Goal: Task Accomplishment & Management: Use online tool/utility

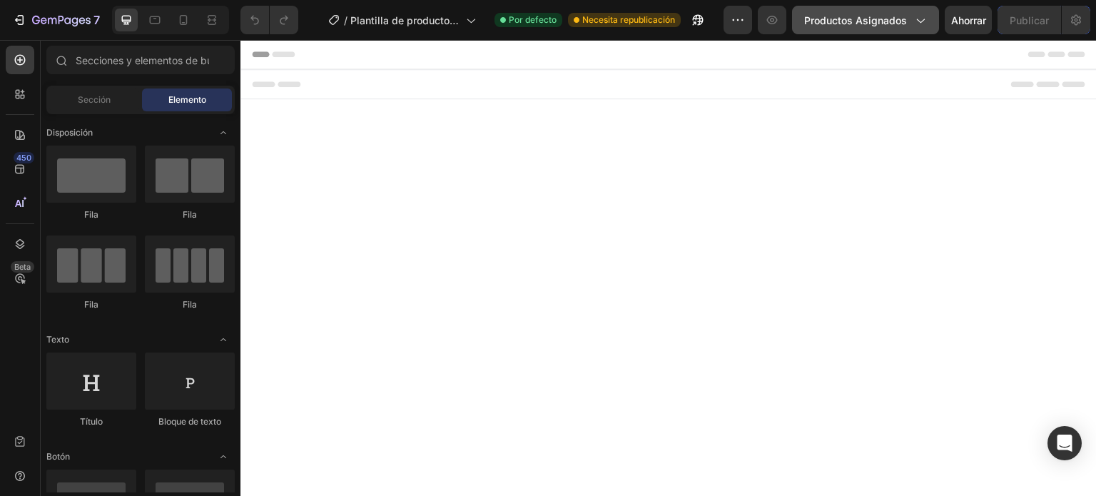
click at [914, 29] on button "Productos asignados" at bounding box center [865, 20] width 147 height 29
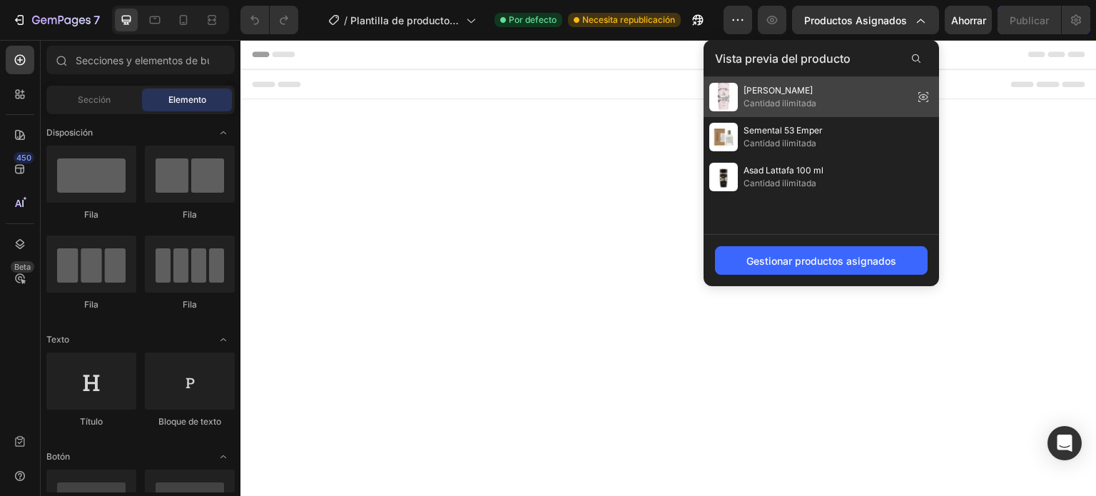
click at [924, 94] on icon at bounding box center [923, 97] width 9 height 6
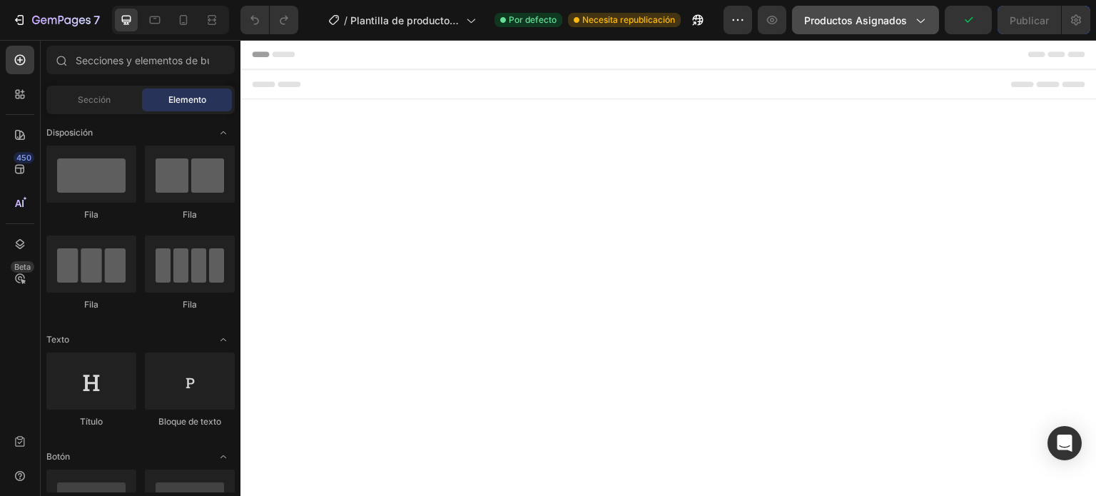
click at [908, 15] on div "Productos asignados" at bounding box center [865, 20] width 123 height 15
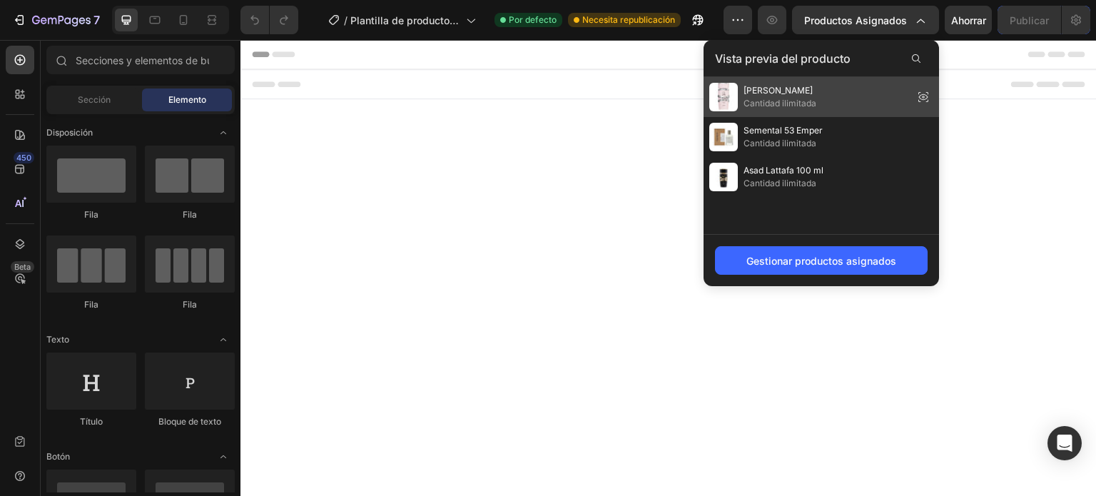
click at [921, 98] on icon at bounding box center [923, 97] width 9 height 6
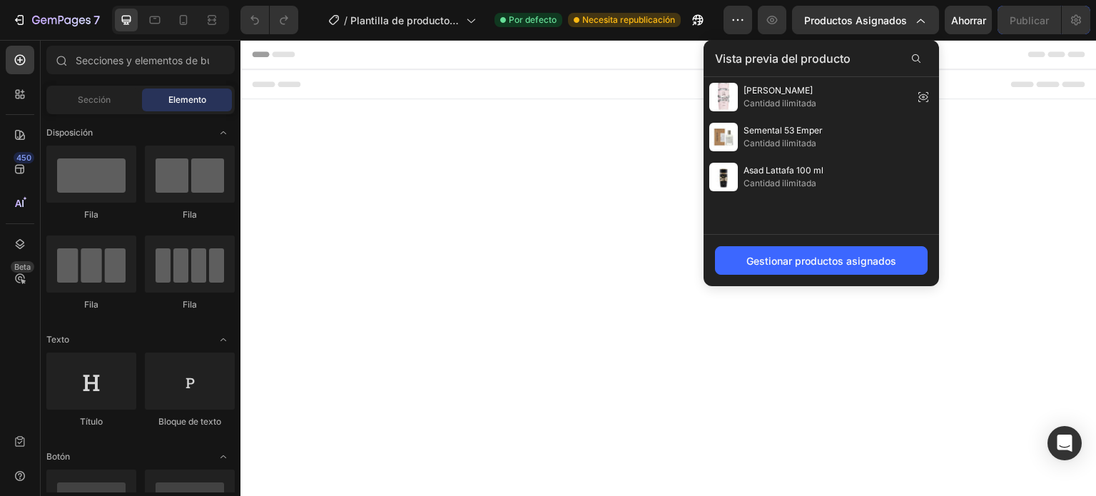
drag, startPoint x: 1161, startPoint y: 138, endPoint x: 921, endPoint y: 98, distance: 243.1
click at [921, 98] on div at bounding box center [669, 84] width 856 height 30
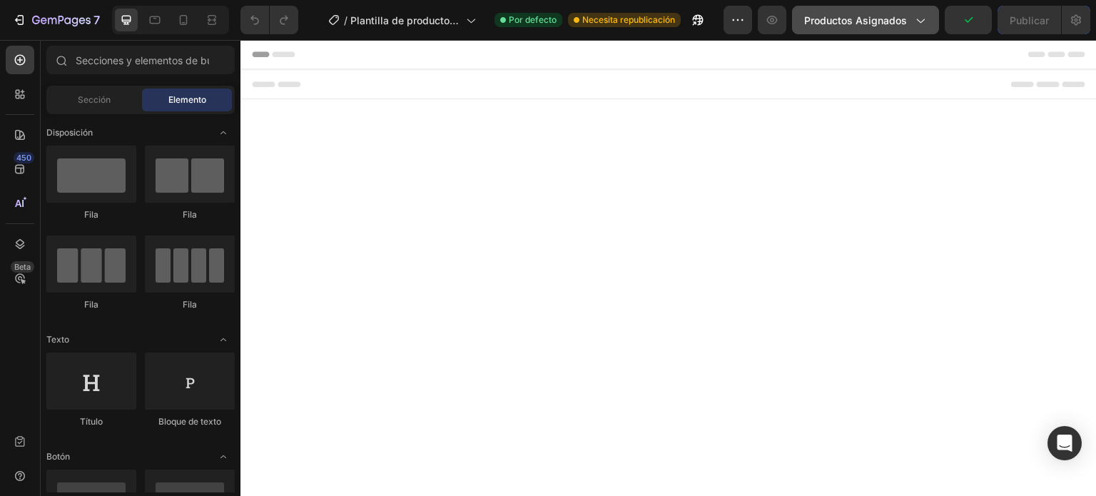
click at [899, 21] on font "Productos asignados" at bounding box center [855, 20] width 103 height 12
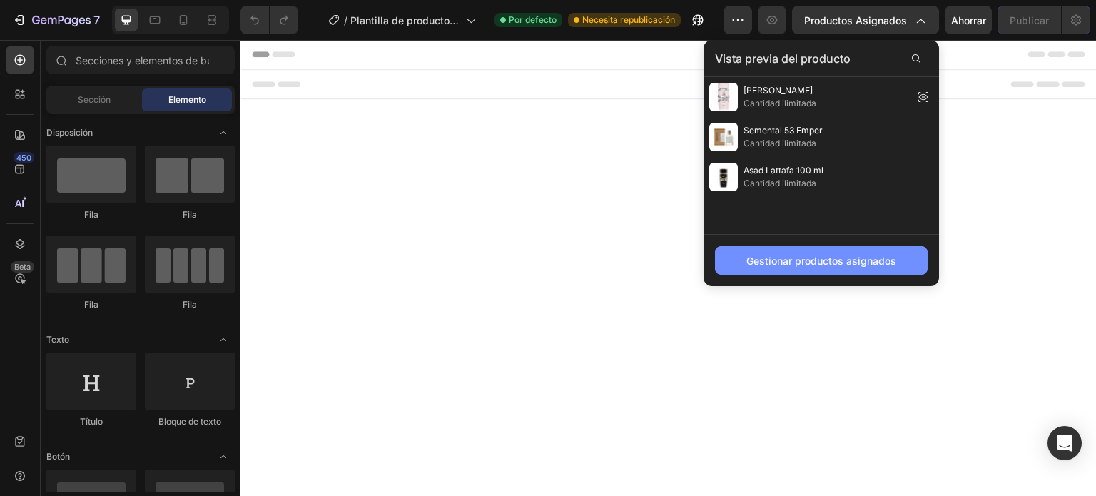
click at [804, 261] on font "Gestionar productos asignados" at bounding box center [822, 261] width 150 height 12
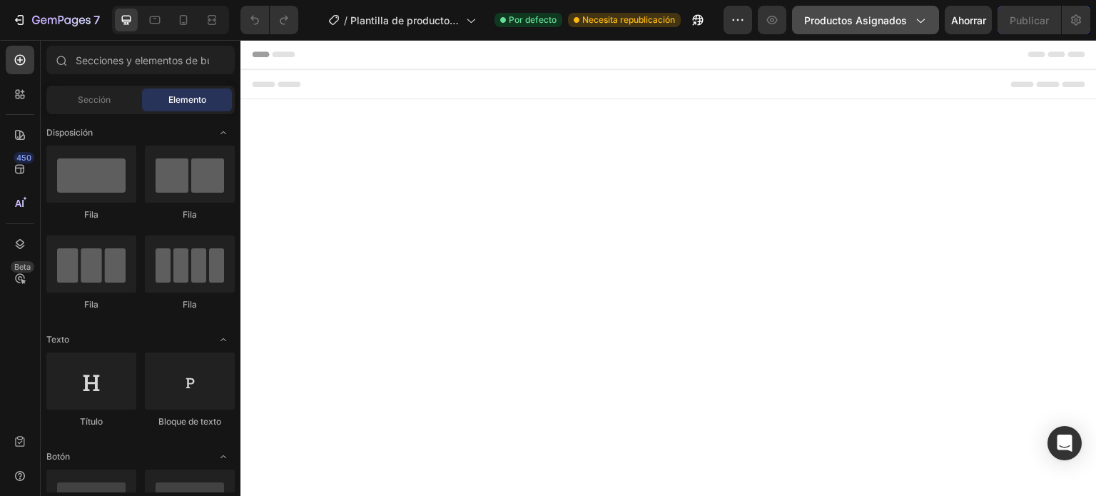
click at [904, 20] on font "Productos asignados" at bounding box center [855, 20] width 103 height 12
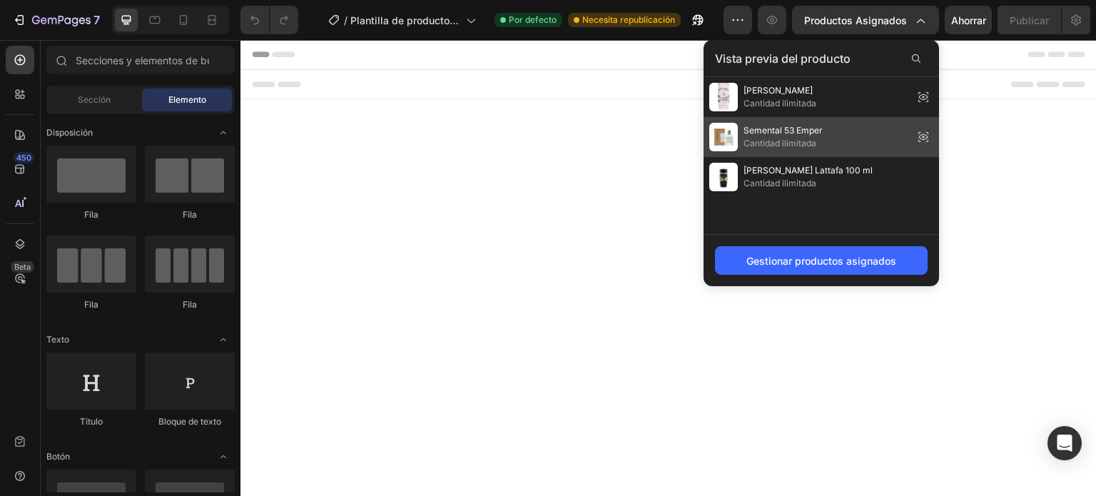
click at [772, 138] on font "Cantidad ilimitada" at bounding box center [780, 143] width 73 height 11
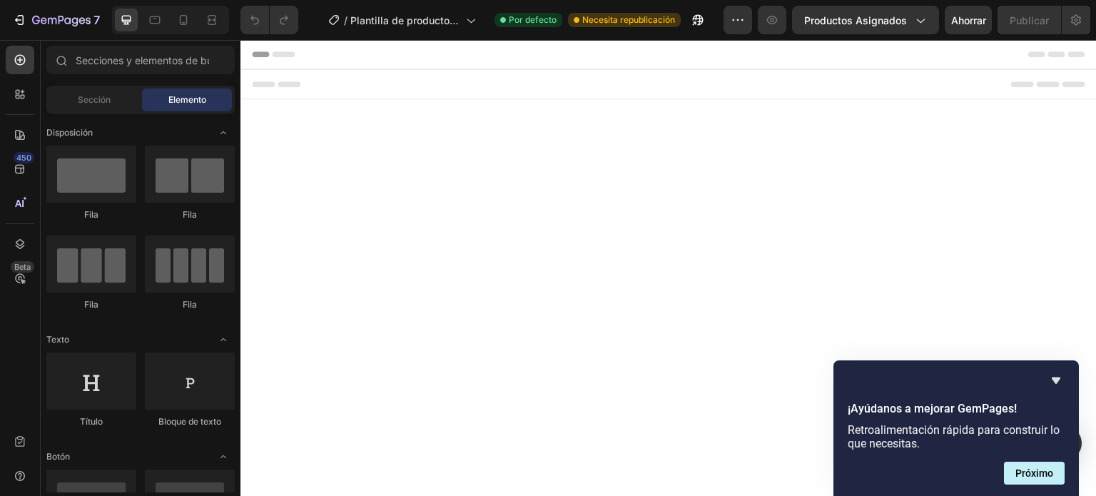
click at [566, 89] on div at bounding box center [669, 83] width 834 height 29
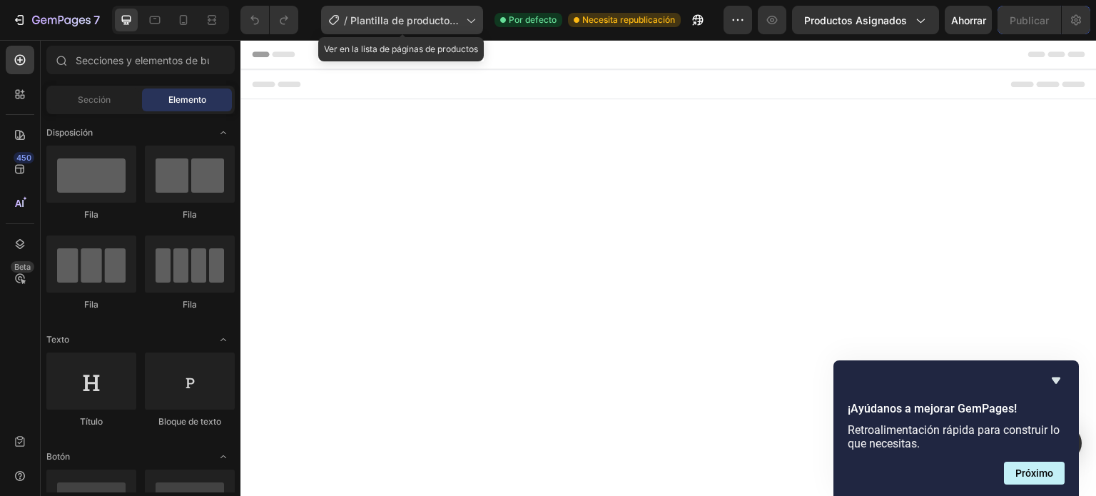
click at [449, 24] on font "Plantilla de producto original de Shopify" at bounding box center [404, 27] width 108 height 27
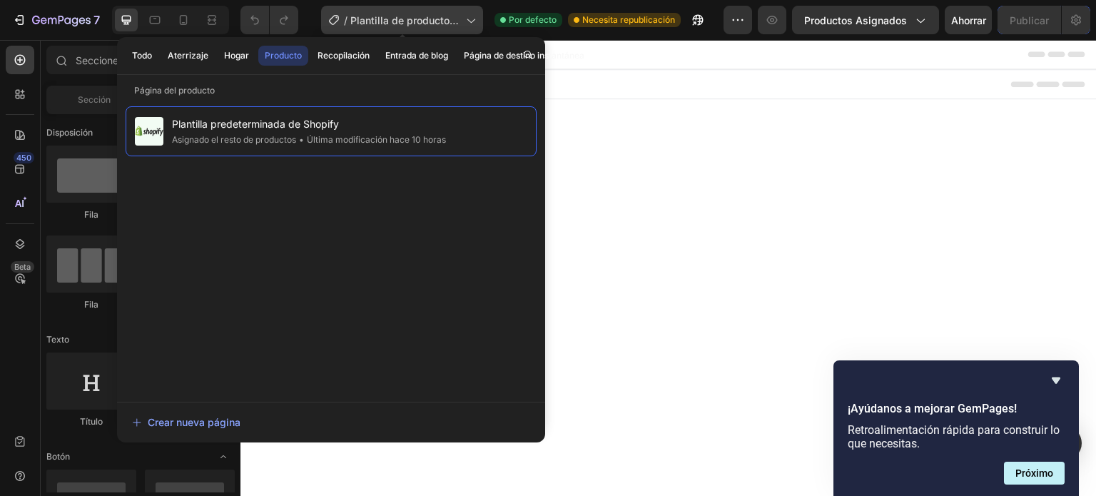
click at [449, 24] on font "Plantilla de producto original de Shopify" at bounding box center [404, 27] width 108 height 27
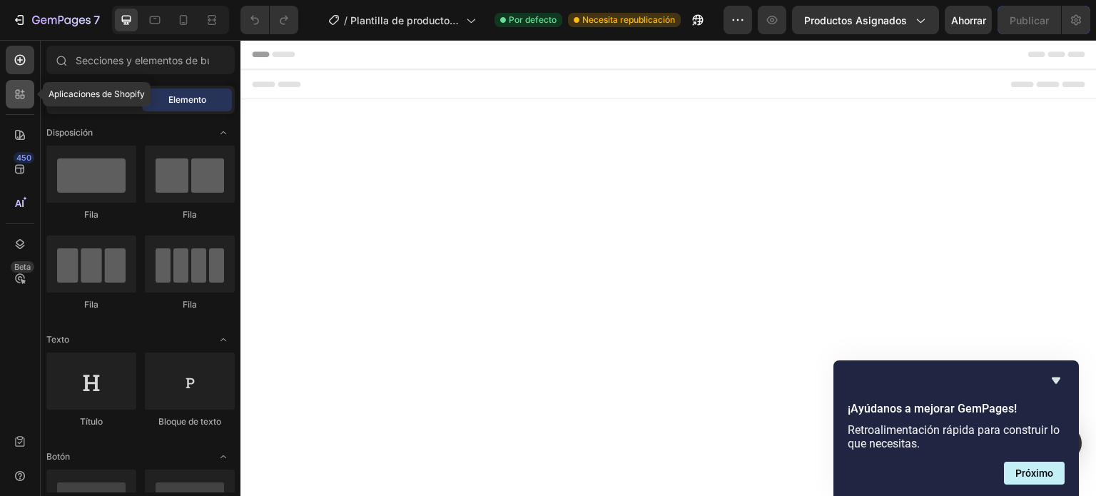
click at [14, 94] on icon at bounding box center [20, 94] width 14 height 14
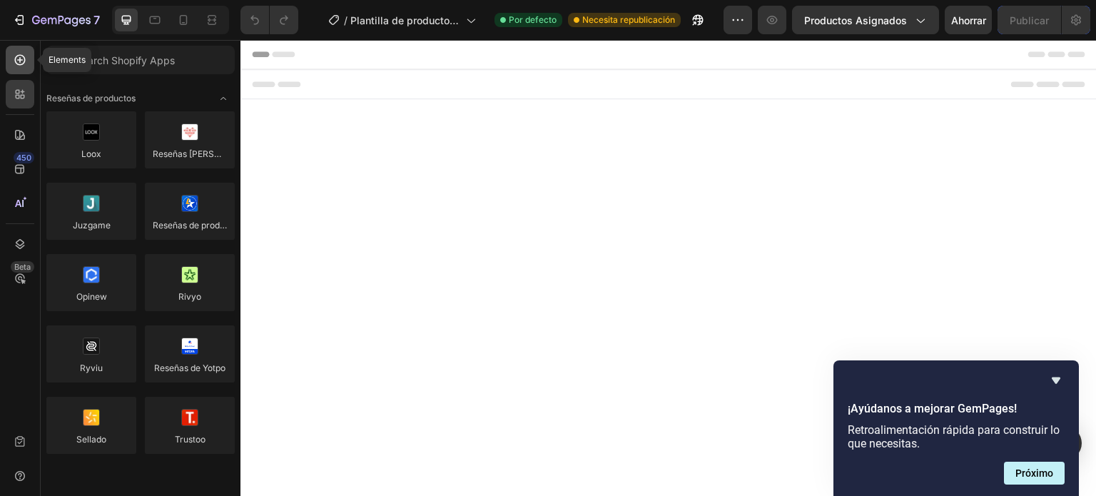
click at [21, 56] on icon at bounding box center [20, 60] width 14 height 14
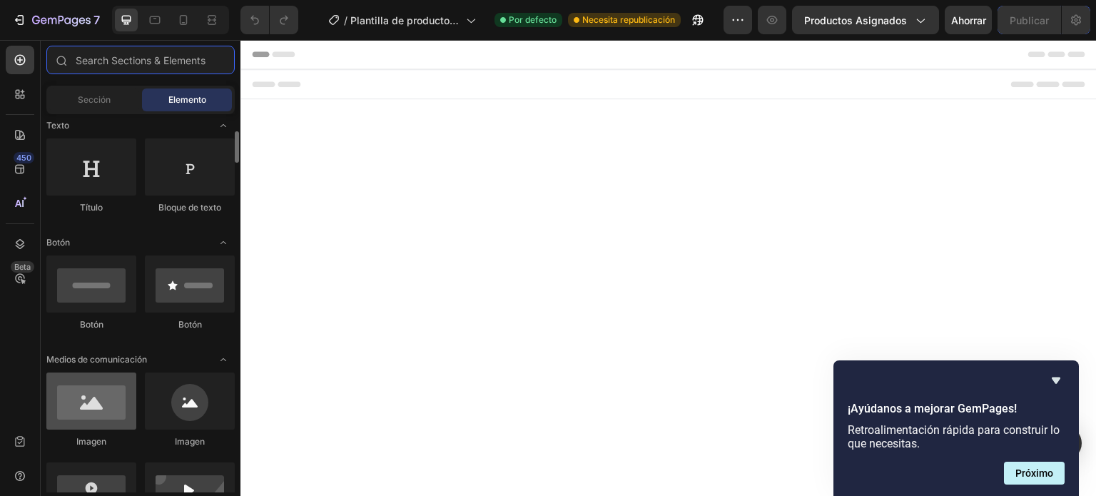
scroll to position [285, 0]
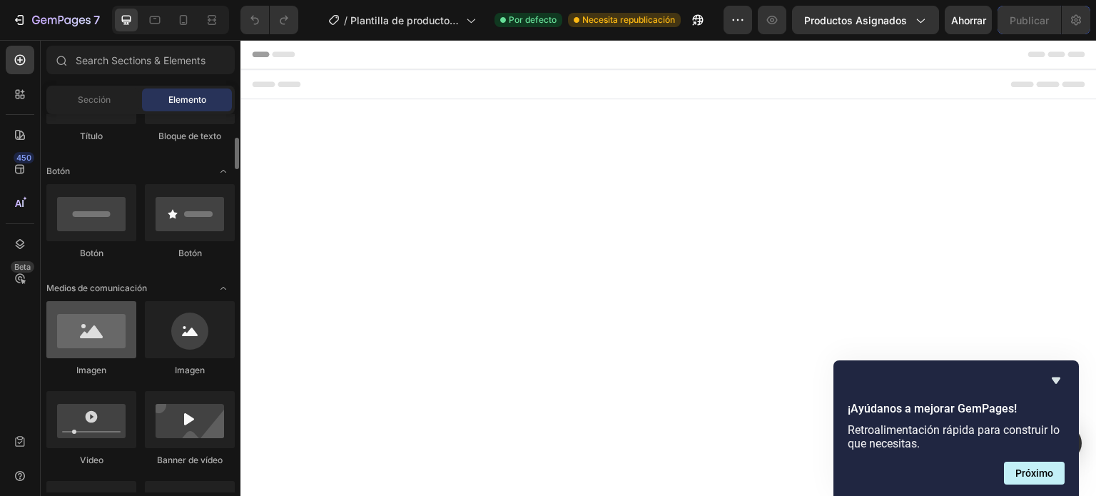
click at [109, 343] on div at bounding box center [91, 329] width 90 height 57
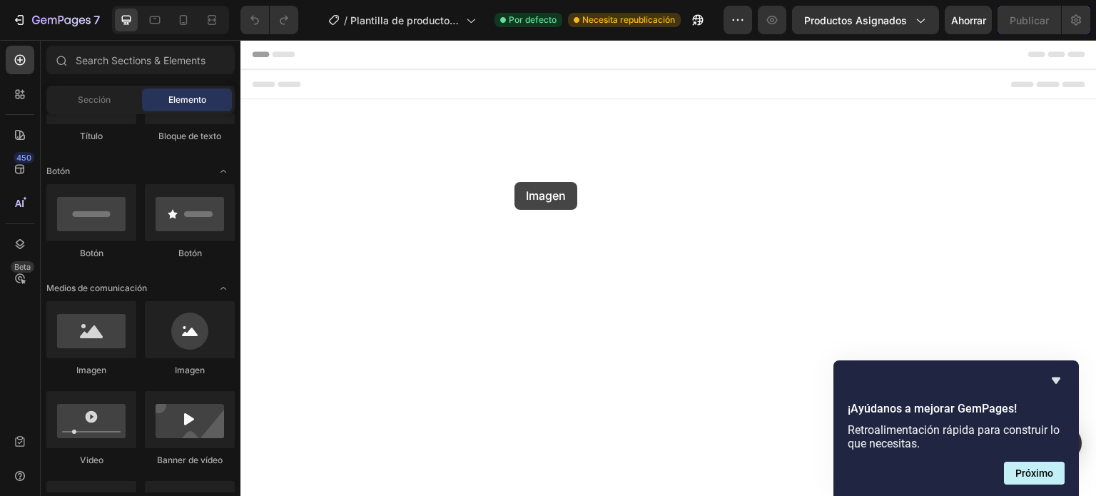
drag, startPoint x: 353, startPoint y: 382, endPoint x: 515, endPoint y: 181, distance: 257.4
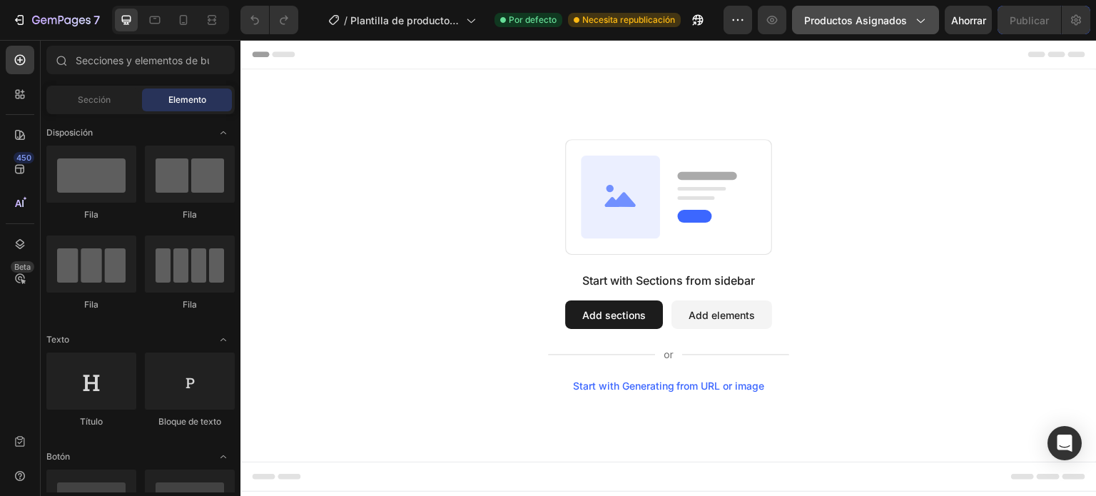
click at [921, 21] on icon "button" at bounding box center [920, 20] width 14 height 14
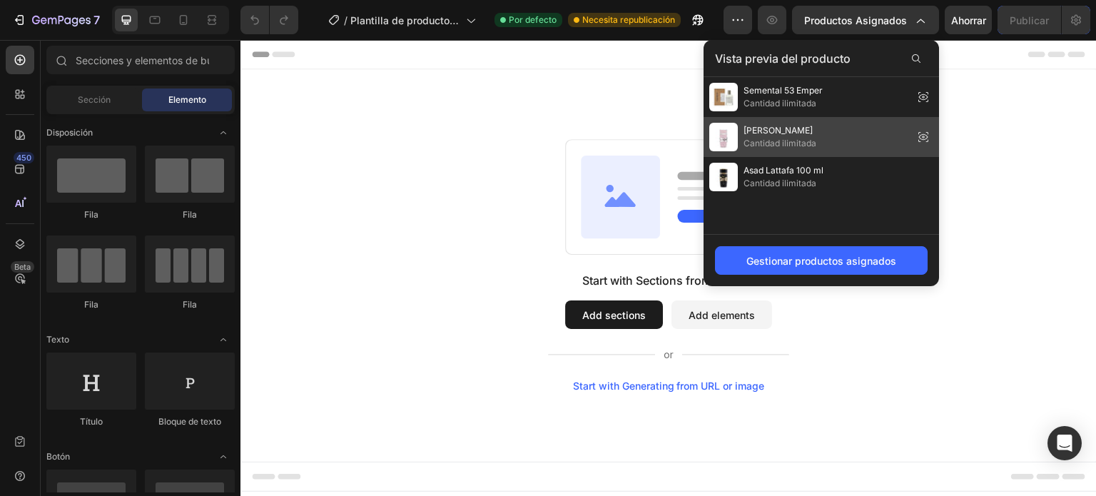
click at [859, 134] on div "[PERSON_NAME] Cantidad ilimitada" at bounding box center [822, 137] width 236 height 40
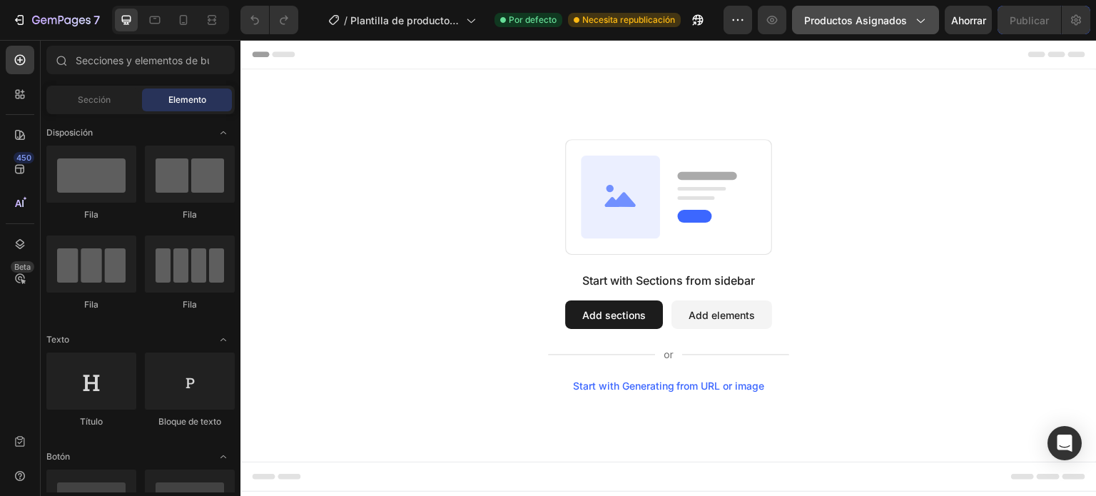
click at [852, 24] on font "Productos asignados" at bounding box center [855, 20] width 103 height 12
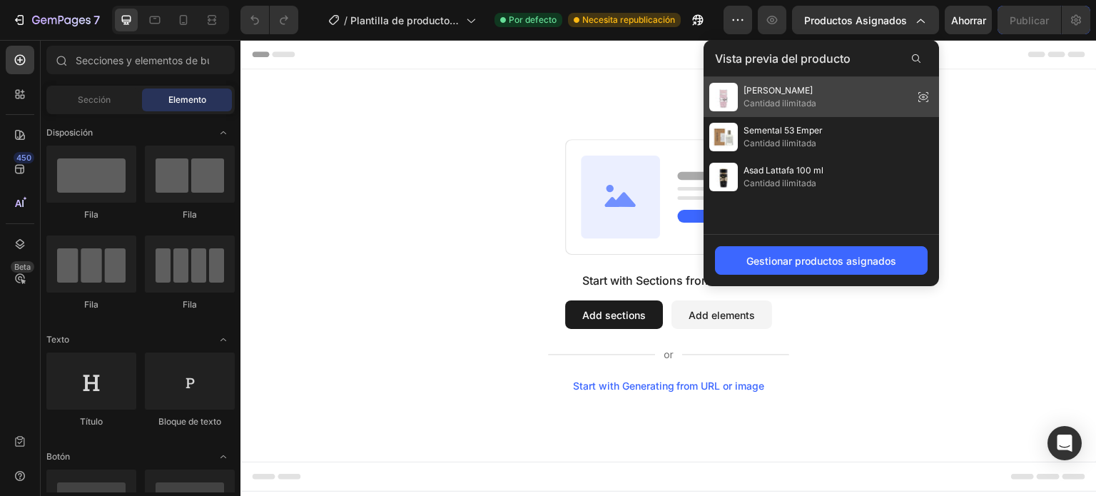
click at [864, 96] on div "[PERSON_NAME] Cantidad ilimitada" at bounding box center [822, 97] width 236 height 40
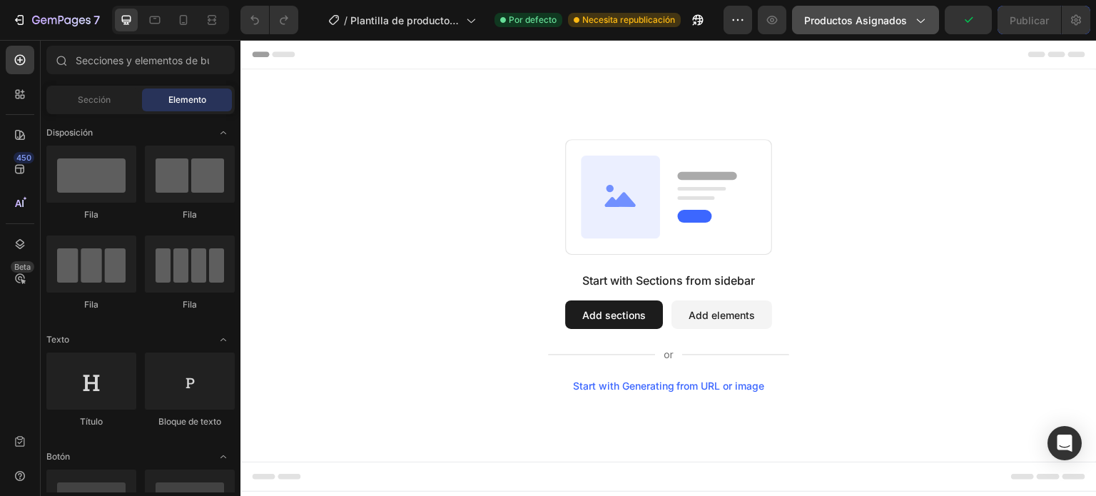
click at [894, 20] on font "Productos asignados" at bounding box center [855, 20] width 103 height 12
click at [398, 177] on div "Start with Sections from sidebar Add sections Add elements Start with Generatin…" at bounding box center [669, 265] width 754 height 253
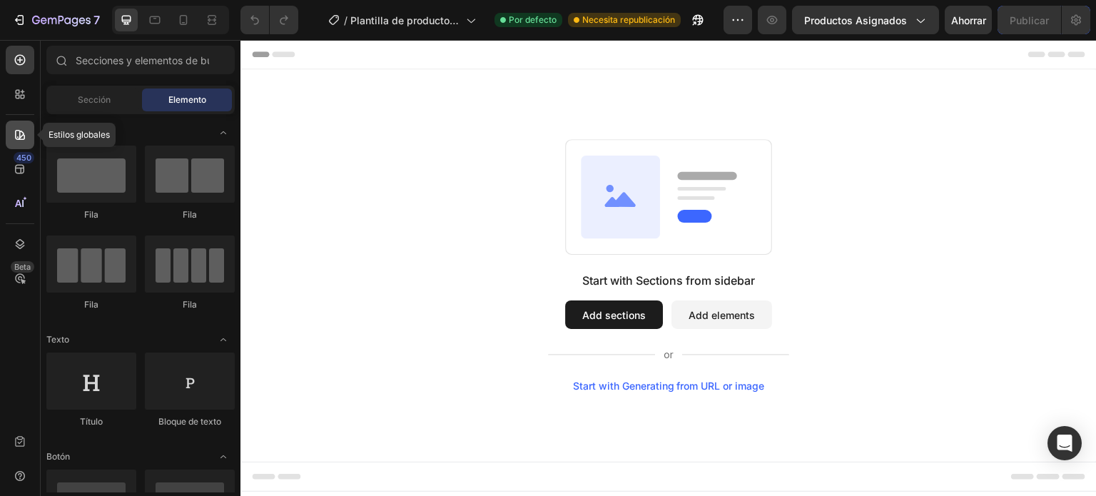
click at [22, 130] on icon at bounding box center [20, 135] width 14 height 14
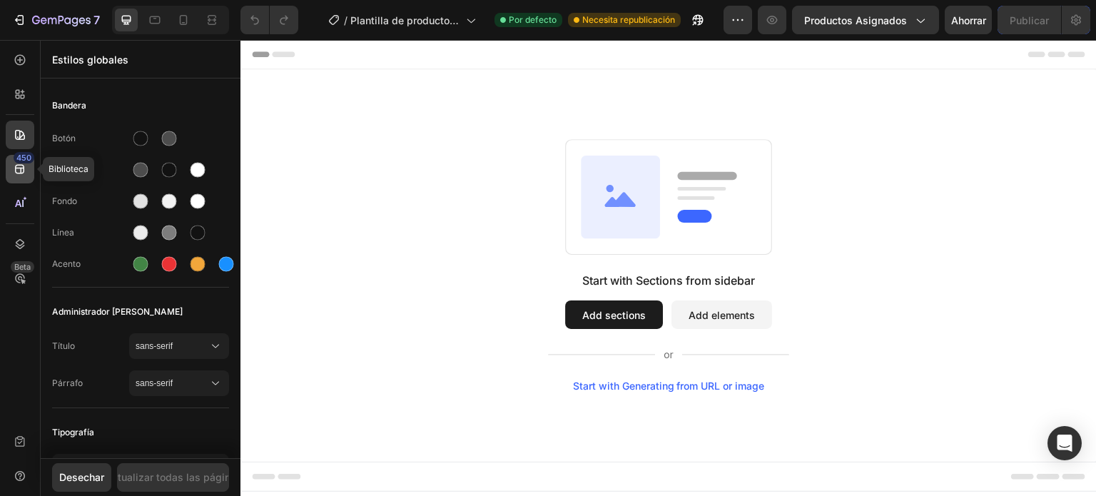
click at [21, 168] on icon at bounding box center [19, 169] width 9 height 9
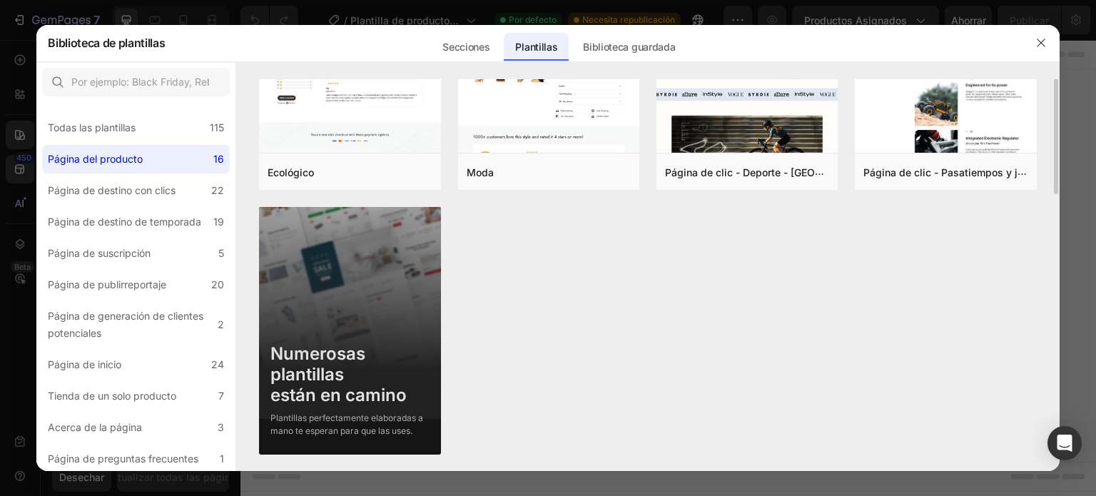
scroll to position [649, 0]
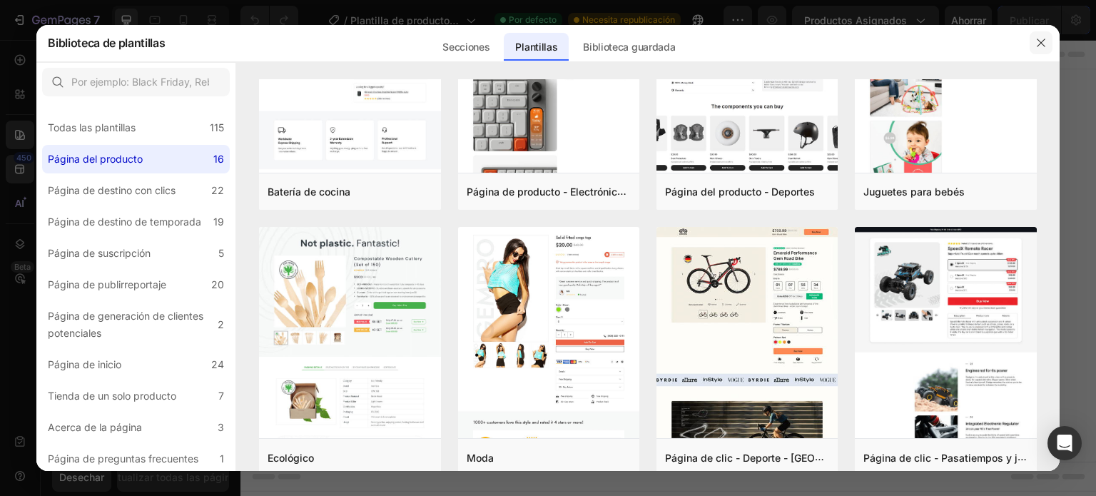
click at [1036, 39] on icon "button" at bounding box center [1041, 42] width 11 height 11
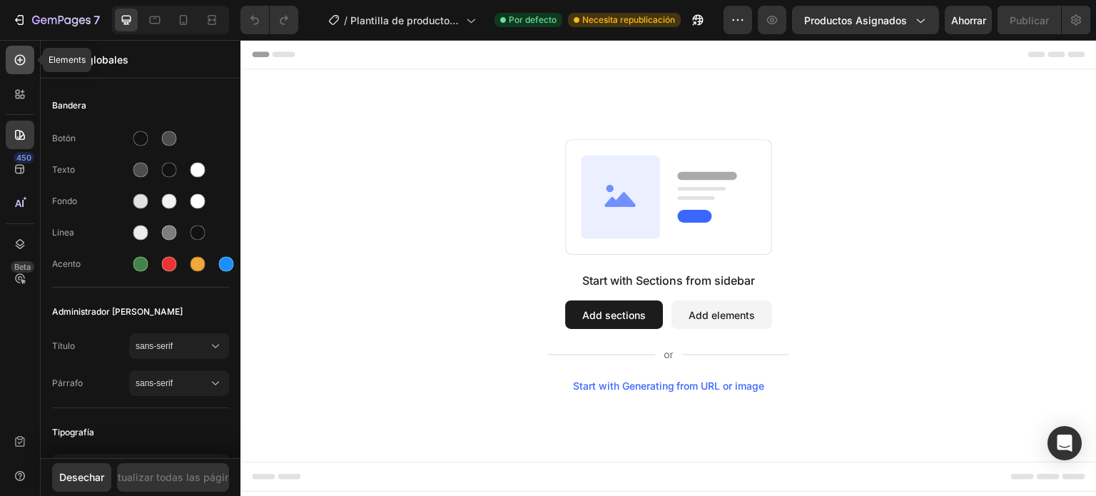
click at [23, 59] on icon at bounding box center [20, 60] width 14 height 14
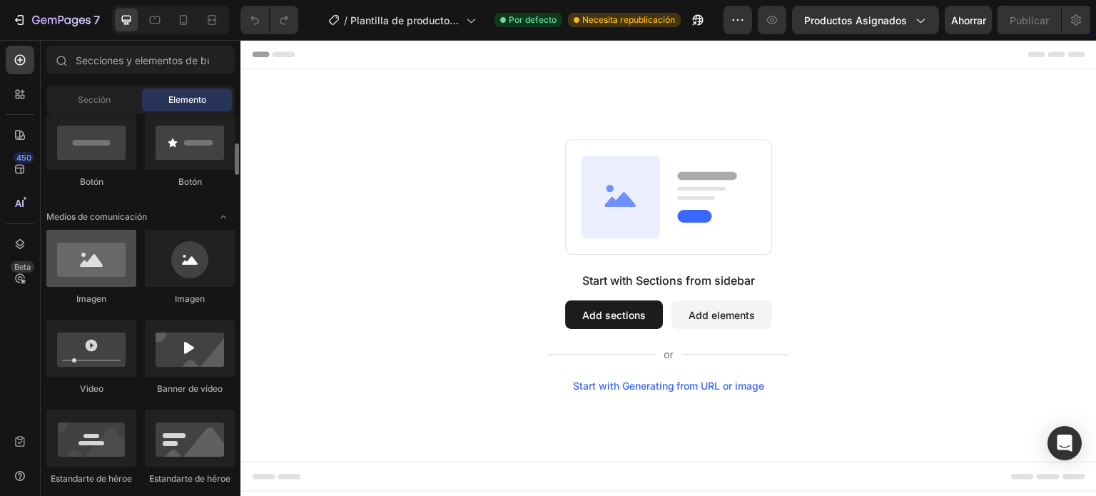
scroll to position [428, 0]
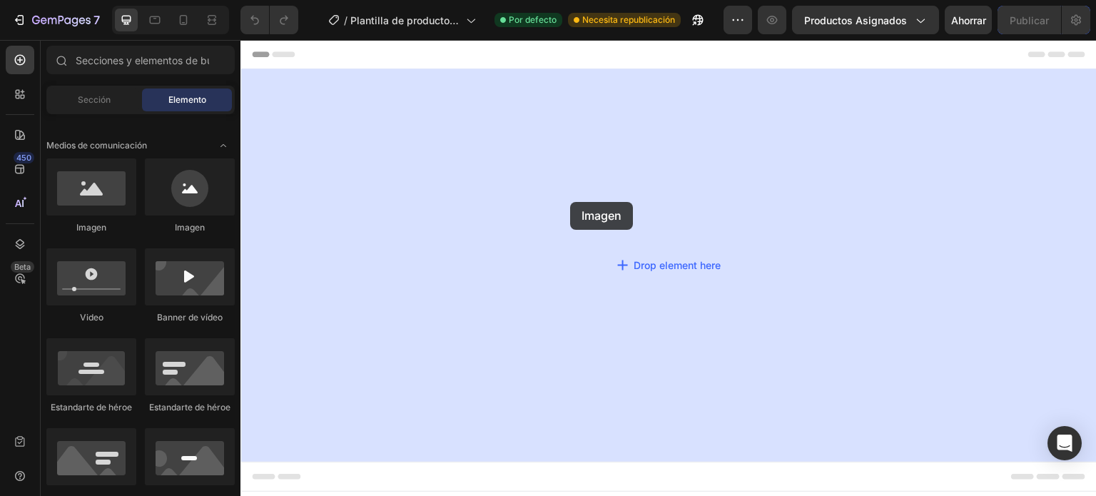
drag, startPoint x: 332, startPoint y: 230, endPoint x: 570, endPoint y: 202, distance: 240.0
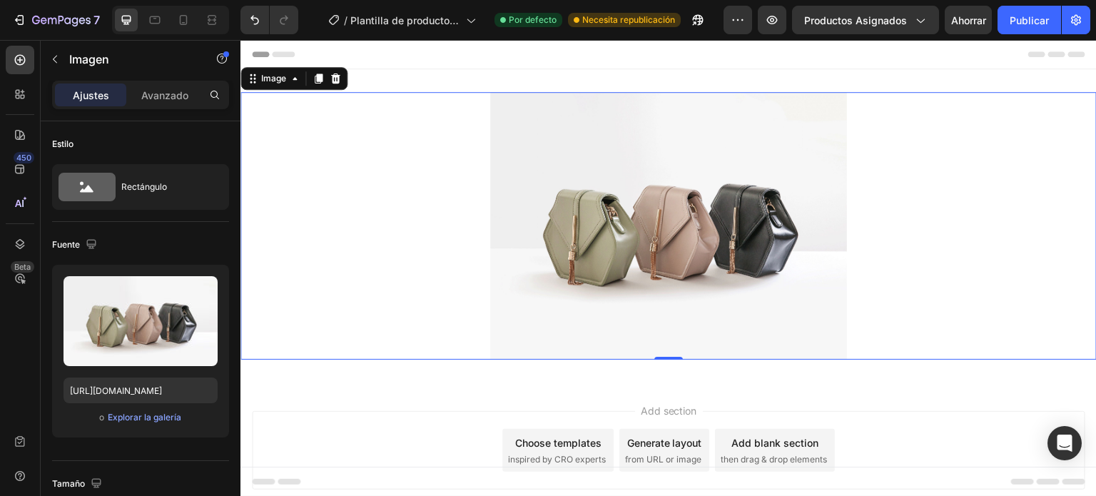
click at [635, 267] on img at bounding box center [668, 226] width 357 height 268
click at [334, 79] on icon at bounding box center [335, 78] width 11 height 11
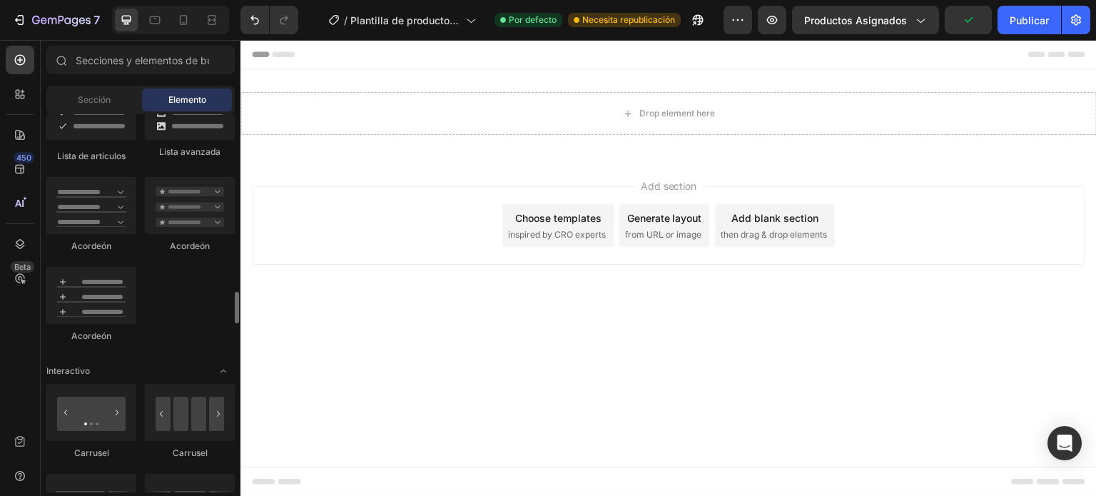
scroll to position [1285, 0]
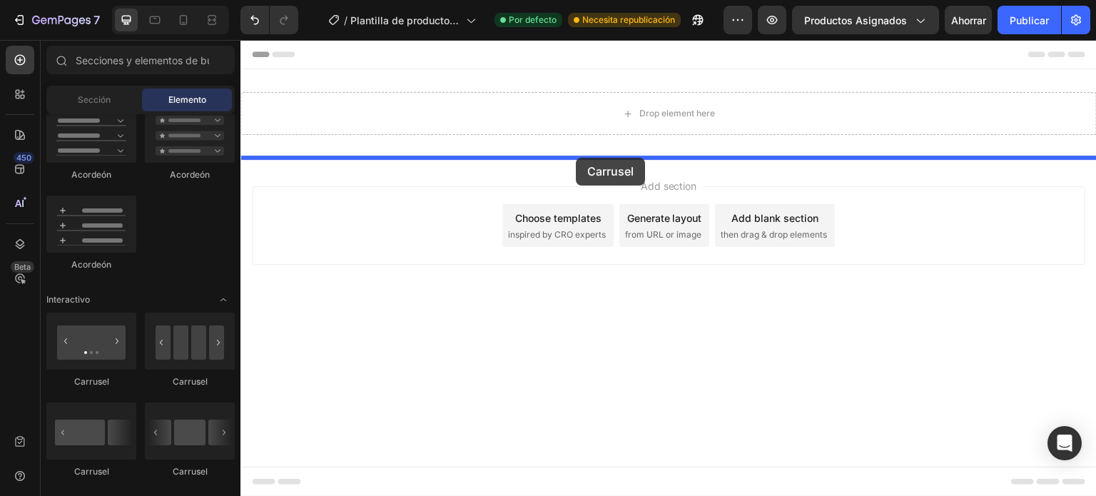
drag, startPoint x: 332, startPoint y: 378, endPoint x: 576, endPoint y: 158, distance: 329.0
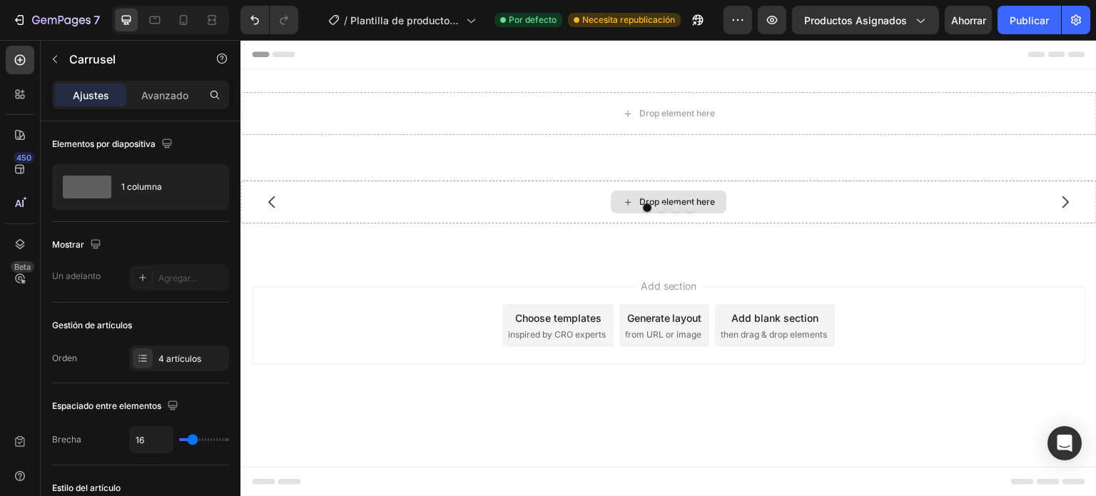
click at [624, 198] on icon at bounding box center [627, 202] width 11 height 12
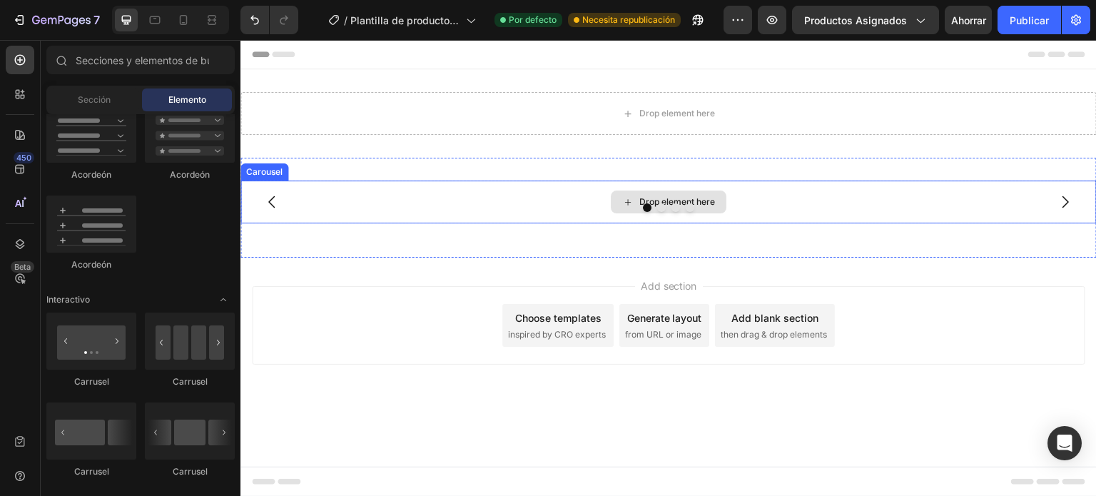
click at [627, 202] on icon at bounding box center [628, 202] width 6 height 6
click at [756, 194] on div "Drop element here" at bounding box center [669, 202] width 856 height 43
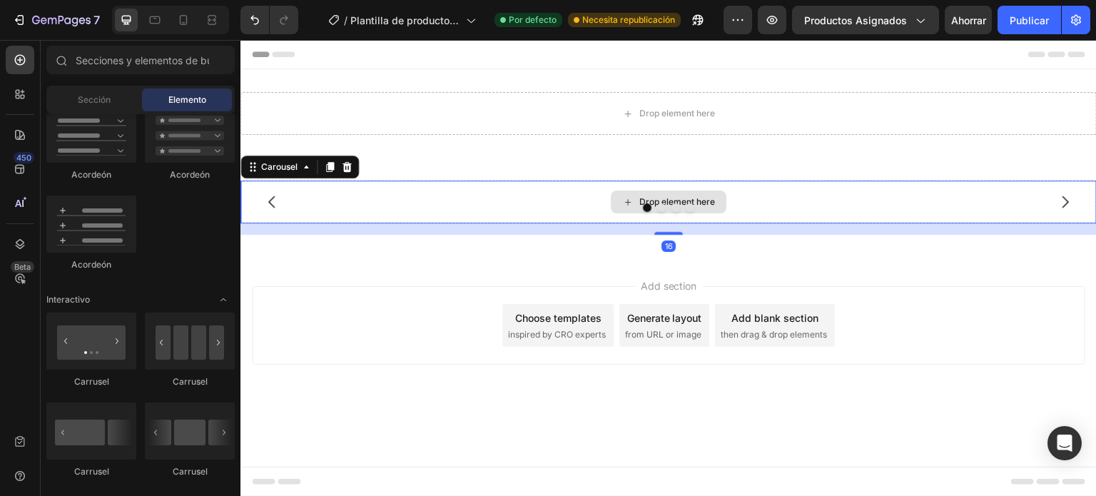
click at [756, 194] on div "Drop element here" at bounding box center [669, 202] width 856 height 43
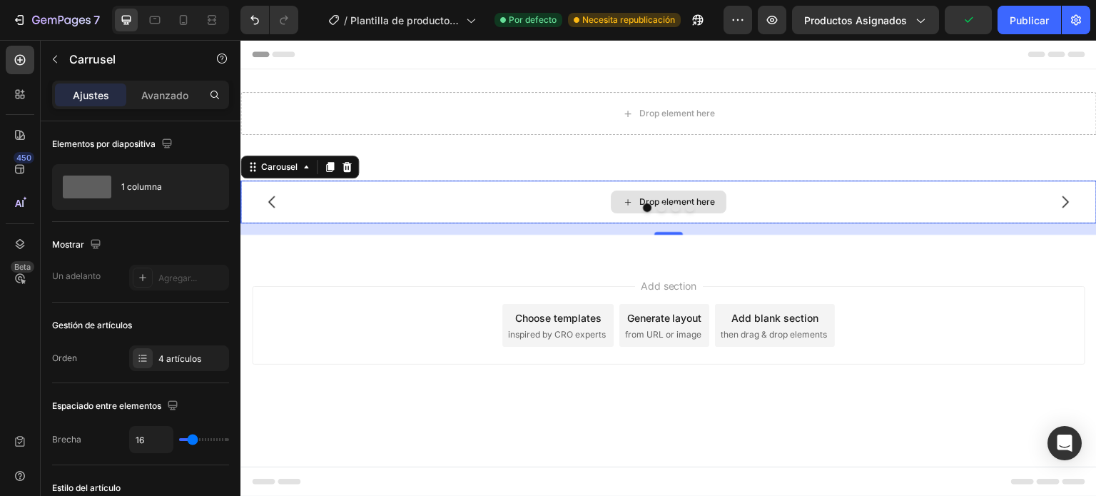
click at [635, 202] on div "Drop element here" at bounding box center [669, 202] width 116 height 23
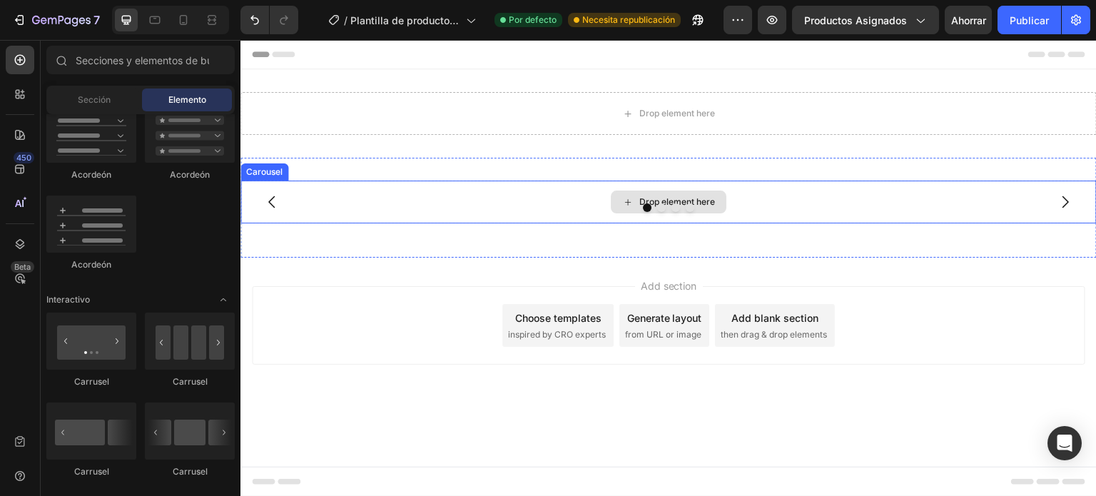
click at [709, 202] on div "Drop element here" at bounding box center [677, 201] width 76 height 11
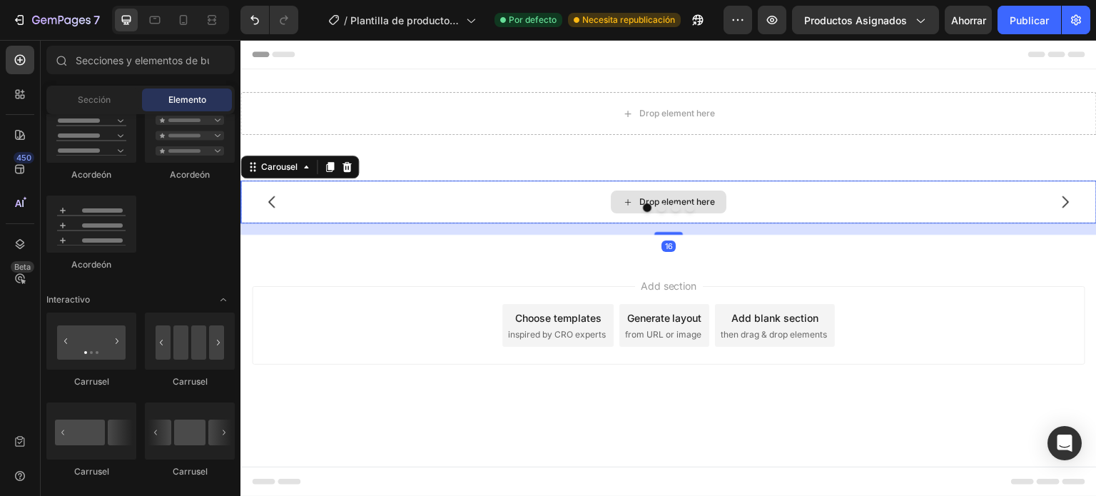
click at [762, 195] on div "Drop element here" at bounding box center [669, 202] width 856 height 43
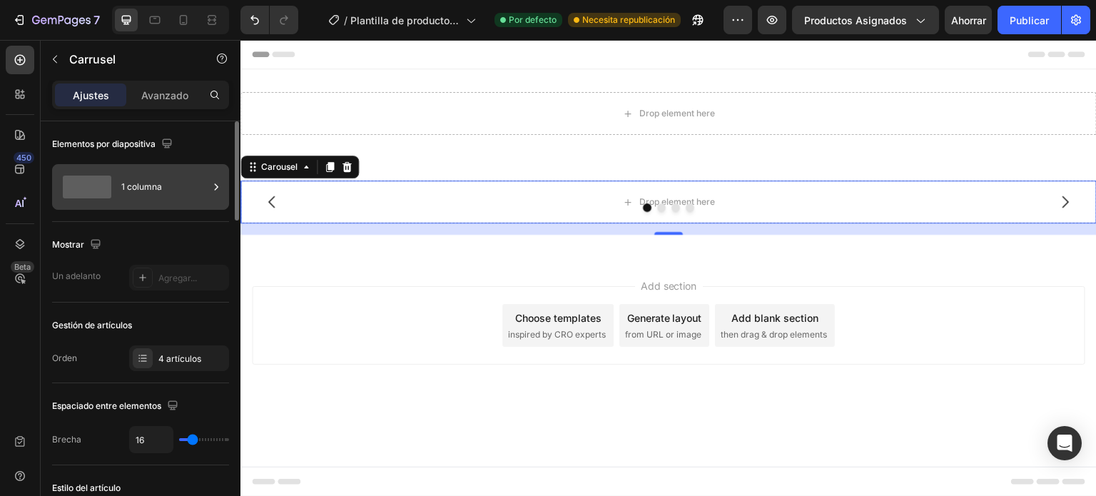
scroll to position [71, 0]
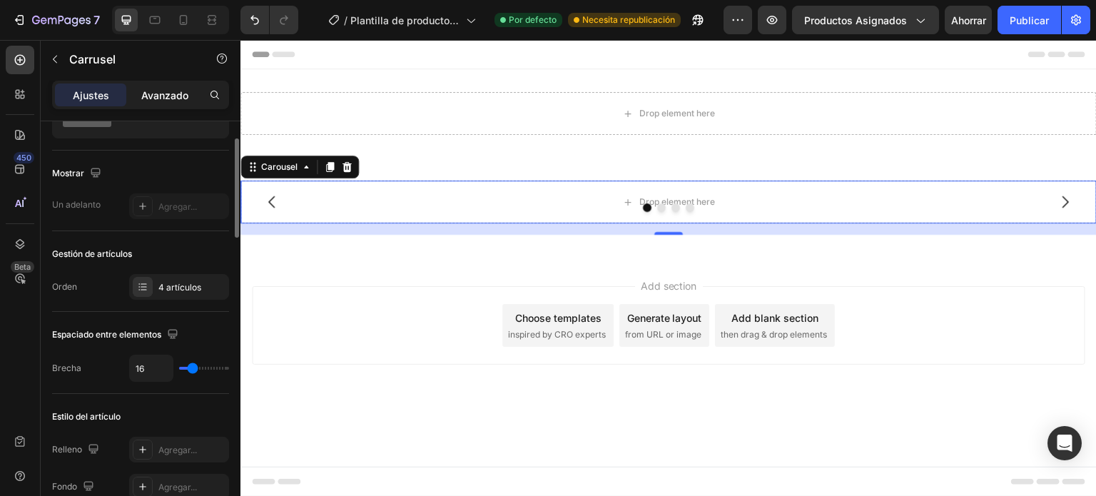
click at [163, 91] on font "Avanzado" at bounding box center [164, 95] width 47 height 12
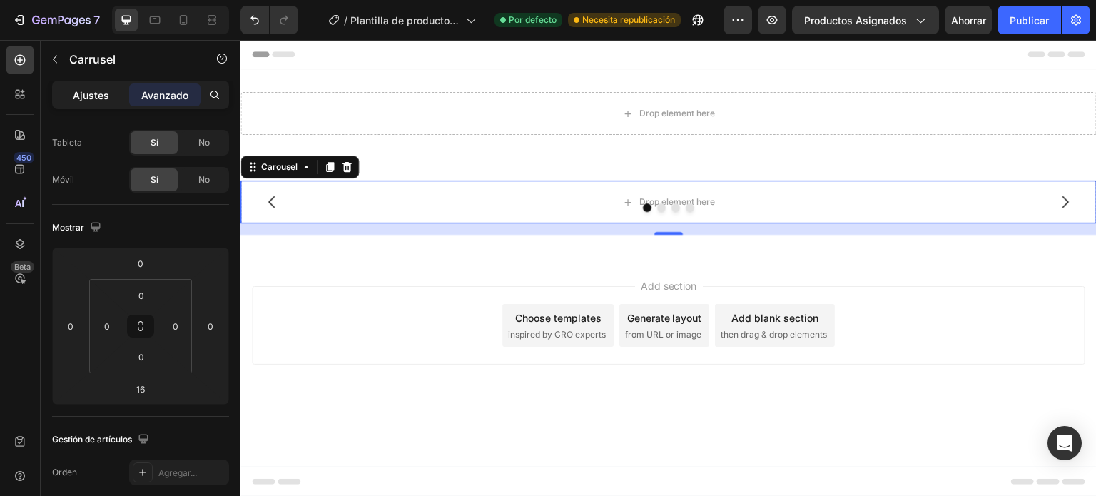
click at [102, 86] on div "Ajustes" at bounding box center [90, 95] width 71 height 23
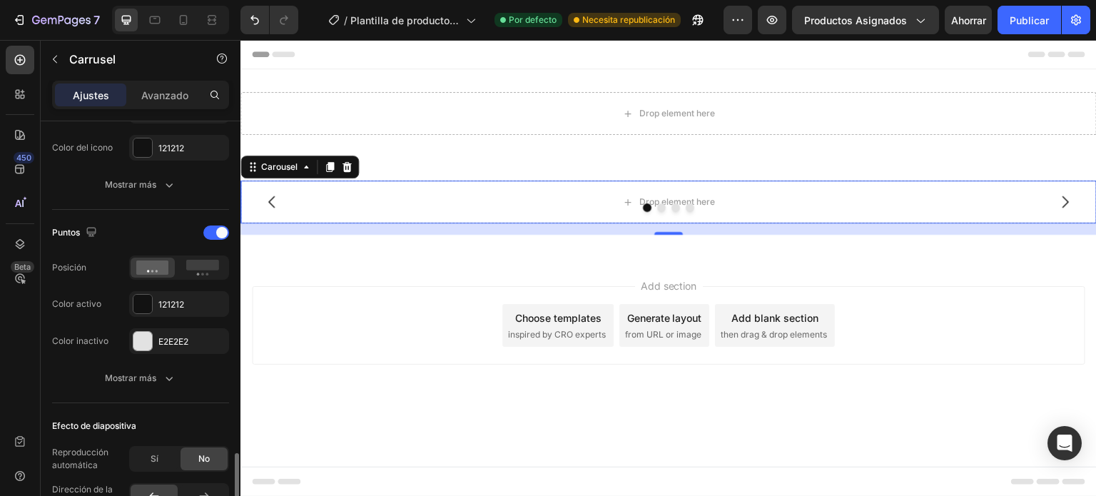
scroll to position [785, 0]
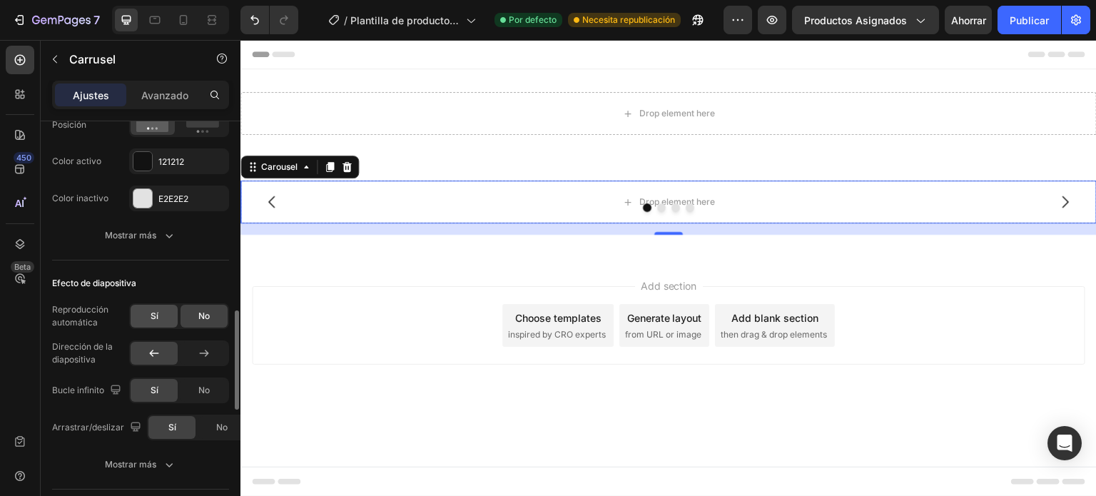
click at [156, 314] on font "Sí" at bounding box center [155, 315] width 8 height 11
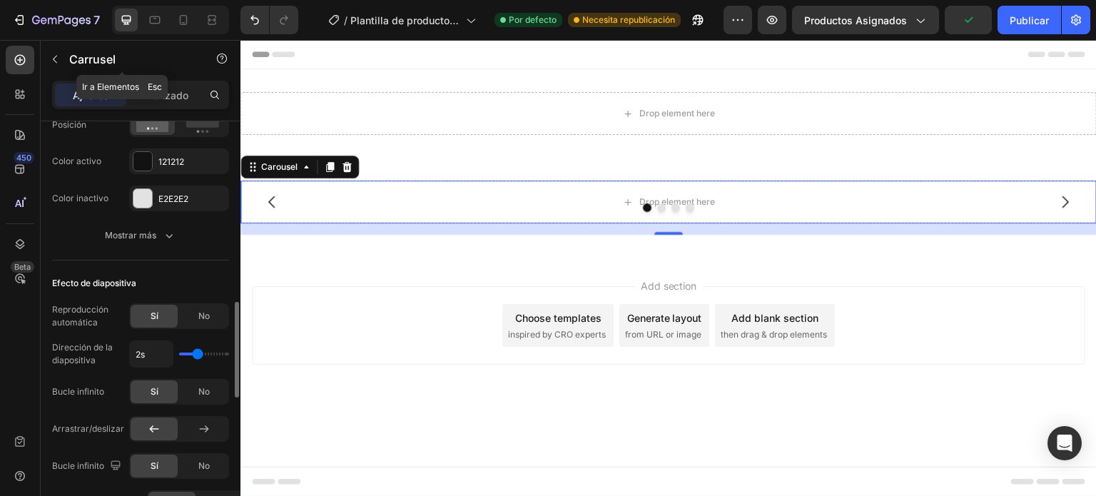
click at [51, 60] on icon "button" at bounding box center [54, 59] width 11 height 11
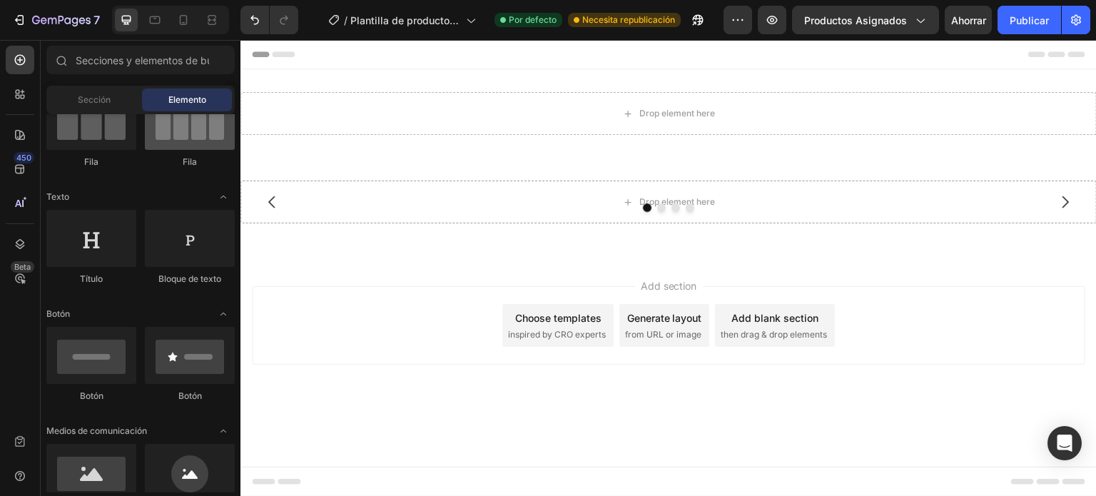
scroll to position [0, 0]
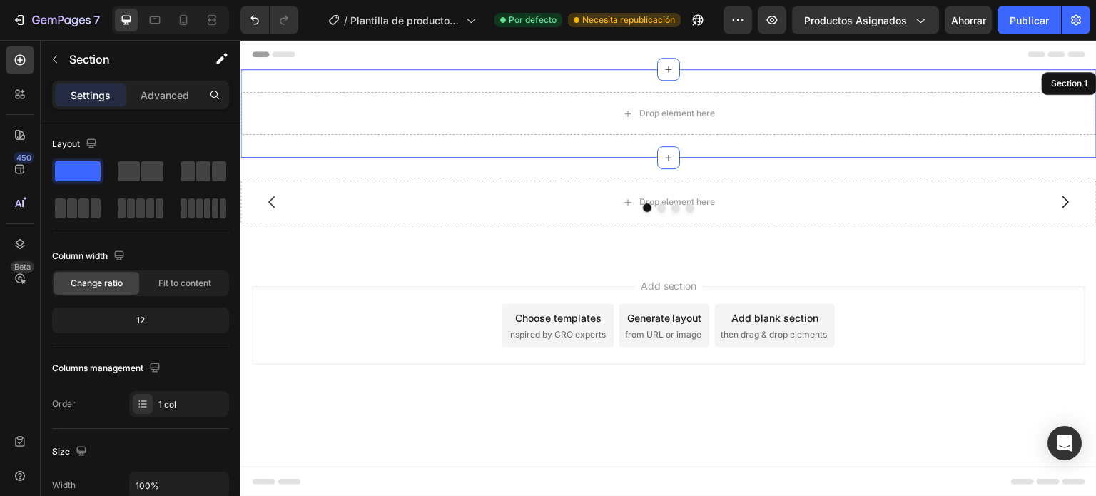
click at [1036, 86] on div "Drop element here Section 1" at bounding box center [669, 113] width 856 height 88
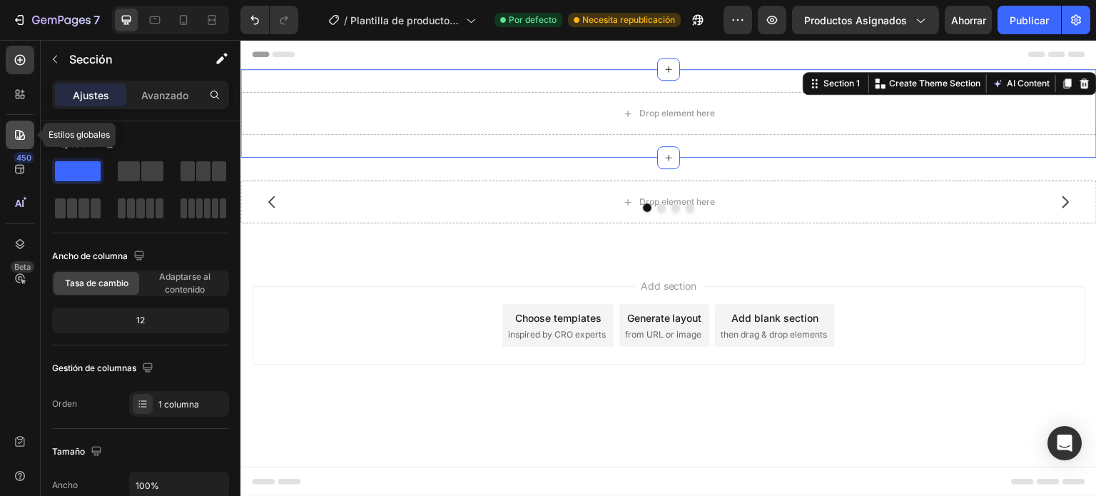
click at [17, 135] on icon at bounding box center [20, 135] width 14 height 14
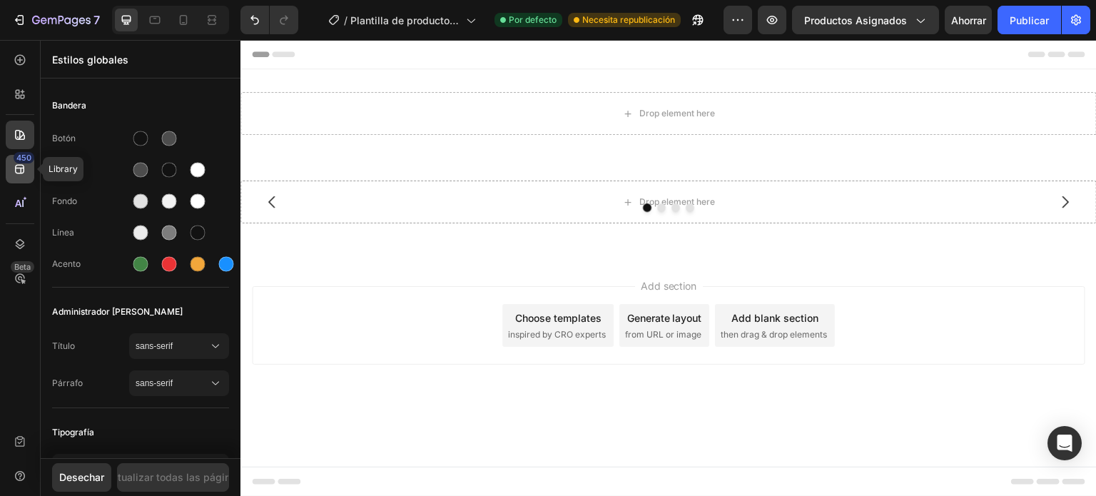
click at [17, 163] on div "450" at bounding box center [20, 169] width 29 height 29
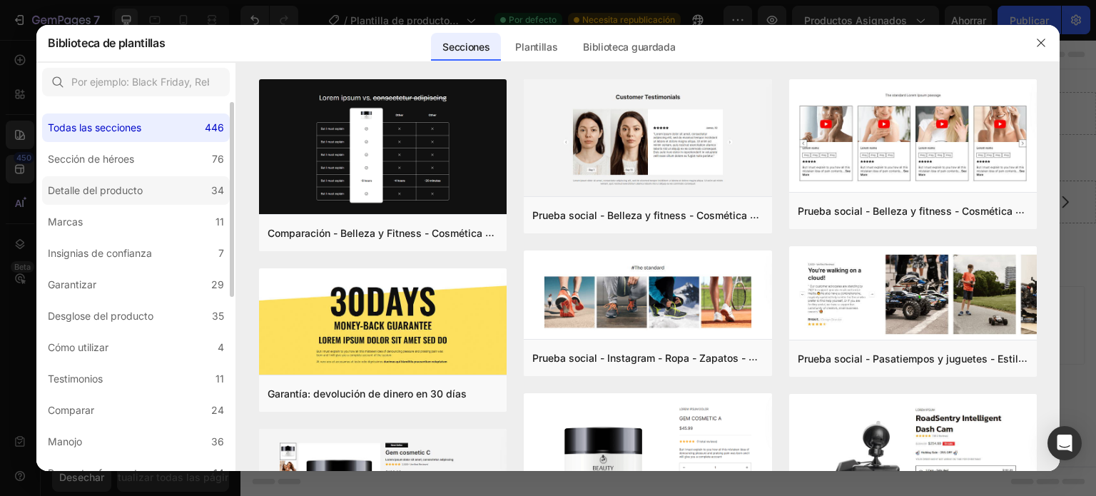
click at [77, 192] on font "Detalle del producto" at bounding box center [95, 190] width 95 height 12
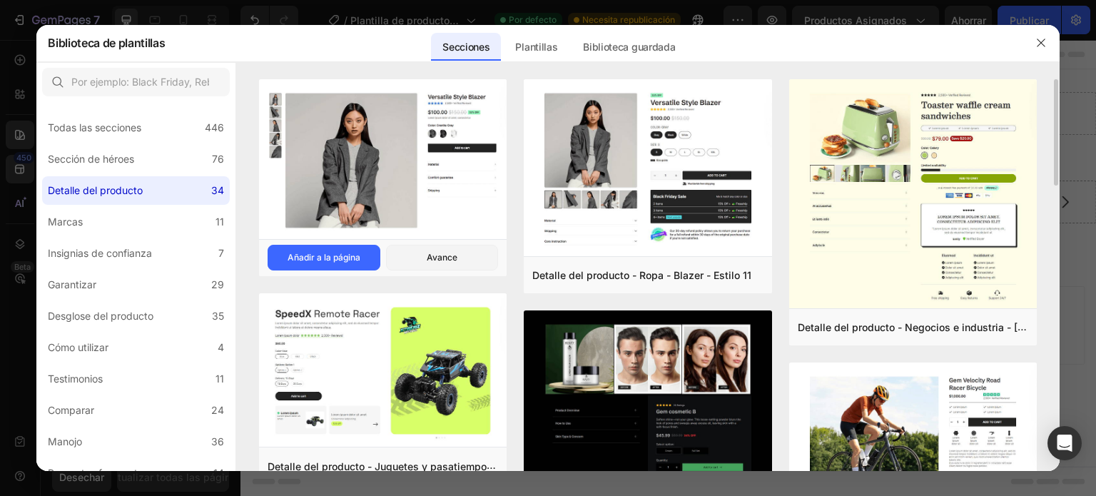
click at [348, 165] on img at bounding box center [383, 160] width 248 height 163
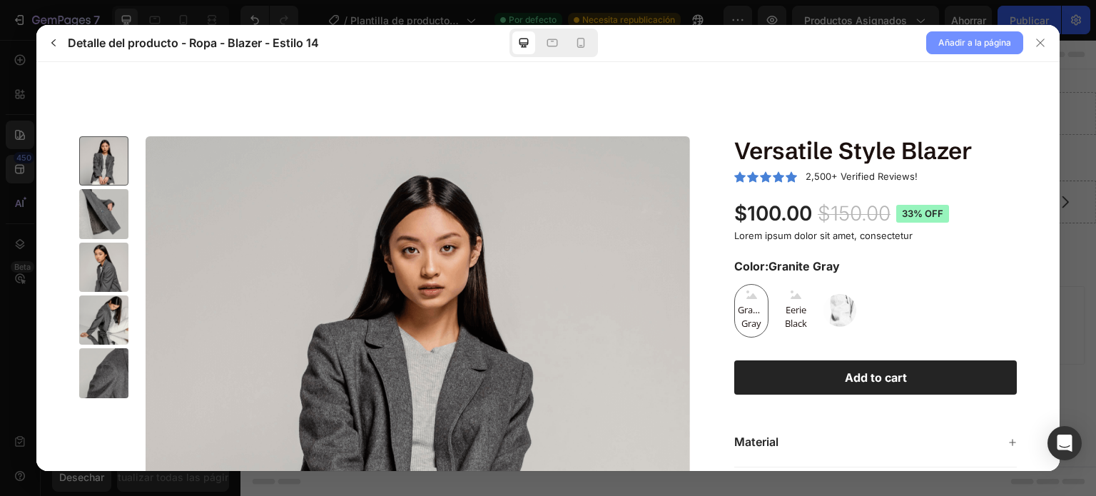
click at [950, 42] on font "Añadir a la página" at bounding box center [975, 42] width 73 height 11
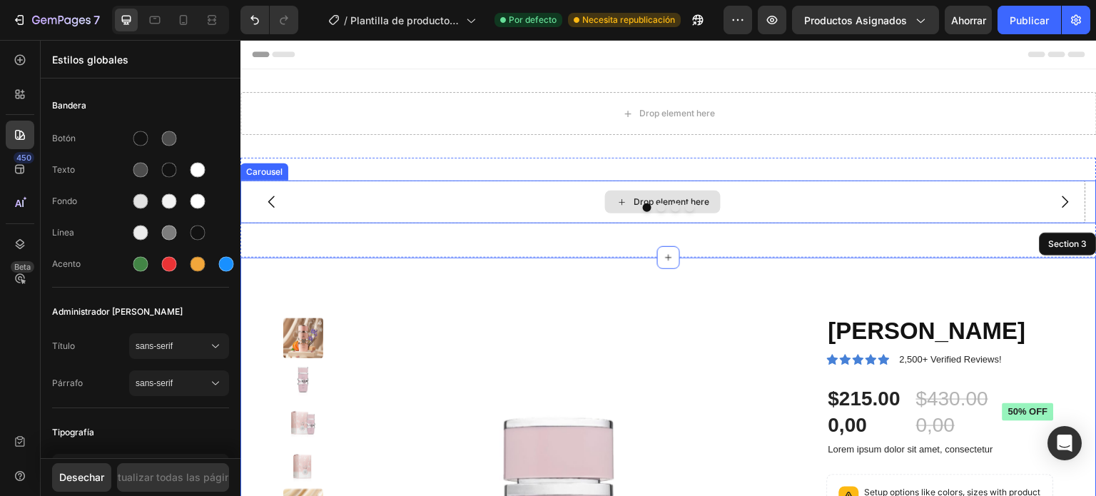
click at [959, 198] on div "Drop element here" at bounding box center [664, 202] width 846 height 43
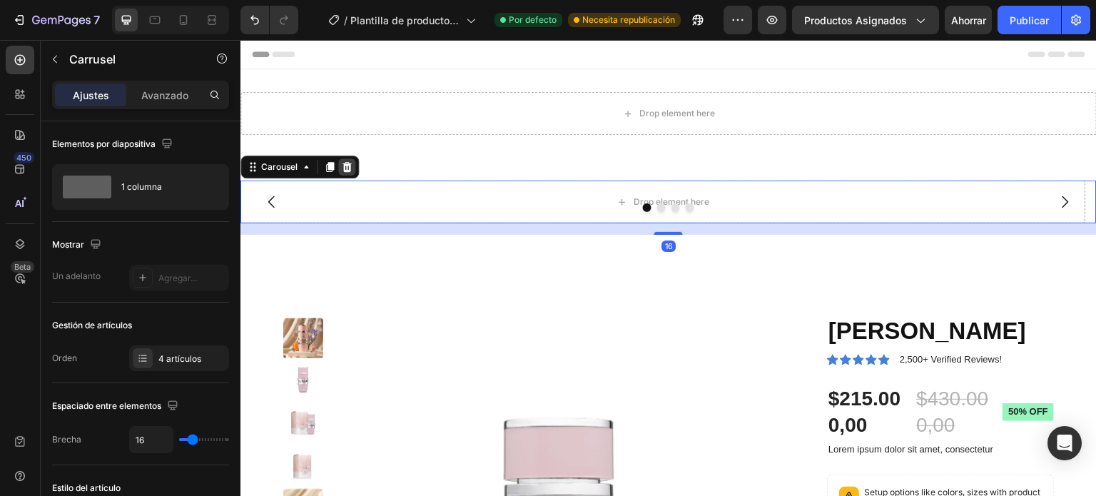
click at [349, 167] on icon at bounding box center [347, 167] width 9 height 10
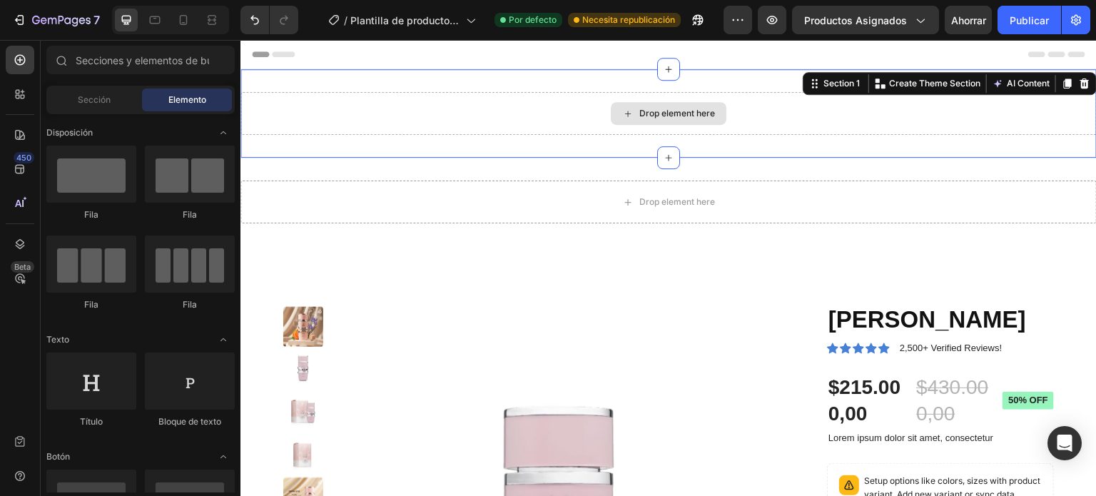
click at [540, 108] on div "Drop element here" at bounding box center [669, 113] width 856 height 43
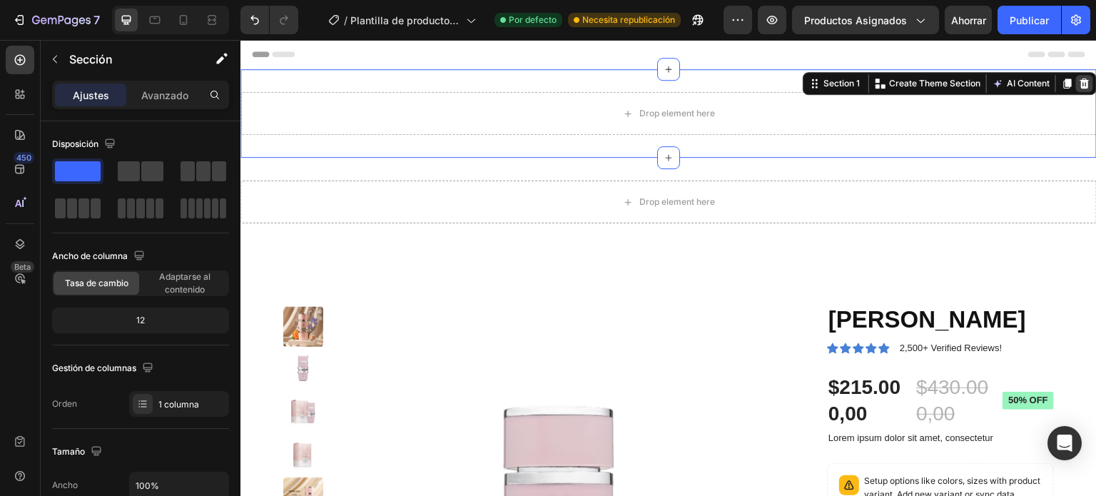
click at [1079, 82] on icon at bounding box center [1084, 83] width 11 height 11
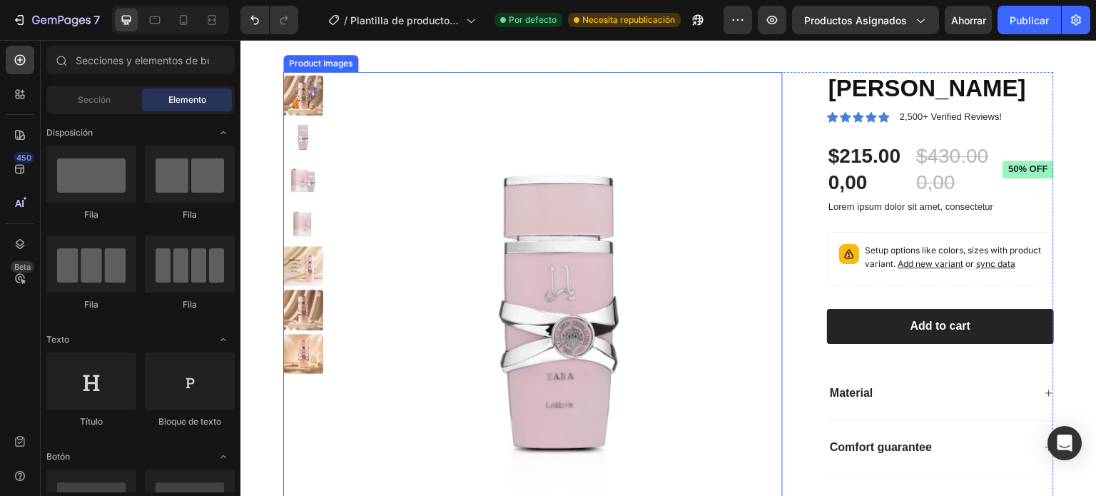
scroll to position [71, 0]
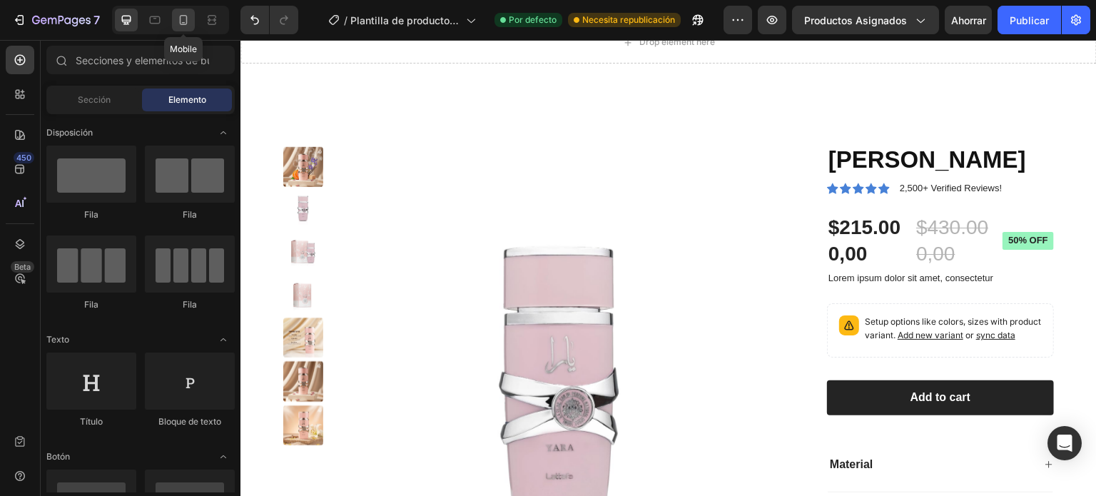
click at [182, 24] on icon at bounding box center [184, 20] width 8 height 10
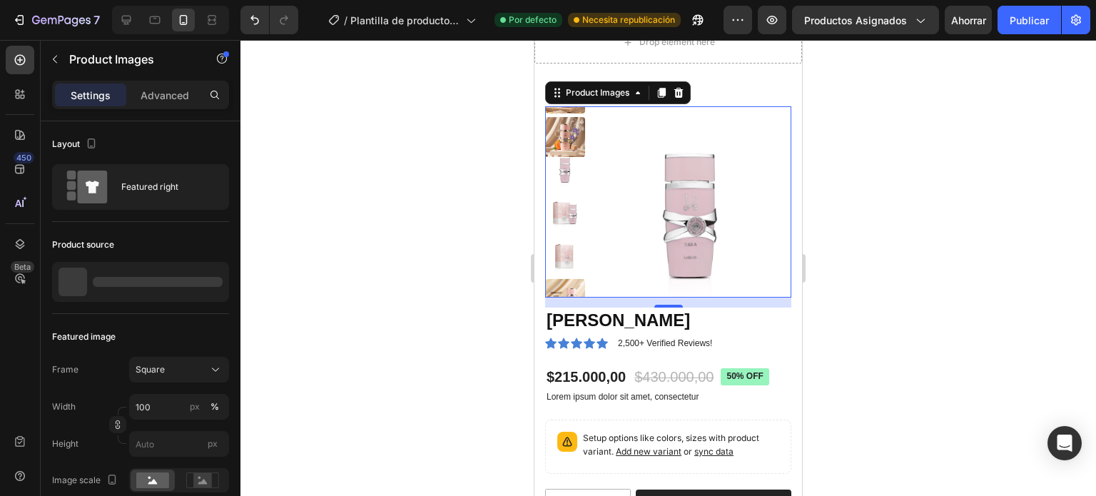
click at [736, 246] on img at bounding box center [691, 206] width 201 height 201
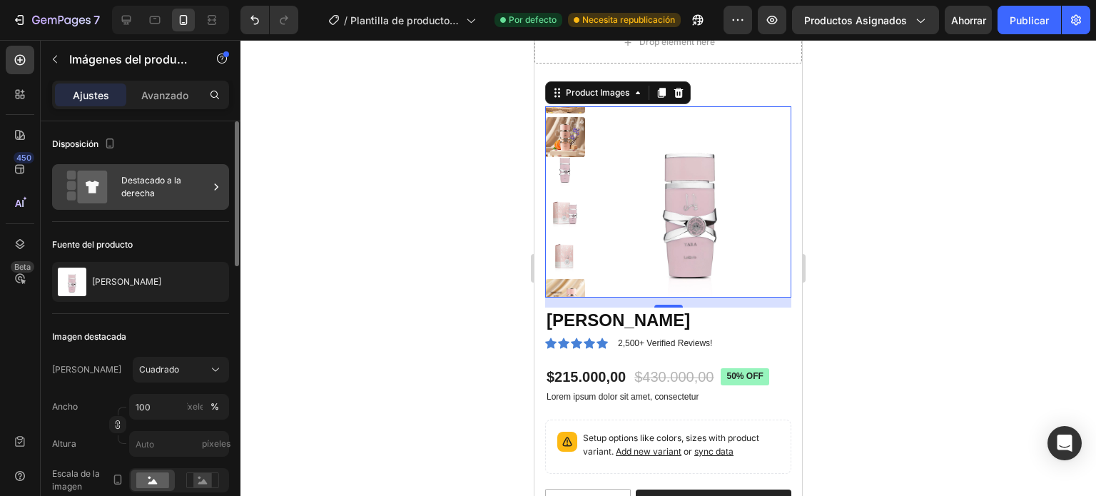
click at [197, 193] on font "Destacado a la derecha" at bounding box center [164, 187] width 87 height 26
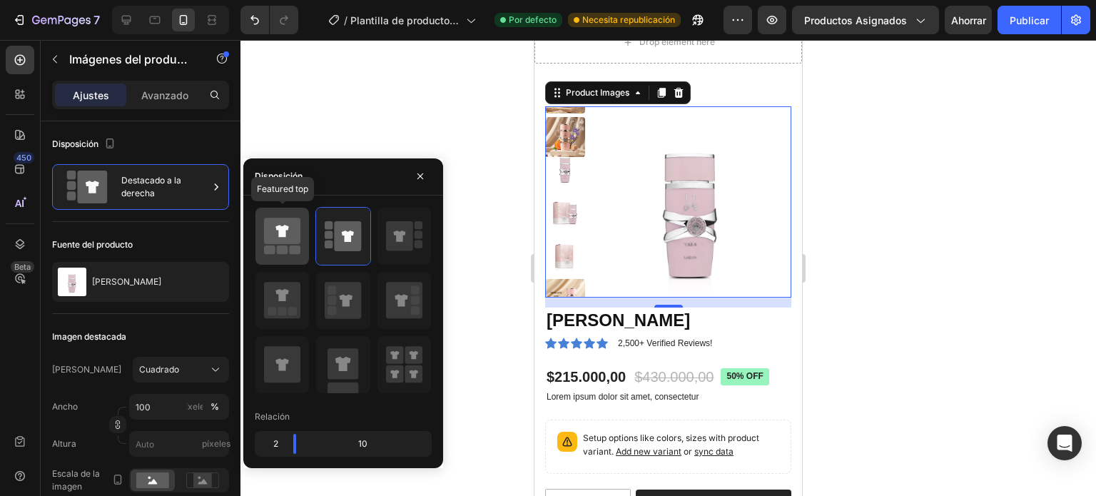
click at [281, 236] on icon at bounding box center [281, 231] width 13 height 12
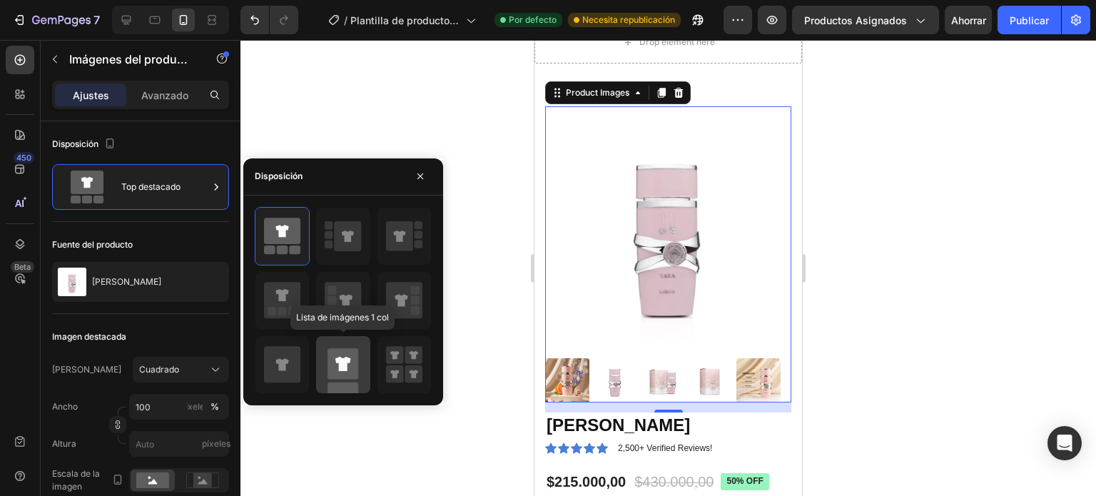
click at [338, 365] on rect at bounding box center [343, 363] width 31 height 31
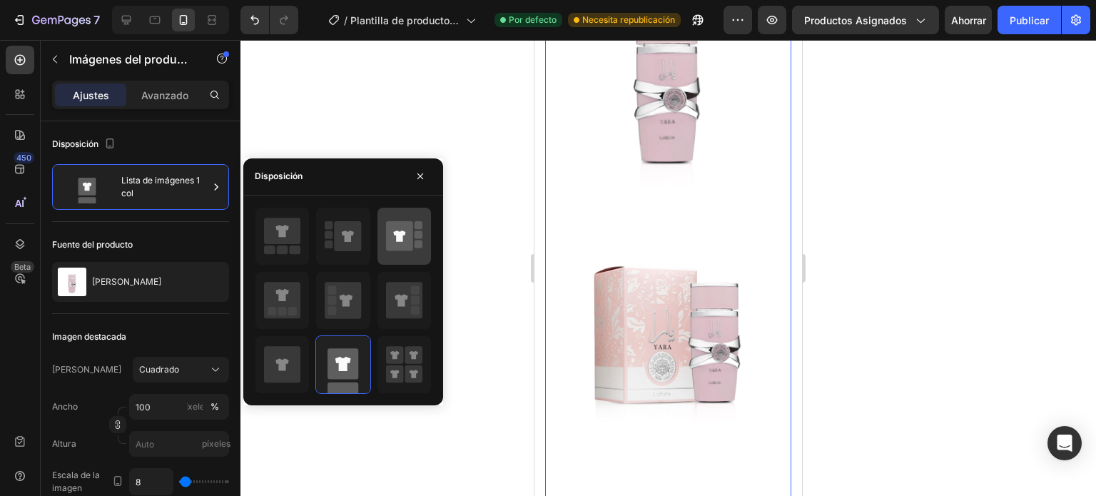
scroll to position [214, 0]
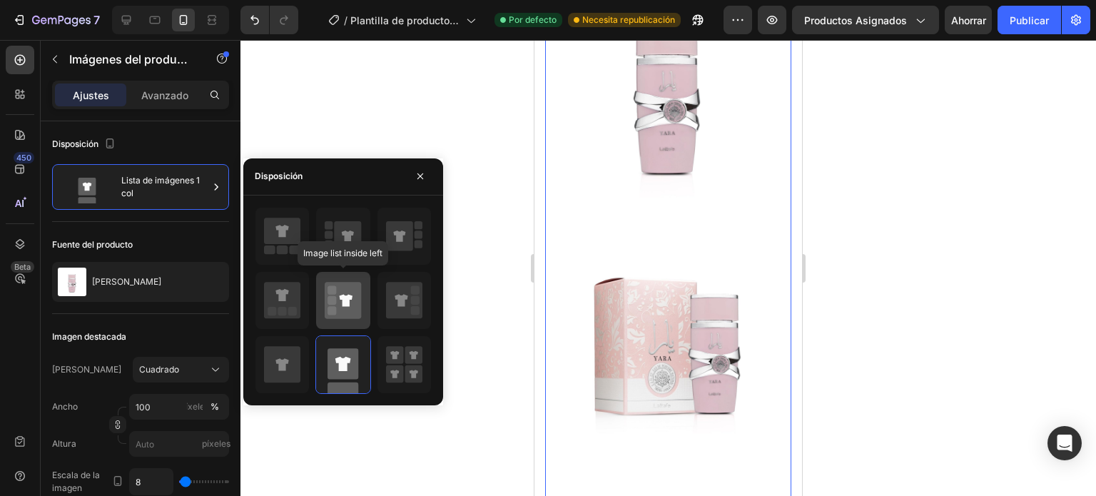
click at [329, 305] on icon at bounding box center [343, 300] width 36 height 36
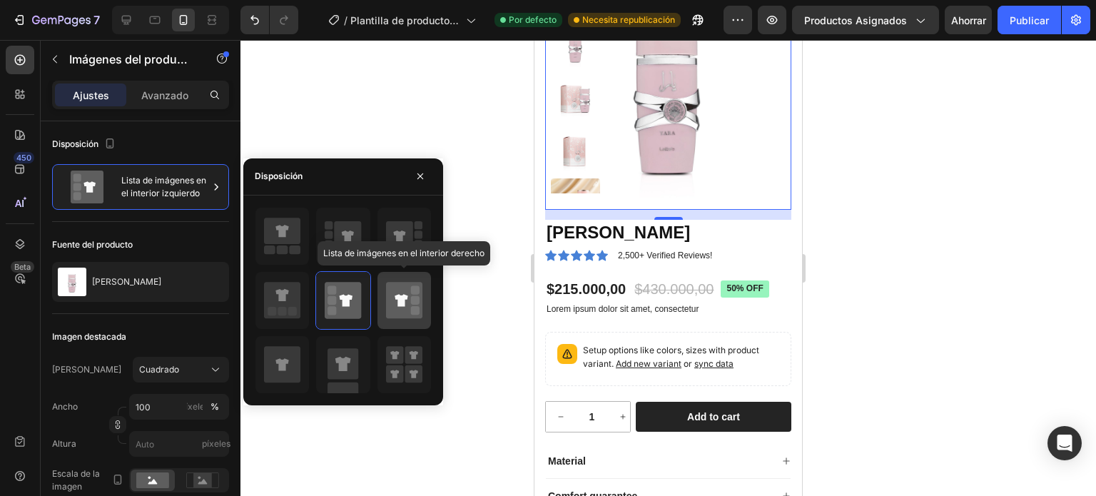
click at [408, 293] on icon at bounding box center [404, 300] width 36 height 36
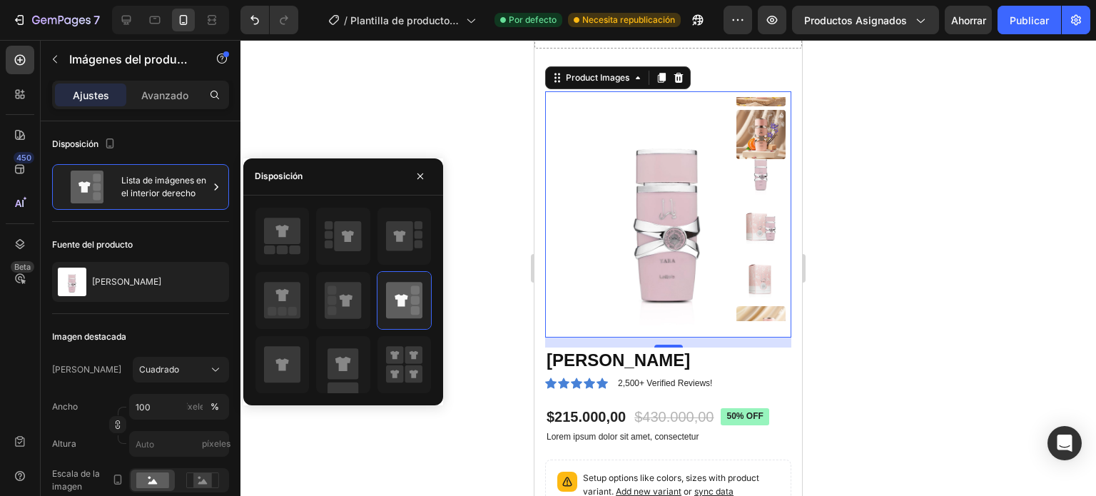
scroll to position [71, 0]
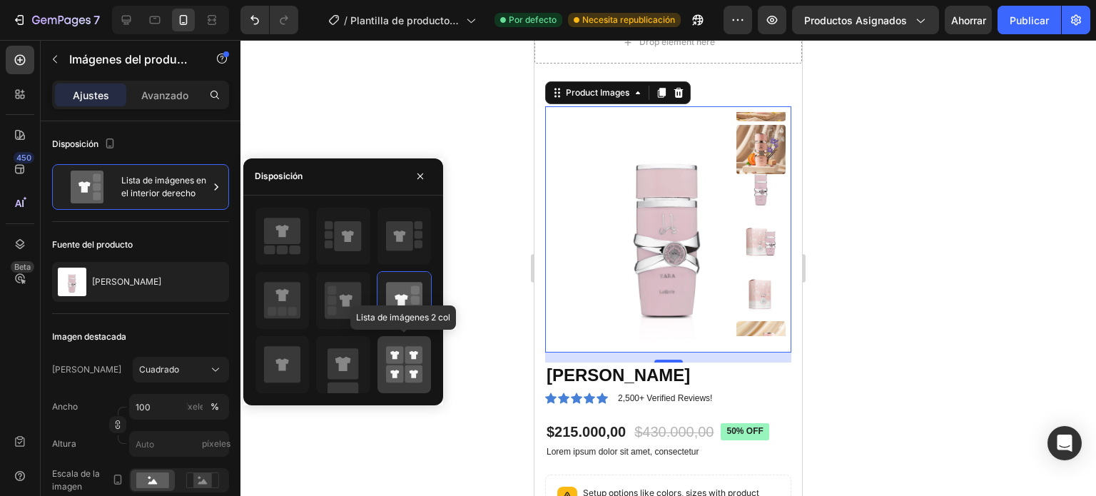
click at [400, 349] on rect at bounding box center [395, 355] width 18 height 18
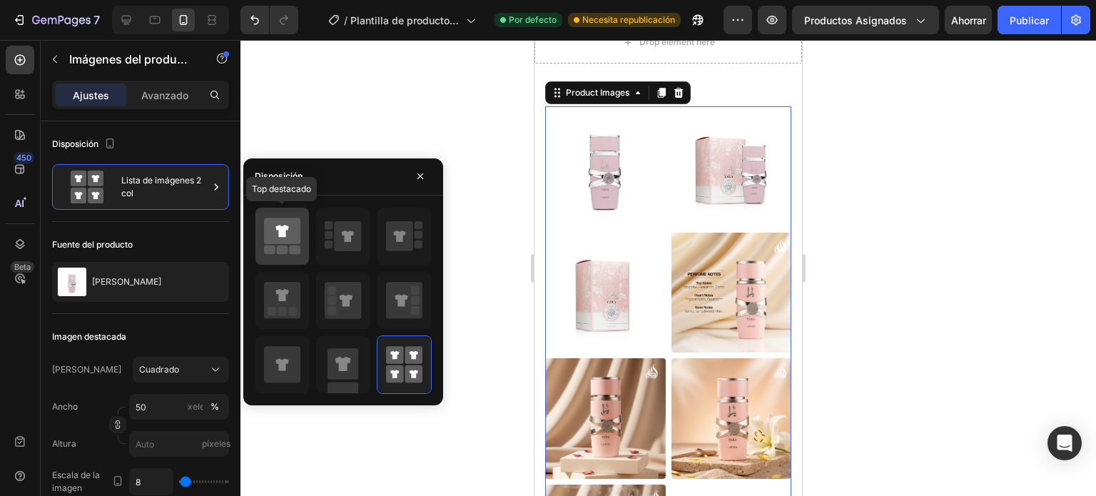
click at [290, 234] on icon at bounding box center [282, 231] width 36 height 26
type input "100"
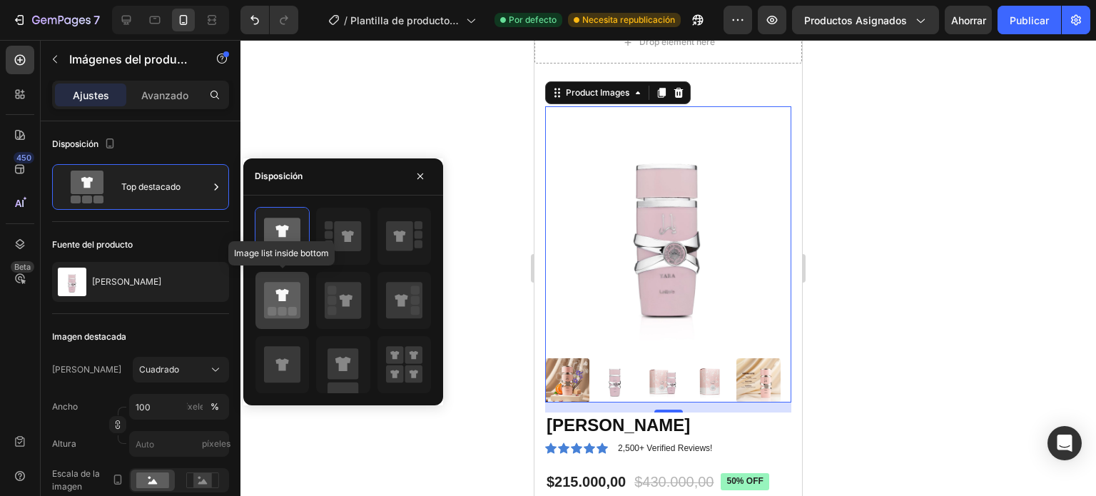
click at [269, 308] on rect at bounding box center [272, 311] width 9 height 9
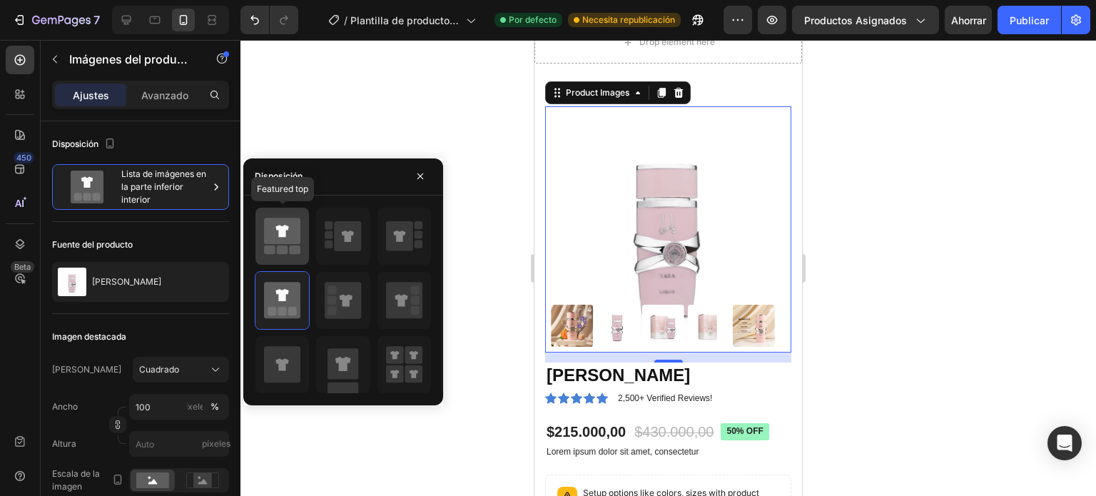
click at [285, 231] on icon at bounding box center [281, 231] width 13 height 12
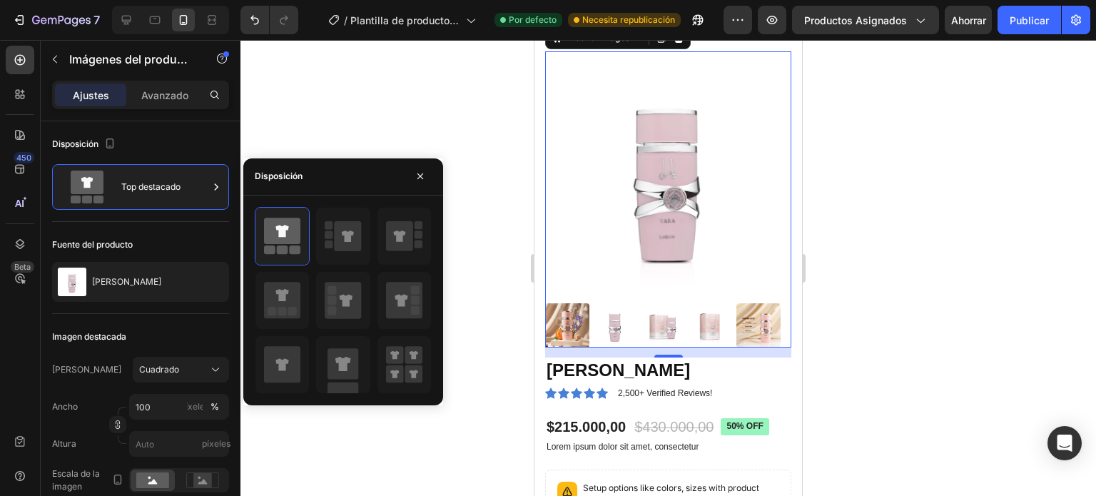
scroll to position [214, 0]
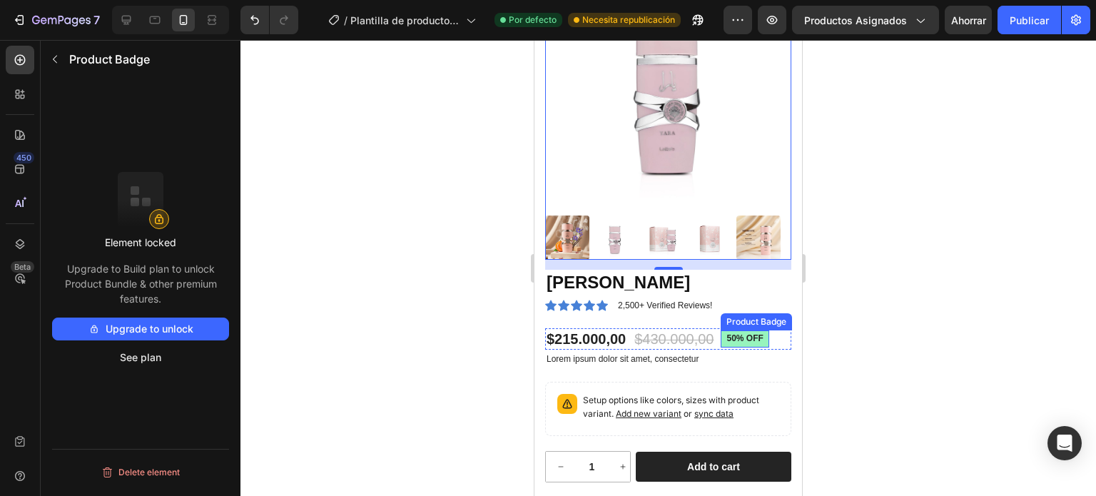
click at [752, 330] on pre "50% off" at bounding box center [745, 338] width 48 height 17
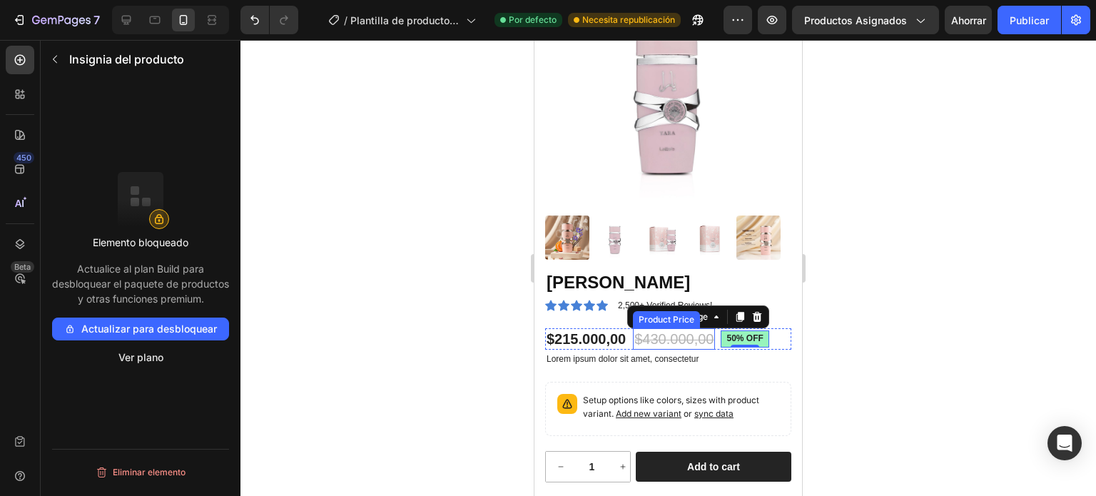
click at [658, 328] on div "$430.000,00" at bounding box center [674, 338] width 82 height 21
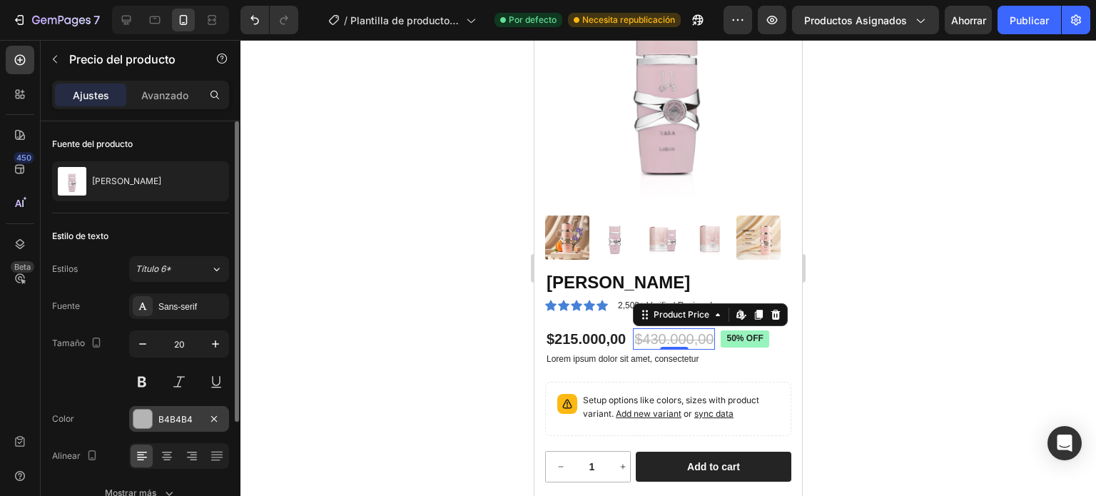
click at [141, 418] on div at bounding box center [142, 419] width 19 height 19
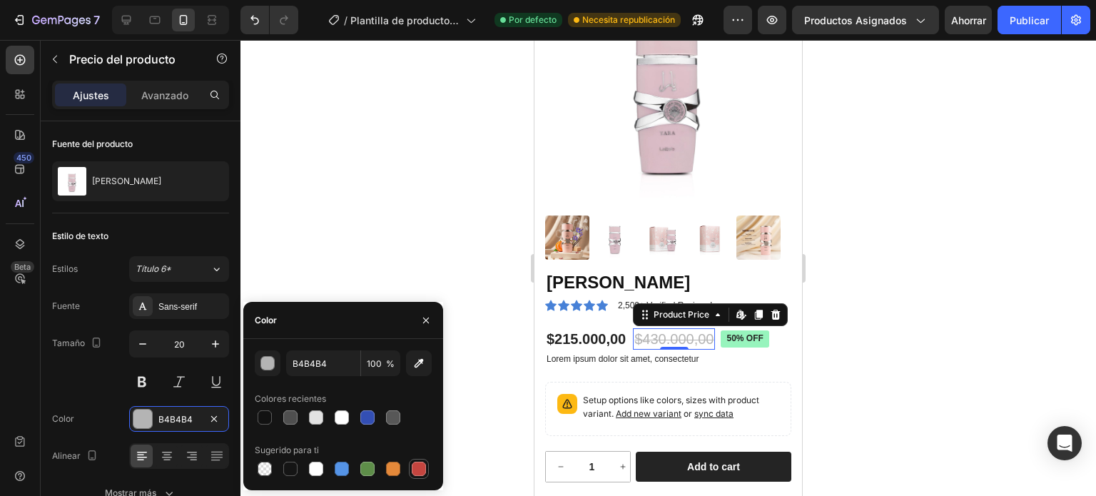
click at [416, 465] on div at bounding box center [419, 469] width 14 height 14
type input "C5453F"
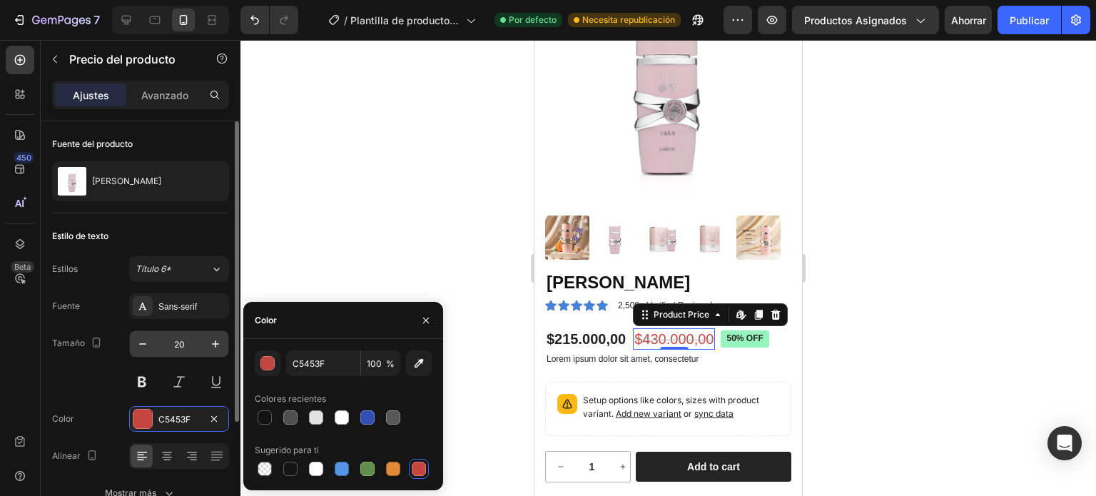
type textarea "20"
click at [190, 340] on input "20" at bounding box center [179, 344] width 47 height 26
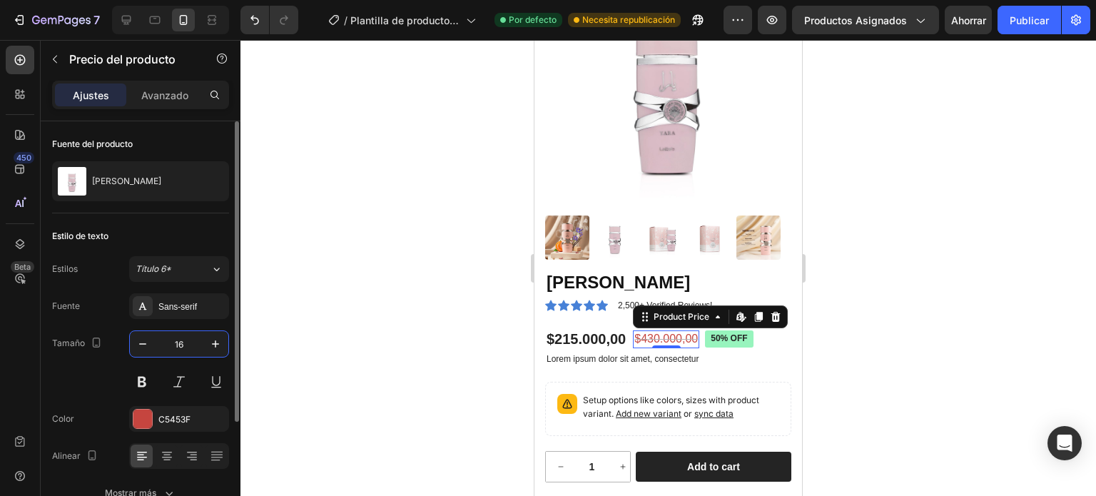
type input "16"
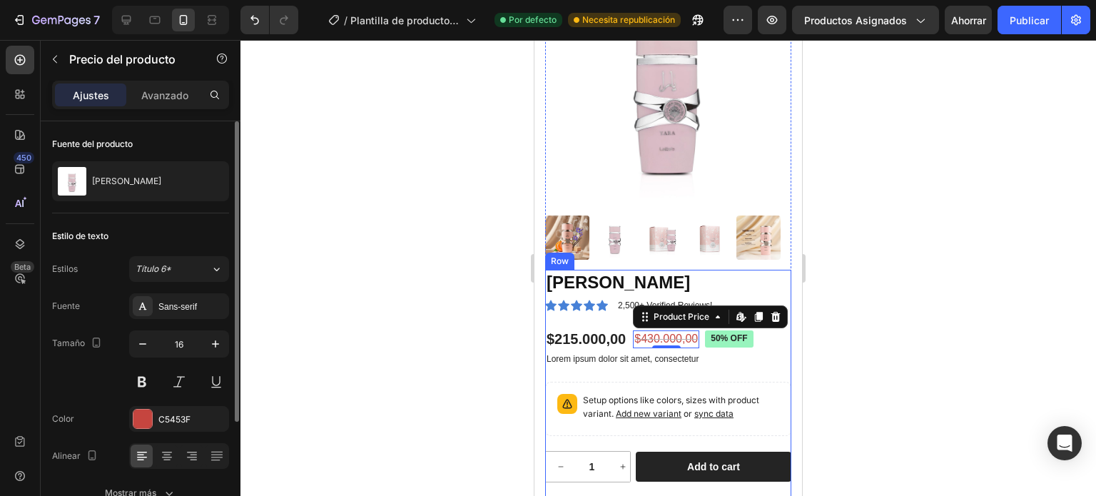
click at [168, 223] on div "Estilo de texto Estilos Título 6* Fuente Sans-serif Tamaño 16 Color C5453F Alin…" at bounding box center [140, 365] width 177 height 305
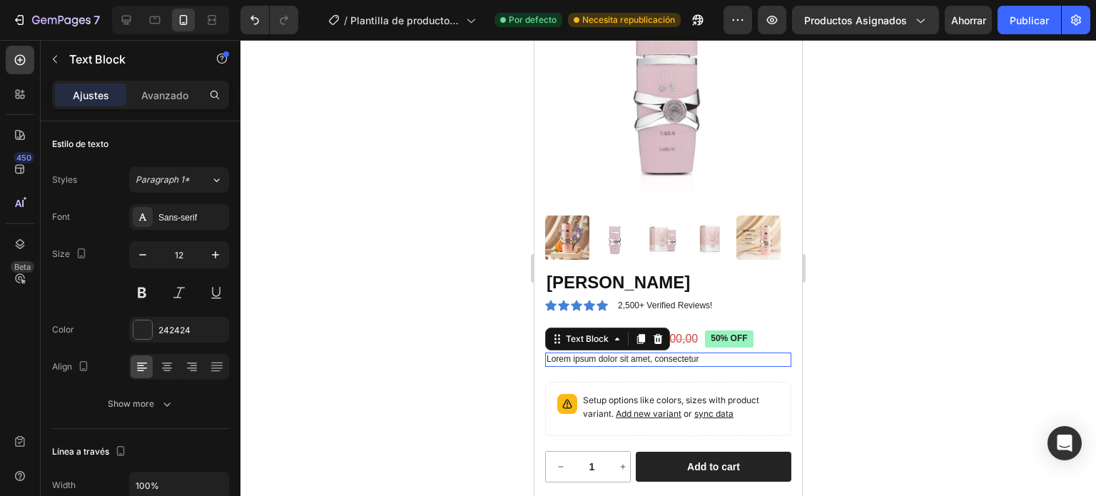
click at [685, 354] on p "Lorem ipsum dolor sit amet, consectetur" at bounding box center [668, 359] width 243 height 11
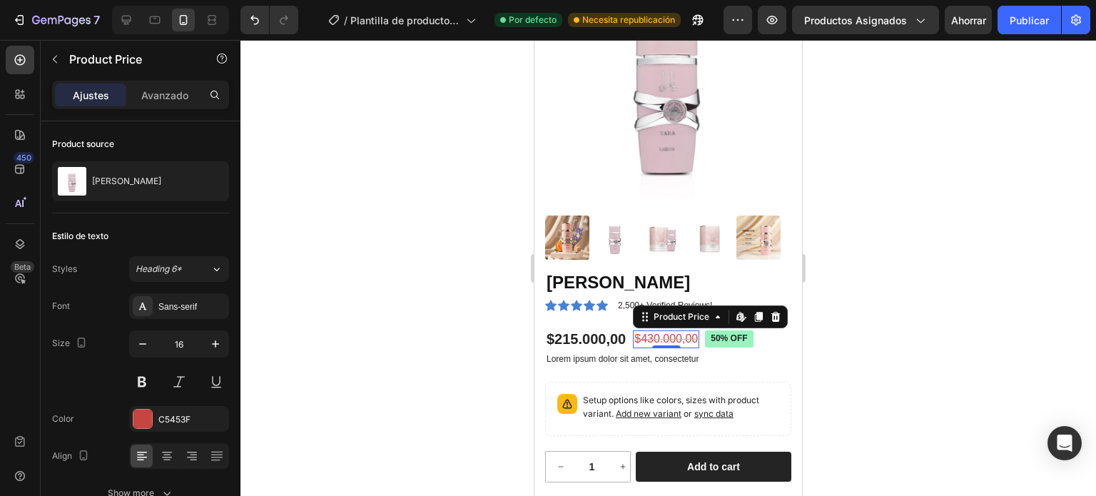
click at [679, 330] on div "$430.000,00" at bounding box center [666, 339] width 66 height 18
click at [143, 346] on icon "button" at bounding box center [143, 344] width 14 height 14
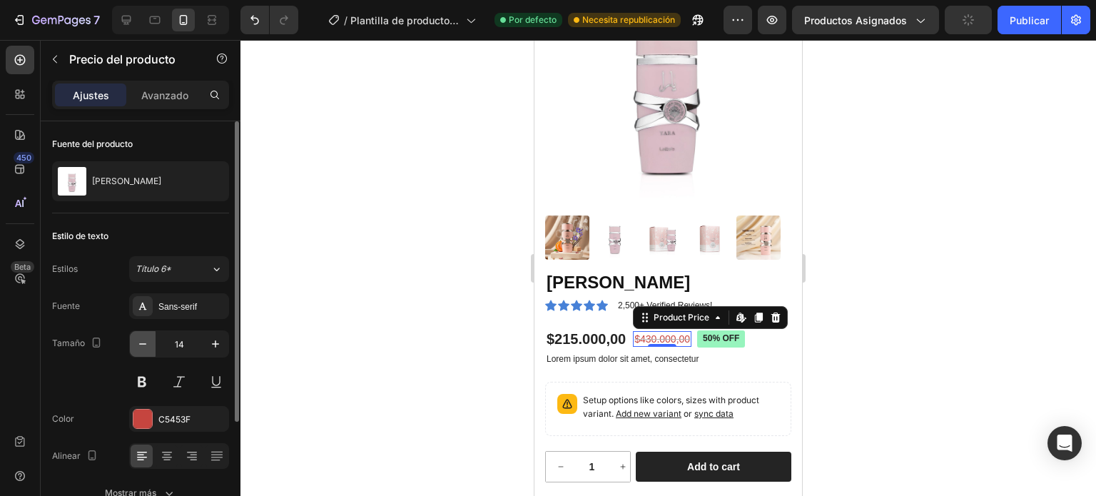
click at [143, 346] on icon "button" at bounding box center [143, 344] width 14 height 14
click at [218, 341] on icon "button" at bounding box center [215, 344] width 14 height 14
click at [139, 345] on icon "button" at bounding box center [143, 344] width 14 height 14
type input "14"
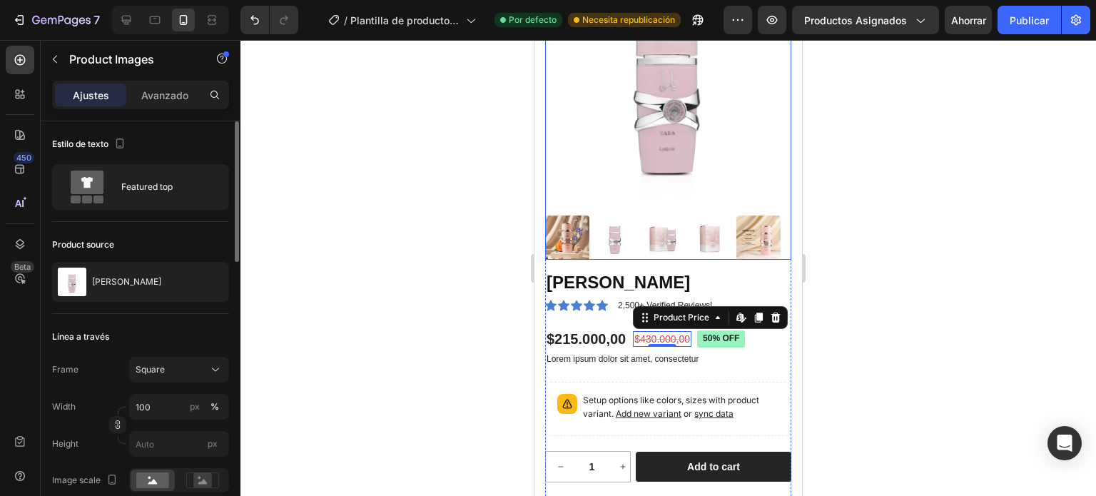
click at [742, 143] on img at bounding box center [668, 87] width 246 height 246
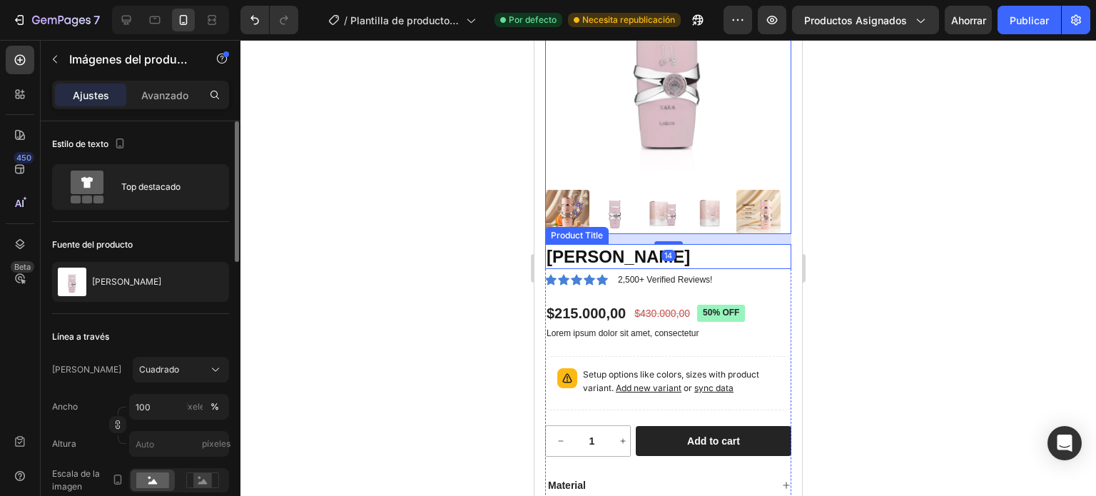
scroll to position [285, 0]
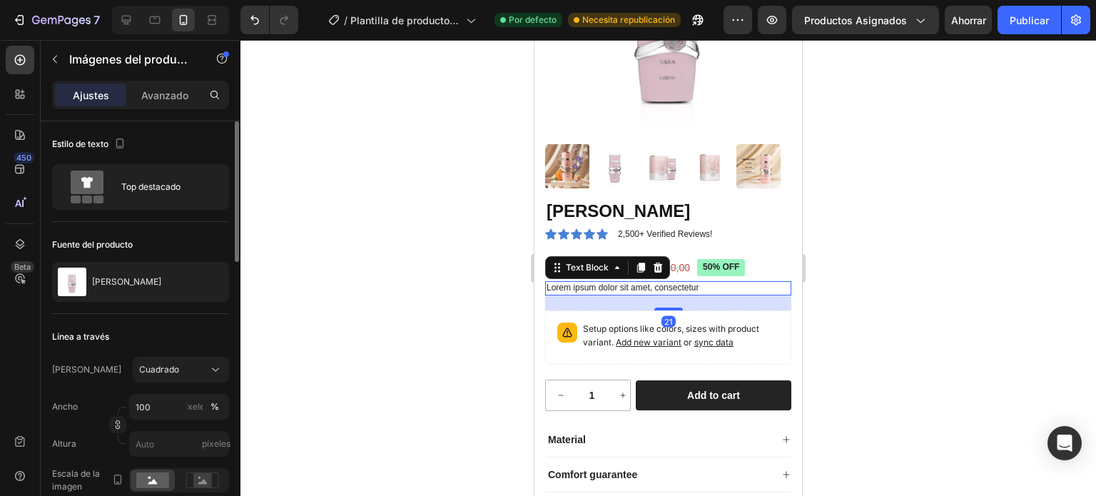
click at [679, 283] on p "Lorem ipsum dolor sit amet, consectetur" at bounding box center [668, 288] width 243 height 11
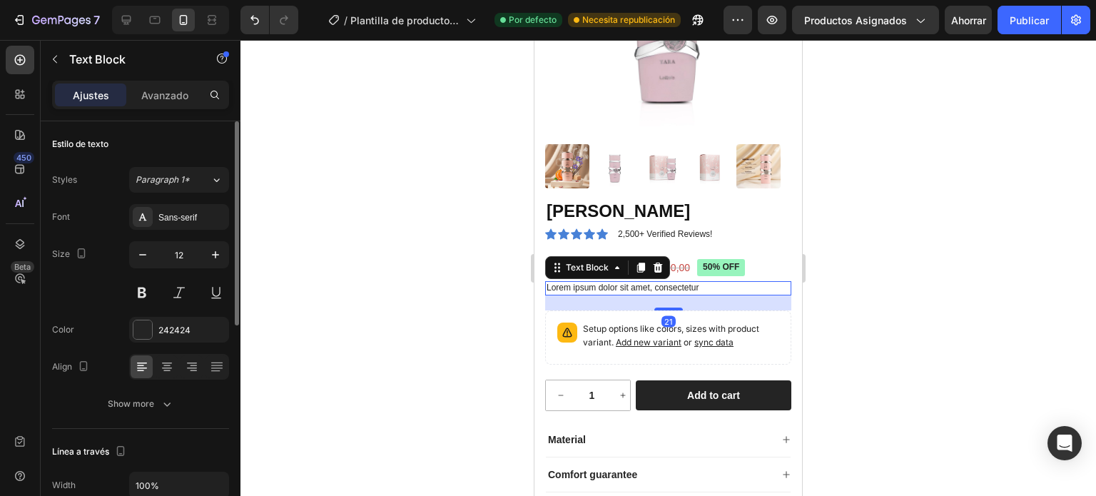
click at [679, 283] on p "Lorem ipsum dolor sit amet, consectetur" at bounding box center [668, 288] width 243 height 11
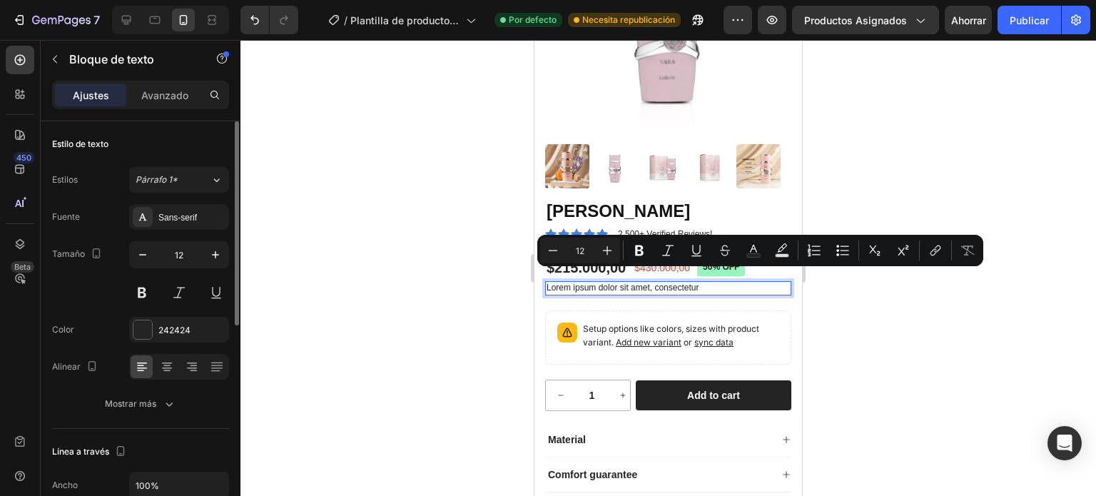
click at [707, 283] on p "Lorem ipsum dolor sit amet, consectetur" at bounding box center [668, 288] width 243 height 11
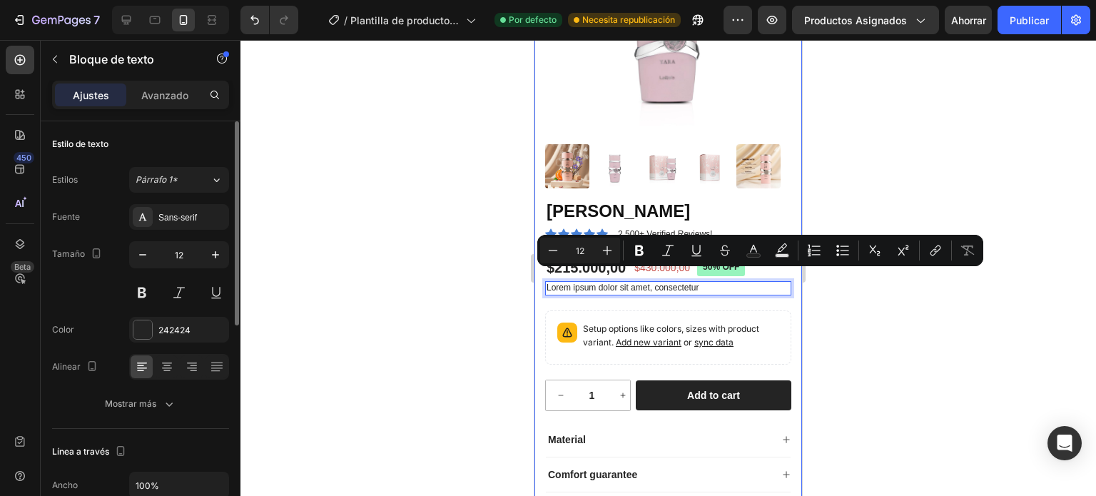
drag, startPoint x: 709, startPoint y: 276, endPoint x: 537, endPoint y: 282, distance: 172.1
click at [537, 282] on div "Product Images Yara Lattafa Product Title Icon Icon Icon Icon Icon Icon List 2,…" at bounding box center [669, 221] width 268 height 698
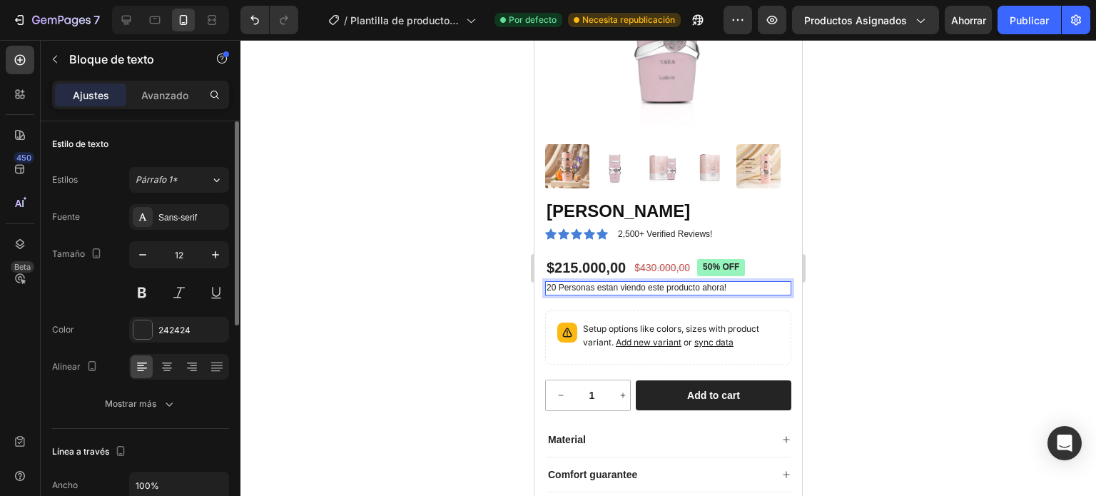
click at [604, 283] on p "20 Personas estan viendo este producto ahora!" at bounding box center [668, 288] width 243 height 11
click at [535, 40] on lt-span "est á n" at bounding box center [535, 40] width 0 height 0
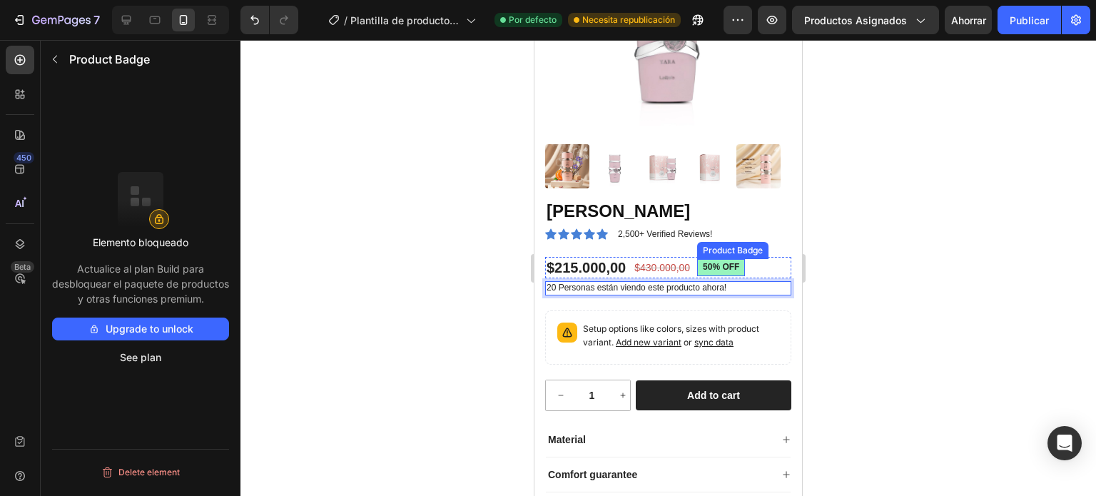
click at [739, 259] on pre "50% off" at bounding box center [721, 267] width 48 height 17
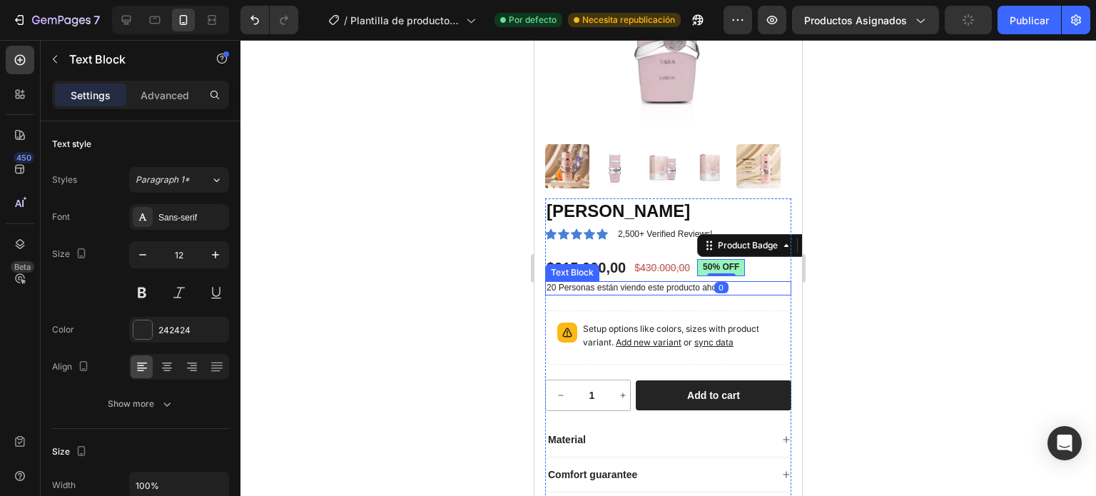
click at [677, 283] on p "20 Personas están viendo este producto ahora!" at bounding box center [668, 288] width 243 height 11
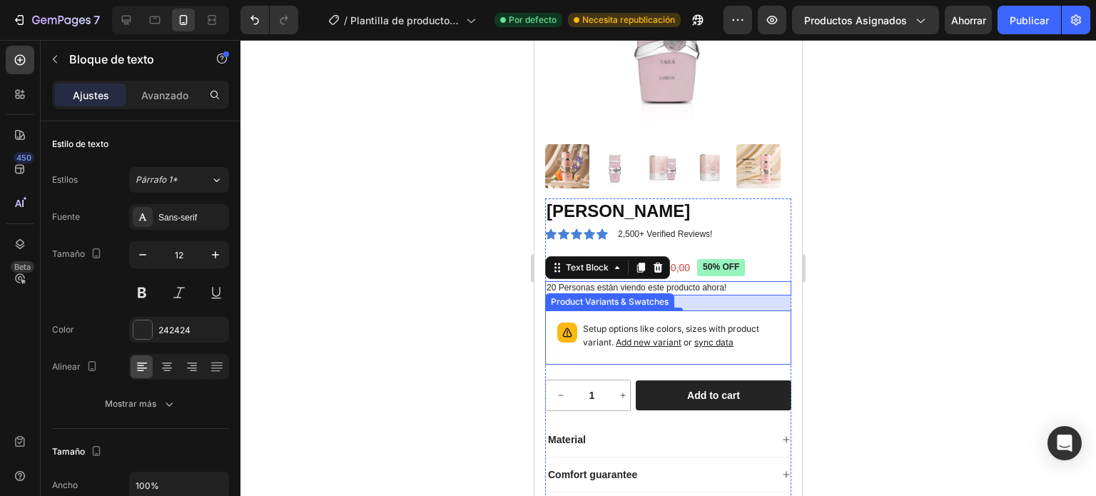
click at [586, 327] on p "Setup options like colors, sizes with product variant. Add new variant or sync …" at bounding box center [681, 336] width 196 height 27
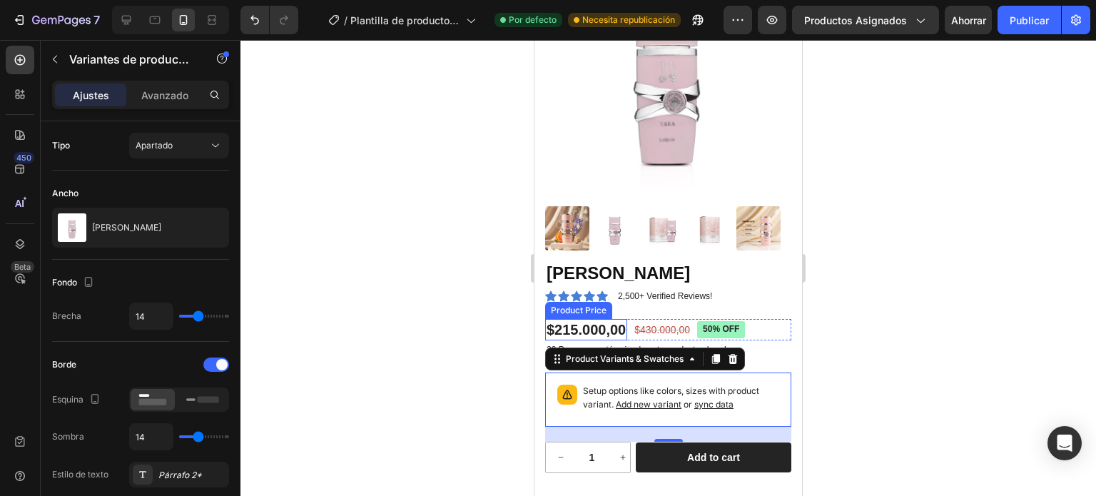
scroll to position [214, 0]
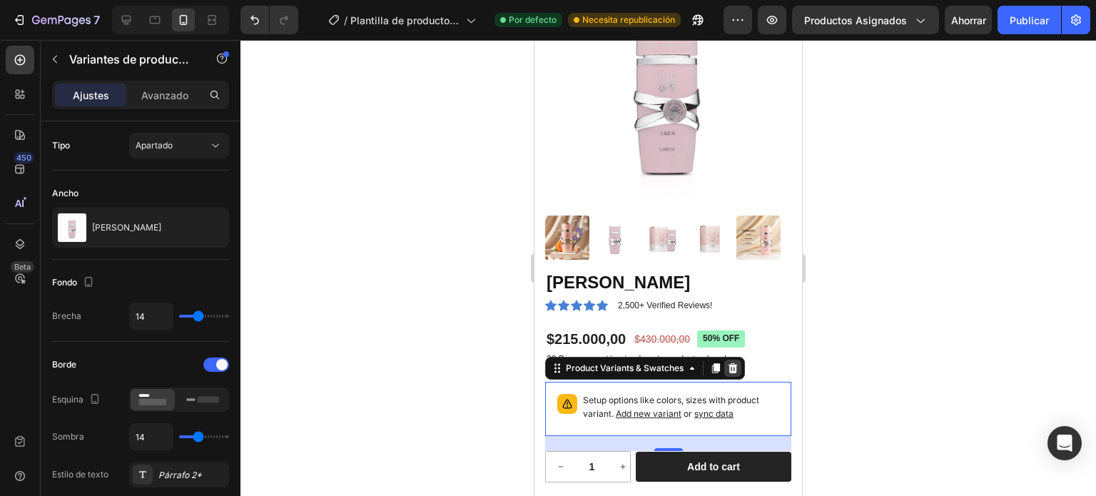
click at [735, 363] on icon at bounding box center [733, 368] width 9 height 10
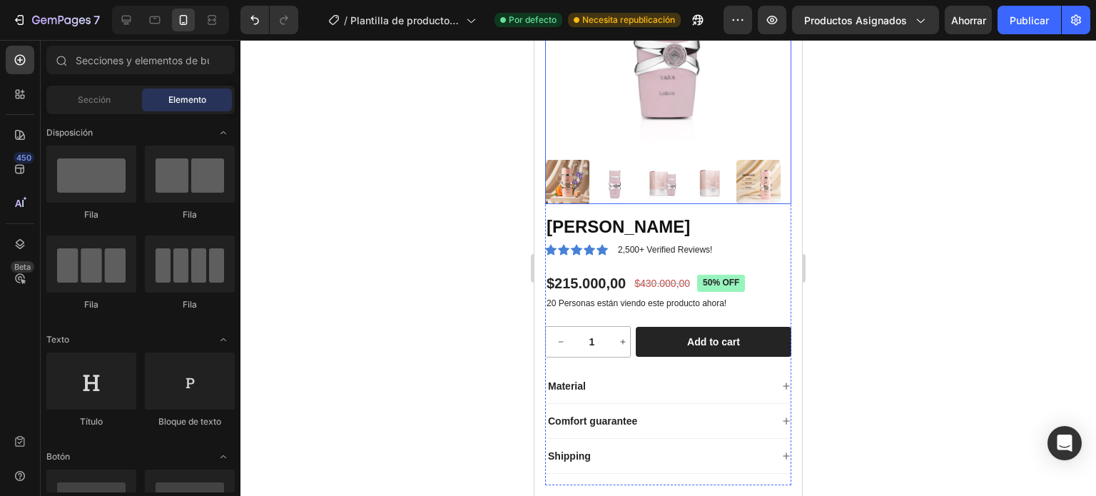
scroll to position [285, 0]
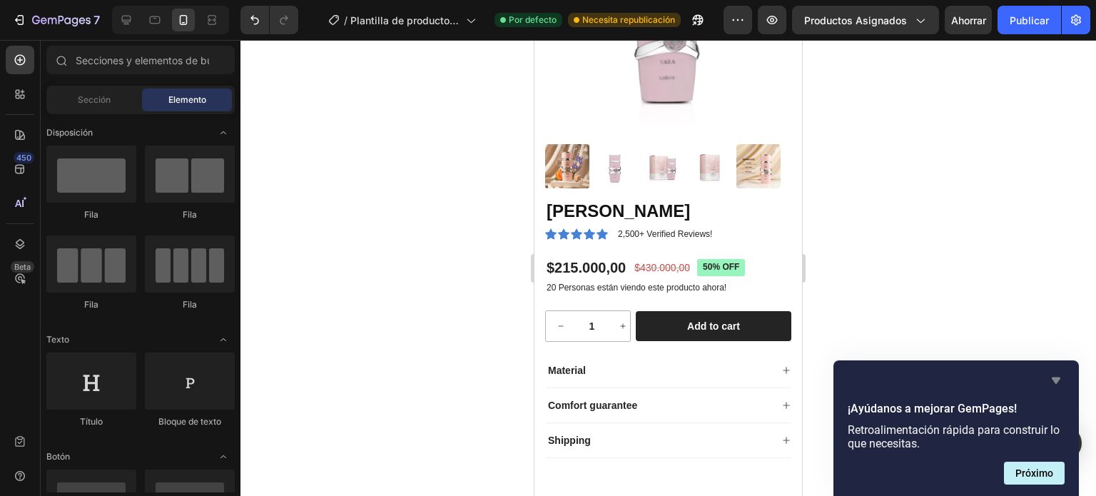
click at [1056, 378] on icon "Ocultar encuesta" at bounding box center [1056, 381] width 9 height 6
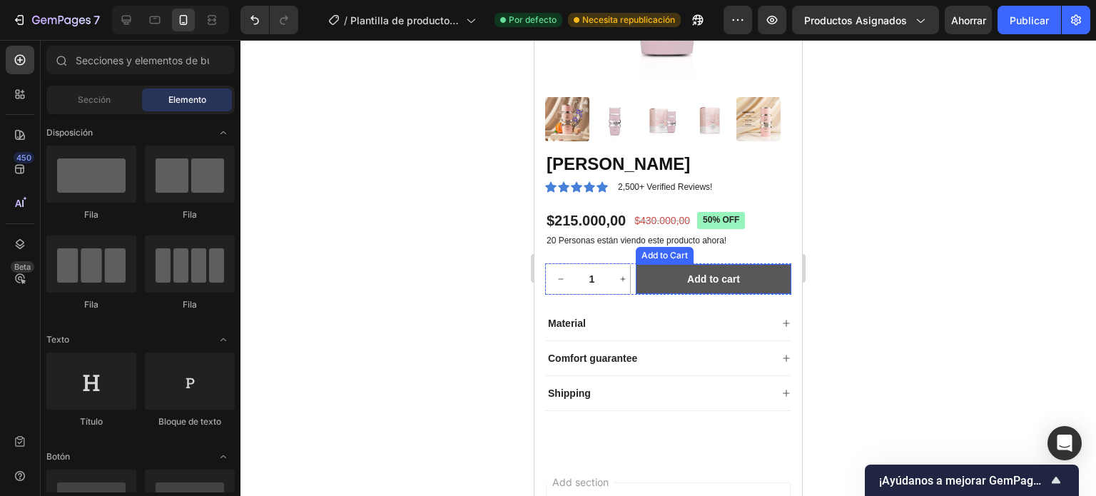
scroll to position [357, 0]
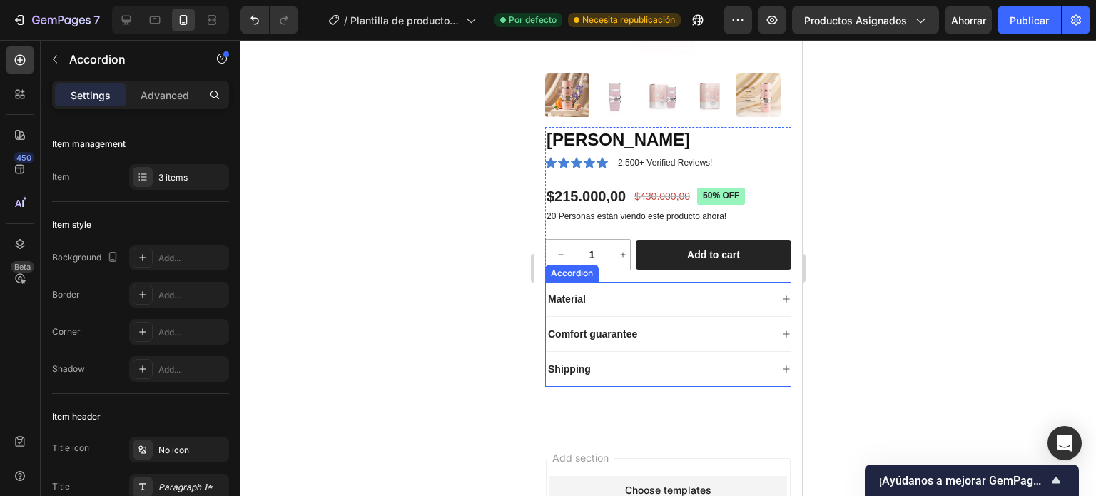
click at [782, 295] on icon at bounding box center [786, 299] width 9 height 9
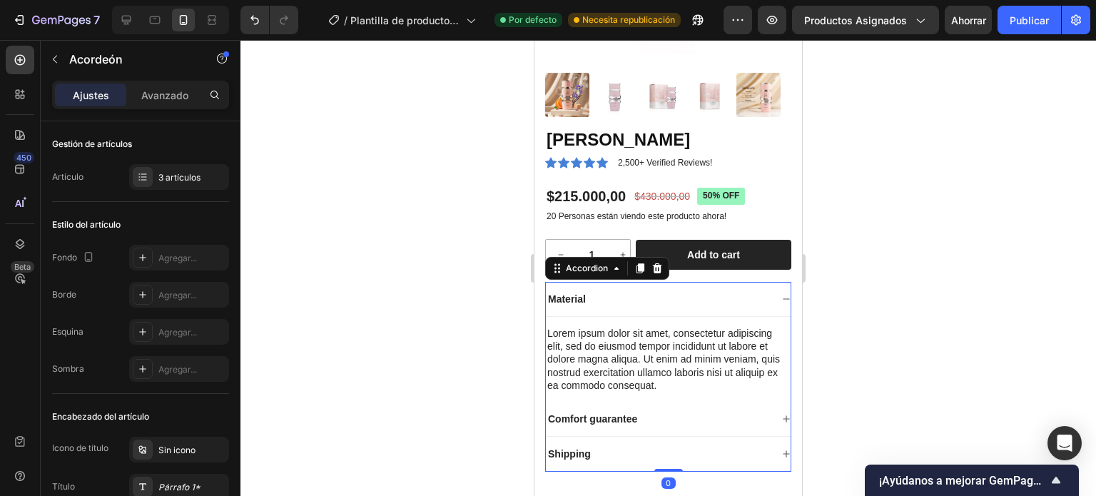
click at [782, 295] on icon at bounding box center [786, 299] width 9 height 9
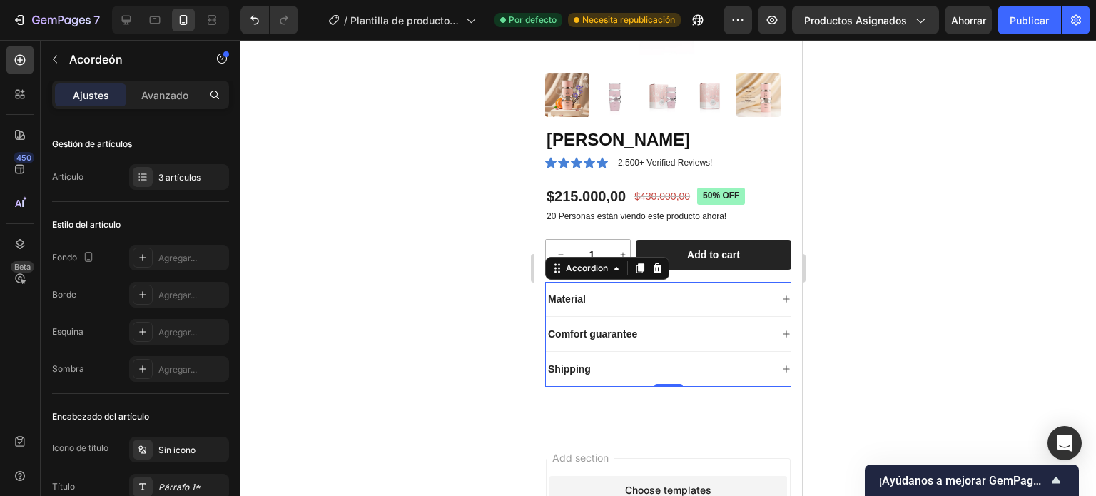
click at [782, 330] on icon at bounding box center [786, 334] width 9 height 9
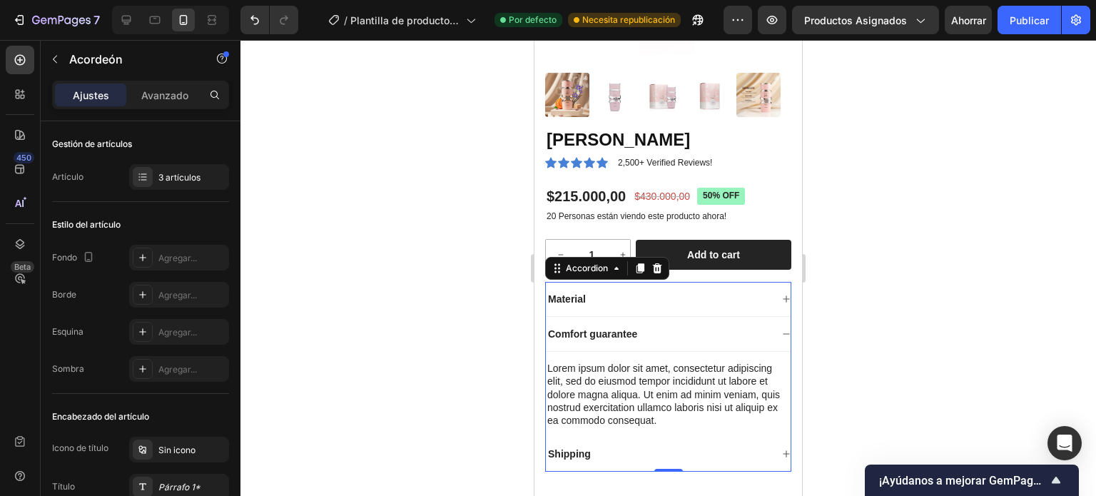
click at [782, 330] on icon at bounding box center [786, 334] width 9 height 9
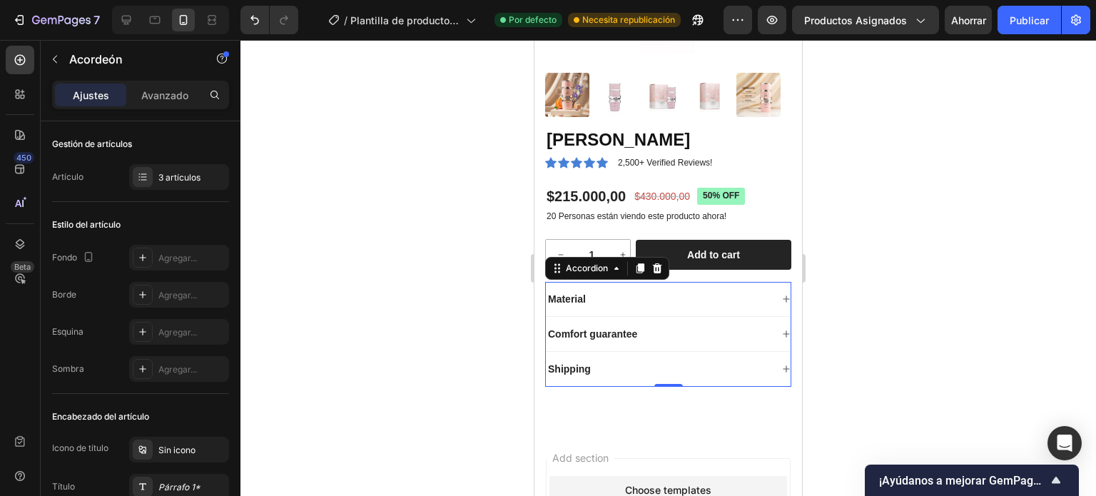
click at [782, 365] on icon at bounding box center [786, 369] width 9 height 9
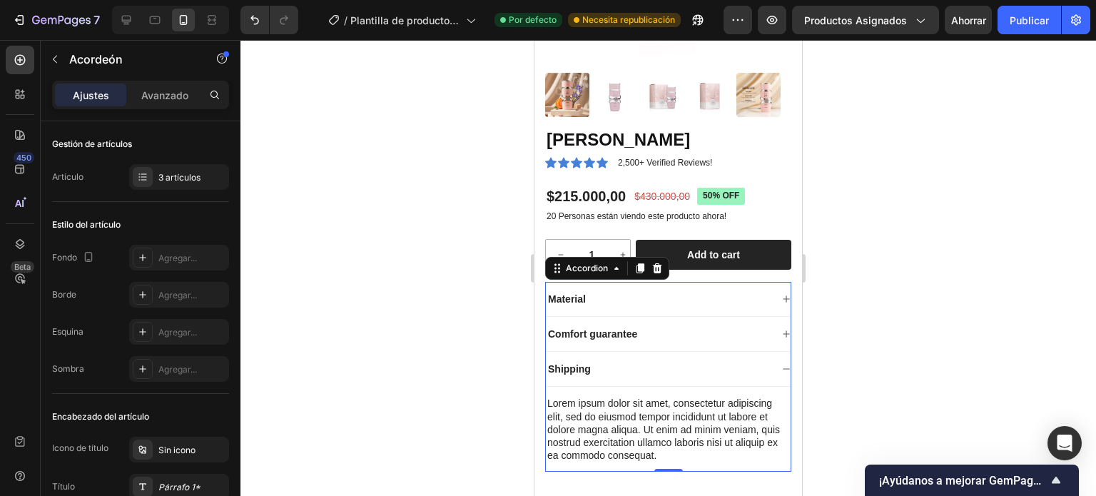
click at [782, 365] on icon at bounding box center [786, 369] width 9 height 9
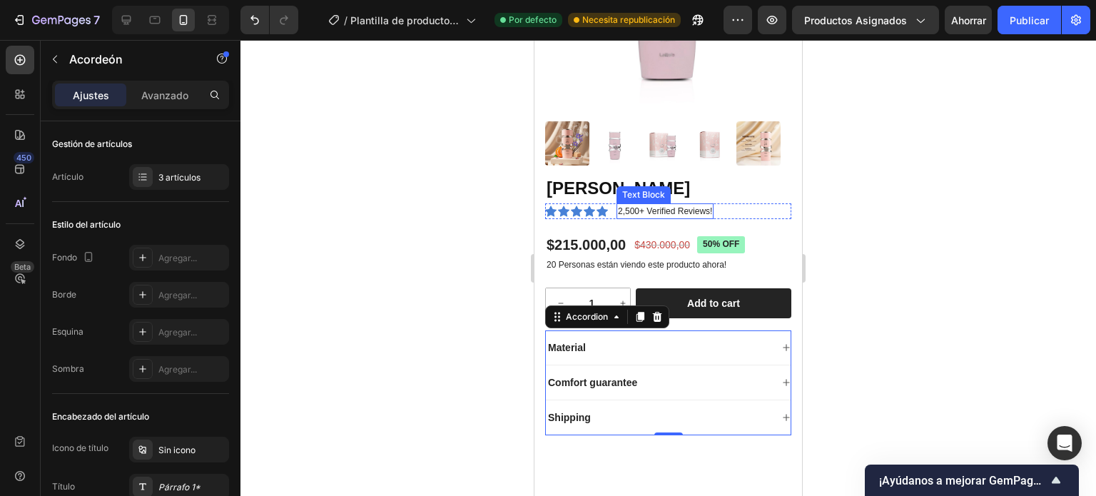
scroll to position [214, 0]
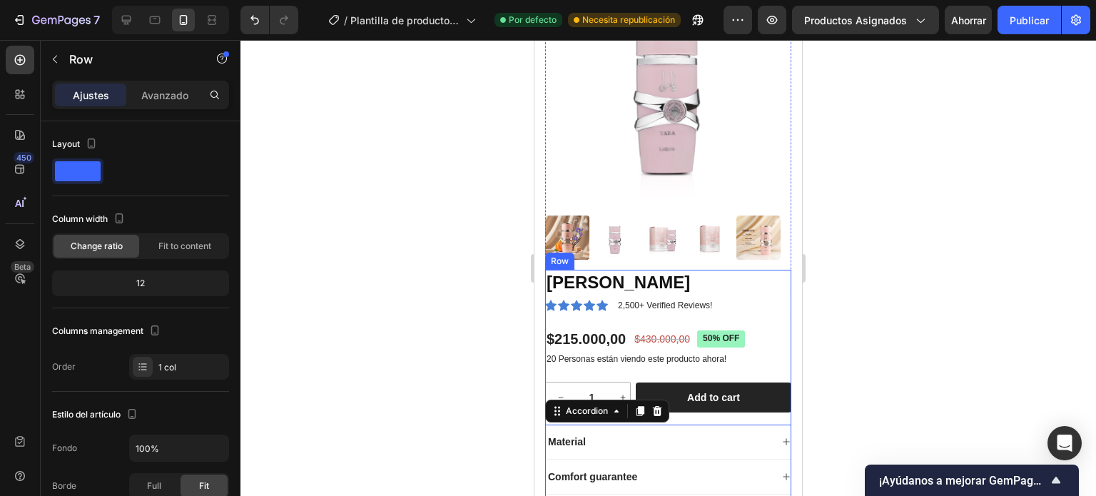
click at [766, 310] on div "Yara Lattafa Product Title Icon Icon Icon Icon Icon Icon List 2,500+ Verified R…" at bounding box center [668, 400] width 246 height 260
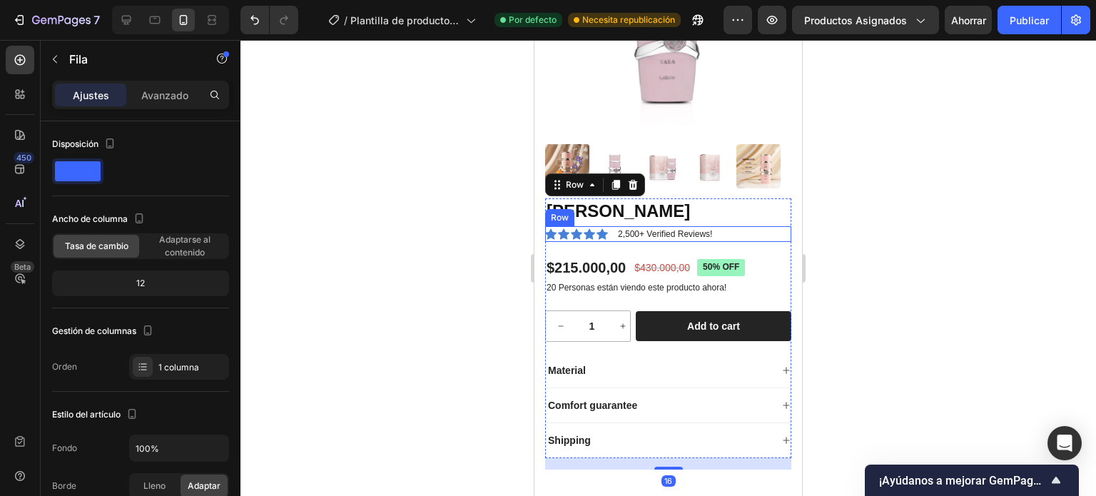
scroll to position [357, 0]
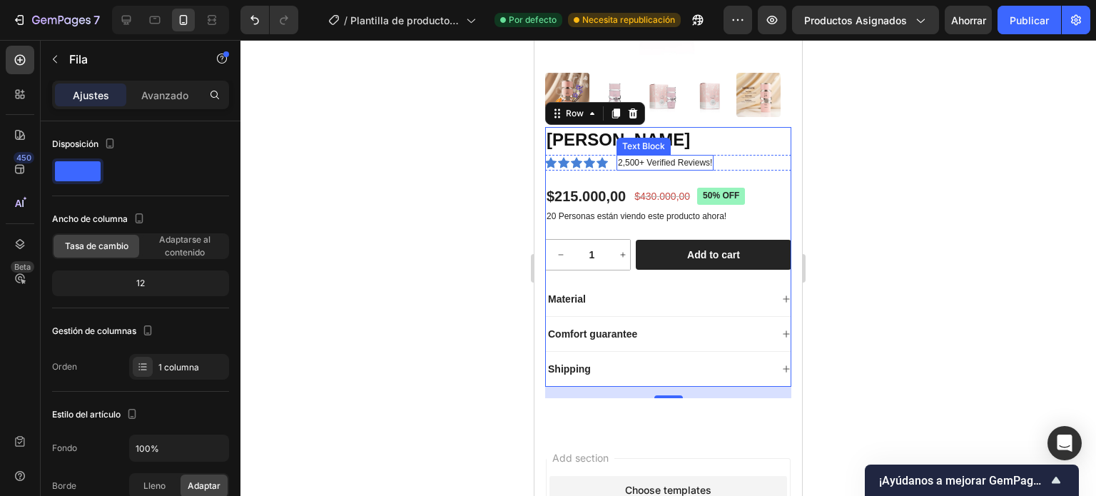
click at [637, 156] on p "2,500+ Verified Reviews!" at bounding box center [665, 162] width 94 height 13
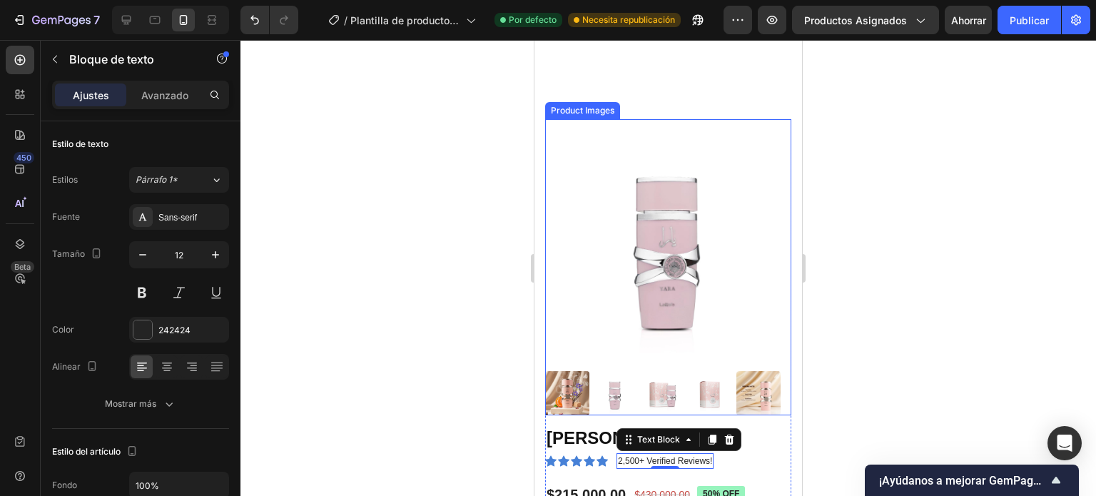
scroll to position [0, 0]
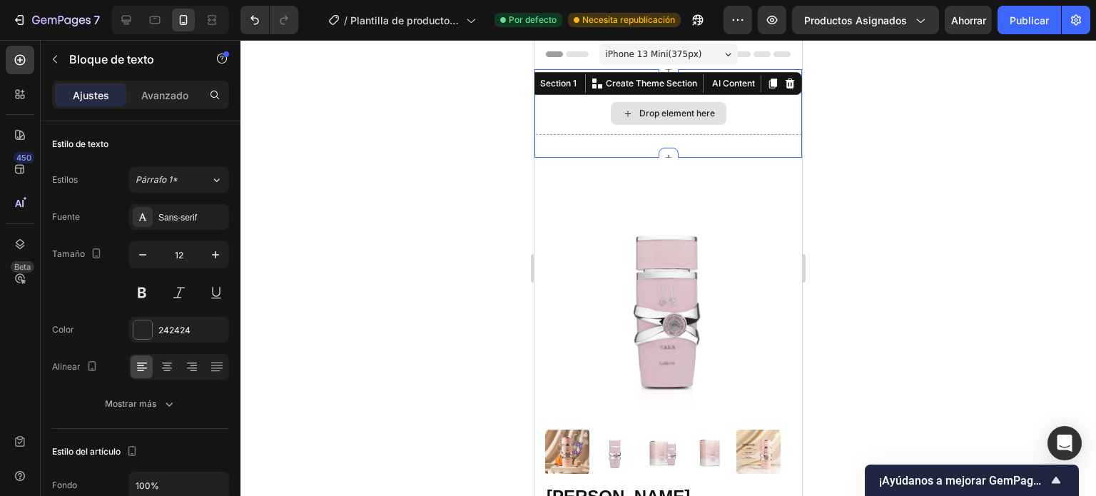
click at [752, 113] on div "Drop element here" at bounding box center [669, 113] width 268 height 43
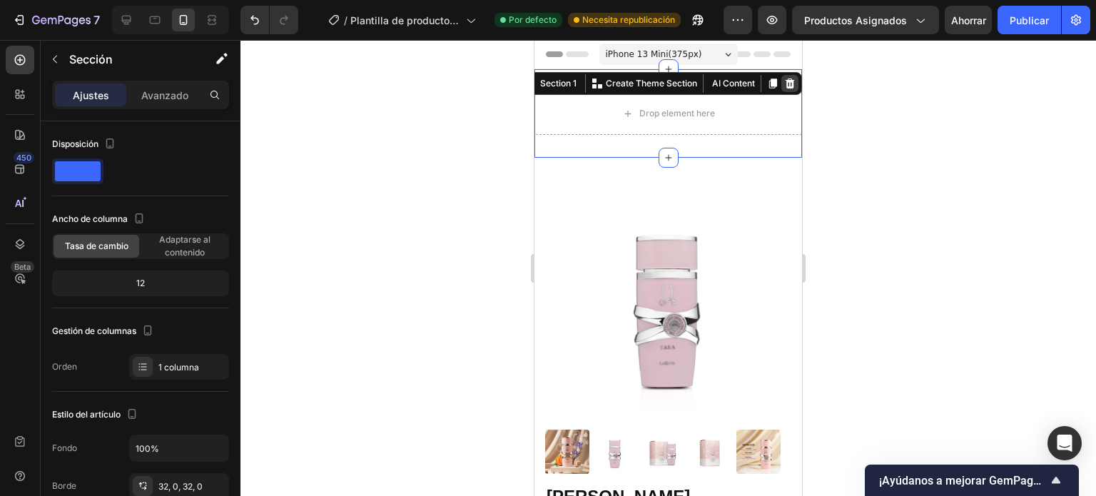
click at [786, 79] on icon at bounding box center [790, 84] width 9 height 10
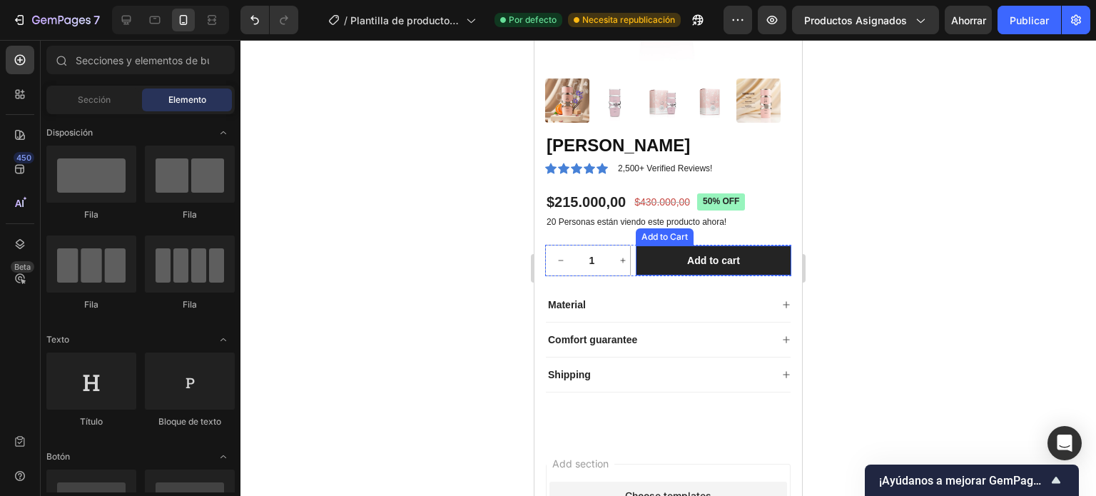
scroll to position [285, 0]
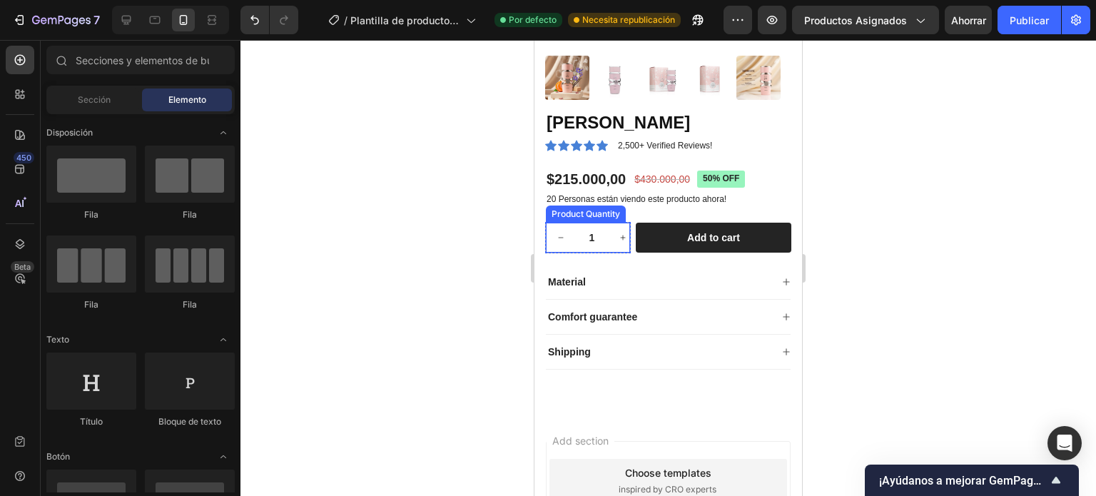
click at [581, 228] on input "1" at bounding box center [592, 238] width 32 height 30
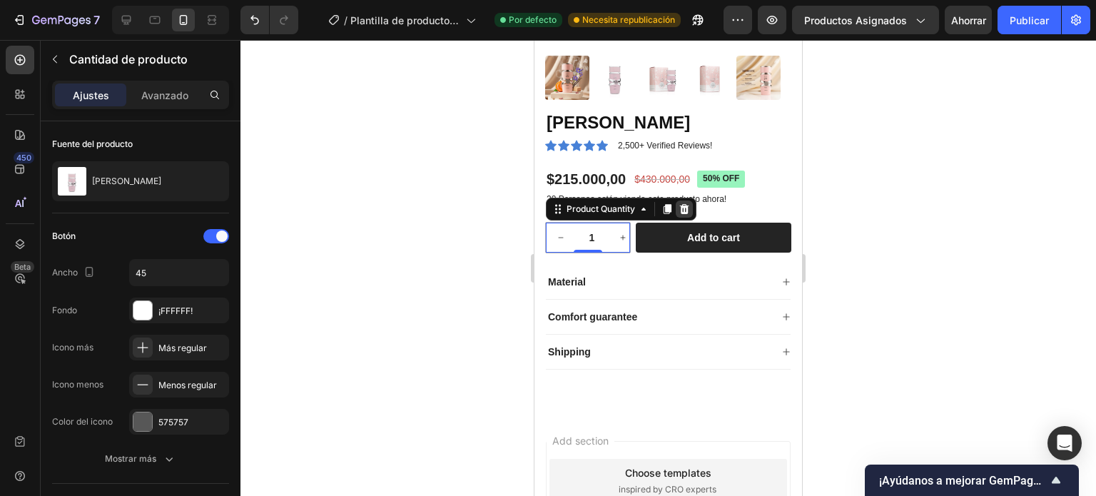
click at [686, 203] on icon at bounding box center [684, 208] width 11 height 11
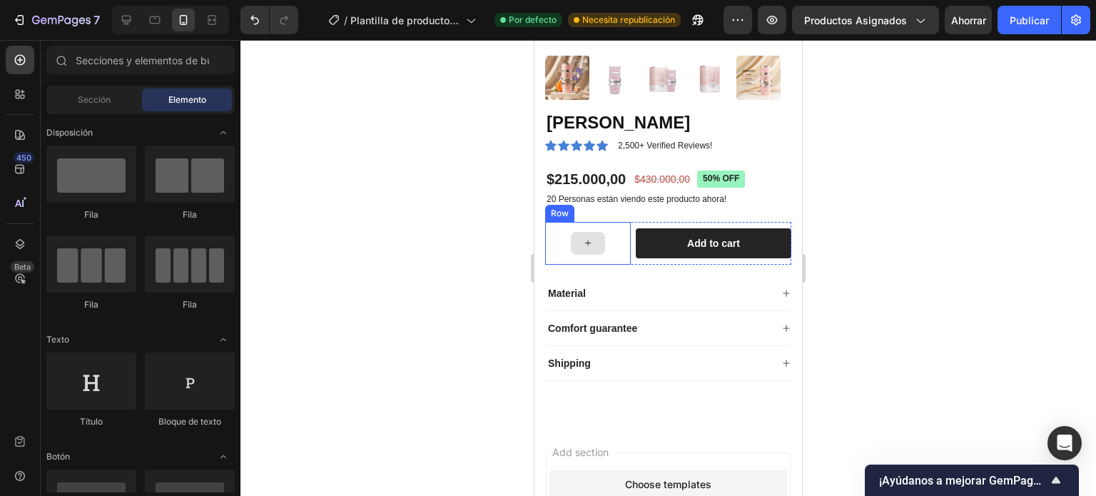
click at [615, 236] on div at bounding box center [588, 243] width 86 height 43
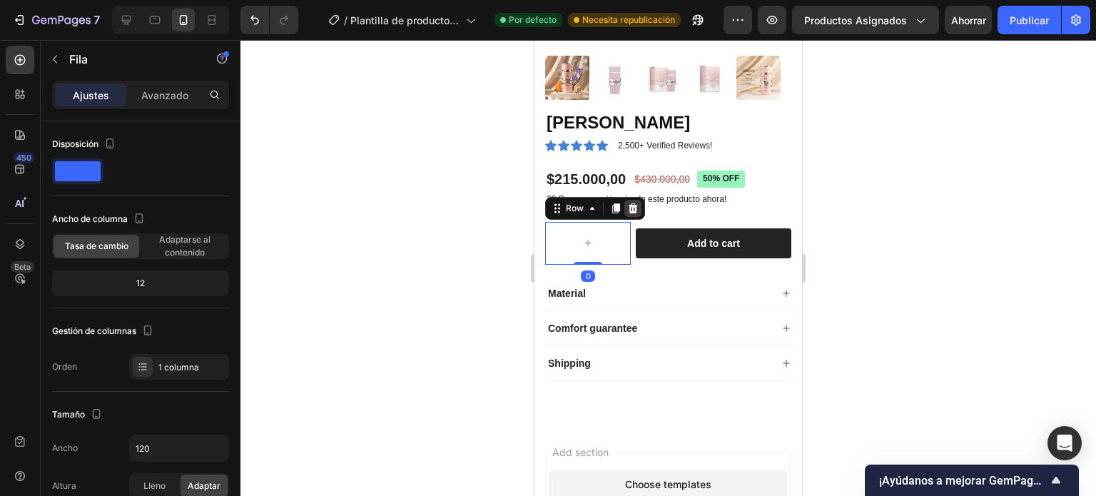
click at [634, 203] on icon at bounding box center [632, 208] width 11 height 11
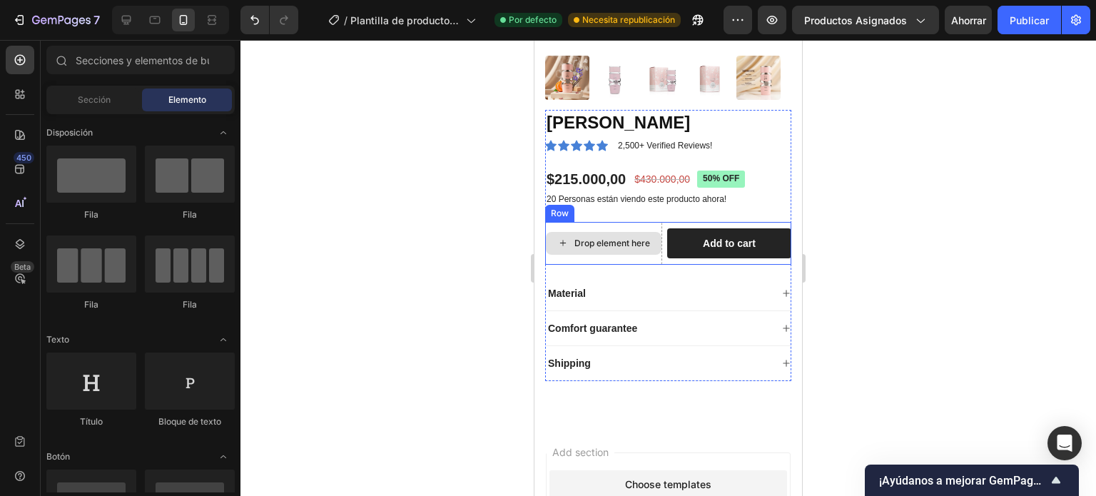
click at [624, 238] on div "Drop element here" at bounding box center [613, 243] width 76 height 11
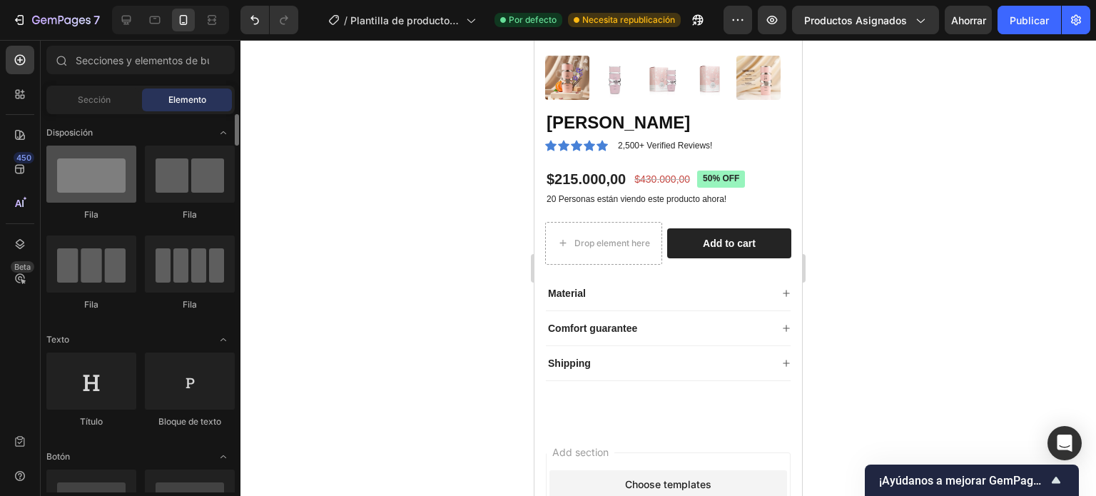
click at [67, 179] on div at bounding box center [91, 174] width 90 height 57
click at [88, 186] on div at bounding box center [91, 174] width 90 height 57
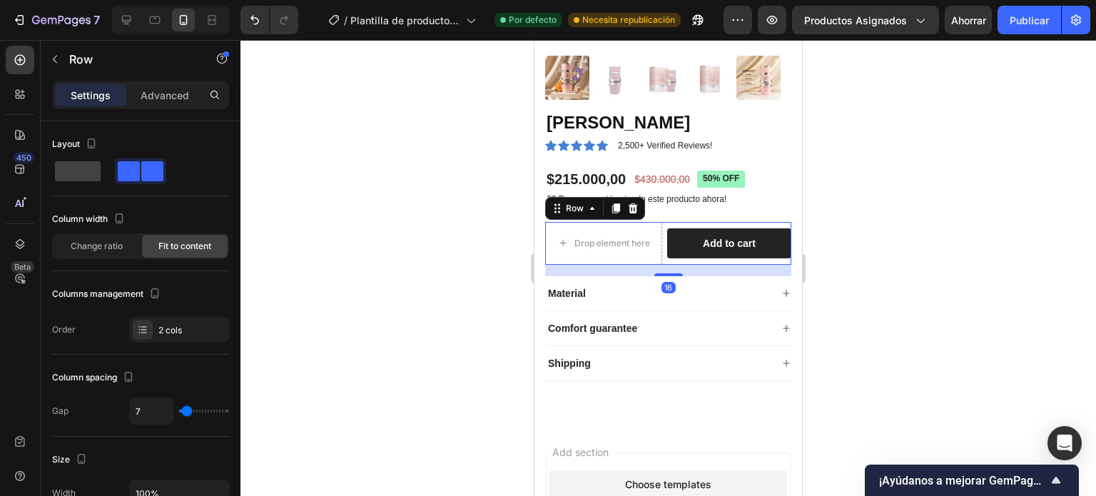
click at [747, 222] on div "Add to cart Add to Cart" at bounding box center [729, 243] width 124 height 43
click at [79, 168] on span at bounding box center [78, 171] width 46 height 20
type input "0"
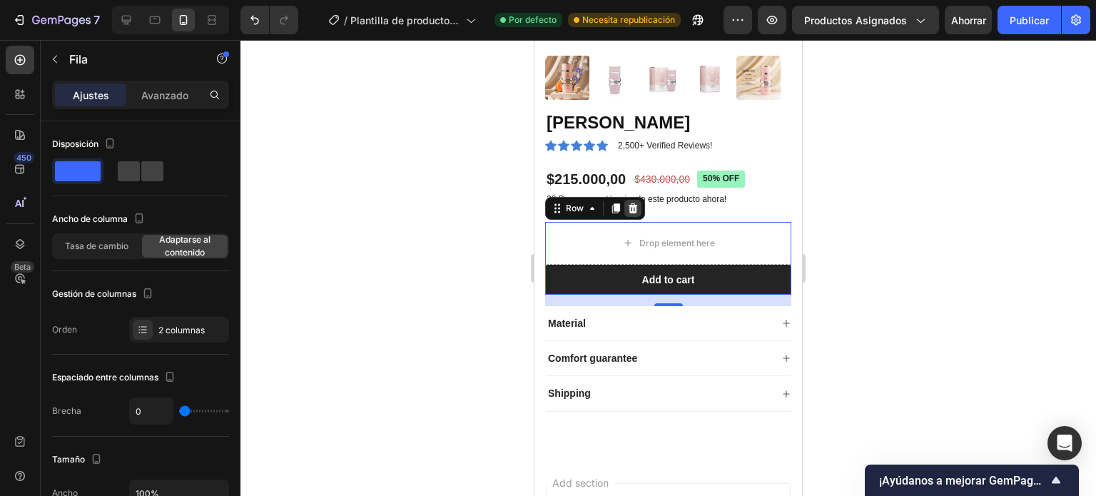
click at [631, 203] on icon at bounding box center [633, 208] width 9 height 10
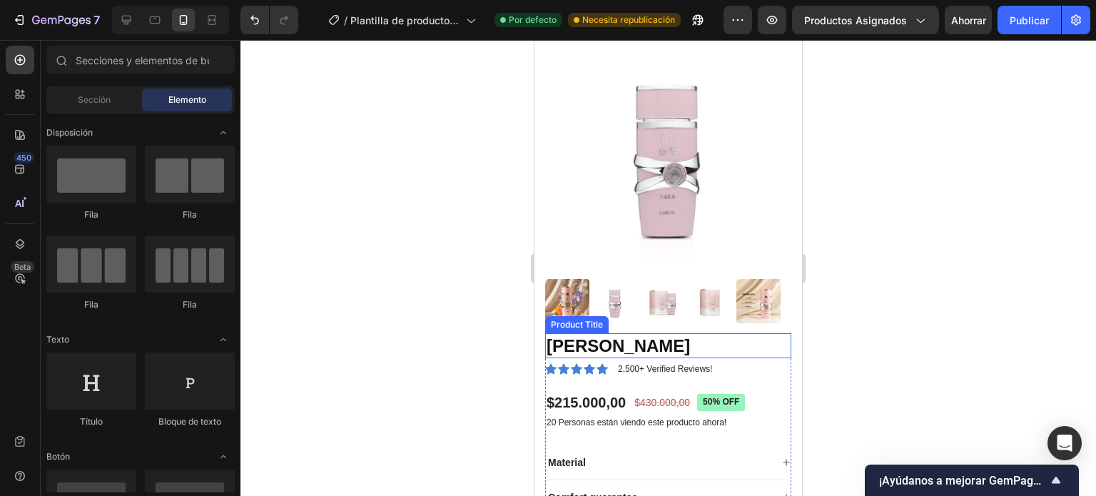
scroll to position [59, 0]
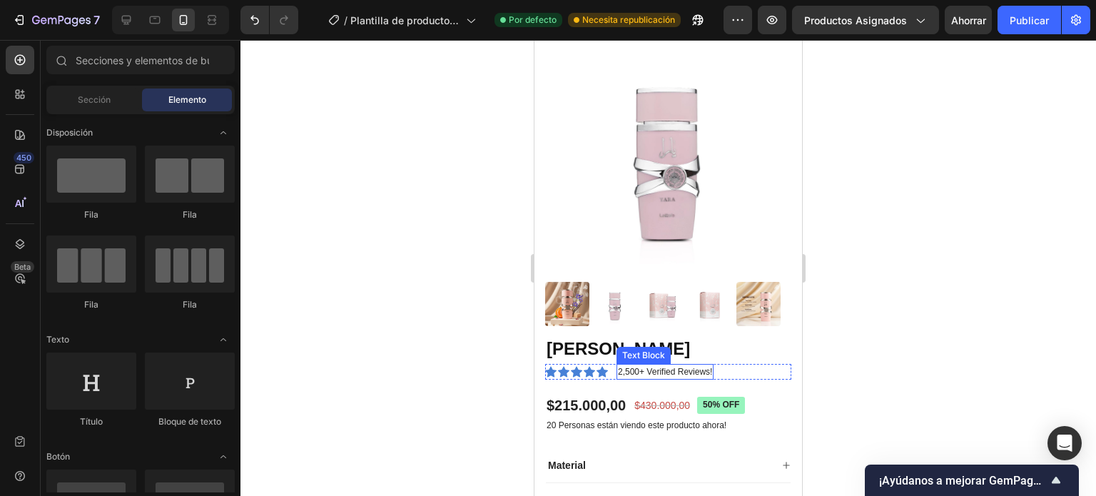
click at [651, 365] on p "2,500+ Verified Reviews!" at bounding box center [665, 371] width 94 height 13
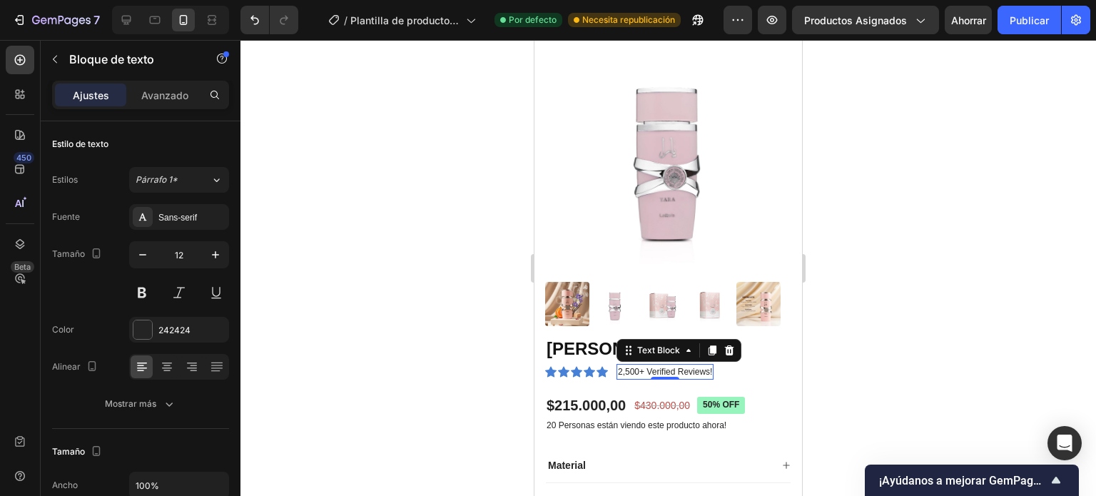
click at [642, 365] on p "2,500+ Verified Reviews!" at bounding box center [665, 371] width 94 height 13
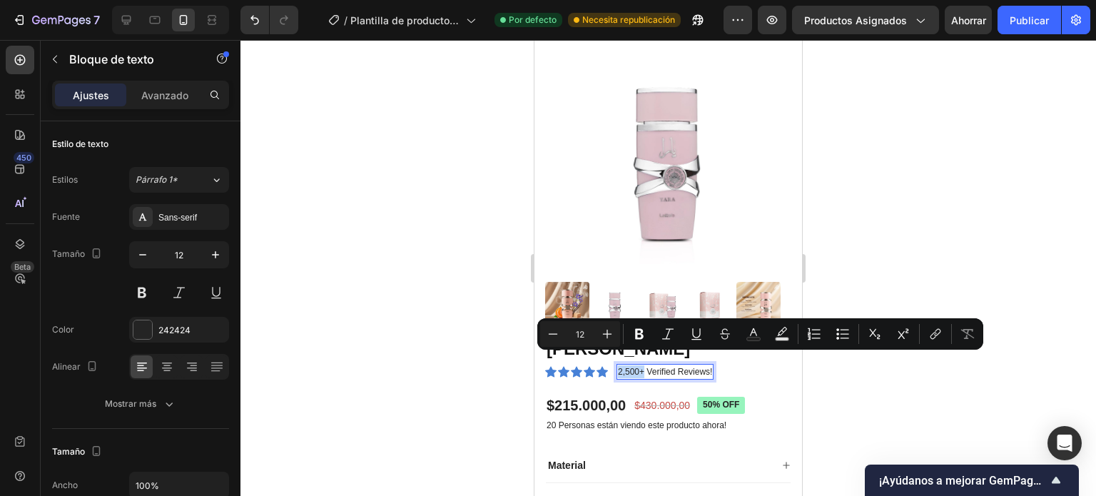
drag, startPoint x: 642, startPoint y: 363, endPoint x: 617, endPoint y: 359, distance: 25.9
click at [617, 364] on div "2,500+ Verified Reviews!" at bounding box center [665, 372] width 97 height 16
drag, startPoint x: 640, startPoint y: 361, endPoint x: 703, endPoint y: 362, distance: 62.8
click at [703, 365] on p "+800 Verified Reviews!" at bounding box center [661, 371] width 87 height 13
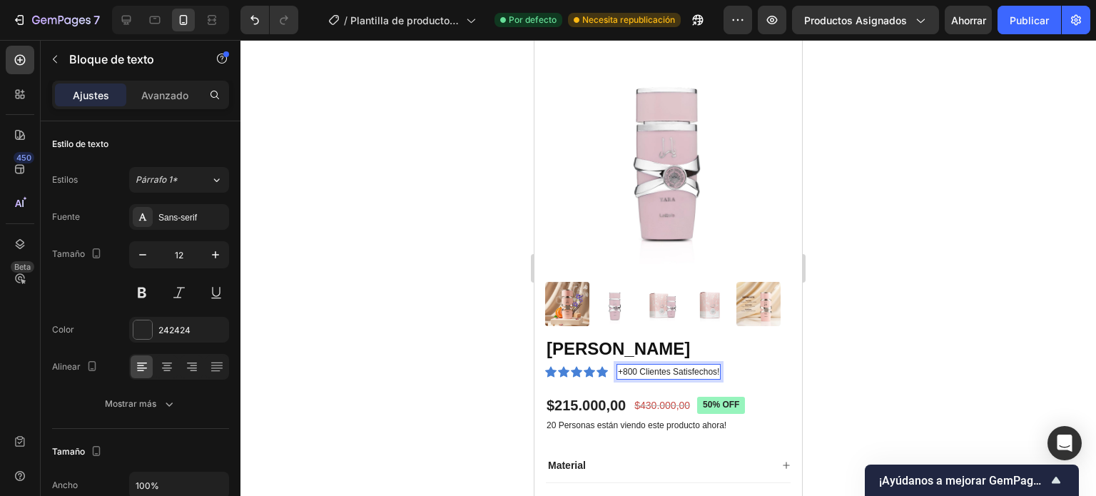
click at [880, 359] on div at bounding box center [669, 268] width 856 height 456
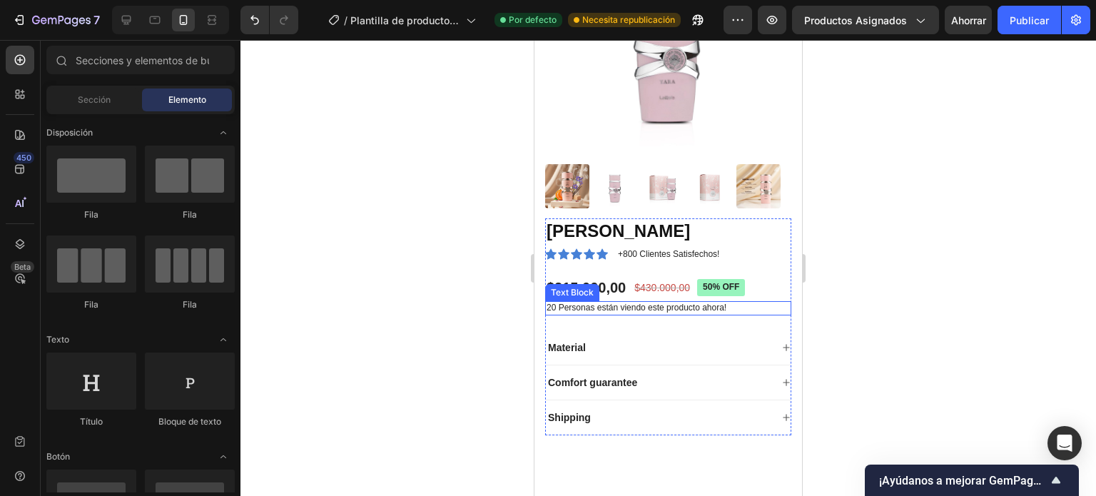
scroll to position [202, 0]
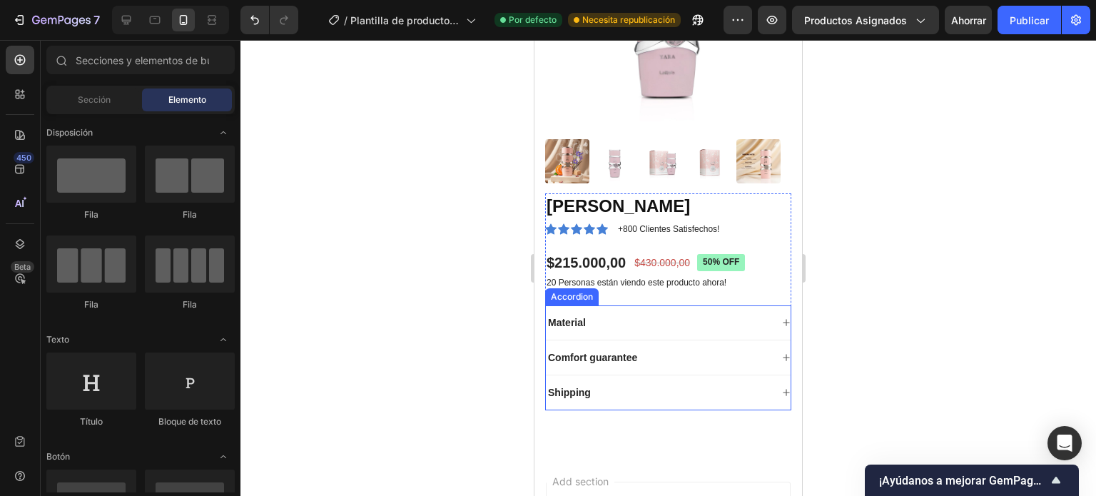
click at [565, 319] on div "Material" at bounding box center [567, 322] width 42 height 17
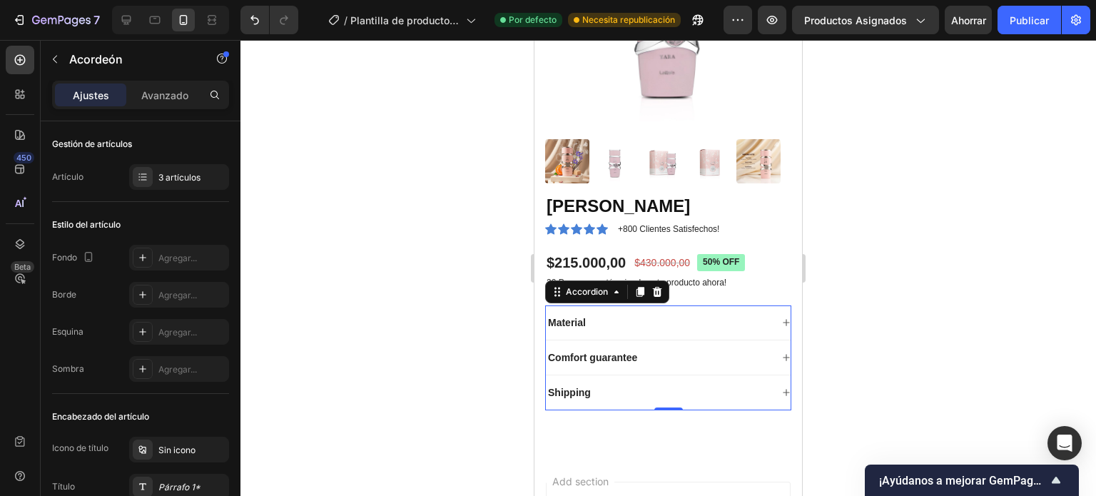
click at [582, 316] on p "Material" at bounding box center [567, 322] width 38 height 13
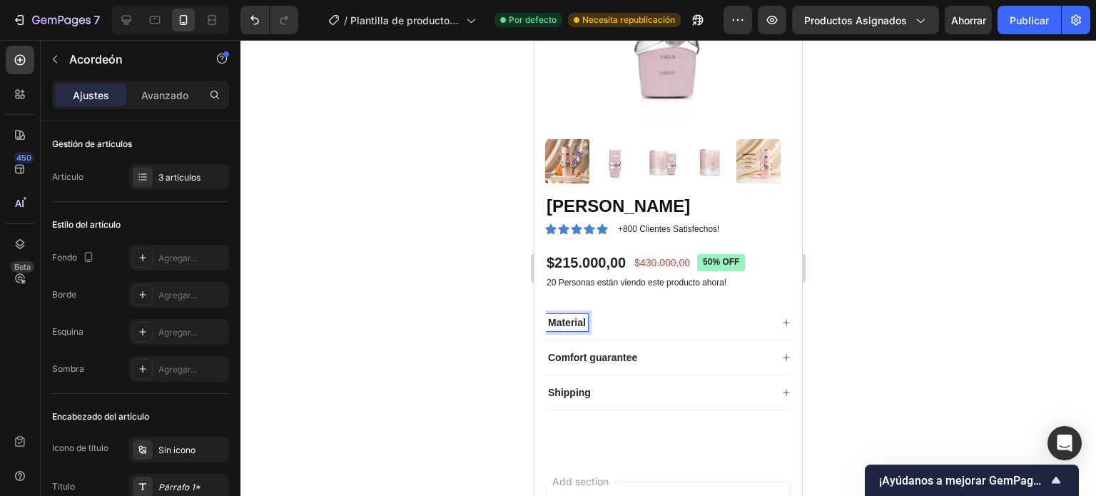
click at [582, 316] on p "Material" at bounding box center [567, 322] width 38 height 13
drag, startPoint x: 547, startPoint y: 312, endPoint x: 589, endPoint y: 311, distance: 41.4
click at [589, 314] on div "Material" at bounding box center [658, 322] width 225 height 17
click at [783, 319] on icon at bounding box center [786, 322] width 6 height 6
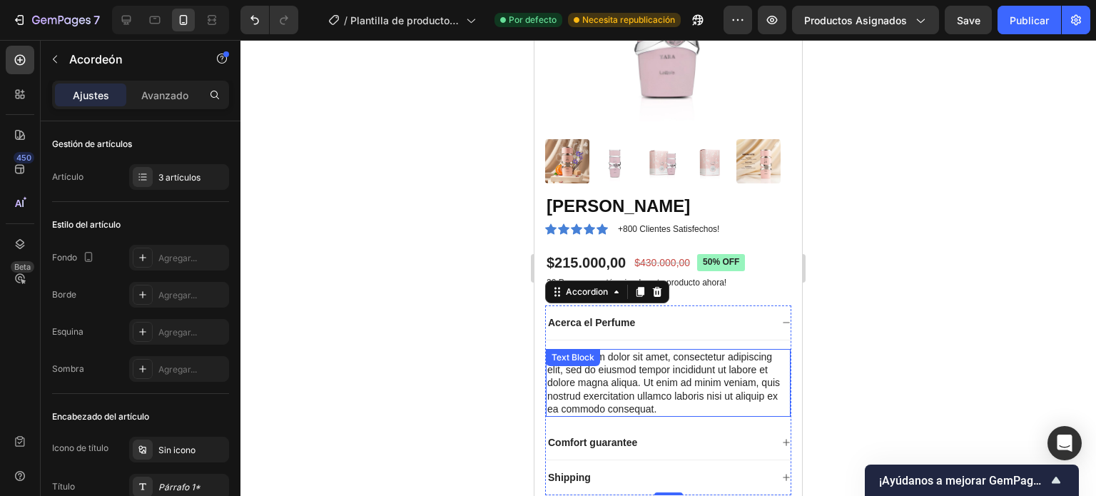
click at [622, 375] on div "Lorem ipsum dolor sit amet, consectetur adipiscing elit, sed do eiusmod tempor …" at bounding box center [668, 383] width 245 height 68
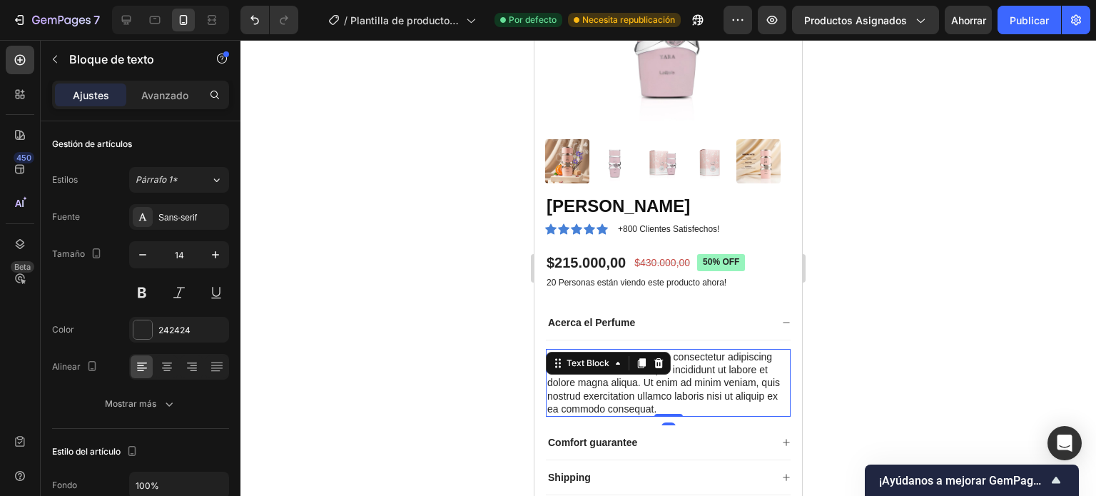
click at [717, 399] on div "Lorem ipsum dolor sit amet, consectetur adipiscing elit, sed do eiusmod tempor …" at bounding box center [668, 383] width 245 height 68
click at [717, 399] on p "Lorem ipsum dolor sit amet, consectetur adipiscing elit, sed do eiusmod tempor …" at bounding box center [668, 382] width 242 height 65
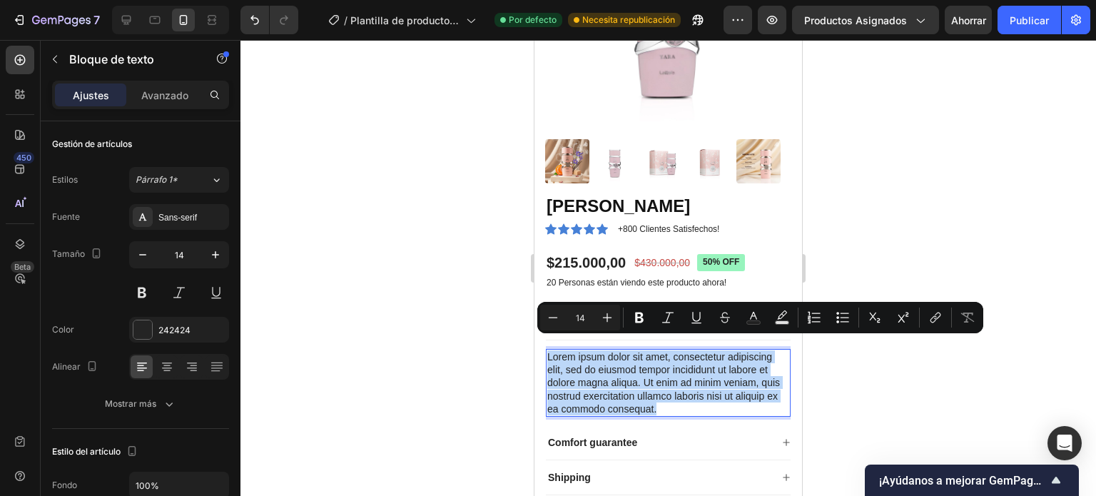
drag, startPoint x: 717, startPoint y: 399, endPoint x: 526, endPoint y: 328, distance: 203.5
click at [535, 328] on html "iPhone 13 Mini ( 375 px) iPhone 13 Mini iPhone 13 Pro iPhone 11 Pro Max iPhone …" at bounding box center [669, 322] width 268 height 968
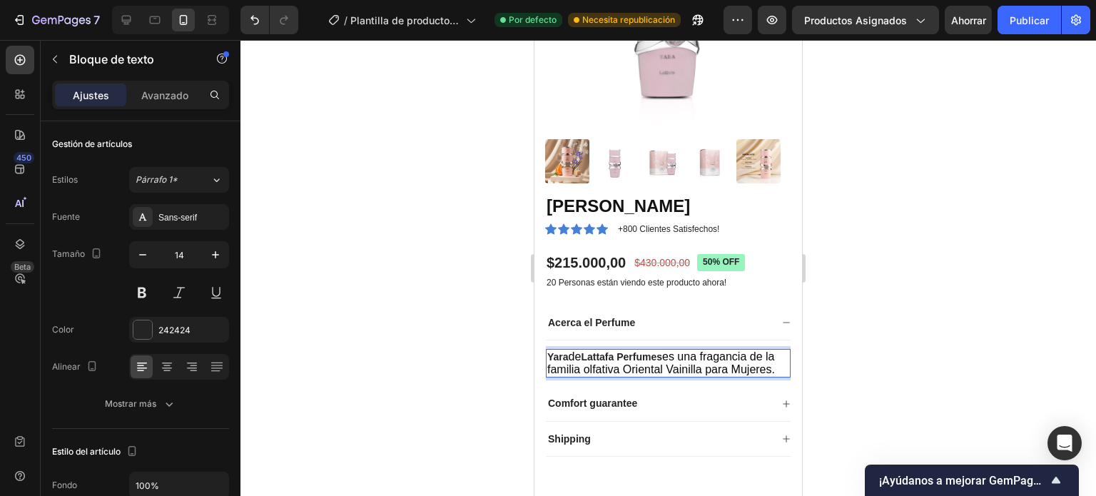
click at [902, 303] on div at bounding box center [669, 268] width 856 height 456
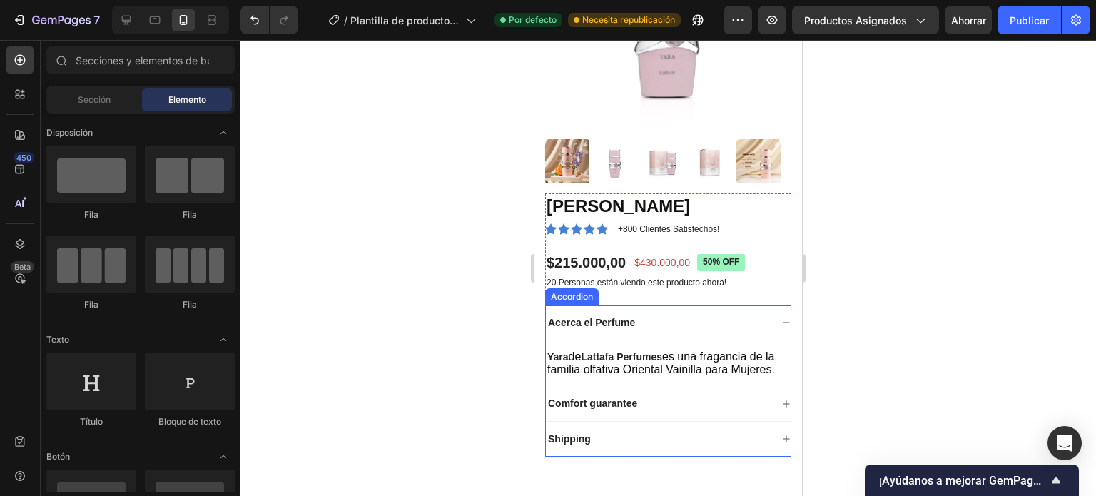
click at [782, 318] on icon at bounding box center [786, 322] width 9 height 9
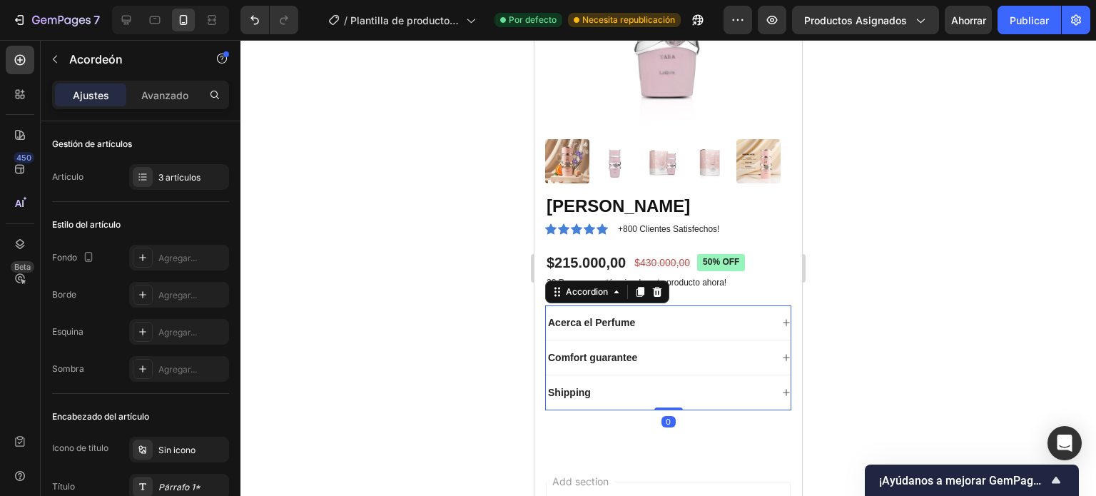
click at [654, 349] on div "Comfort guarantee" at bounding box center [658, 357] width 225 height 17
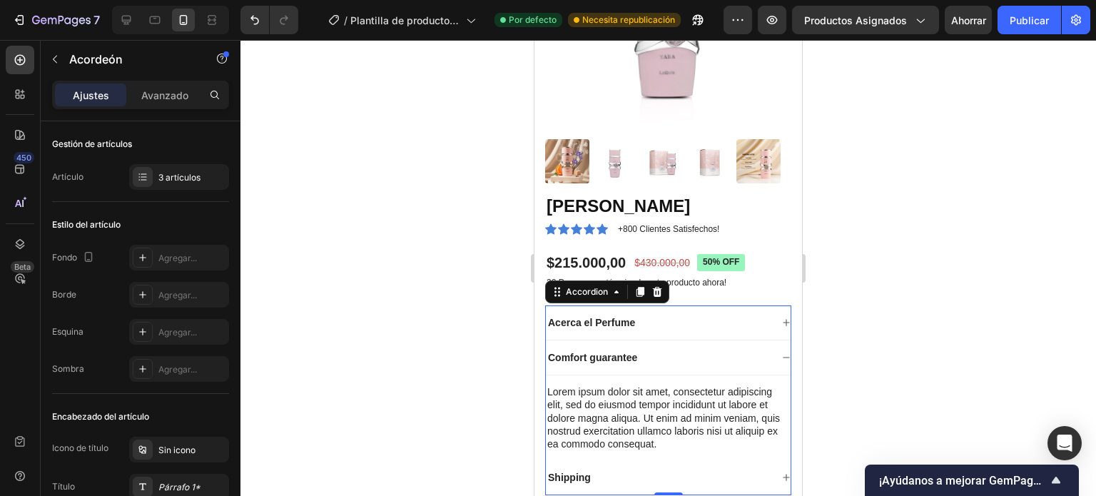
click at [648, 349] on div "Comfort guarantee" at bounding box center [658, 357] width 225 height 17
click at [579, 351] on p "Comfort guarantee" at bounding box center [592, 357] width 89 height 13
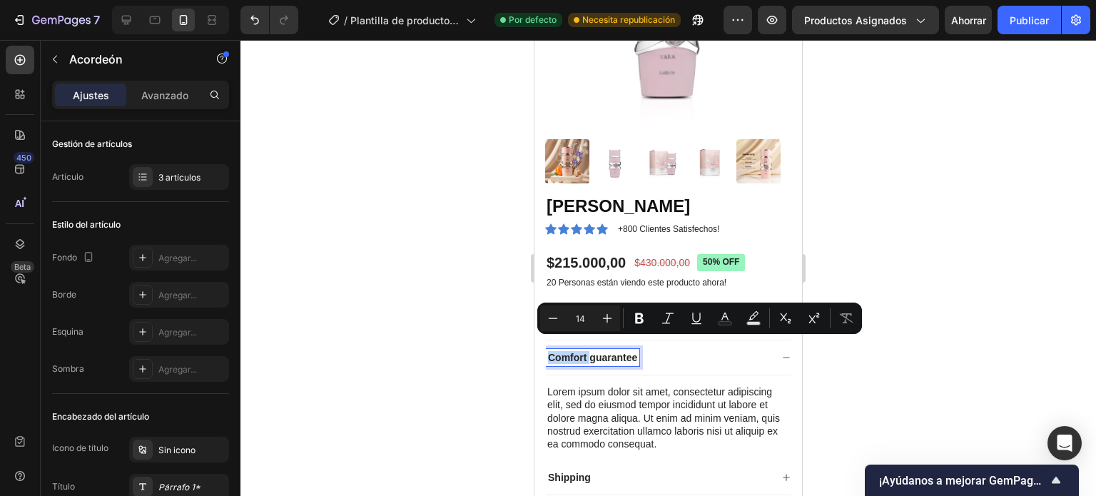
click at [574, 351] on p "Comfort guarantee" at bounding box center [592, 357] width 89 height 13
click at [558, 351] on p "Comfort guarantee" at bounding box center [592, 357] width 89 height 13
drag, startPoint x: 560, startPoint y: 350, endPoint x: 571, endPoint y: 348, distance: 11.6
click at [566, 351] on p "Comfort guarantee" at bounding box center [592, 357] width 89 height 13
drag, startPoint x: 636, startPoint y: 346, endPoint x: 545, endPoint y: 345, distance: 91.4
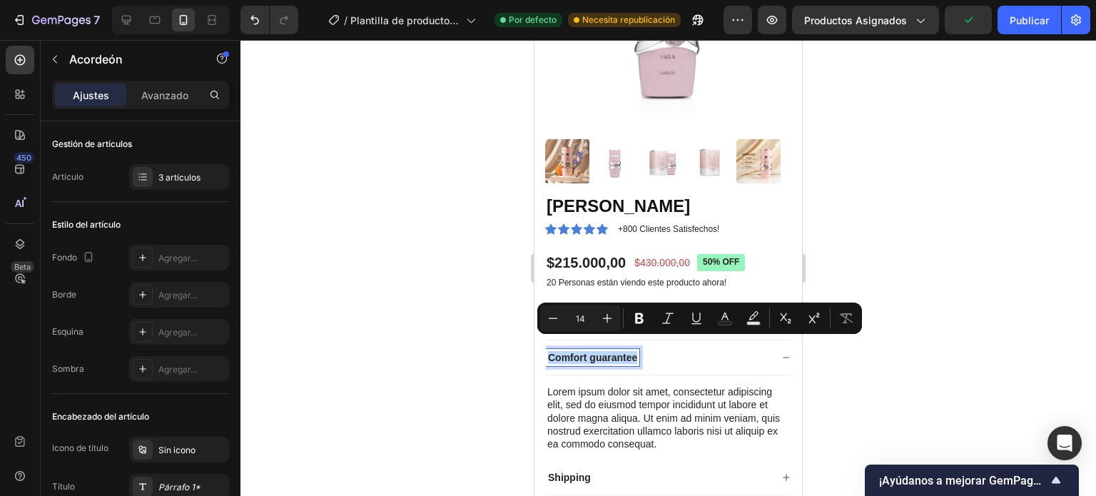
click at [545, 346] on div "Product Images Yara Lattafa Product Title Icon Icon Icon Icon Icon Icon List +8…" at bounding box center [669, 202] width 268 height 671
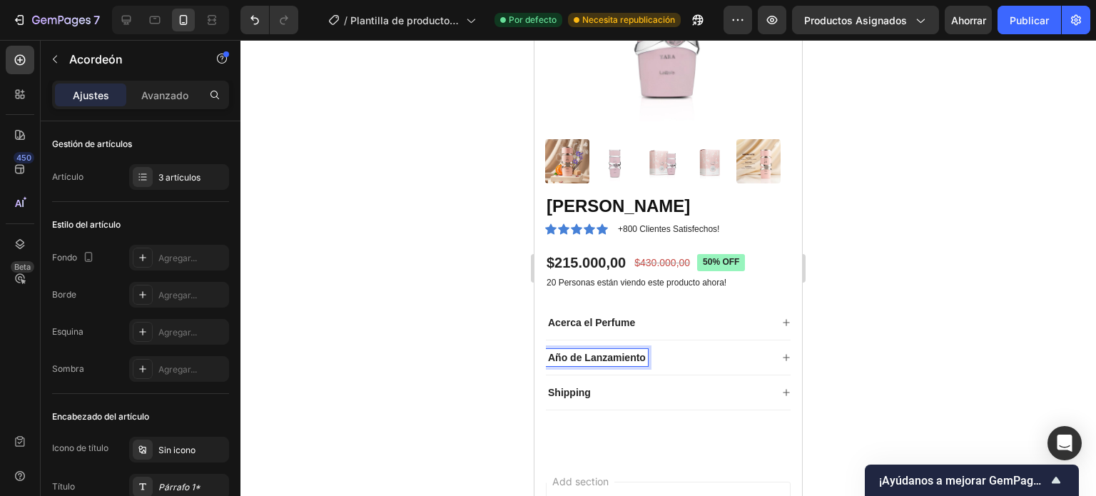
click at [739, 349] on div "Año de Lanzamiento" at bounding box center [658, 357] width 225 height 17
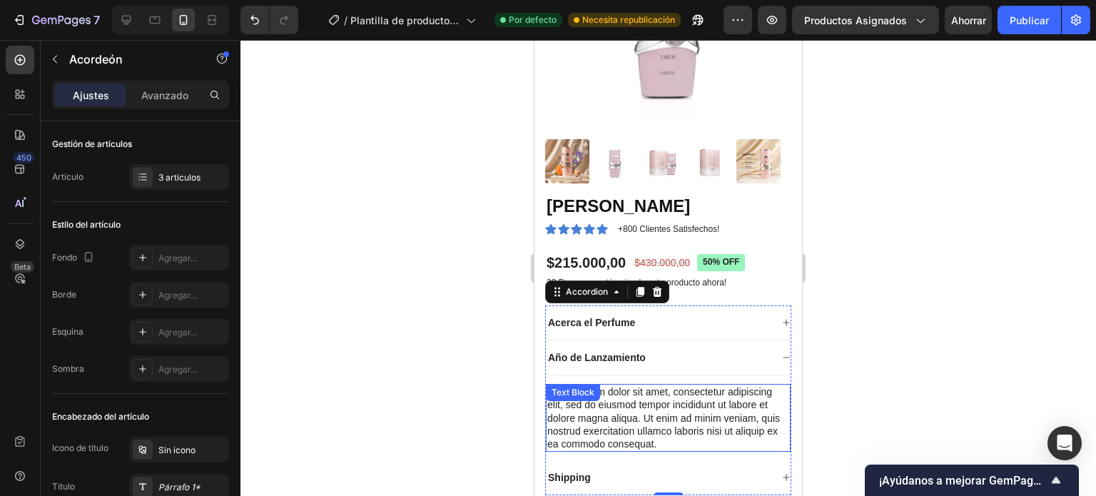
click at [646, 435] on div "Lorem ipsum dolor sit amet, consectetur adipiscing elit, sed do eiusmod tempor …" at bounding box center [668, 418] width 245 height 68
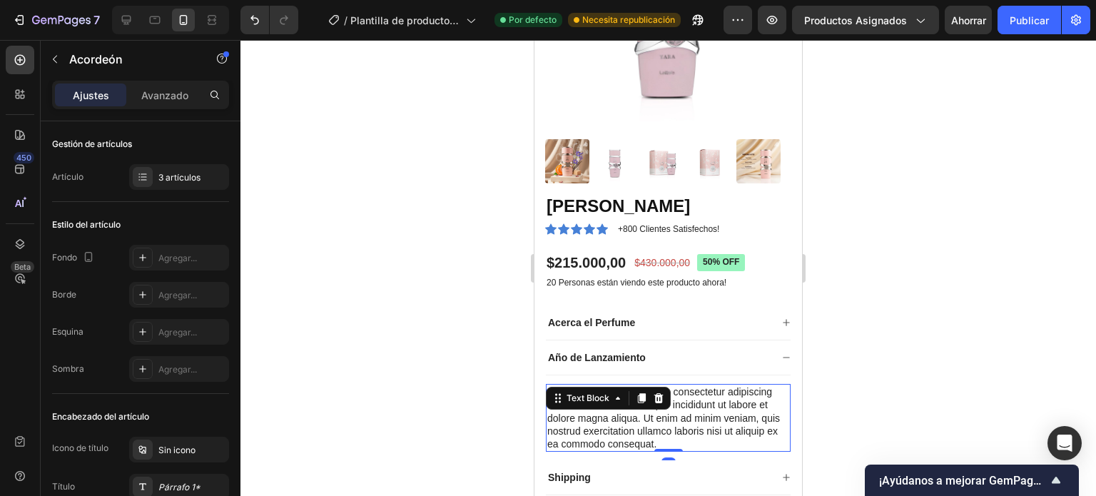
click at [646, 435] on div "Lorem ipsum dolor sit amet, consectetur adipiscing elit, sed do eiusmod tempor …" at bounding box center [668, 418] width 245 height 68
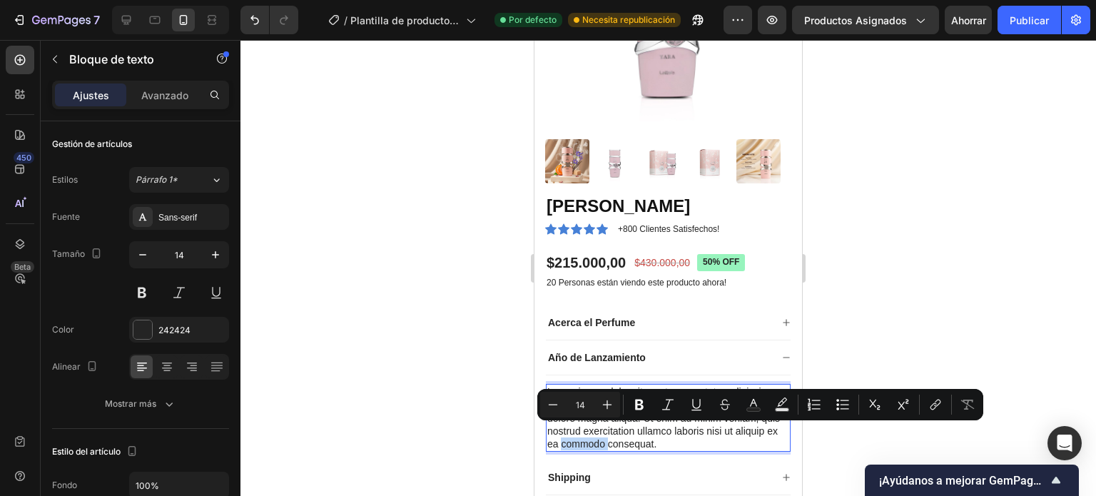
click at [721, 433] on p "Lorem ipsum dolor sit amet, consectetur adipiscing elit, sed do eiusmod tempor …" at bounding box center [668, 417] width 242 height 65
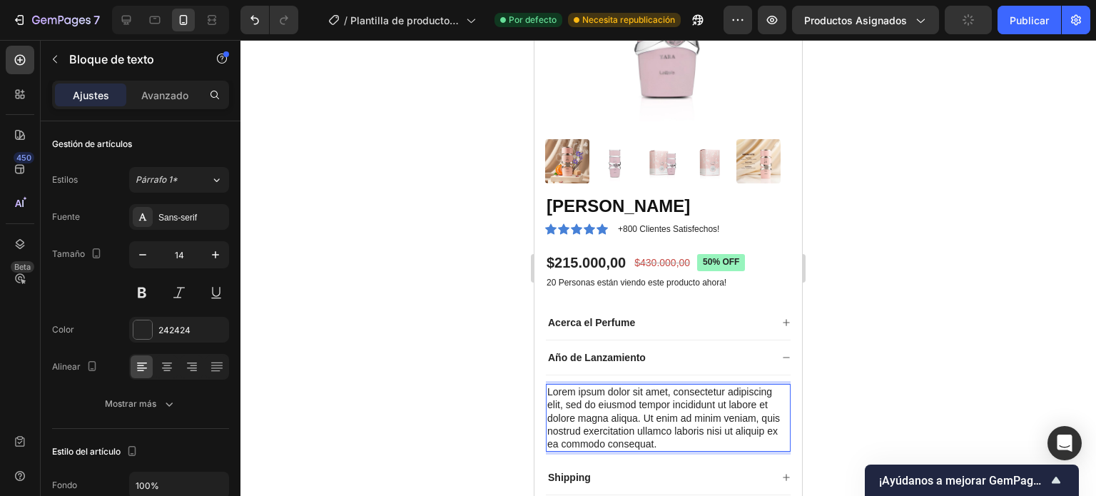
click at [721, 433] on p "Lorem ipsum dolor sit amet, consectetur adipiscing elit, sed do eiusmod tempor …" at bounding box center [668, 417] width 242 height 65
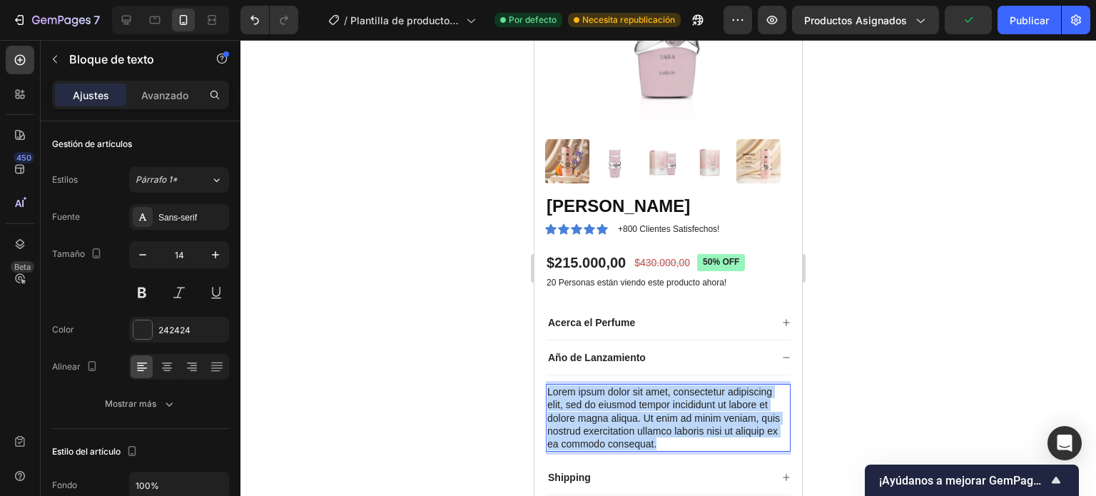
drag, startPoint x: 721, startPoint y: 433, endPoint x: 528, endPoint y: 375, distance: 201.2
click at [535, 375] on html "iPhone 13 Mini ( 375 px) iPhone 13 Mini iPhone 13 Pro iPhone 11 Pro Max iPhone …" at bounding box center [669, 322] width 268 height 968
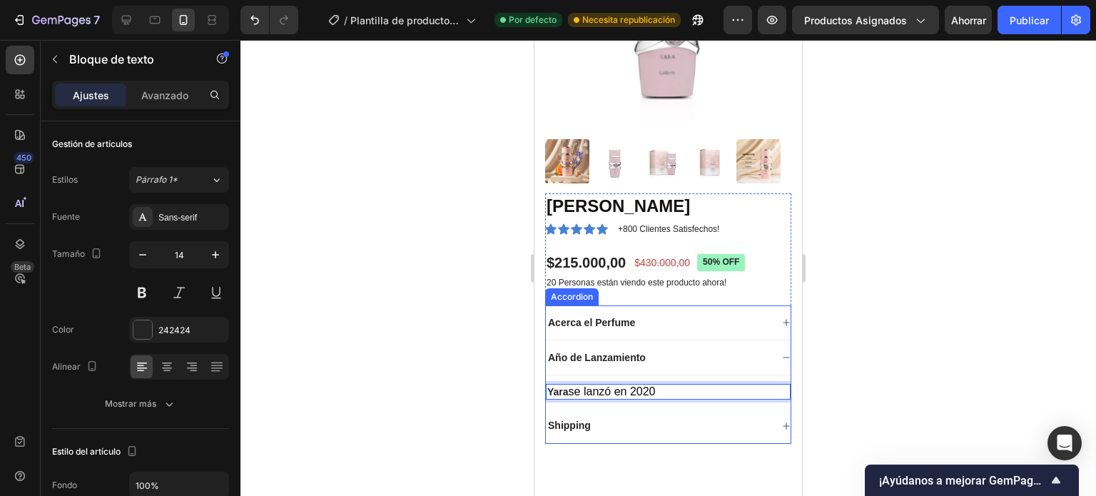
click at [782, 353] on icon at bounding box center [786, 357] width 9 height 9
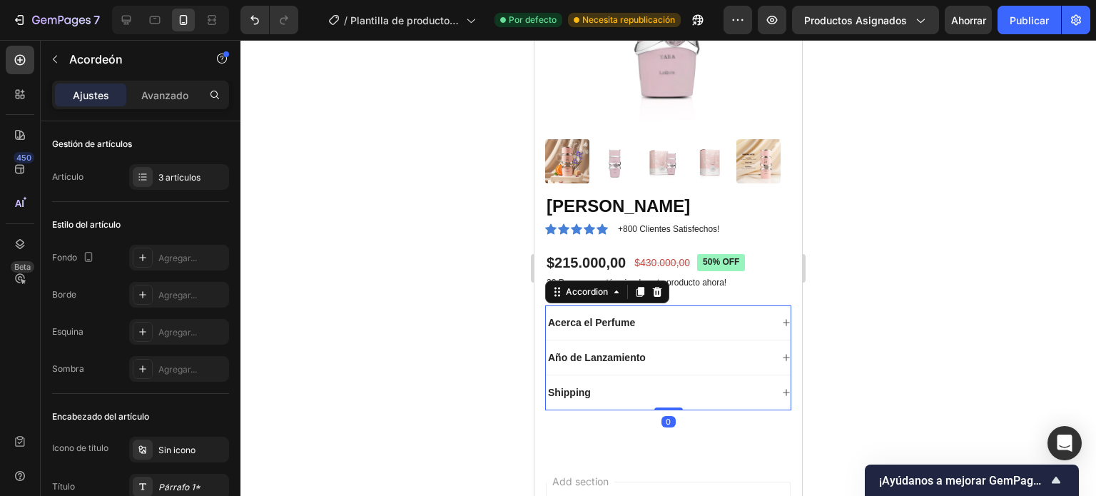
click at [782, 353] on icon at bounding box center [786, 357] width 9 height 9
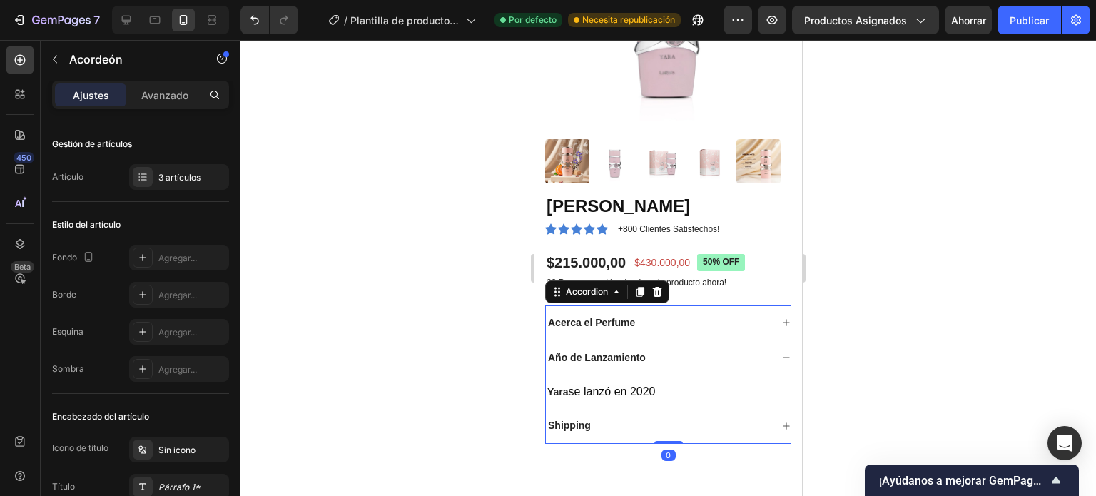
click at [782, 353] on icon at bounding box center [786, 357] width 9 height 9
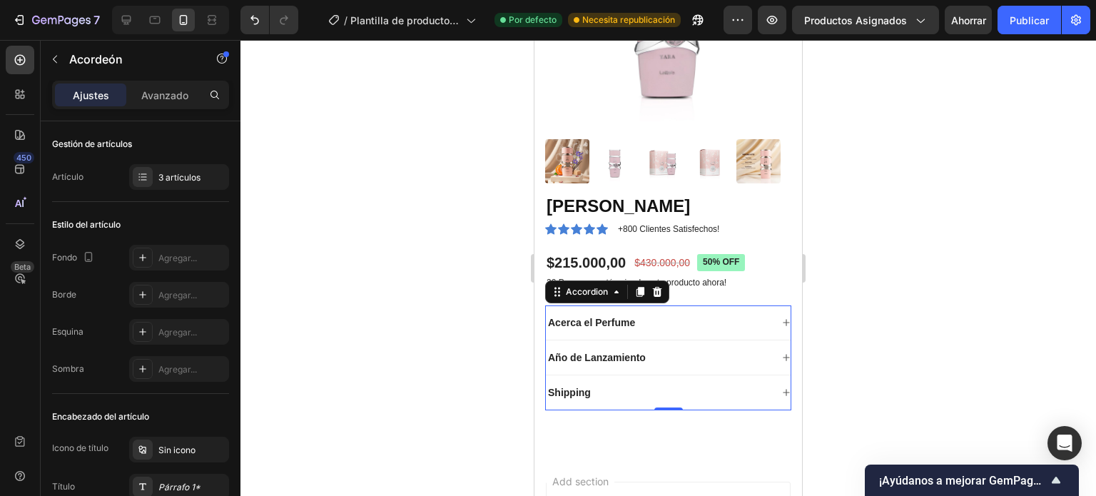
click at [782, 388] on icon at bounding box center [786, 392] width 9 height 9
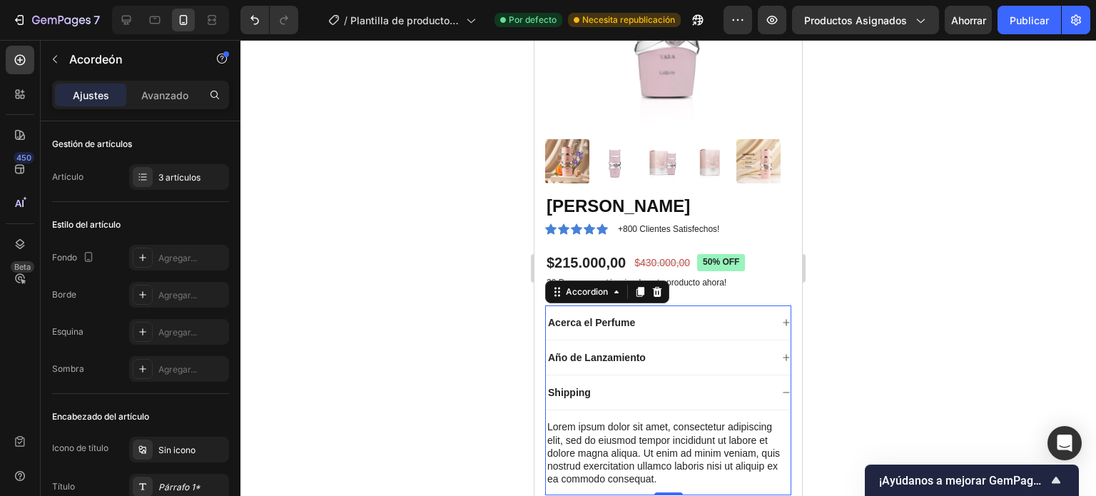
click at [607, 384] on div "Shipping" at bounding box center [658, 392] width 225 height 17
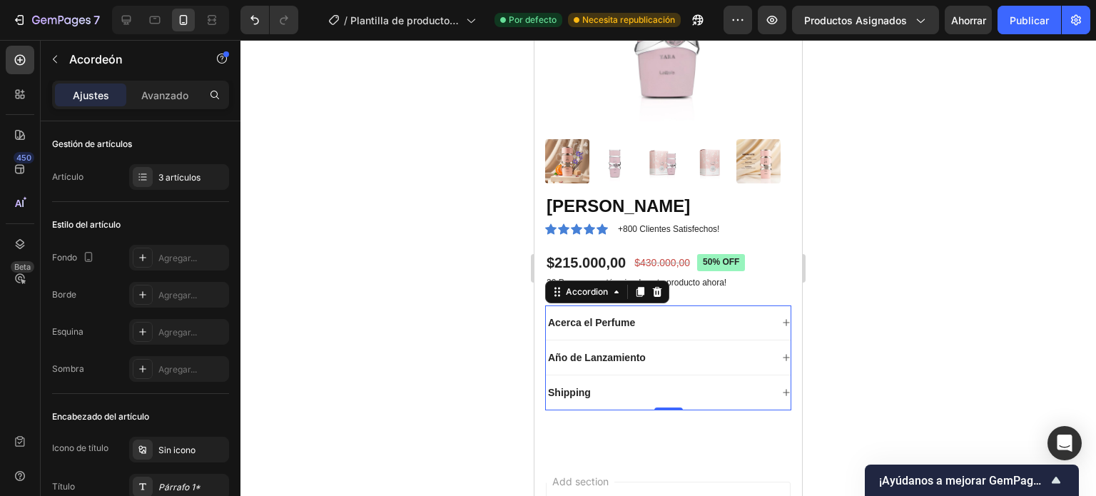
click at [607, 384] on div "Shipping" at bounding box center [658, 392] width 225 height 17
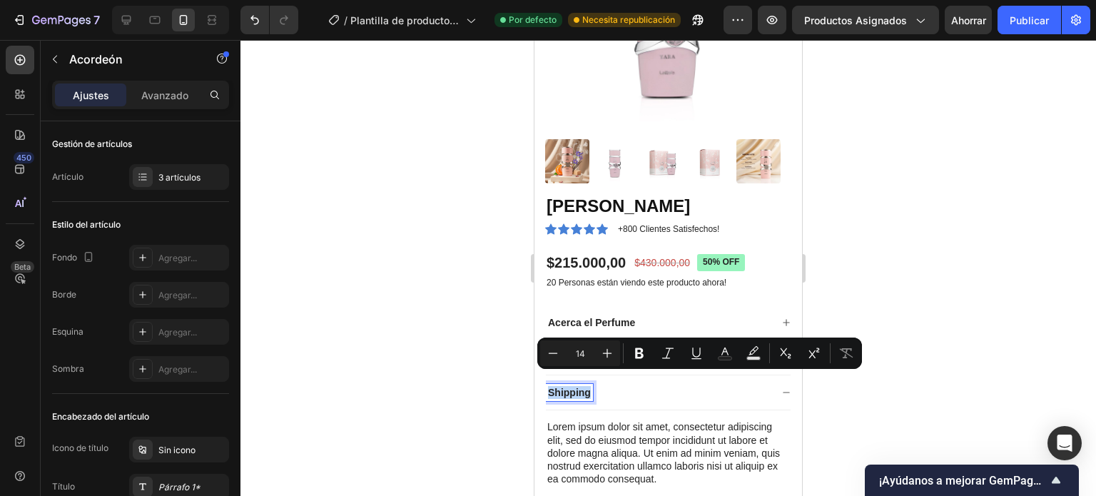
drag, startPoint x: 547, startPoint y: 384, endPoint x: 591, endPoint y: 388, distance: 43.7
click at [591, 388] on div "Shipping" at bounding box center [569, 392] width 47 height 17
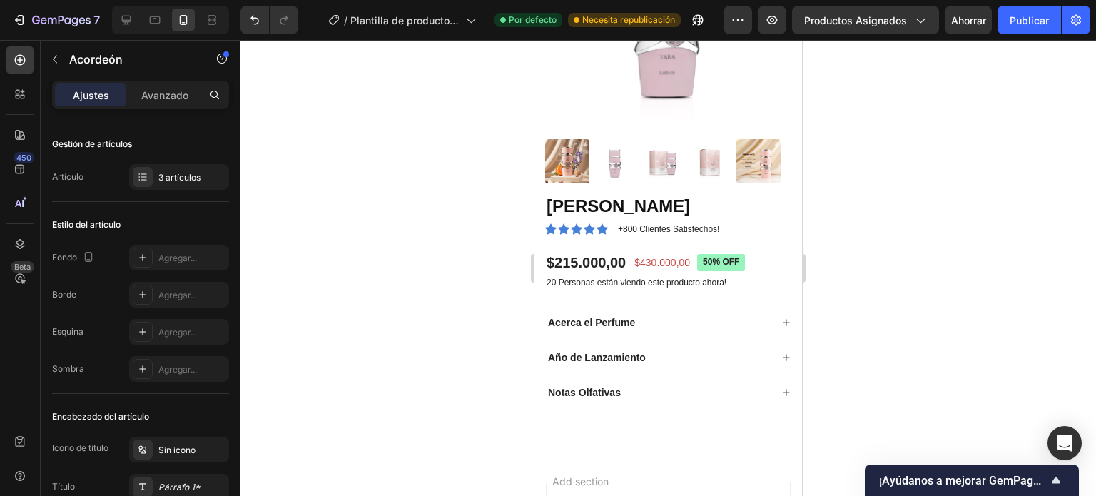
click at [782, 388] on icon at bounding box center [786, 392] width 9 height 9
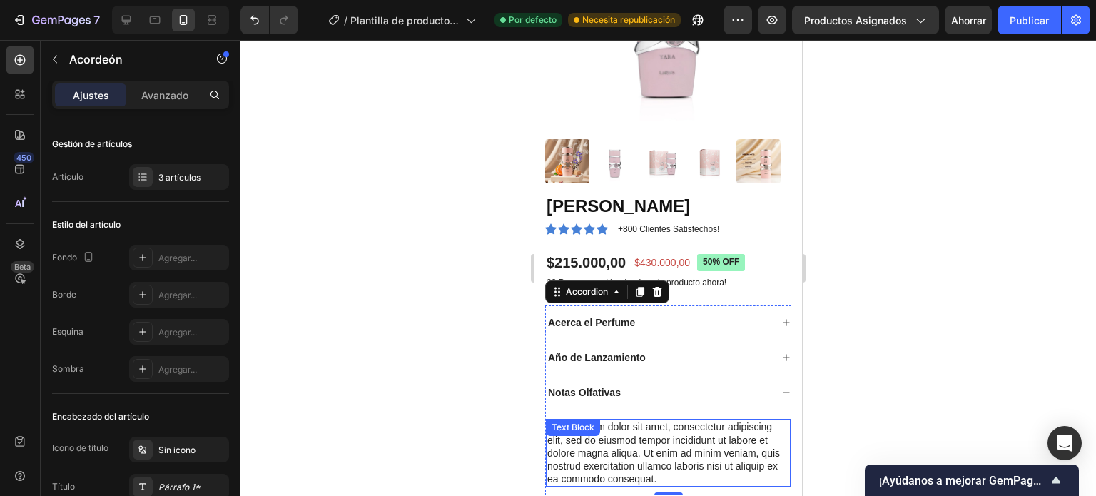
click at [662, 428] on div "Lorem ipsum dolor sit amet, consectetur adipiscing elit, sed do eiusmod tempor …" at bounding box center [668, 453] width 245 height 68
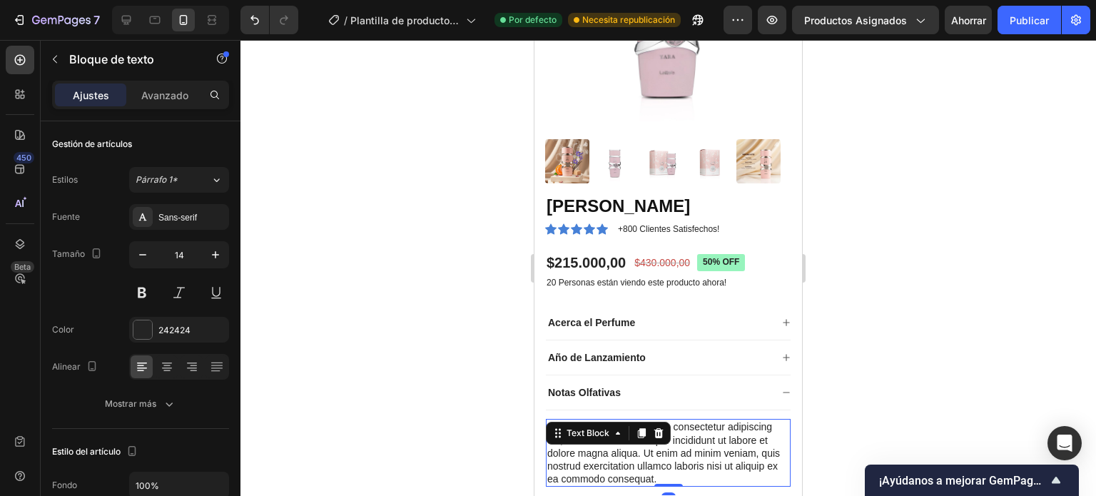
click at [703, 467] on div "Lorem ipsum dolor sit amet, consectetur adipiscing elit, sed do eiusmod tempor …" at bounding box center [668, 453] width 245 height 68
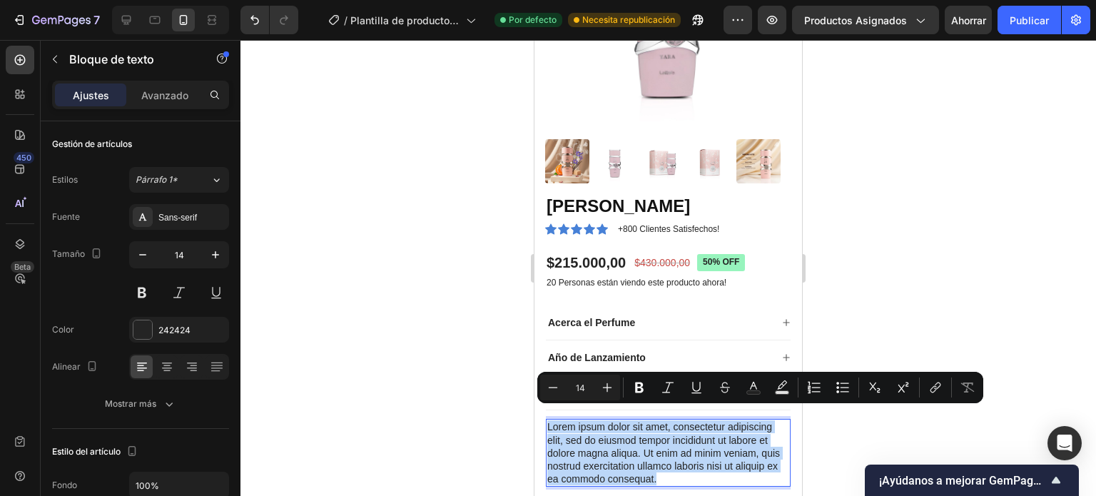
drag, startPoint x: 704, startPoint y: 466, endPoint x: 532, endPoint y: 413, distance: 180.6
click at [535, 413] on html "iPhone 13 Mini ( 375 px) iPhone 13 Mini iPhone 13 Pro iPhone 11 Pro Max iPhone …" at bounding box center [669, 322] width 268 height 968
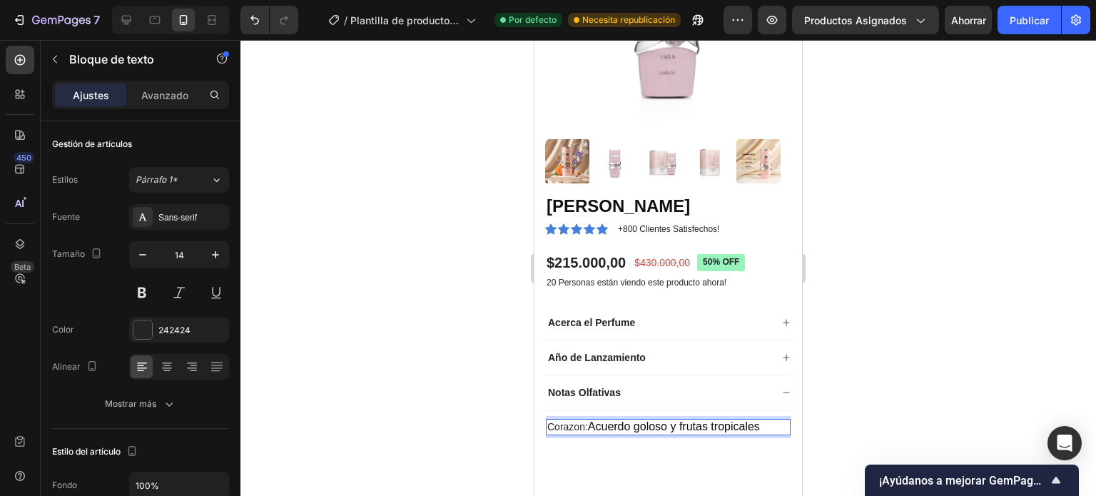
click at [589, 420] on p "Corazon: Acuerdo goloso y frutas tropicales" at bounding box center [668, 426] width 242 height 13
drag, startPoint x: 589, startPoint y: 415, endPoint x: 551, endPoint y: 415, distance: 37.8
click at [551, 420] on p "Corazon: Acuerdo goloso y frutas tropicales" at bounding box center [668, 426] width 242 height 13
click at [560, 420] on p "Corazon: Acuerdo goloso y frutas tropicales" at bounding box center [668, 426] width 242 height 13
click at [565, 420] on p "Corazon: Acuerdo goloso y frutas tropicales" at bounding box center [668, 426] width 242 height 13
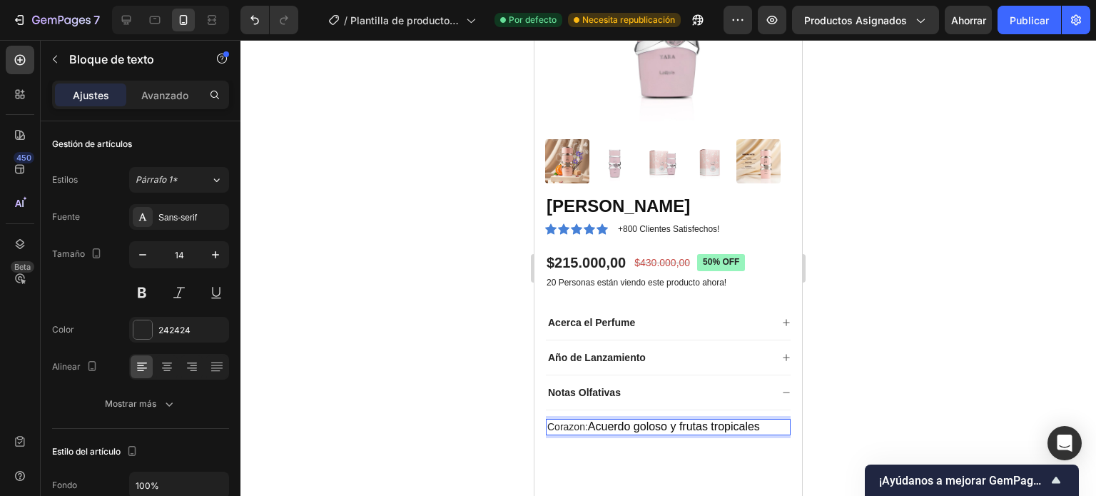
click at [535, 40] on lt-span "Coraz ó n" at bounding box center [535, 40] width 0 height 0
drag, startPoint x: 589, startPoint y: 415, endPoint x: 559, endPoint y: 414, distance: 30.0
click at [557, 420] on p "Corazón: Acuerdo goloso y frutas tropicales" at bounding box center [668, 426] width 242 height 13
click at [585, 420] on p "Corazón: Acuerdo goloso y frutas tropicales" at bounding box center [668, 426] width 242 height 13
click at [588, 420] on p "Corazón: Acuerdo goloso y frutas tropicales" at bounding box center [668, 426] width 242 height 13
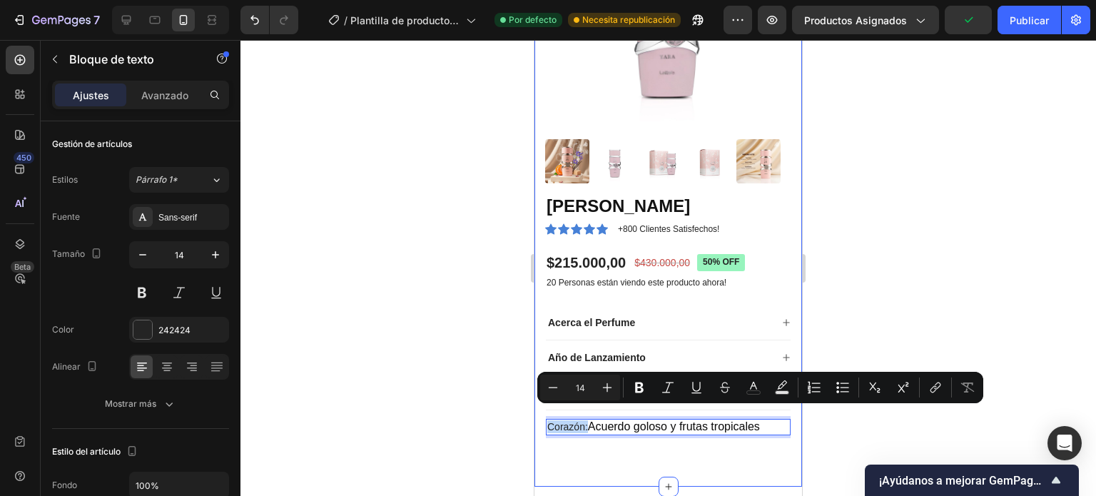
drag, startPoint x: 588, startPoint y: 415, endPoint x: 528, endPoint y: 415, distance: 60.0
click at [535, 415] on html "iPhone 13 Mini ( 375 px) iPhone 13 Mini iPhone 13 Pro iPhone 11 Pro Max iPhone …" at bounding box center [669, 296] width 268 height 917
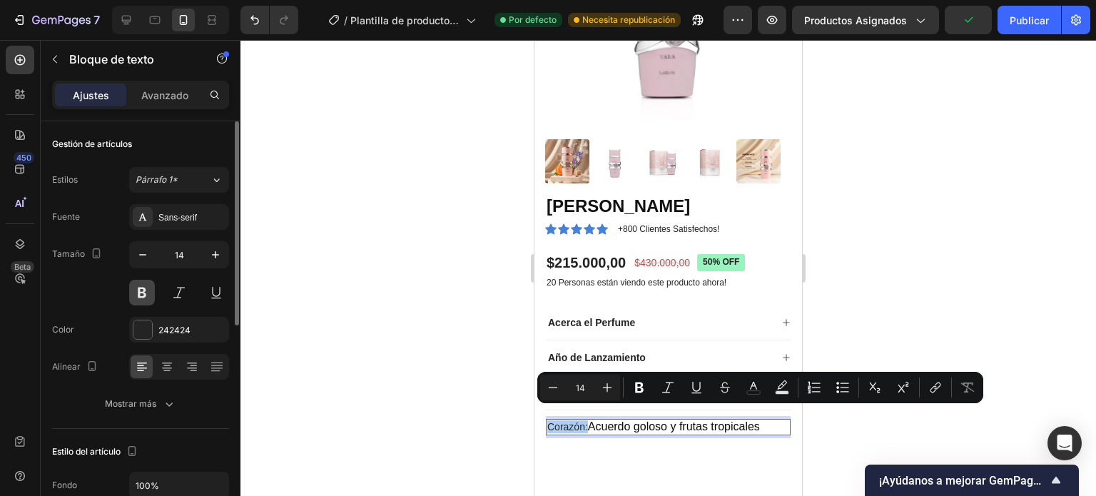
click at [143, 290] on button at bounding box center [142, 293] width 26 height 26
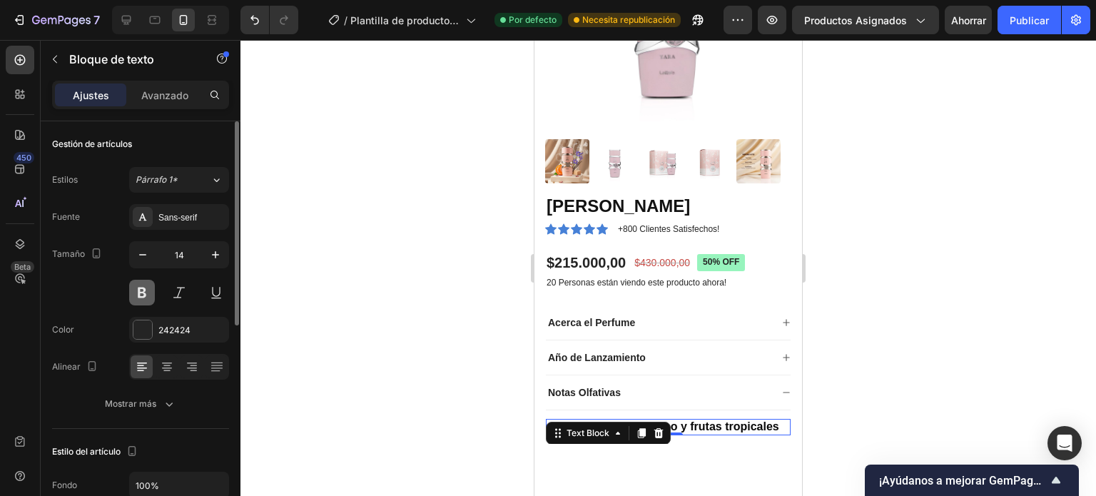
click at [146, 290] on button at bounding box center [142, 293] width 26 height 26
click at [750, 420] on span "Acuerdo goloso y frutas tropicales" at bounding box center [674, 426] width 172 height 12
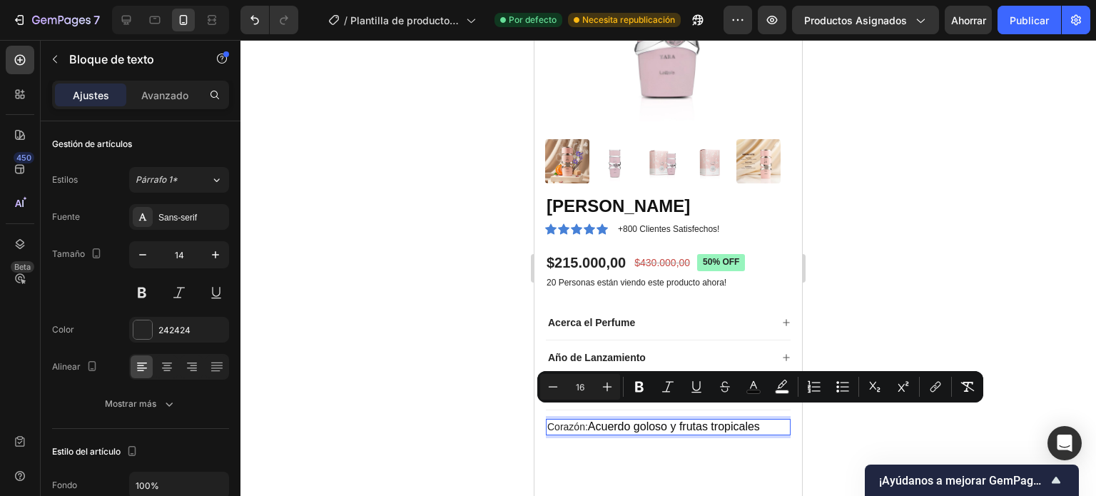
click at [769, 420] on p "Corazón: Acuerdo goloso y frutas tropicales" at bounding box center [668, 426] width 242 height 13
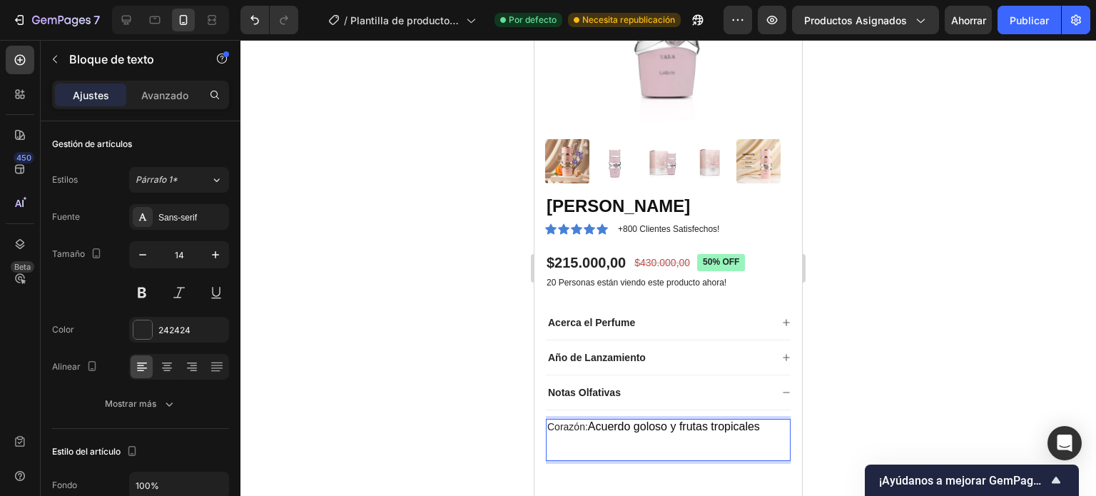
click at [580, 420] on p "Corazón: Acuerdo goloso y frutas tropicales" at bounding box center [668, 426] width 242 height 13
click at [550, 420] on p "Corazón: Acuerdo goloso y frutas tropicales" at bounding box center [668, 426] width 242 height 13
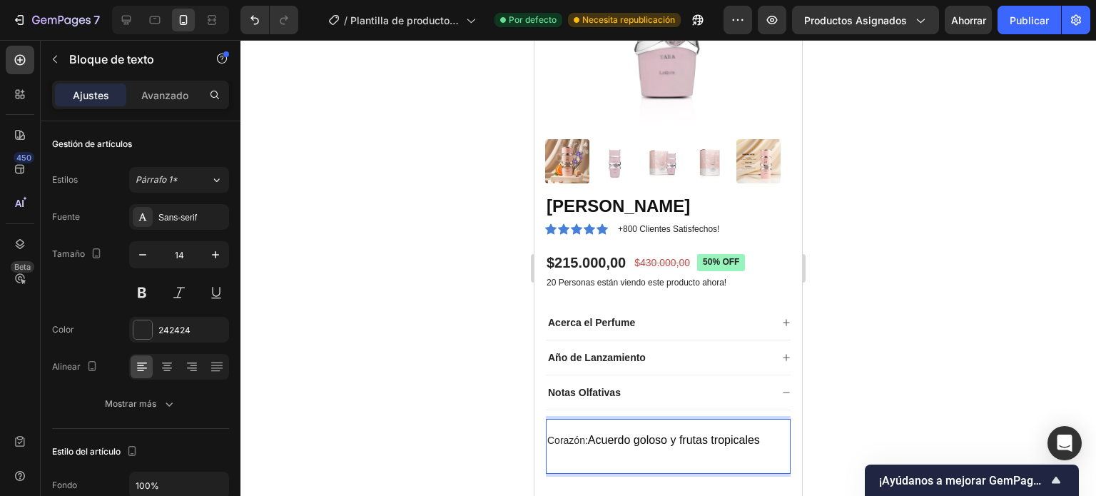
click at [552, 420] on p "Rich Text Editor. Editing area: main" at bounding box center [668, 426] width 242 height 13
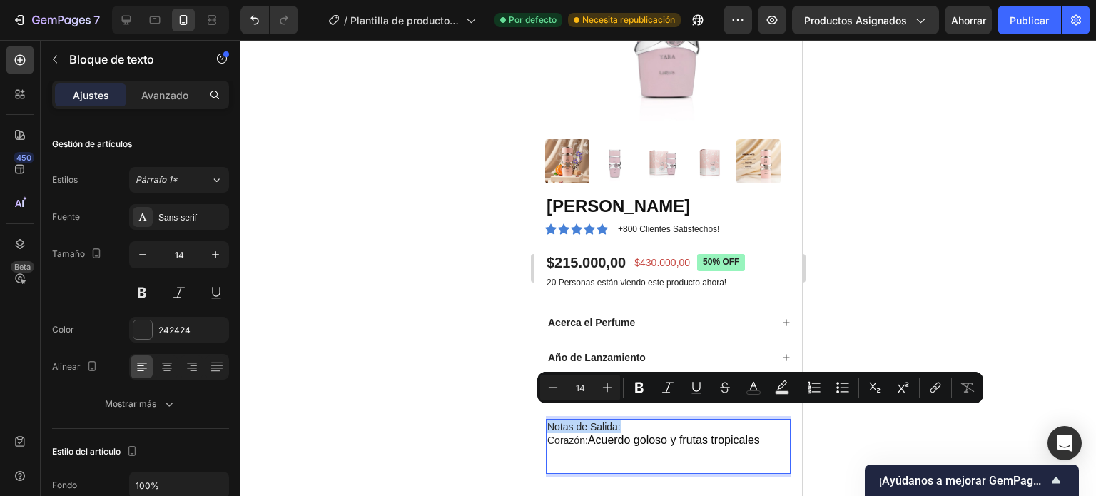
drag, startPoint x: 634, startPoint y: 415, endPoint x: 551, endPoint y: 413, distance: 82.8
click at [550, 420] on p "Notas de Salida:" at bounding box center [668, 426] width 242 height 13
click at [642, 390] on icon "Editor contextual toolbar" at bounding box center [639, 388] width 9 height 11
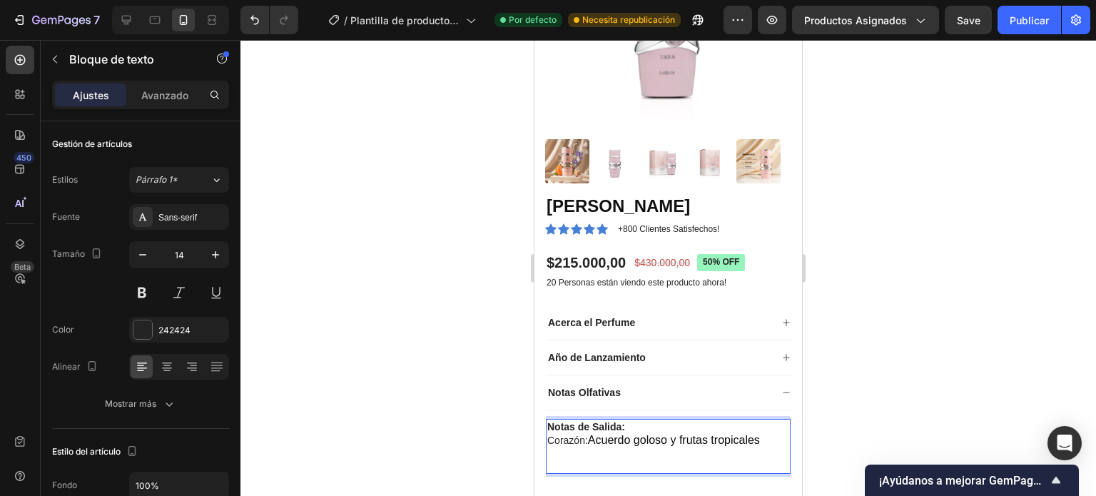
click at [642, 420] on p "Notas de Salida:" at bounding box center [668, 426] width 242 height 13
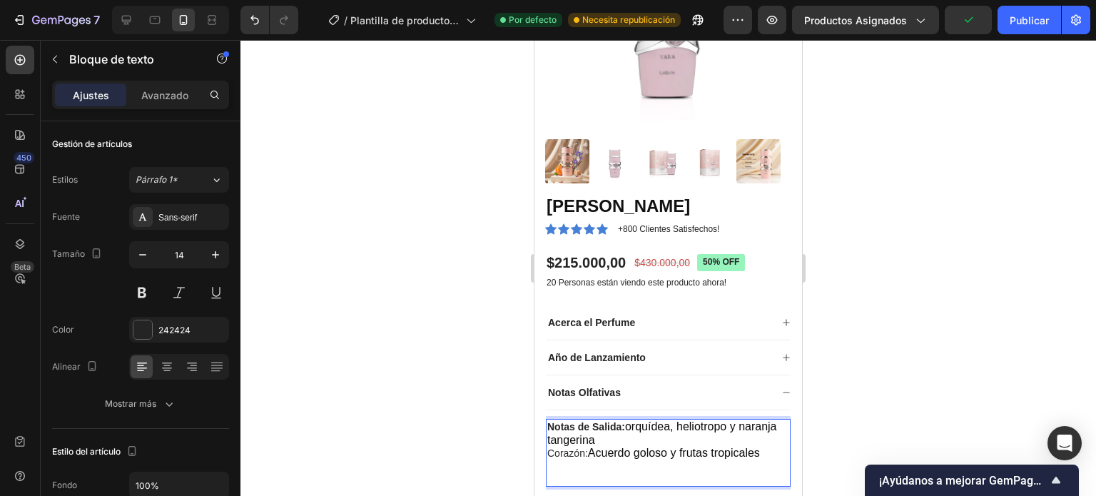
click at [548, 421] on strong "Notas de Salida:" at bounding box center [586, 426] width 78 height 11
click at [568, 421] on strong "Notas de Salida:" at bounding box center [586, 426] width 78 height 11
click at [553, 421] on strong "Notas de Salida:" at bounding box center [586, 426] width 78 height 11
click at [644, 433] on p "Notas de Salida: orquídea, heliotropo y naranja tangerina" at bounding box center [668, 433] width 242 height 26
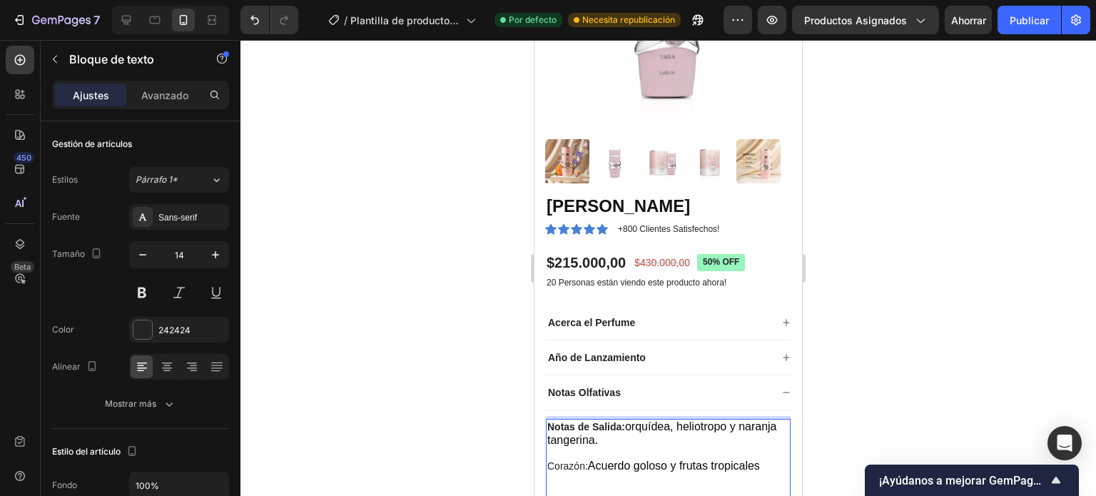
click at [548, 460] on p "Corazón: Acuerdo goloso y frutas tropicales" at bounding box center [668, 466] width 242 height 13
click at [628, 460] on p "Notas de Corazón: Acuerdo goloso y frutas tropicales" at bounding box center [668, 473] width 242 height 26
drag, startPoint x: 629, startPoint y: 458, endPoint x: 608, endPoint y: 467, distance: 22.4
click at [571, 467] on p "Notas de Corazón: Acuerdo goloso y frutas tropicales" at bounding box center [668, 473] width 242 height 26
click at [629, 460] on p "Notas de Corazón: Acuerdo goloso y frutas tropicales" at bounding box center [668, 473] width 242 height 26
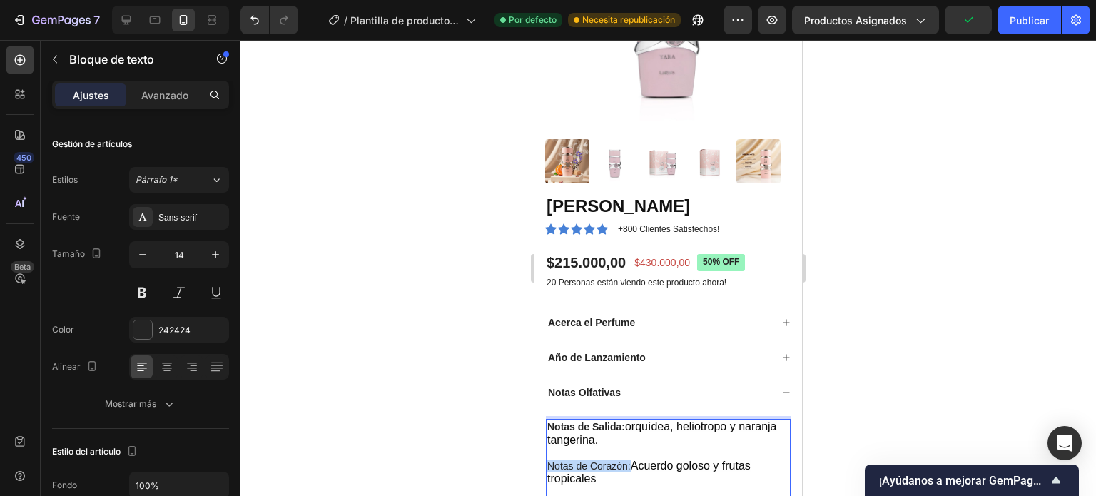
drag, startPoint x: 628, startPoint y: 455, endPoint x: 552, endPoint y: 457, distance: 75.7
click at [535, 458] on html "iPhone 13 Mini ( 375 px) iPhone 13 Mini iPhone 13 Pro iPhone 11 Pro Max iPhone …" at bounding box center [669, 335] width 268 height 995
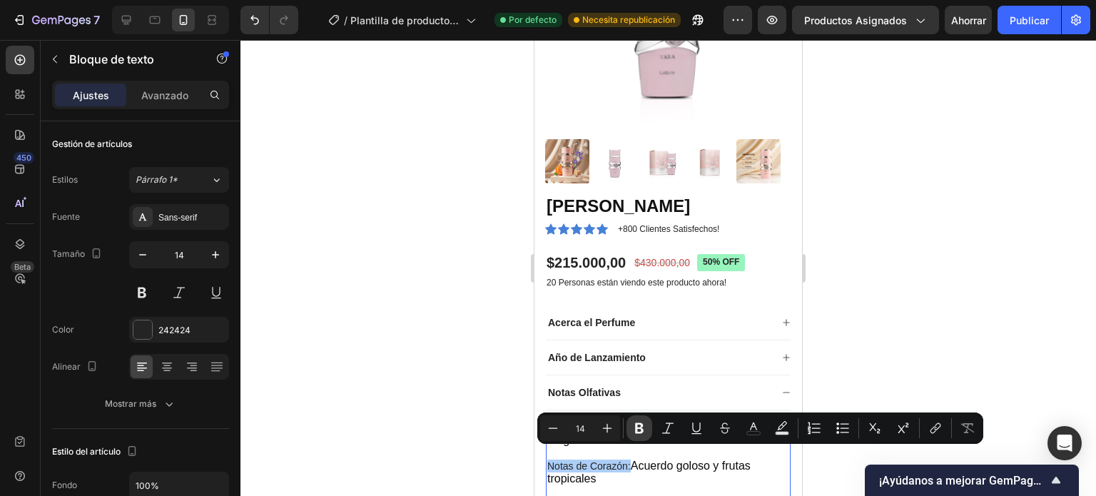
click at [644, 431] on icon "Barra de herramientas contextual del editor" at bounding box center [639, 428] width 14 height 14
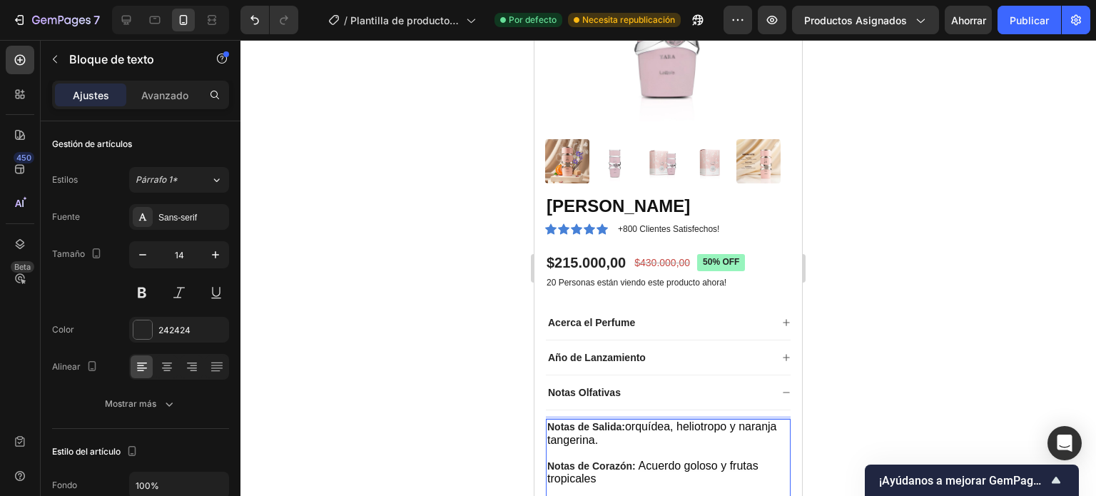
click at [601, 473] on p "Notas de Corazón: Acuerdo goloso y frutas tropicales" at bounding box center [668, 473] width 242 height 26
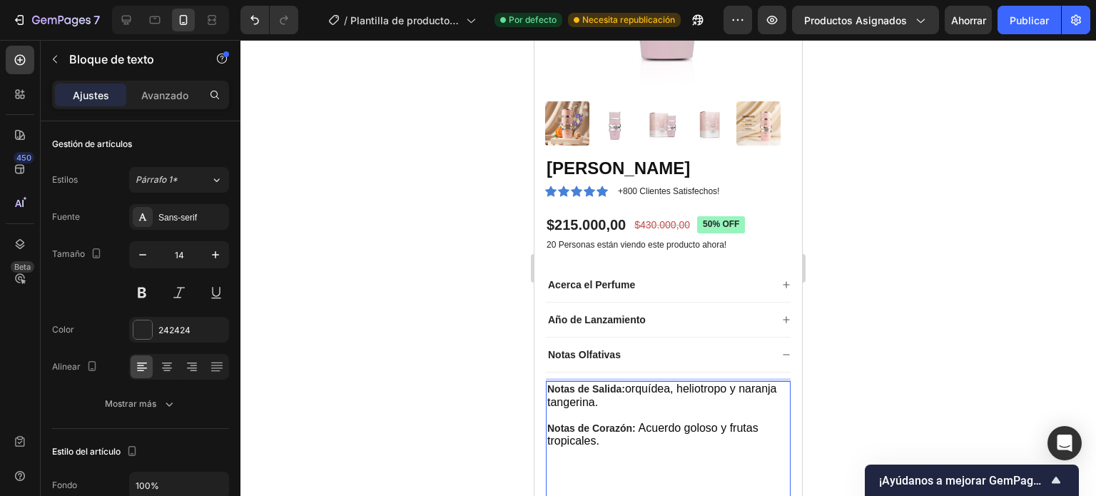
scroll to position [293, 0]
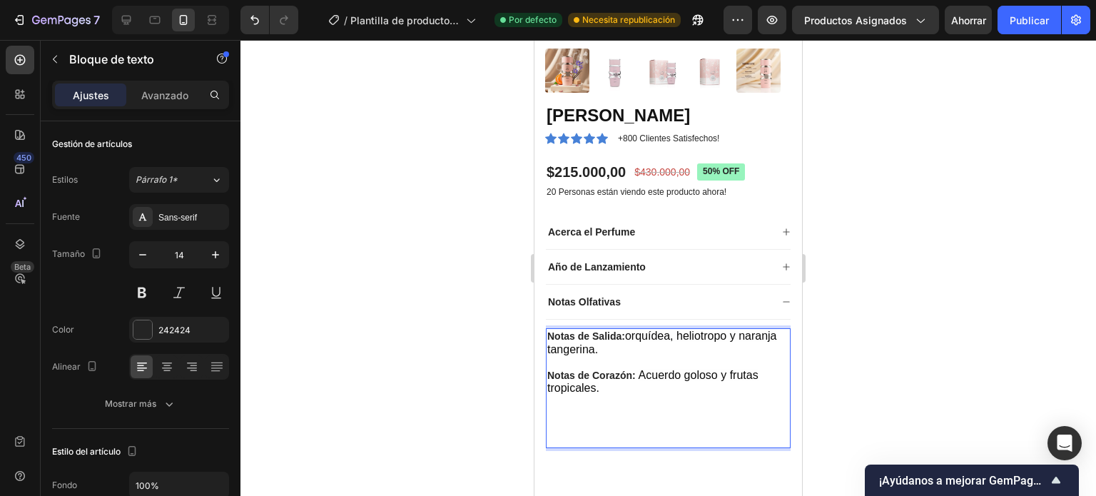
click at [606, 376] on p "Notas de Corazón: Acuerdo goloso y frutas tropicales." at bounding box center [668, 382] width 242 height 26
click at [584, 395] on p "Rich Text Editor. Editing area: main" at bounding box center [668, 401] width 242 height 13
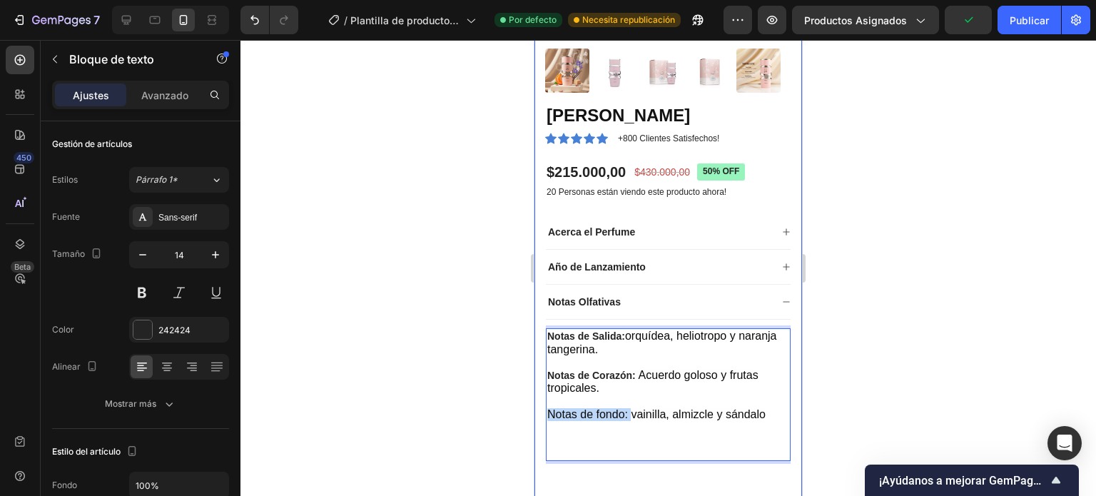
drag, startPoint x: 628, startPoint y: 403, endPoint x: 551, endPoint y: 405, distance: 77.1
click at [542, 405] on div "Product Images Yara Lattafa Product Title Icon Icon Icon Icon Icon Icon List +8…" at bounding box center [669, 145] width 268 height 736
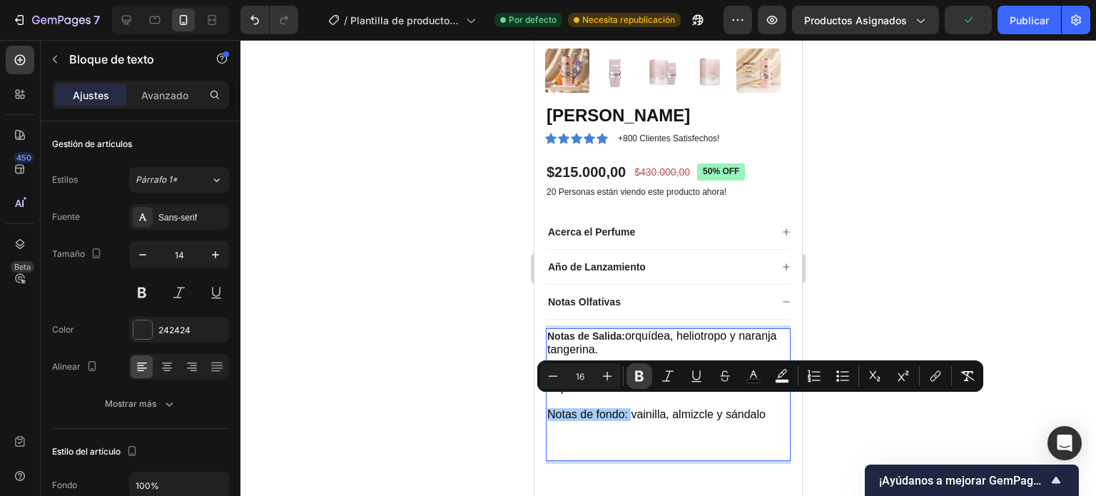
click at [635, 379] on icon "Editor contextual toolbar" at bounding box center [639, 376] width 14 height 14
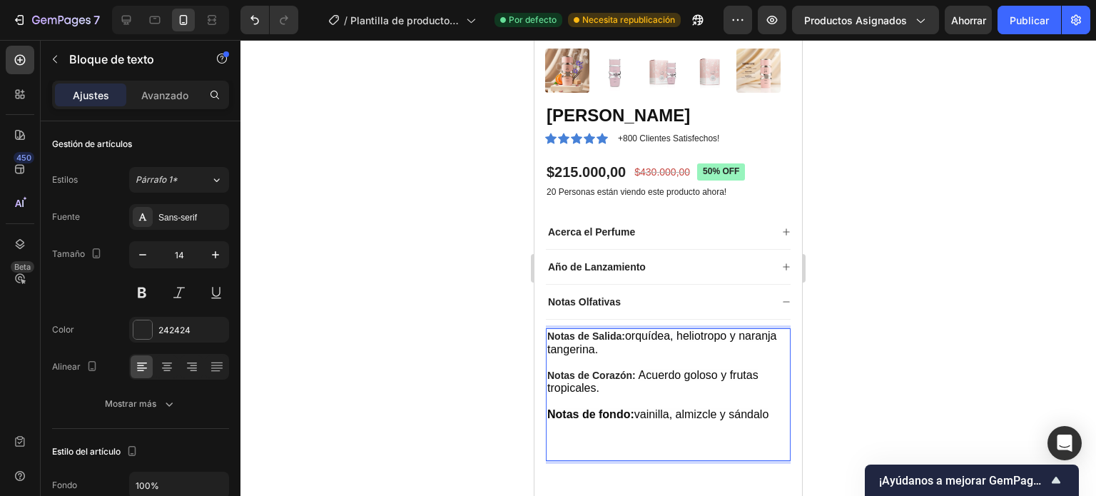
click at [769, 408] on span "Notas de fondo: vainilla, almizcle y sándalo" at bounding box center [657, 414] width 221 height 12
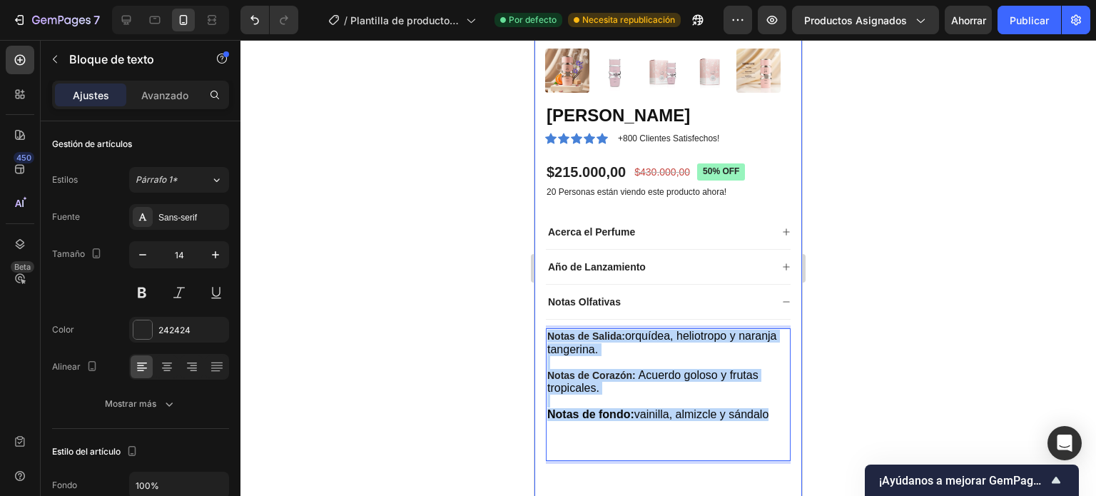
drag, startPoint x: 770, startPoint y: 407, endPoint x: 542, endPoint y: 322, distance: 243.7
click at [542, 322] on div "Product Images Yara Lattafa Product Title Icon Icon Icon Icon Icon Icon List +8…" at bounding box center [669, 145] width 268 height 736
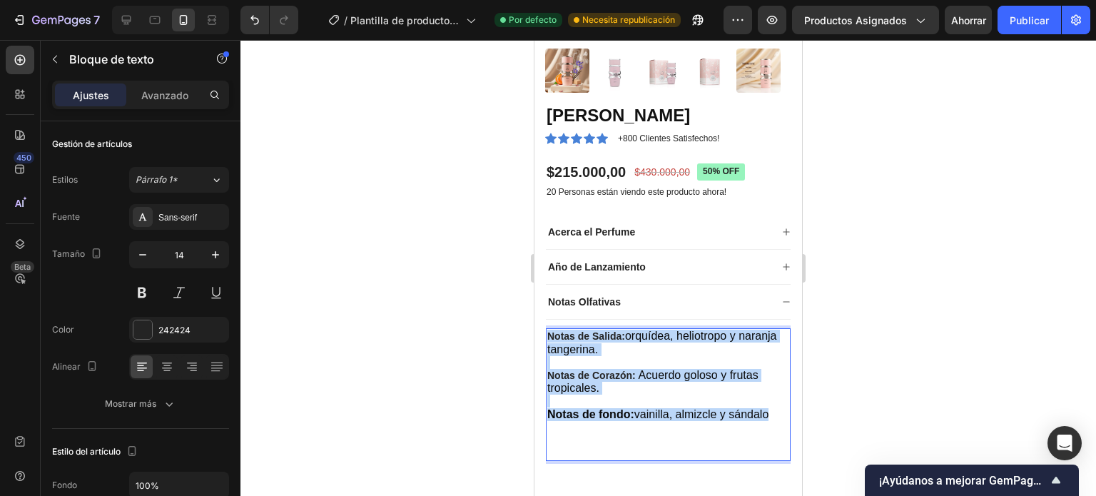
drag, startPoint x: 625, startPoint y: 325, endPoint x: 579, endPoint y: 335, distance: 47.6
click at [579, 335] on span "orquídea, heliotropo y naranja tangerina." at bounding box center [662, 342] width 230 height 25
click at [712, 408] on span "Notas de fondo: vainilla, almizcle y sándalo" at bounding box center [657, 414] width 221 height 12
drag, startPoint x: 769, startPoint y: 402, endPoint x: 546, endPoint y: 320, distance: 237.7
click at [546, 328] on div "Notas de Salida: orquídea, heliotropo y naranja tangerina. Notas de Corazón: Ac…" at bounding box center [668, 394] width 245 height 133
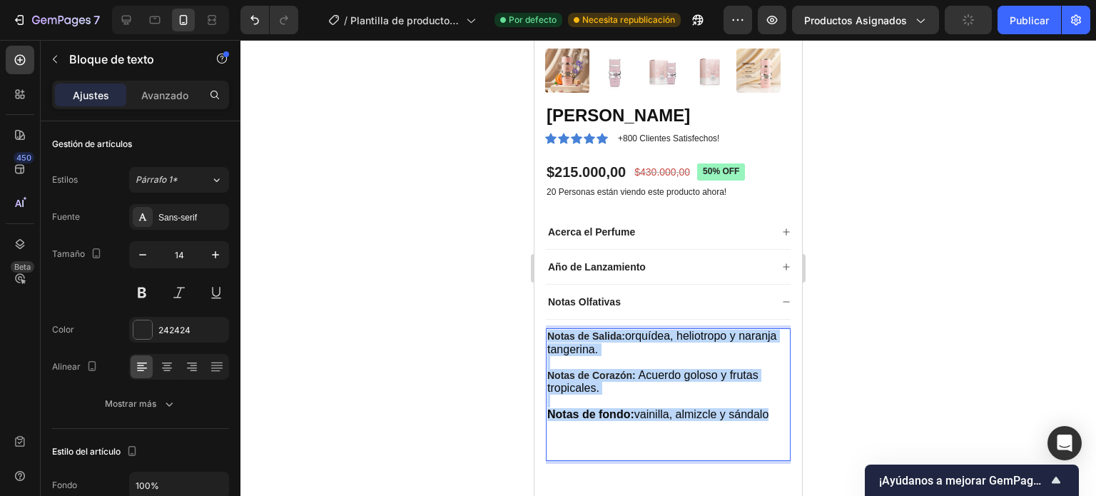
click at [561, 356] on p "Rich Text Editor. Editing area: main" at bounding box center [668, 362] width 242 height 13
click at [640, 342] on p "Notas de Salida: orquídea, heliotropo y naranja tangerina." at bounding box center [668, 343] width 242 height 26
click at [649, 338] on p "Notas de Salida: orquídea, heliotropo y naranja tangerina." at bounding box center [668, 343] width 242 height 26
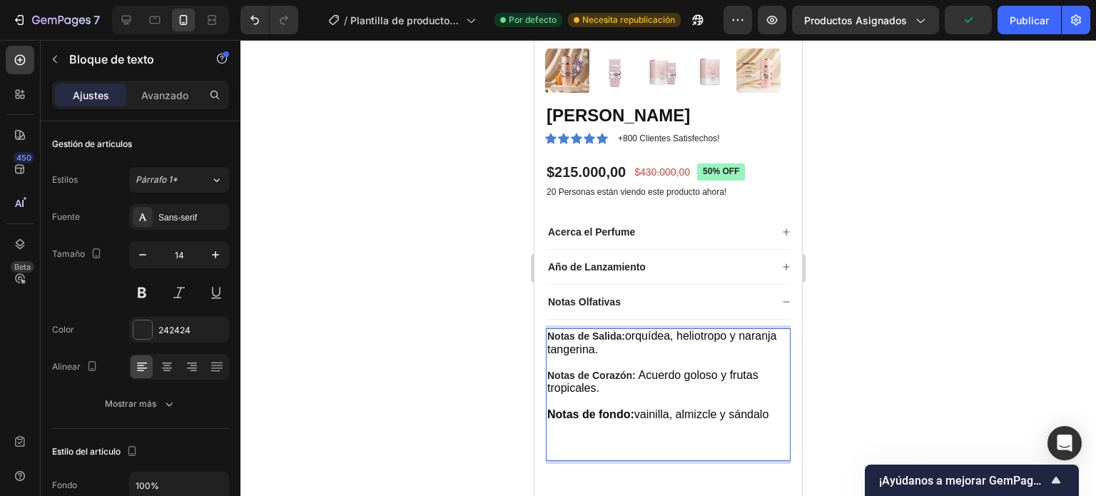
click at [637, 434] on p "Rich Text Editor. Editing area: main" at bounding box center [668, 440] width 242 height 13
drag, startPoint x: 634, startPoint y: 334, endPoint x: 551, endPoint y: 319, distance: 84.1
click at [551, 330] on p "Notas de Salida: orquídea, heliotropo y naranja tangerina." at bounding box center [668, 343] width 242 height 26
click at [664, 396] on div "Notas de Salida: orquídea, heliotropo y naranja tangerina. Notas de Corazón: Ac…" at bounding box center [668, 394] width 245 height 133
click at [634, 447] on p "Rich Text Editor. Editing area: main" at bounding box center [668, 453] width 242 height 13
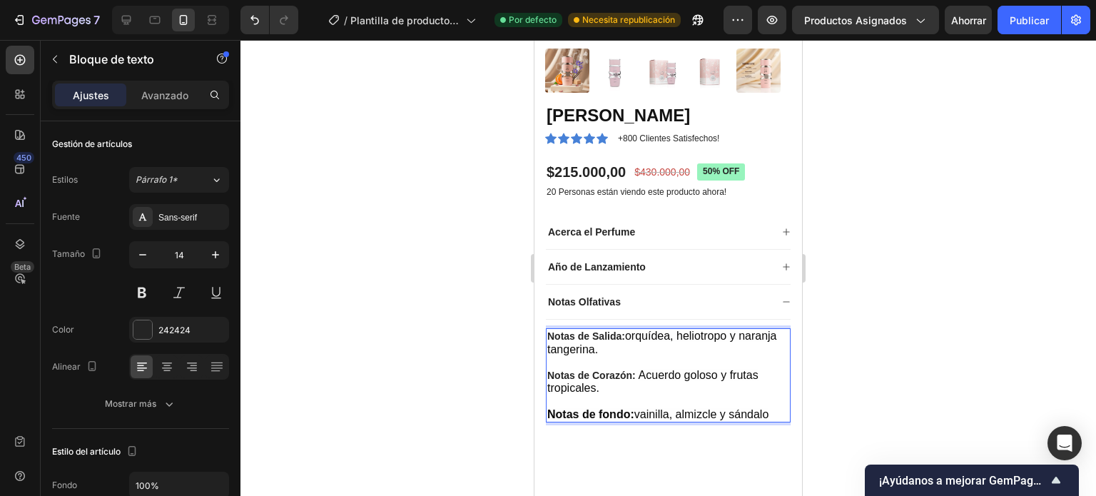
click at [777, 403] on body "iPhone 13 Mini ( 375 px) iPhone 13 Mini iPhone 13 Pro iPhone 11 Pro Max iPhone …" at bounding box center [669, 244] width 268 height 995
click at [535, 40] on lt-div "sugerencias Premium" at bounding box center [535, 40] width 0 height 0
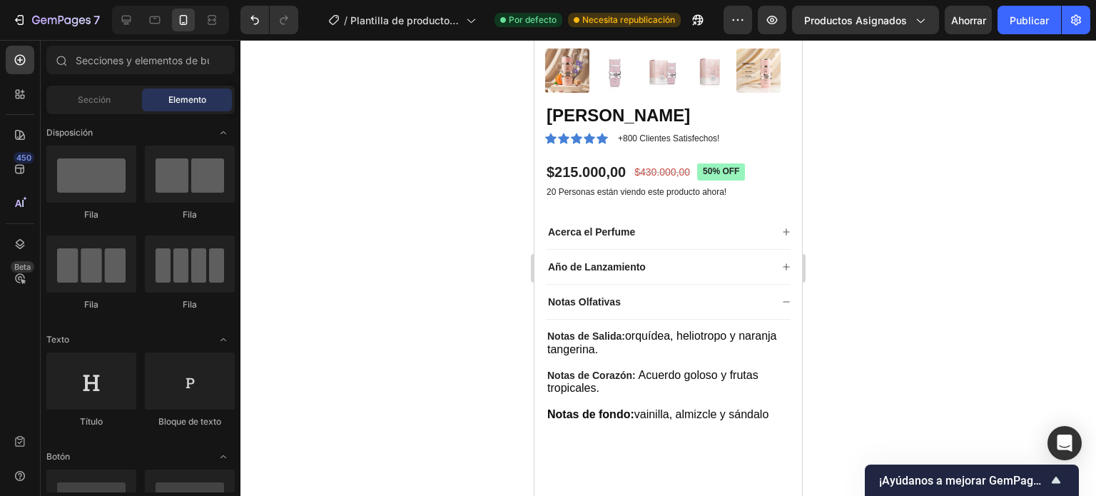
click at [773, 408] on p "Notas de fondo: vainilla, almizcle y sándalo" at bounding box center [668, 414] width 242 height 13
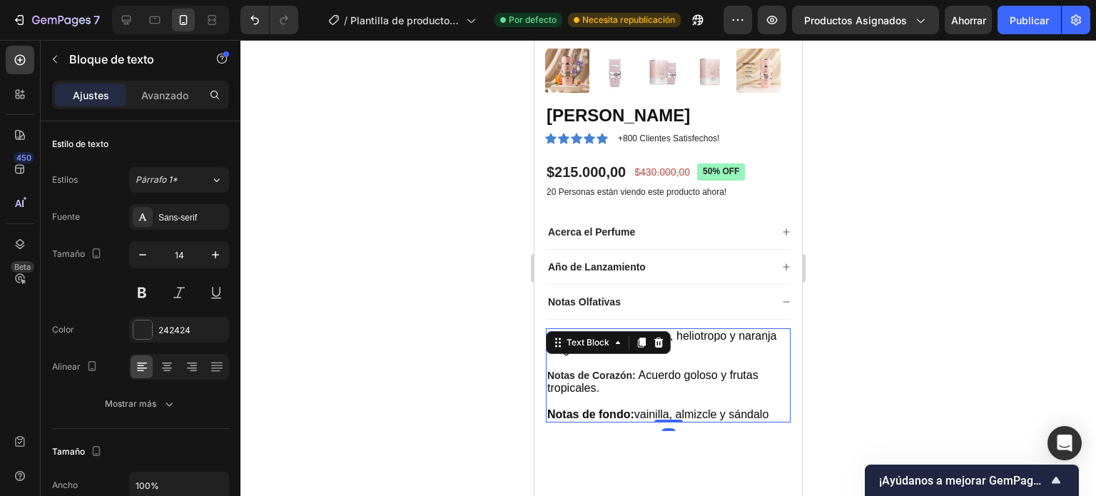
click at [771, 402] on body "iPhone 13 Mini ( 375 px) iPhone 13 Mini iPhone 13 Pro iPhone 11 Pro Max iPhone …" at bounding box center [669, 244] width 268 height 995
click at [717, 408] on span "Notas de fondo: vainilla, almizcle y sándalo" at bounding box center [657, 414] width 221 height 12
click at [535, 40] on lt-div at bounding box center [535, 40] width 0 height 0
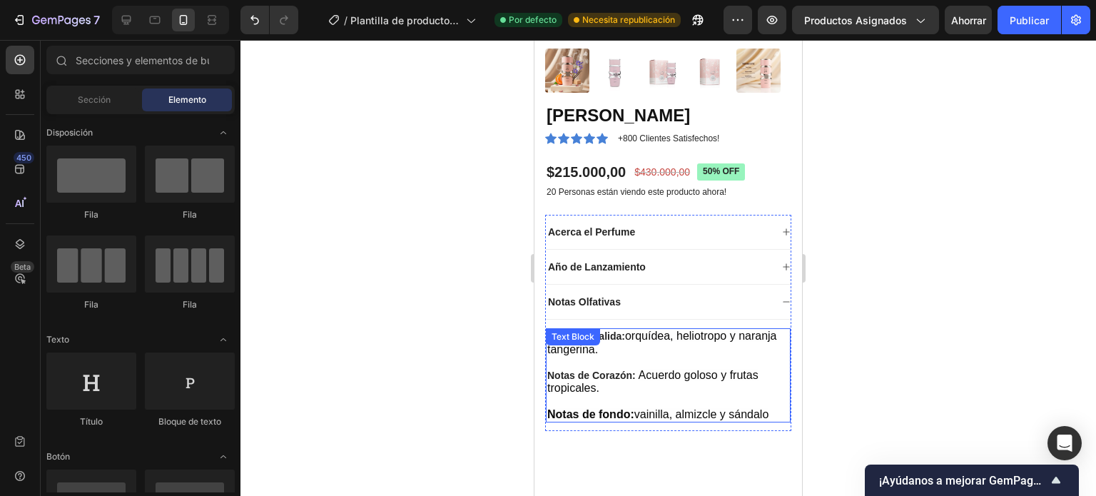
click at [734, 408] on span "Notas de fondo: vainilla, almizcle y sándalo" at bounding box center [657, 414] width 221 height 12
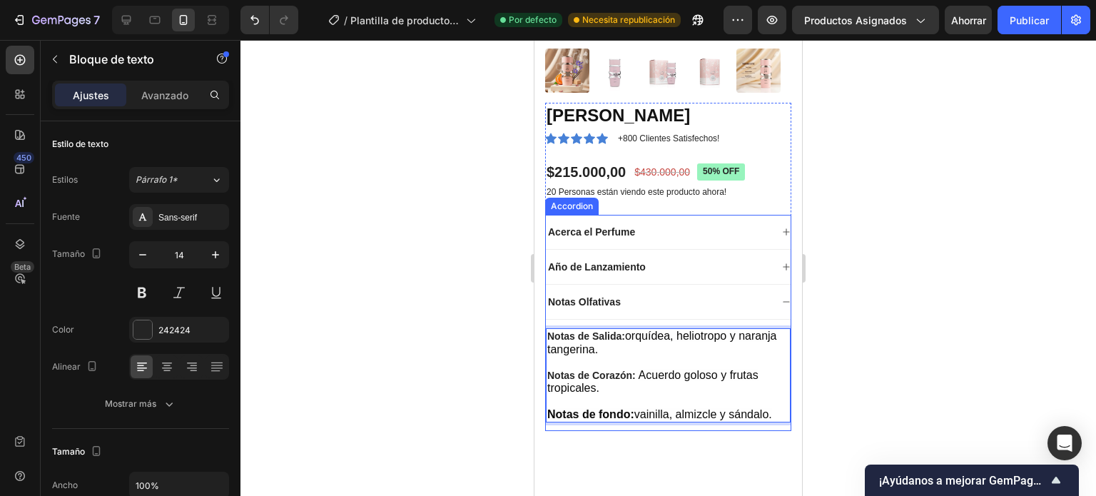
click at [782, 298] on icon at bounding box center [786, 302] width 9 height 9
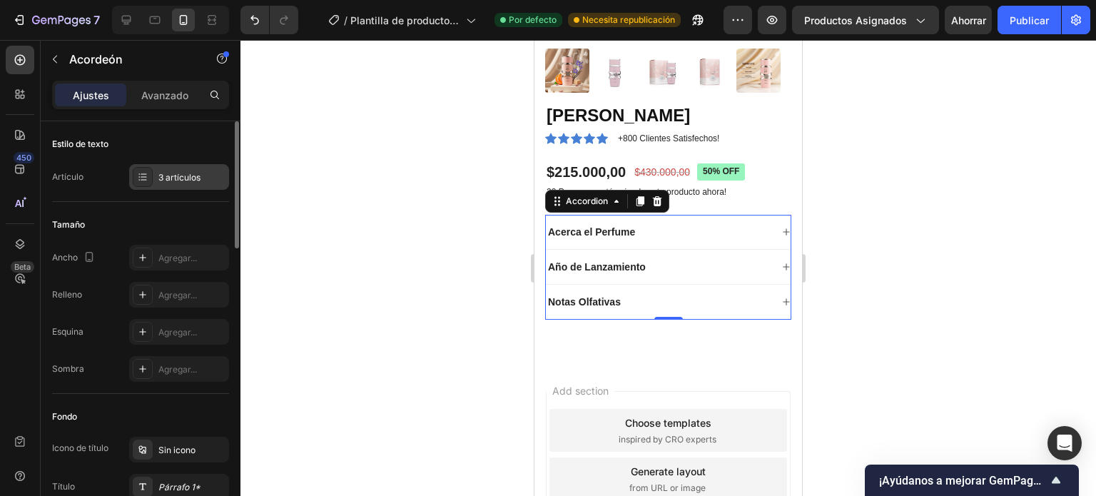
click at [198, 175] on font "3 artículos" at bounding box center [179, 177] width 42 height 11
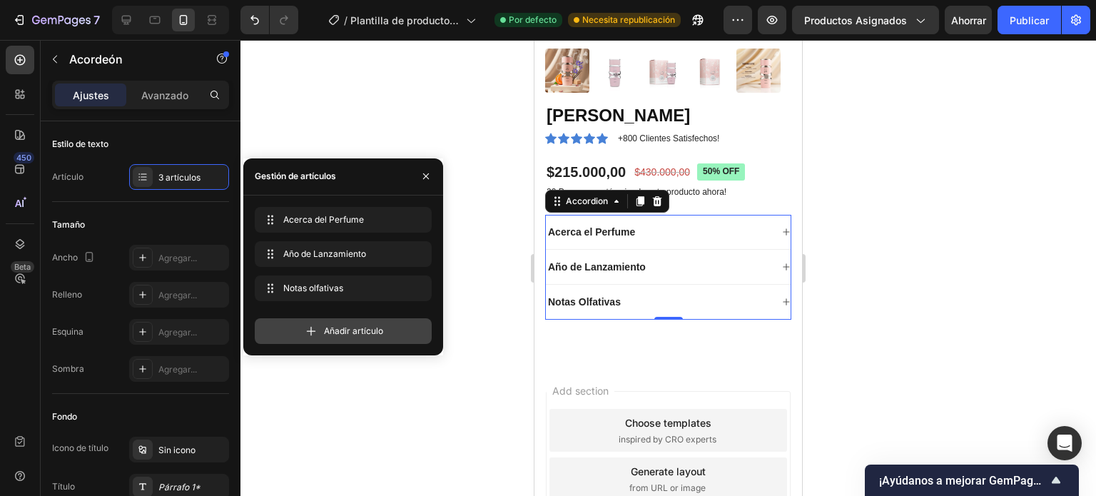
click at [307, 325] on icon at bounding box center [311, 331] width 14 height 14
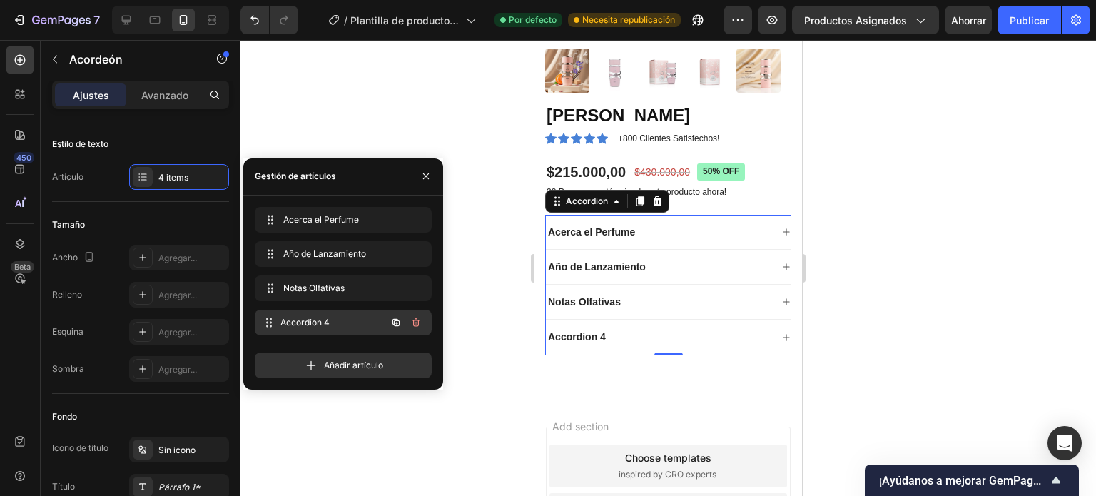
click at [309, 328] on div "Accordion 4 Accordion 4" at bounding box center [324, 323] width 126 height 20
click at [335, 321] on span "Acordeón 4" at bounding box center [323, 322] width 81 height 13
click at [335, 322] on span "Acordeón 4" at bounding box center [323, 322] width 81 height 13
click at [571, 330] on div "Accordion 4" at bounding box center [577, 336] width 62 height 17
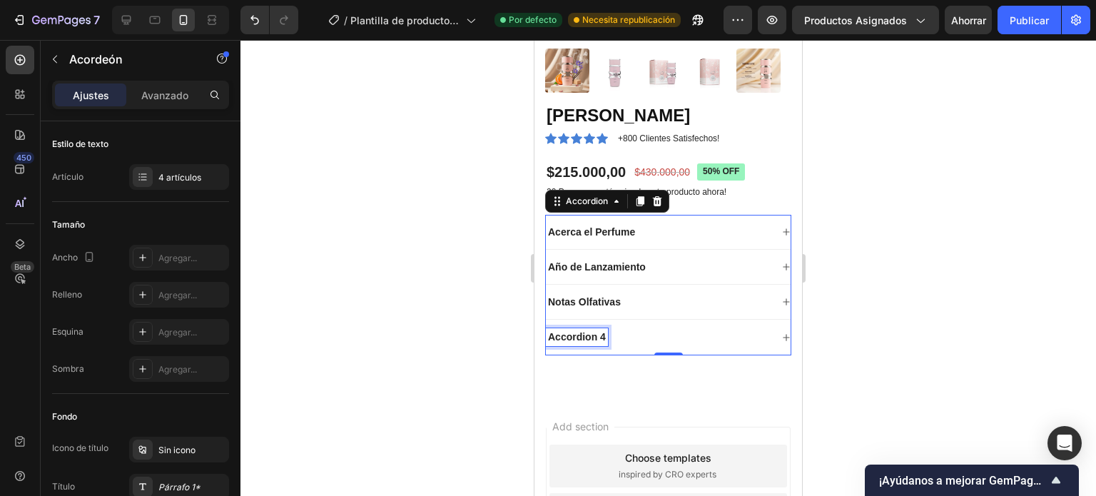
click at [571, 330] on p "Accordion 4" at bounding box center [577, 336] width 58 height 13
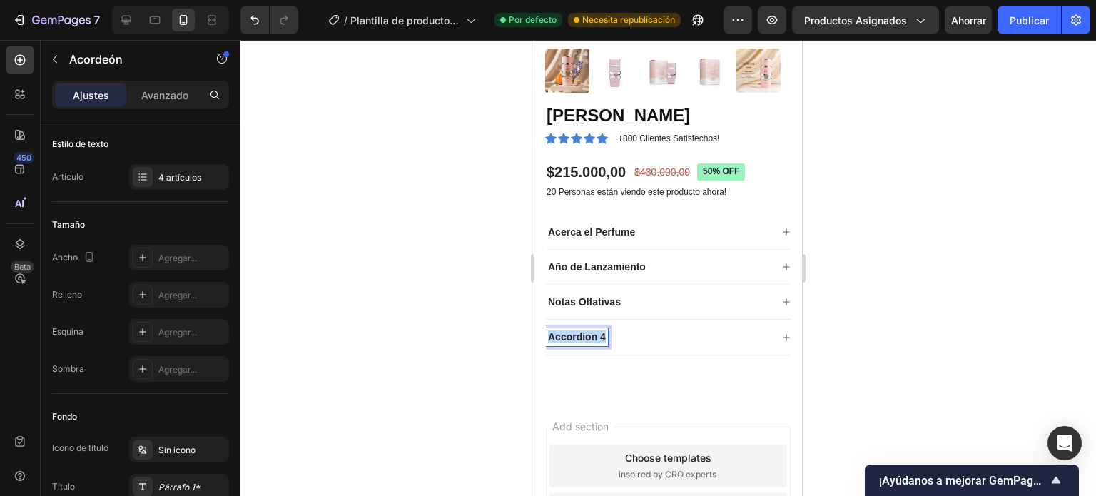
drag, startPoint x: 605, startPoint y: 325, endPoint x: 546, endPoint y: 321, distance: 59.3
click at [546, 328] on div "Accordion 4" at bounding box center [577, 336] width 62 height 17
click at [561, 330] on p "Garantia & Pagos" at bounding box center [590, 336] width 84 height 13
click at [535, 40] on lt-span "Garantía" at bounding box center [535, 40] width 0 height 0
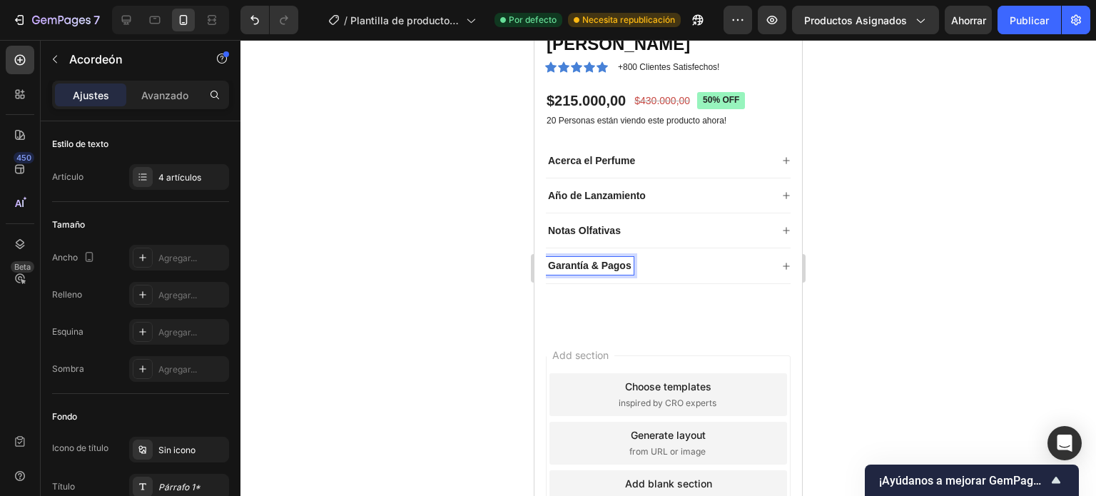
click at [685, 331] on div "Add section Choose templates inspired by CRO experts Generate layout from URL o…" at bounding box center [669, 446] width 268 height 238
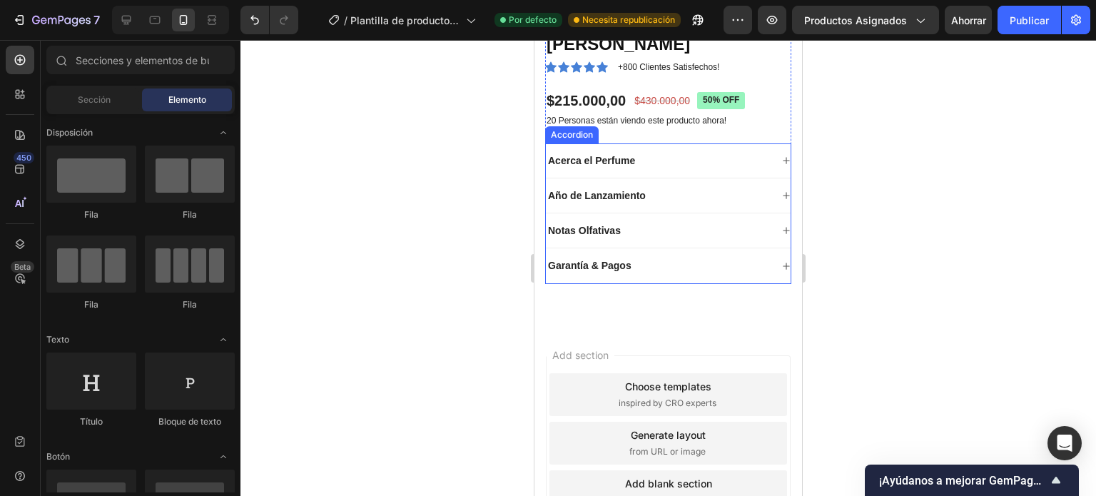
drag, startPoint x: 666, startPoint y: 248, endPoint x: 675, endPoint y: 246, distance: 9.4
click at [666, 257] on div "Garantía & Pagos" at bounding box center [658, 265] width 225 height 17
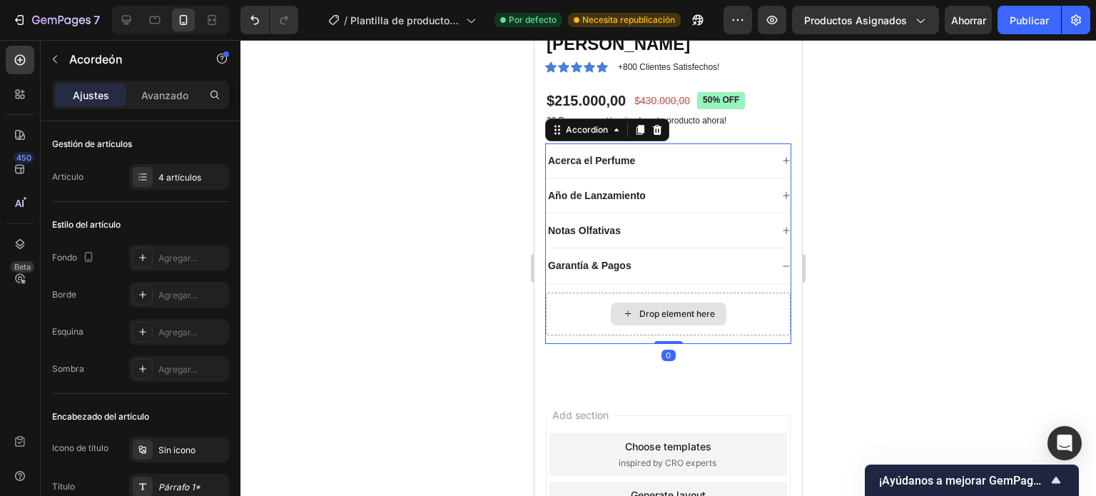
click at [744, 293] on div "Drop element here" at bounding box center [668, 314] width 245 height 43
click at [662, 222] on div "Notas Olfativas" at bounding box center [658, 230] width 225 height 17
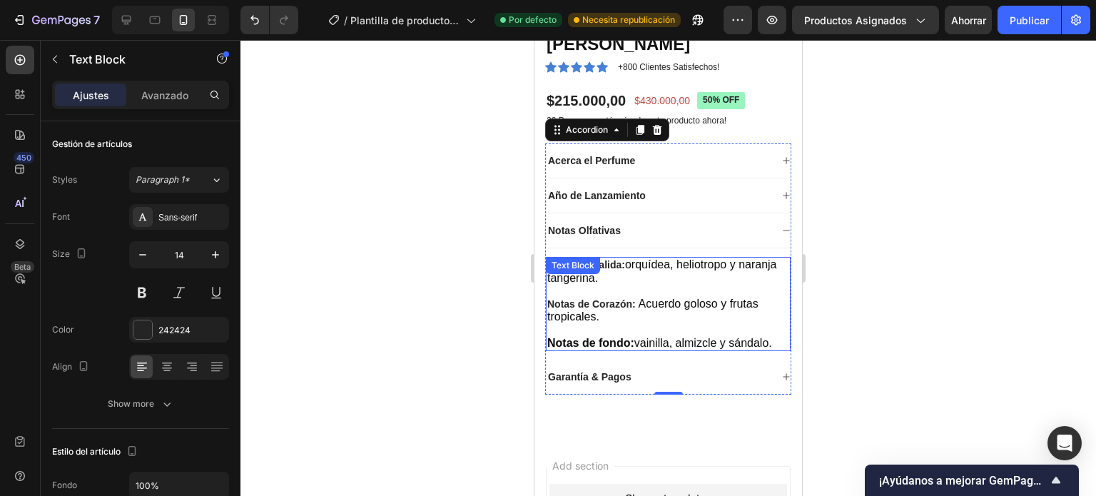
click at [647, 268] on div "Notas de Salida: orquídea, heliotropo y naranja tangerina. Notas de Corazón: Ac…" at bounding box center [668, 303] width 245 height 93
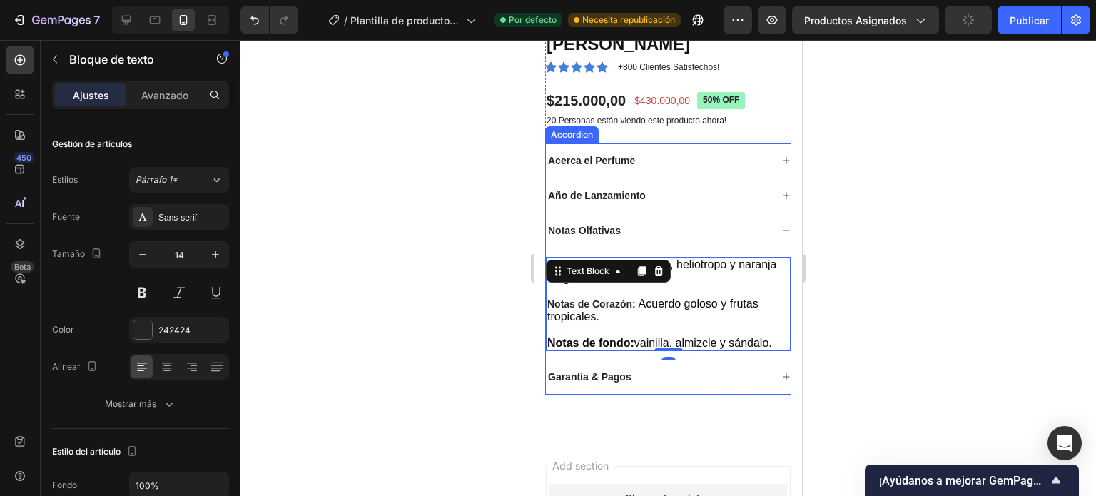
click at [652, 222] on div "Notas Olfativas" at bounding box center [658, 230] width 225 height 17
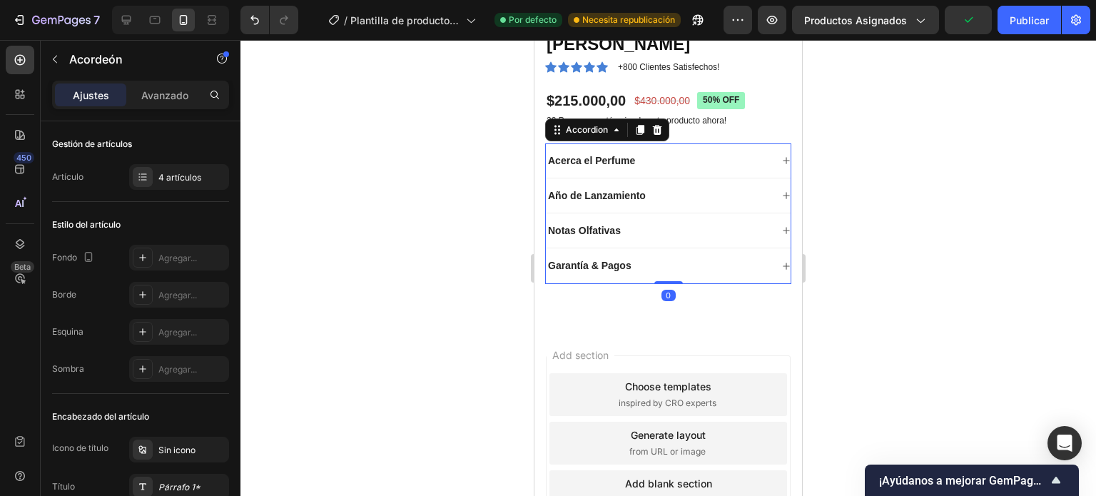
click at [671, 257] on div "Garantía & Pagos" at bounding box center [658, 265] width 225 height 17
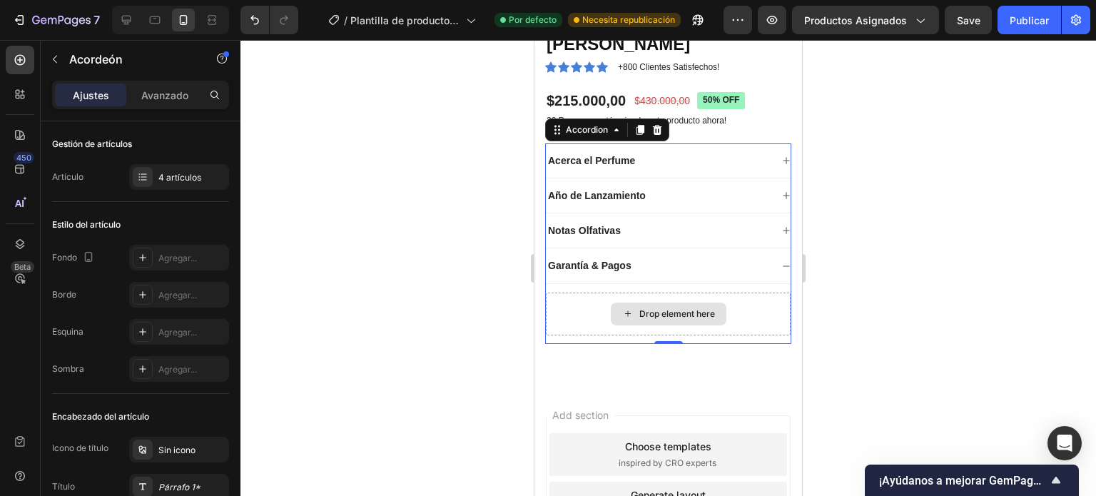
click at [625, 308] on icon at bounding box center [627, 314] width 11 height 12
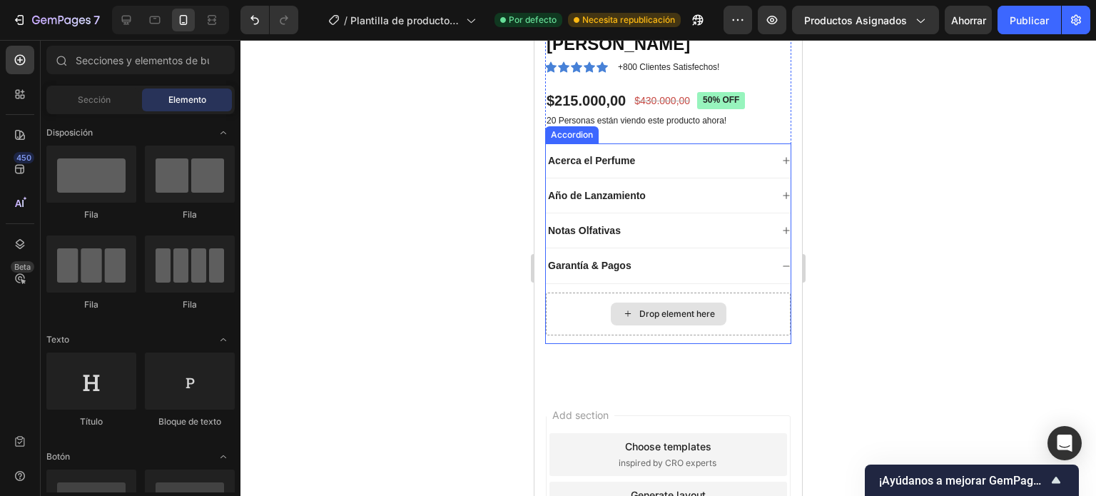
click at [622, 308] on icon at bounding box center [627, 314] width 11 height 12
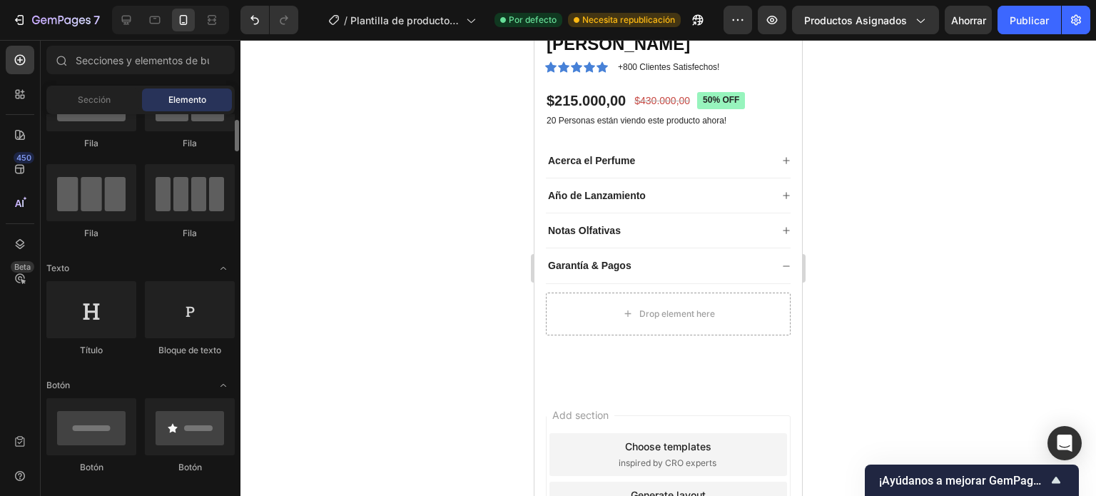
scroll to position [143, 0]
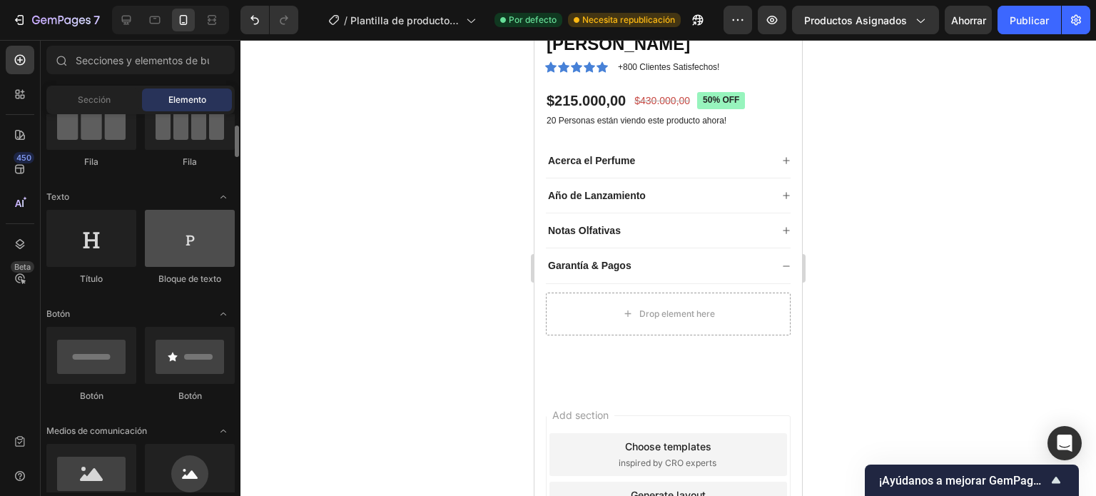
click at [189, 251] on div at bounding box center [190, 238] width 90 height 57
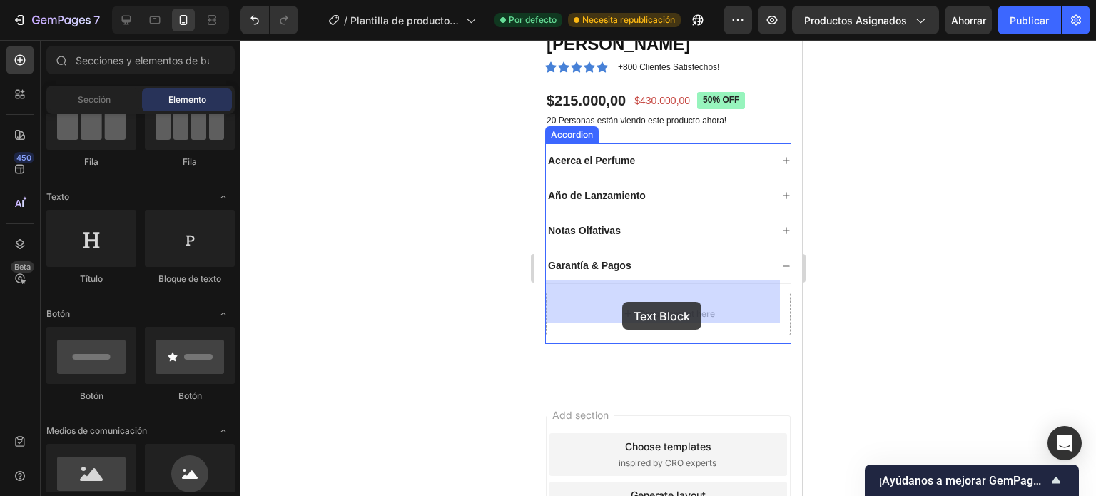
drag, startPoint x: 740, startPoint y: 290, endPoint x: 622, endPoint y: 302, distance: 118.3
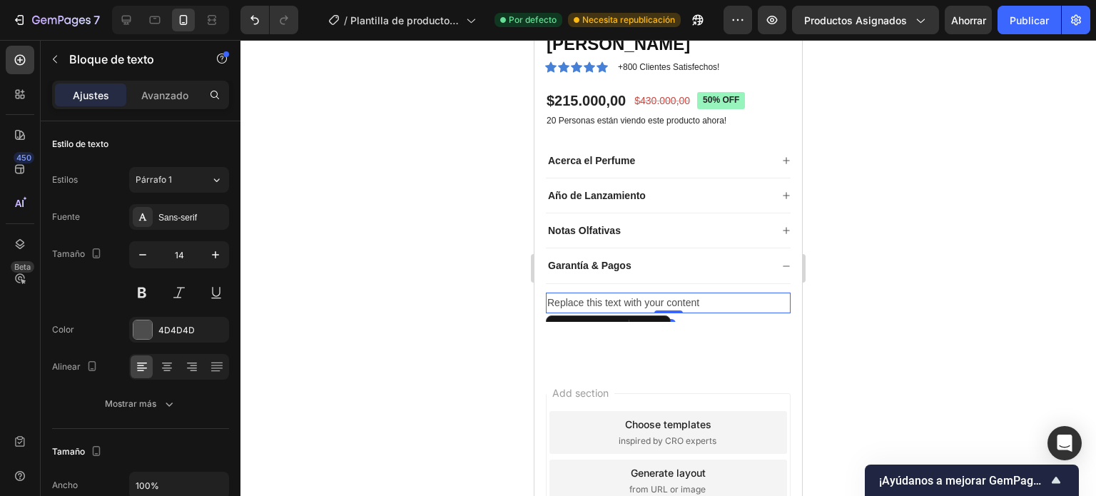
click at [652, 293] on div "Replace this text with your content" at bounding box center [668, 303] width 245 height 21
click at [714, 294] on p "Replace this text with your content" at bounding box center [668, 303] width 242 height 18
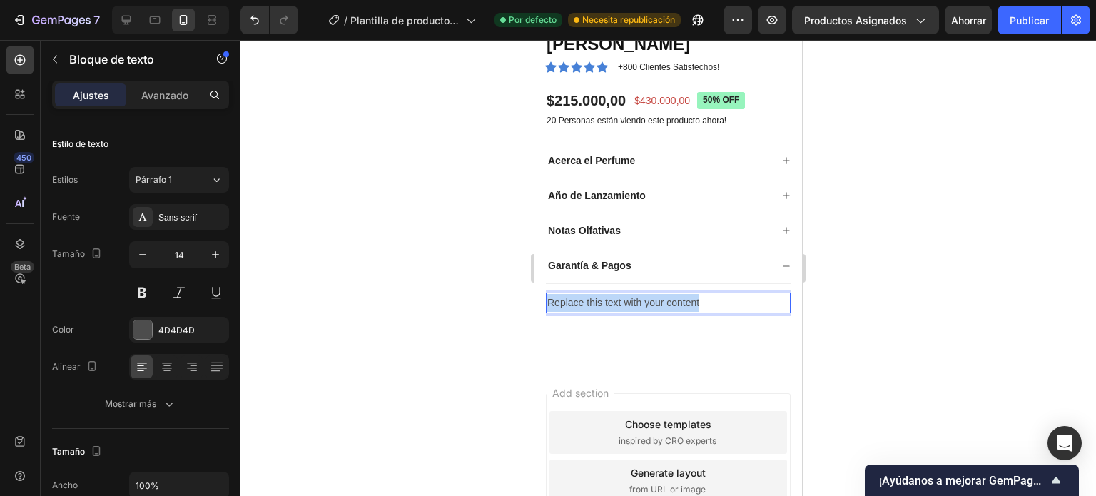
drag, startPoint x: 656, startPoint y: 290, endPoint x: 1130, endPoint y: 47, distance: 532.4
click at [535, 288] on html "iPhone 13 Mini ( 375 px) iPhone 13 Mini iPhone 13 Pro iPhone 11 Pro Max iPhone …" at bounding box center [669, 154] width 268 height 957
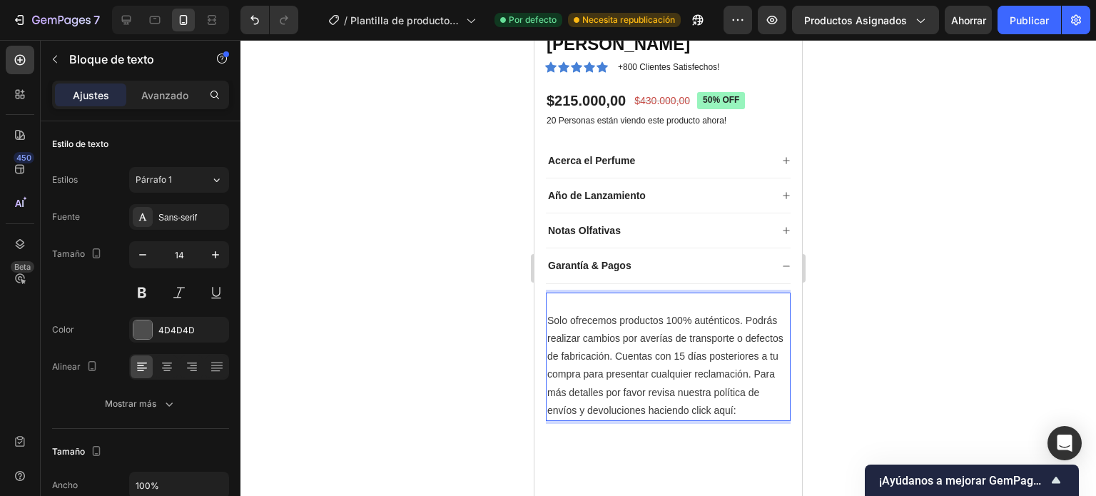
click at [548, 294] on p "Rich Text Editor. Editing area: main" at bounding box center [668, 303] width 242 height 18
click at [562, 294] on p "Garantia" at bounding box center [668, 303] width 242 height 18
click at [535, 40] on lt-span "Garantía" at bounding box center [535, 40] width 0 height 0
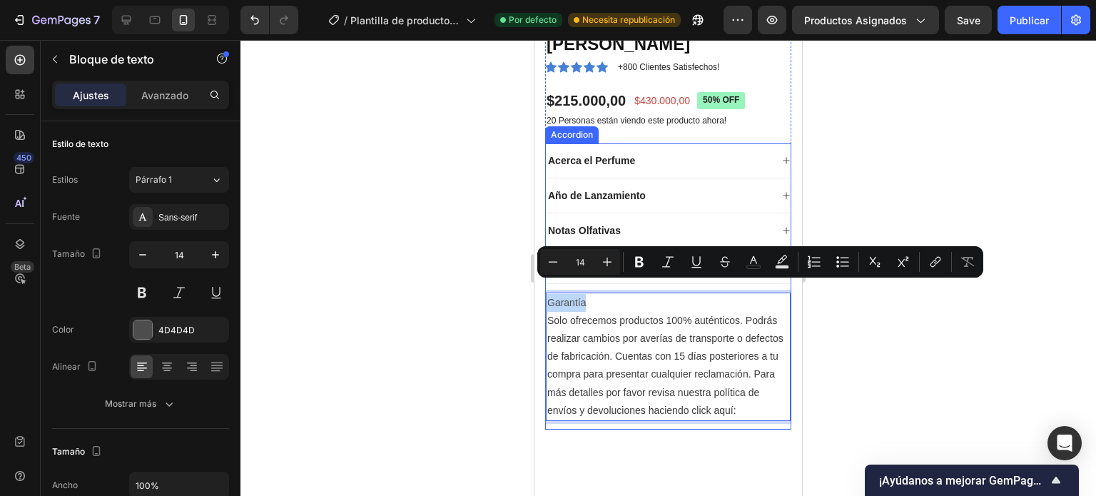
drag, startPoint x: 553, startPoint y: 282, endPoint x: 545, endPoint y: 285, distance: 8.4
click at [543, 283] on div "Product Images Yara Lattafa Product Title Icon Icon Icon Icon Icon Icon List +8…" at bounding box center [669, 88] width 268 height 767
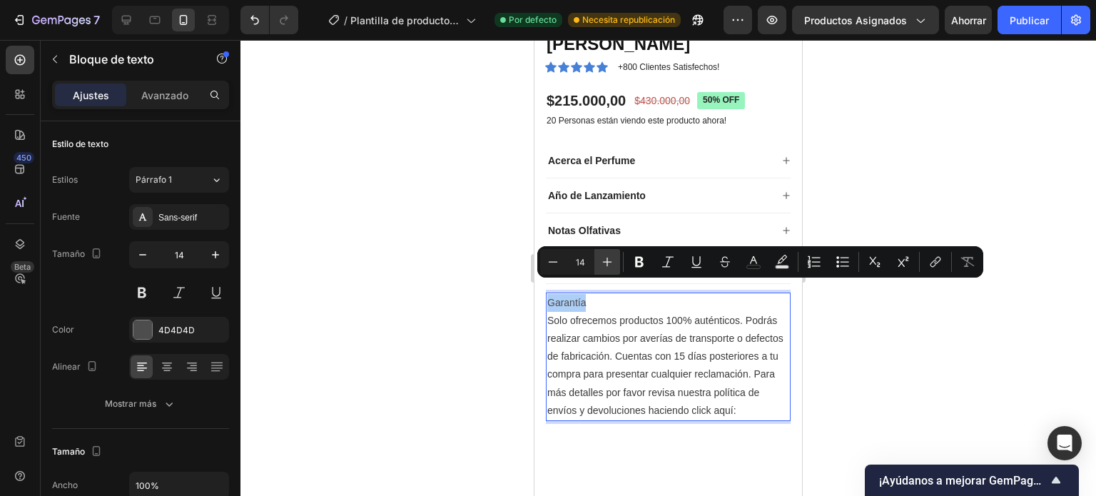
click at [610, 267] on icon "Barra de herramientas contextual del editor" at bounding box center [607, 262] width 14 height 14
click at [610, 266] on icon "Barra de herramientas contextual del editor" at bounding box center [607, 262] width 14 height 14
click at [610, 264] on icon "Barra de herramientas contextual del editor" at bounding box center [607, 262] width 14 height 14
type input "17"
click at [637, 263] on icon "Barra de herramientas contextual del editor" at bounding box center [639, 262] width 9 height 11
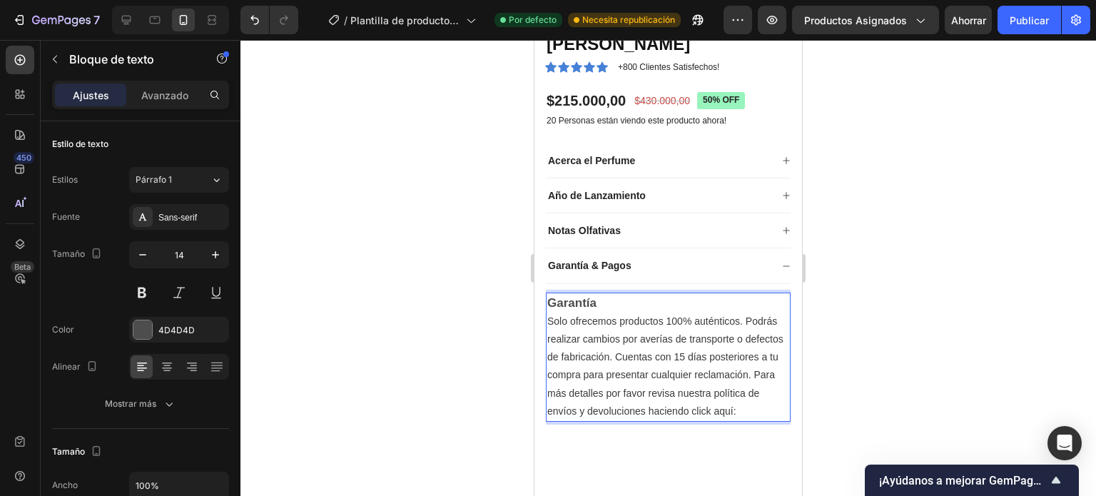
click at [617, 418] on p "Solo ofrecemos productos 100% auténticos. Podrás realizar cambios por averías d…" at bounding box center [668, 367] width 242 height 108
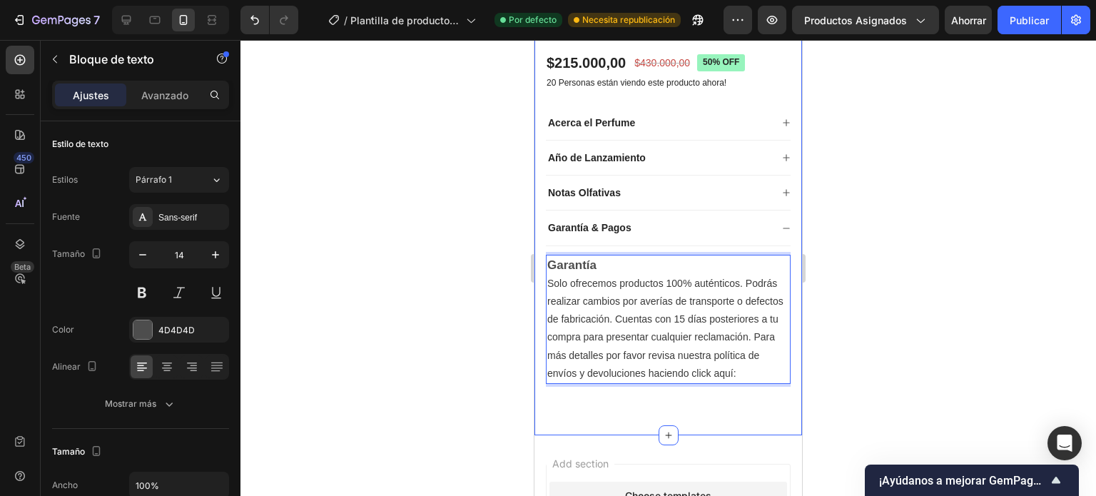
scroll to position [435, 0]
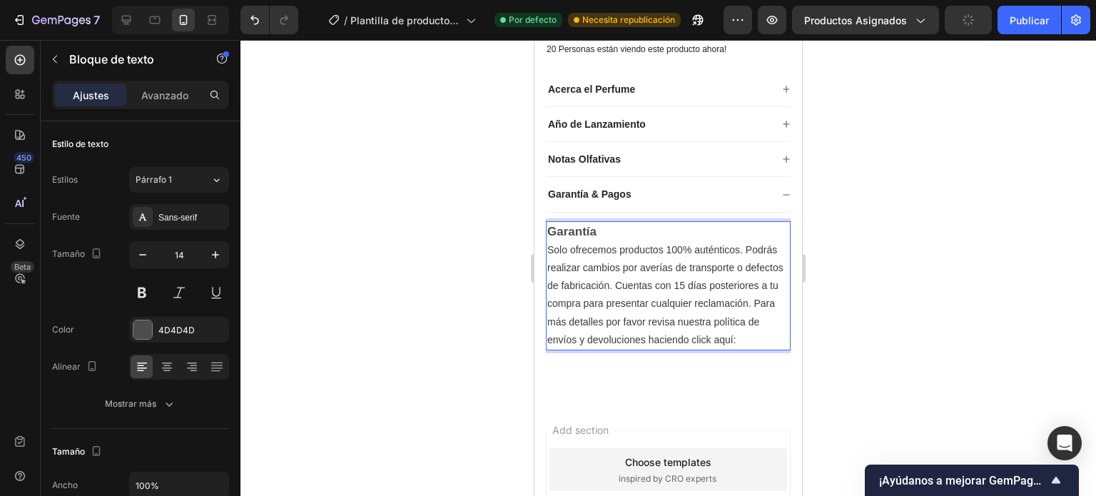
click at [668, 303] on span "Solo ofrecemos productos 100% auténticos. Podrás realizar cambios por averías d…" at bounding box center [665, 294] width 236 height 101
click at [641, 262] on p "Solo ofrecemos productos 100% auténticos. Podrás realizar cambios por averías d…" at bounding box center [668, 295] width 242 height 108
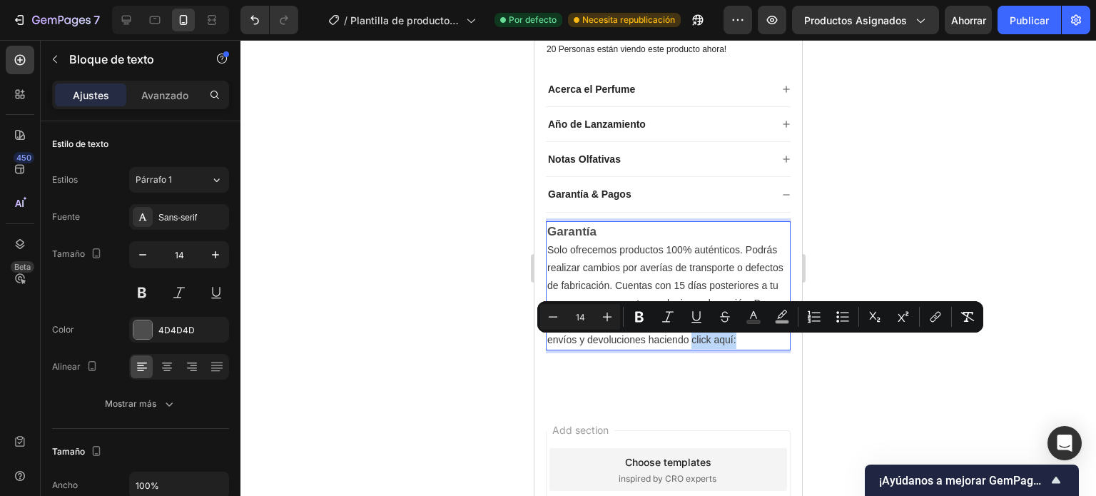
drag, startPoint x: 601, startPoint y: 342, endPoint x: 582, endPoint y: 342, distance: 18.6
click at [548, 342] on p "Solo ofrecemos productos 100% auténticos. Podrás realizar cambios por averías d…" at bounding box center [668, 295] width 242 height 108
click at [600, 343] on p "Solo ofrecemos productos 100% auténticos. Podrás realizar cambios por averías d…" at bounding box center [668, 295] width 242 height 108
click at [656, 348] on p "Solo ofrecemos productos 100% auténticos. Podrás realizar cambios por averías d…" at bounding box center [668, 295] width 242 height 108
click at [642, 344] on p "Solo ofrecemos productos 100% auténticos. Podrás realizar cambios por averías d…" at bounding box center [668, 295] width 242 height 108
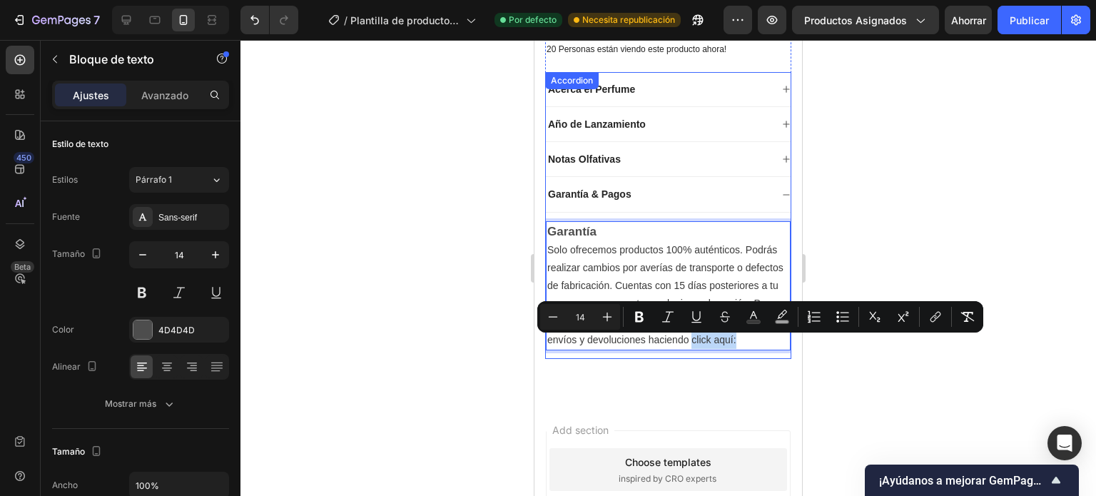
click at [611, 370] on div "Yara Lattafa Product Title Icon Icon Icon Icon Icon Icon List +800 Clientes Sat…" at bounding box center [668, 165] width 246 height 410
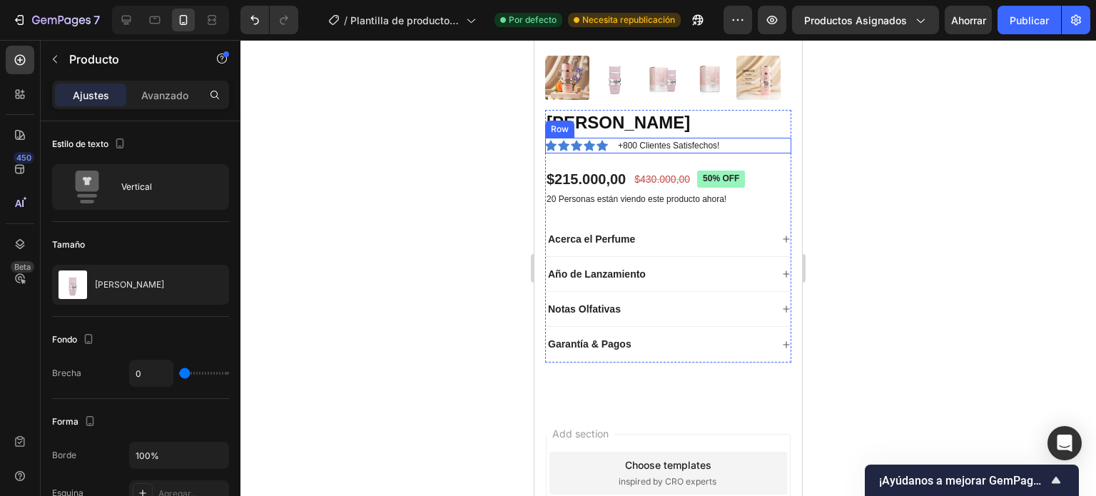
scroll to position [357, 0]
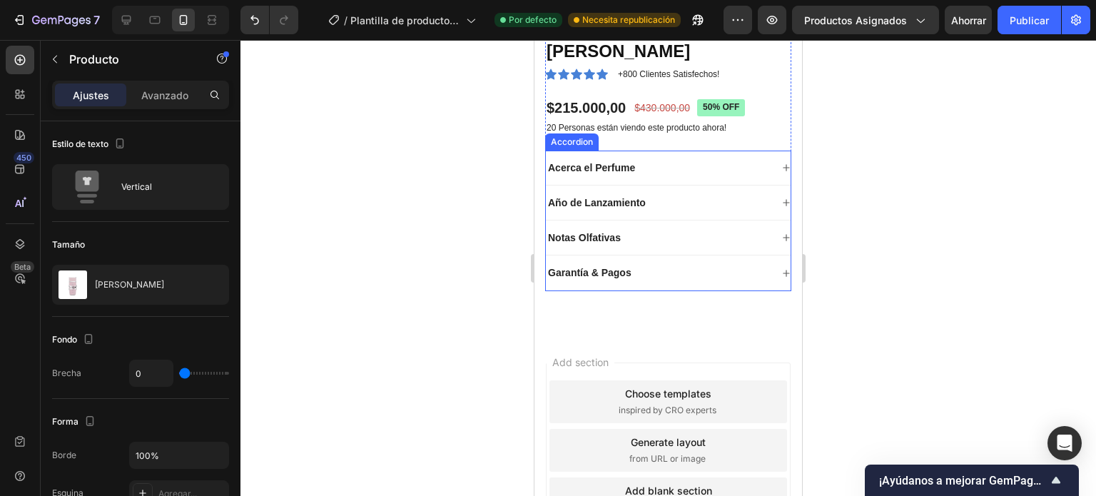
click at [782, 269] on icon at bounding box center [786, 273] width 9 height 9
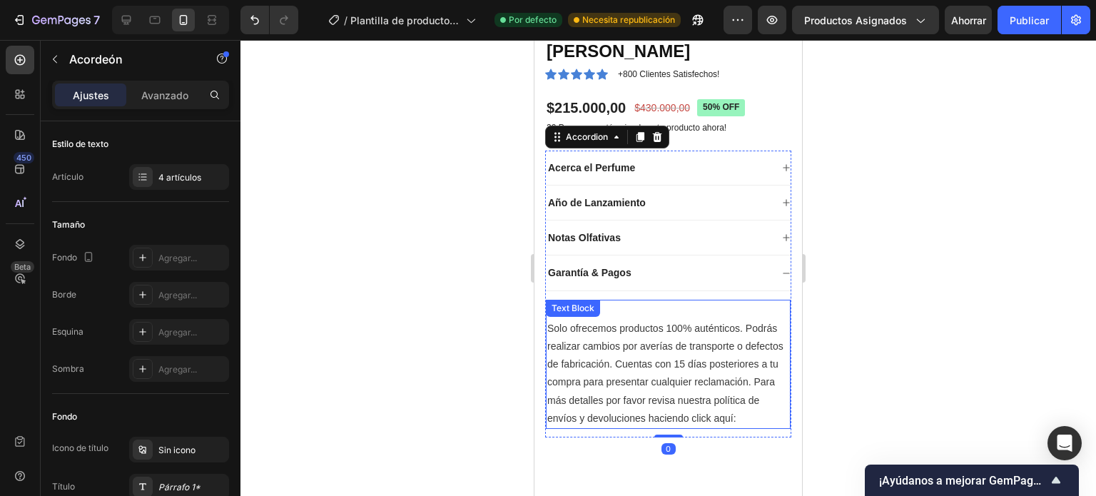
click at [617, 419] on p "Solo ofrecemos productos 100% auténticos. Podrás realizar cambios por averías d…" at bounding box center [668, 374] width 242 height 108
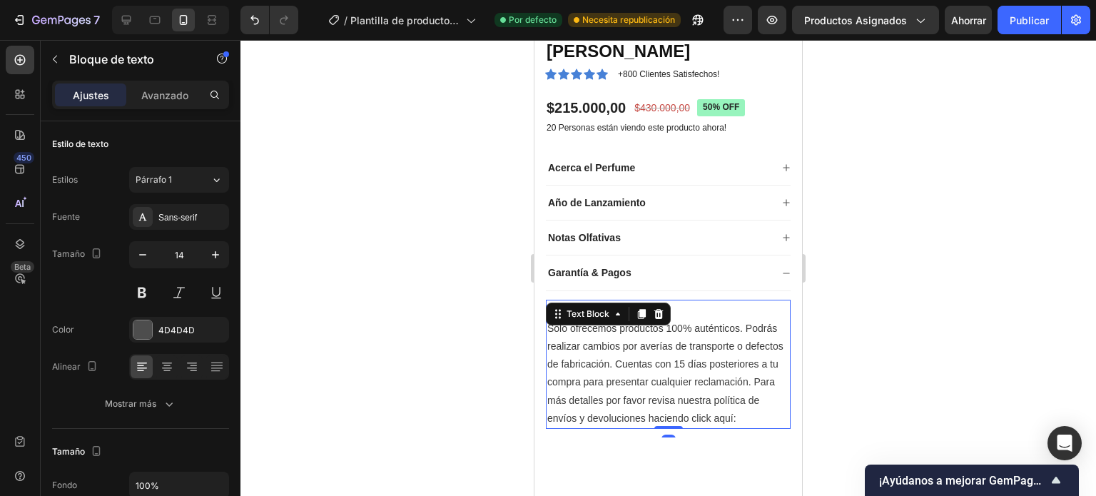
click at [612, 426] on p "Solo ofrecemos productos 100% auténticos. Podrás realizar cambios por averías d…" at bounding box center [668, 374] width 242 height 108
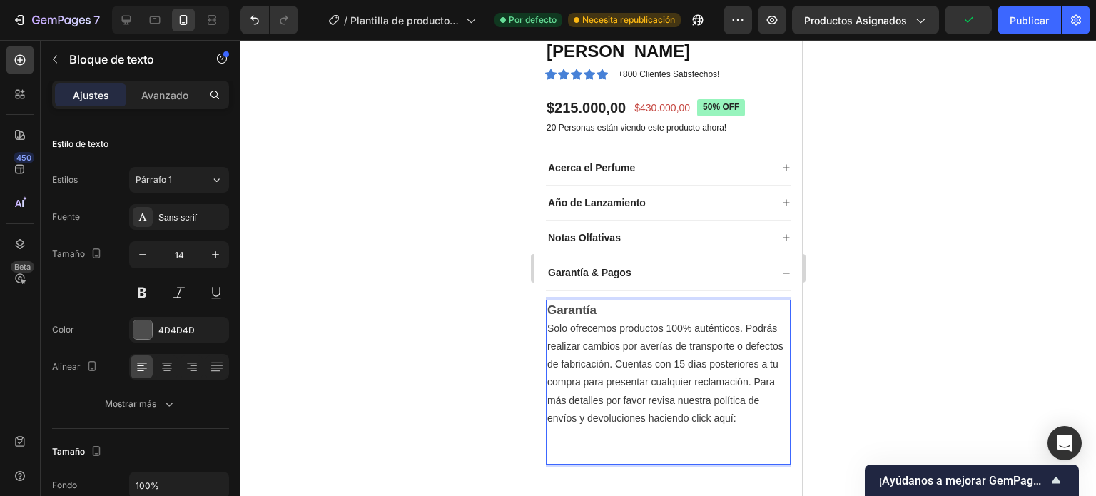
click at [666, 391] on span "Solo ofrecemos productos 100% auténticos. Podrás realizar cambios por averías d…" at bounding box center [665, 373] width 236 height 101
click at [535, 40] on lt-span "detalles ," at bounding box center [535, 40] width 0 height 0
click at [565, 424] on span "Solo ofrecemos productos 100% auténticos. Podrás realizar cambios por averías d…" at bounding box center [665, 373] width 236 height 101
click at [535, 40] on lt-em "clic" at bounding box center [535, 40] width 0 height 0
click at [612, 428] on p "Solo ofrecemos productos 100% auténticos. Podrás realizar cambios por averías d…" at bounding box center [668, 374] width 242 height 108
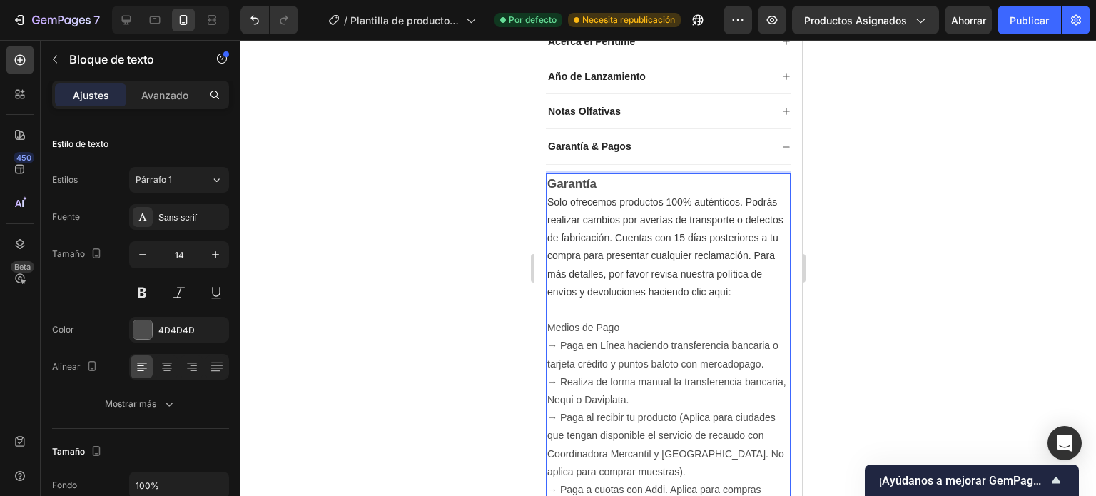
scroll to position [520, 0]
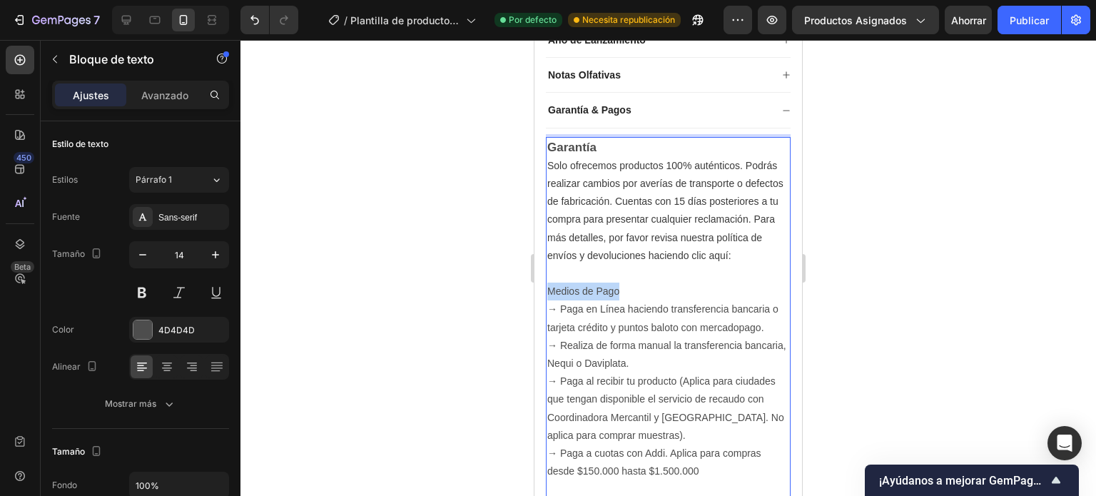
drag, startPoint x: 628, startPoint y: 300, endPoint x: 546, endPoint y: 301, distance: 82.1
click at [546, 301] on div "Garantía Solo ofrecemos productos 100% auténticos. Podrás realizar cambios por …" at bounding box center [668, 327] width 245 height 381
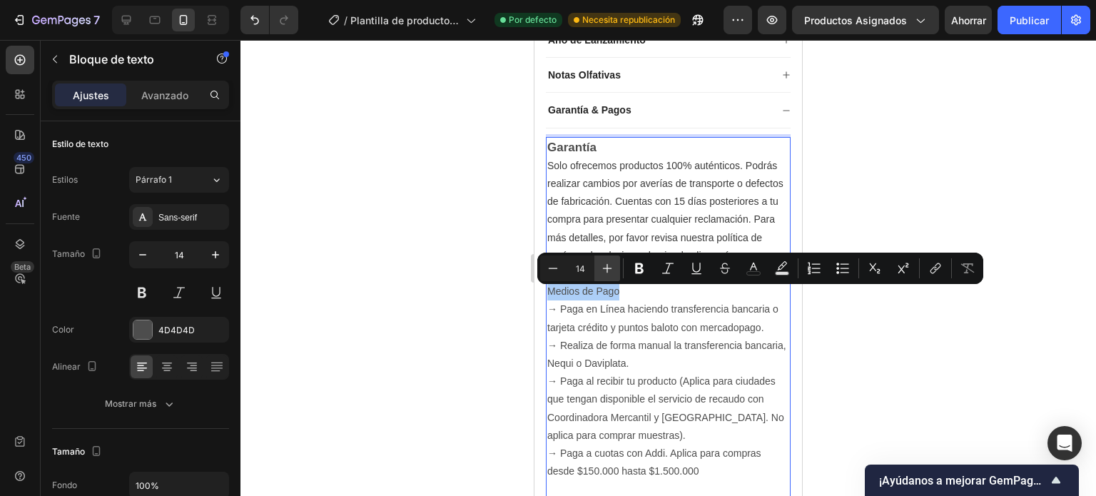
click at [602, 273] on icon "Editor contextual toolbar" at bounding box center [607, 268] width 14 height 14
type input "16"
click at [634, 268] on icon "Editor contextual toolbar" at bounding box center [639, 268] width 14 height 14
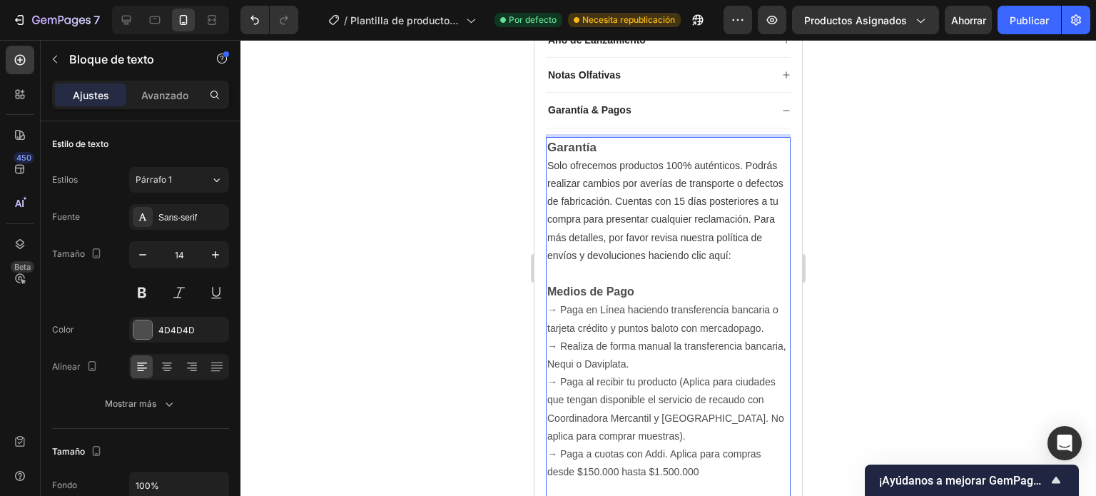
click at [636, 322] on p "→ Paga en Línea haciendo transferencia bancaria o tarjeta crédito y puntos balo…" at bounding box center [668, 319] width 242 height 36
click at [691, 365] on p "→ Realiza de forma manual la transferencia bancaria, Nequi o Daviplata." at bounding box center [668, 356] width 242 height 36
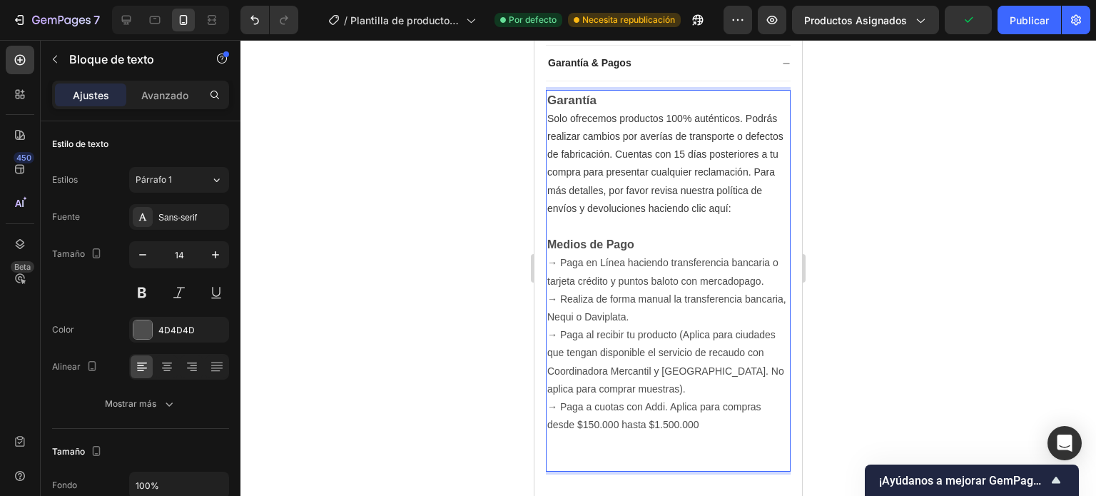
scroll to position [591, 0]
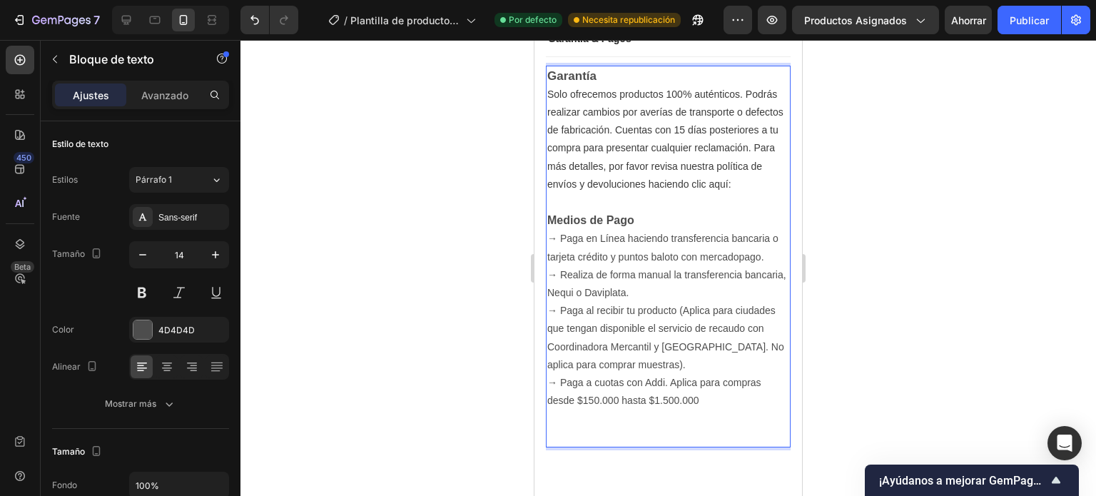
click at [706, 403] on p "→ Paga a cuotas con Addi. Aplica para compras desde $150.000 hasta $1.500.000" at bounding box center [668, 392] width 242 height 36
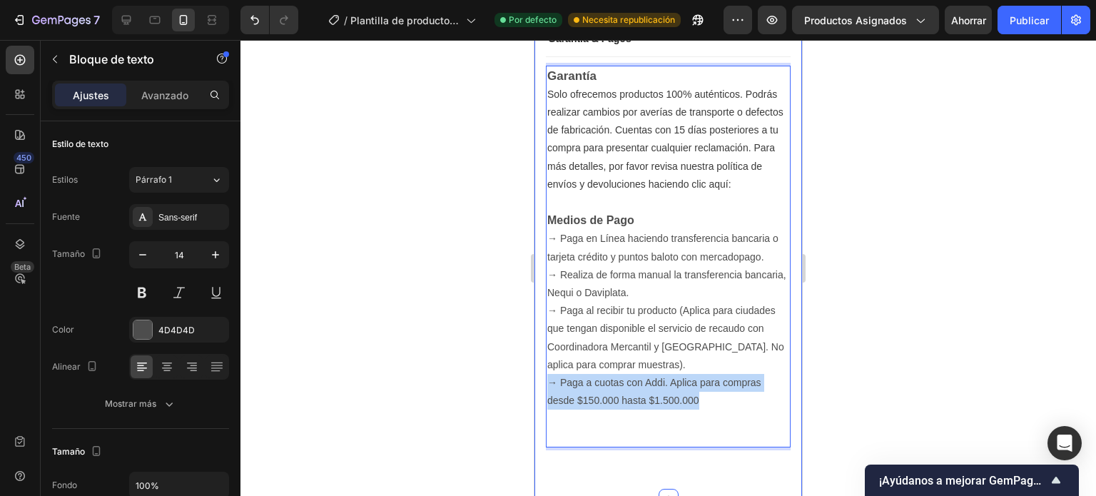
drag, startPoint x: 706, startPoint y: 403, endPoint x: 542, endPoint y: 397, distance: 163.6
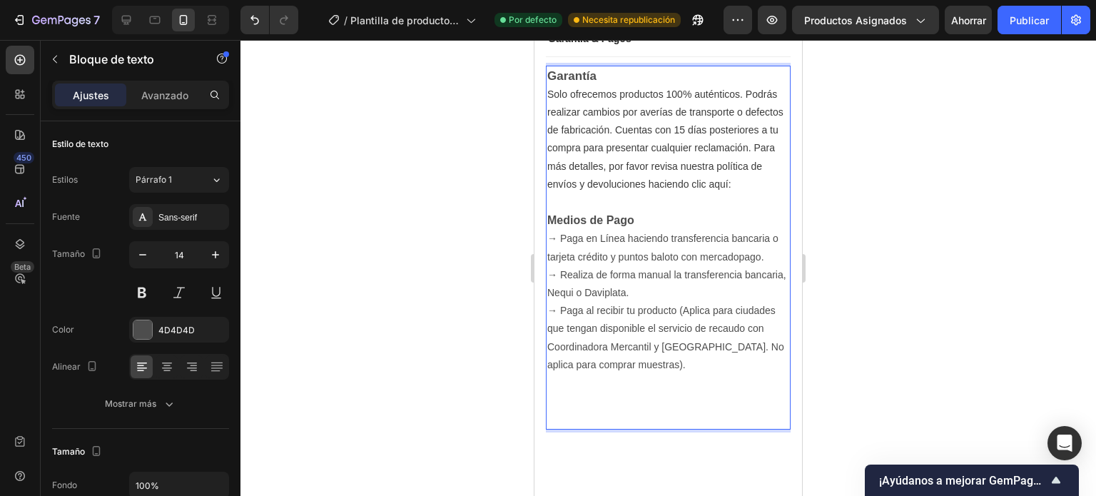
click at [713, 299] on p "→ Realiza de forma manual la transferencia bancaria, Nequi o Daviplata." at bounding box center [668, 284] width 242 height 36
click at [611, 353] on p "→ Paga al recibir tu producto (Aplica para ciudades que tengan disponible el se…" at bounding box center [668, 338] width 242 height 72
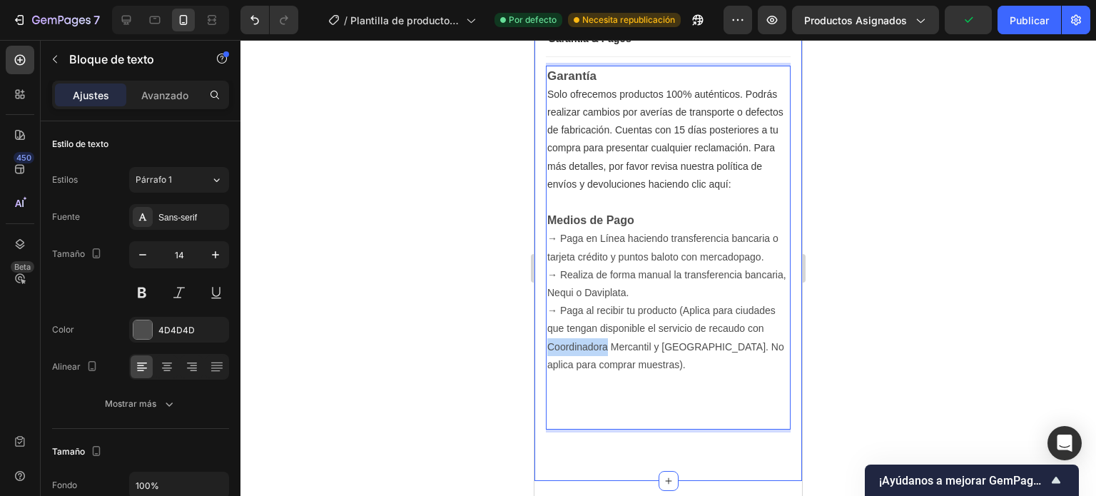
drag, startPoint x: 608, startPoint y: 353, endPoint x: 537, endPoint y: 350, distance: 70.7
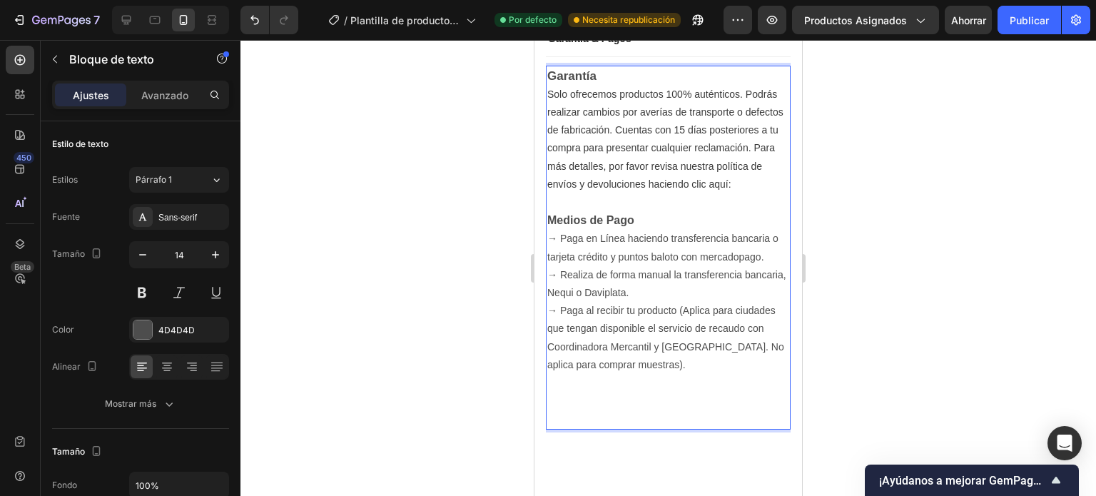
click at [594, 418] on p "Rich Text Editor. Editing area: main" at bounding box center [668, 419] width 242 height 18
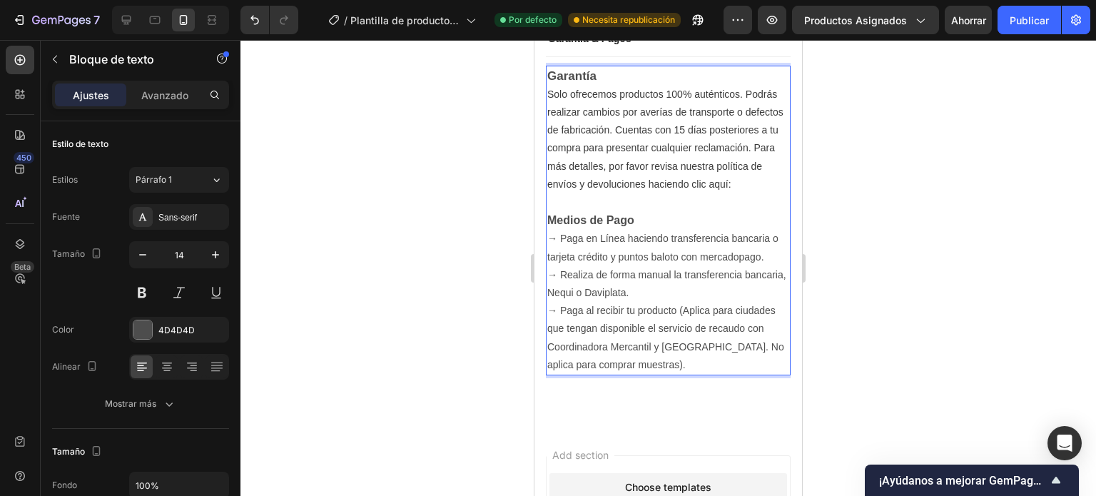
click at [612, 350] on p "→ Paga al recibir tu producto (Aplica para ciudades que tengan disponible el se…" at bounding box center [668, 338] width 242 height 72
drag, startPoint x: 568, startPoint y: 64, endPoint x: 547, endPoint y: 63, distance: 21.5
click at [547, 67] on p "9990 Garantía" at bounding box center [668, 76] width 242 height 19
click at [600, 368] on p "→ Paga al recibir tu producto (Aplica para ciudades que tengan disponible el se…" at bounding box center [668, 338] width 242 height 72
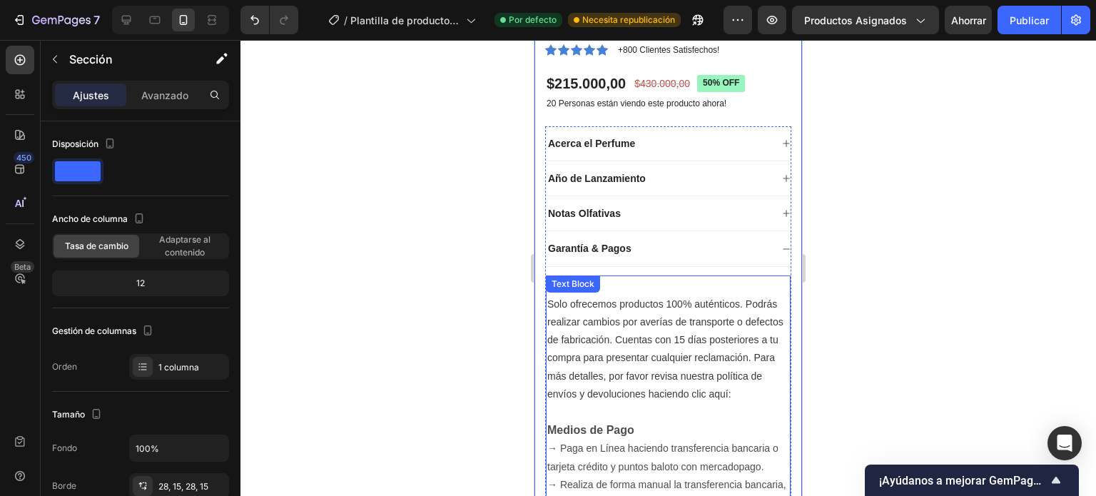
scroll to position [377, 0]
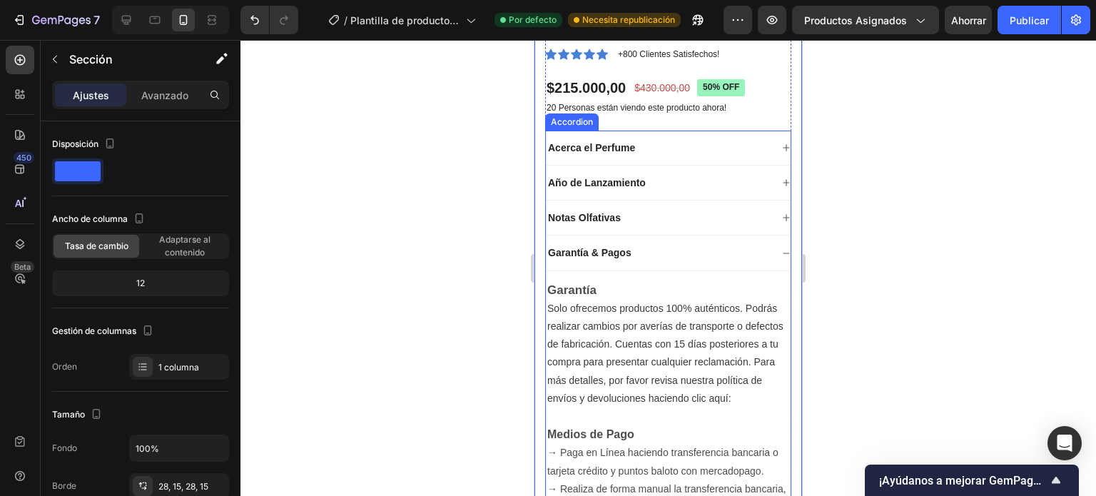
click at [782, 249] on icon at bounding box center [786, 253] width 9 height 9
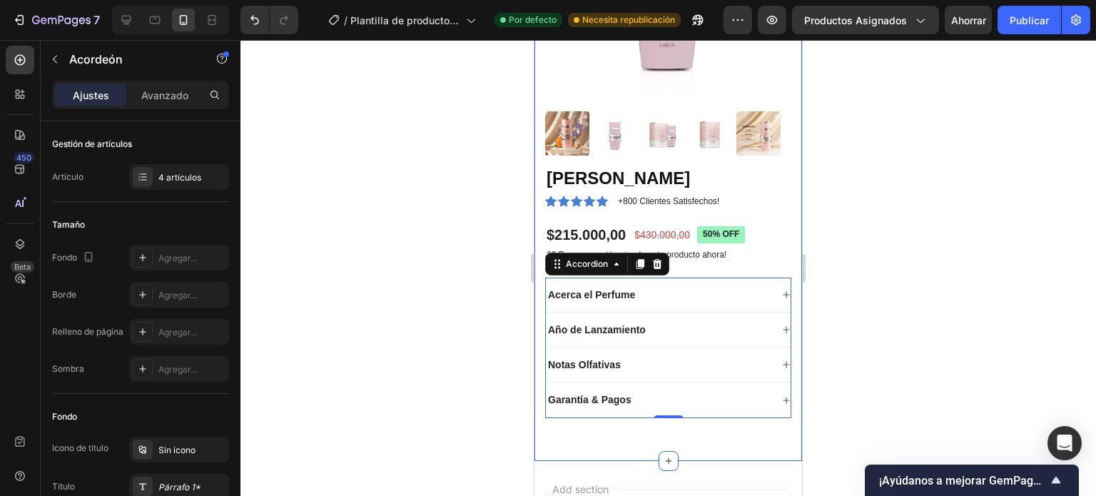
scroll to position [214, 0]
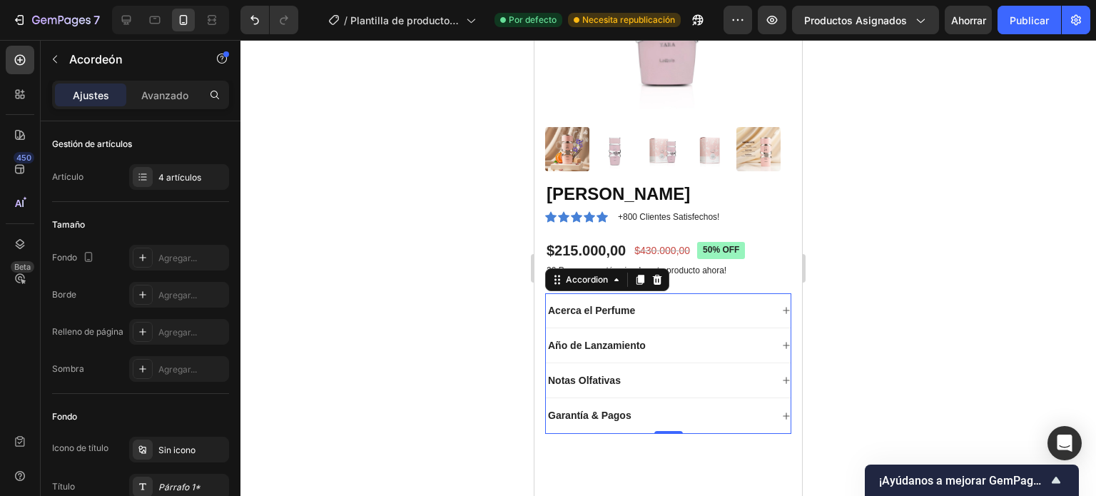
click at [782, 306] on icon at bounding box center [786, 310] width 9 height 9
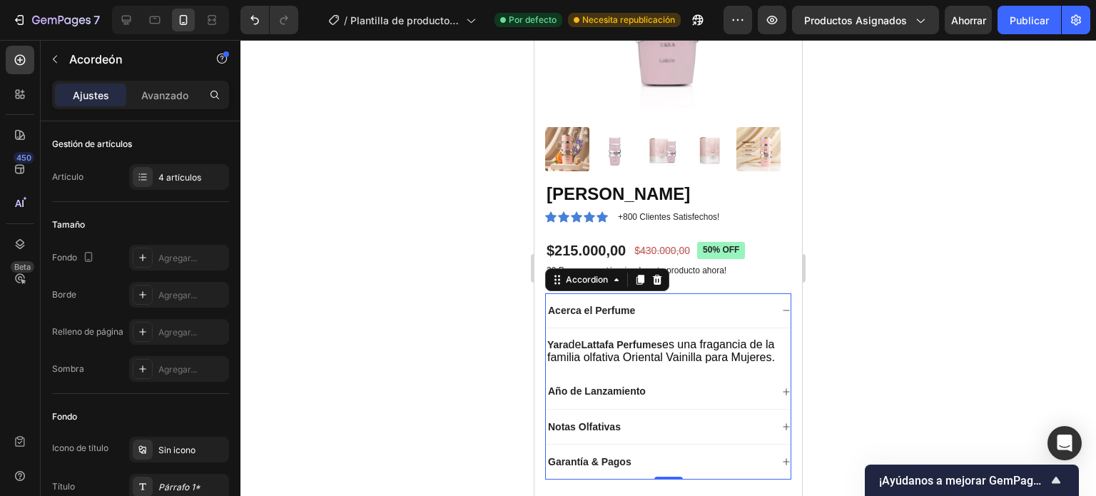
click at [782, 306] on icon at bounding box center [786, 310] width 9 height 9
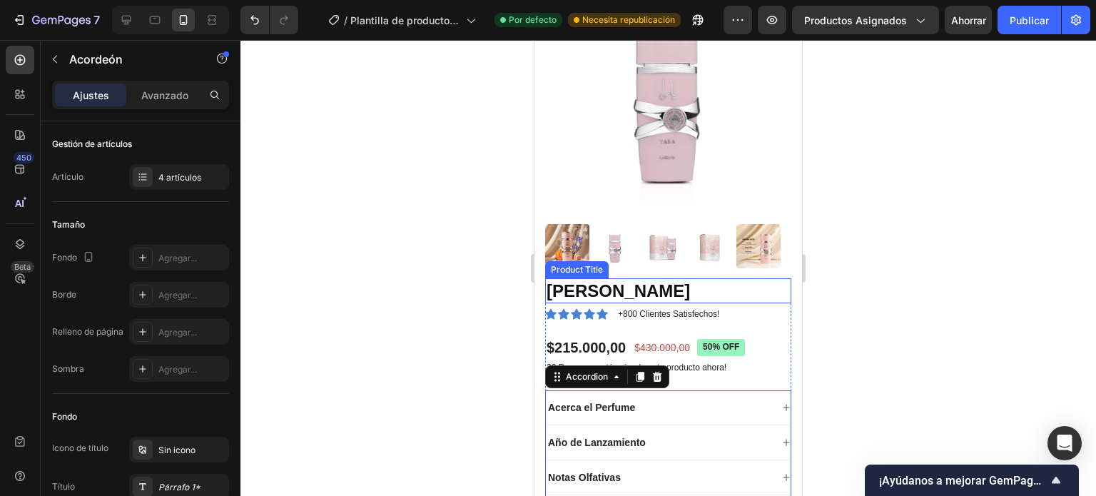
scroll to position [94, 0]
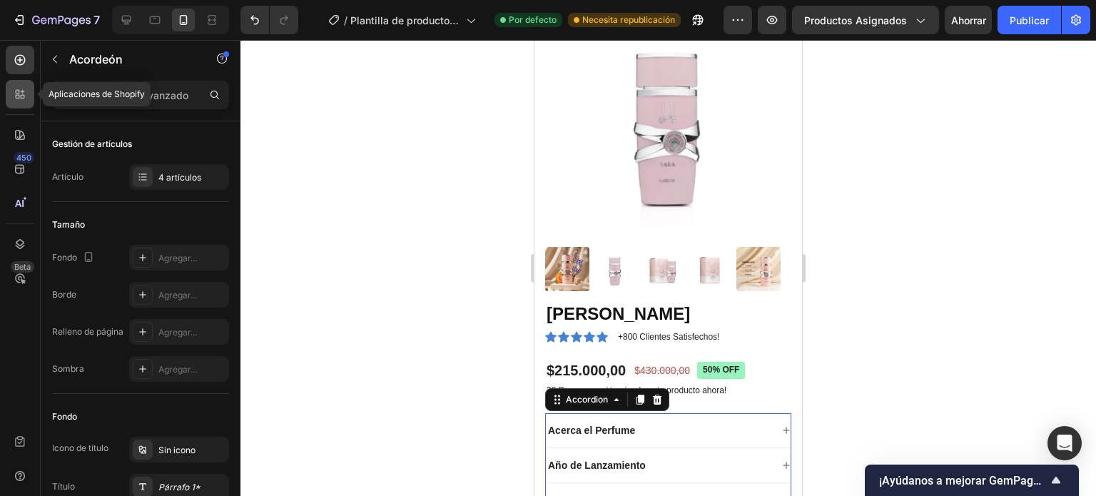
click at [19, 99] on icon at bounding box center [20, 94] width 14 height 14
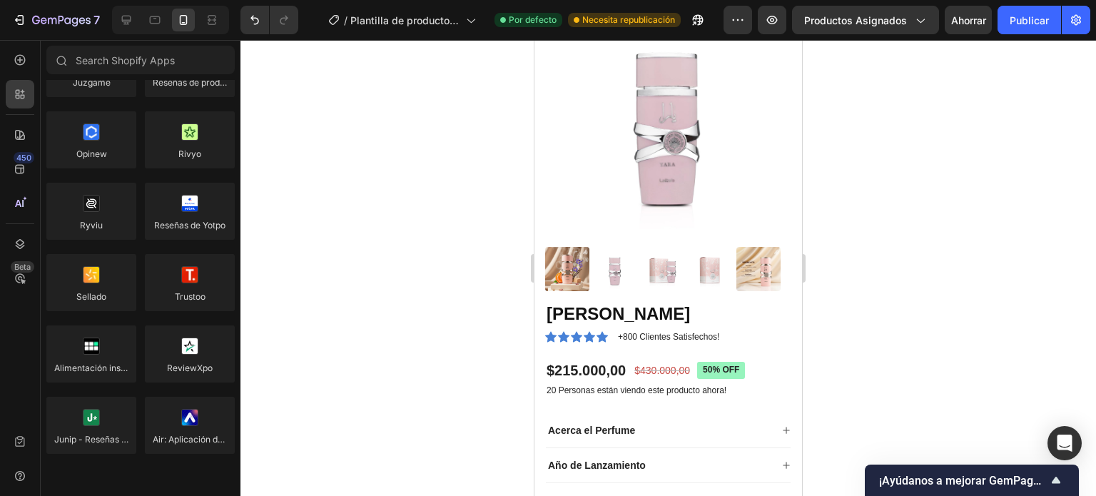
scroll to position [0, 0]
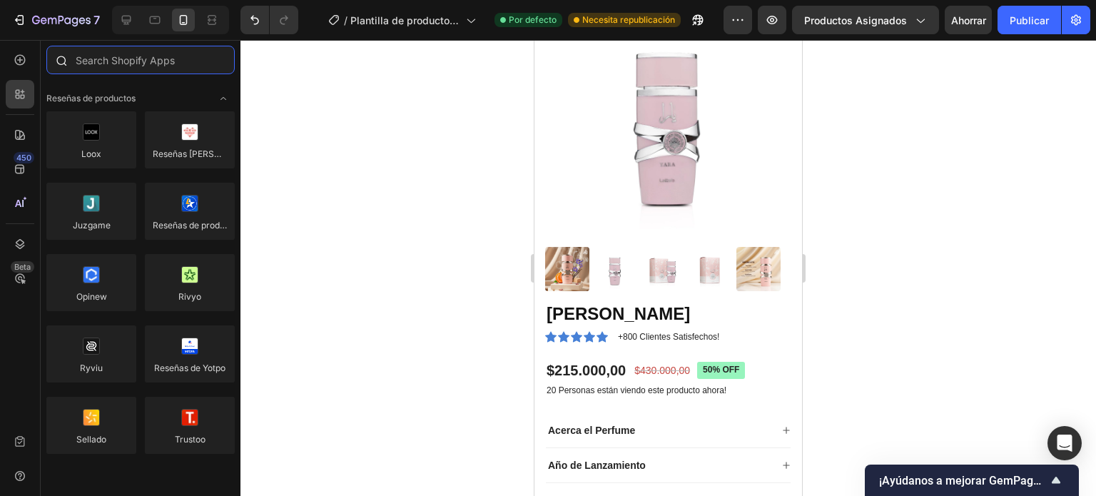
click at [153, 63] on input "text" at bounding box center [140, 60] width 188 height 29
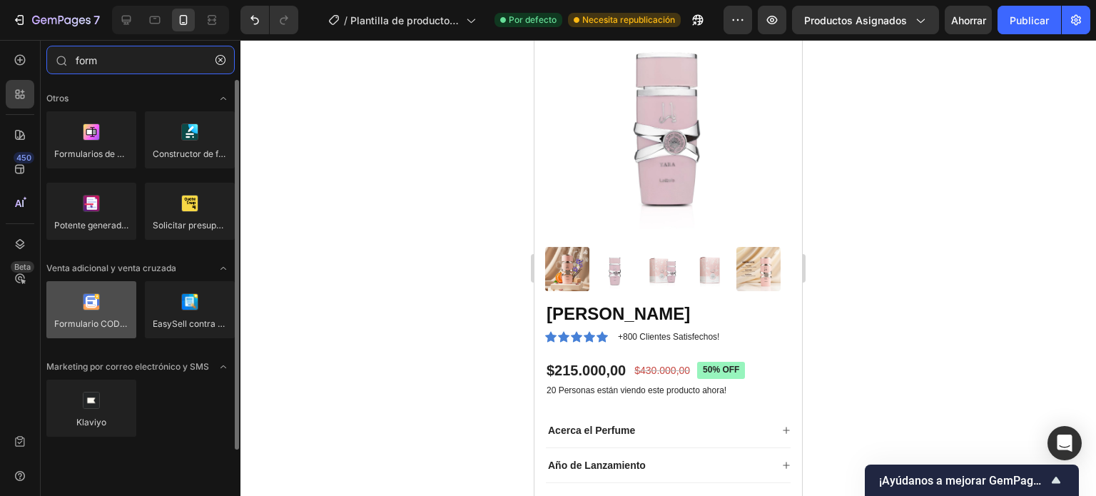
type input "form"
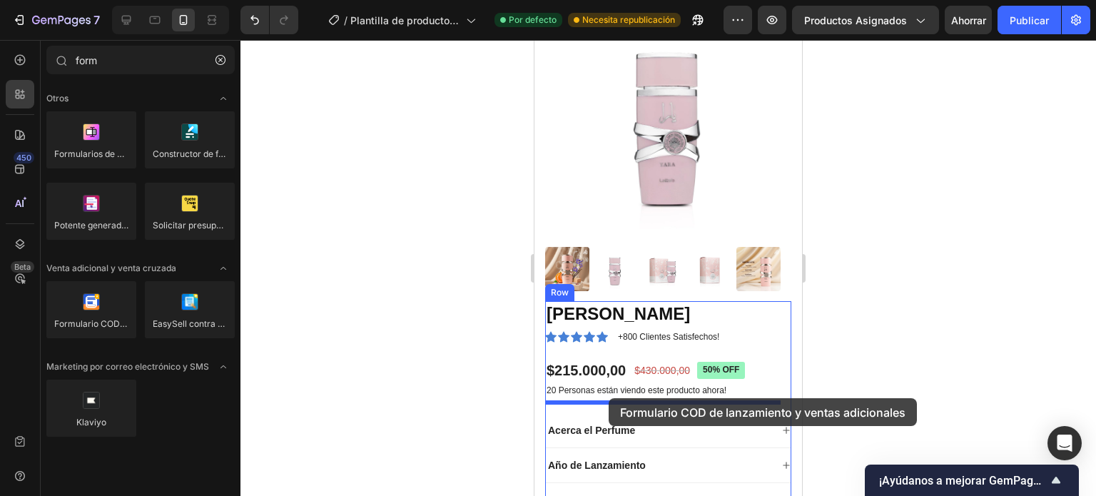
drag, startPoint x: 624, startPoint y: 348, endPoint x: 609, endPoint y: 398, distance: 52.8
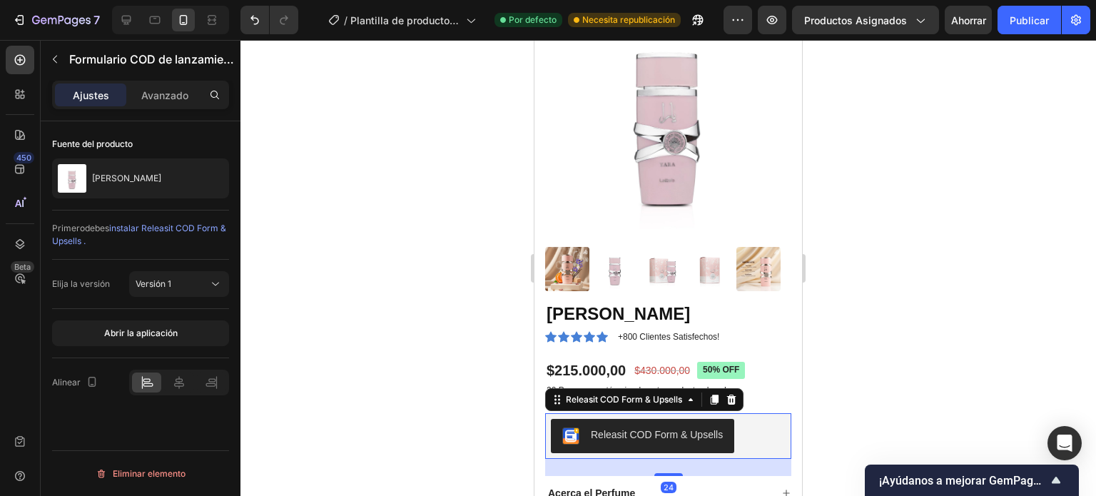
click at [722, 428] on div "Releasit COD Form & Upsells" at bounding box center [657, 435] width 132 height 15
click at [186, 382] on icon at bounding box center [179, 382] width 14 height 14
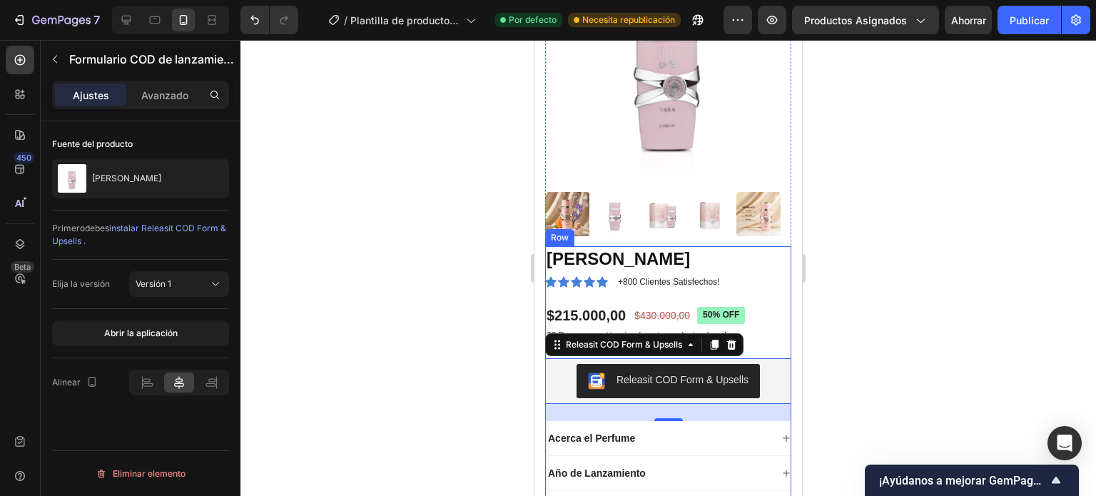
scroll to position [237, 0]
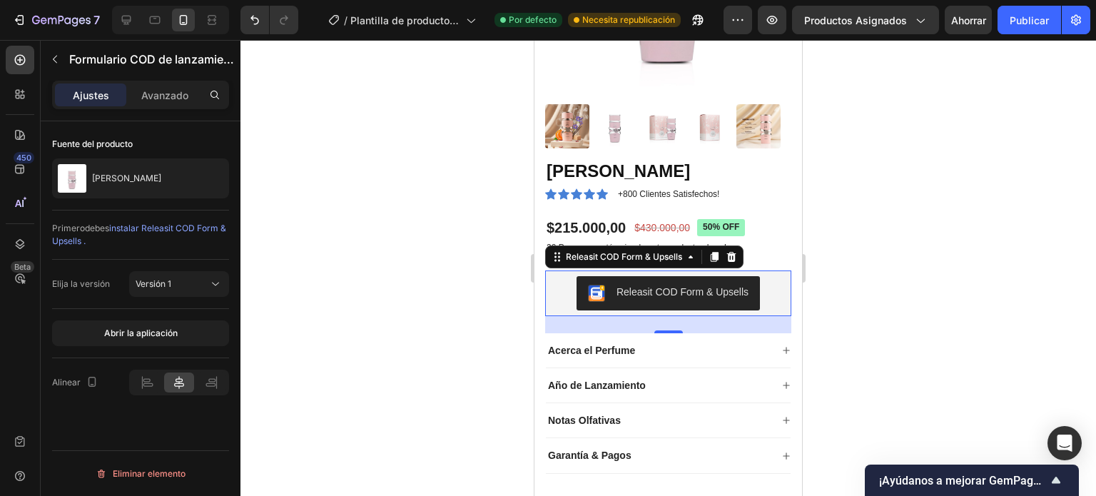
click at [767, 280] on div "Releasit COD Form & Upsells" at bounding box center [668, 293] width 235 height 34
click at [29, 91] on div at bounding box center [20, 94] width 29 height 29
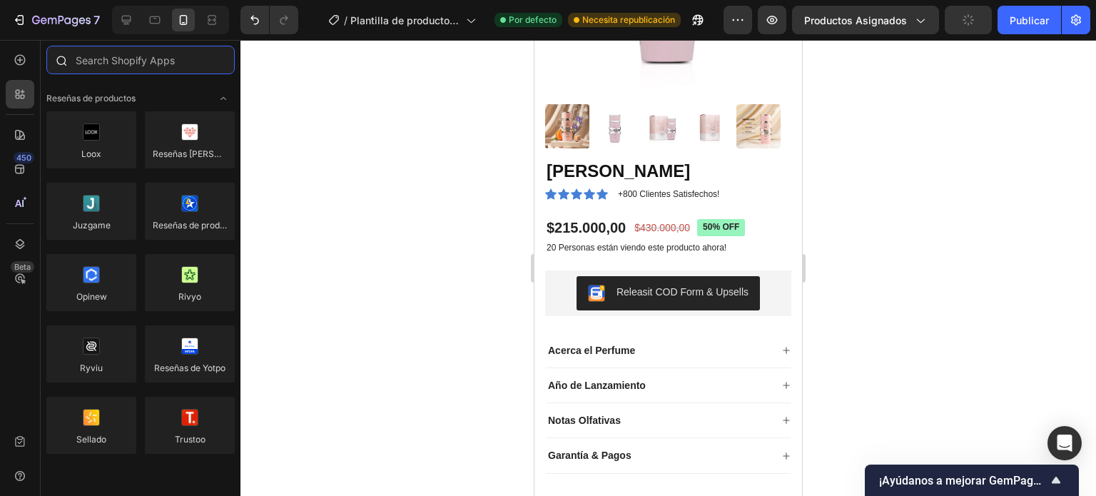
click at [96, 61] on input "text" at bounding box center [140, 60] width 188 height 29
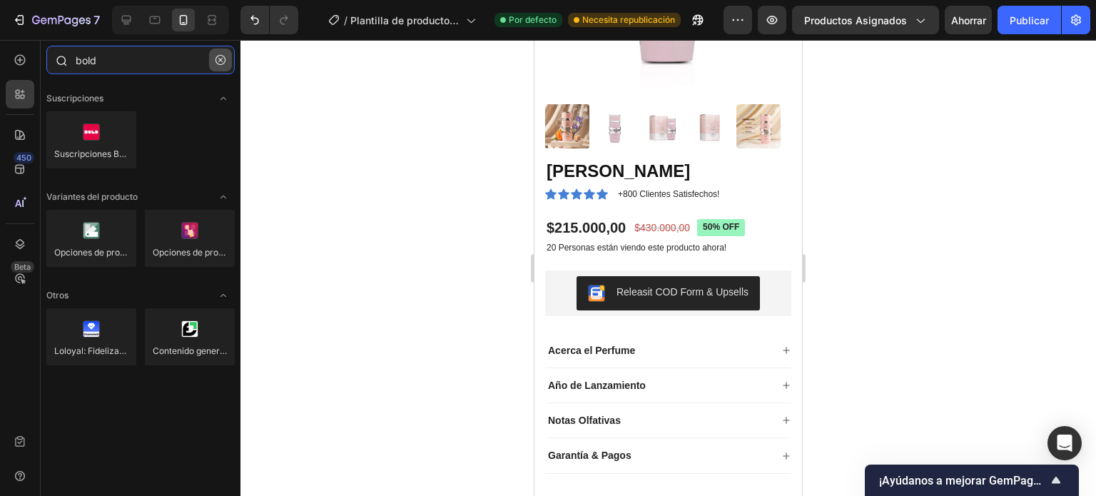
type input "bold"
click at [220, 59] on icon "button" at bounding box center [221, 60] width 10 height 10
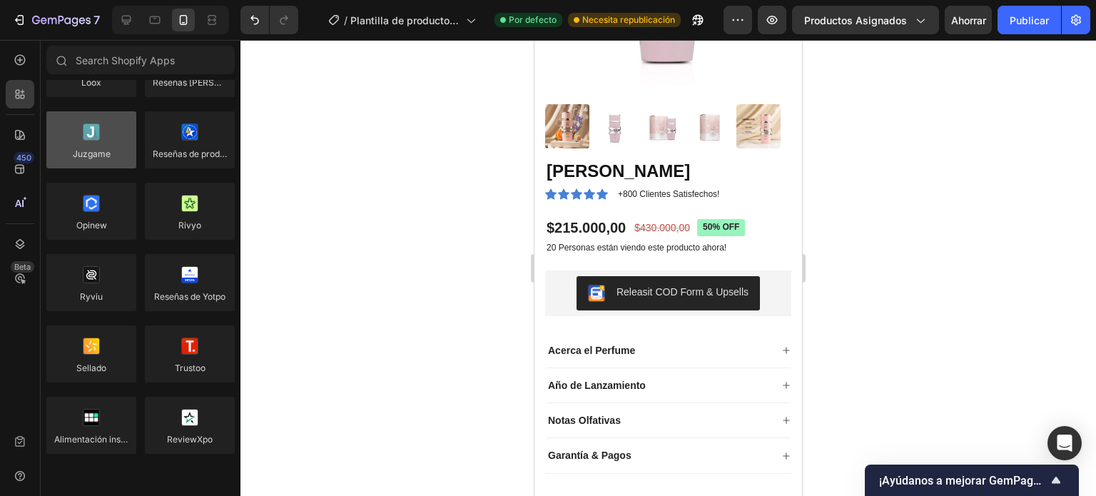
scroll to position [0, 0]
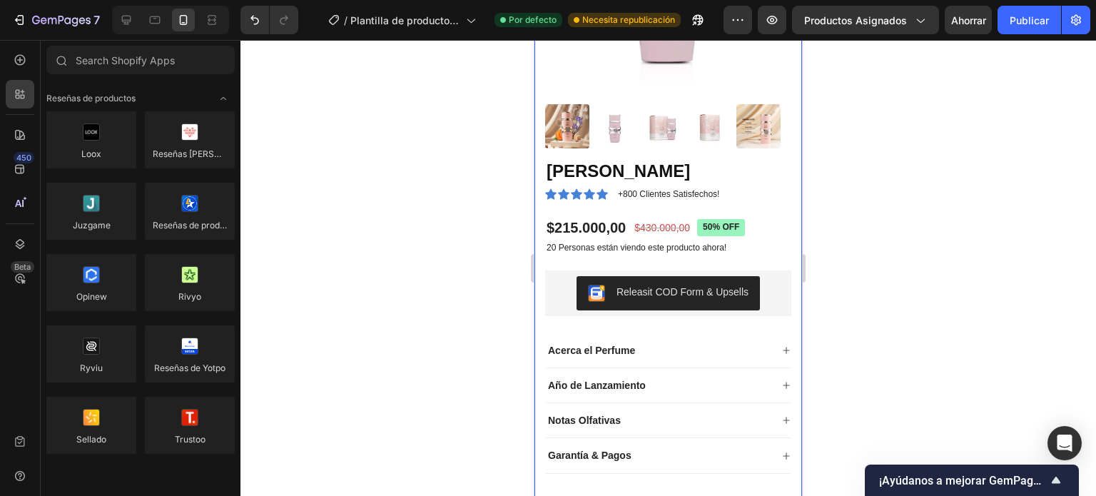
click at [788, 278] on div "Product Images Yara Lattafa Product Title Icon Icon Icon Icon Icon Icon List +8…" at bounding box center [669, 174] width 268 height 684
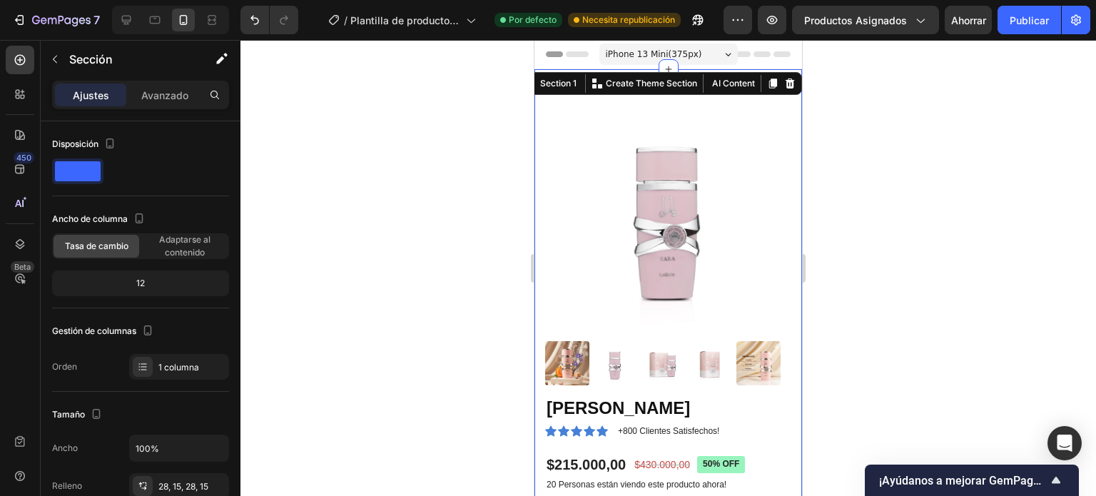
click at [825, 132] on div at bounding box center [669, 268] width 856 height 456
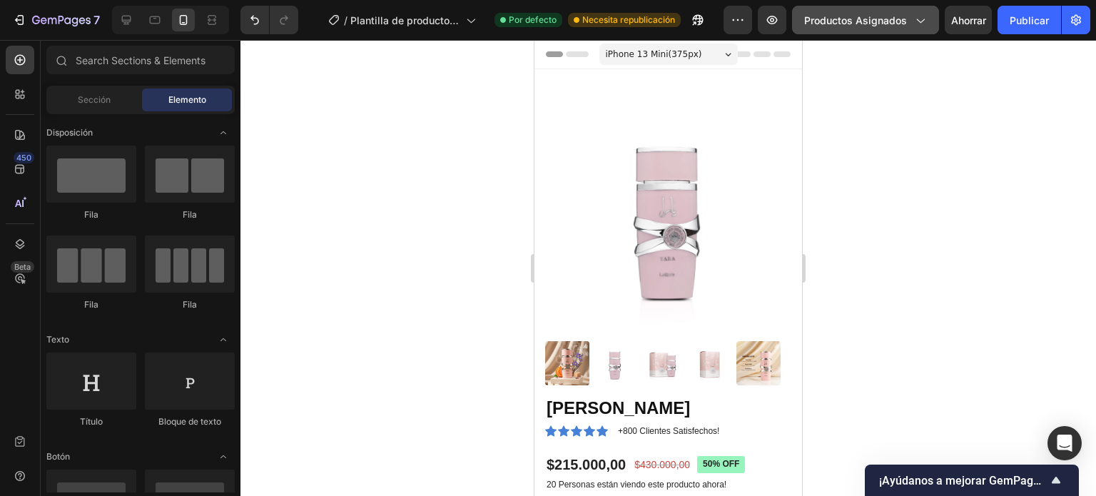
click at [919, 19] on icon "button" at bounding box center [920, 20] width 14 height 14
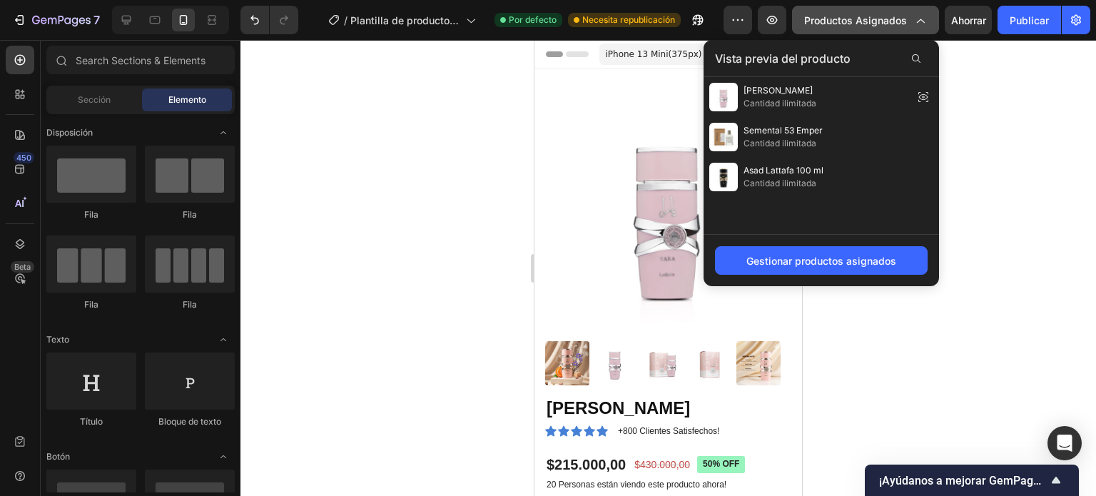
click at [919, 21] on icon "button" at bounding box center [920, 20] width 14 height 14
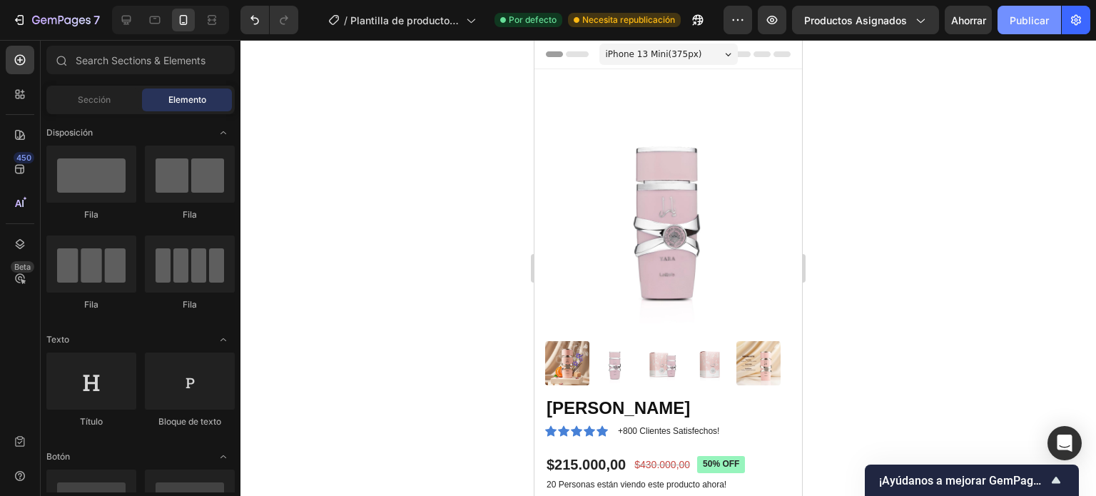
click at [1033, 14] on font "Publicar" at bounding box center [1029, 20] width 39 height 12
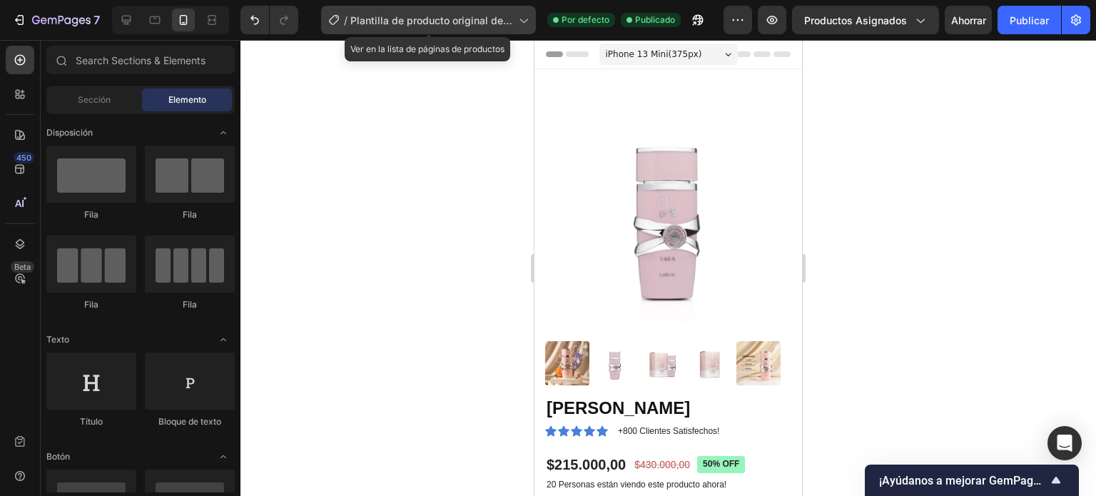
click at [500, 14] on font "Plantilla de producto original de Shopify" at bounding box center [431, 27] width 162 height 27
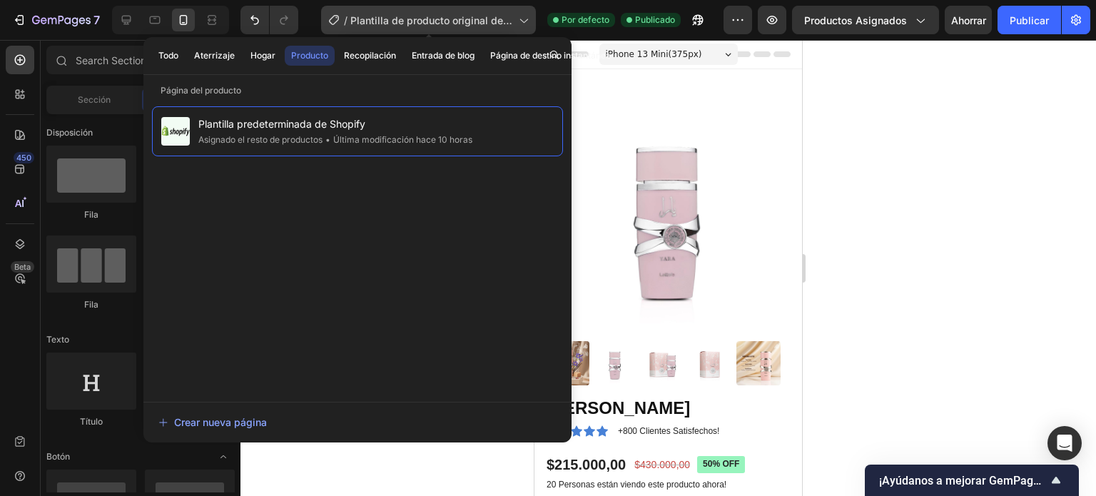
click at [502, 14] on font "Plantilla de producto original de Shopify" at bounding box center [431, 27] width 162 height 27
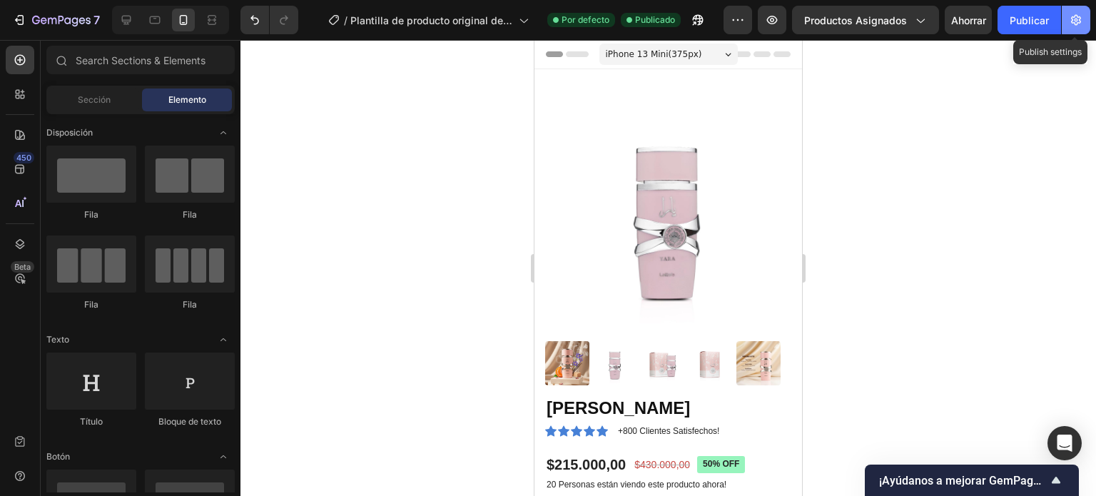
click at [1078, 16] on icon "button" at bounding box center [1076, 20] width 14 height 14
click at [1078, 0] on body "7 / Plantilla de producto original de Shopify Por defecto Publicado Avance Prod…" at bounding box center [548, 0] width 1096 height 0
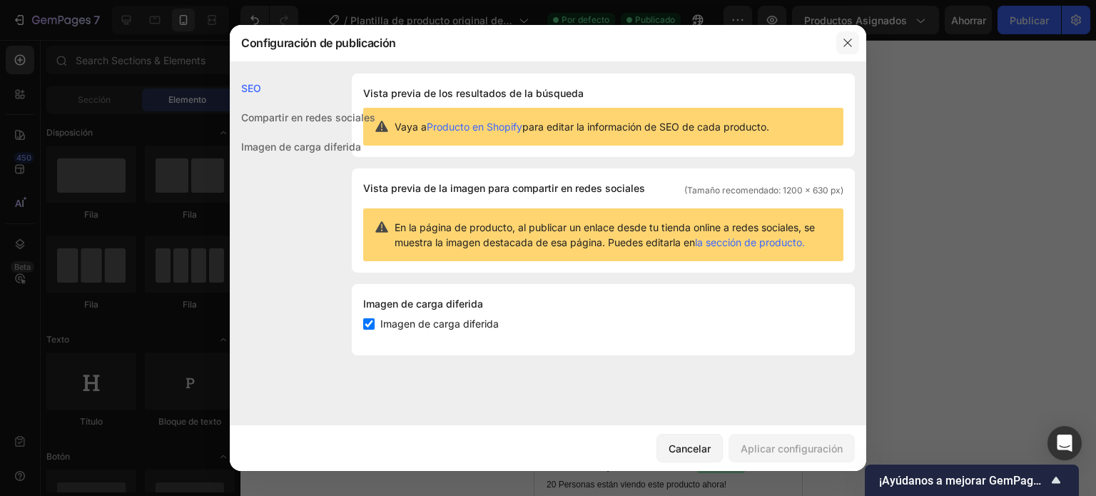
click at [841, 47] on button "button" at bounding box center [847, 42] width 23 height 23
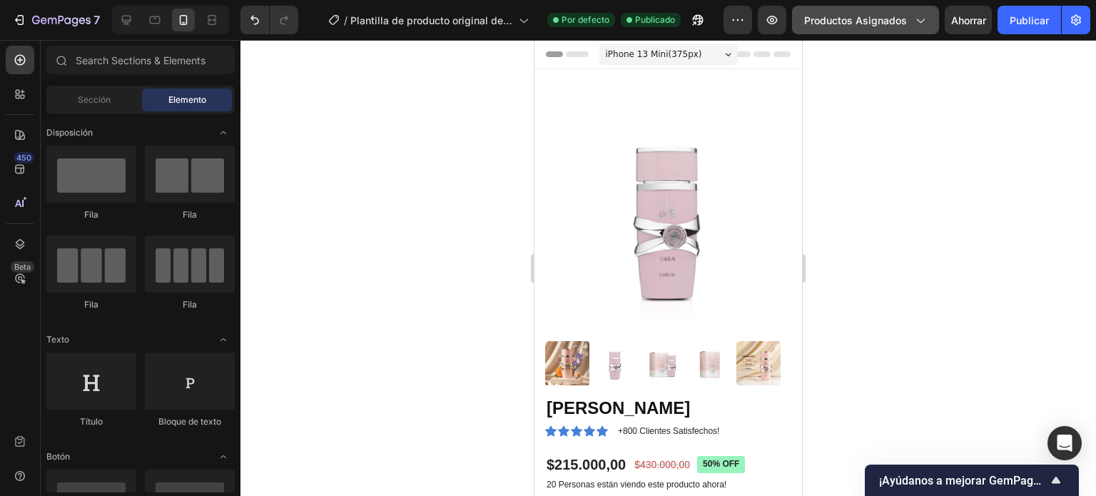
click at [887, 18] on font "Productos asignados" at bounding box center [855, 20] width 103 height 12
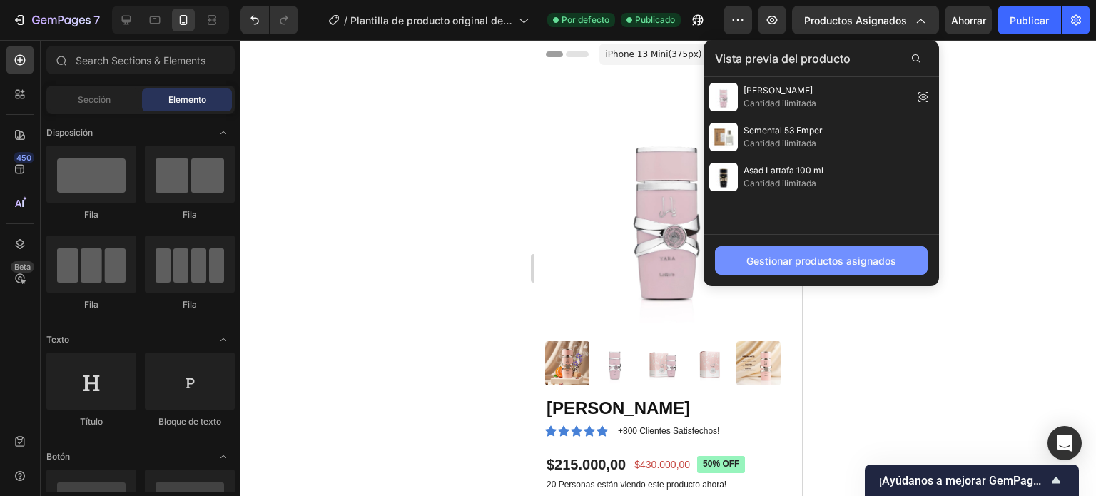
click at [836, 260] on font "Gestionar productos asignados" at bounding box center [822, 261] width 150 height 12
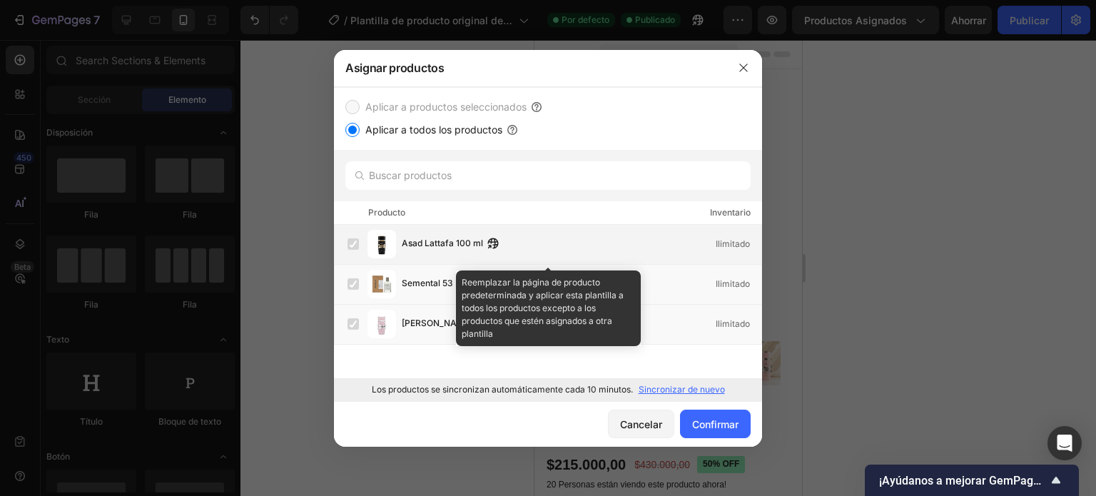
click at [358, 242] on label at bounding box center [353, 243] width 11 height 11
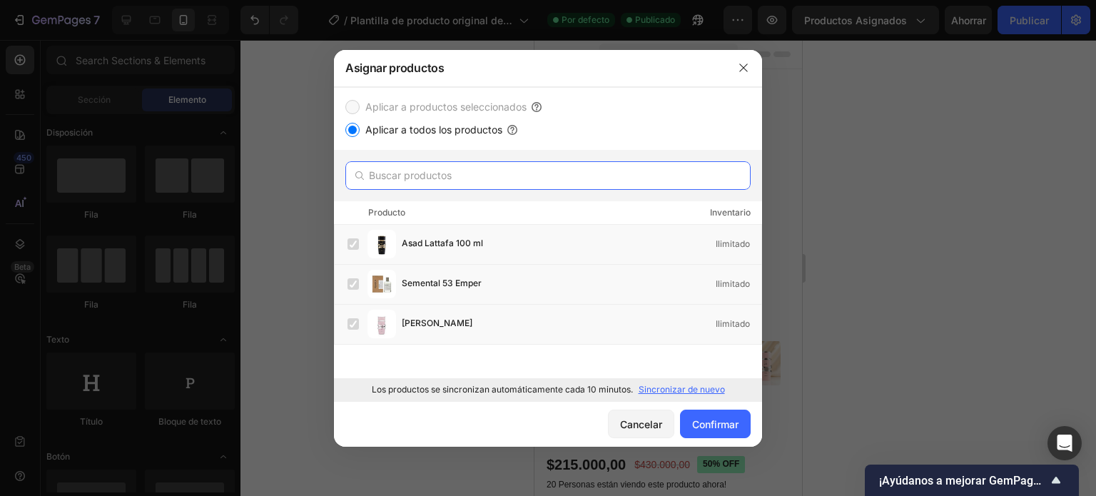
click at [377, 171] on input "text" at bounding box center [547, 175] width 405 height 29
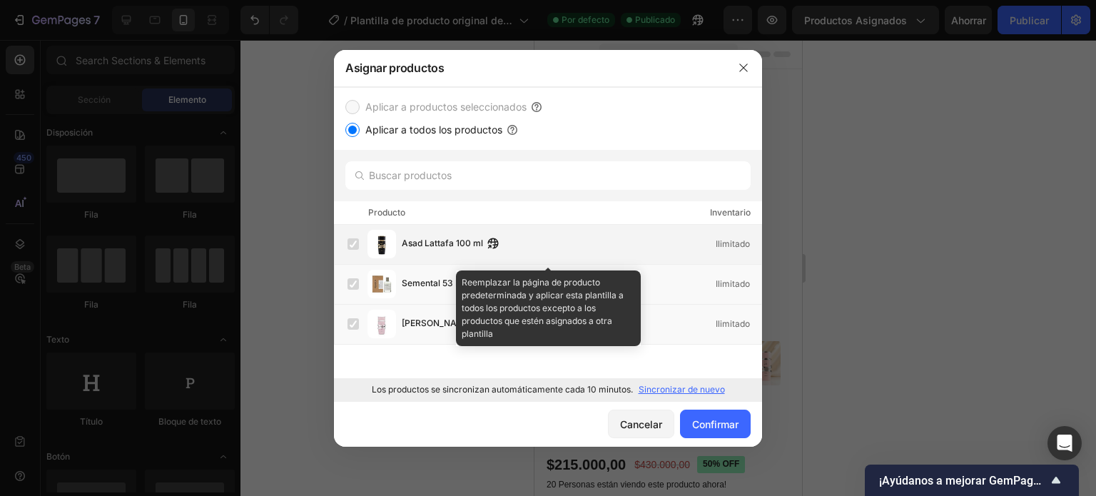
click at [350, 242] on label at bounding box center [353, 243] width 11 height 11
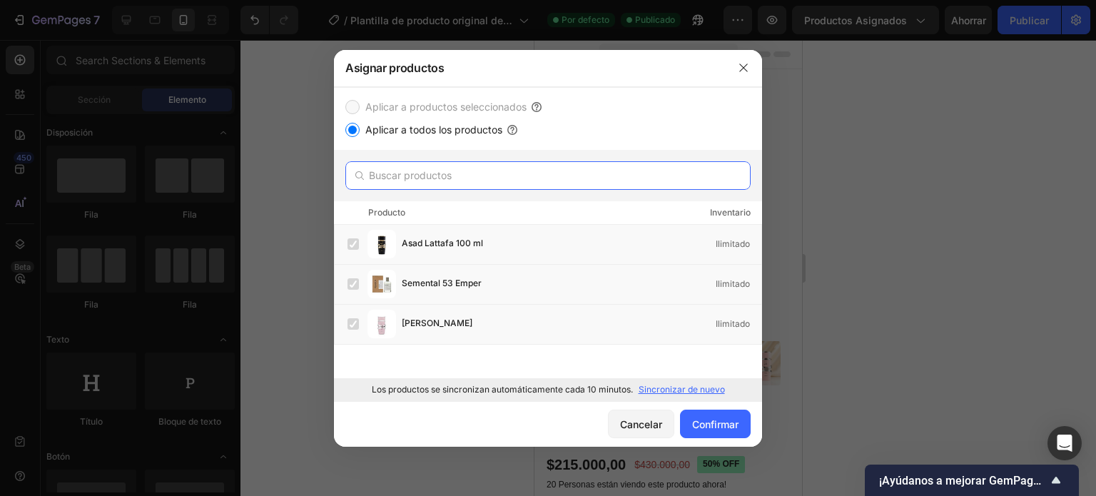
click at [397, 173] on input "text" at bounding box center [547, 175] width 405 height 29
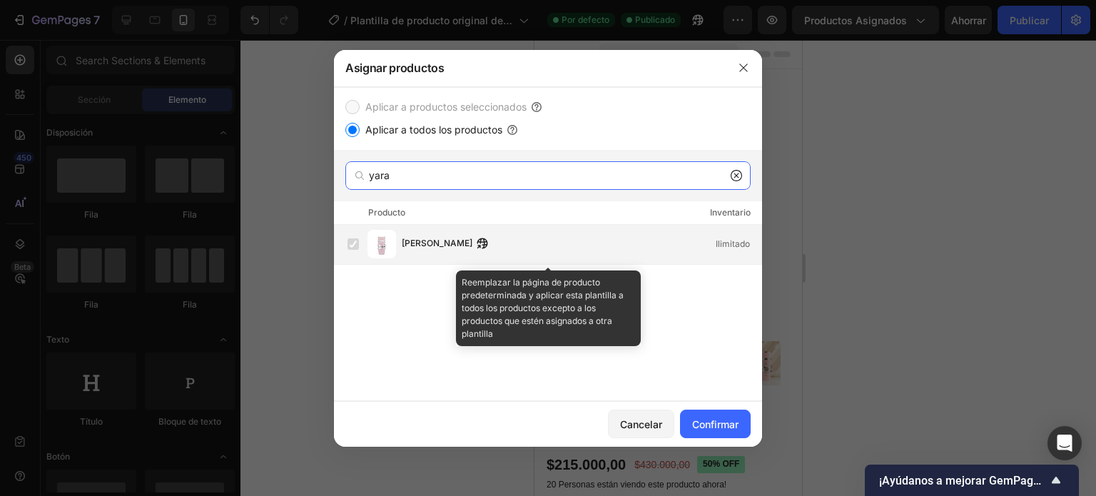
type input "yara"
click at [354, 245] on label at bounding box center [353, 243] width 11 height 11
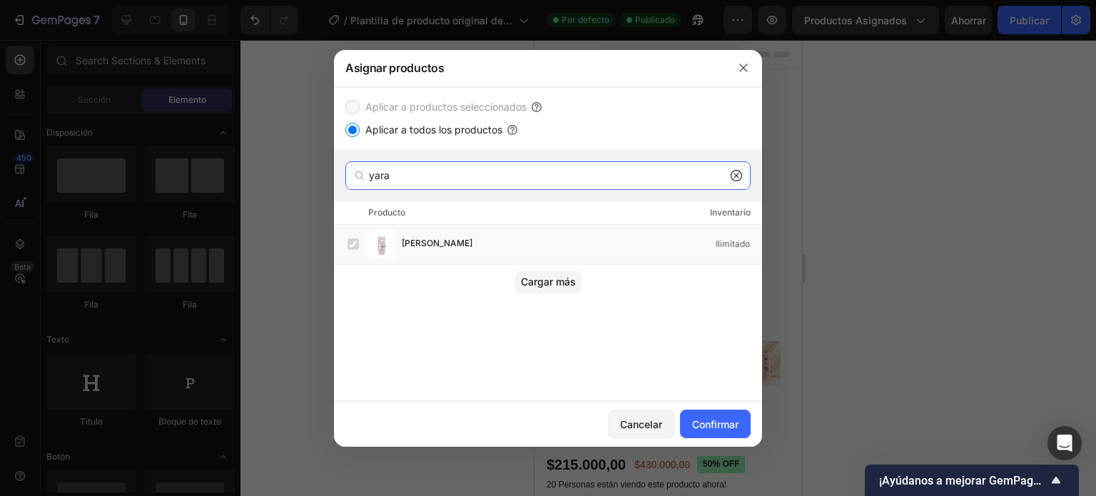
click at [742, 174] on input "yara" at bounding box center [547, 175] width 405 height 29
click at [737, 178] on icon at bounding box center [736, 175] width 11 height 11
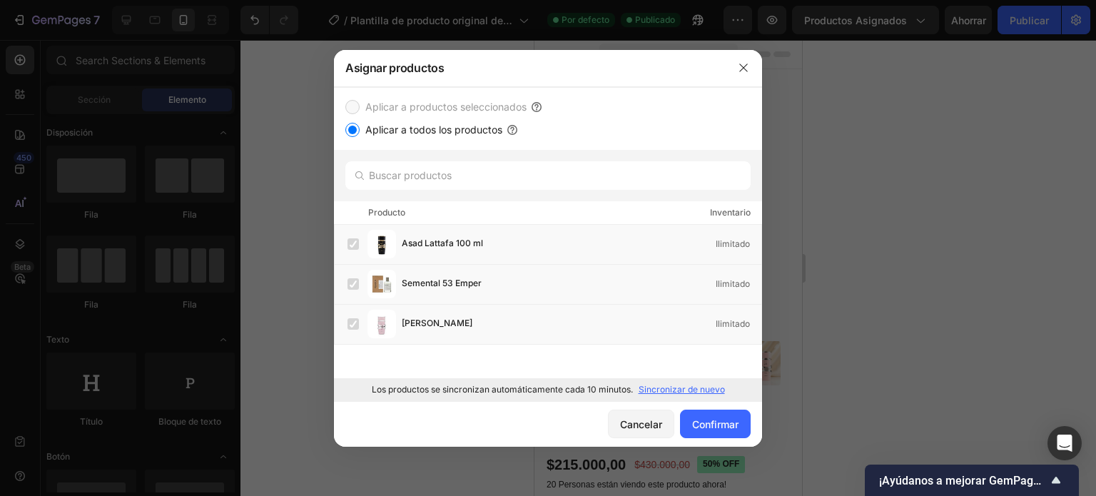
click at [682, 391] on font "Sincronizar de nuevo" at bounding box center [682, 389] width 86 height 11
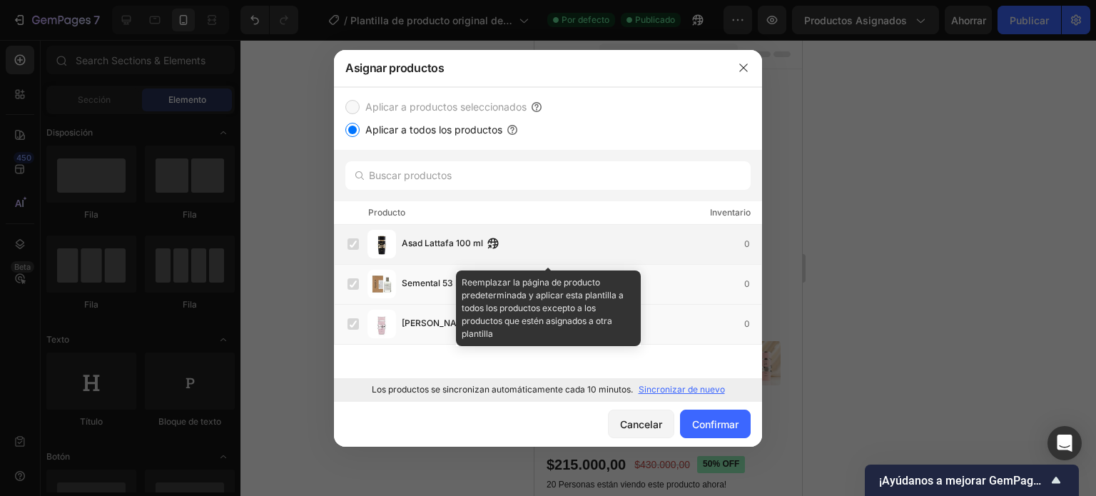
click at [353, 246] on label at bounding box center [353, 243] width 11 height 11
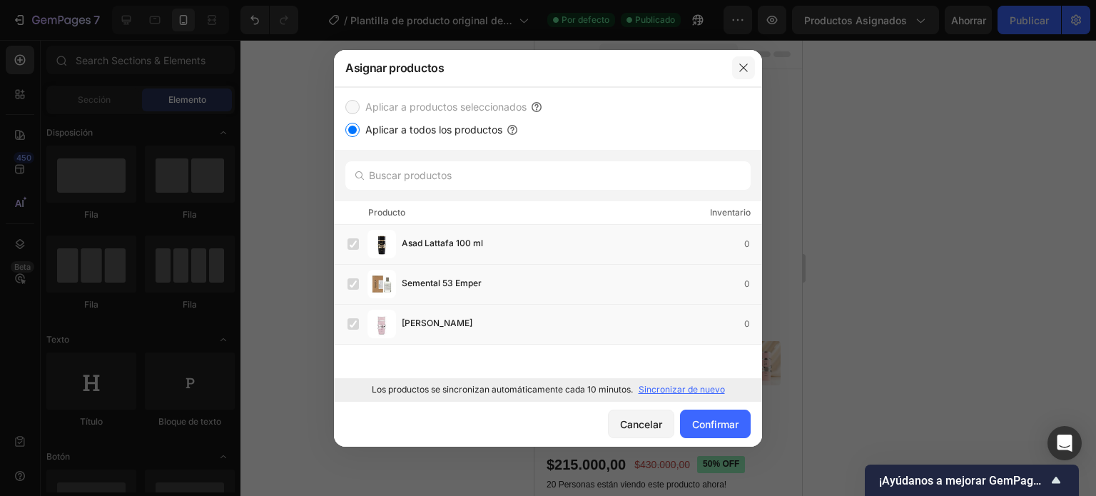
click at [749, 68] on button "button" at bounding box center [743, 67] width 23 height 23
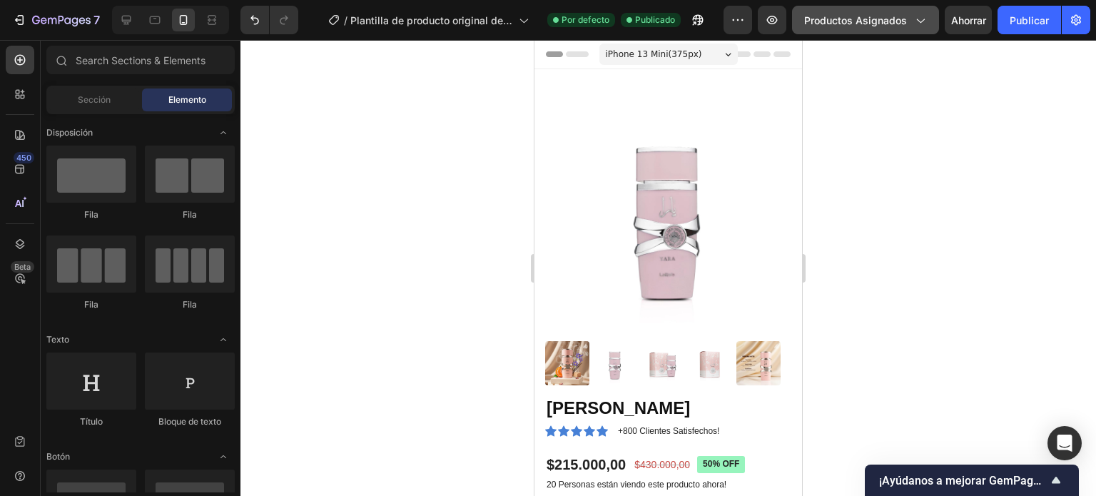
click at [926, 22] on icon "button" at bounding box center [920, 20] width 14 height 14
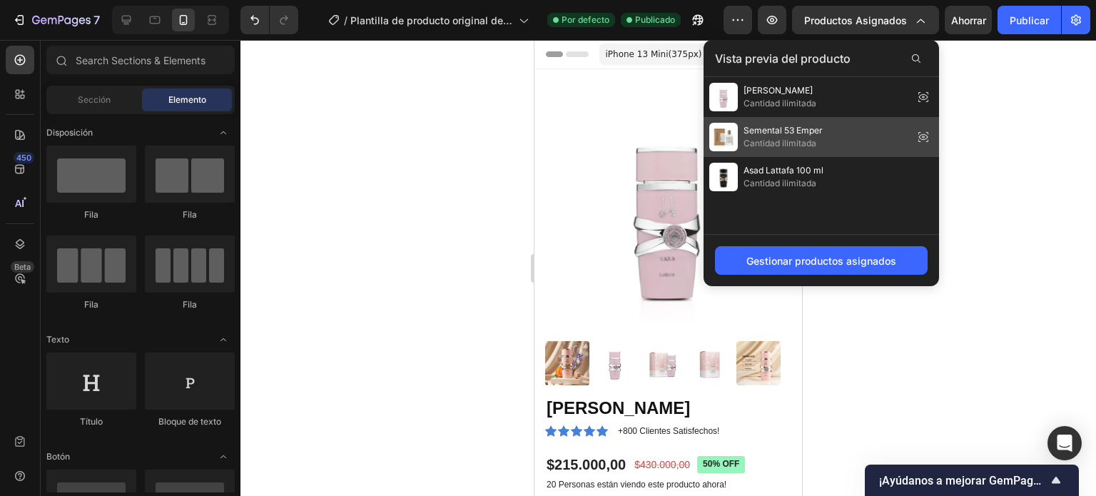
drag, startPoint x: 854, startPoint y: 133, endPoint x: 924, endPoint y: 136, distance: 70.7
click at [924, 136] on icon at bounding box center [923, 137] width 3 height 3
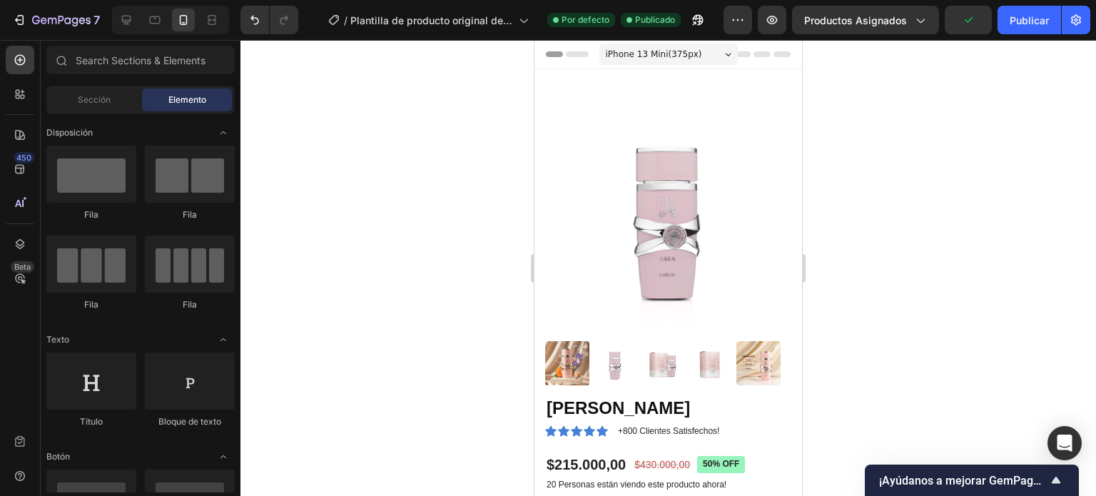
click at [924, 136] on div at bounding box center [669, 268] width 856 height 456
click at [924, 21] on icon "button" at bounding box center [920, 20] width 14 height 14
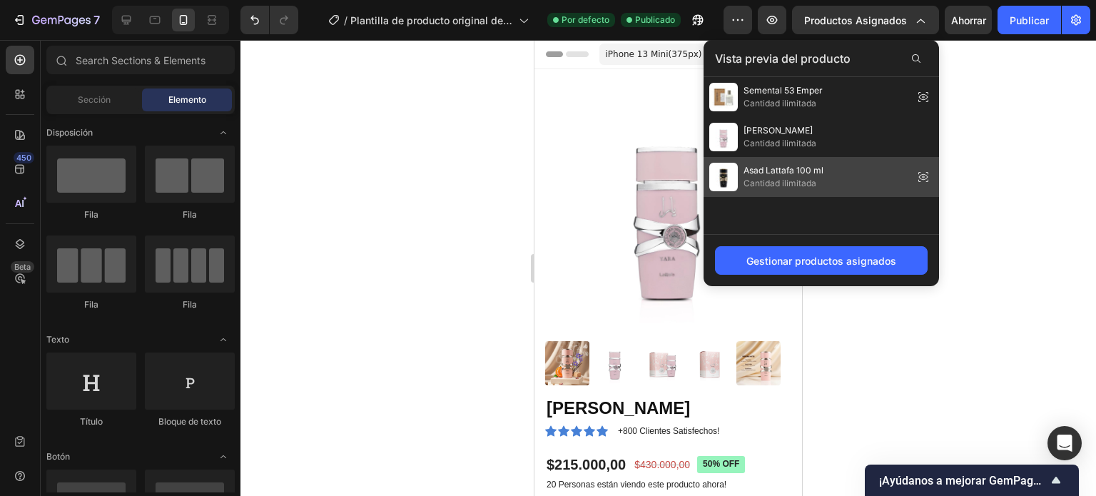
click at [885, 168] on div "Asad Lattafa 100 ml Cantidad ilimitada" at bounding box center [822, 177] width 236 height 40
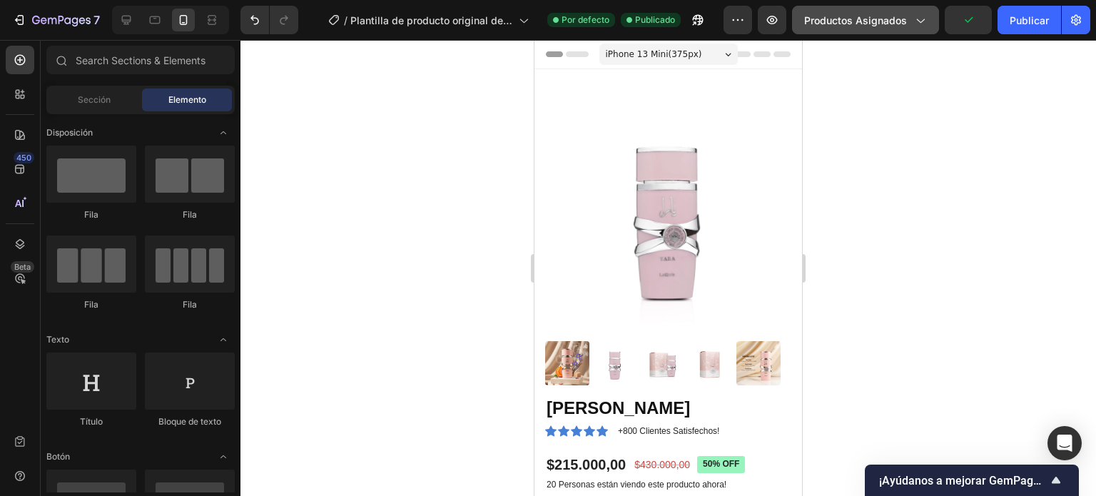
click at [917, 14] on icon "button" at bounding box center [920, 20] width 14 height 14
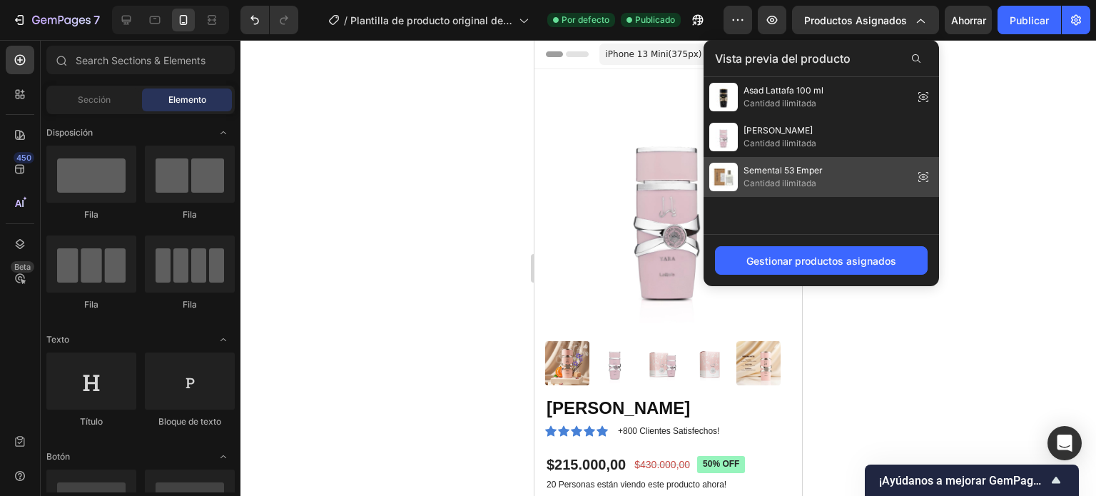
click at [777, 182] on font "Cantidad ilimitada" at bounding box center [780, 183] width 73 height 11
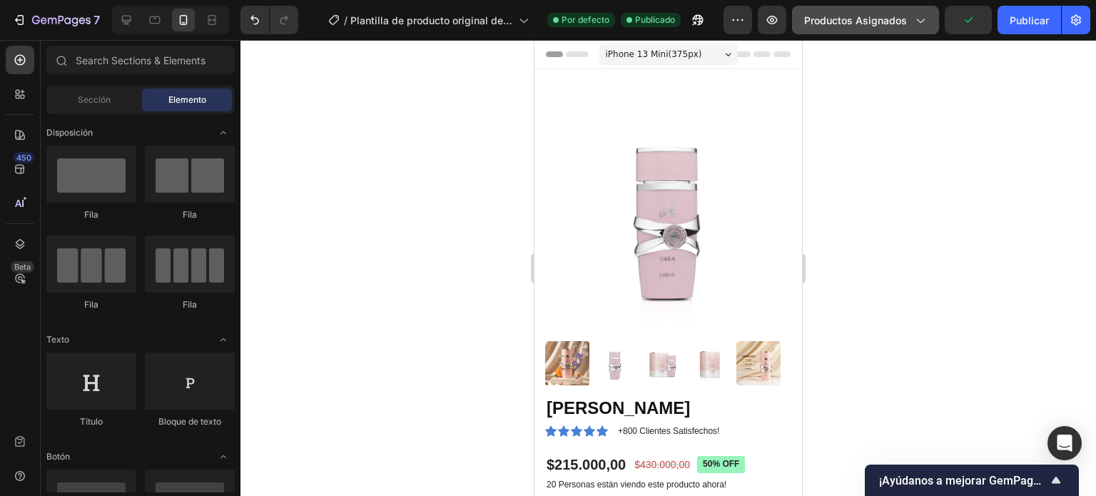
click at [920, 21] on icon "button" at bounding box center [920, 20] width 14 height 14
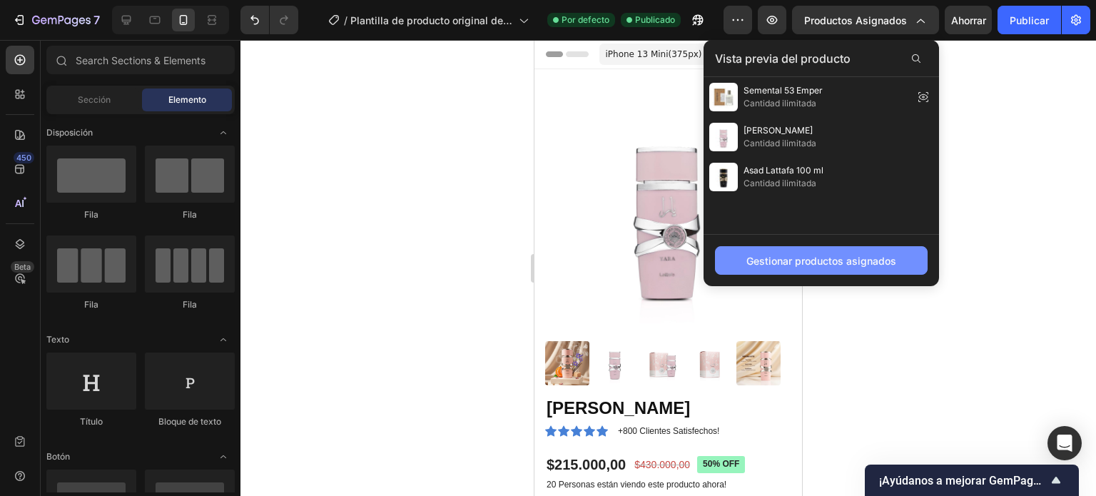
click at [845, 258] on font "Gestionar productos asignados" at bounding box center [822, 261] width 150 height 12
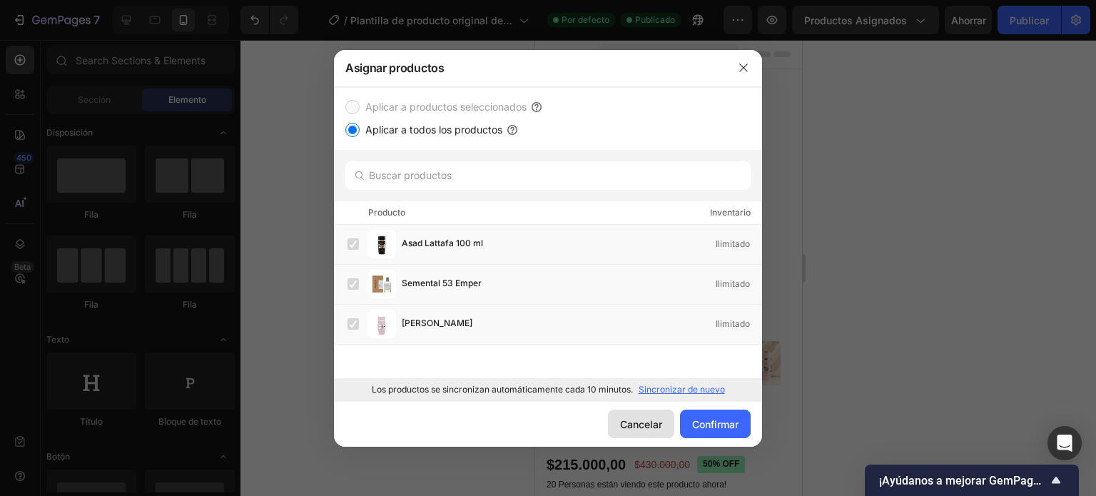
drag, startPoint x: 647, startPoint y: 426, endPoint x: 111, endPoint y: 384, distance: 537.6
click at [647, 426] on font "Cancelar" at bounding box center [641, 424] width 42 height 12
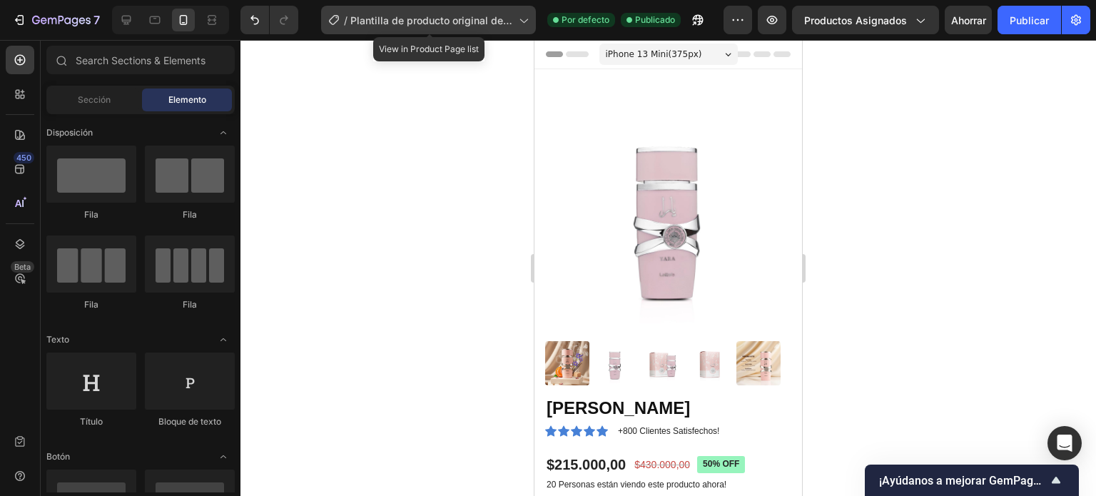
click at [488, 14] on font "Plantilla de producto original de Shopify" at bounding box center [431, 27] width 162 height 27
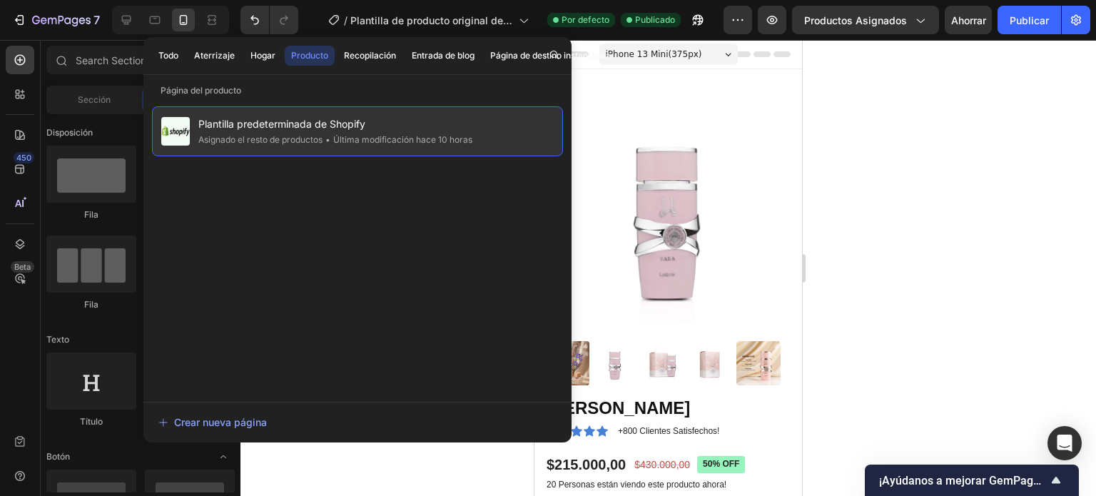
click at [275, 134] on font "Asignado el resto de productos" at bounding box center [260, 139] width 124 height 11
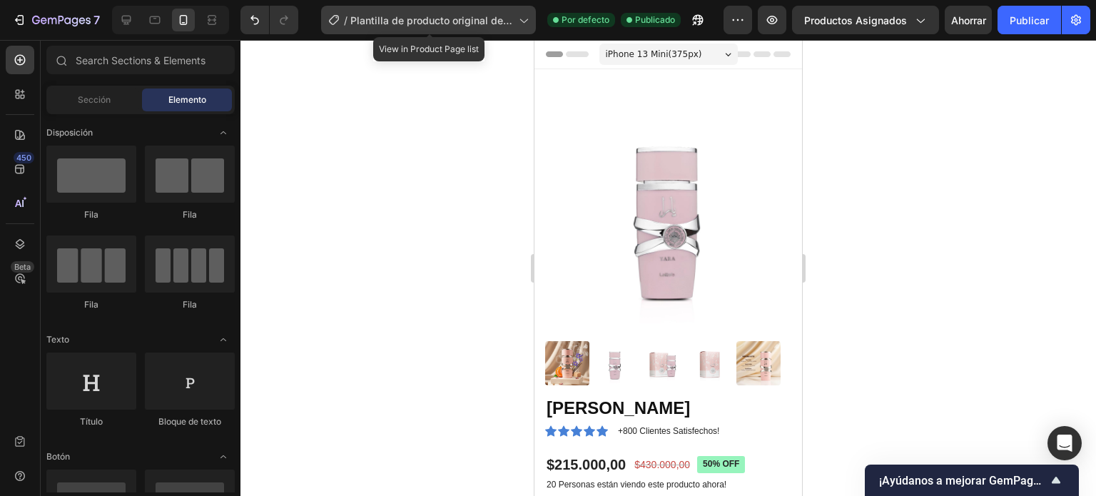
click at [521, 22] on icon at bounding box center [523, 20] width 14 height 14
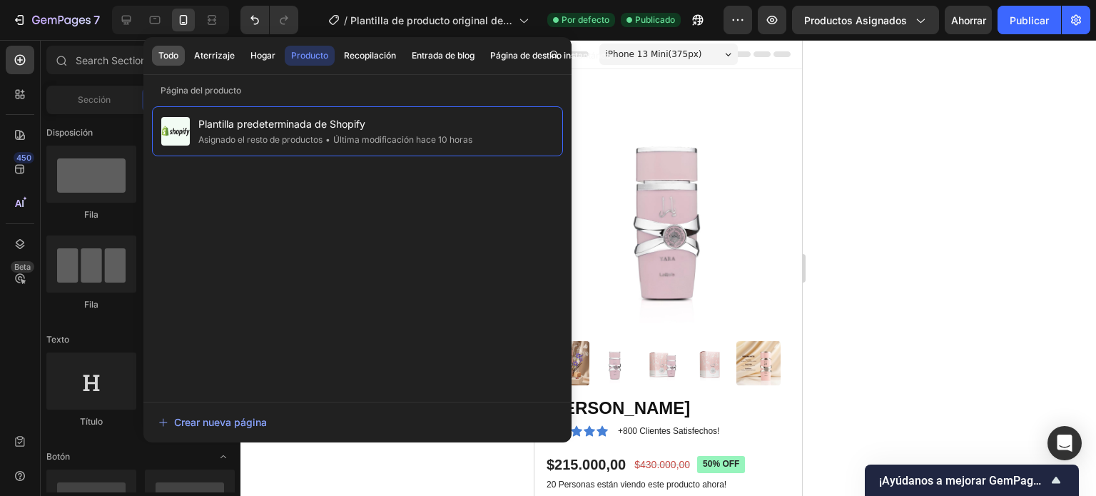
click at [170, 60] on font "Todo" at bounding box center [168, 55] width 20 height 13
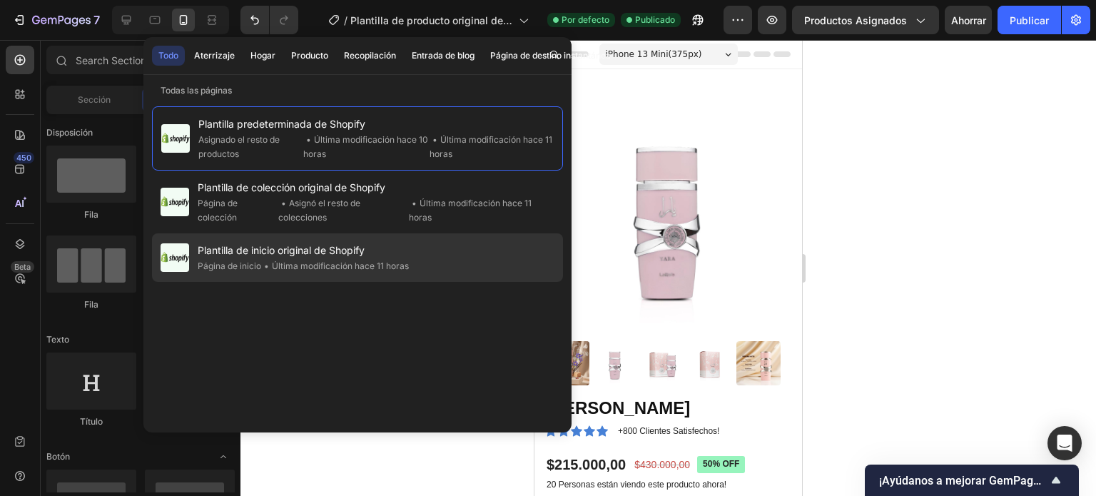
click at [297, 263] on font "Última modificación hace 11 horas" at bounding box center [340, 266] width 137 height 11
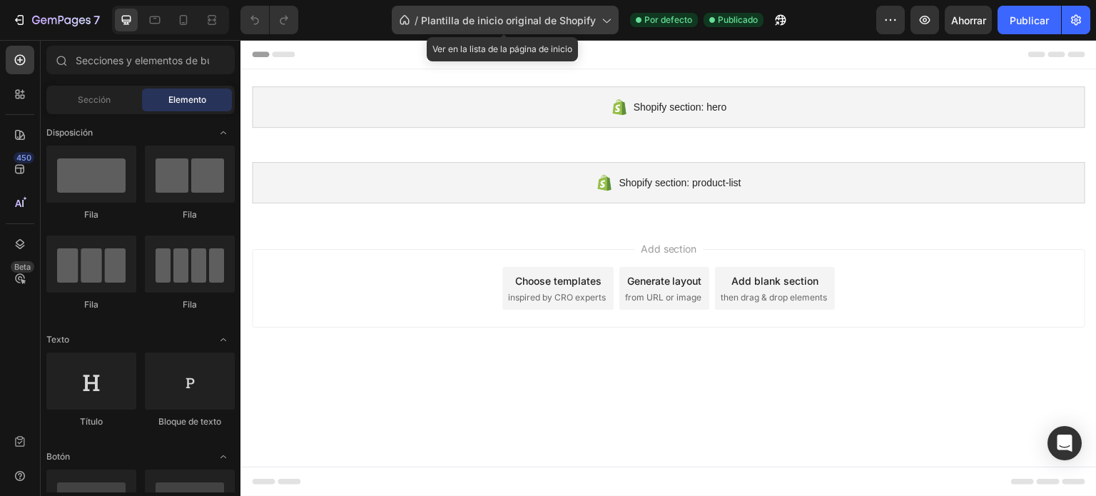
click at [588, 28] on div "/ Plantilla de inicio original de Shopify" at bounding box center [505, 20] width 227 height 29
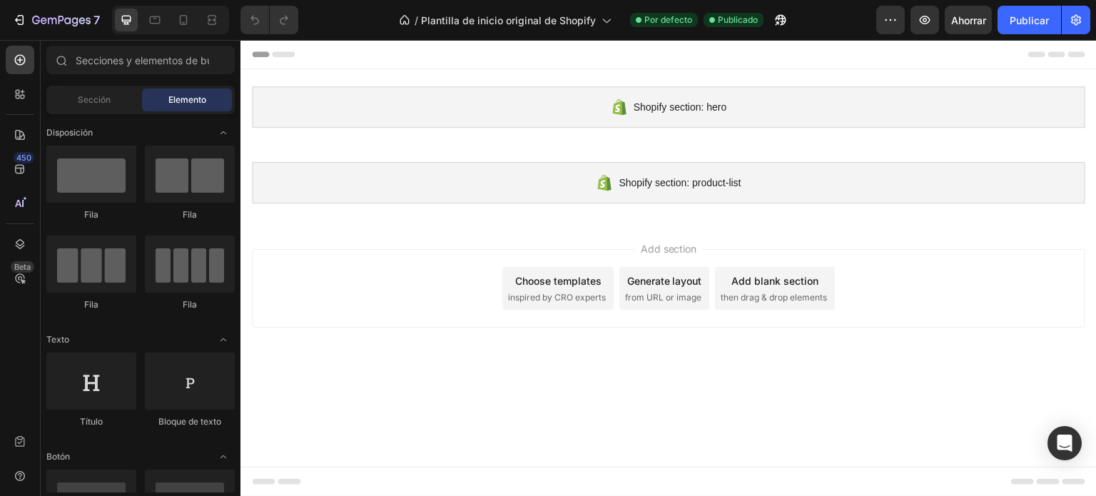
click at [832, 16] on div "/ Plantilla de inicio original de Shopify Por defecto Publicado" at bounding box center [593, 20] width 567 height 29
click at [183, 20] on icon at bounding box center [183, 20] width 14 height 14
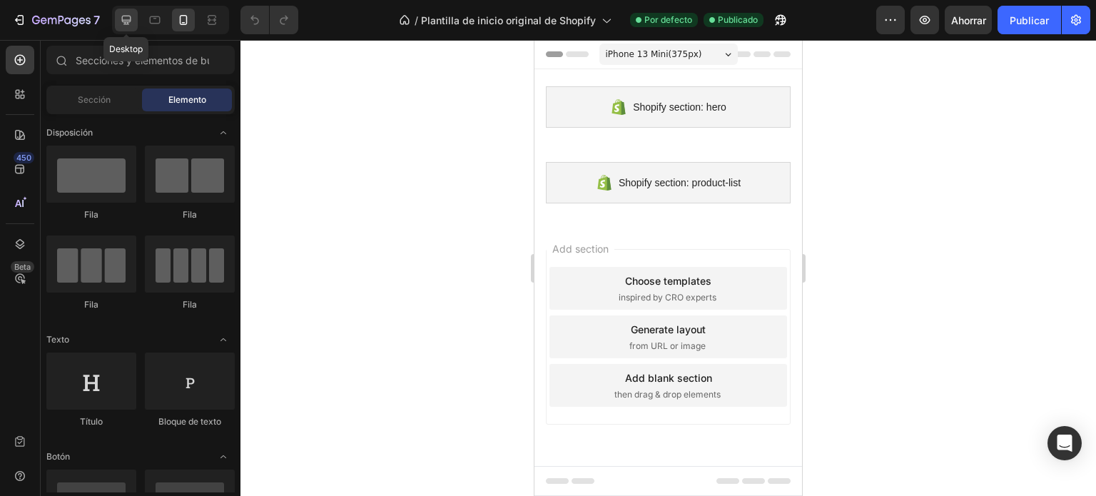
click at [128, 22] on icon at bounding box center [126, 20] width 9 height 9
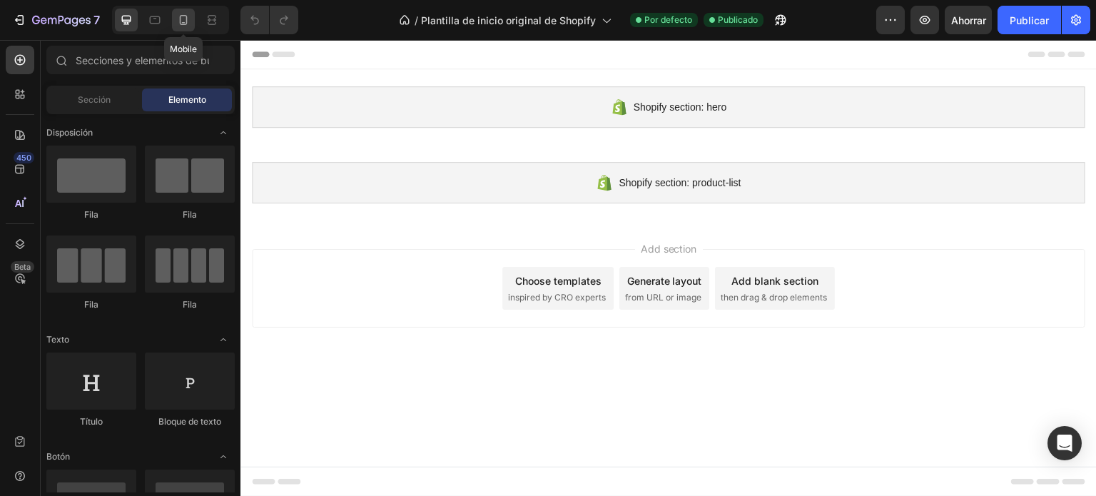
click at [181, 19] on icon at bounding box center [183, 20] width 14 height 14
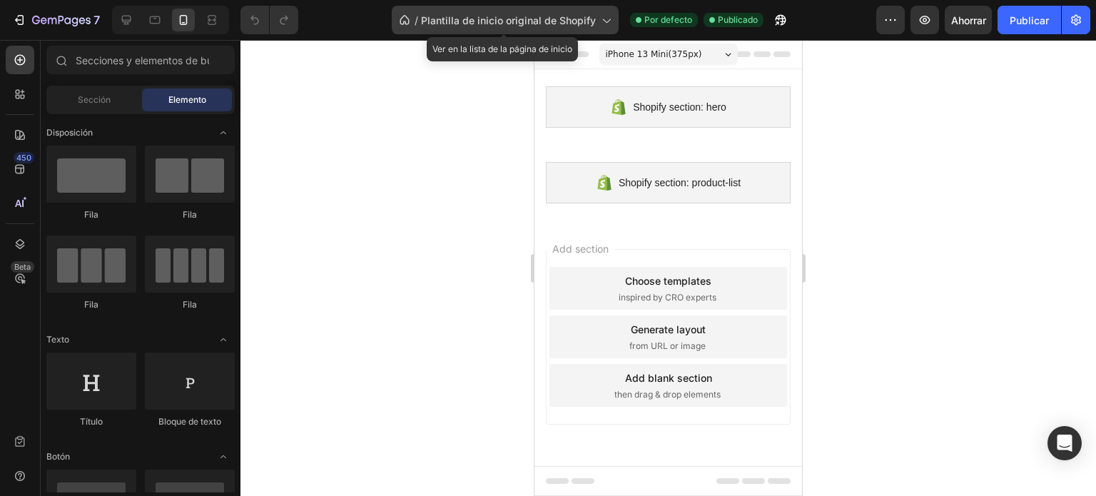
click at [606, 15] on icon at bounding box center [606, 20] width 14 height 14
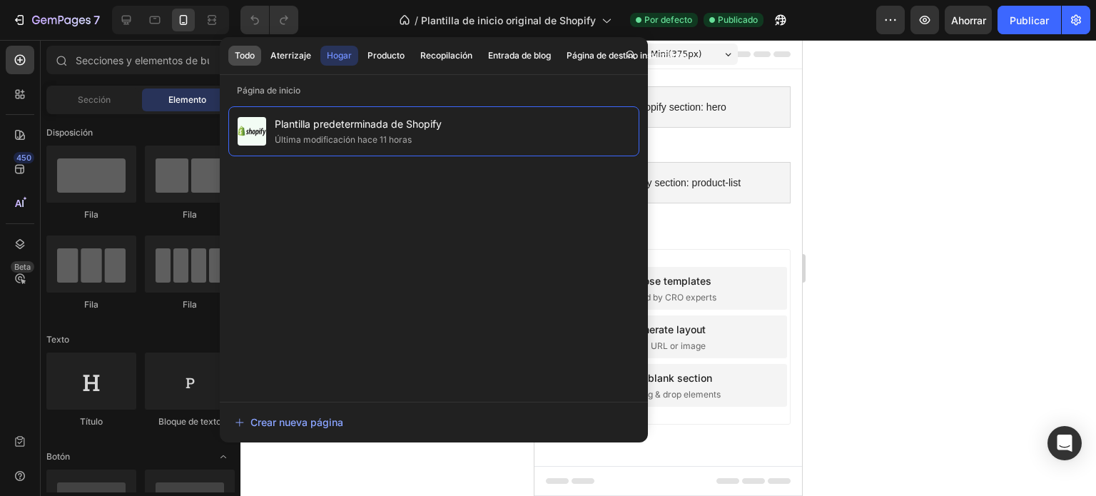
click at [251, 53] on font "Todo" at bounding box center [245, 55] width 20 height 11
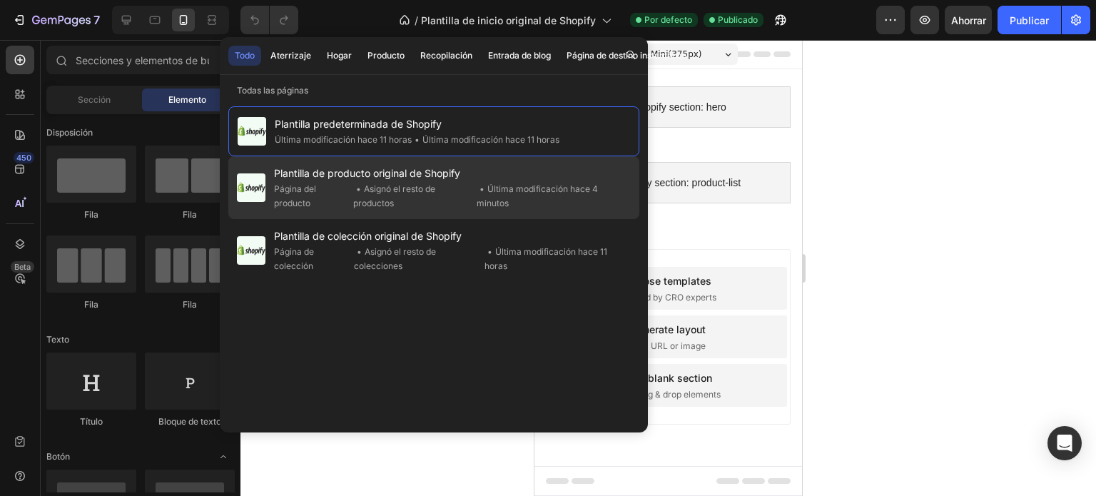
click at [311, 174] on font "Plantilla de producto original de Shopify" at bounding box center [367, 173] width 186 height 12
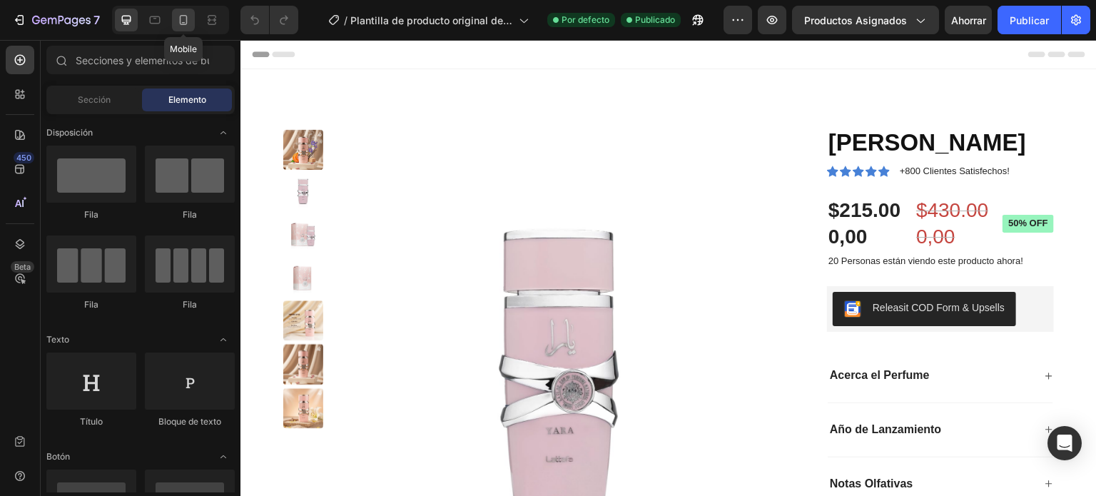
click at [186, 22] on icon at bounding box center [184, 20] width 8 height 10
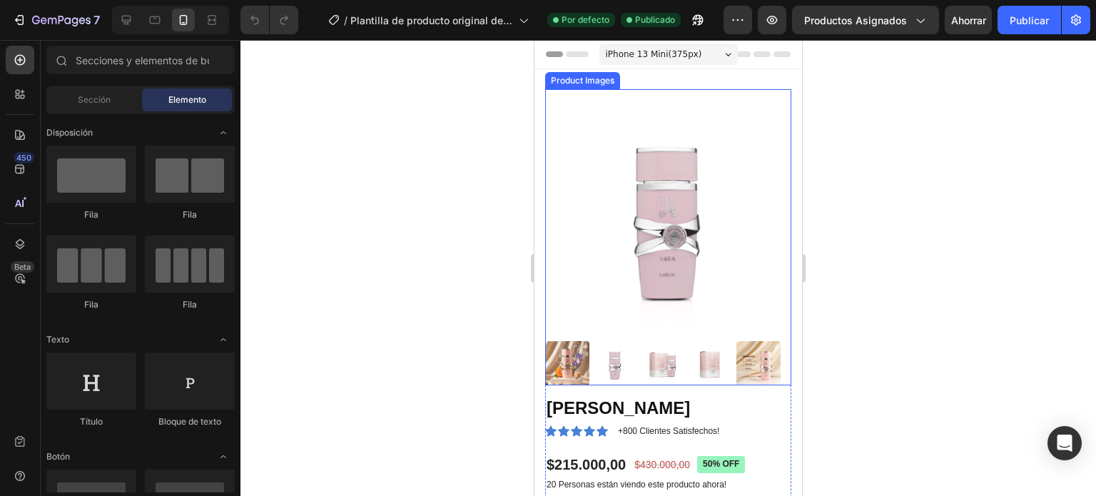
click at [741, 263] on img at bounding box center [668, 212] width 246 height 246
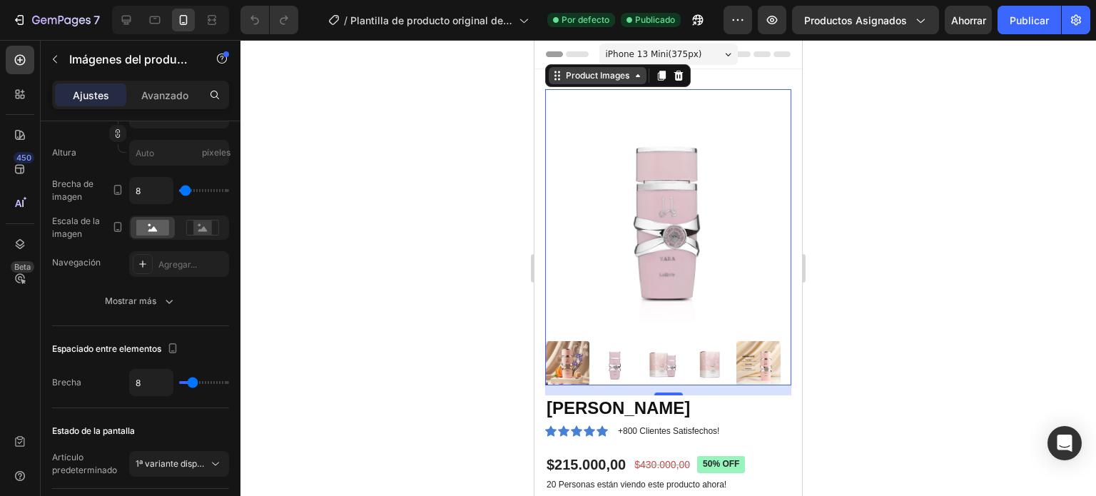
click at [638, 79] on icon at bounding box center [637, 75] width 11 height 11
click at [744, 21] on icon "button" at bounding box center [738, 20] width 14 height 14
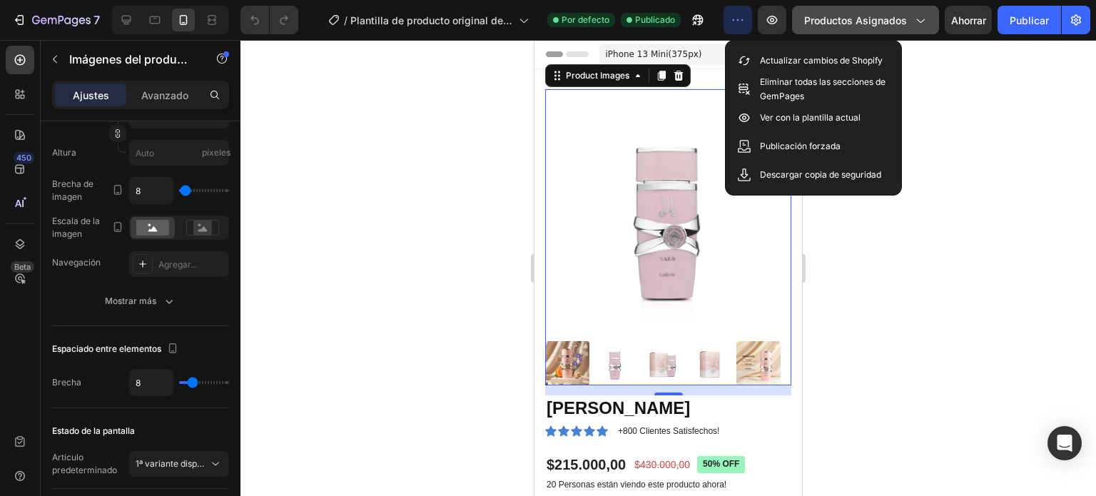
click at [921, 16] on icon "button" at bounding box center [920, 20] width 14 height 14
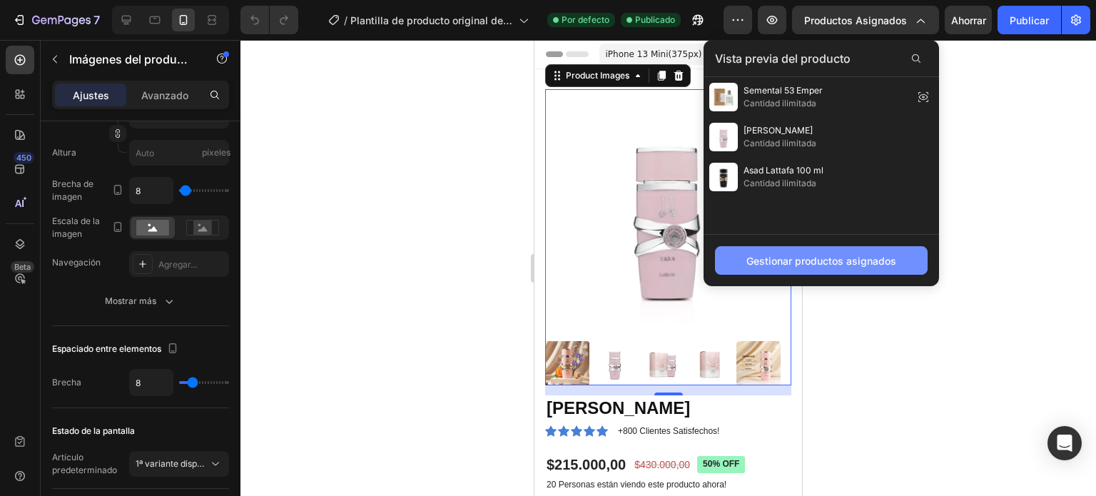
click at [779, 265] on font "Gestionar productos asignados" at bounding box center [822, 261] width 150 height 12
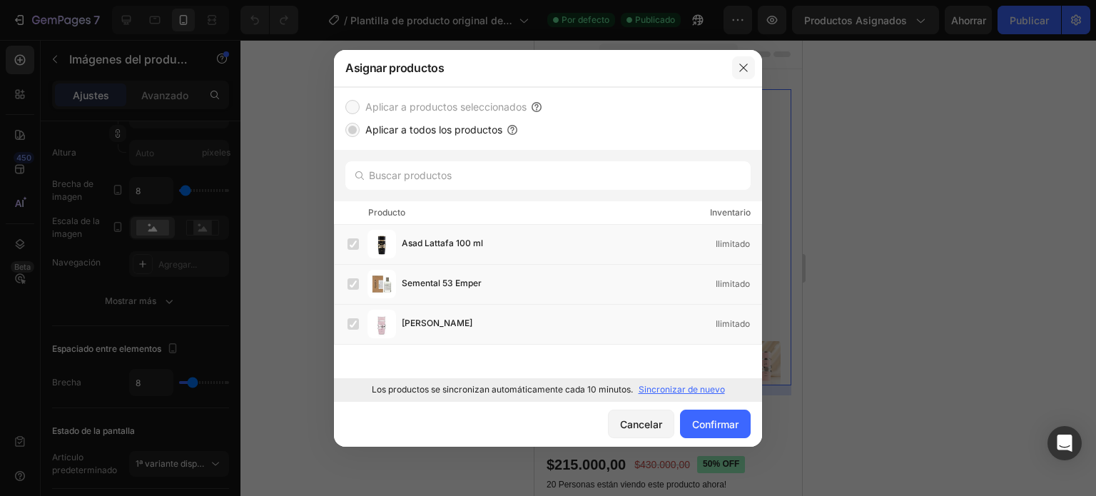
click at [742, 68] on icon "button" at bounding box center [743, 68] width 8 height 8
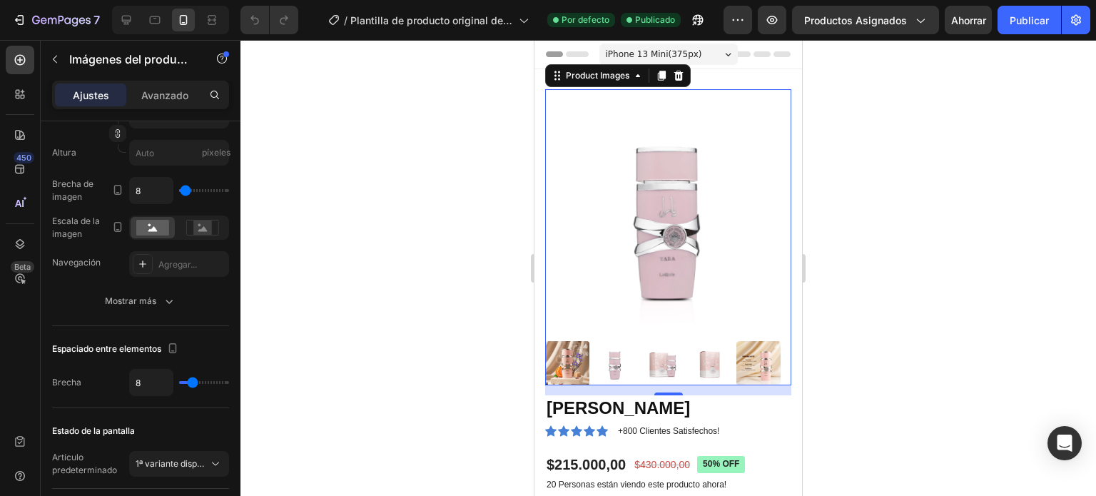
click at [713, 49] on div "iPhone 13 Mini ( 375 px)" at bounding box center [669, 54] width 138 height 21
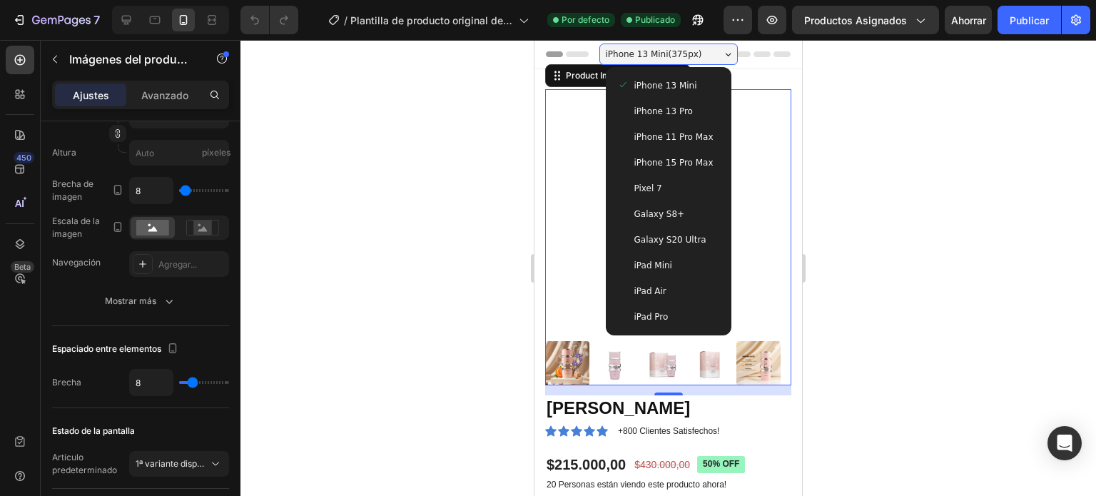
click at [664, 215] on span "Galaxy S8+" at bounding box center [659, 214] width 51 height 14
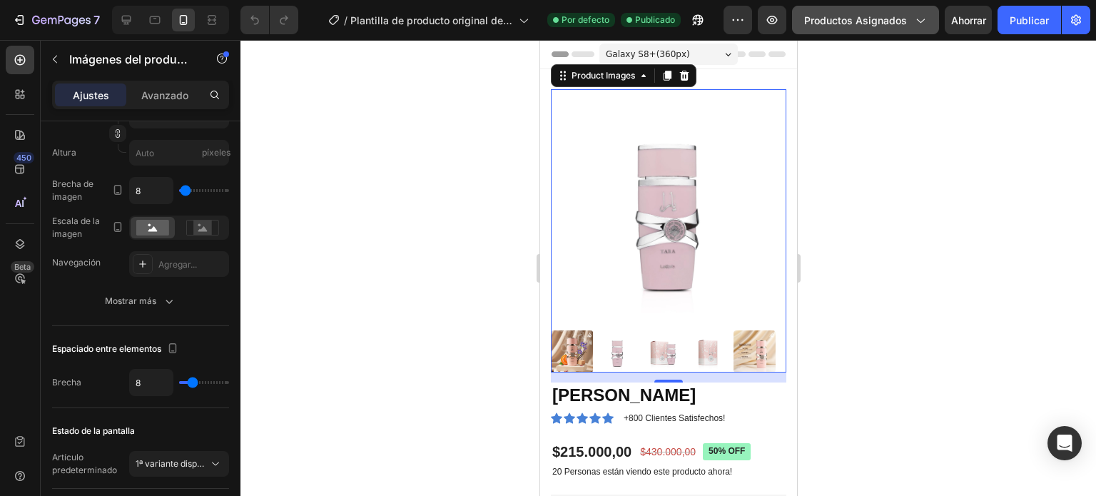
click at [929, 22] on button "Productos asignados" at bounding box center [865, 20] width 147 height 29
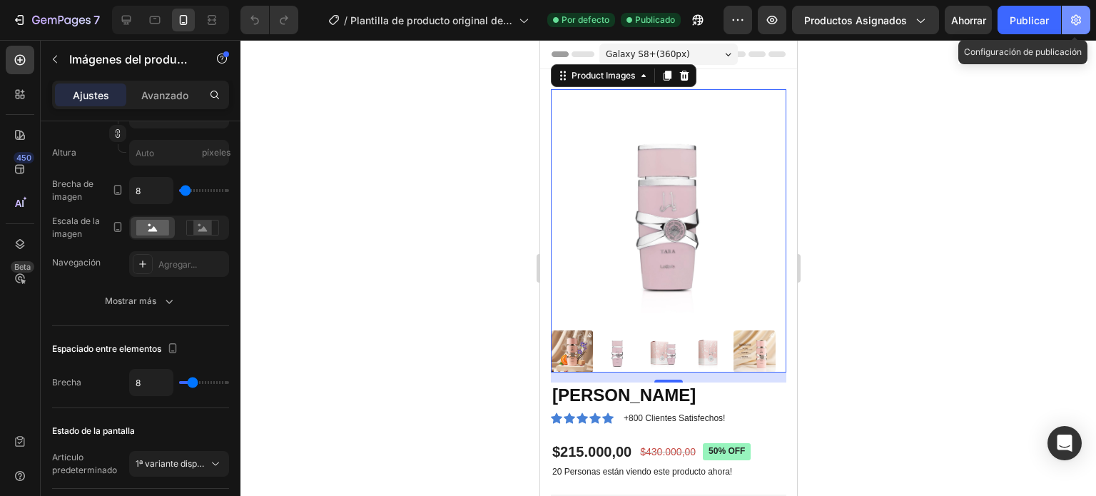
click at [1075, 20] on icon "button" at bounding box center [1077, 21] width 4 height 4
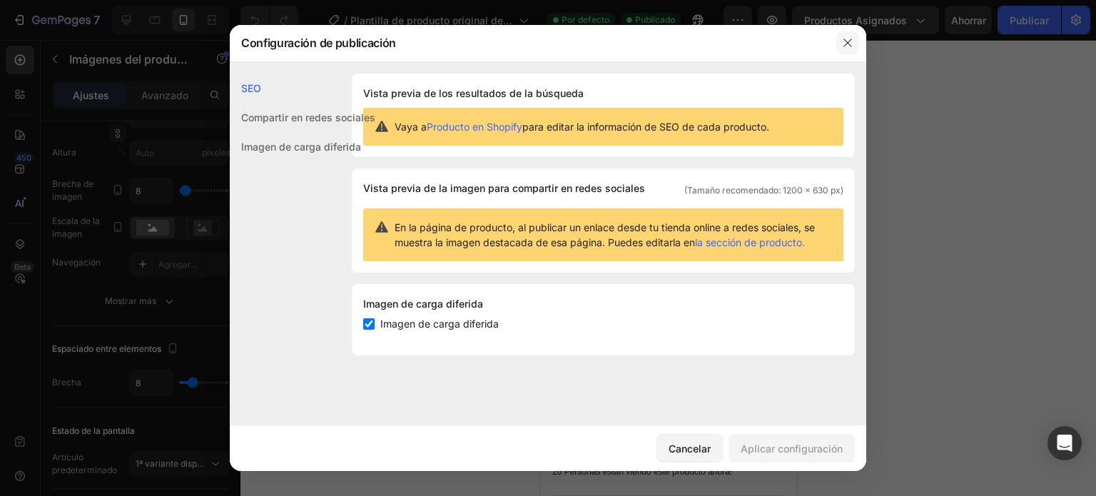
click at [855, 44] on button "button" at bounding box center [847, 42] width 23 height 23
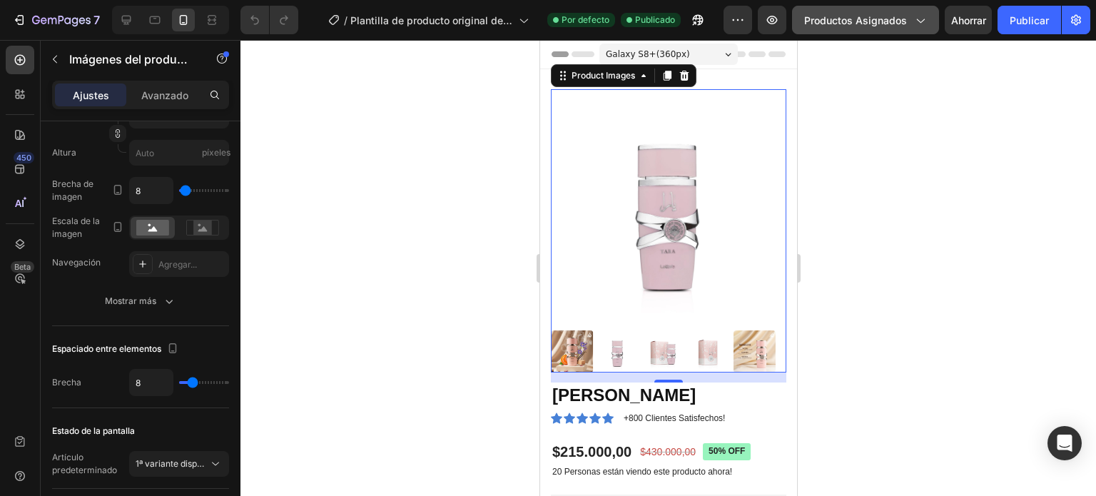
click at [926, 19] on icon "button" at bounding box center [920, 20] width 14 height 14
click at [411, 217] on div at bounding box center [669, 268] width 856 height 456
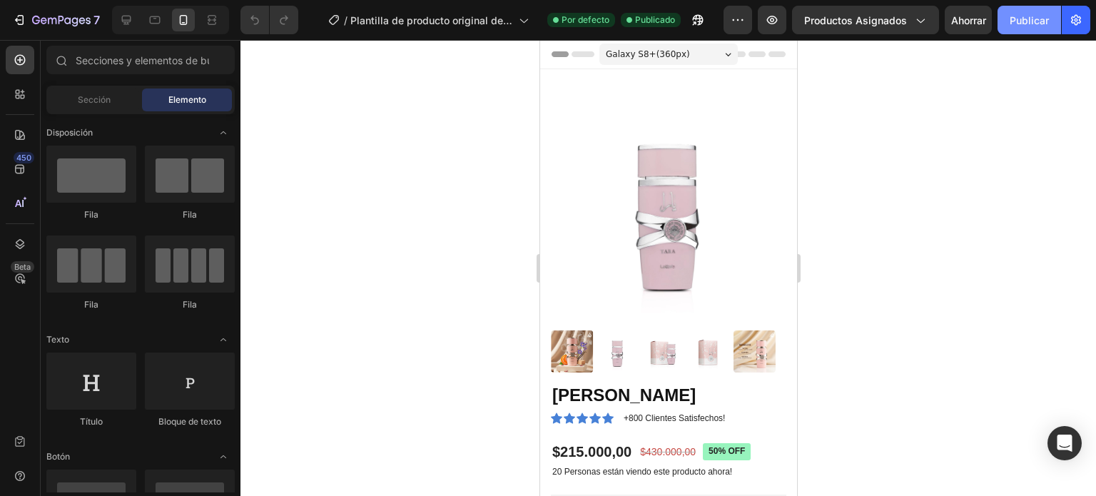
click at [1024, 18] on font "Publicar" at bounding box center [1029, 20] width 39 height 12
click at [22, 59] on icon at bounding box center [20, 60] width 6 height 6
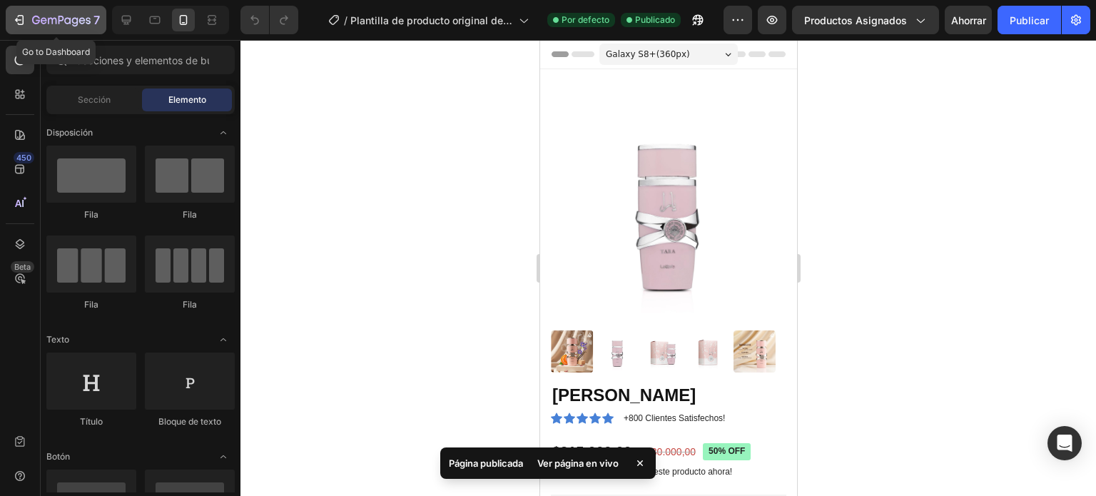
click at [57, 28] on button "7" at bounding box center [56, 20] width 101 height 29
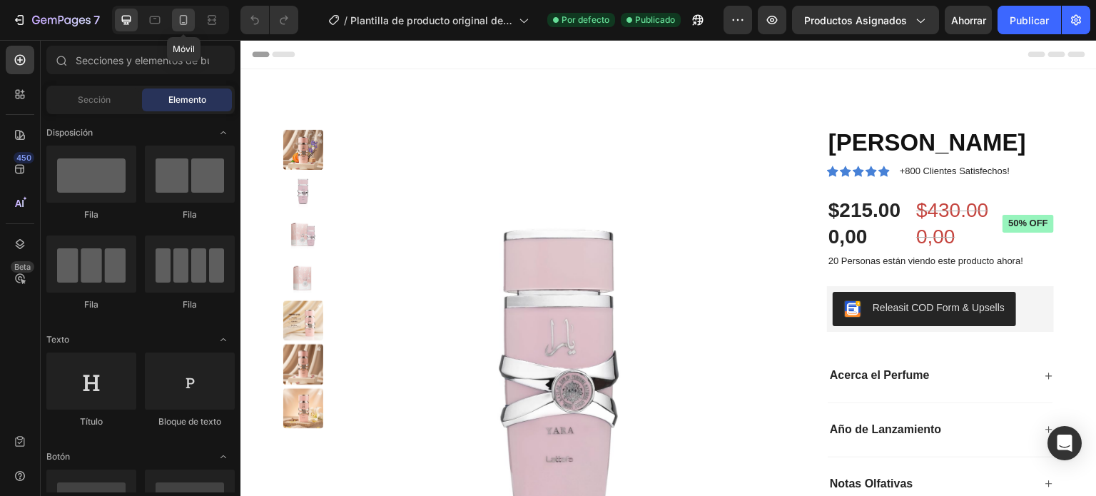
click at [187, 19] on icon at bounding box center [183, 20] width 14 height 14
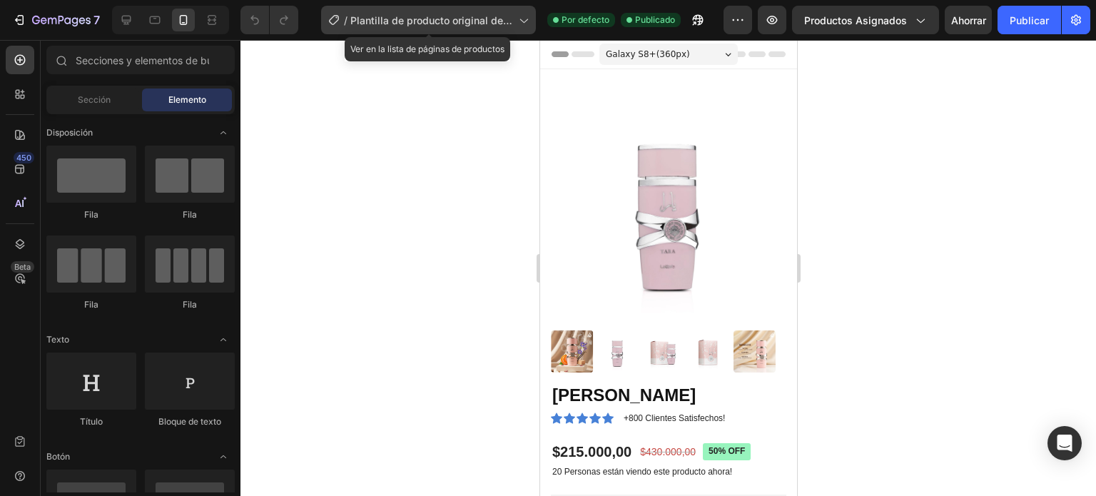
click at [521, 16] on icon at bounding box center [523, 20] width 14 height 14
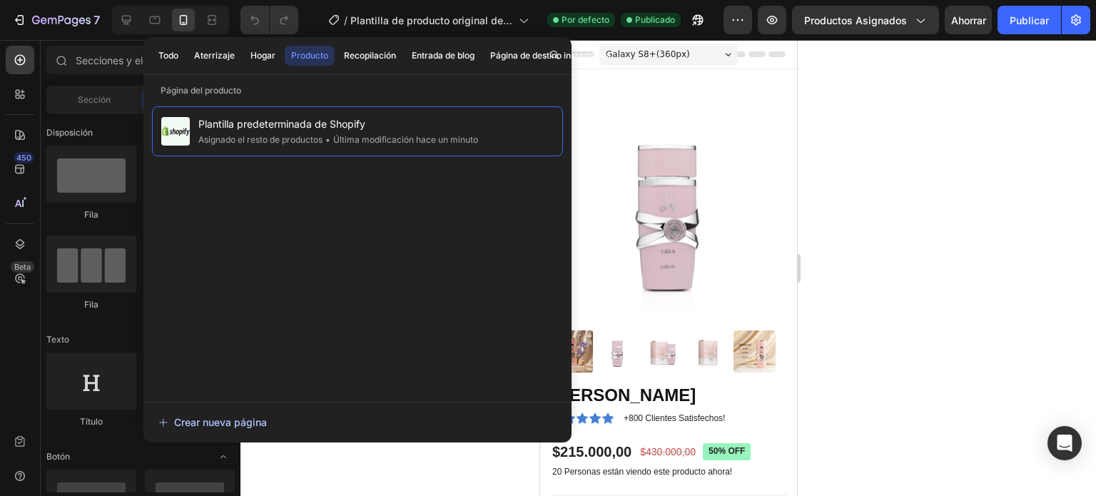
click at [163, 418] on icon "button" at bounding box center [163, 423] width 10 height 10
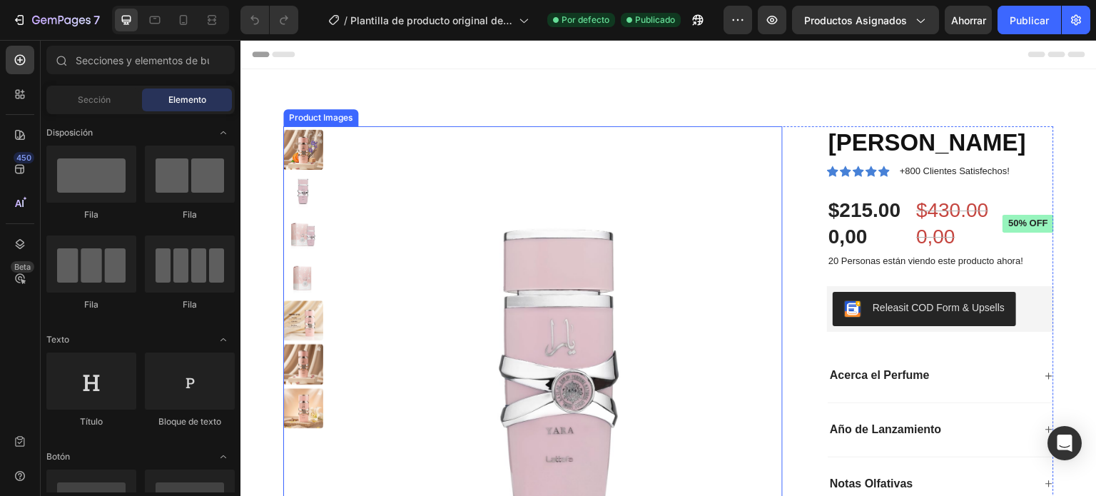
click at [612, 285] on img at bounding box center [561, 347] width 442 height 442
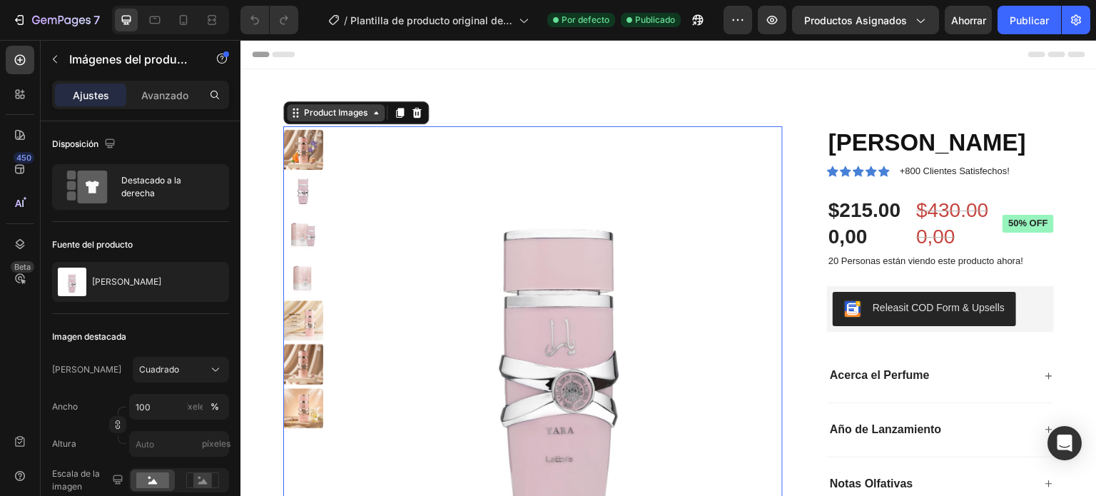
click at [365, 113] on div "Product Images" at bounding box center [335, 112] width 69 height 13
click at [366, 113] on div "Product Images" at bounding box center [335, 112] width 69 height 13
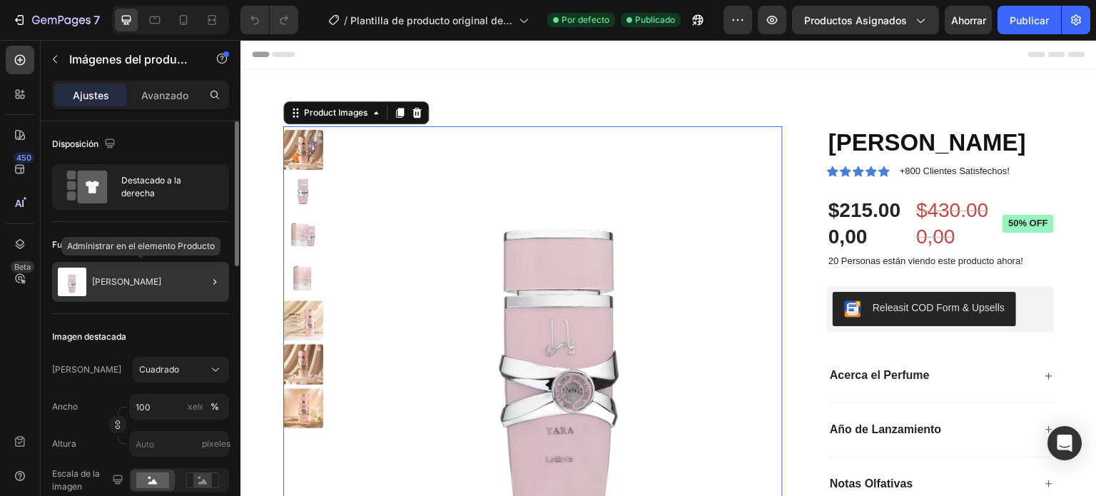
click at [161, 282] on div "[PERSON_NAME]" at bounding box center [140, 282] width 177 height 40
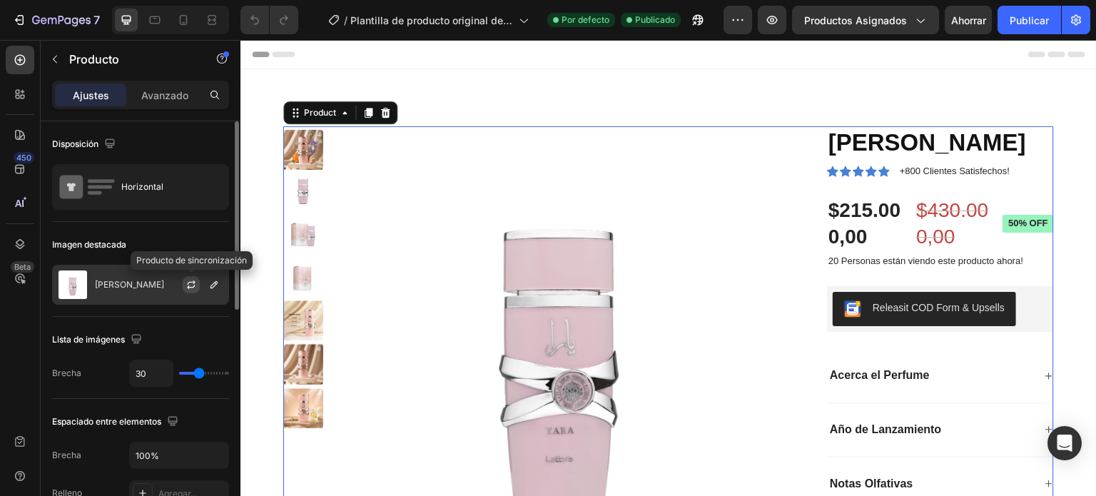
click at [189, 280] on icon "button" at bounding box center [191, 284] width 11 height 11
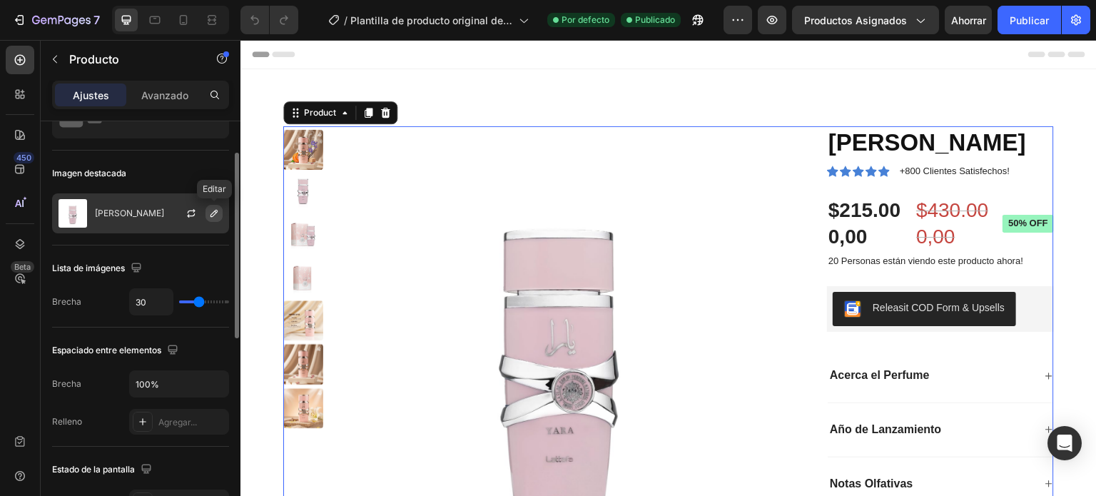
click at [213, 211] on icon "button" at bounding box center [214, 213] width 7 height 7
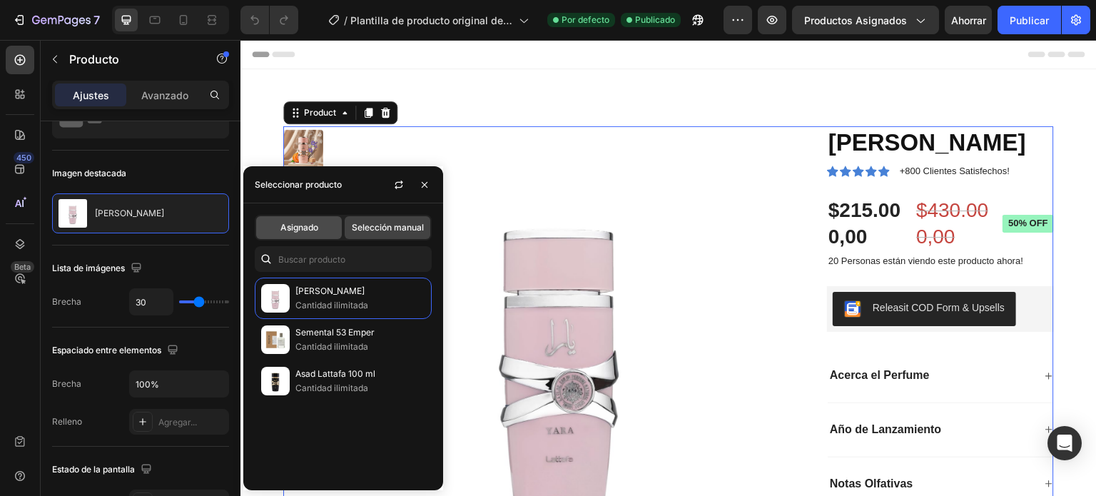
click at [308, 231] on font "Asignado" at bounding box center [299, 227] width 38 height 11
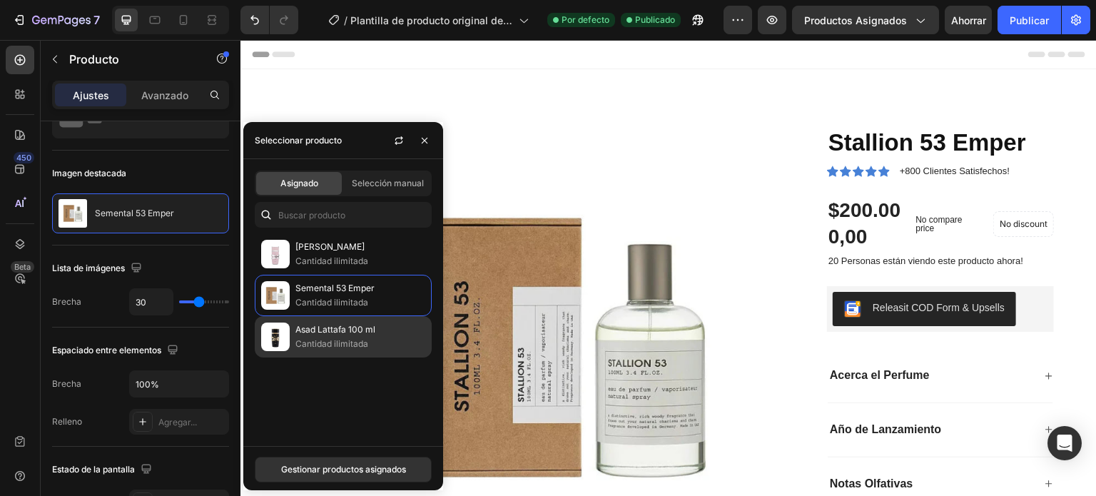
click at [340, 333] on font "Asad Lattafa 100 ml" at bounding box center [335, 329] width 80 height 11
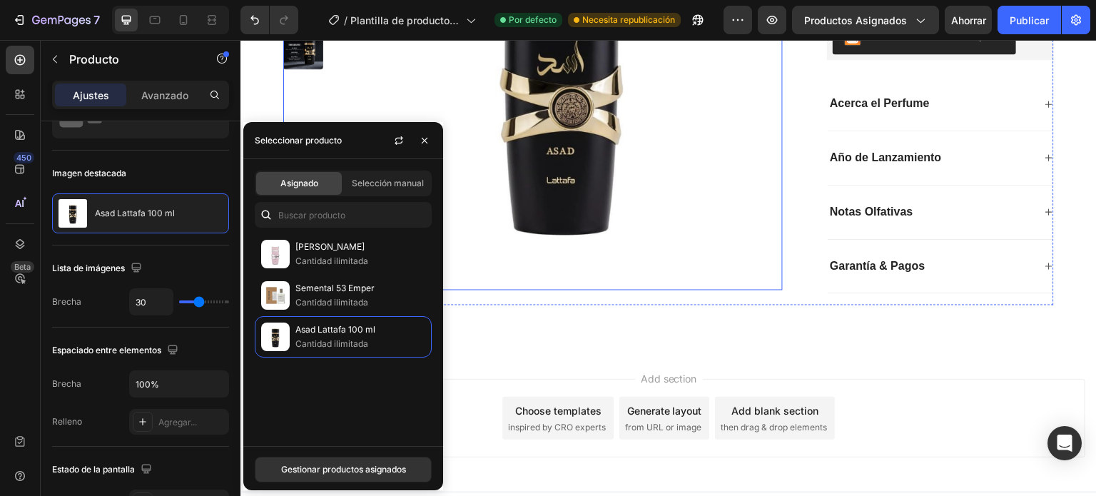
scroll to position [183, 0]
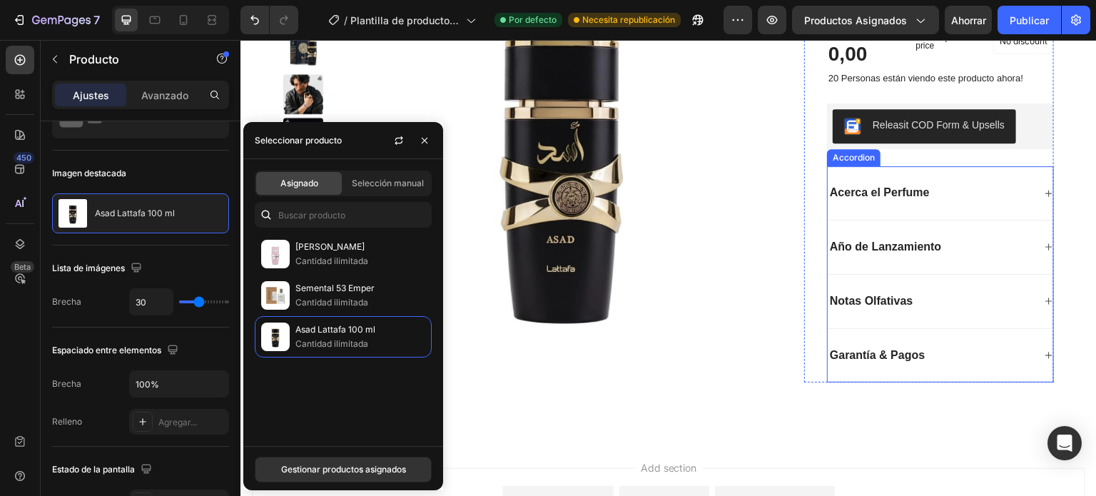
click at [1045, 251] on icon at bounding box center [1049, 247] width 9 height 9
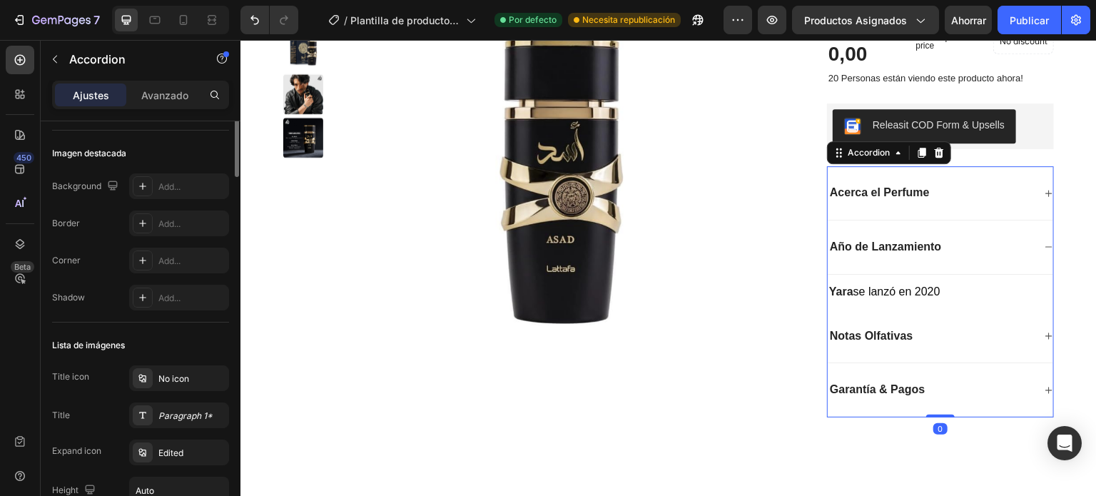
scroll to position [0, 0]
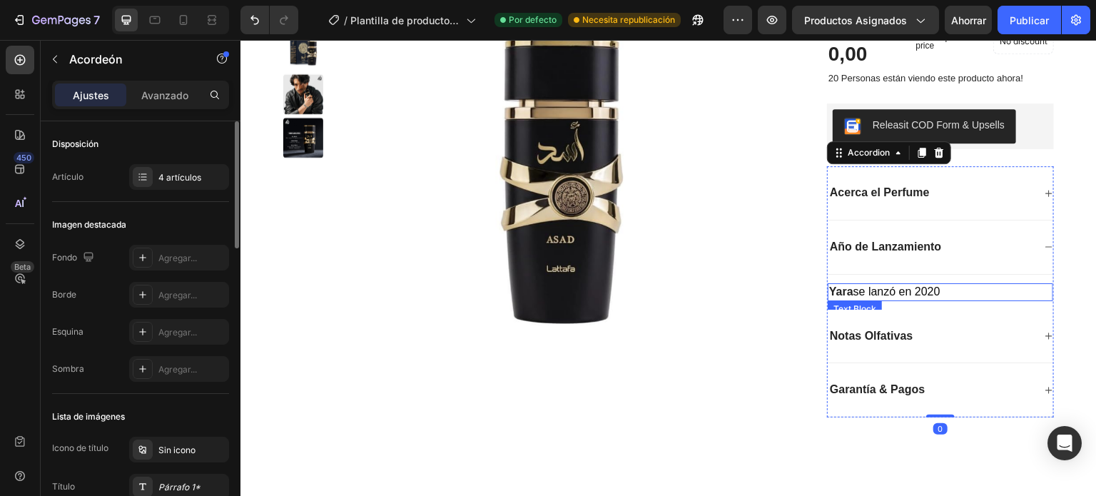
click at [956, 300] on p "Yara se lanzó en 2020" at bounding box center [940, 292] width 223 height 15
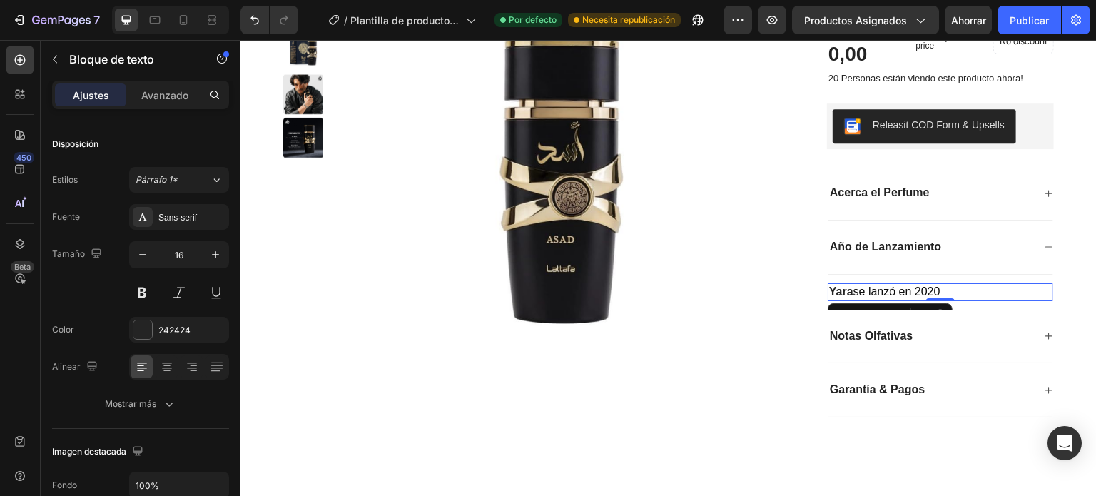
click at [854, 298] on span "se lanzó en 2020" at bounding box center [897, 291] width 87 height 12
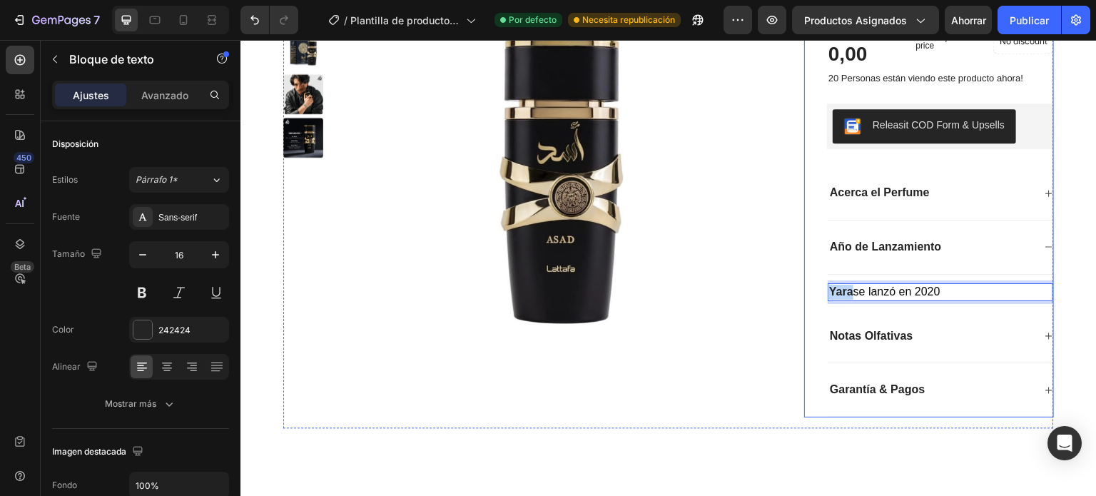
drag, startPoint x: 844, startPoint y: 323, endPoint x: 812, endPoint y: 318, distance: 31.7
click at [814, 318] on div "[PERSON_NAME] Lattafa 100 ml Product Title Icon Icon Icon Icon Icon Icon List +…" at bounding box center [929, 181] width 250 height 474
click at [952, 275] on div "Año de Lanzamiento" at bounding box center [941, 248] width 226 height 54
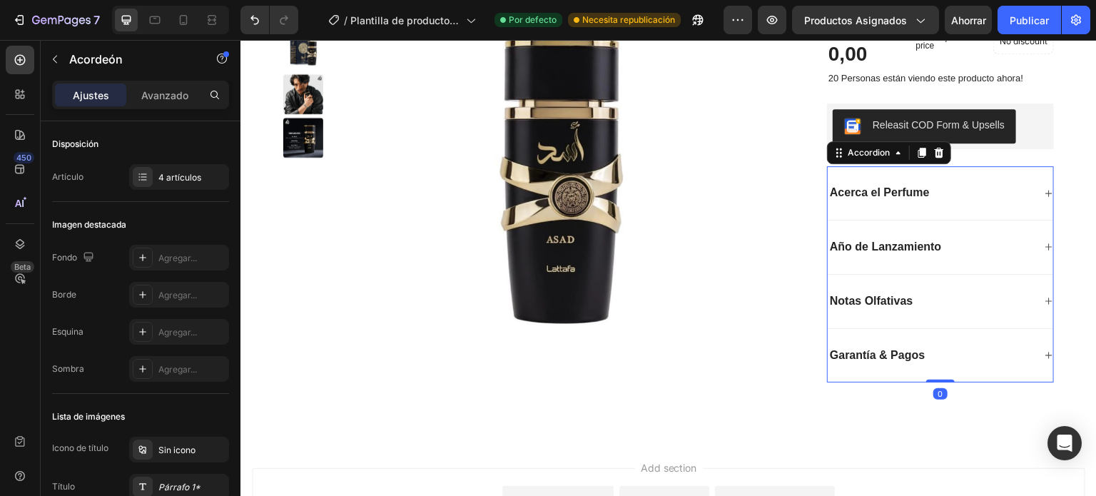
click at [1045, 251] on icon at bounding box center [1049, 247] width 9 height 9
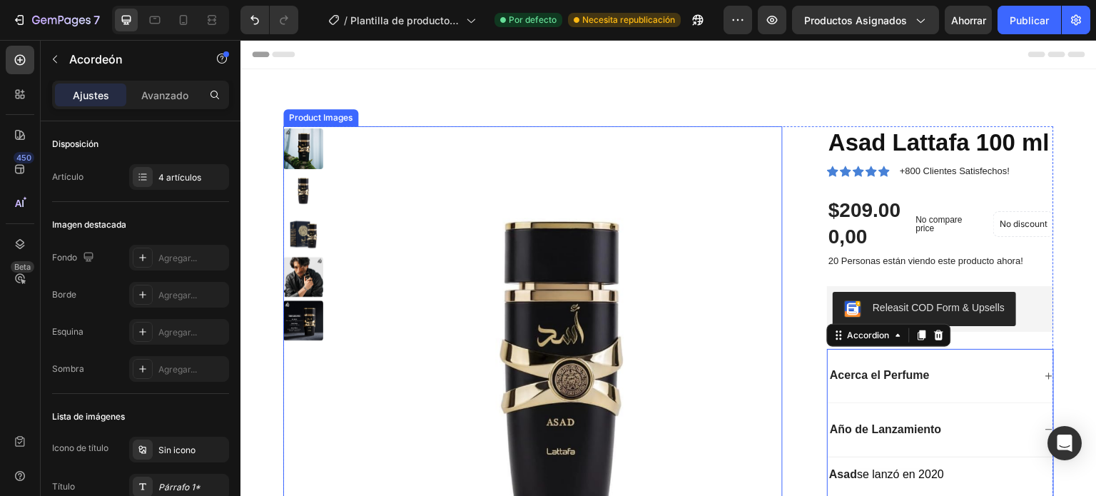
click at [457, 265] on img at bounding box center [561, 347] width 442 height 442
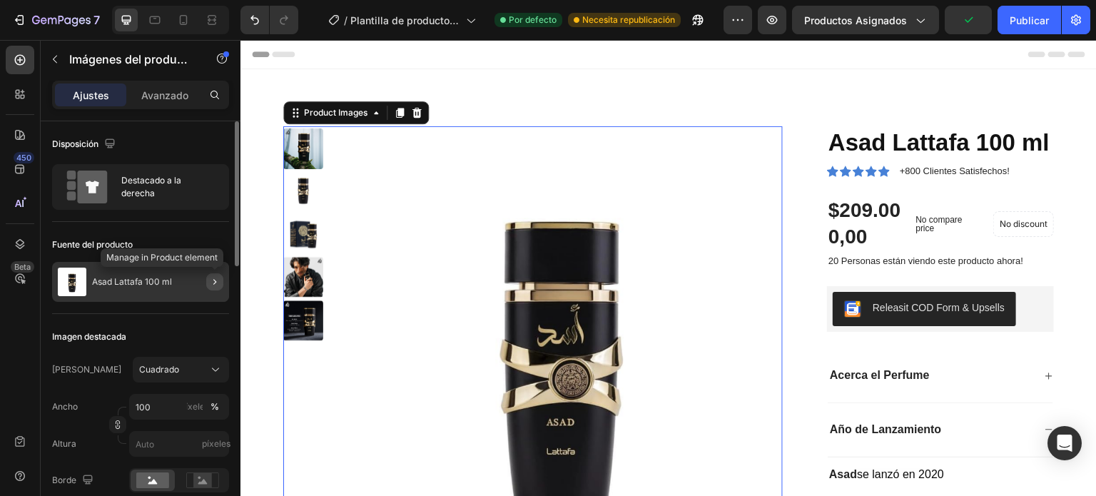
click at [209, 279] on icon "button" at bounding box center [214, 281] width 11 height 11
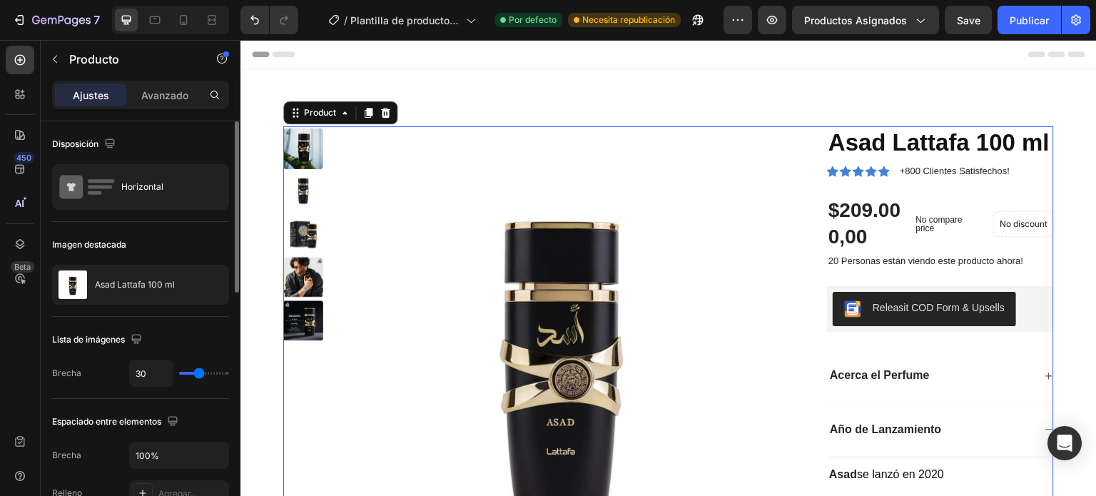
click at [164, 251] on div "Imagen destacada" at bounding box center [140, 244] width 177 height 23
click at [108, 240] on font "Imagen destacada" at bounding box center [89, 244] width 74 height 11
click at [1028, 19] on font "Publicar" at bounding box center [1029, 20] width 39 height 12
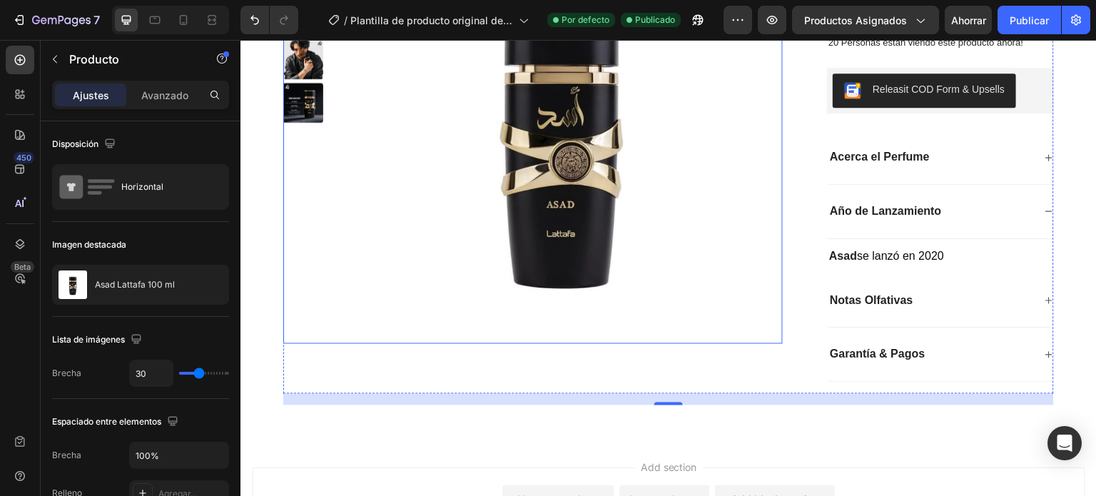
scroll to position [143, 0]
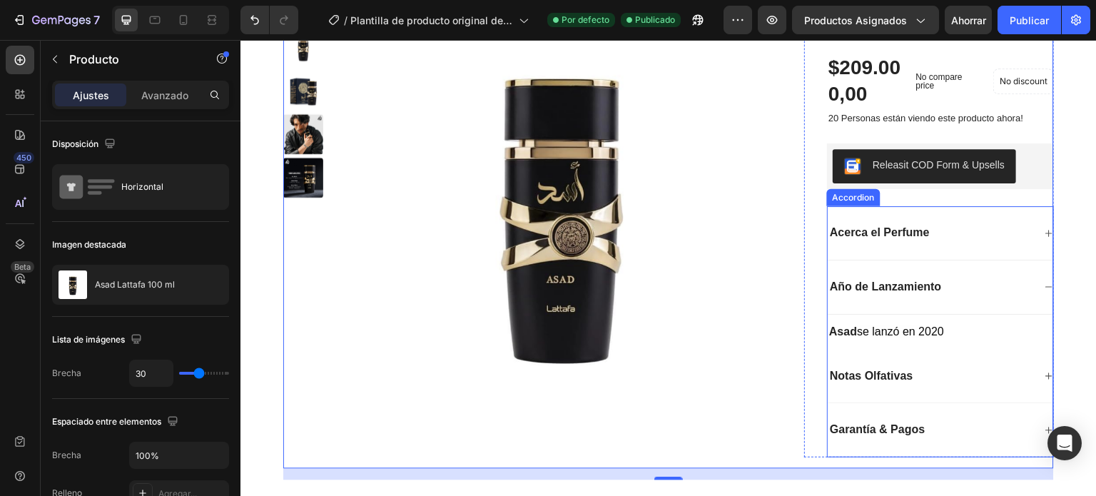
click at [1045, 291] on icon at bounding box center [1049, 287] width 9 height 9
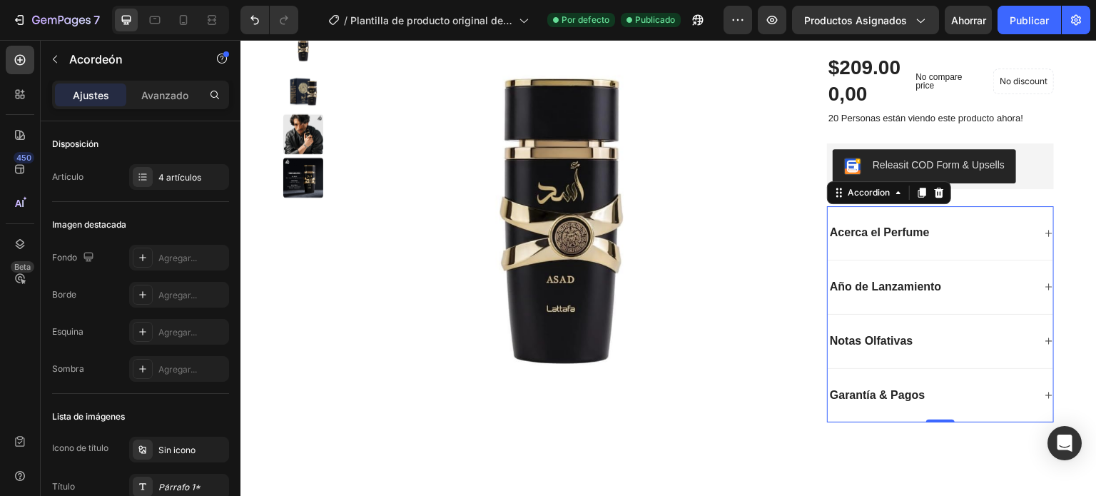
click at [1021, 243] on div "Acerca el Perfume" at bounding box center [931, 232] width 206 height 19
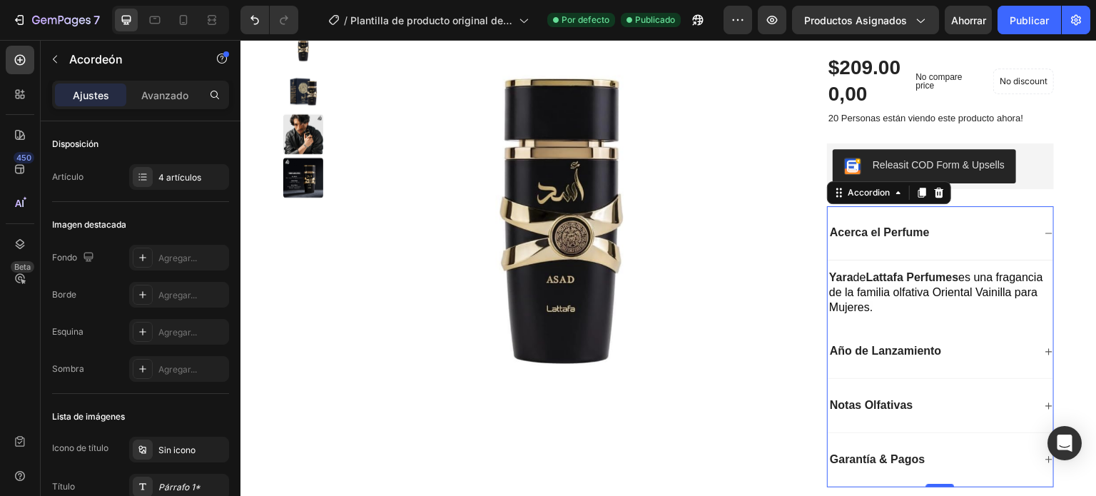
click at [1021, 243] on div "Acerca el Perfume" at bounding box center [931, 232] width 206 height 19
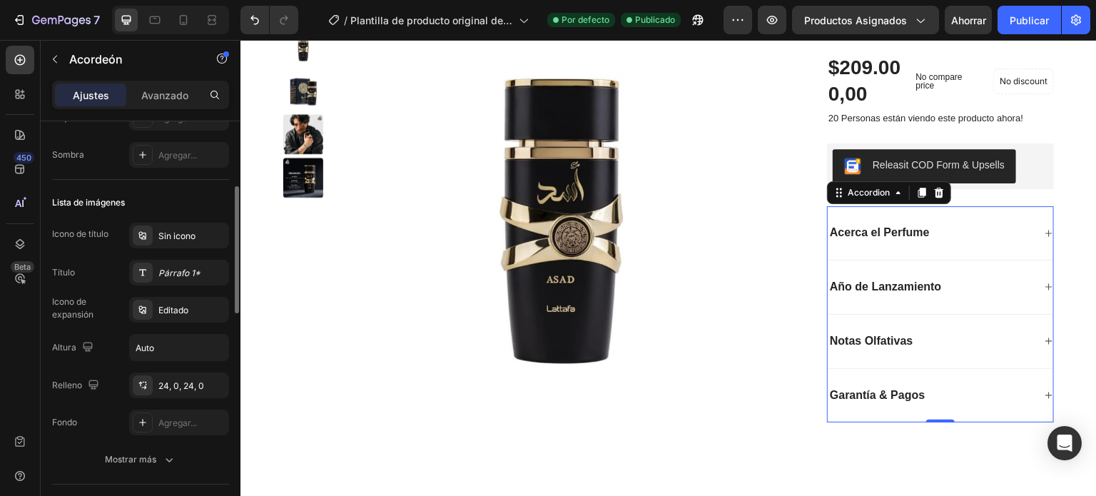
scroll to position [0, 0]
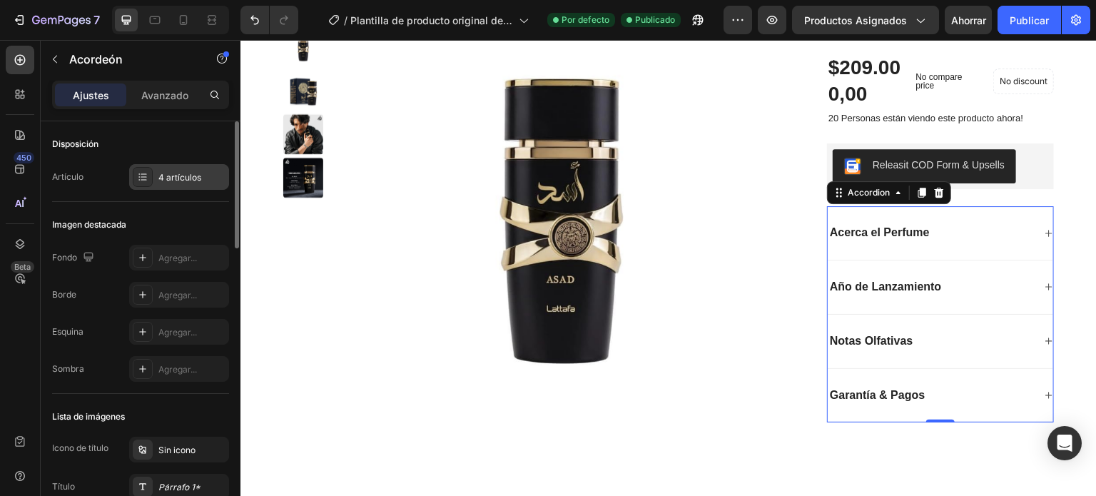
click at [147, 178] on icon at bounding box center [142, 176] width 11 height 11
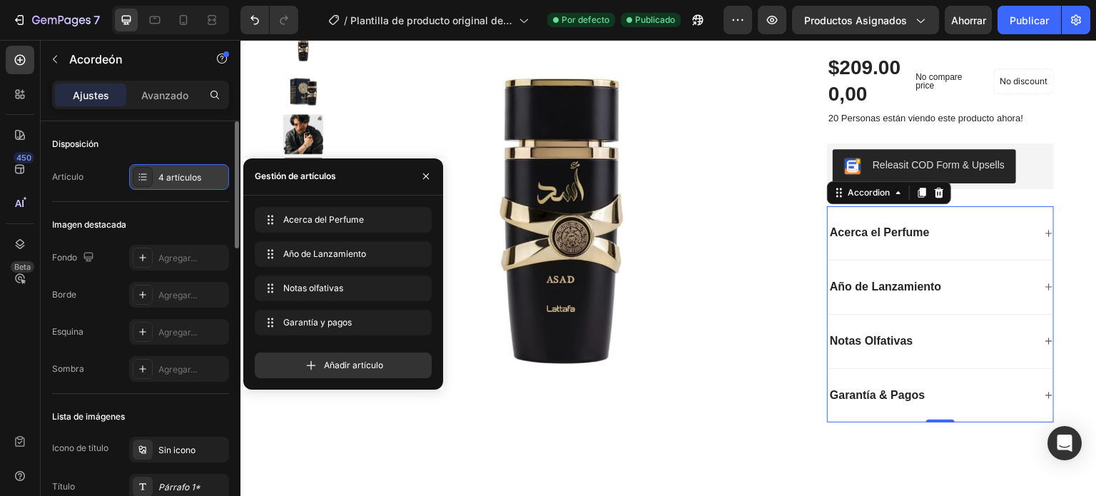
click at [147, 178] on icon at bounding box center [142, 176] width 11 height 11
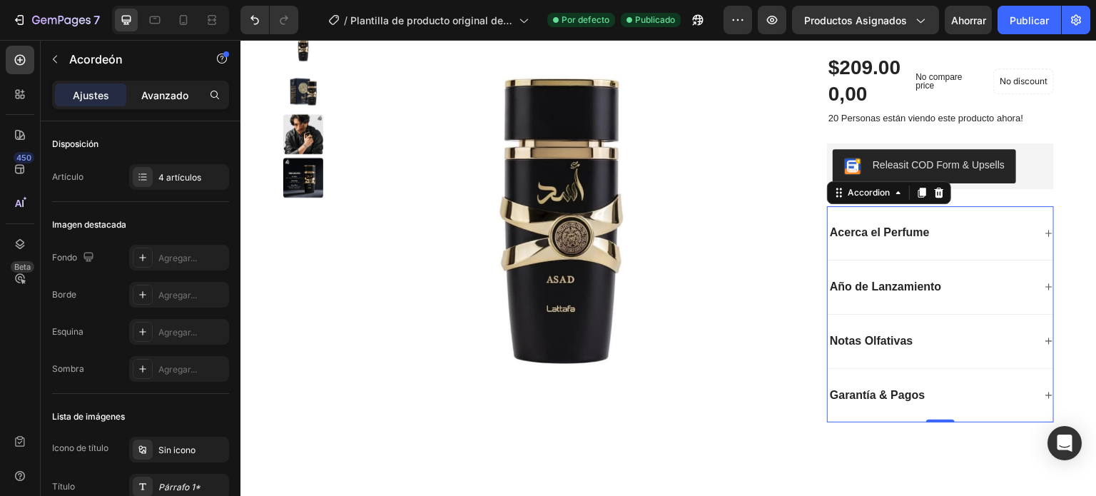
click at [150, 94] on font "Avanzado" at bounding box center [164, 95] width 47 height 12
type input "100%"
type input "100"
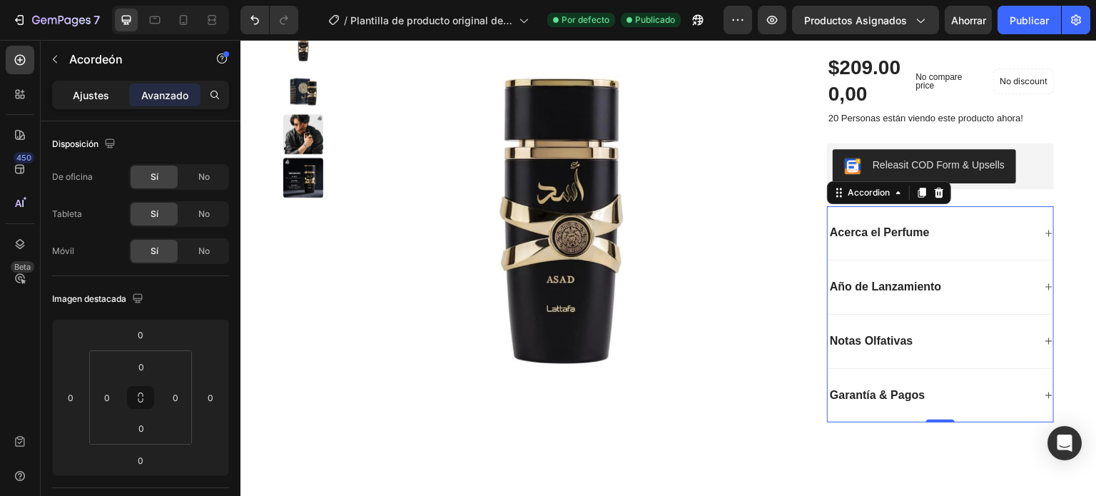
click at [103, 94] on font "Ajustes" at bounding box center [91, 95] width 36 height 12
type input "0"
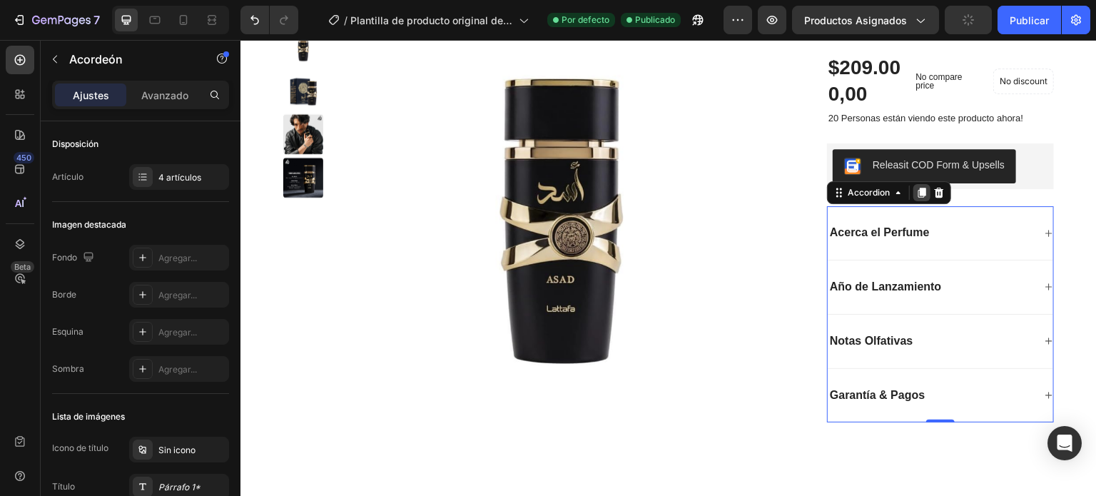
click at [916, 198] on icon at bounding box center [921, 192] width 11 height 11
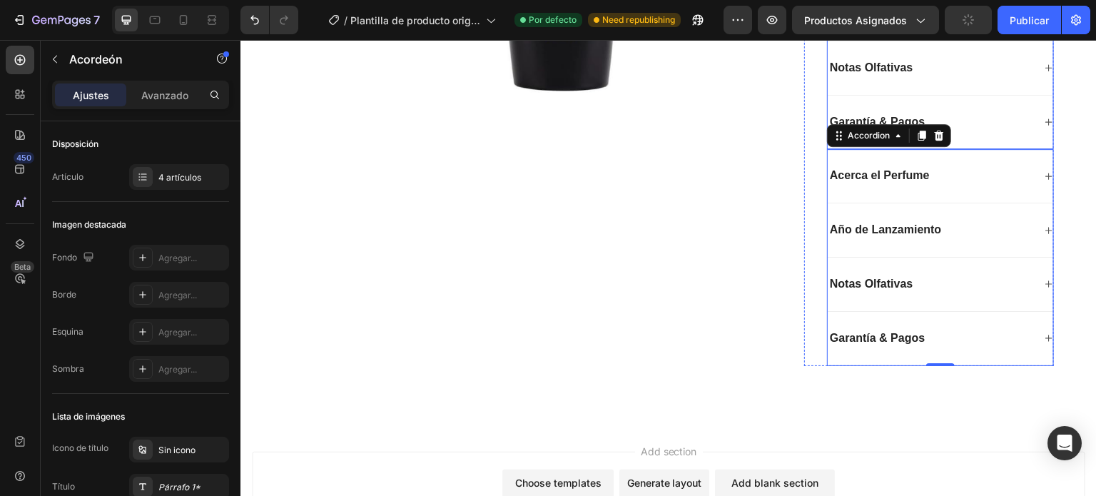
scroll to position [504, 0]
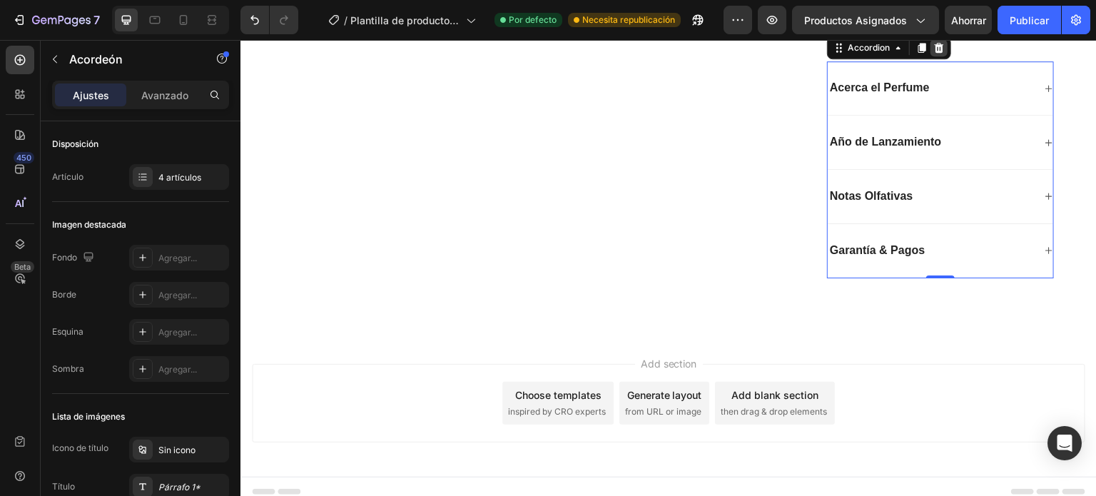
click at [939, 56] on div at bounding box center [939, 47] width 17 height 17
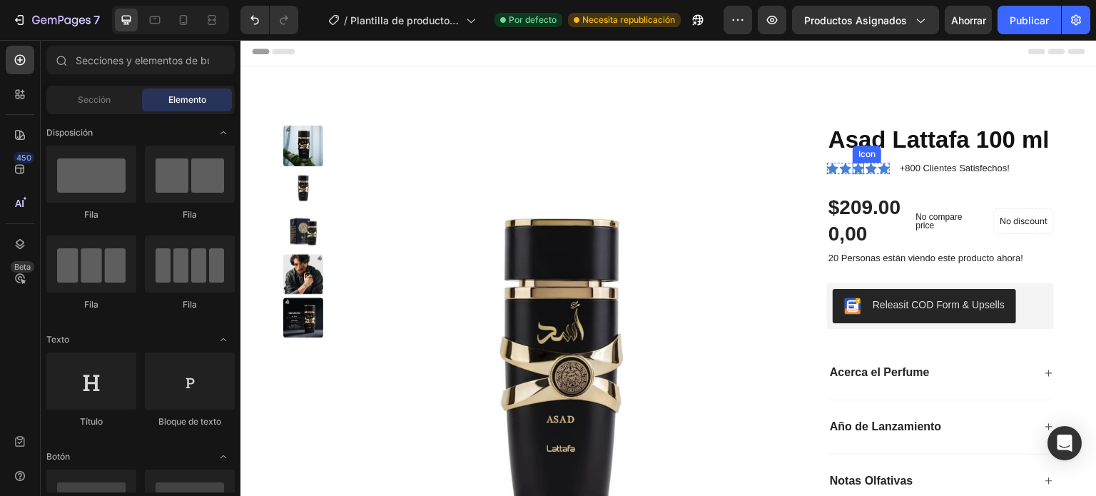
scroll to position [0, 0]
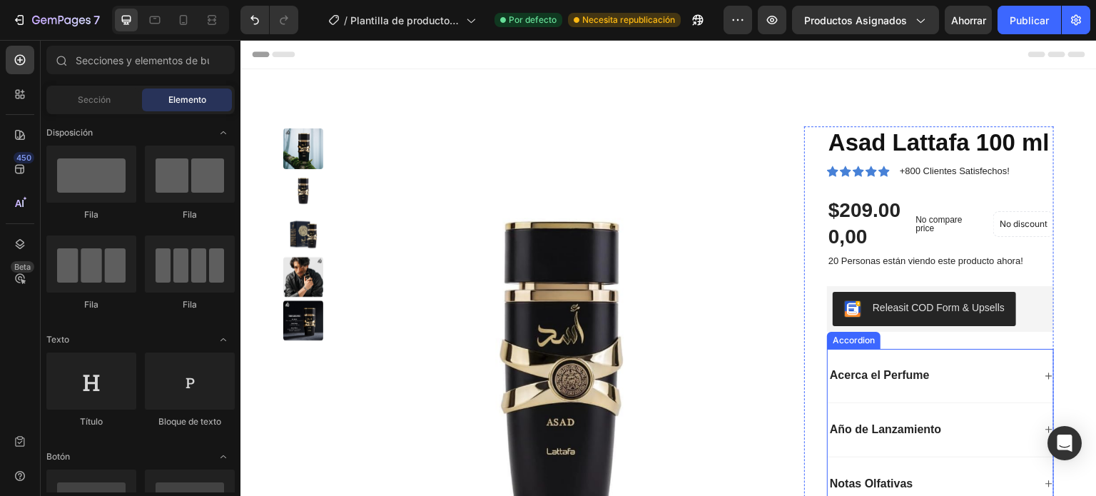
click at [839, 347] on div "Accordion" at bounding box center [854, 340] width 48 height 13
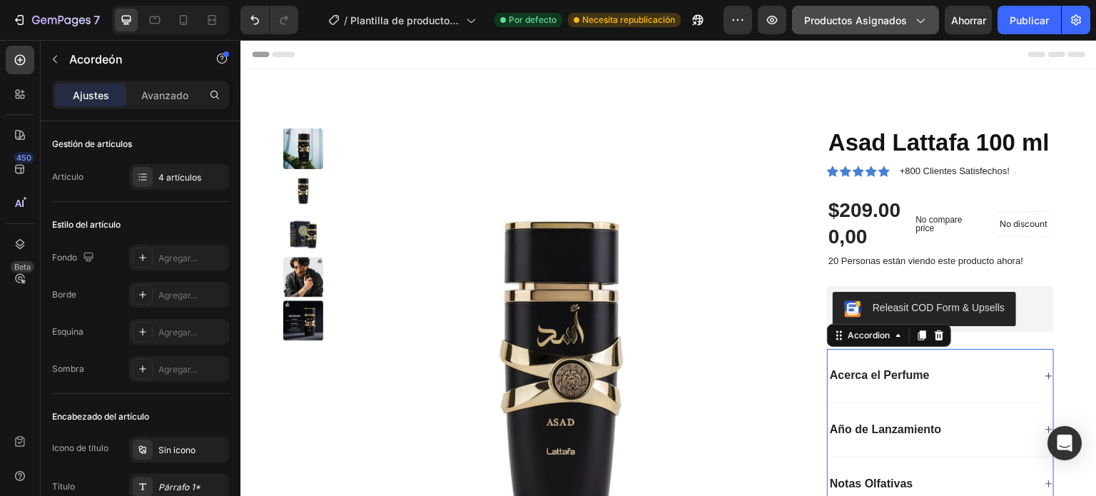
click at [919, 13] on icon "button" at bounding box center [920, 20] width 14 height 14
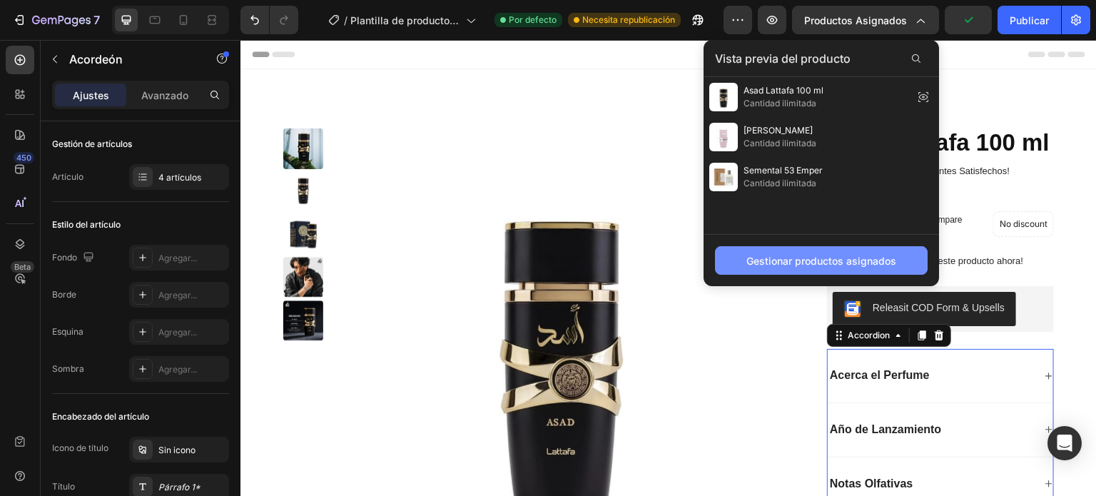
click at [848, 251] on button "Gestionar productos asignados" at bounding box center [821, 260] width 213 height 29
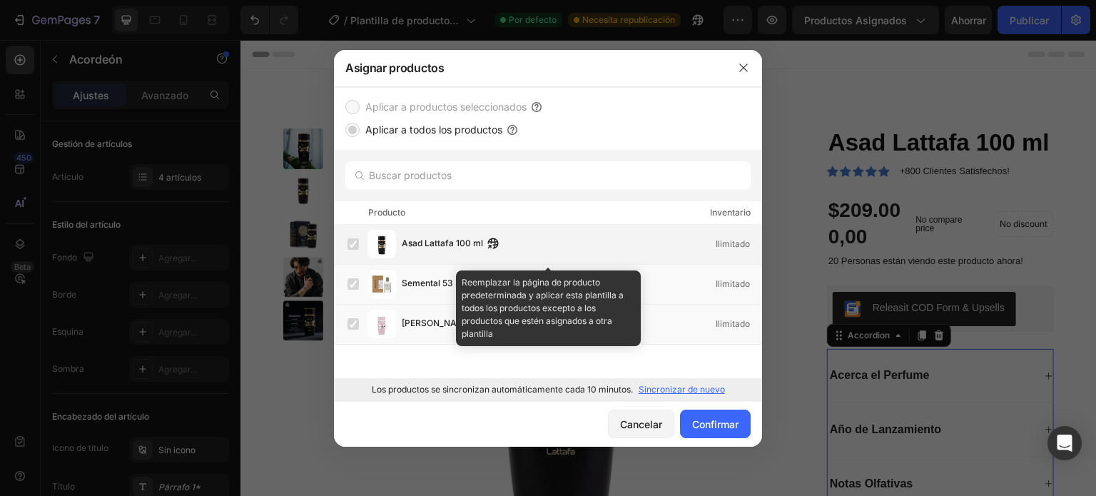
click at [355, 244] on label at bounding box center [353, 243] width 11 height 11
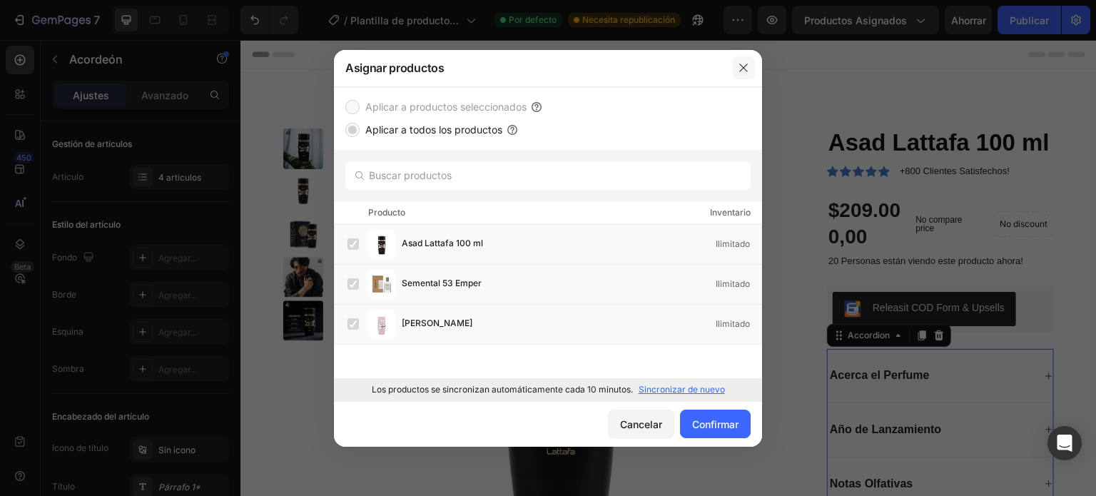
click at [742, 69] on icon "button" at bounding box center [743, 68] width 8 height 8
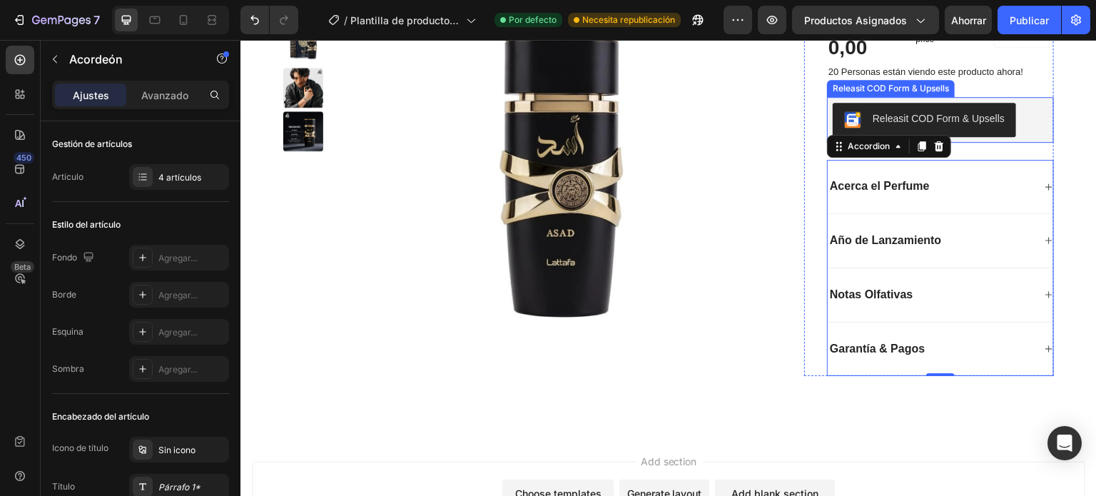
scroll to position [214, 0]
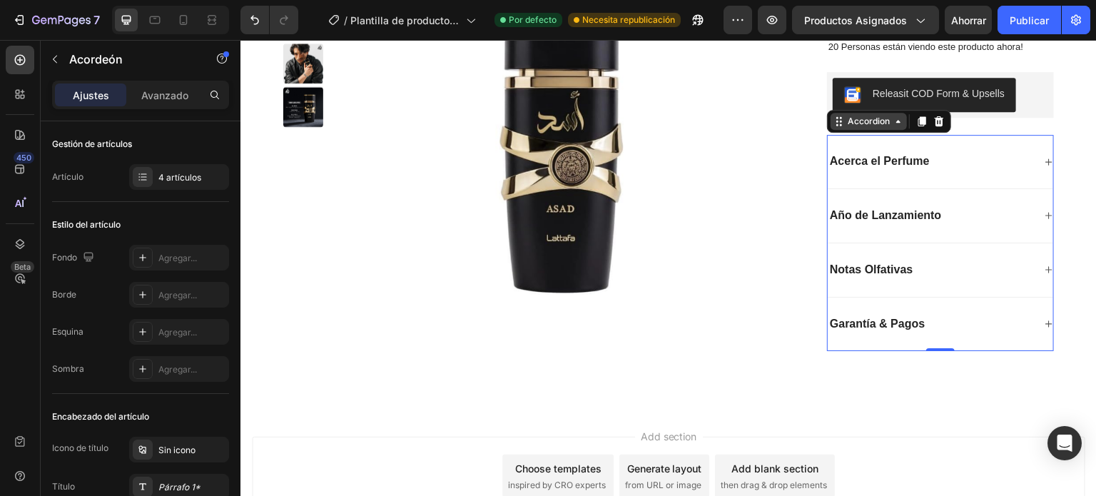
click at [893, 127] on icon at bounding box center [898, 121] width 11 height 11
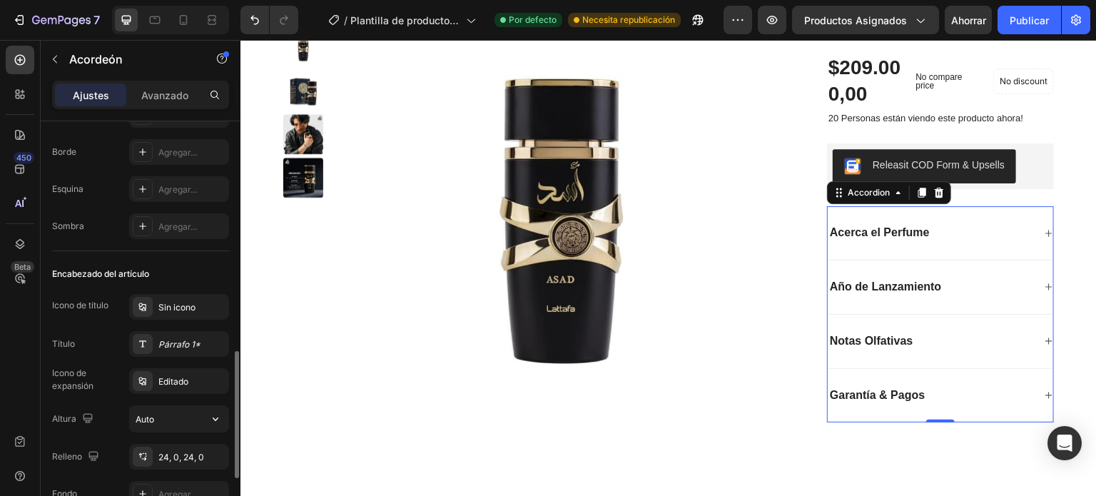
scroll to position [285, 0]
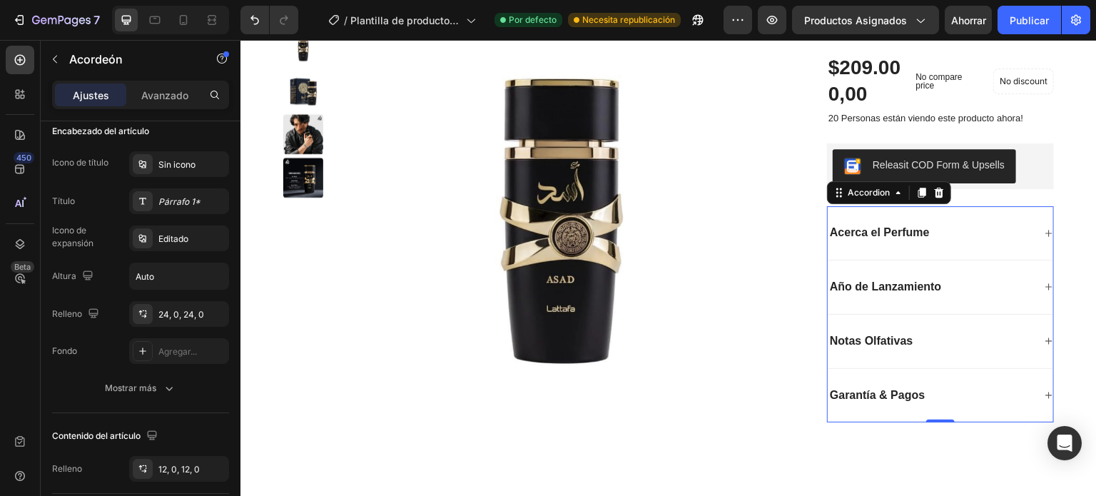
click at [941, 293] on div "Año de Lanzamiento" at bounding box center [941, 288] width 226 height 54
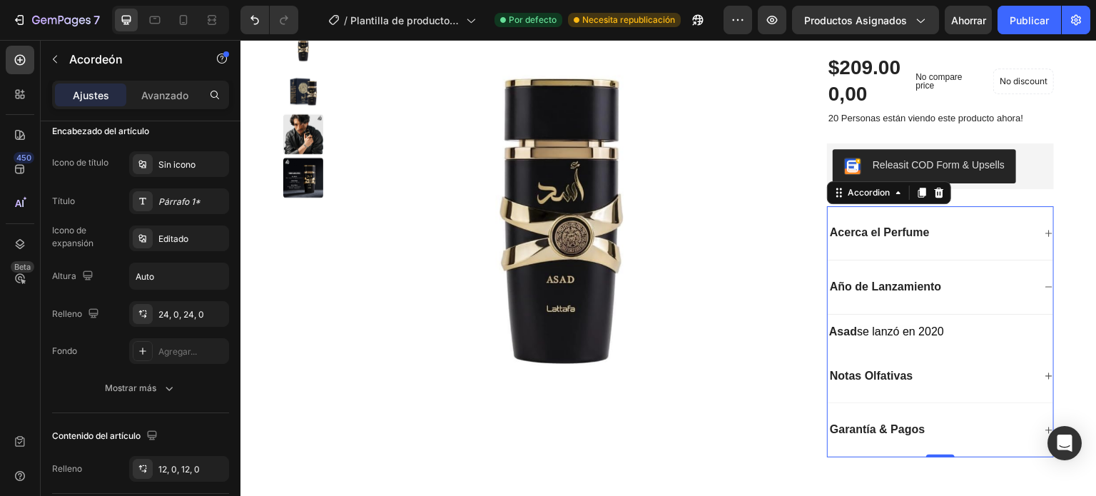
click at [947, 261] on div "Acerca el Perfume" at bounding box center [941, 233] width 226 height 54
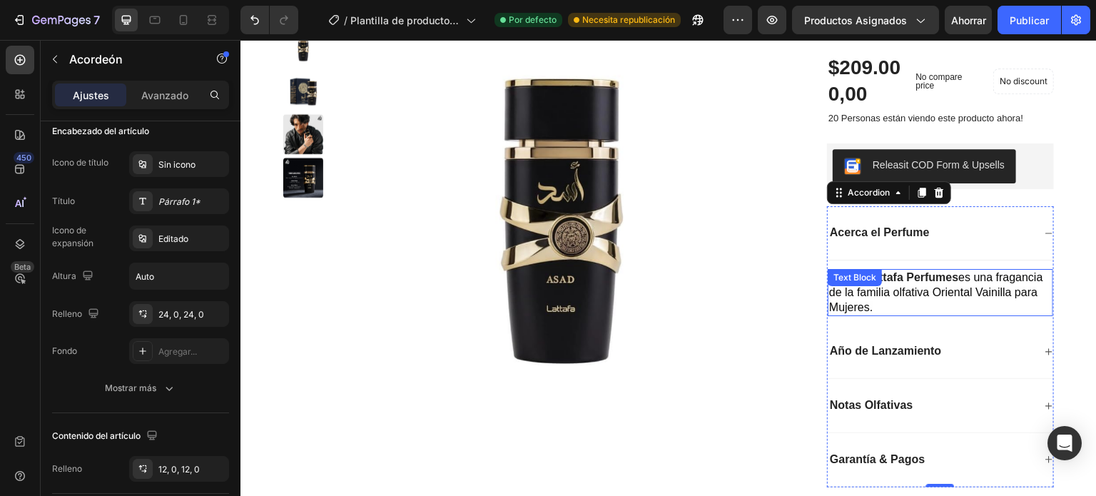
click at [955, 315] on p "Yara de Lattafa Perfumes es una fragancia de la familia olfativa Oriental Vaini…" at bounding box center [940, 292] width 223 height 44
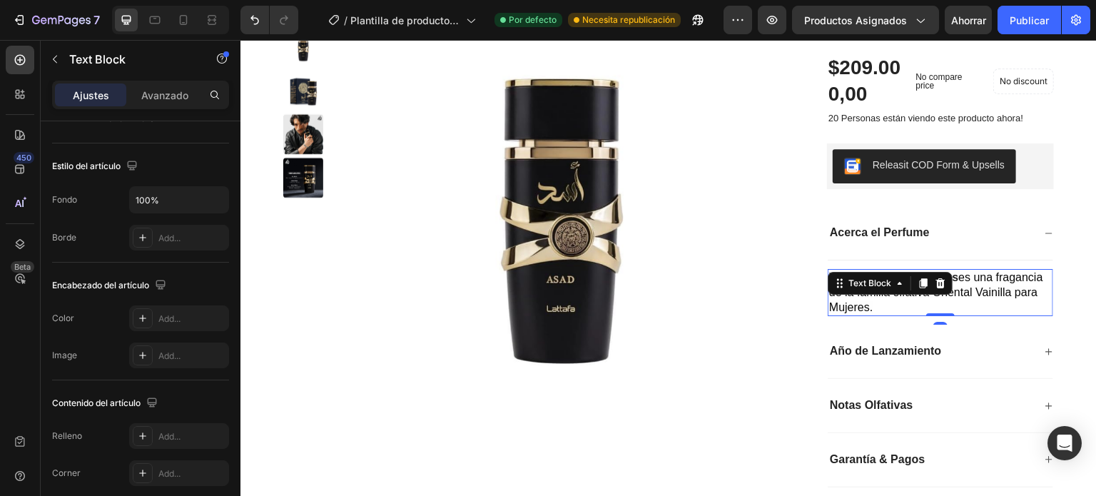
scroll to position [0, 0]
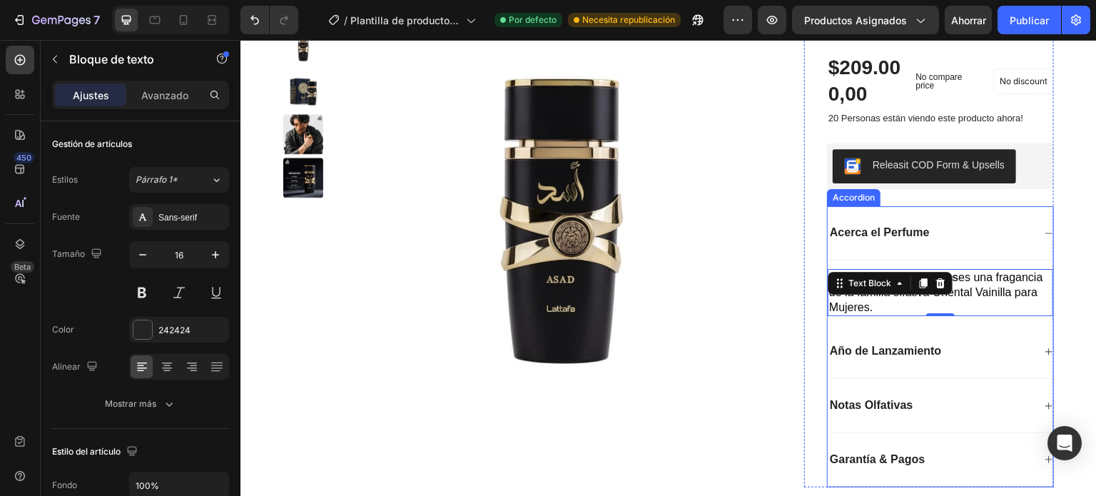
click at [891, 241] on div "Acerca el Perfume" at bounding box center [941, 233] width 226 height 54
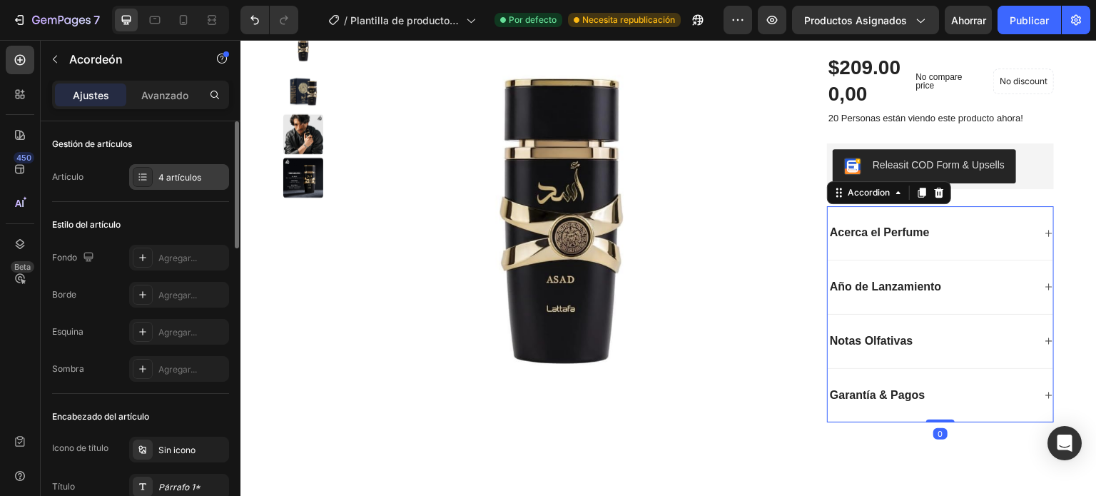
click at [142, 174] on icon at bounding box center [142, 176] width 11 height 11
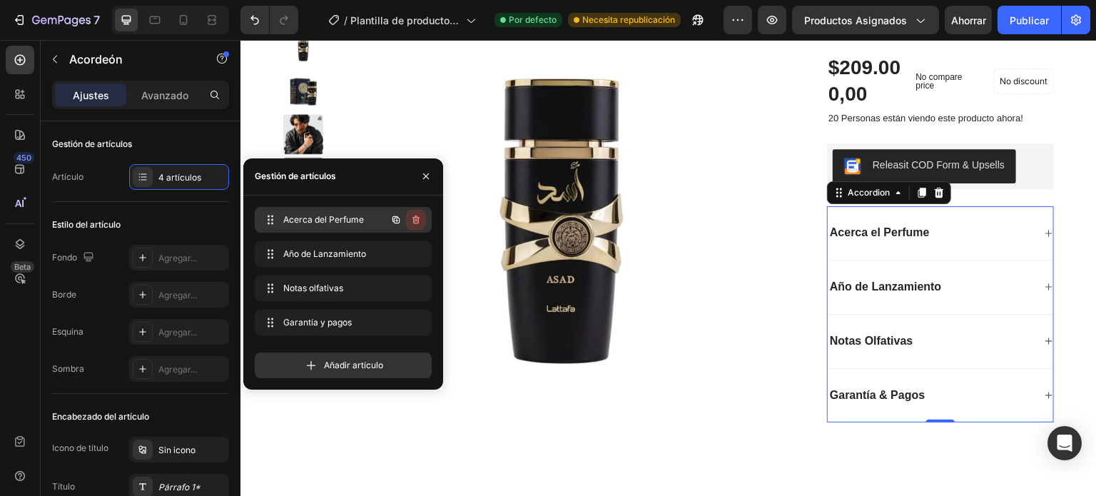
click at [417, 216] on icon "button" at bounding box center [416, 220] width 7 height 9
click at [403, 220] on font "Borrar" at bounding box center [406, 219] width 26 height 11
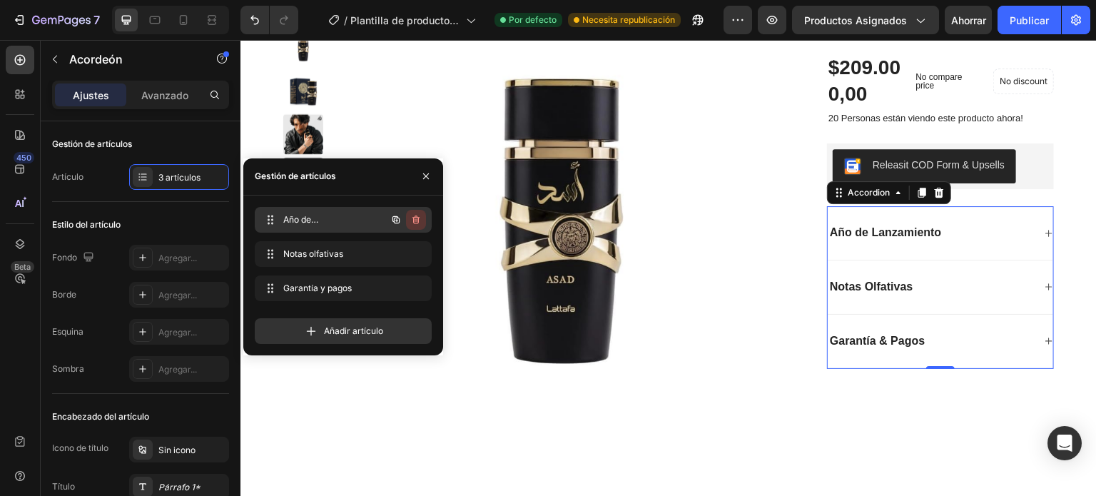
click at [414, 219] on icon "button" at bounding box center [415, 219] width 11 height 11
click at [408, 219] on font "Borrar" at bounding box center [406, 219] width 26 height 11
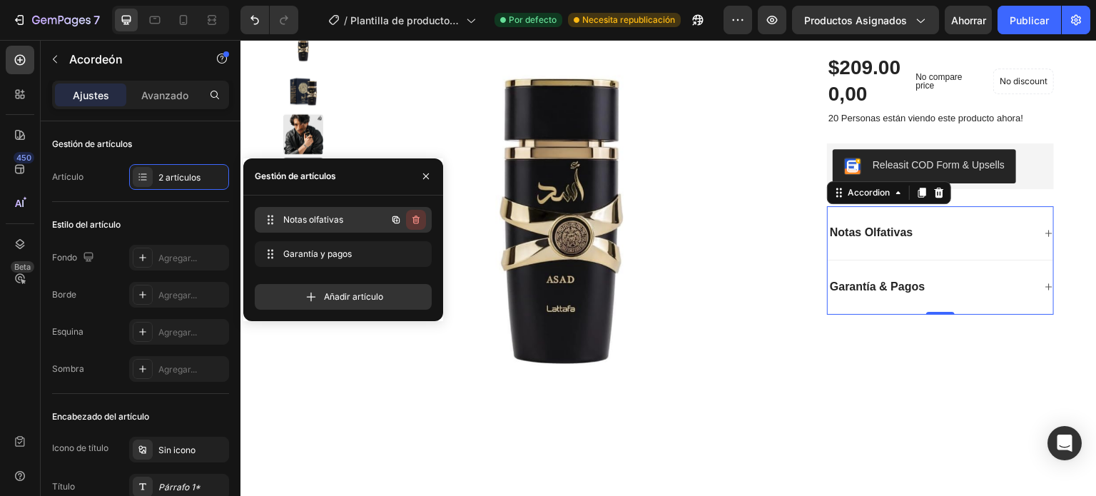
click at [411, 222] on icon "button" at bounding box center [415, 219] width 11 height 11
click at [409, 219] on font "Borrar" at bounding box center [406, 219] width 26 height 11
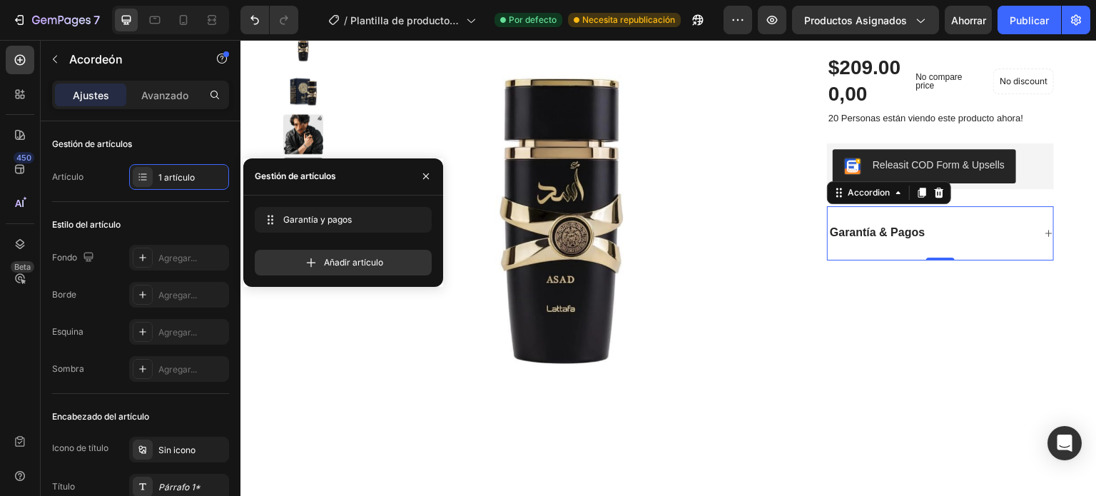
click at [365, 176] on div "Gestión de artículos" at bounding box center [343, 176] width 200 height 37
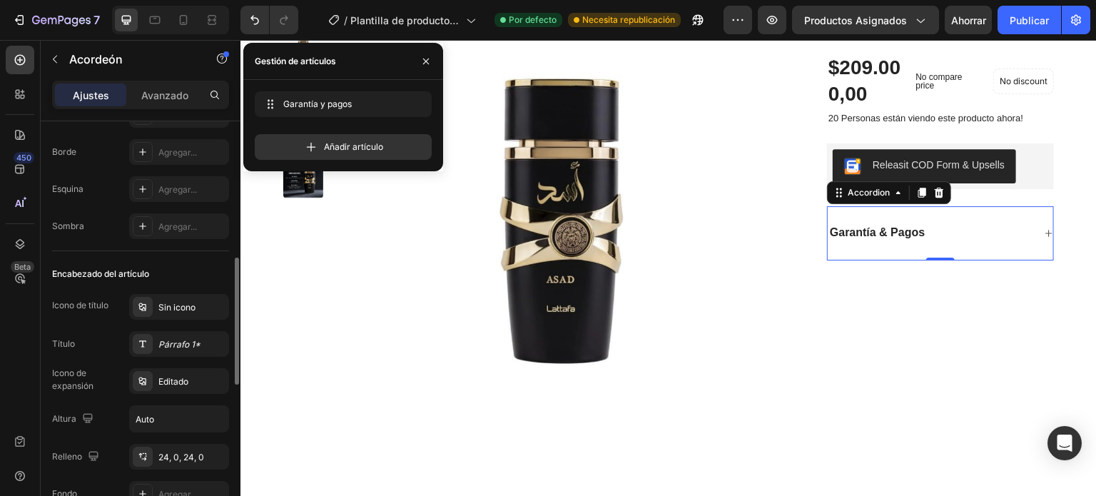
scroll to position [214, 0]
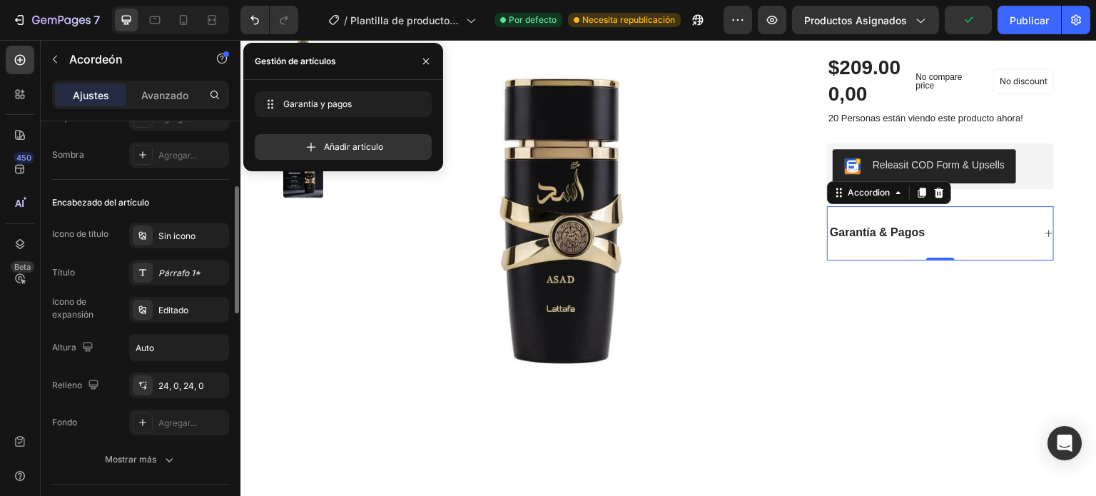
click at [171, 198] on div "Encabezado del artículo" at bounding box center [140, 202] width 177 height 23
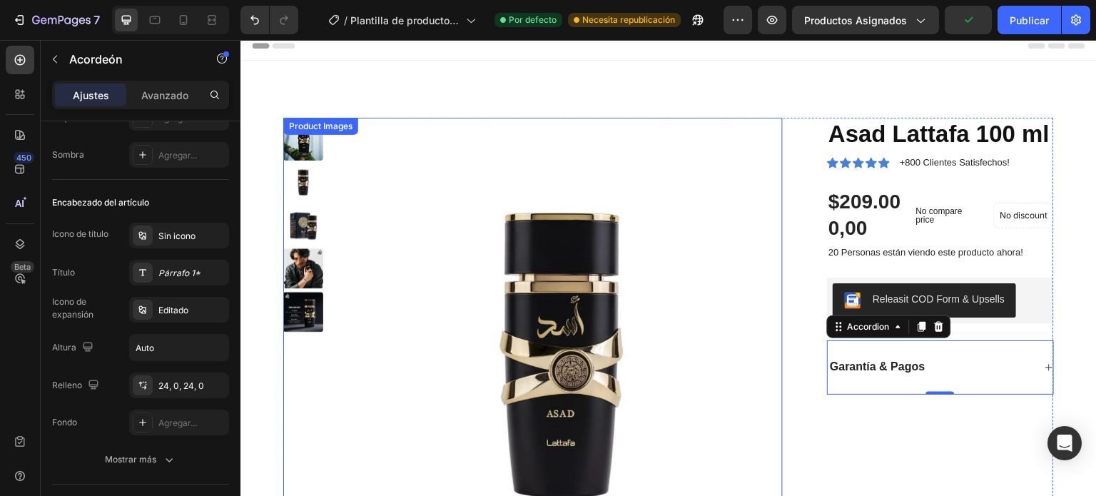
scroll to position [0, 0]
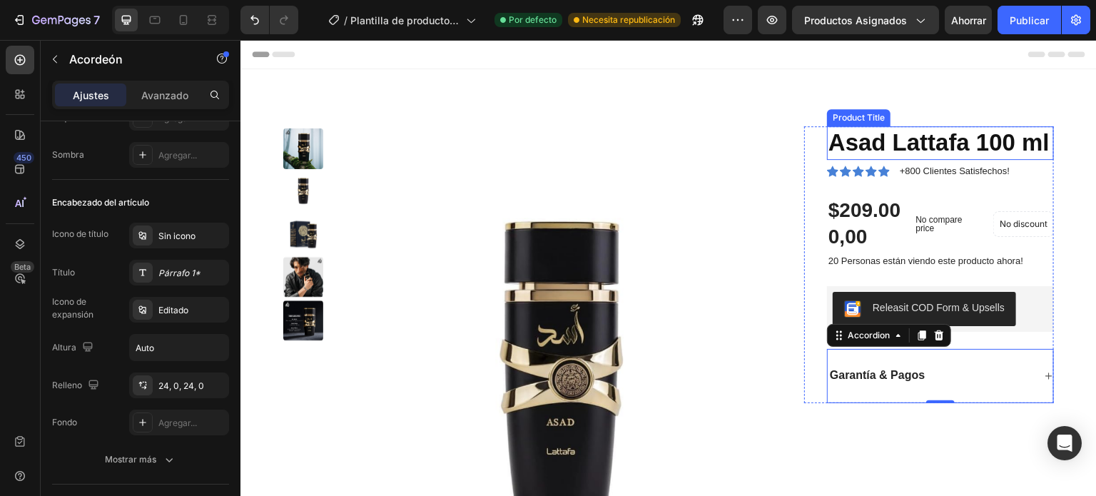
click at [872, 155] on h1 "Asad Lattafa 100 ml" at bounding box center [940, 143] width 227 height 34
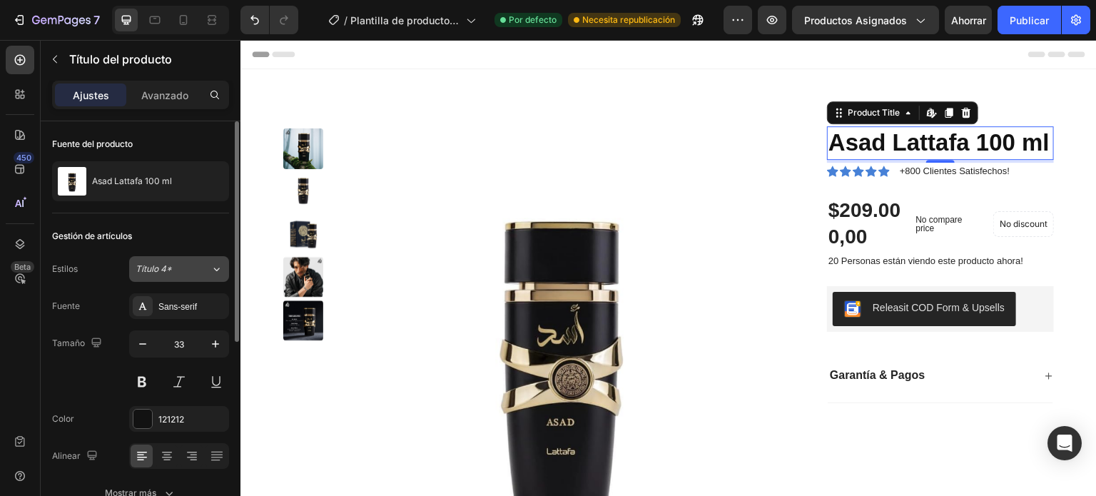
click at [163, 278] on button "Título 4*" at bounding box center [179, 269] width 100 height 26
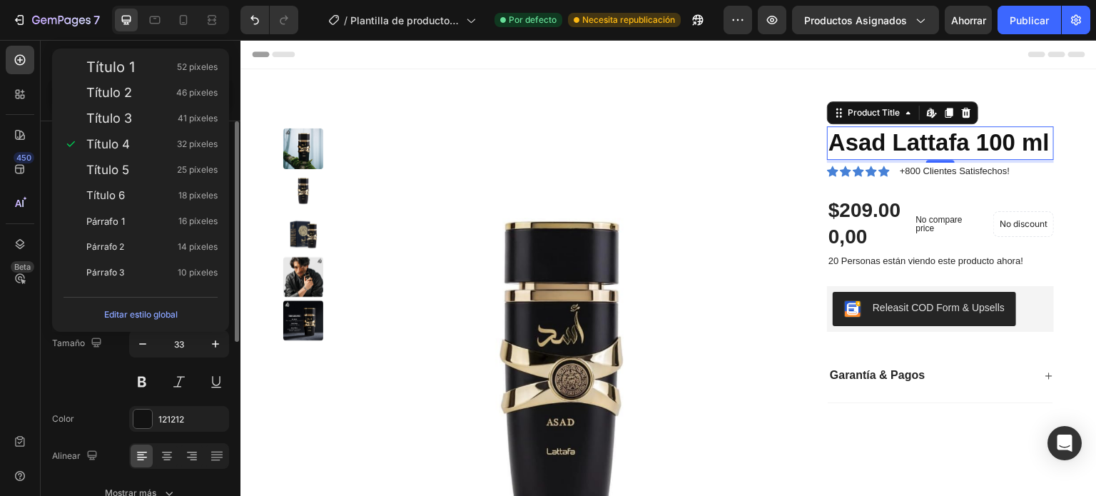
scroll to position [71, 0]
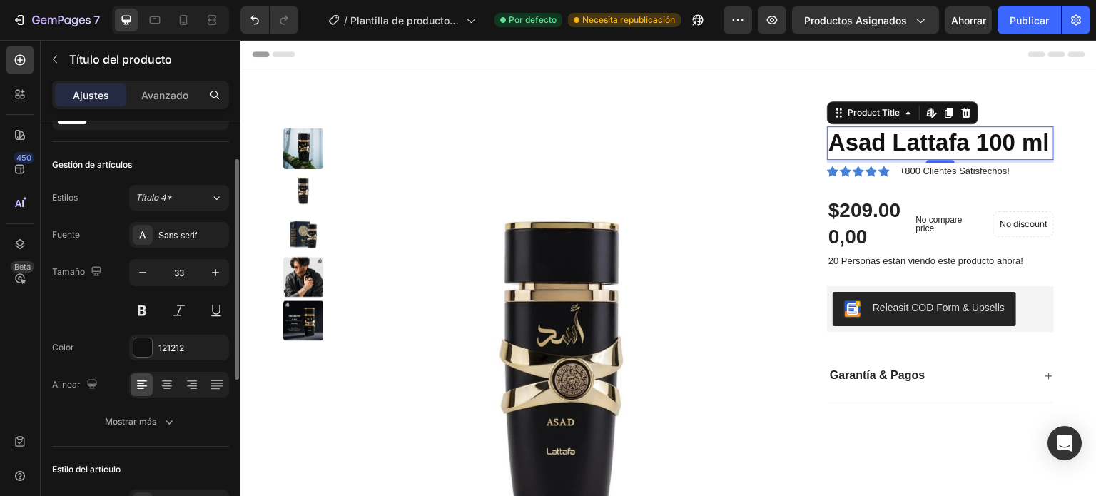
click at [116, 151] on div "Gestión de artículos Estilos Título 4* Fuente Sans-serif Tamaño 33 Color 121212…" at bounding box center [140, 294] width 177 height 305
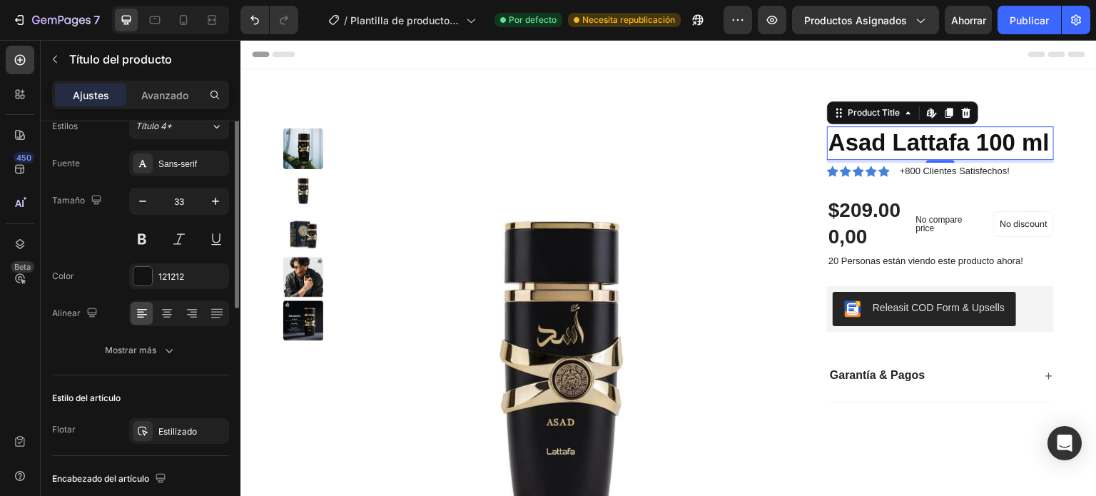
scroll to position [0, 0]
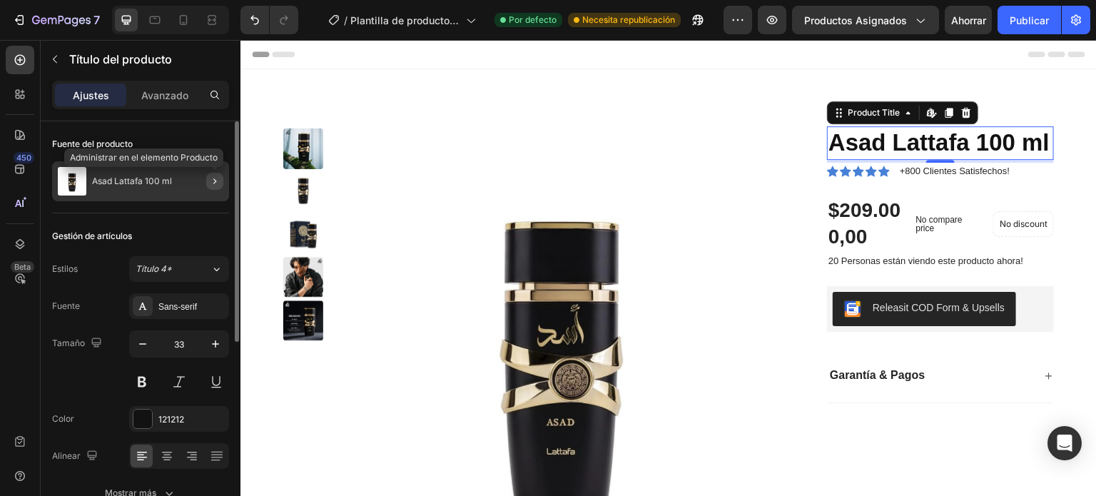
click at [214, 181] on icon "button" at bounding box center [214, 181] width 11 height 11
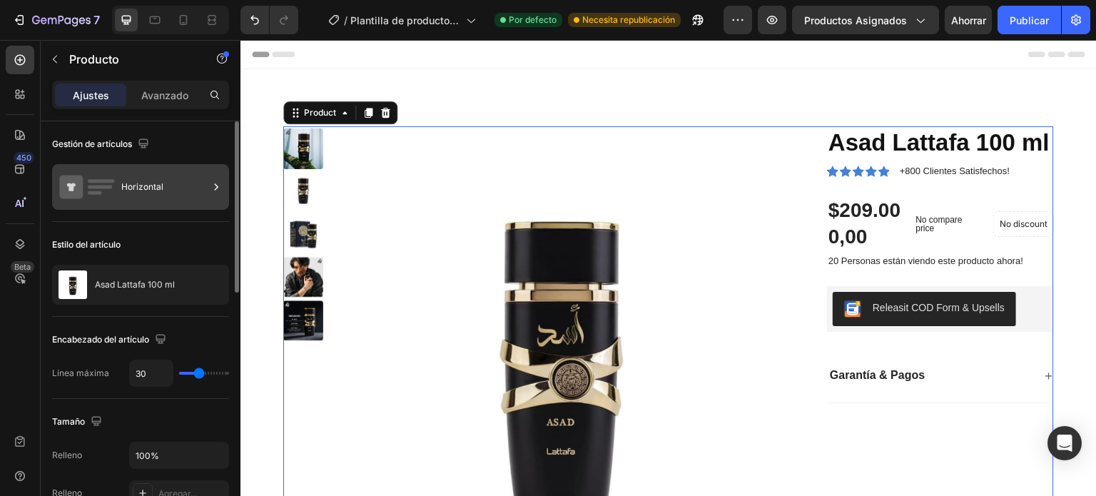
click at [165, 185] on div "Horizontal" at bounding box center [164, 187] width 87 height 33
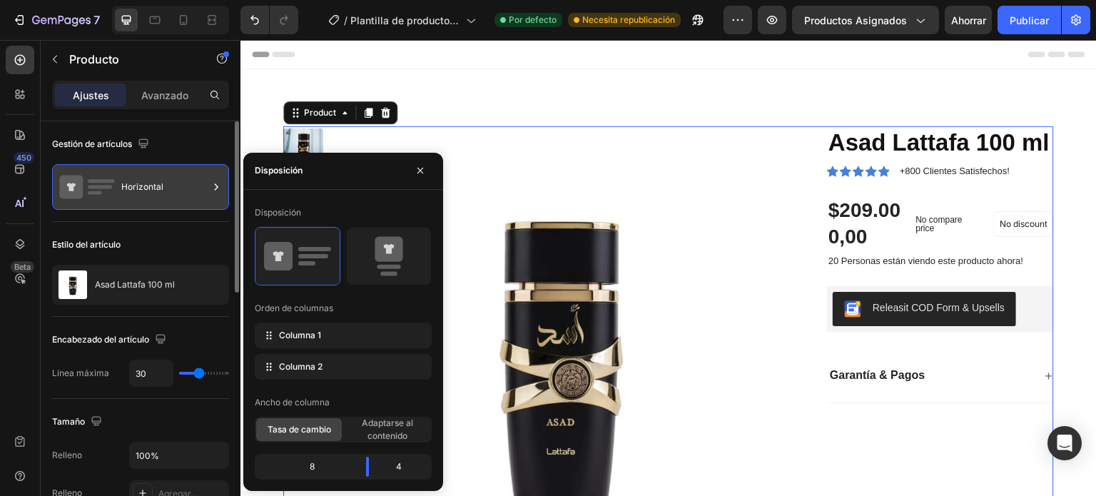
click at [166, 185] on div "Horizontal" at bounding box center [164, 187] width 87 height 33
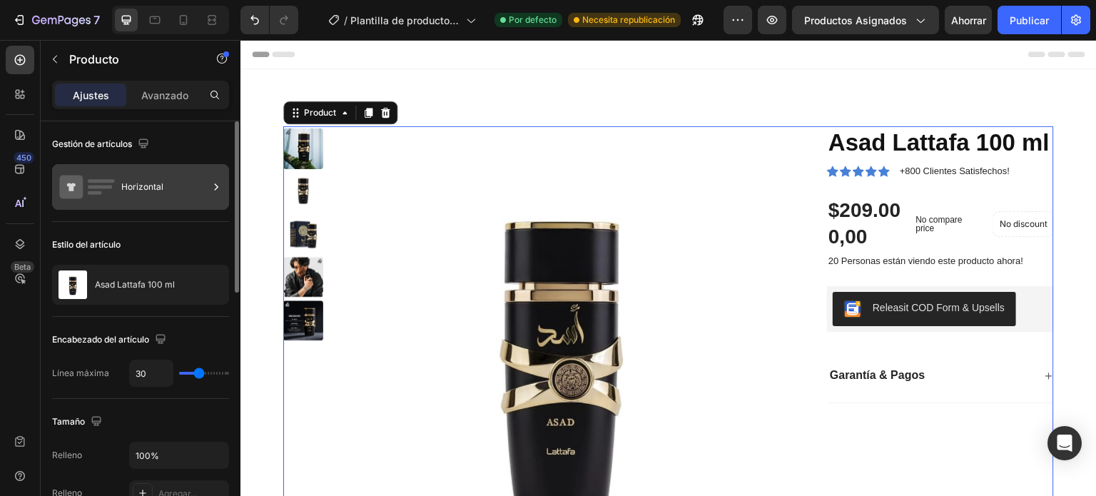
click at [214, 185] on icon at bounding box center [216, 187] width 14 height 14
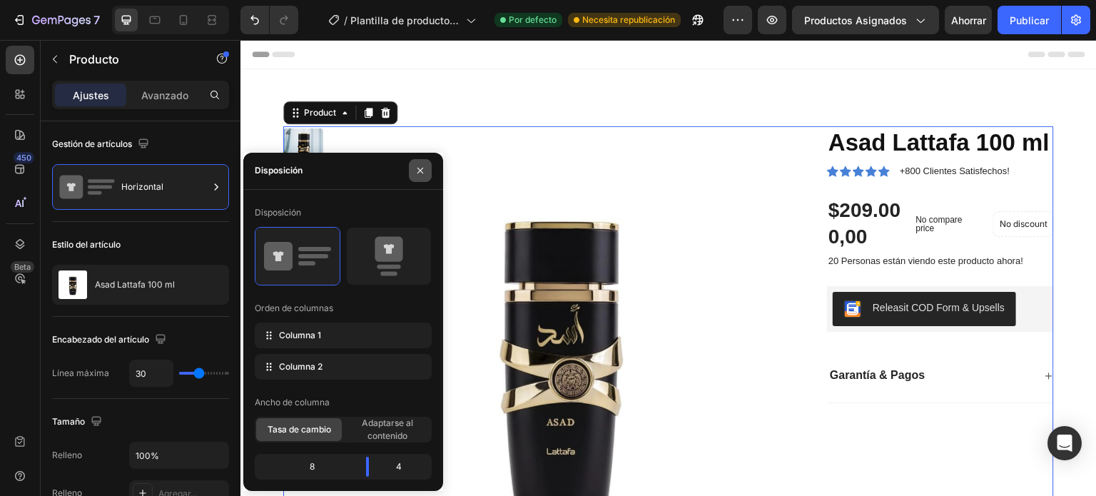
click at [419, 168] on icon "button" at bounding box center [420, 170] width 11 height 11
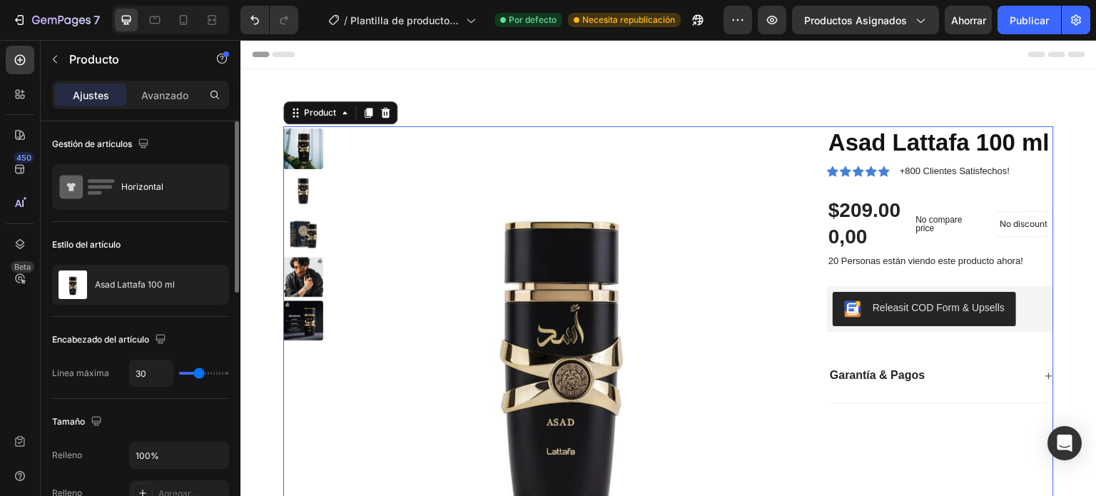
scroll to position [71, 0]
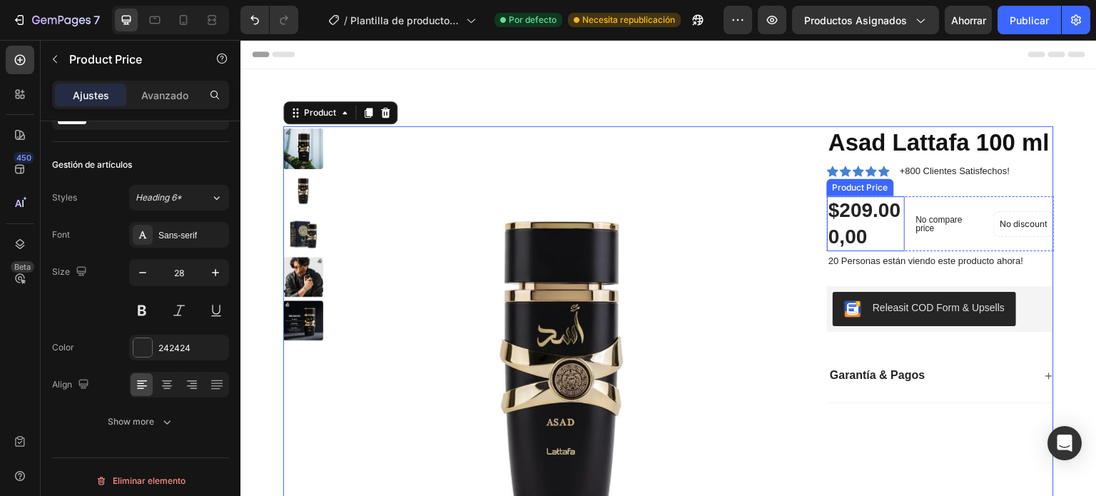
click at [894, 234] on div "$209.000,00" at bounding box center [866, 223] width 78 height 55
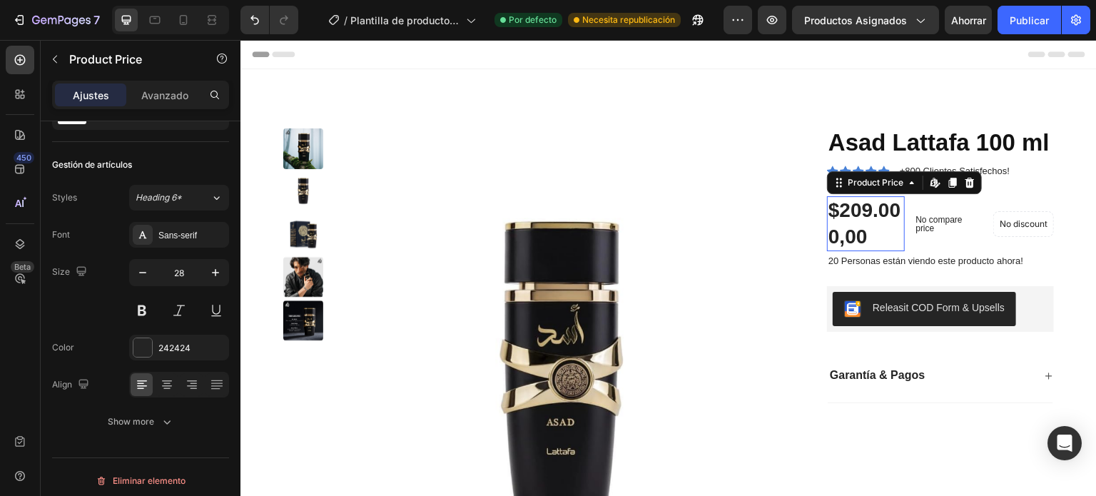
scroll to position [0, 0]
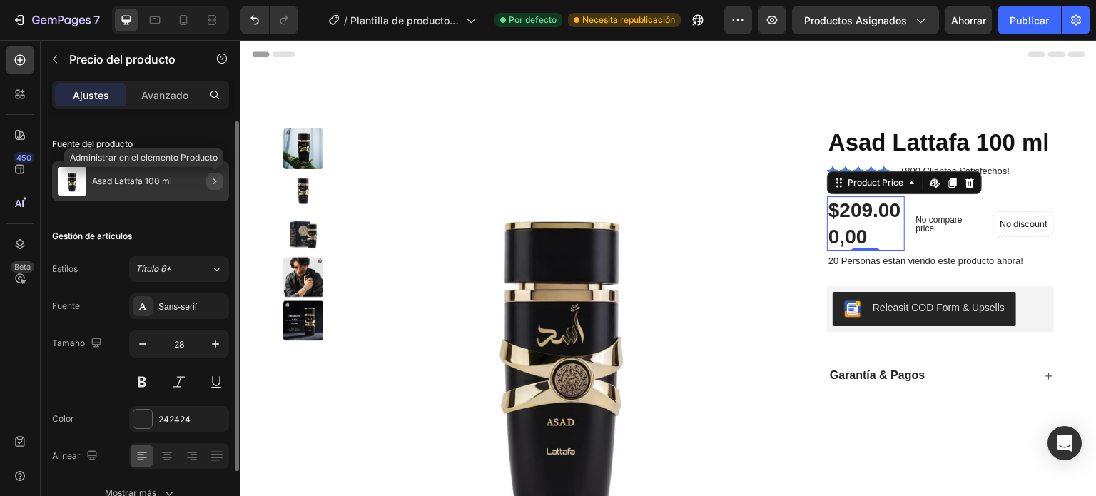
click at [213, 181] on icon "button" at bounding box center [214, 181] width 11 height 11
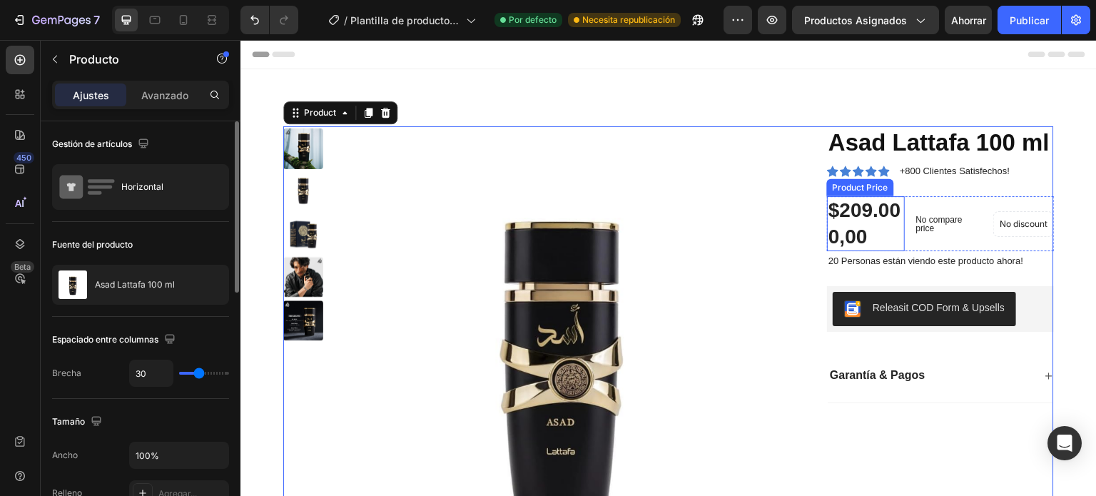
click at [894, 251] on div "$209.000,00" at bounding box center [866, 223] width 78 height 55
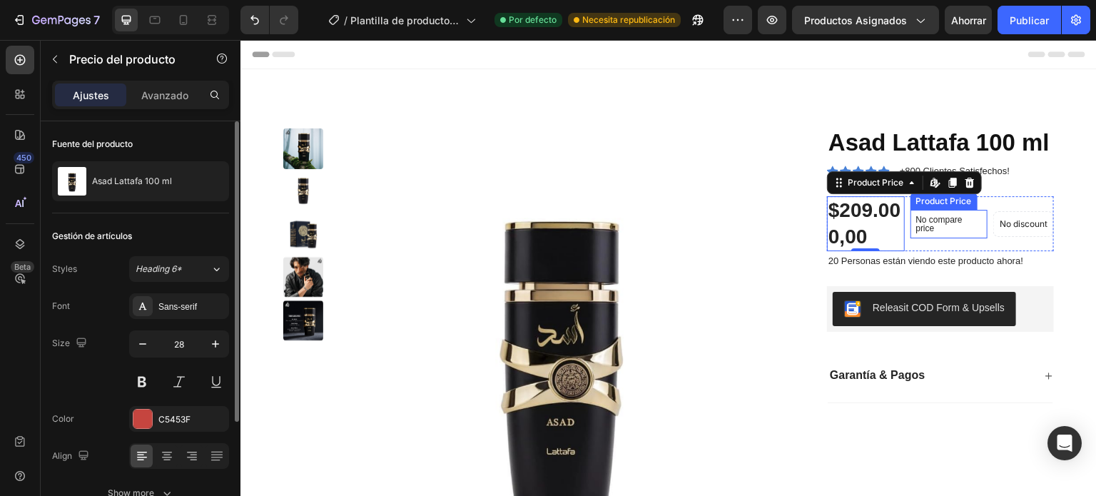
click at [933, 233] on p "No compare price" at bounding box center [949, 224] width 66 height 17
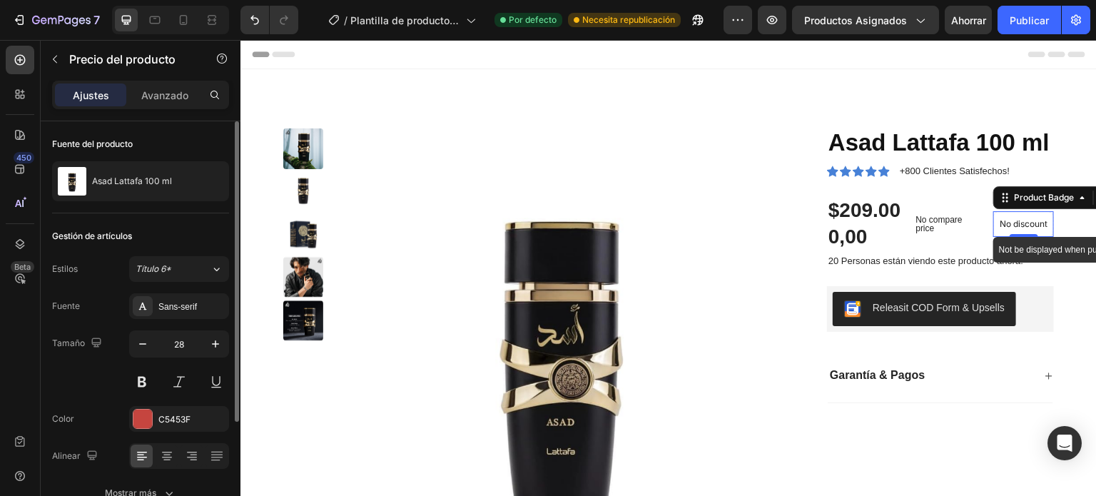
click at [1000, 231] on p "No discount" at bounding box center [1024, 224] width 48 height 13
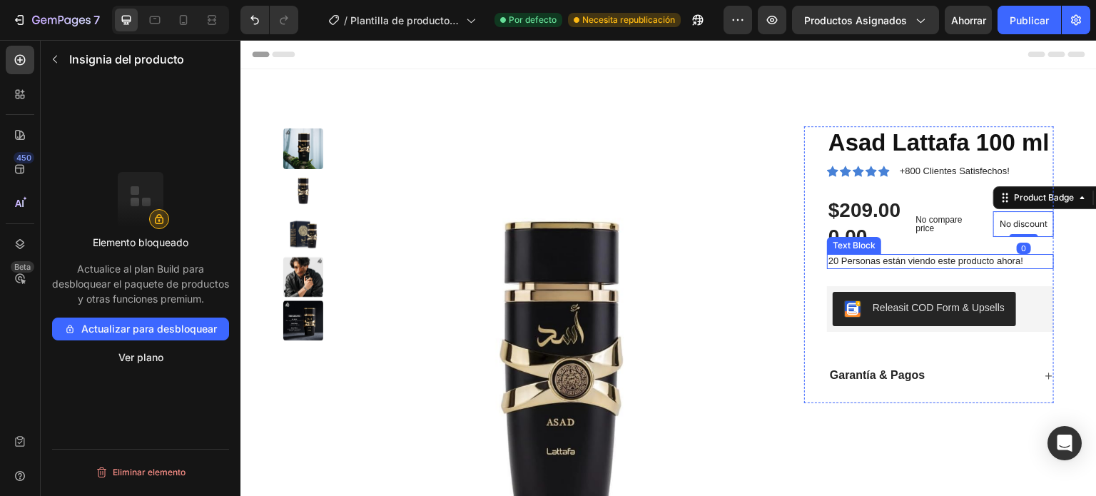
click at [919, 268] on p "20 Personas están viendo este producto ahora!" at bounding box center [941, 262] width 224 height 12
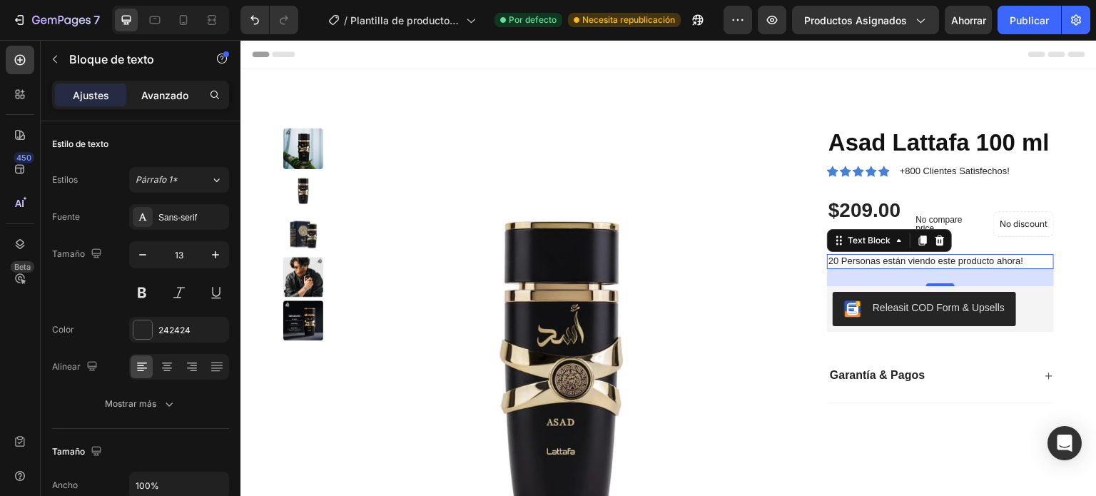
click at [173, 99] on font "Avanzado" at bounding box center [164, 95] width 47 height 12
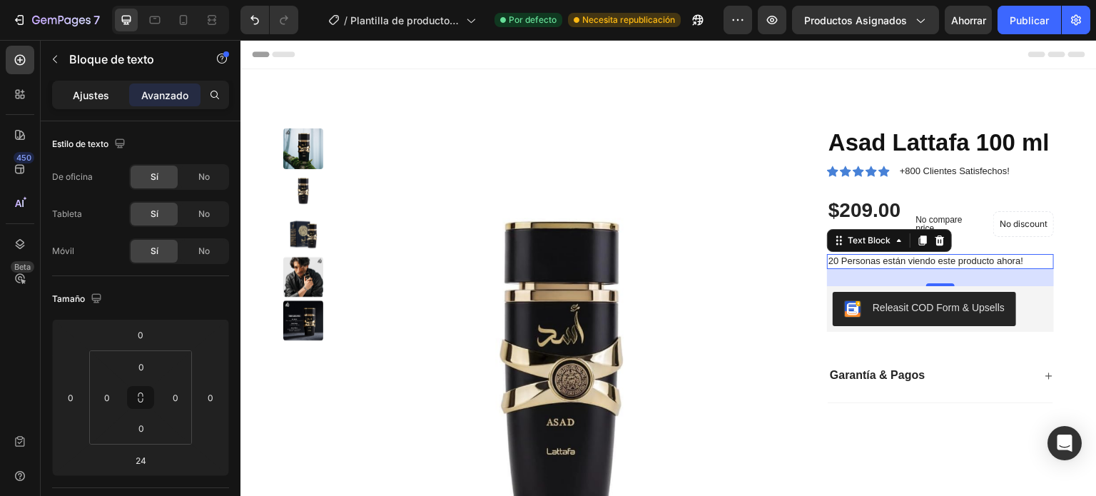
click at [103, 96] on font "Ajustes" at bounding box center [91, 95] width 36 height 12
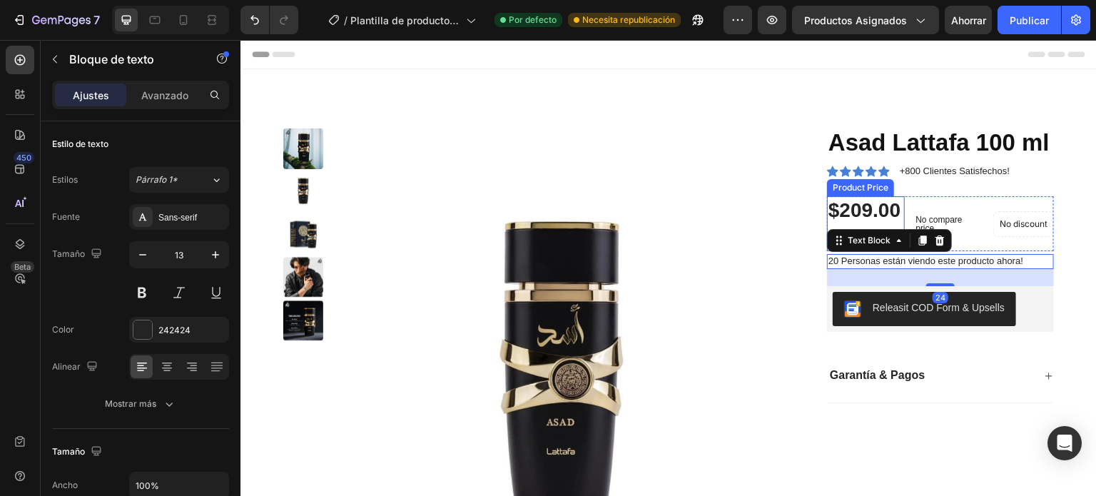
click at [873, 246] on div "$209.000,00" at bounding box center [866, 223] width 78 height 55
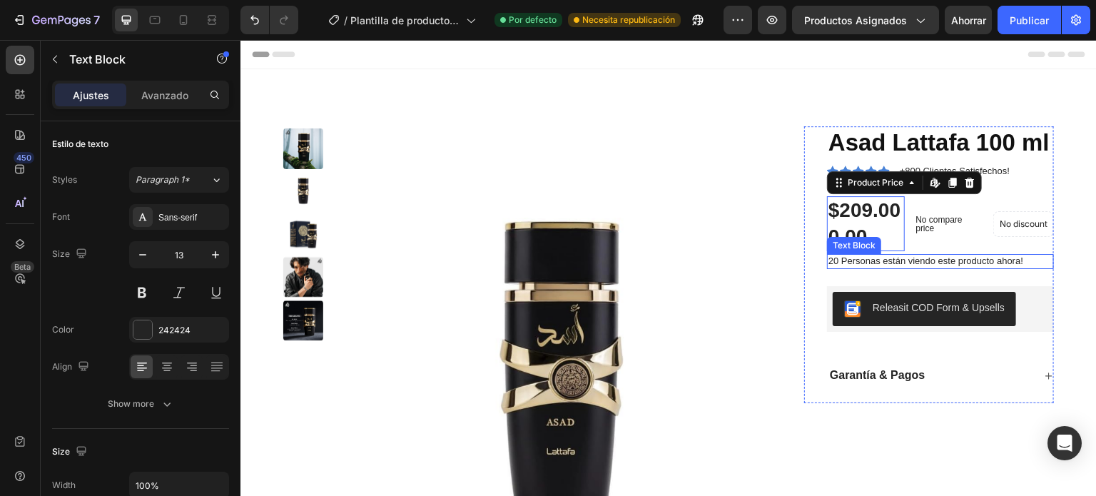
click at [883, 268] on p "20 Personas están viendo este producto ahora!" at bounding box center [941, 262] width 224 height 12
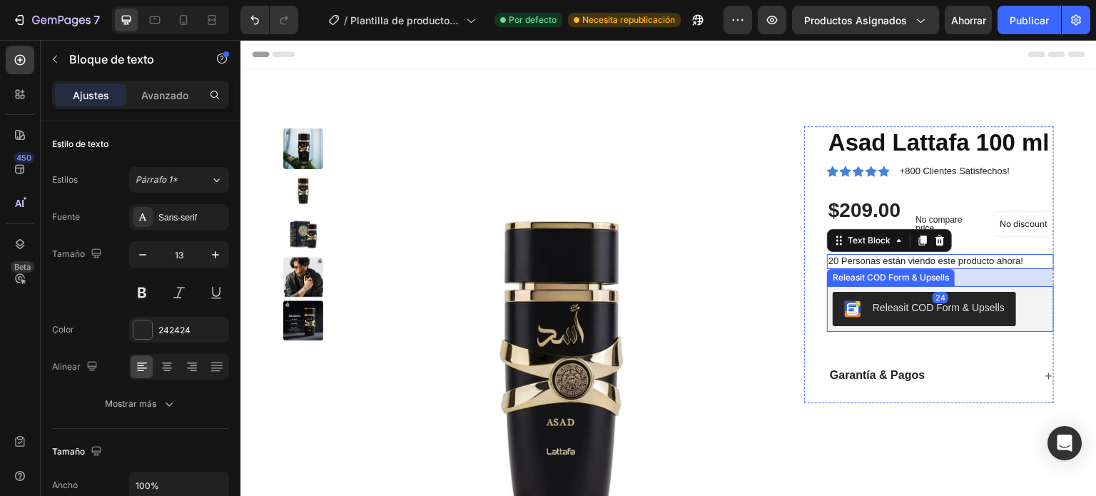
click at [886, 315] on div "Releasit COD Form & Upsells" at bounding box center [939, 307] width 132 height 15
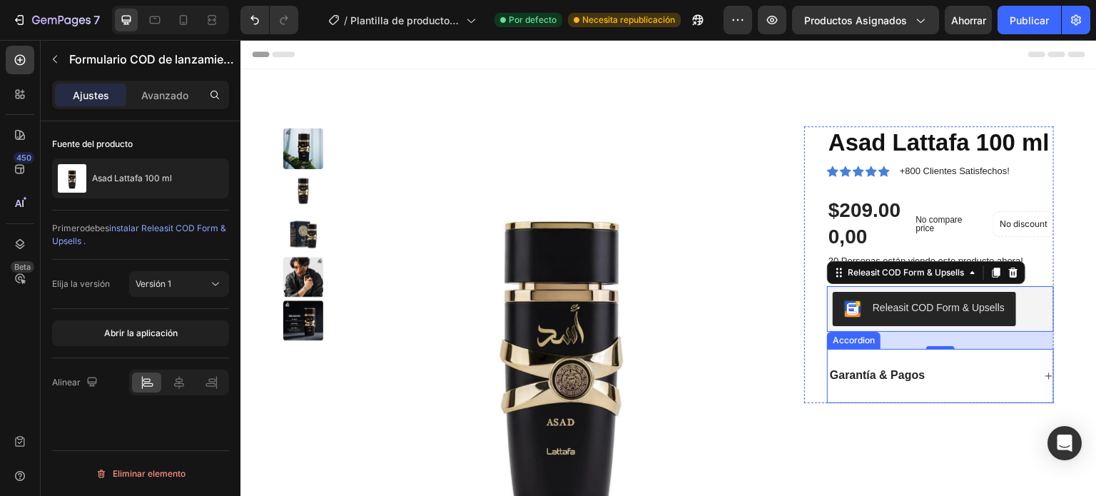
click at [879, 383] on p "Garantía & Pagos" at bounding box center [877, 375] width 95 height 15
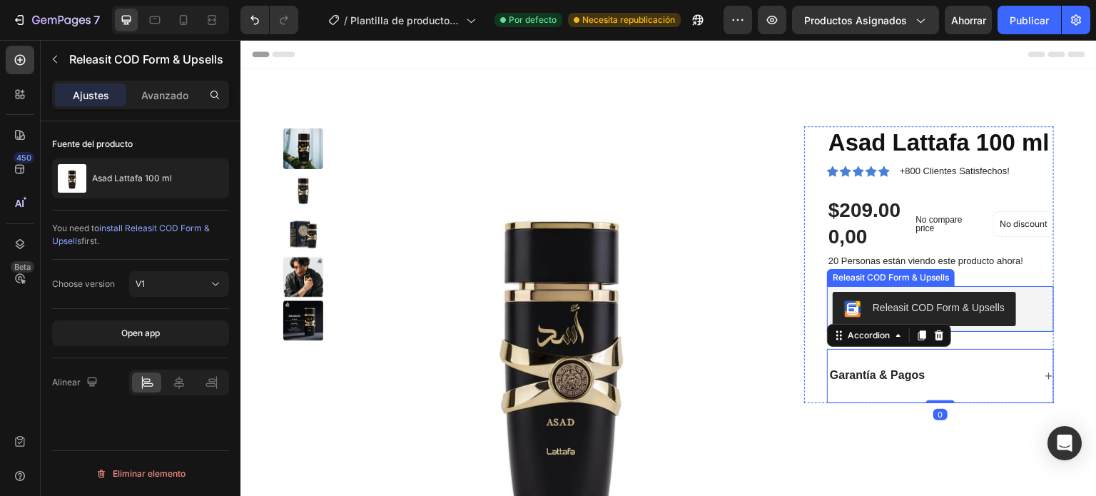
click at [901, 318] on div "Releasit COD Form & Upsells" at bounding box center [924, 308] width 161 height 17
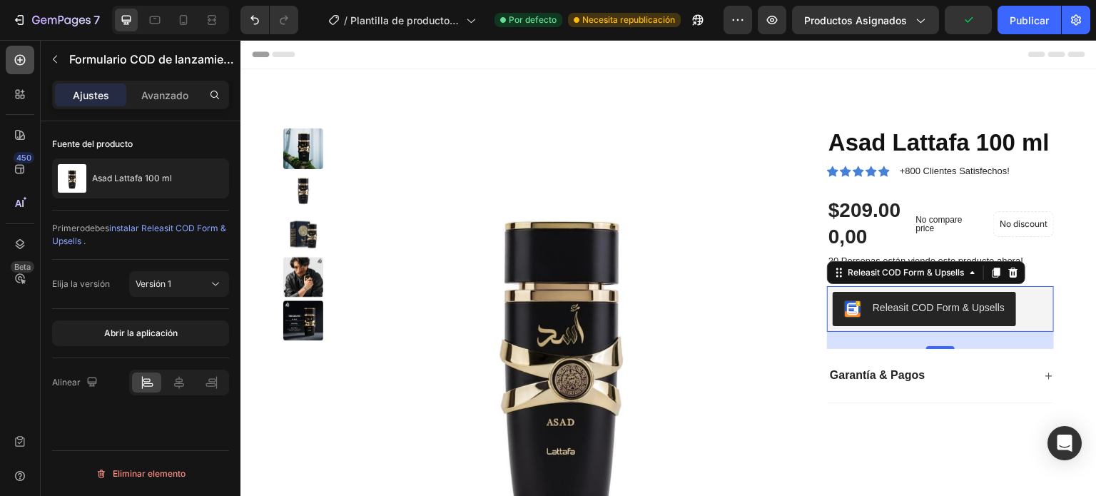
click at [20, 62] on icon at bounding box center [20, 60] width 14 height 14
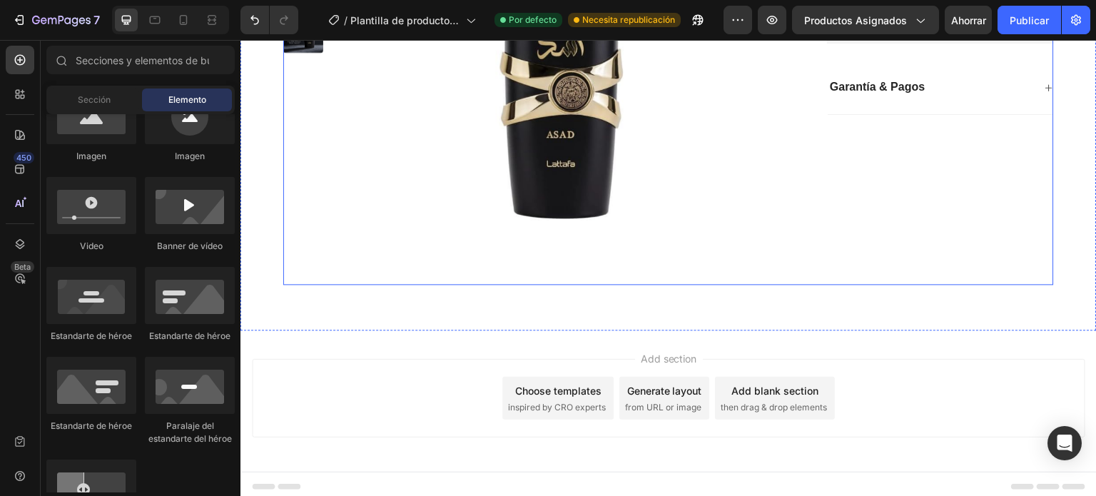
scroll to position [293, 0]
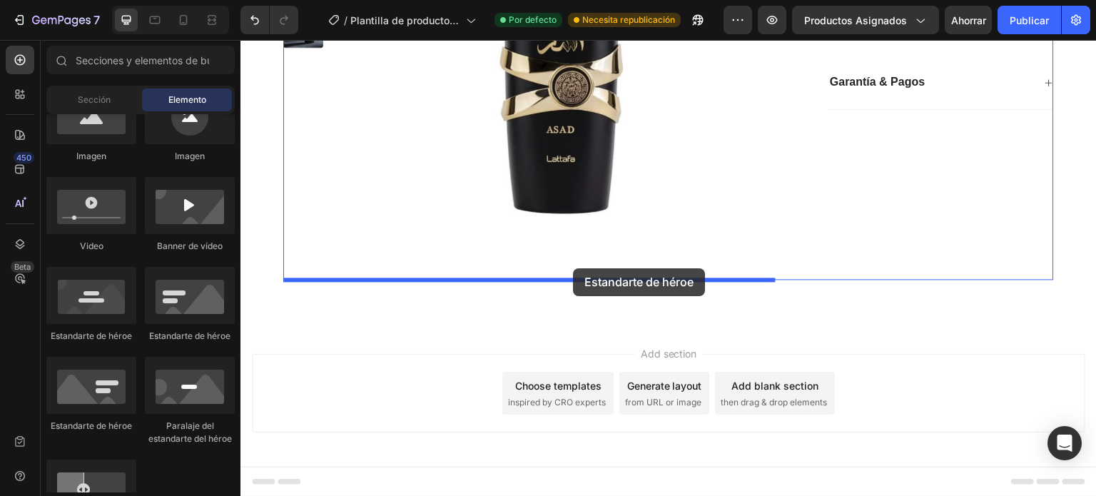
drag, startPoint x: 418, startPoint y: 342, endPoint x: 573, endPoint y: 268, distance: 172.1
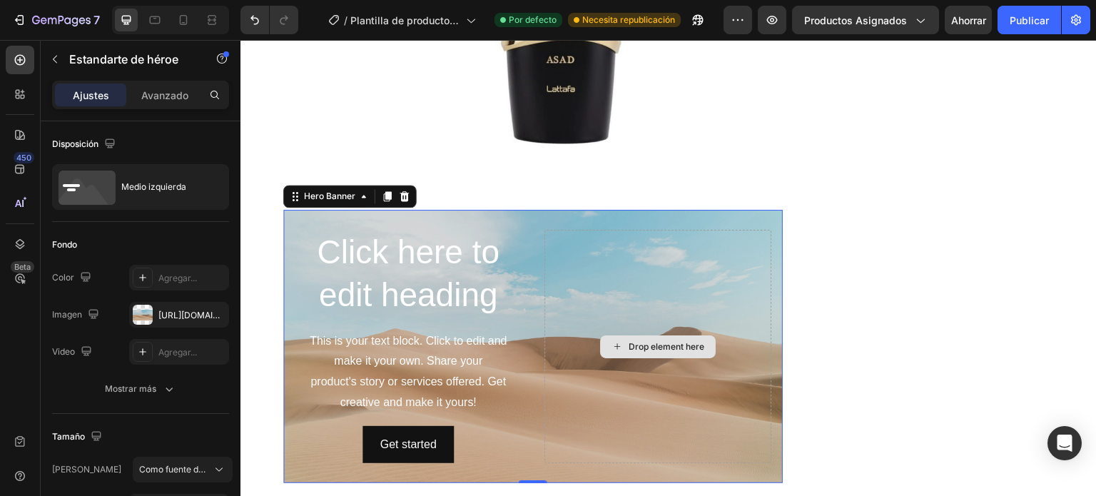
scroll to position [365, 0]
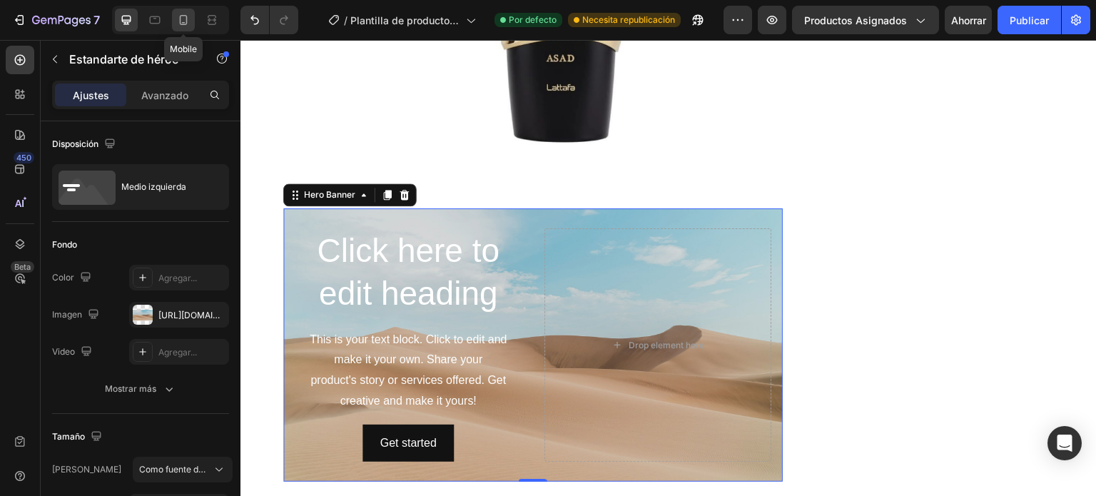
click at [180, 17] on icon at bounding box center [184, 20] width 8 height 10
type input "Auto"
type input "100%"
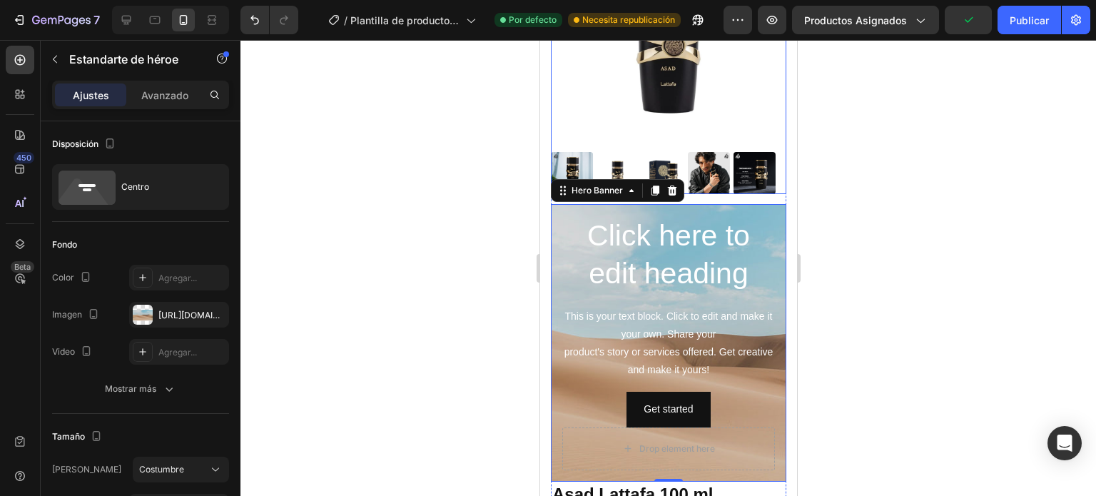
scroll to position [214, 0]
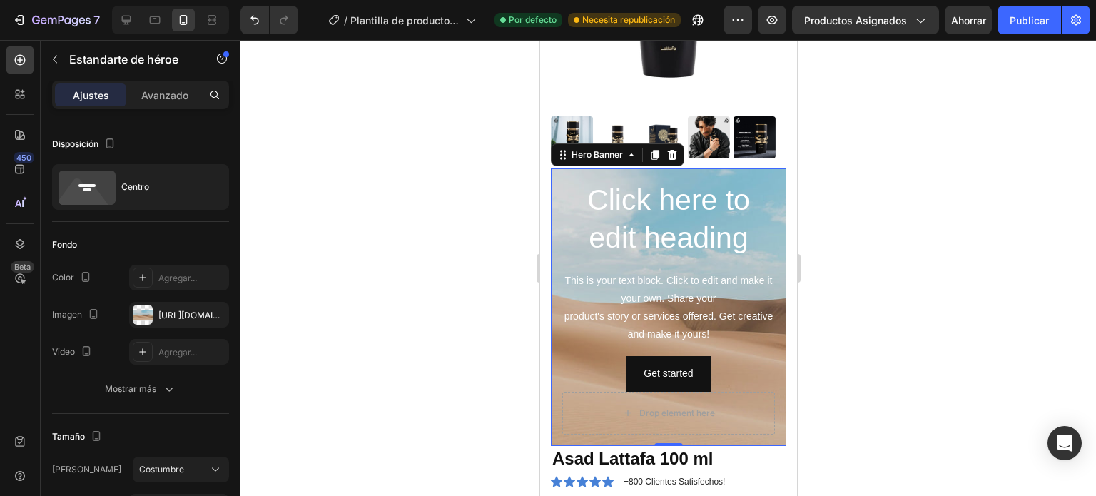
click at [559, 251] on div "Click here to edit heading Heading This is your text block. Click to edit and m…" at bounding box center [668, 307] width 236 height 278
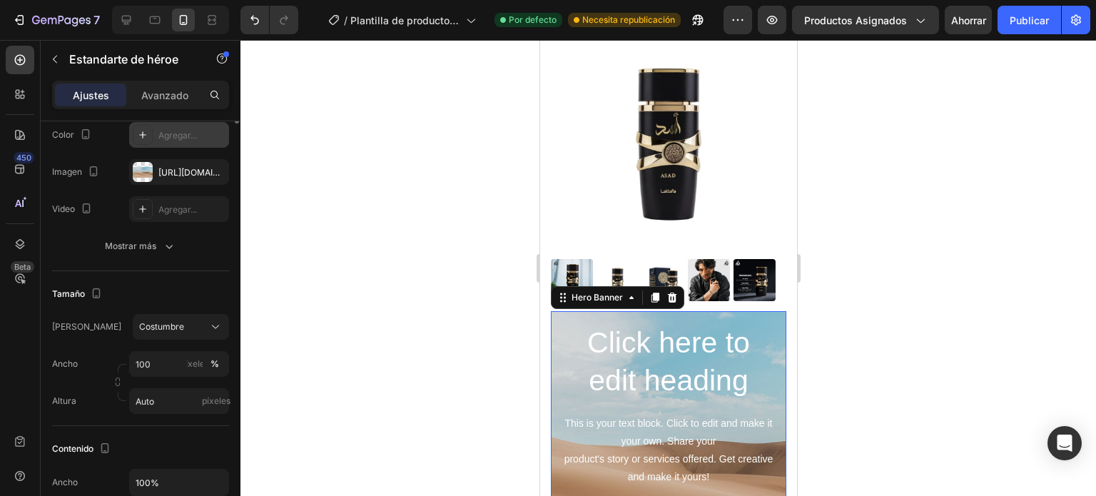
scroll to position [0, 0]
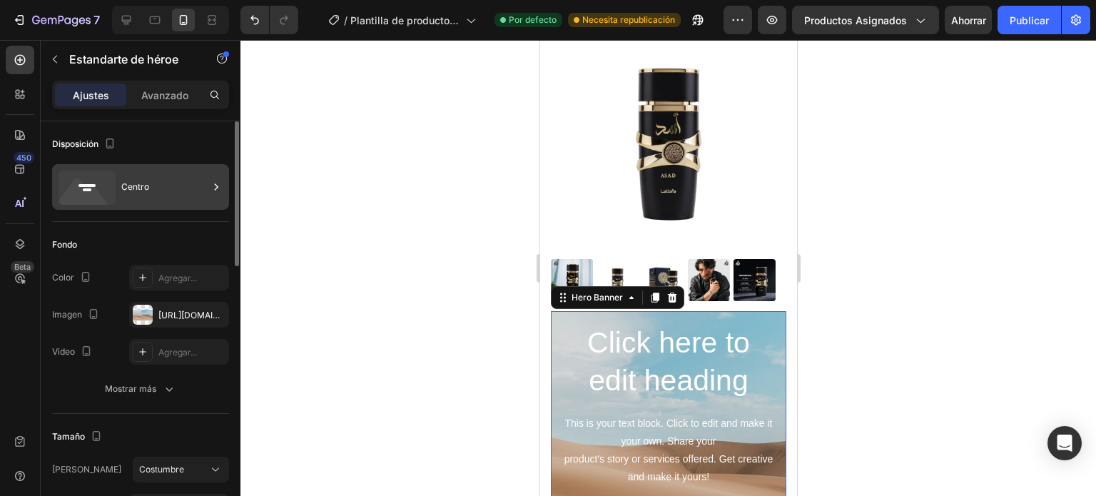
click at [221, 186] on icon at bounding box center [216, 187] width 14 height 14
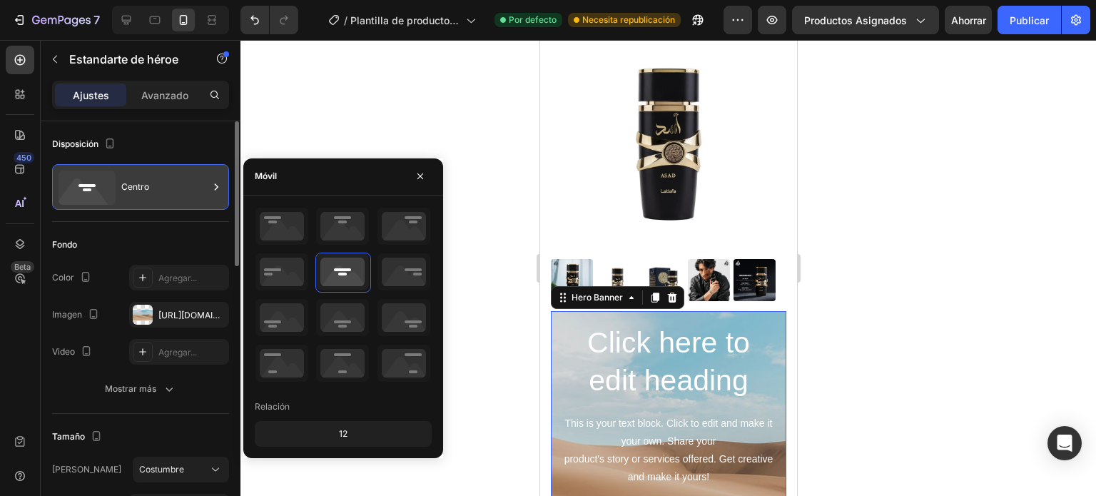
click at [221, 186] on icon at bounding box center [216, 187] width 14 height 14
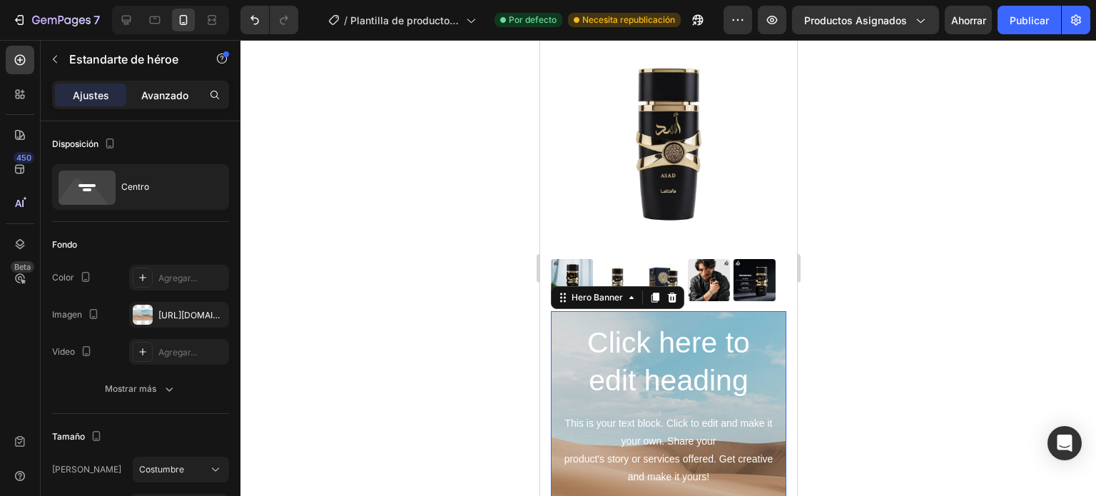
click at [171, 98] on font "Avanzado" at bounding box center [164, 95] width 47 height 12
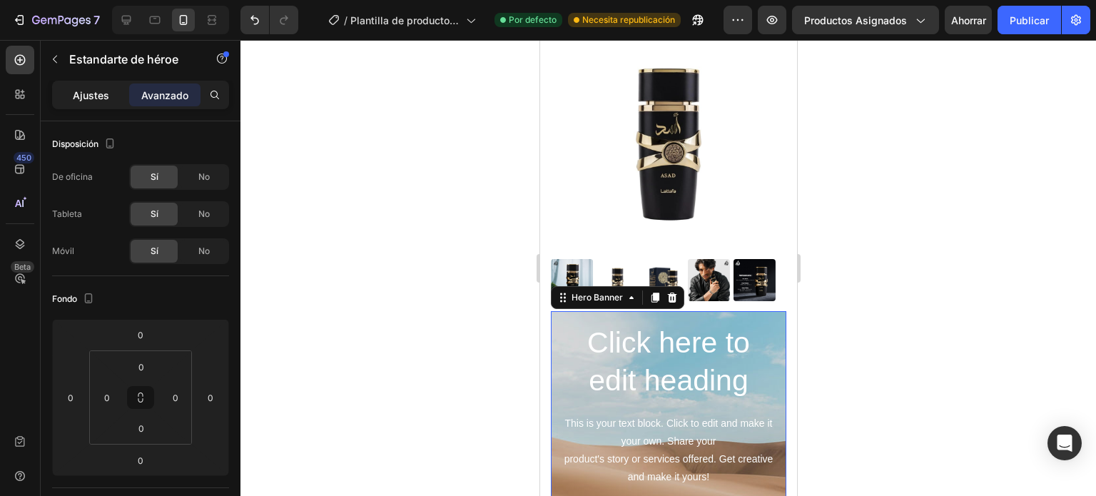
click at [91, 89] on font "Ajustes" at bounding box center [91, 95] width 36 height 12
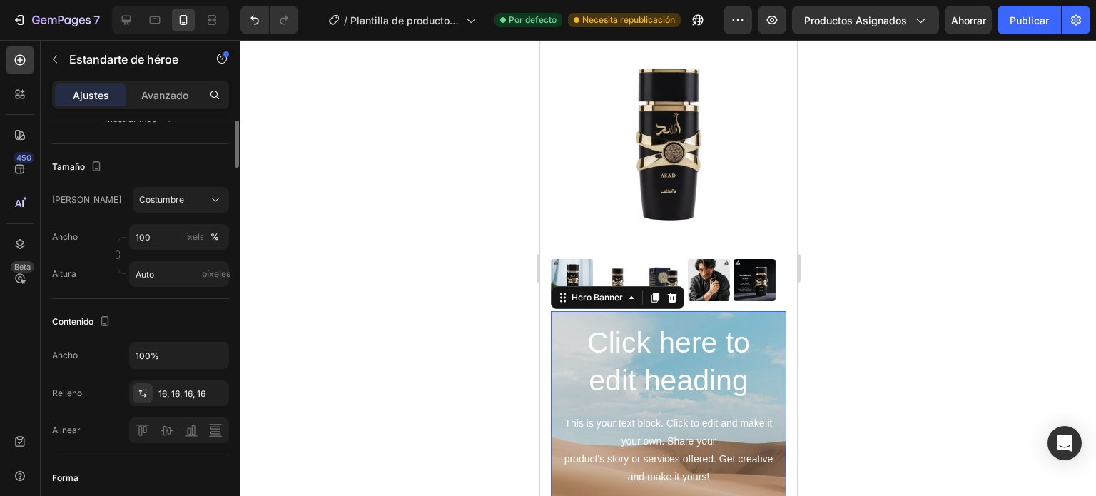
scroll to position [127, 0]
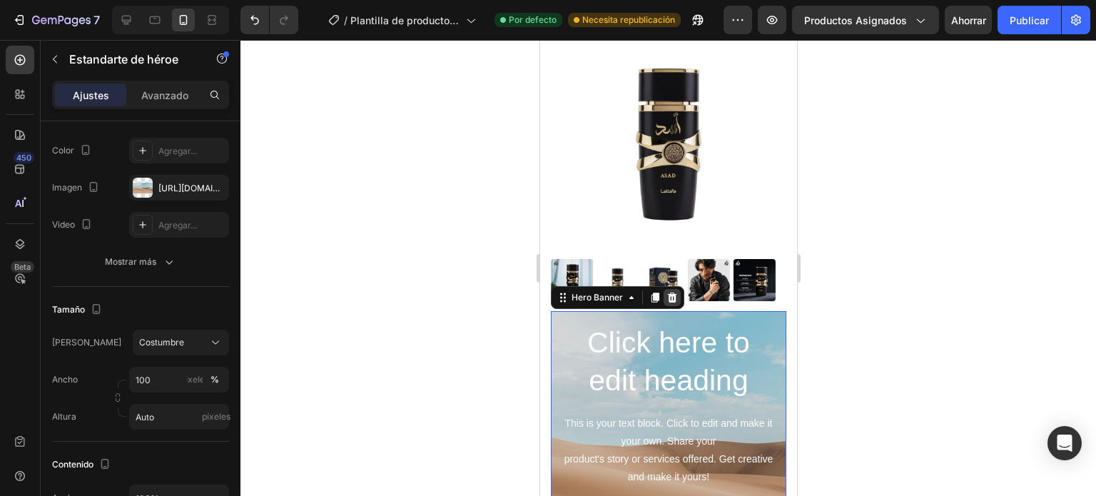
click at [671, 293] on icon at bounding box center [671, 298] width 9 height 10
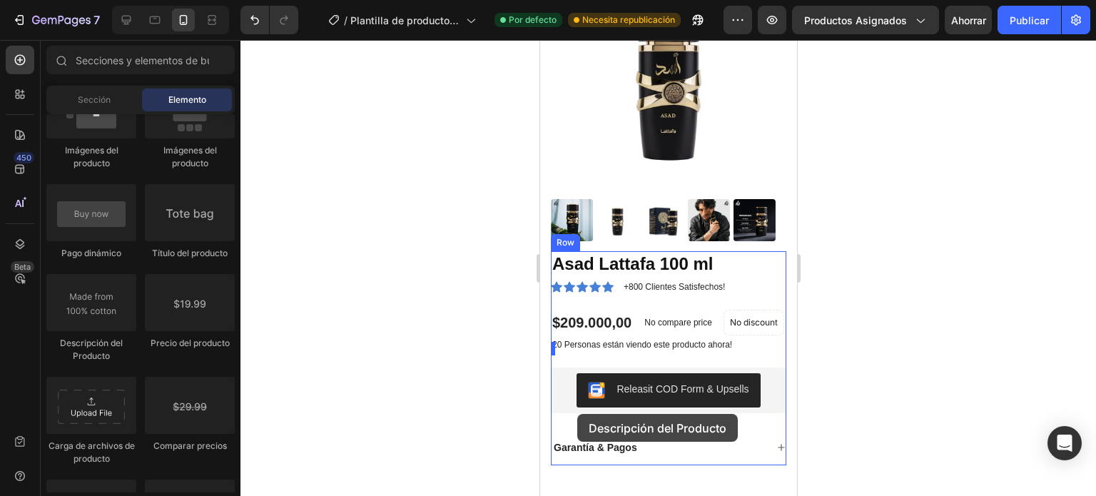
scroll to position [285, 0]
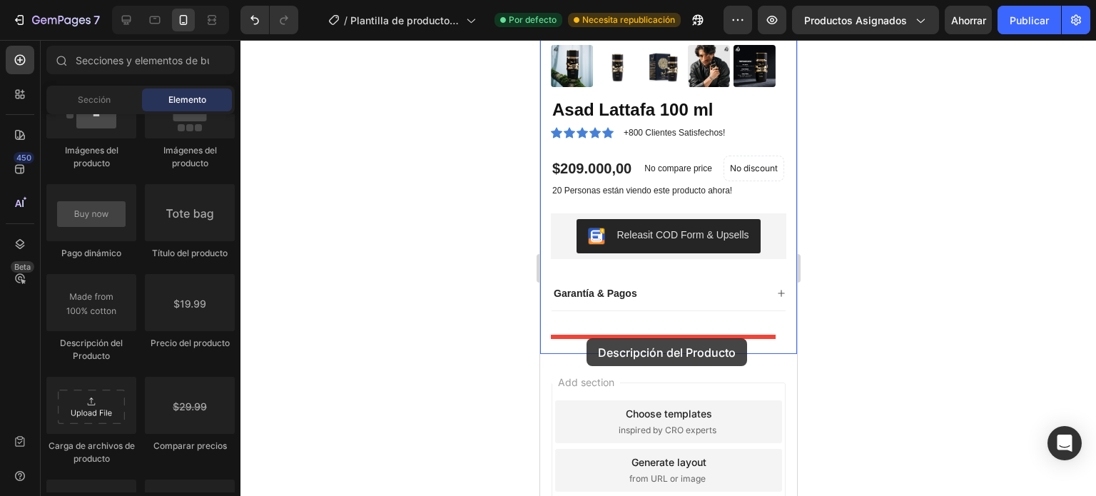
drag, startPoint x: 629, startPoint y: 349, endPoint x: 586, endPoint y: 338, distance: 44.1
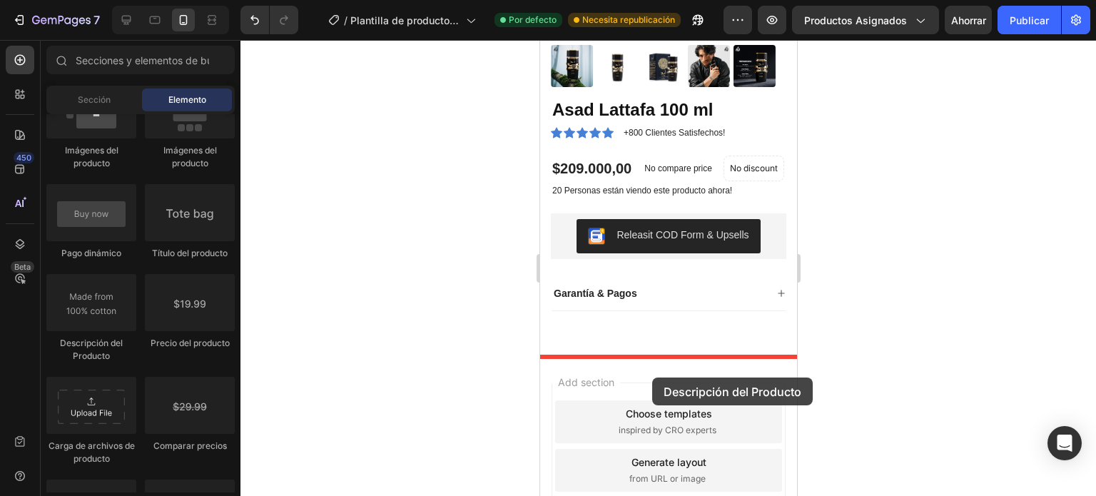
drag, startPoint x: 1026, startPoint y: 416, endPoint x: 652, endPoint y: 378, distance: 376.0
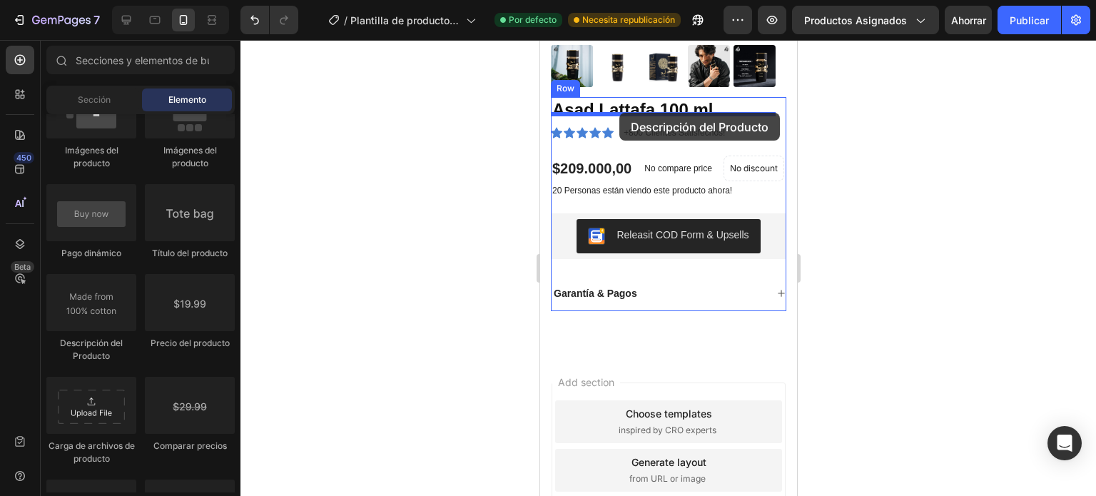
drag, startPoint x: 645, startPoint y: 355, endPoint x: 619, endPoint y: 113, distance: 243.4
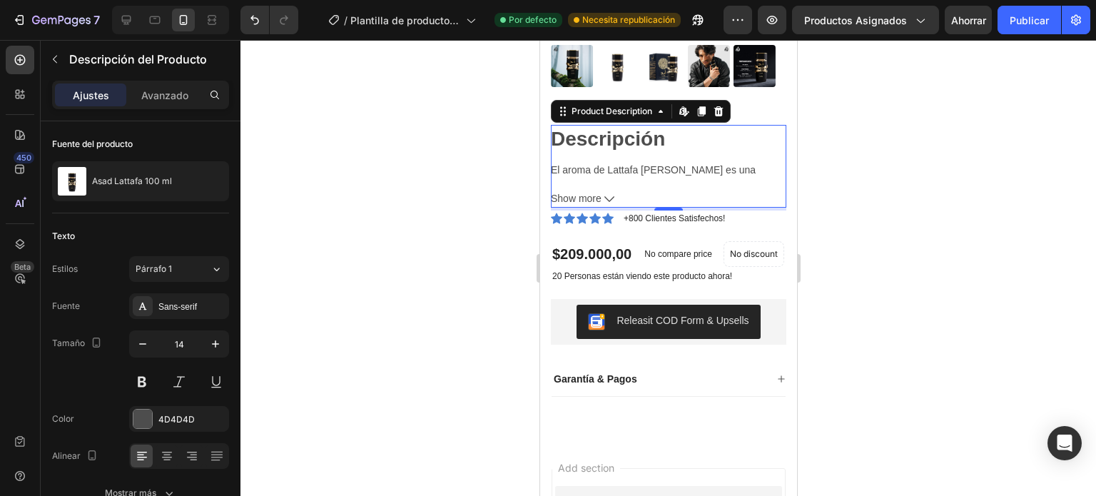
click at [611, 196] on icon at bounding box center [609, 199] width 10 height 6
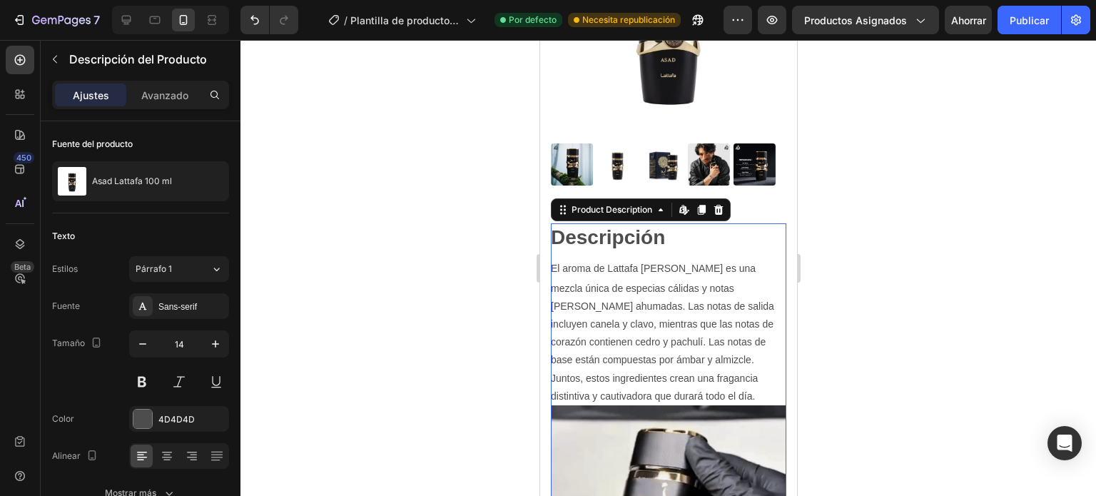
scroll to position [71, 0]
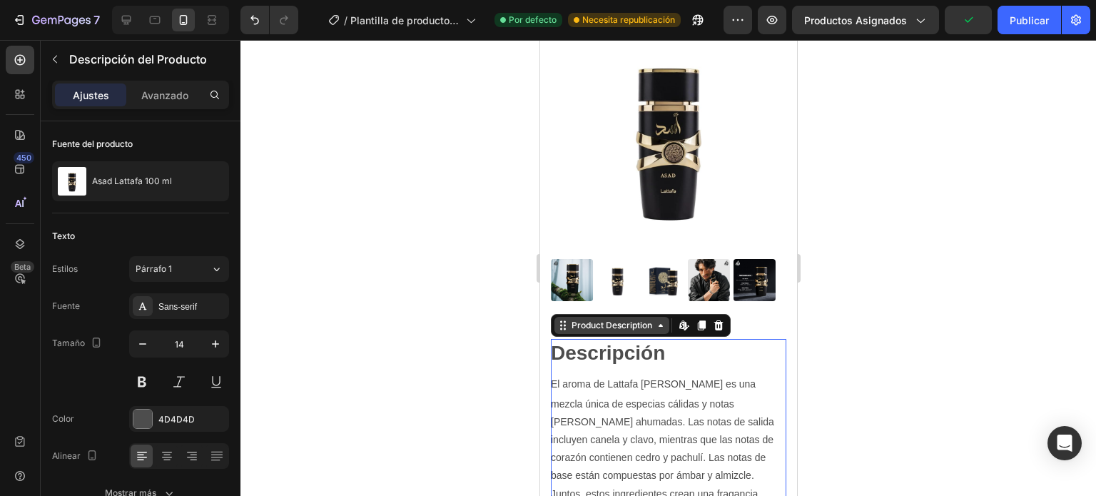
click at [658, 320] on icon at bounding box center [659, 325] width 11 height 11
click at [662, 320] on icon at bounding box center [659, 325] width 11 height 11
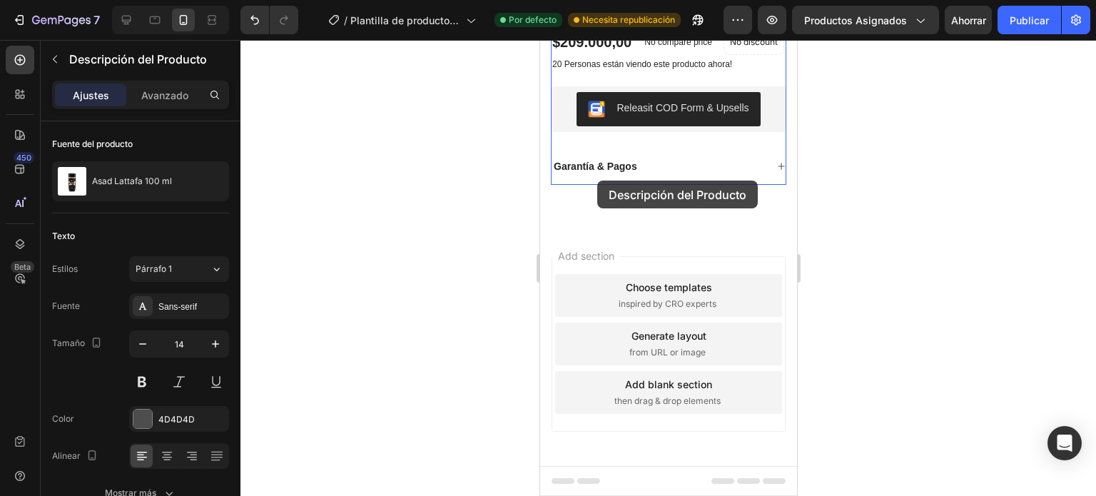
scroll to position [1515, 0]
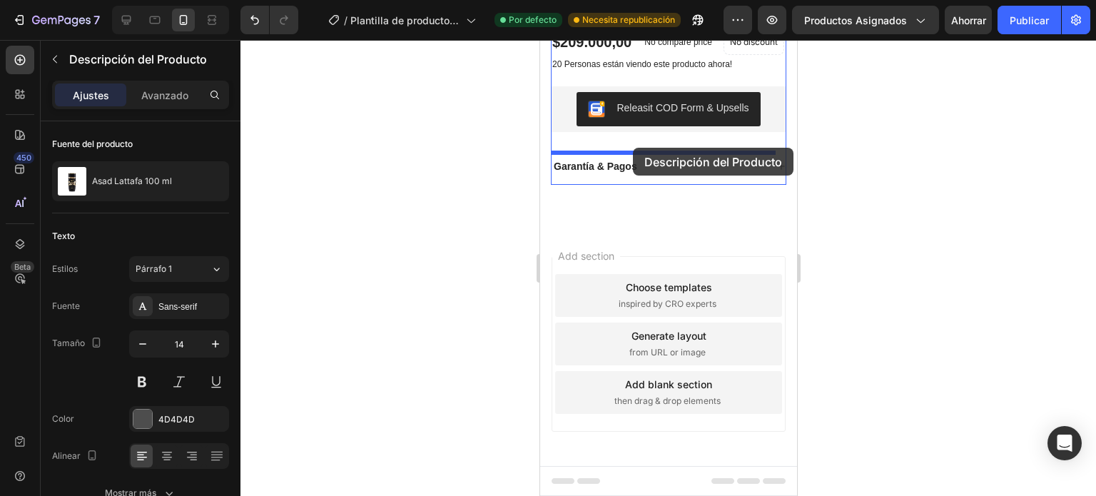
drag, startPoint x: 672, startPoint y: 285, endPoint x: 632, endPoint y: 148, distance: 143.2
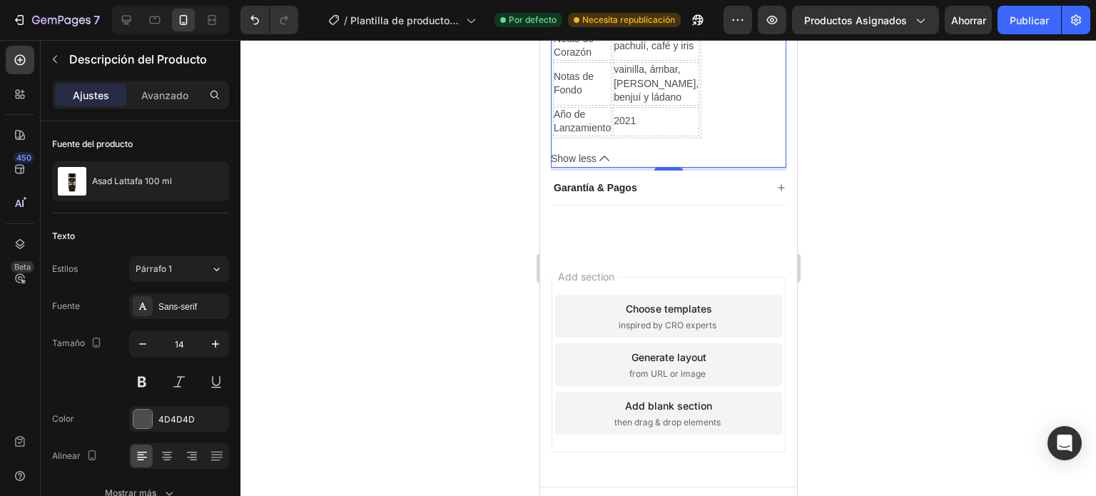
scroll to position [1413, 0]
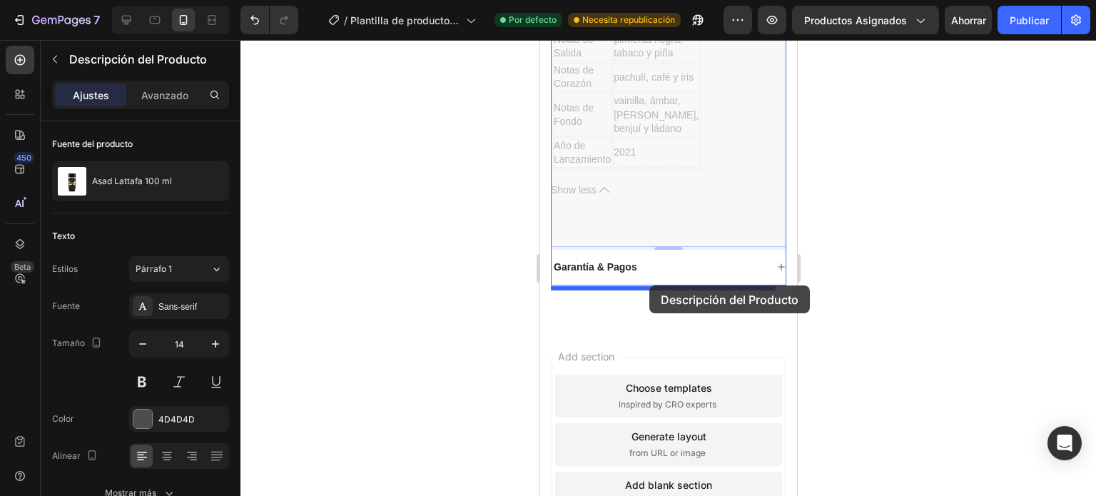
drag, startPoint x: 655, startPoint y: 164, endPoint x: 649, endPoint y: 285, distance: 121.5
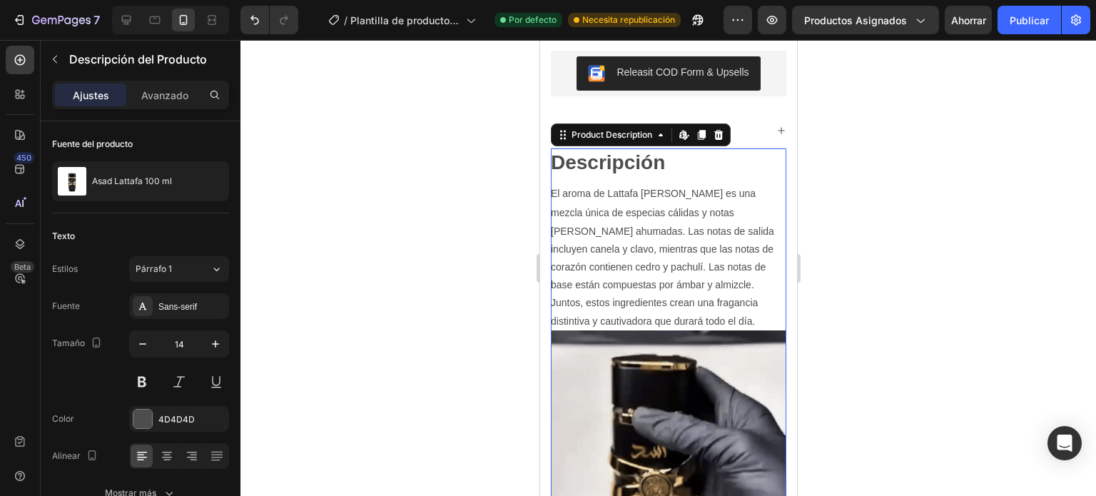
scroll to position [454, 0]
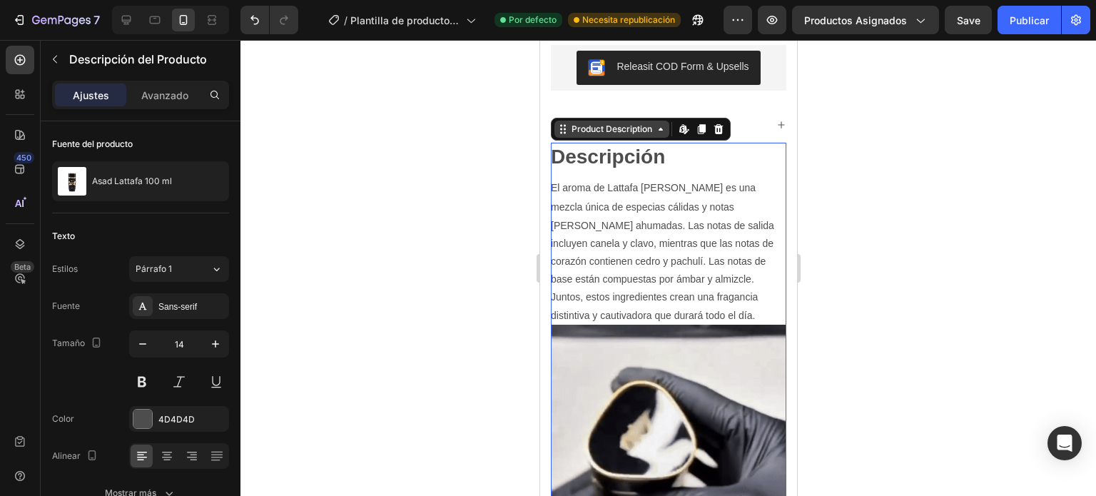
click at [646, 136] on div "Product Description" at bounding box center [611, 129] width 86 height 13
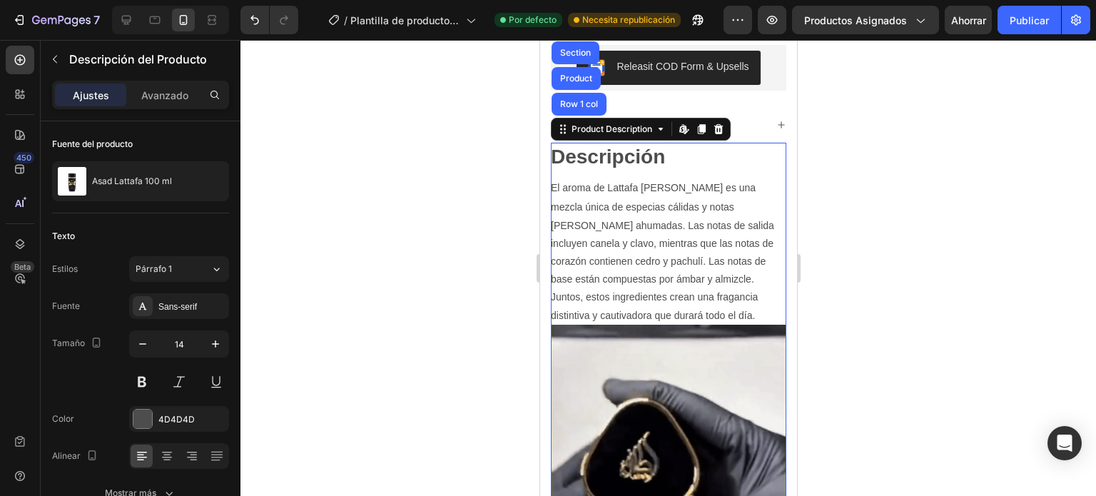
click at [659, 191] on p "El aroma de Lattafa [PERSON_NAME] es una mezcla única de especias cálidas y not…" at bounding box center [661, 251] width 223 height 138
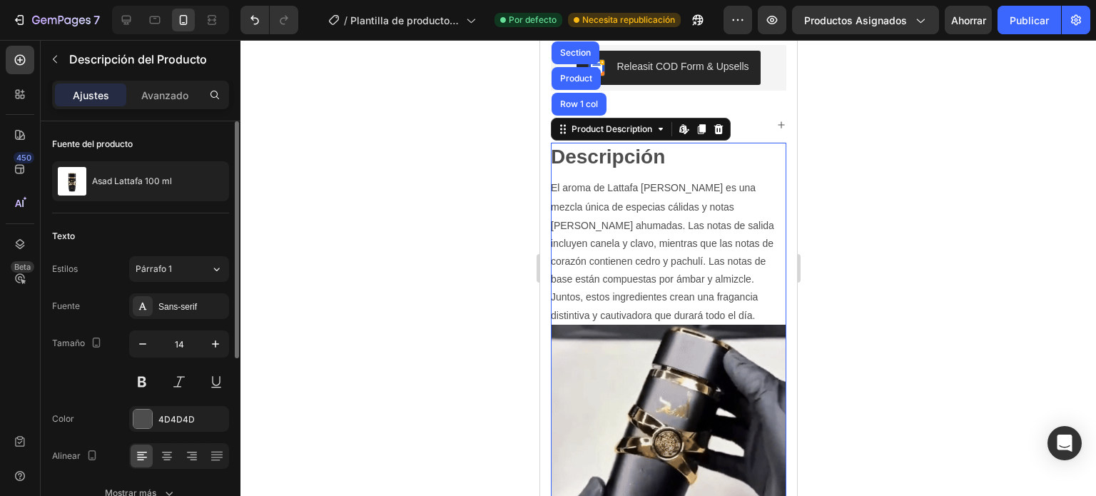
scroll to position [71, 0]
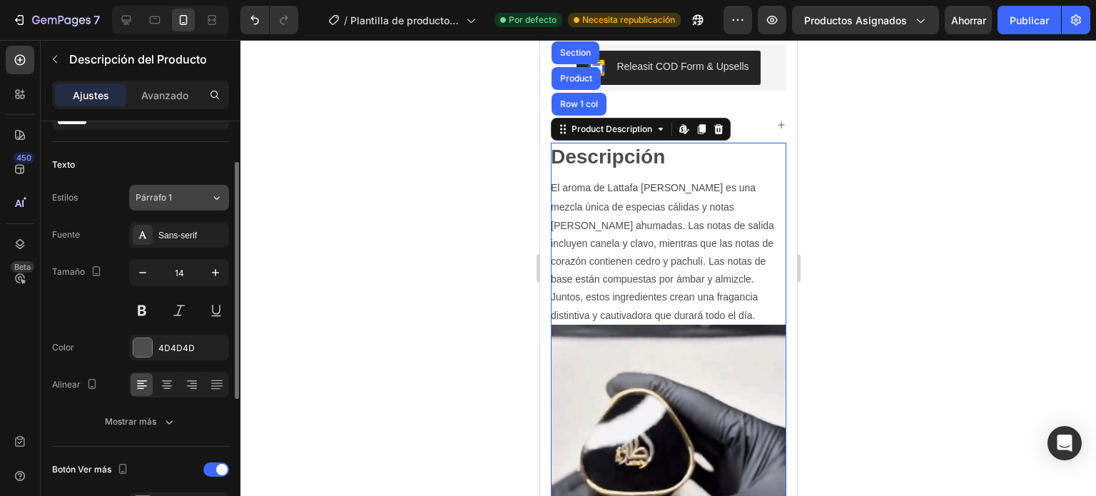
click at [208, 199] on div "Párrafo 1" at bounding box center [173, 197] width 75 height 13
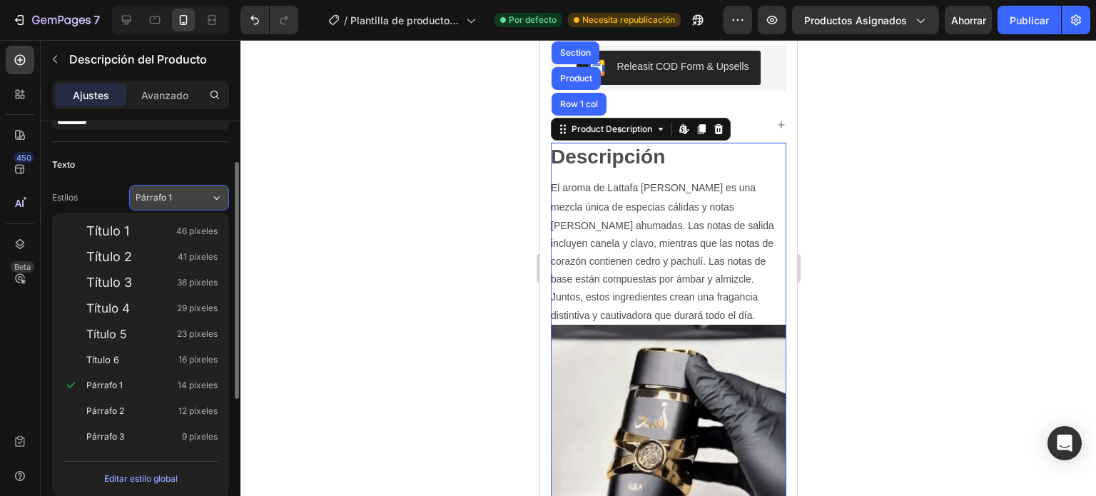
click at [208, 199] on div "Párrafo 1" at bounding box center [173, 197] width 75 height 13
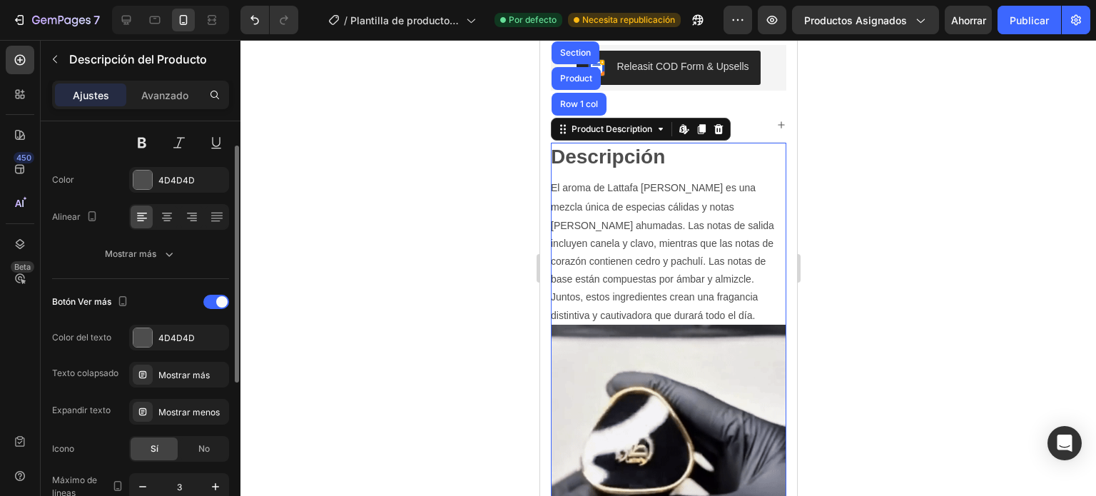
scroll to position [168, 0]
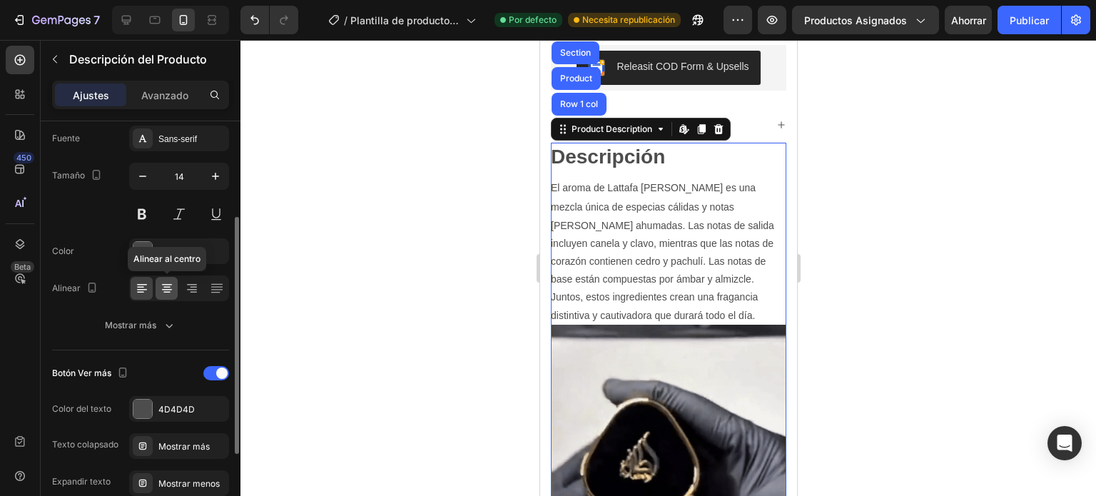
click at [167, 287] on icon at bounding box center [167, 288] width 14 height 14
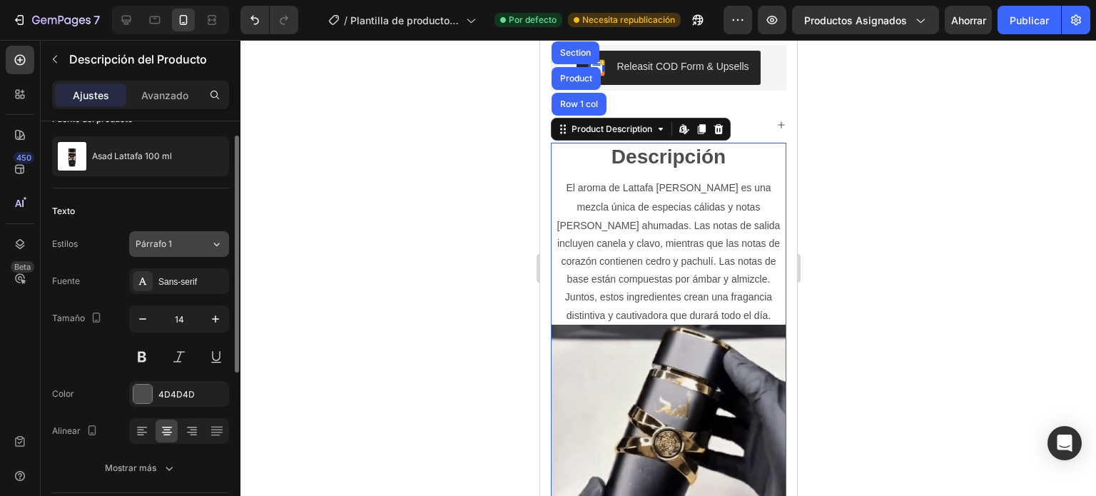
scroll to position [0, 0]
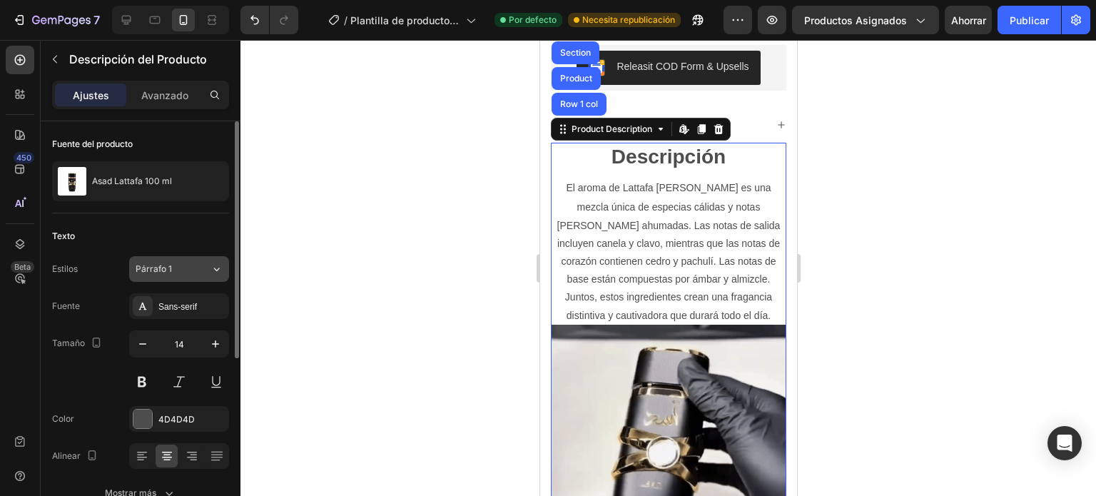
click at [219, 268] on icon at bounding box center [217, 270] width 6 height 4
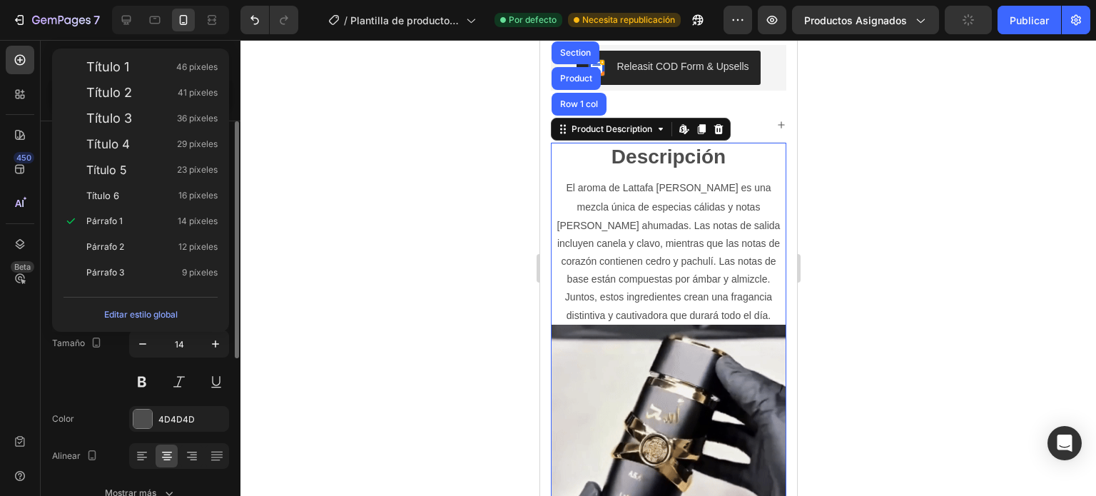
click at [53, 375] on div "Tamaño 14" at bounding box center [140, 362] width 177 height 64
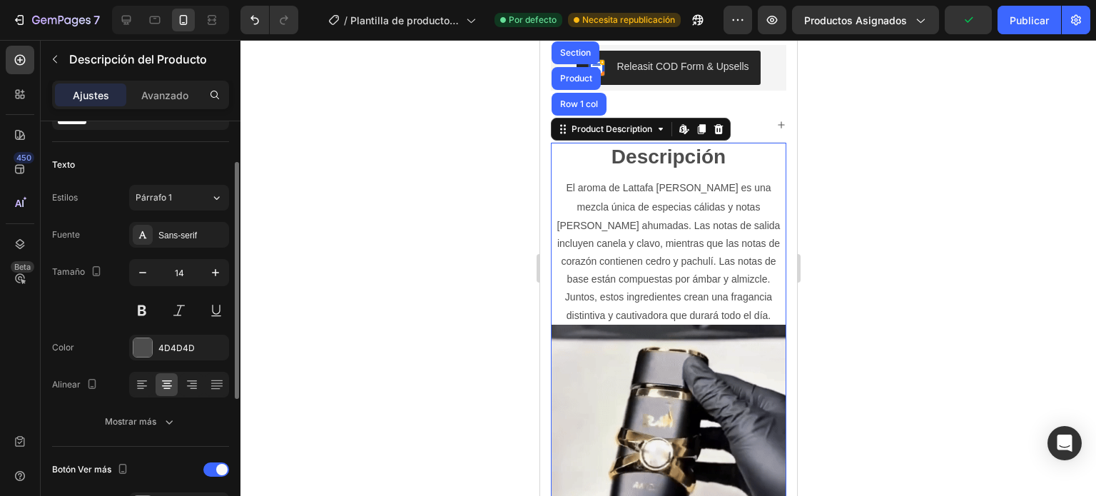
scroll to position [143, 0]
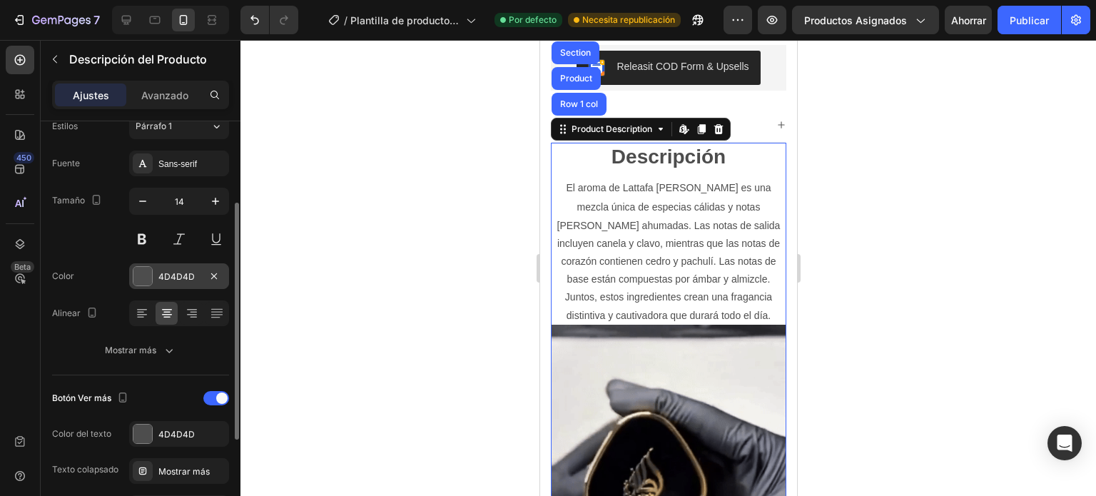
click at [141, 279] on div at bounding box center [142, 276] width 19 height 19
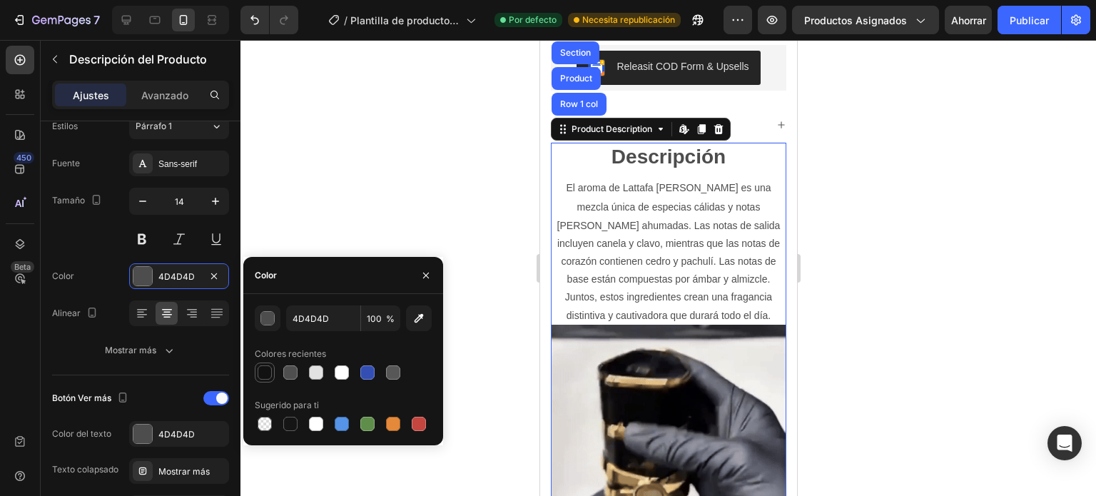
click at [266, 368] on div at bounding box center [265, 372] width 14 height 14
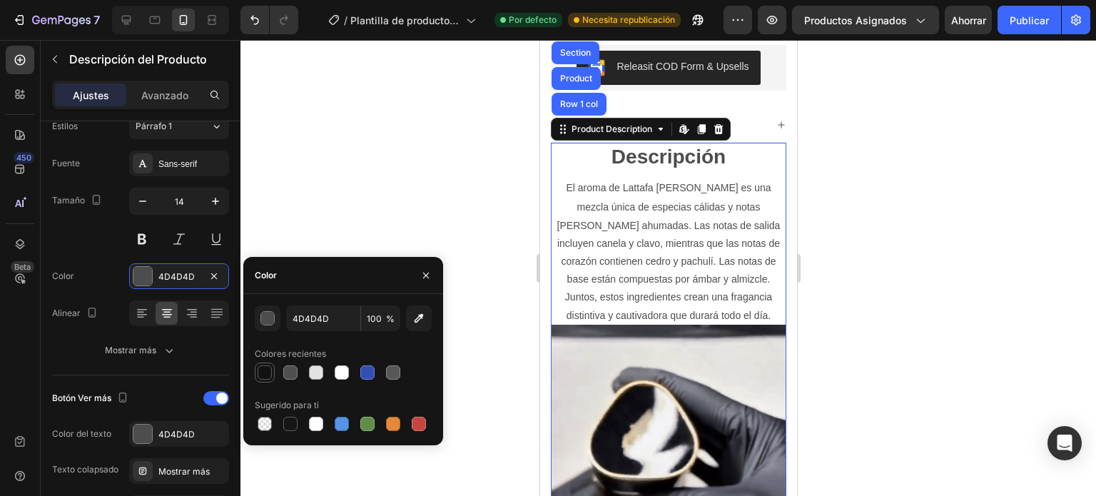
type input "121212"
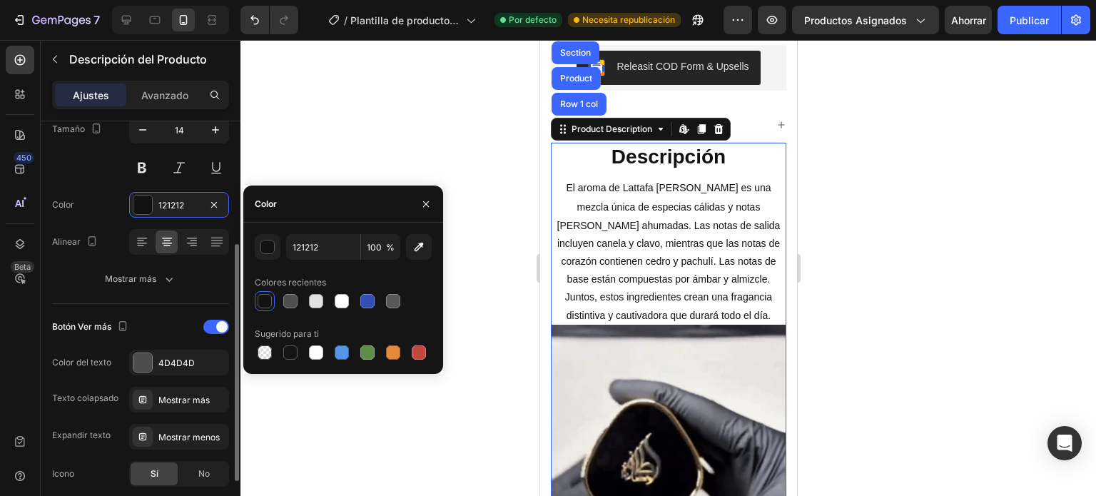
scroll to position [285, 0]
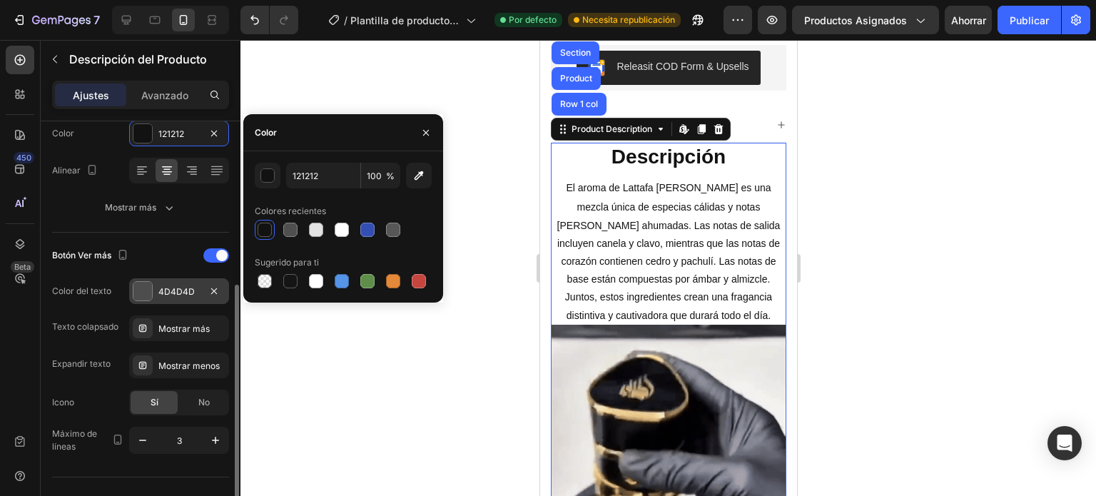
click at [140, 296] on div at bounding box center [142, 291] width 19 height 19
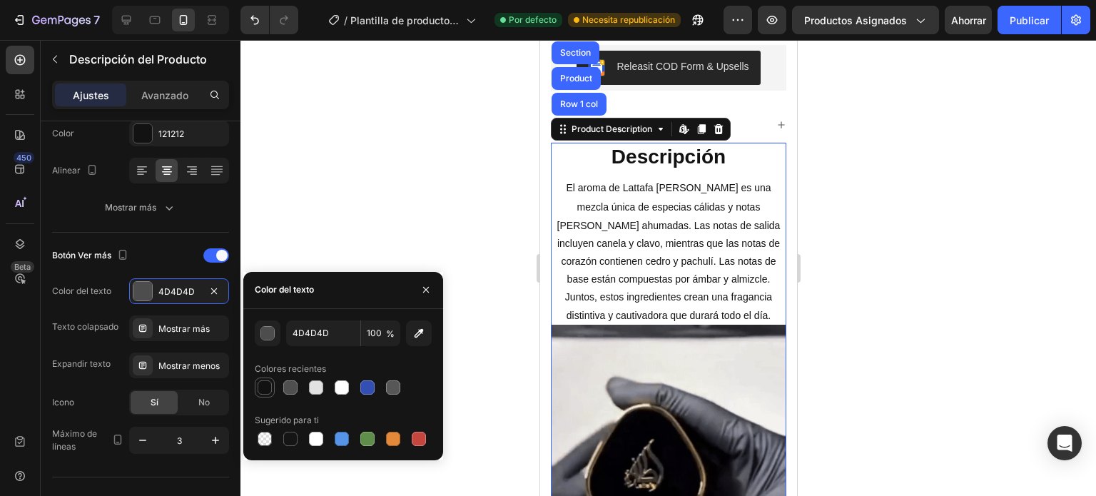
drag, startPoint x: 263, startPoint y: 388, endPoint x: 254, endPoint y: 385, distance: 8.8
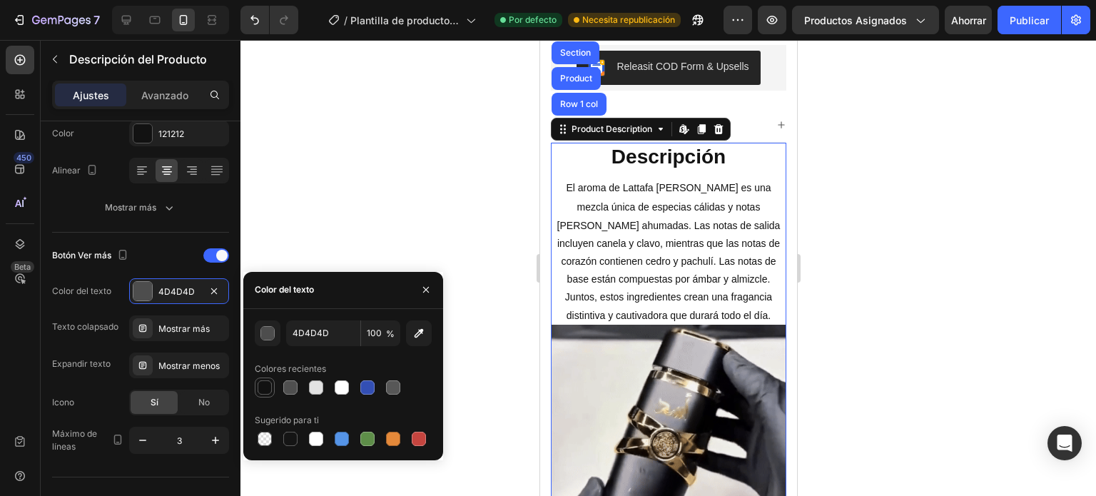
click at [261, 388] on div at bounding box center [265, 387] width 14 height 14
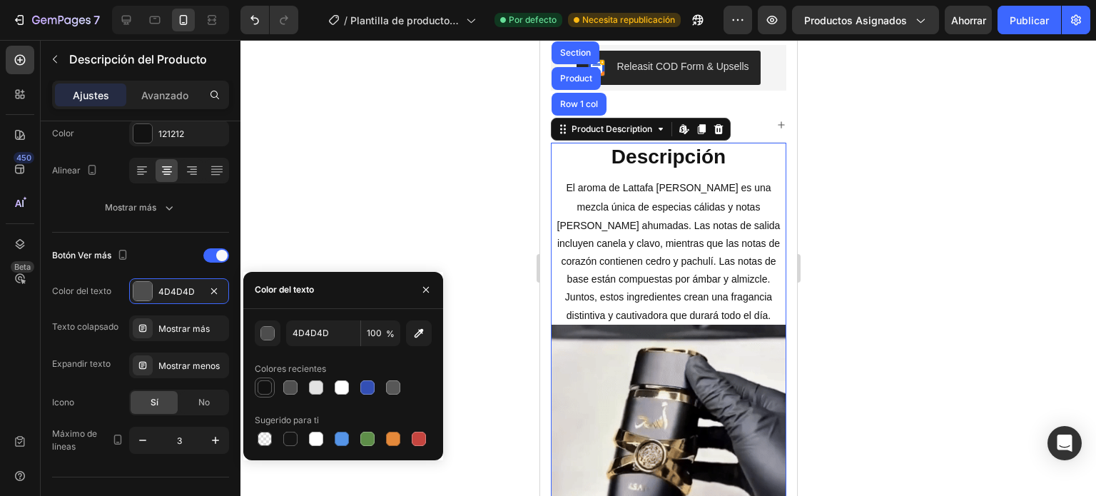
type input "121212"
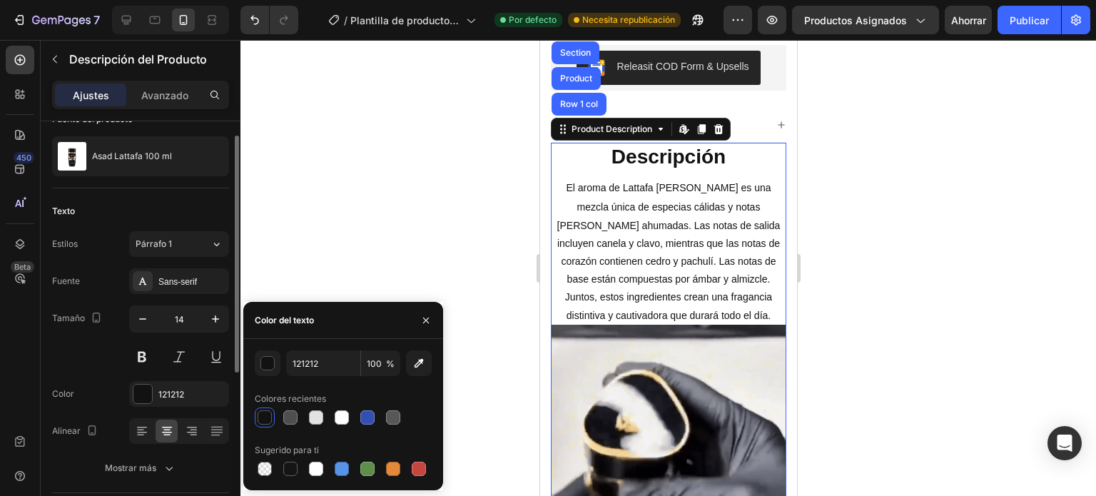
scroll to position [0, 0]
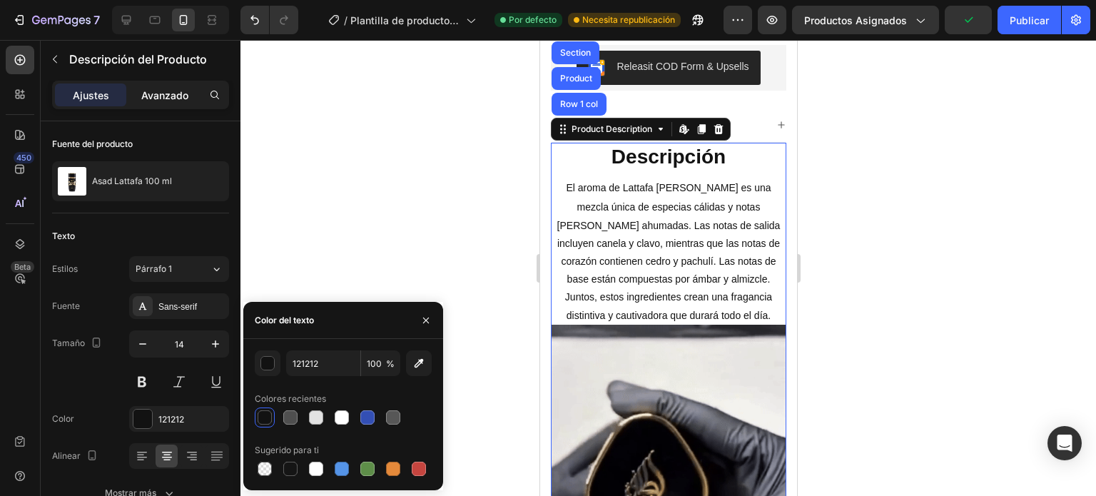
click at [174, 91] on font "Avanzado" at bounding box center [164, 95] width 47 height 12
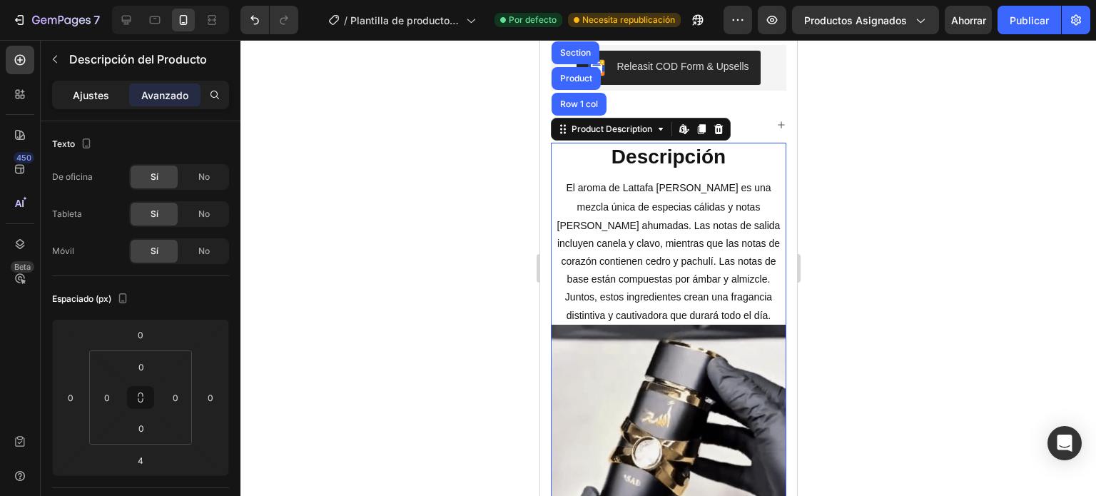
click at [96, 93] on font "Ajustes" at bounding box center [91, 95] width 36 height 12
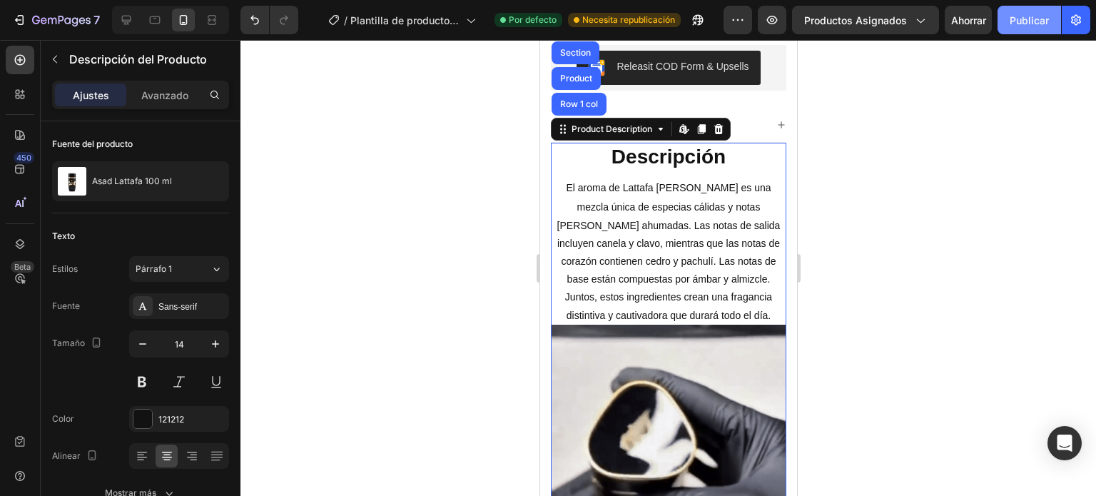
click at [1023, 21] on font "Publicar" at bounding box center [1029, 20] width 39 height 12
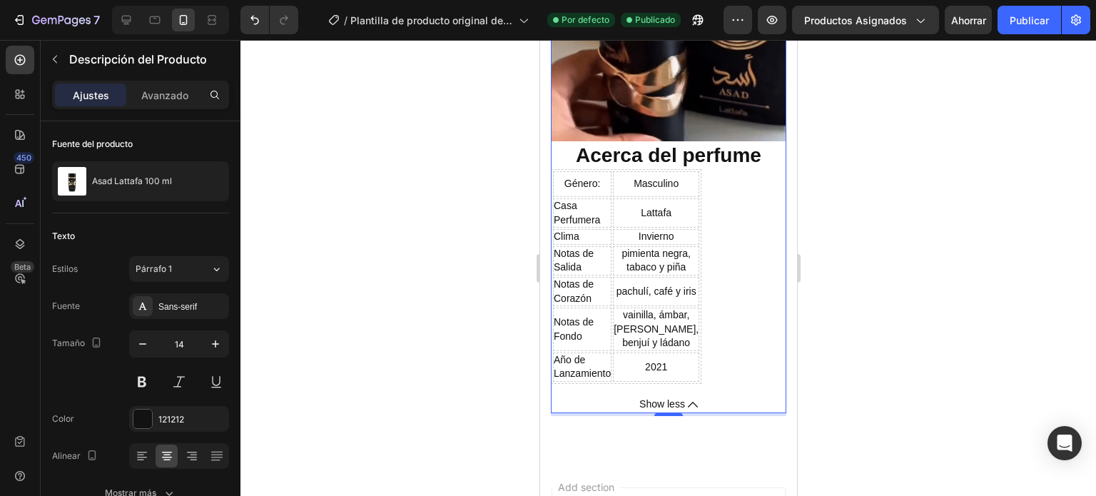
scroll to position [1285, 0]
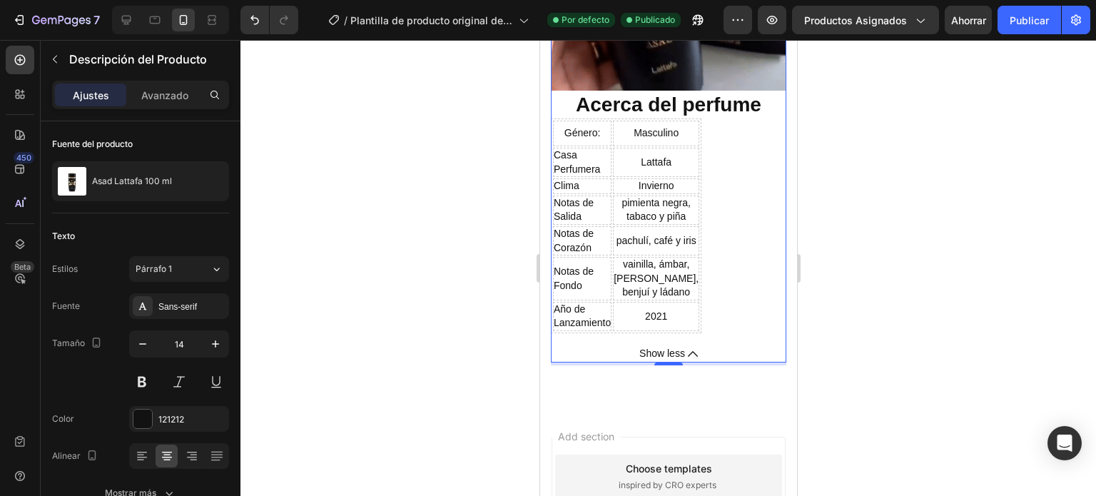
click at [671, 363] on span "Show less" at bounding box center [662, 354] width 46 height 18
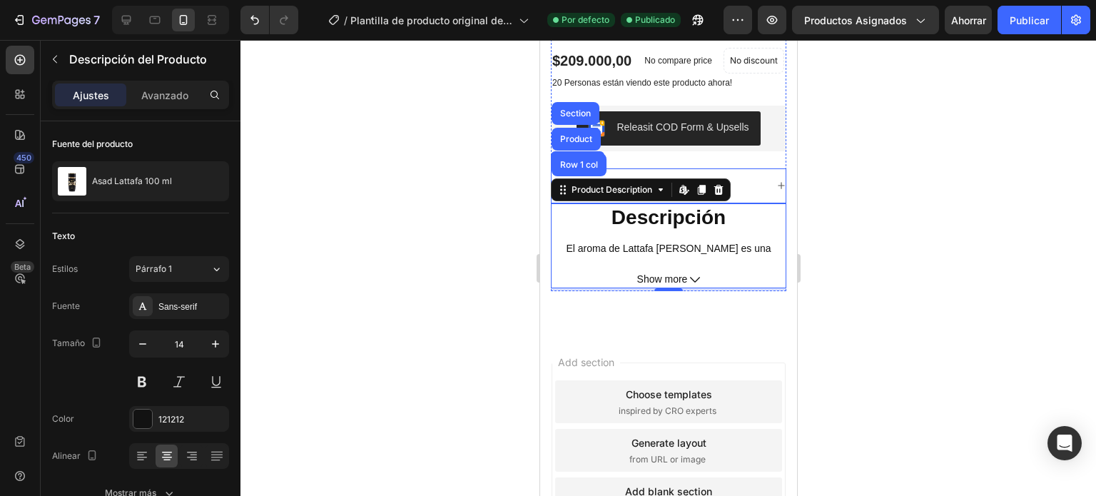
scroll to position [359, 0]
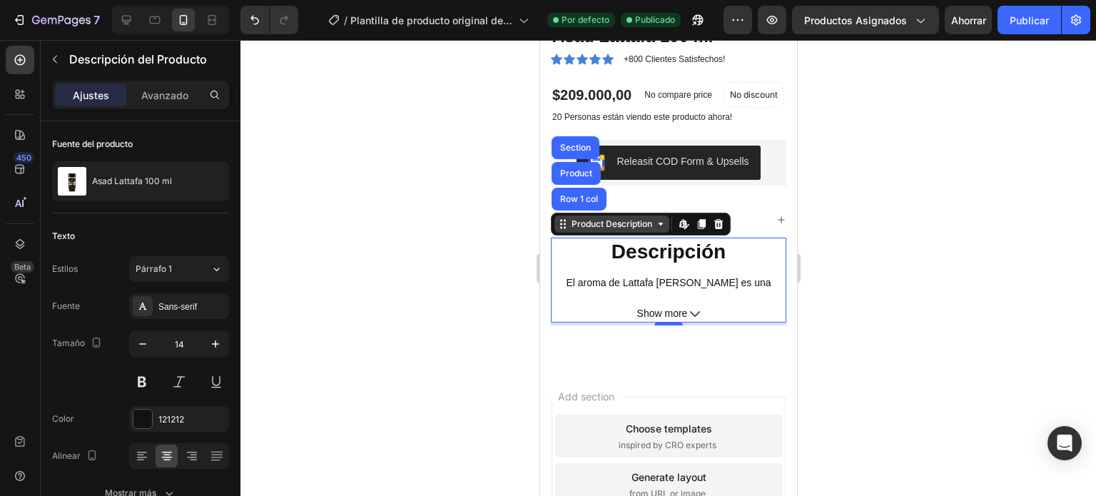
click at [654, 229] on icon at bounding box center [659, 223] width 11 height 11
click at [660, 229] on icon at bounding box center [659, 223] width 11 height 11
click at [660, 228] on icon at bounding box center [659, 223] width 11 height 11
click at [659, 228] on icon at bounding box center [659, 223] width 11 height 11
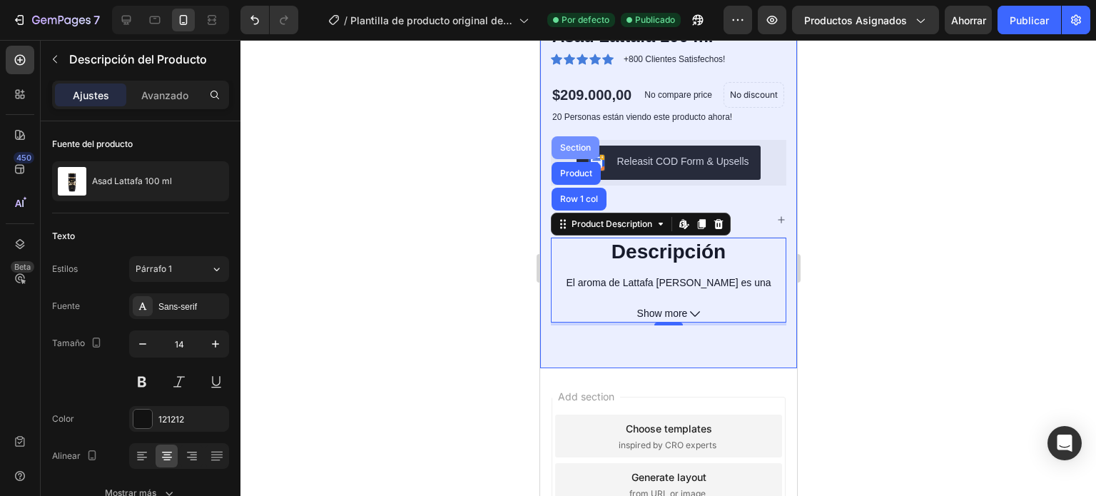
click at [574, 145] on div "Section" at bounding box center [575, 147] width 48 height 23
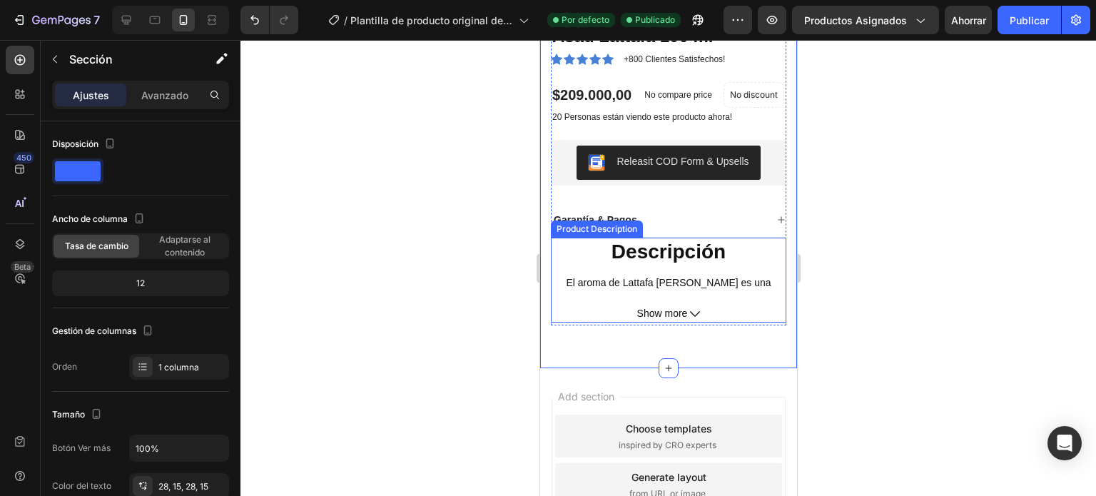
click at [682, 315] on button "Show more" at bounding box center [668, 314] width 236 height 18
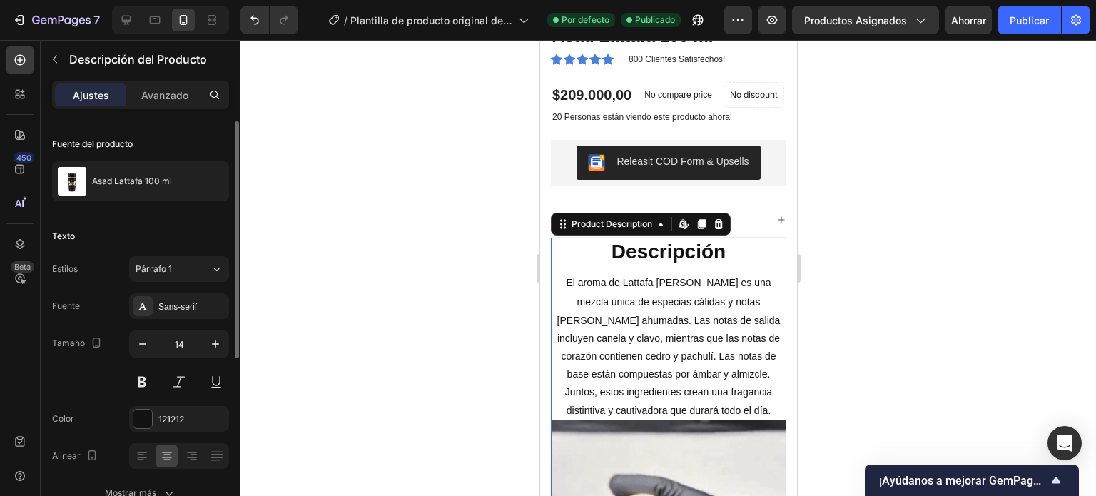
click at [71, 128] on div "Fuente del producto [PERSON_NAME] Lattafa 100 ml" at bounding box center [140, 167] width 177 height 92
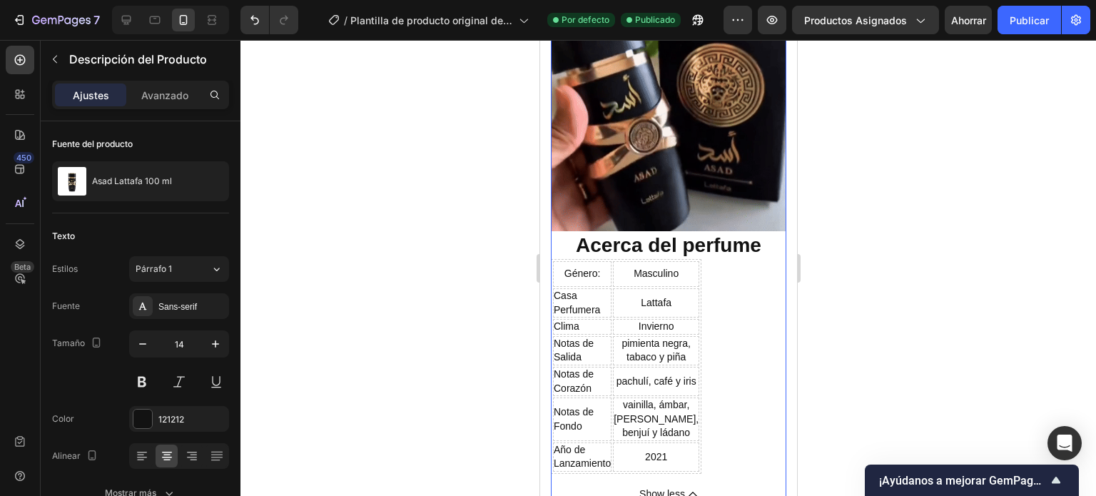
scroll to position [1358, 0]
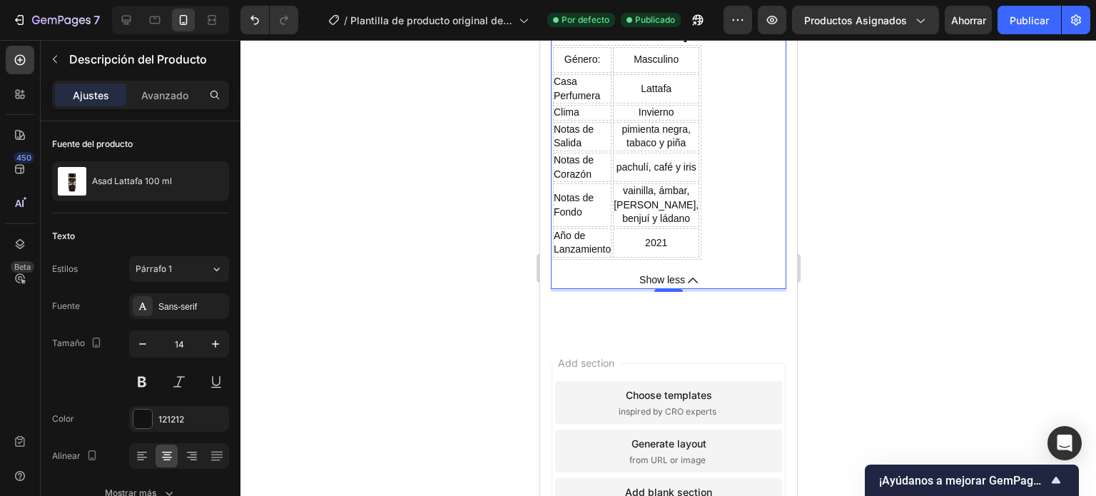
click at [648, 224] on span "vainilla, ámbar, [PERSON_NAME], benjuí y ládano" at bounding box center [655, 204] width 85 height 39
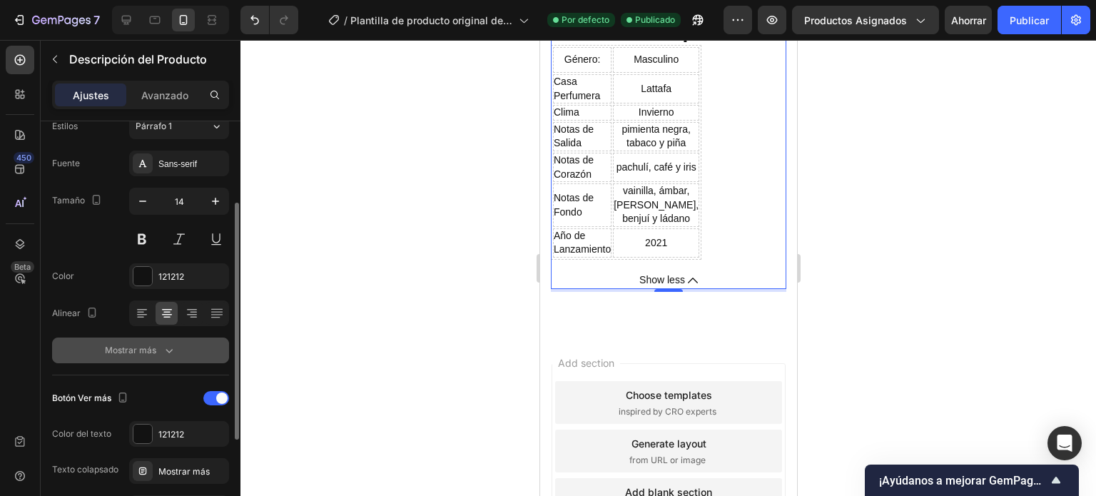
click at [141, 351] on font "Mostrar más" at bounding box center [130, 350] width 51 height 11
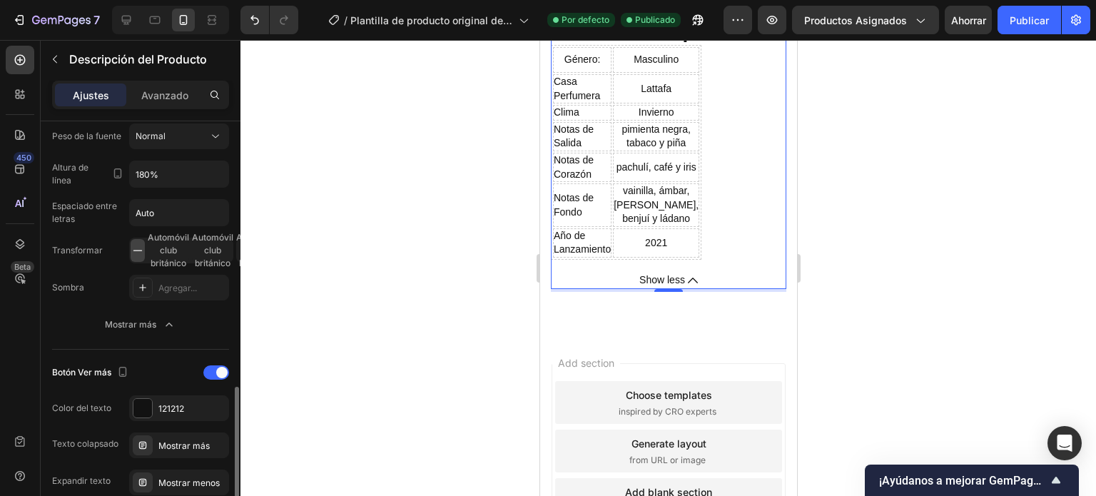
scroll to position [498, 0]
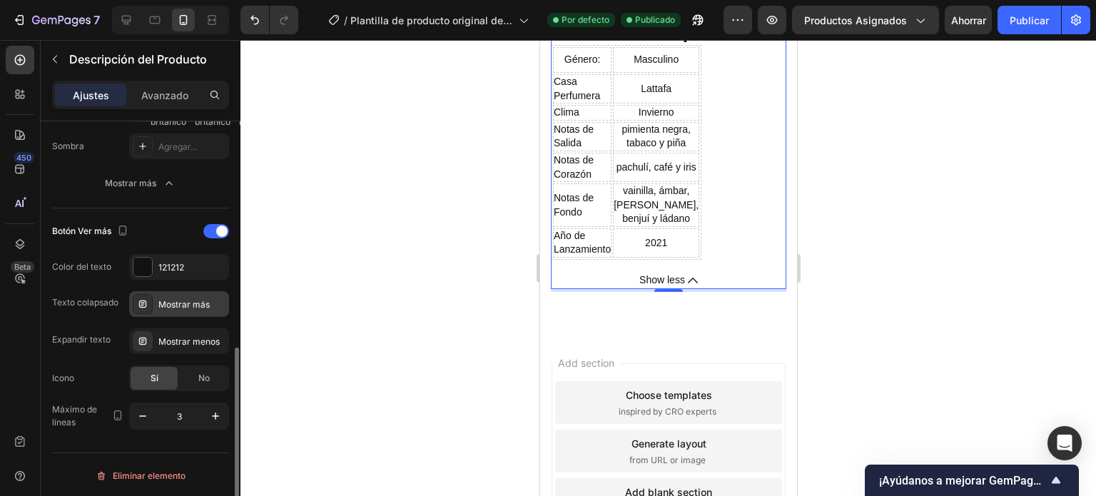
click at [171, 301] on font "Mostrar más" at bounding box center [183, 304] width 51 height 11
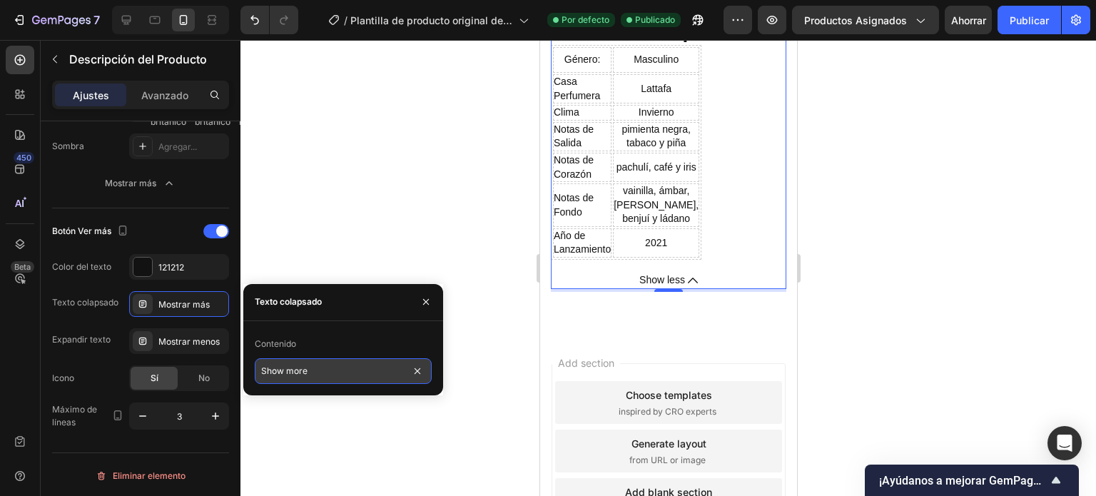
type textarea "Show more"
click at [311, 372] on input "Show more" at bounding box center [343, 371] width 177 height 26
click at [328, 383] on input "Mostrar Mas" at bounding box center [343, 371] width 177 height 26
type input "Mostrar Más"
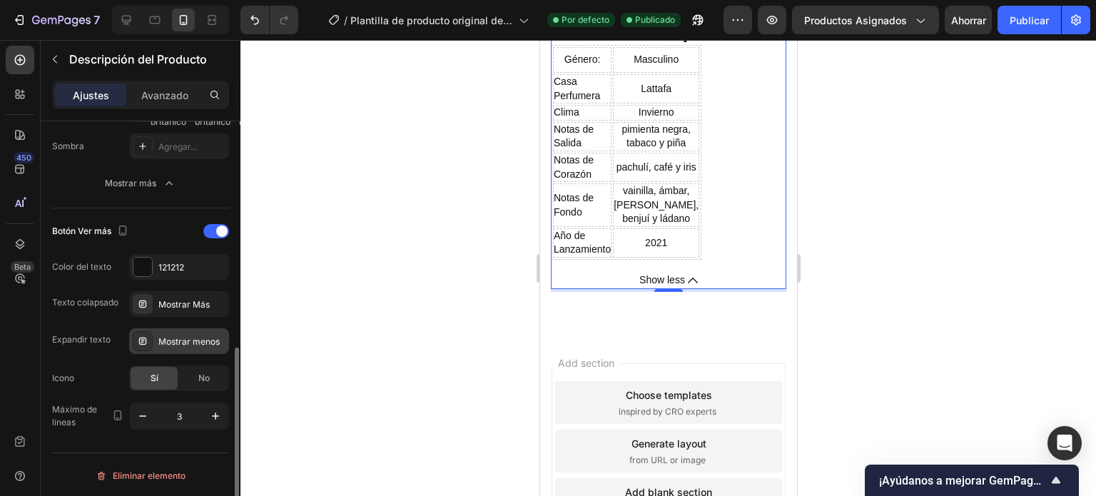
click at [198, 343] on font "Mostrar menos" at bounding box center [188, 341] width 61 height 11
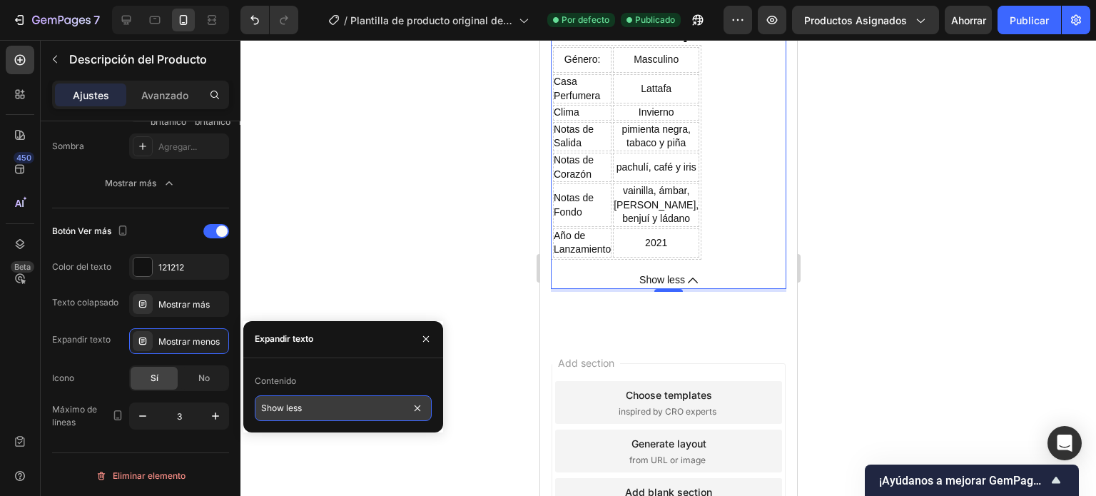
click at [330, 407] on input "Show less" at bounding box center [343, 408] width 177 height 26
type input "S"
type input "Ver Menos"
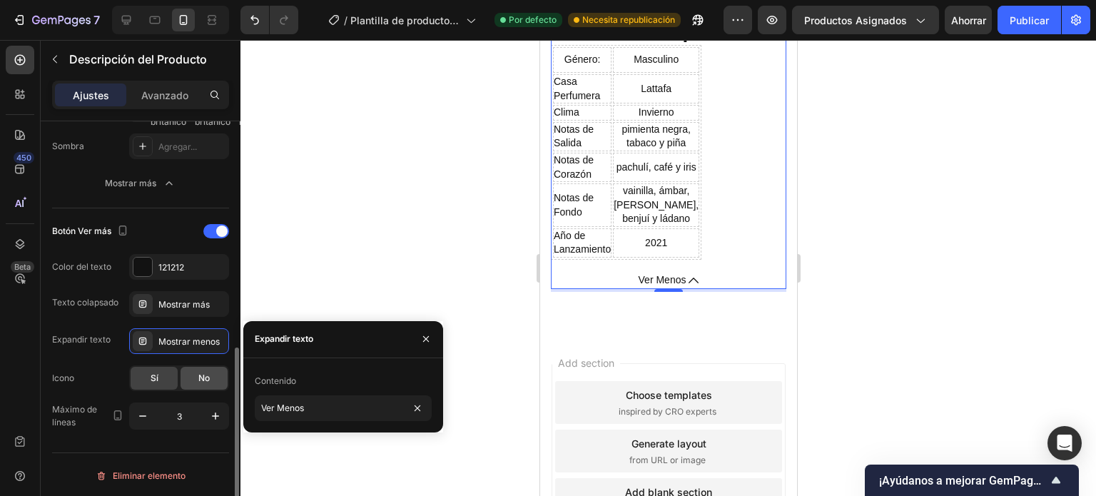
click at [197, 380] on div "No" at bounding box center [204, 378] width 47 height 23
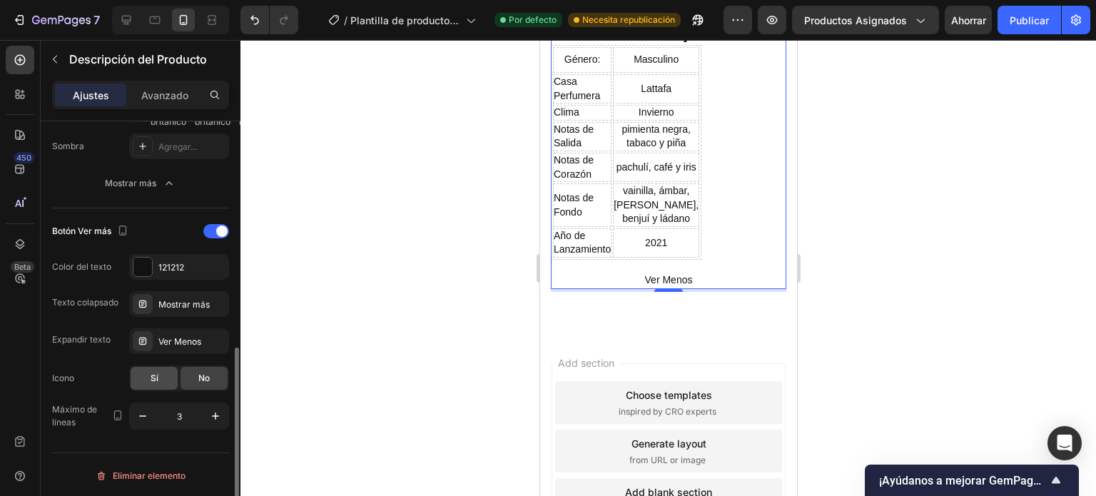
click at [161, 379] on div "Sí" at bounding box center [154, 378] width 47 height 23
click at [211, 414] on icon "button" at bounding box center [215, 416] width 14 height 14
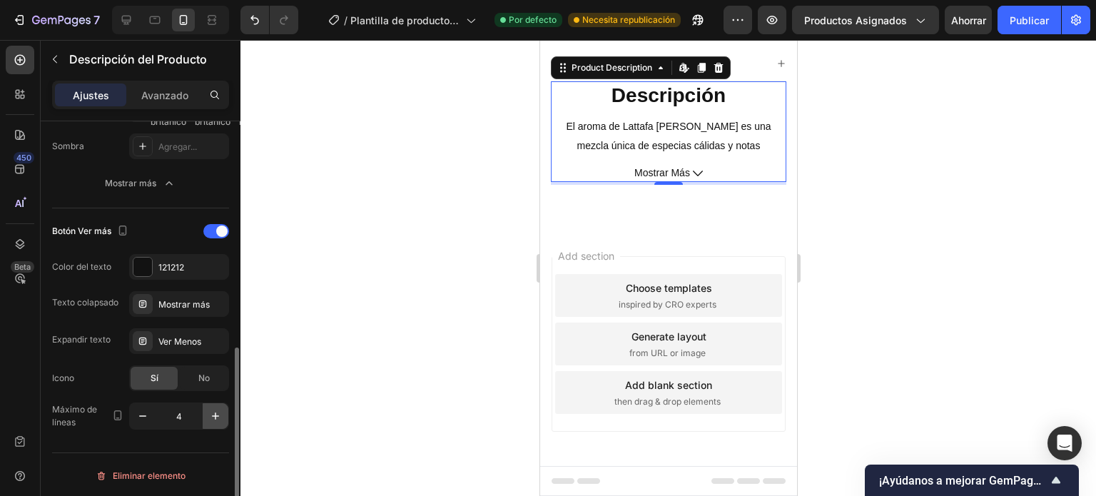
click at [211, 414] on icon "button" at bounding box center [215, 416] width 14 height 14
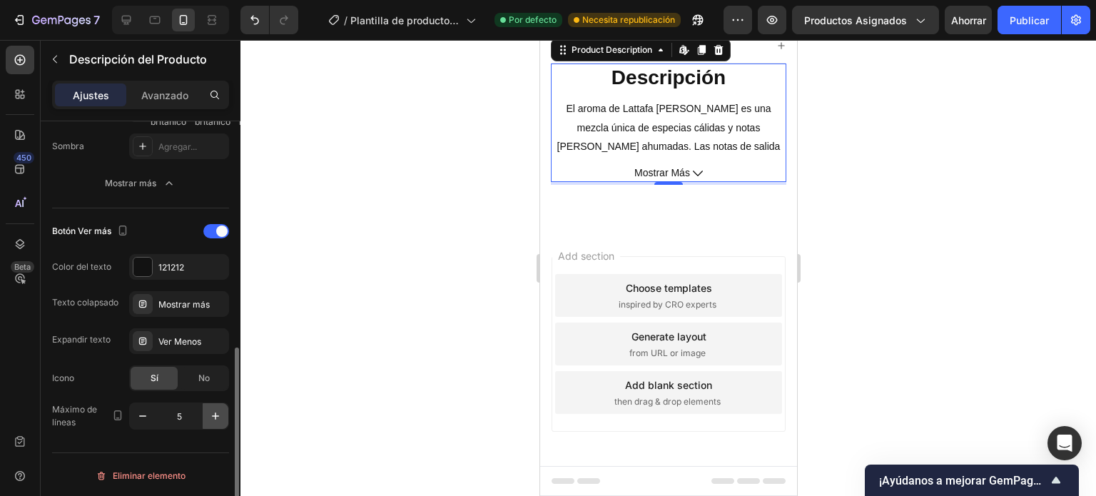
click at [211, 413] on icon "button" at bounding box center [215, 416] width 14 height 14
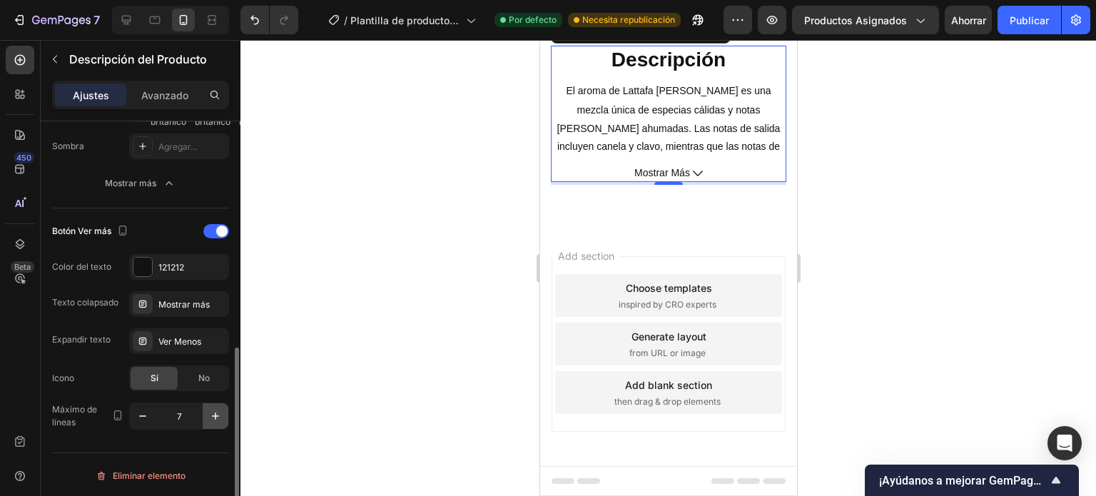
click at [211, 413] on icon "button" at bounding box center [215, 416] width 14 height 14
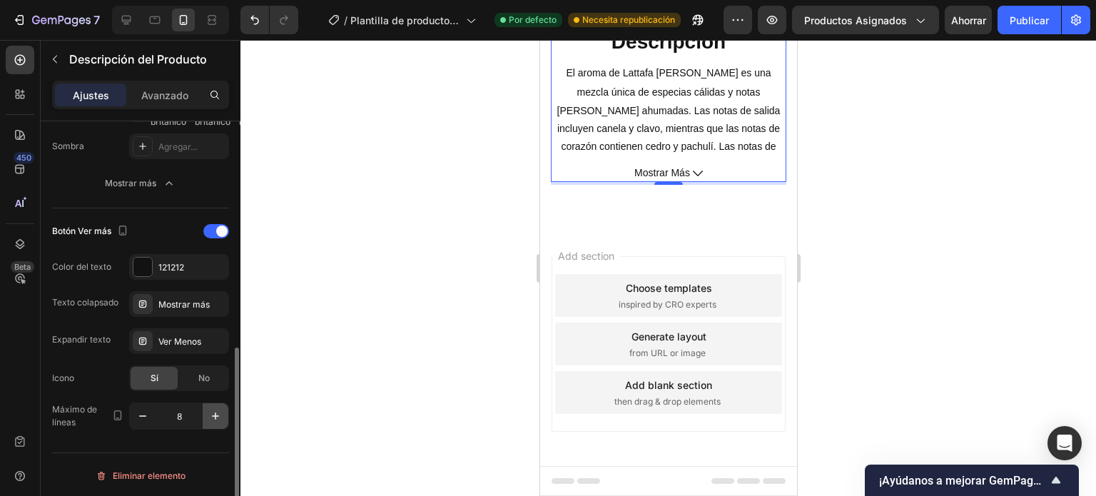
click at [211, 413] on icon "button" at bounding box center [215, 416] width 14 height 14
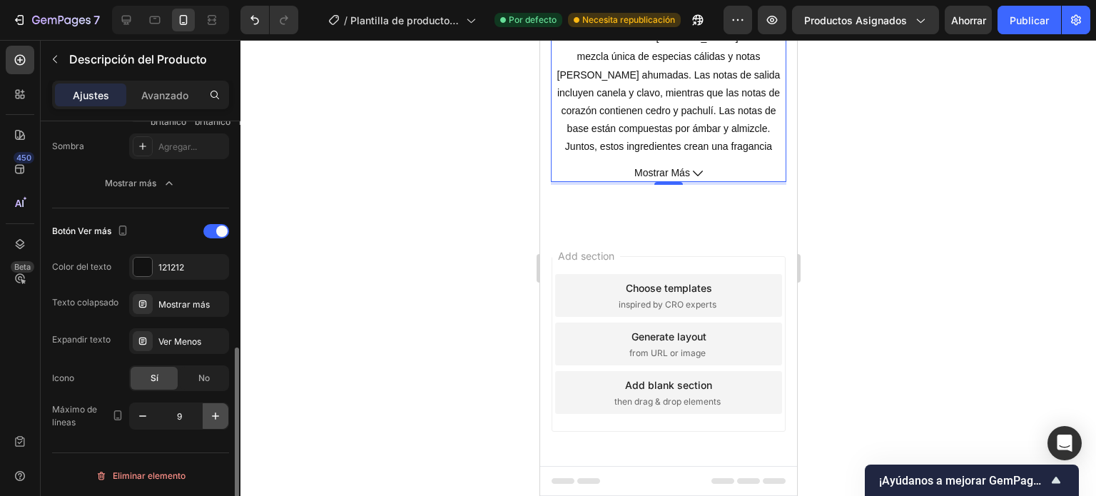
click at [211, 413] on icon "button" at bounding box center [215, 416] width 14 height 14
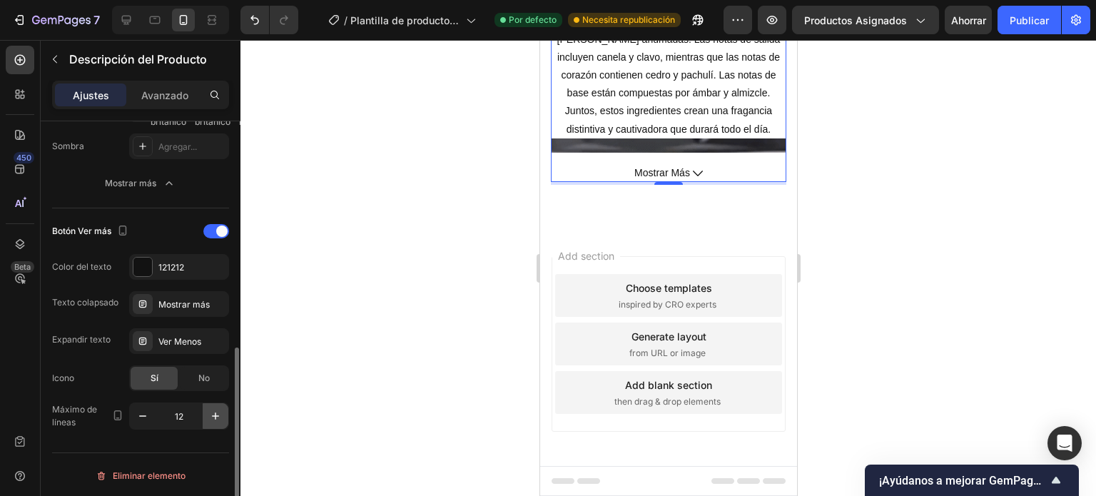
click at [211, 413] on icon "button" at bounding box center [215, 416] width 14 height 14
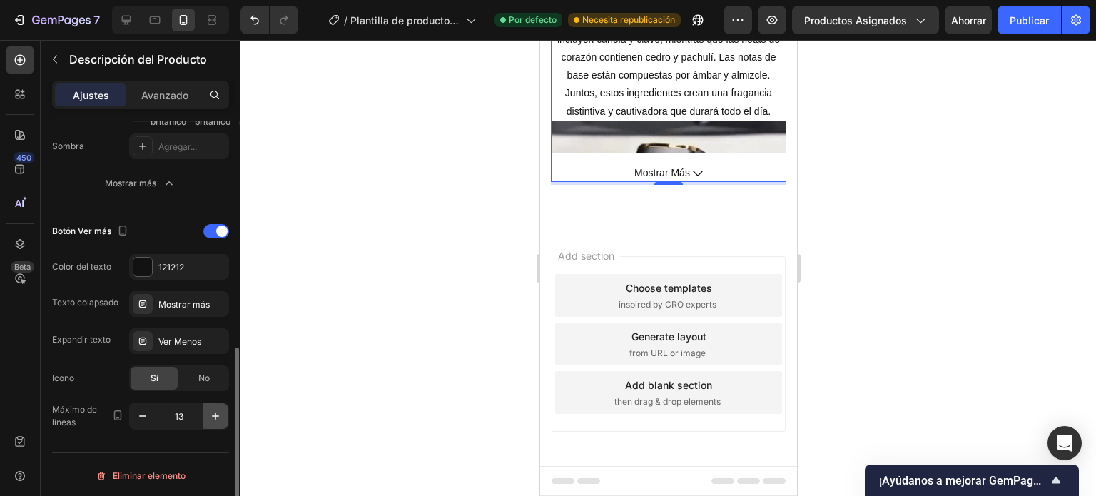
click at [211, 413] on icon "button" at bounding box center [215, 416] width 14 height 14
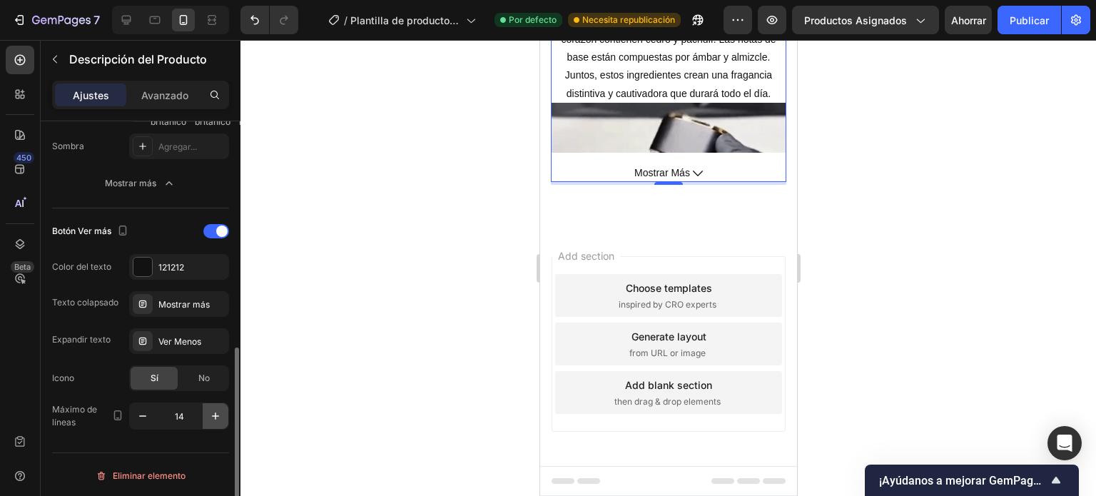
click at [211, 413] on icon "button" at bounding box center [215, 416] width 14 height 14
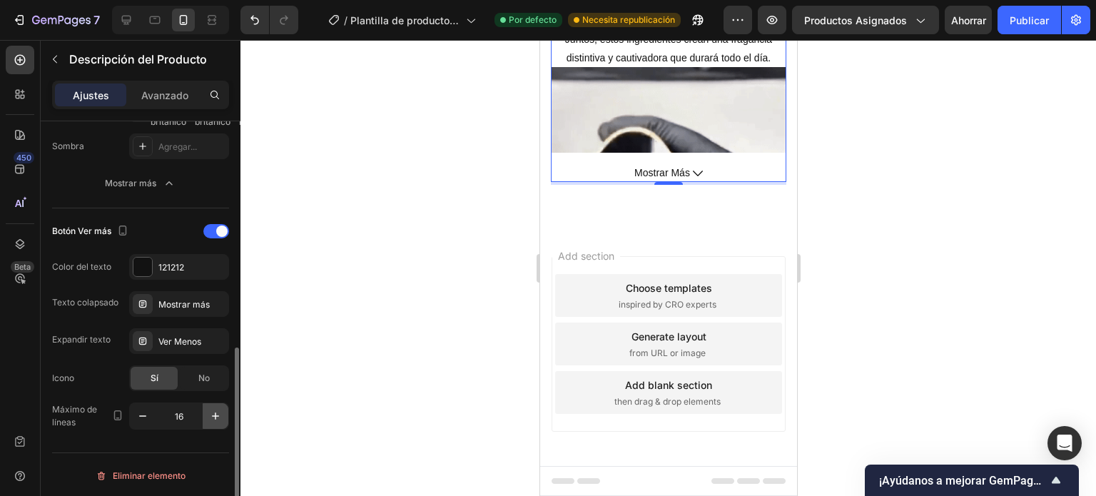
click at [211, 413] on icon "button" at bounding box center [215, 416] width 14 height 14
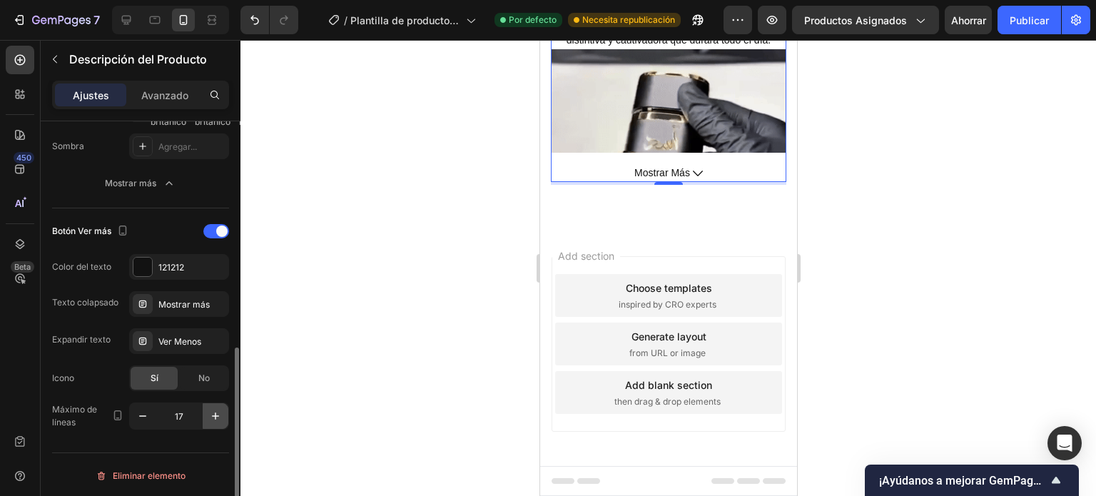
click at [211, 412] on icon "button" at bounding box center [215, 416] width 14 height 14
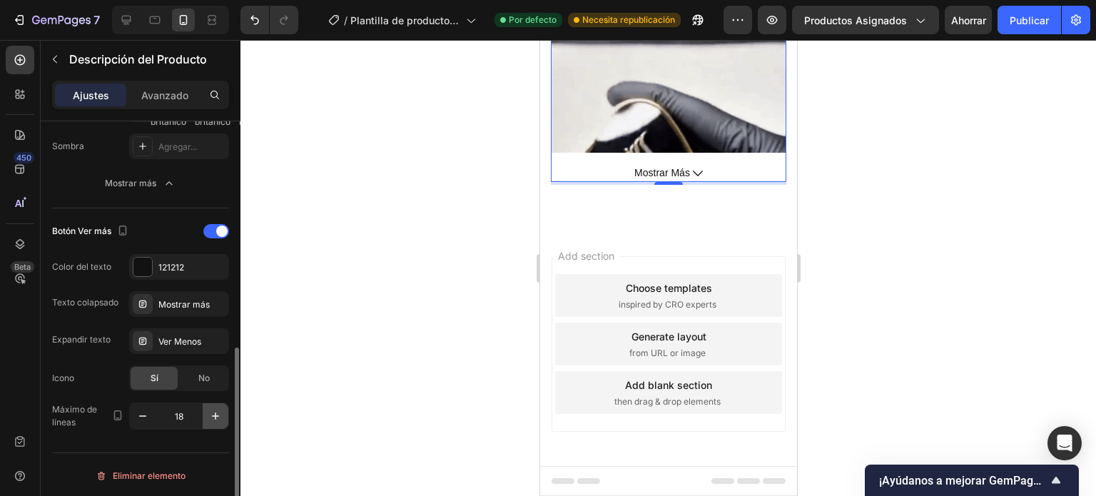
click at [211, 412] on icon "button" at bounding box center [215, 416] width 14 height 14
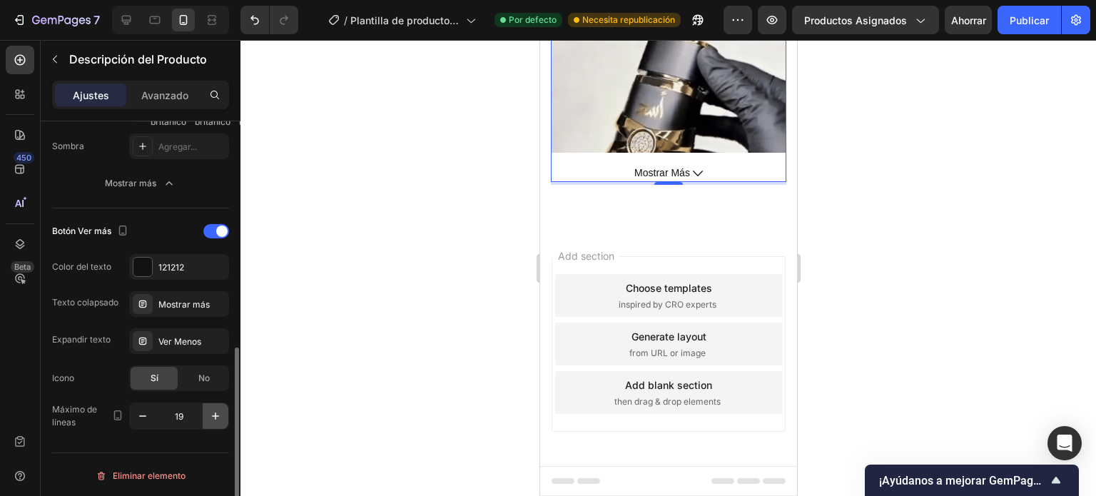
click at [211, 412] on icon "button" at bounding box center [215, 416] width 14 height 14
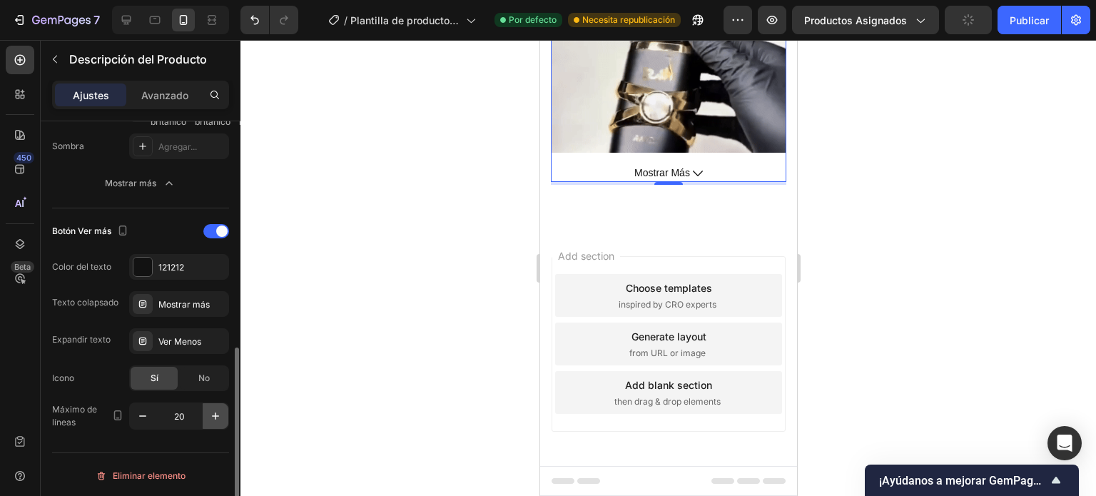
click at [211, 412] on icon "button" at bounding box center [215, 416] width 14 height 14
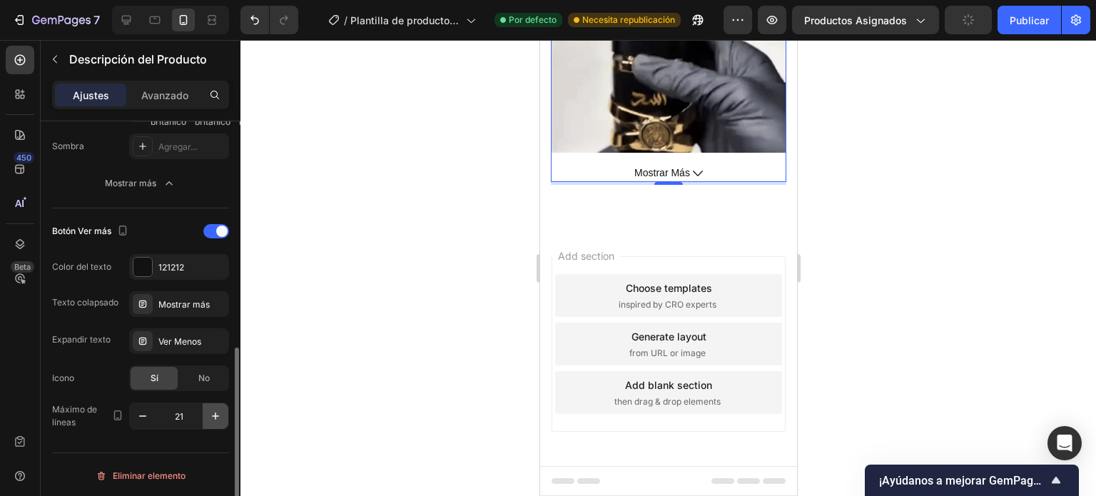
click at [211, 412] on icon "button" at bounding box center [215, 416] width 14 height 14
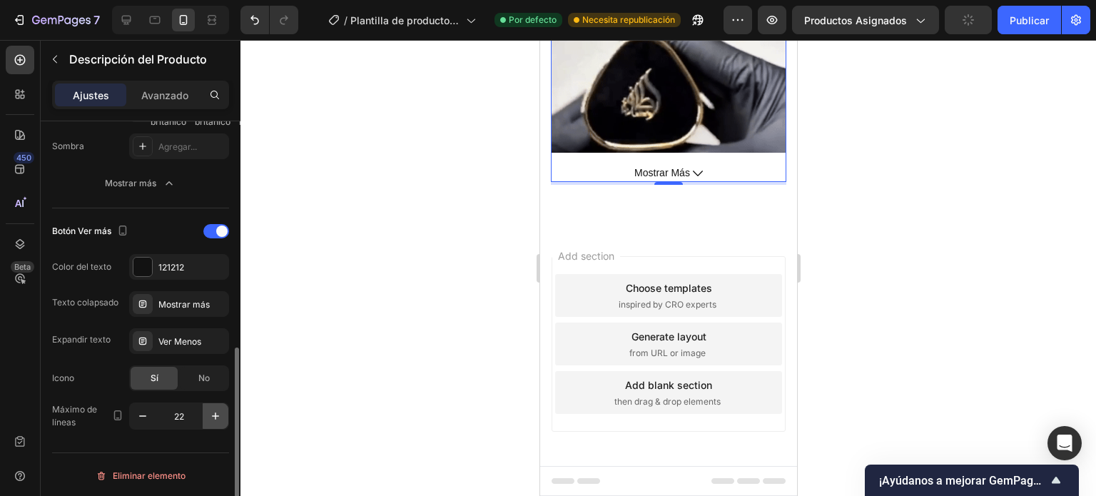
click at [211, 412] on icon "button" at bounding box center [215, 416] width 14 height 14
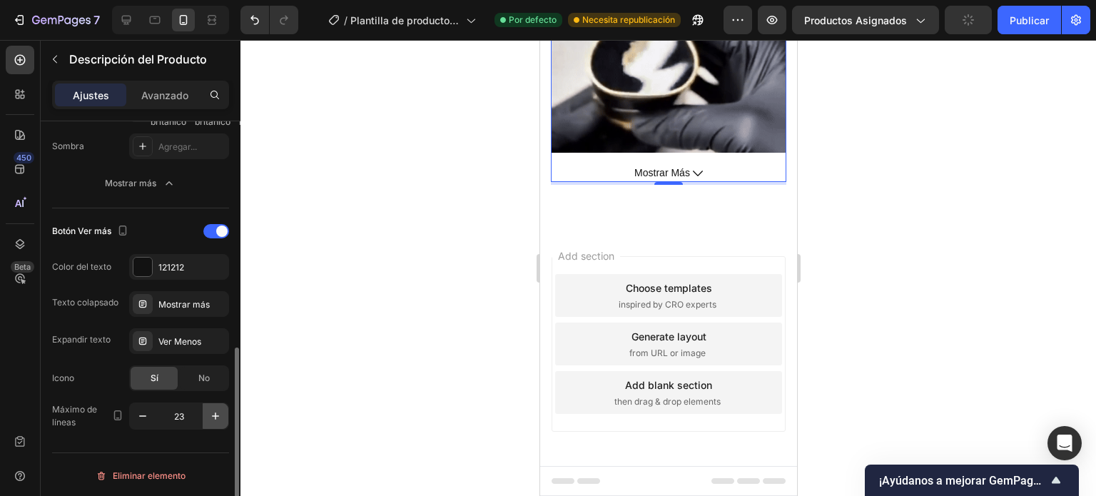
click at [211, 412] on icon "button" at bounding box center [215, 416] width 14 height 14
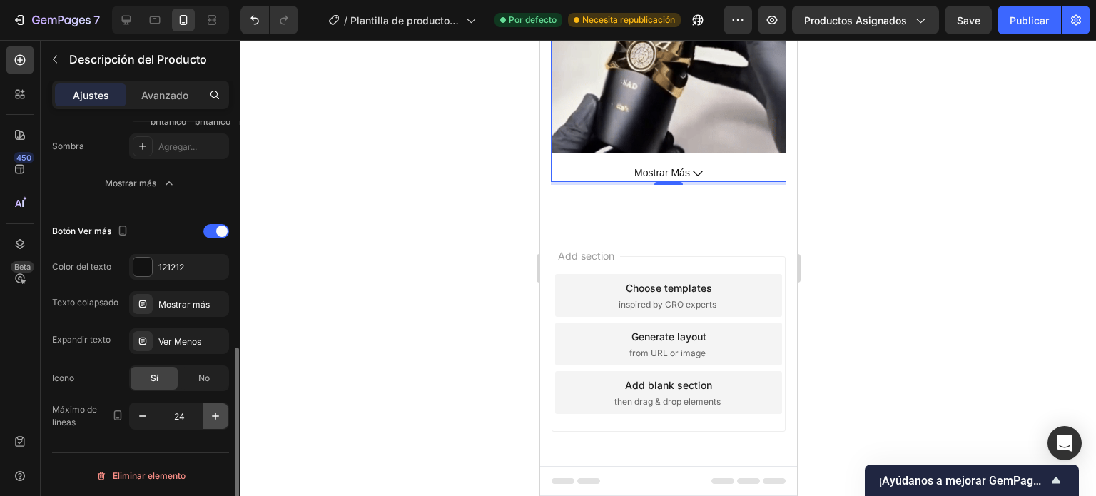
click at [211, 412] on icon "button" at bounding box center [215, 416] width 14 height 14
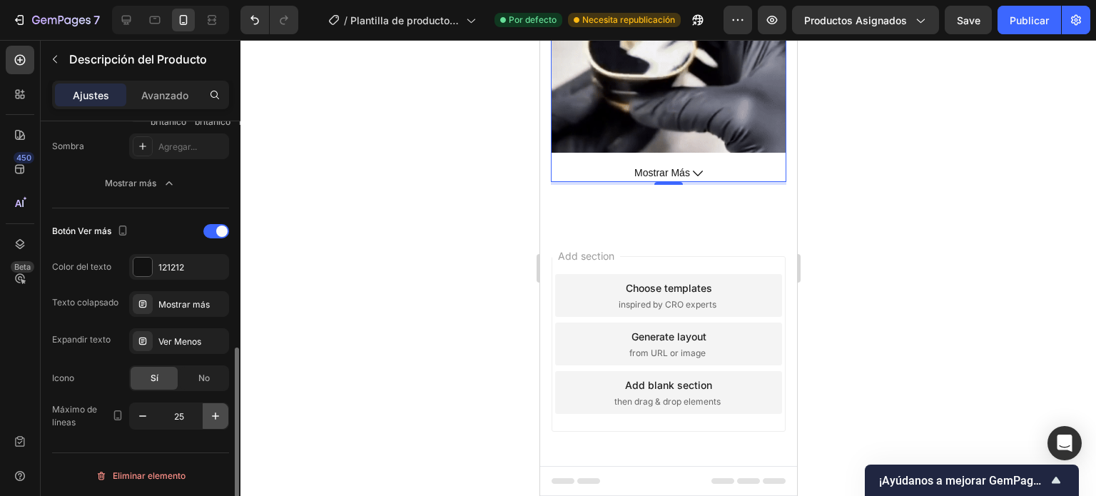
click at [211, 412] on icon "button" at bounding box center [215, 416] width 14 height 14
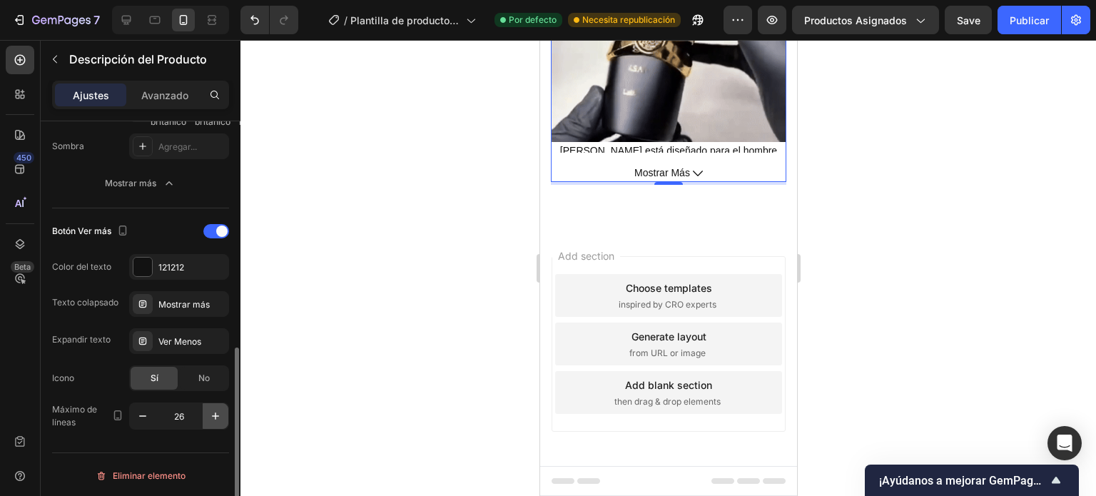
click at [211, 412] on icon "button" at bounding box center [215, 416] width 14 height 14
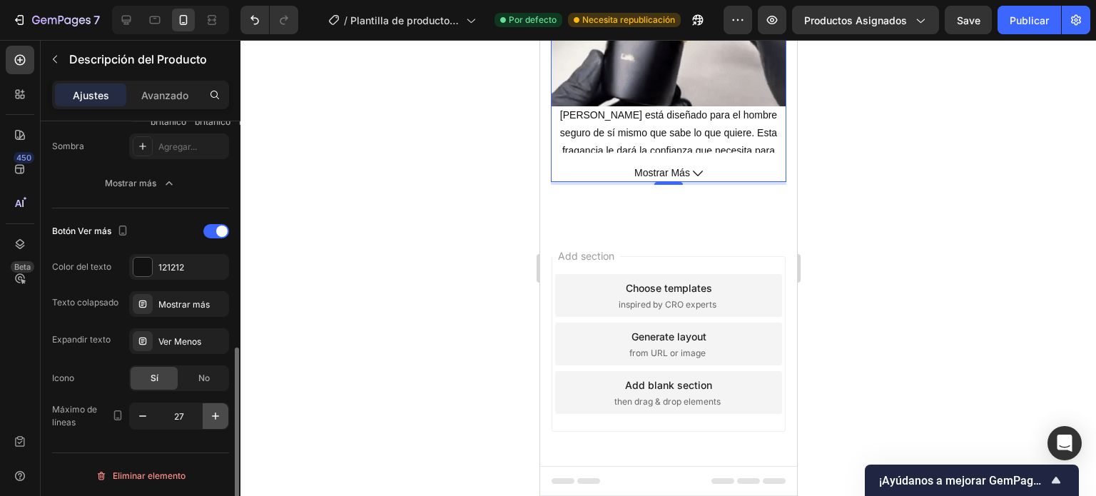
click at [211, 412] on icon "button" at bounding box center [215, 416] width 14 height 14
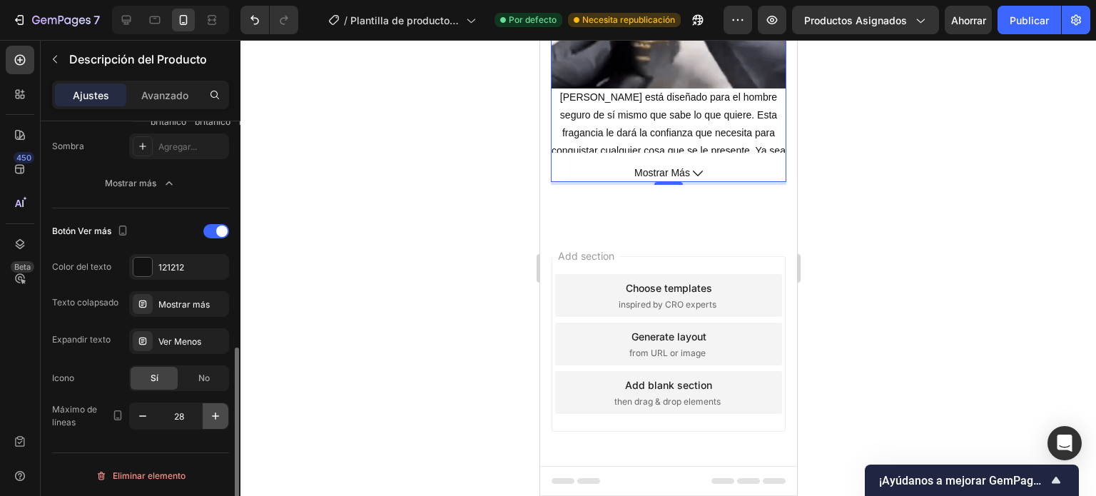
click at [211, 412] on icon "button" at bounding box center [215, 416] width 14 height 14
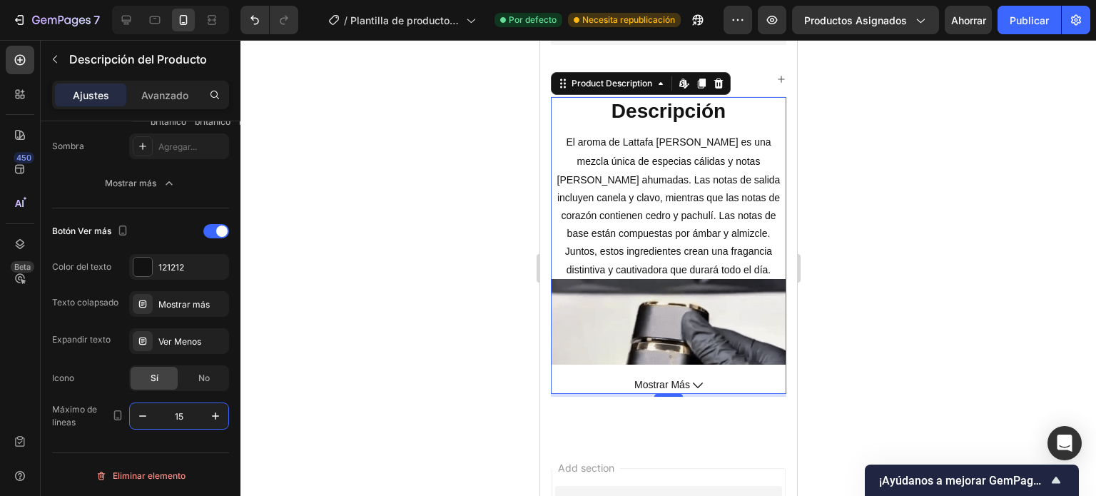
scroll to position [571, 0]
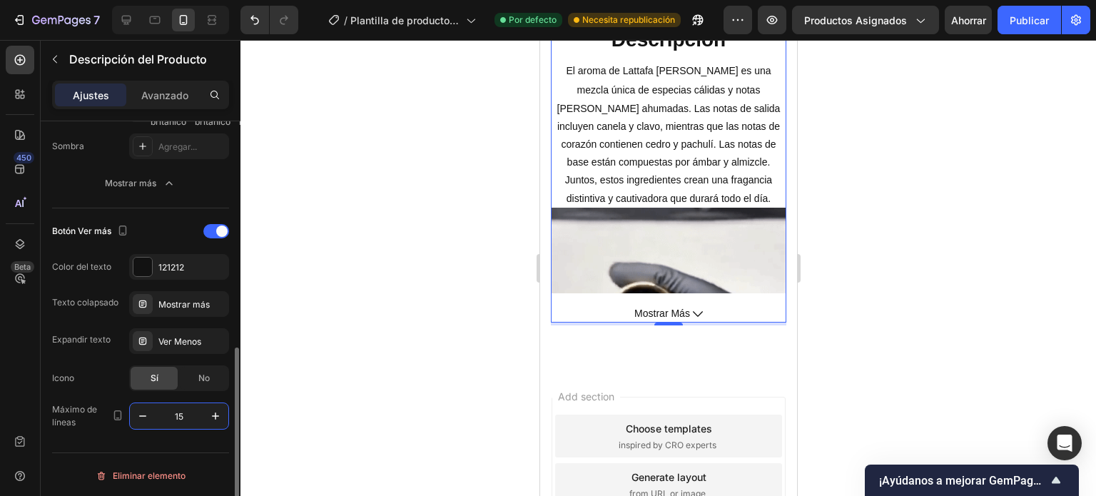
drag, startPoint x: 185, startPoint y: 413, endPoint x: 177, endPoint y: 411, distance: 8.0
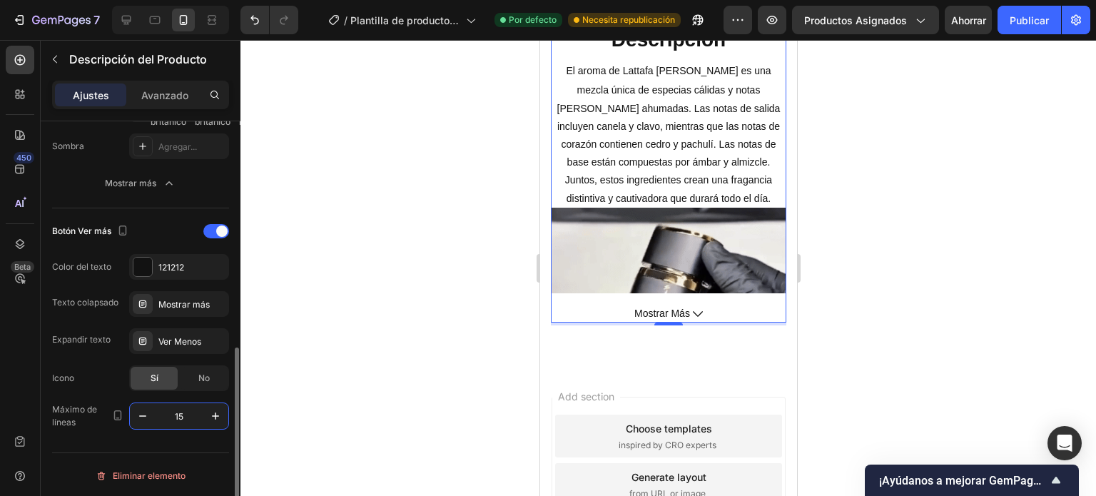
click at [177, 411] on input "15" at bounding box center [179, 416] width 47 height 26
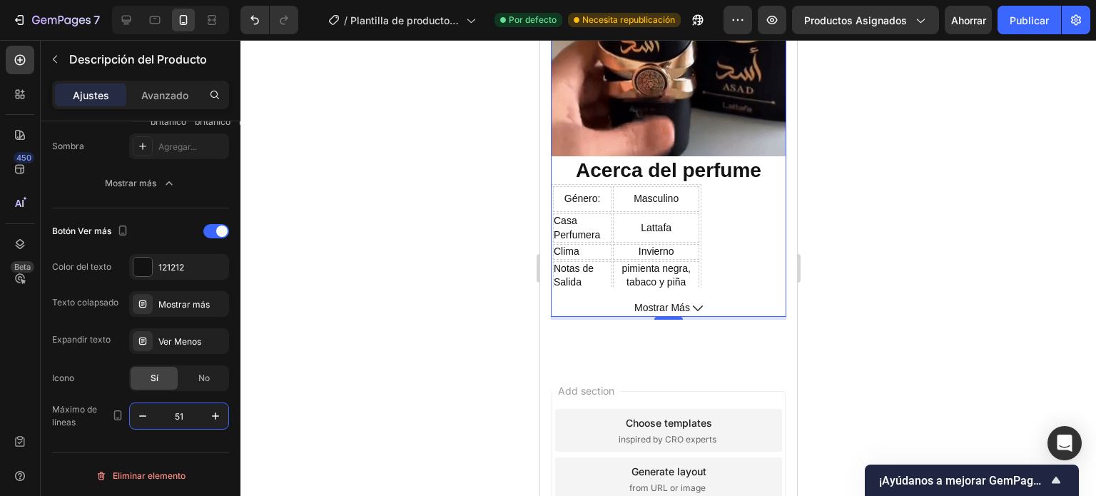
scroll to position [1213, 0]
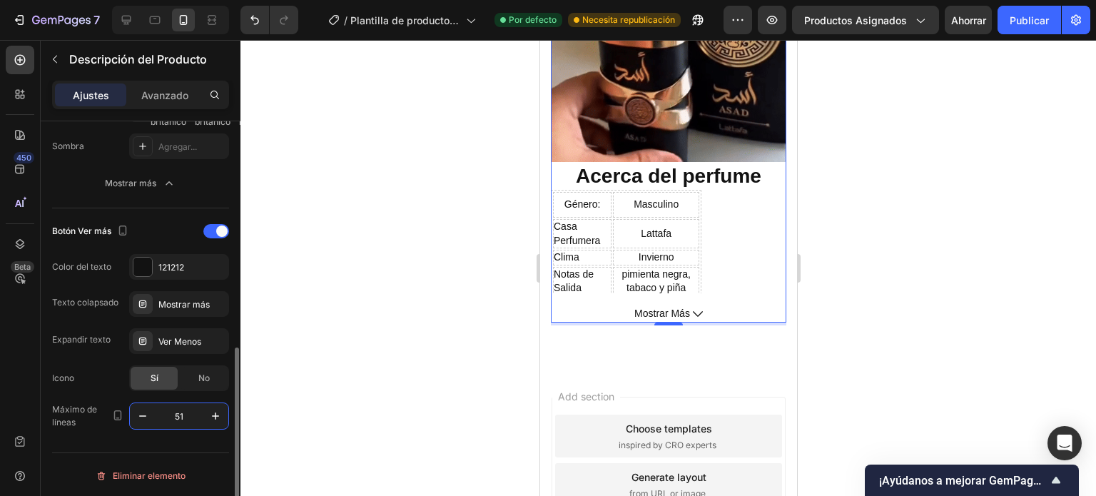
click at [189, 410] on input "51" at bounding box center [179, 416] width 47 height 26
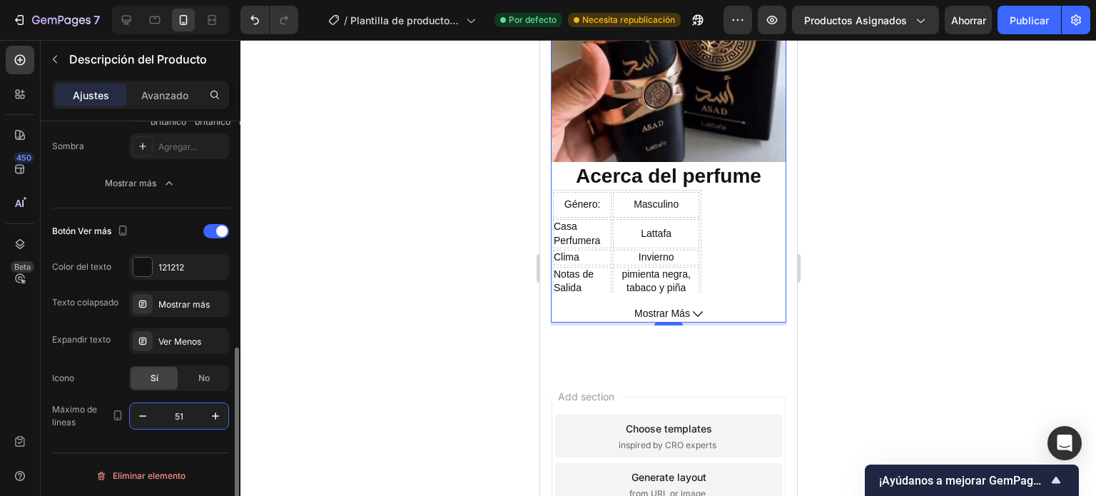
drag, startPoint x: 189, startPoint y: 414, endPoint x: 167, endPoint y: 410, distance: 22.5
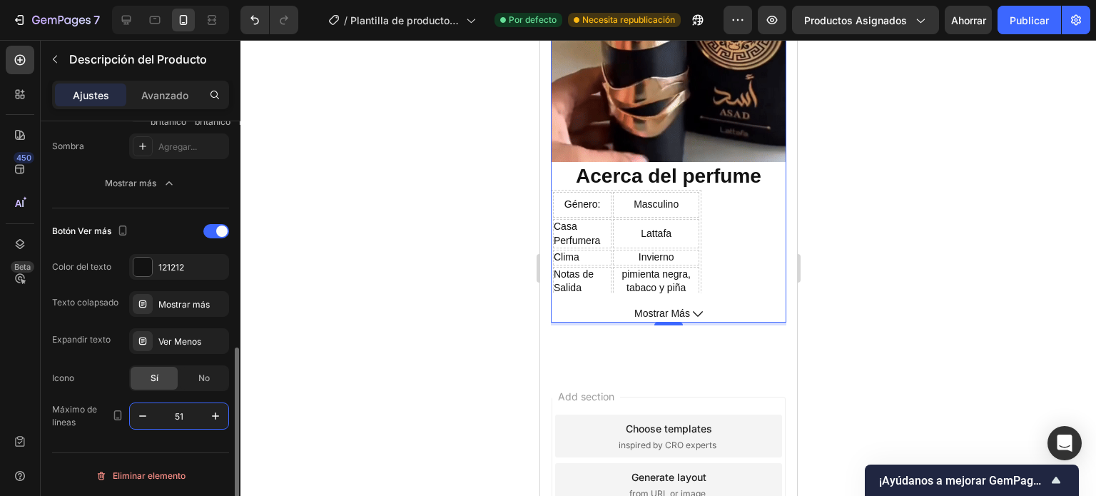
click at [167, 410] on input "51" at bounding box center [179, 416] width 47 height 26
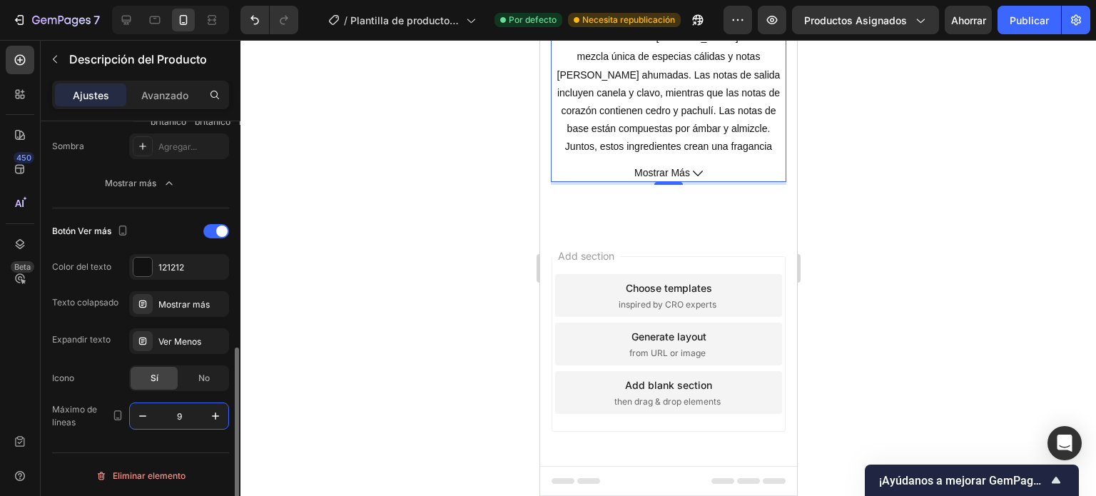
scroll to position [607, 0]
type input "90"
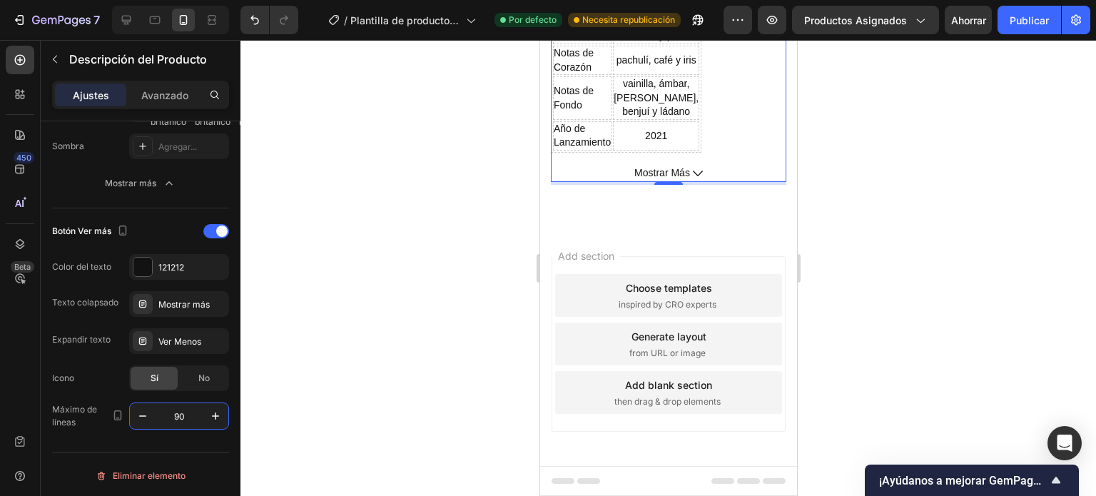
scroll to position [1515, 0]
click at [213, 227] on div at bounding box center [216, 231] width 26 height 14
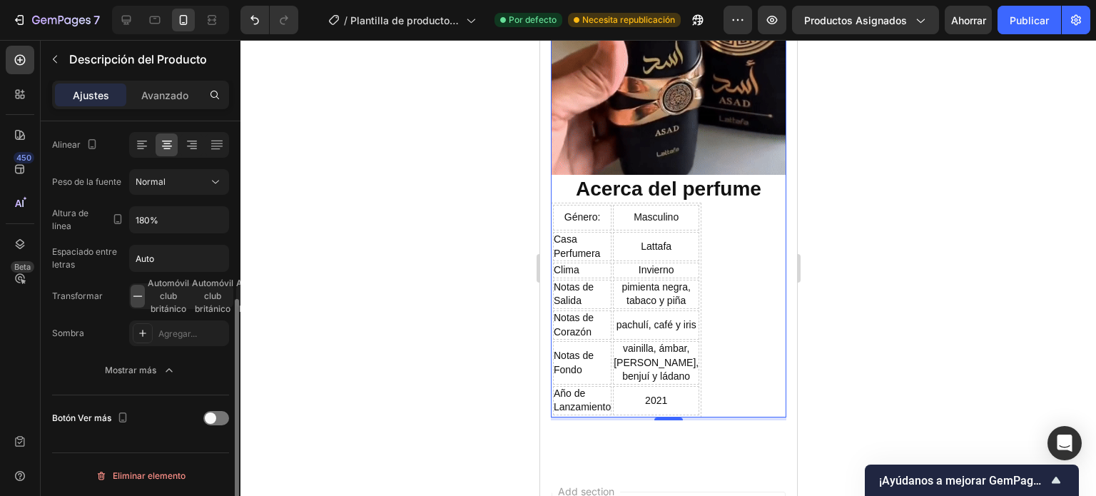
scroll to position [168, 0]
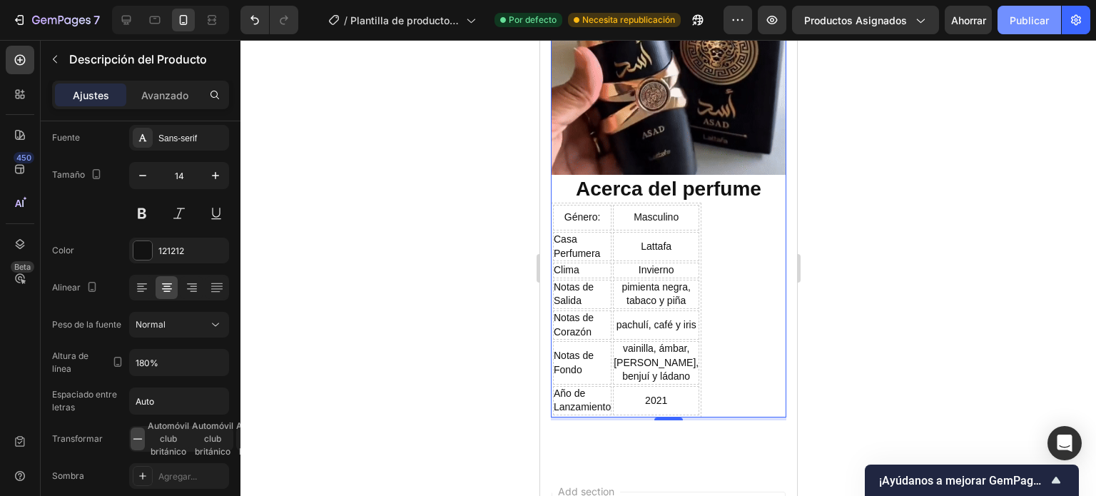
click at [1045, 21] on font "Publicar" at bounding box center [1029, 20] width 39 height 12
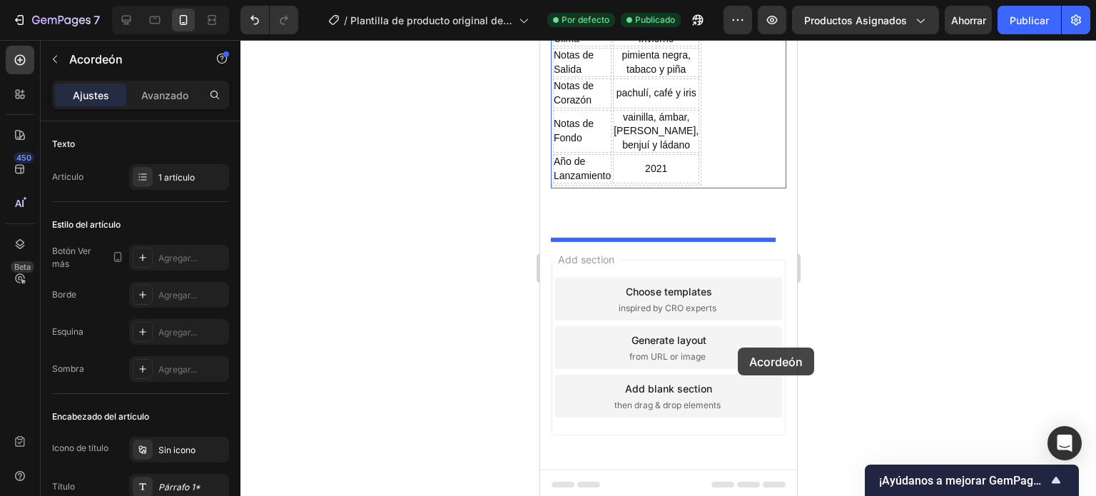
scroll to position [1486, 0]
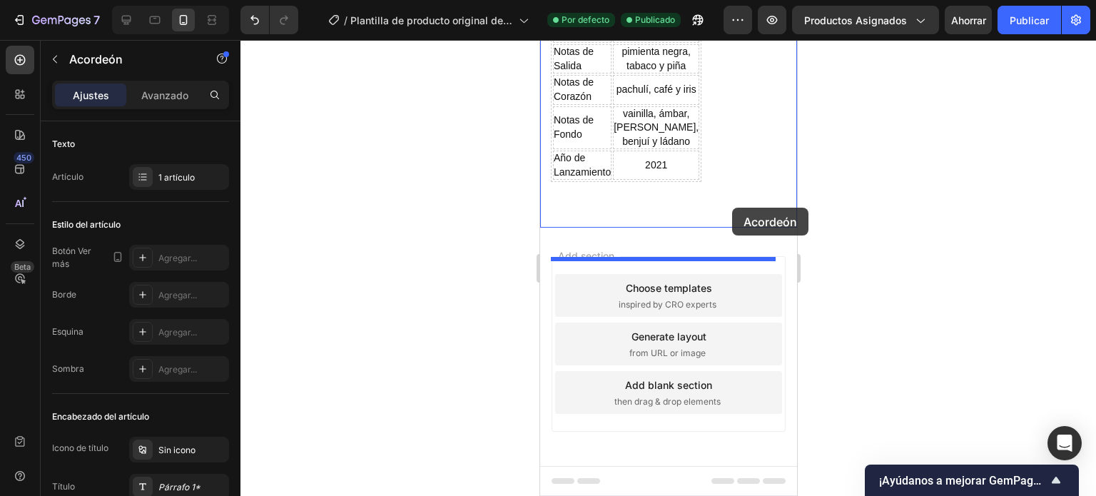
drag, startPoint x: 752, startPoint y: 285, endPoint x: 732, endPoint y: 208, distance: 79.6
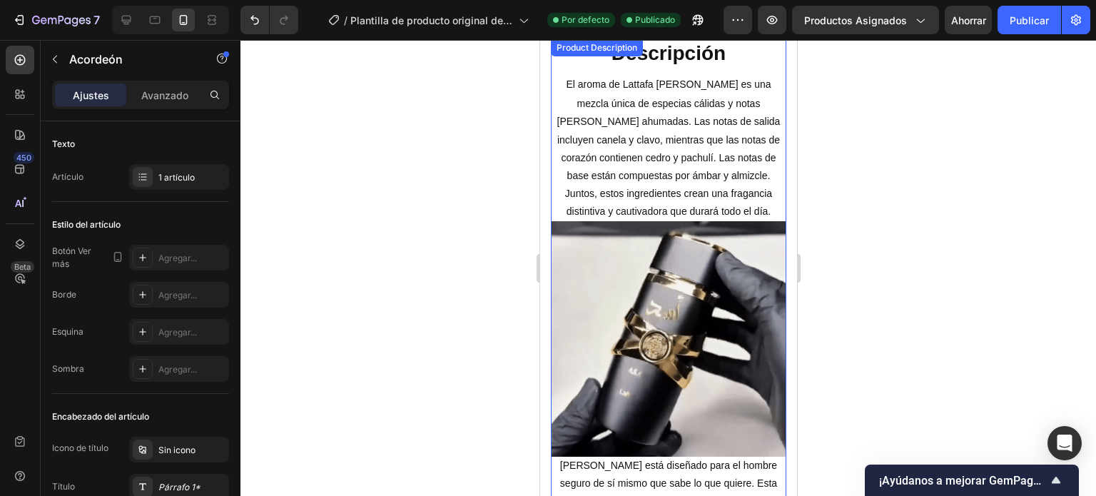
scroll to position [381, 0]
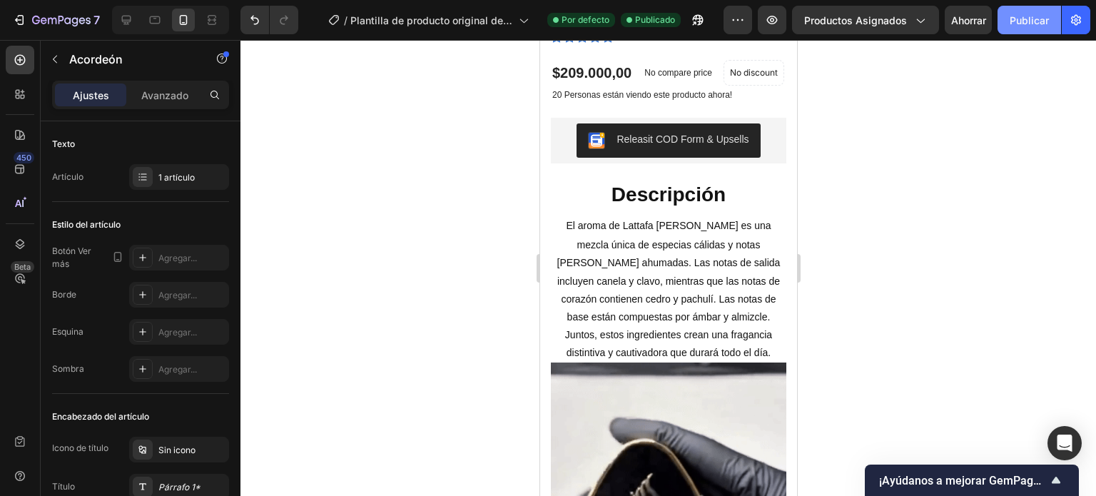
click at [1032, 18] on font "Publicar" at bounding box center [1029, 20] width 39 height 12
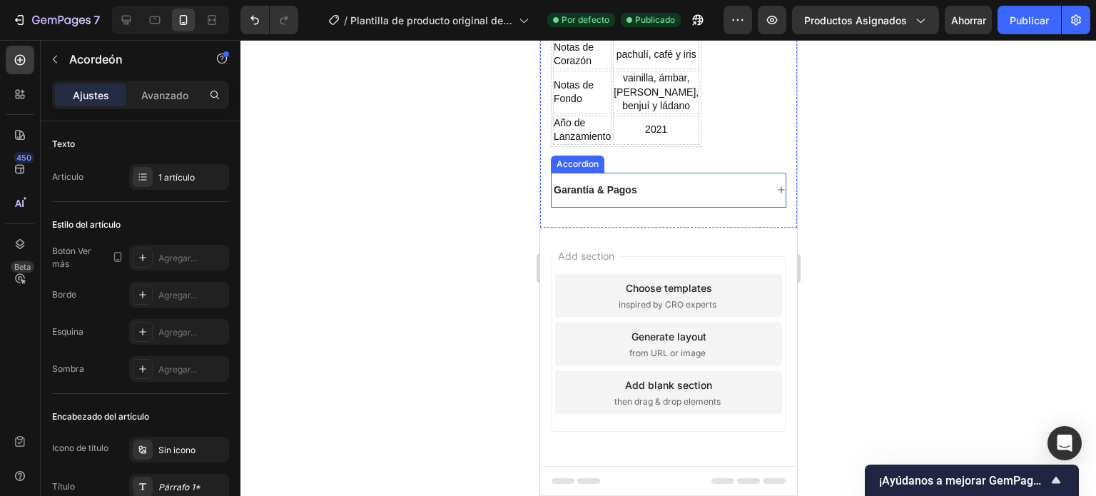
scroll to position [1415, 0]
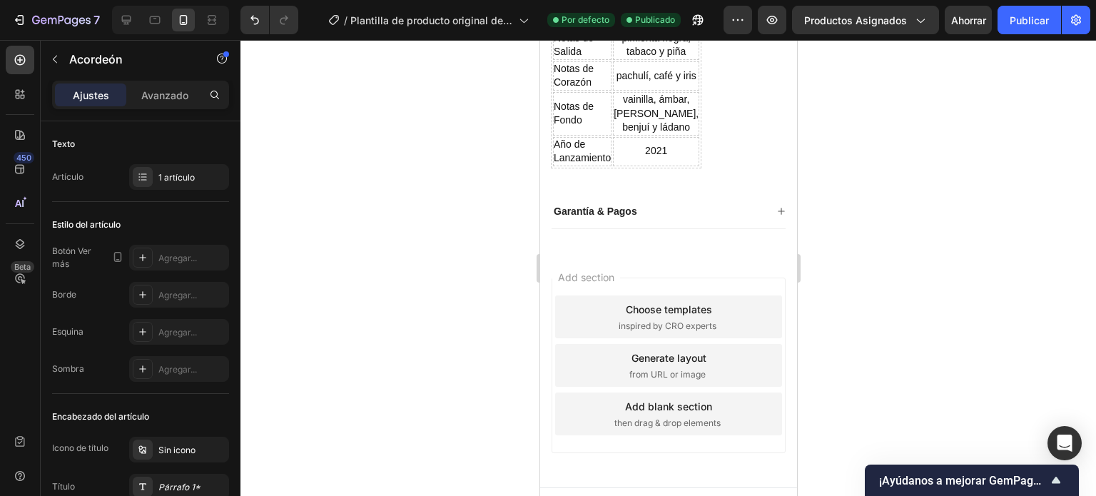
click at [590, 304] on div "Add section Choose templates inspired by CRO experts Generate layout from URL o…" at bounding box center [668, 368] width 257 height 238
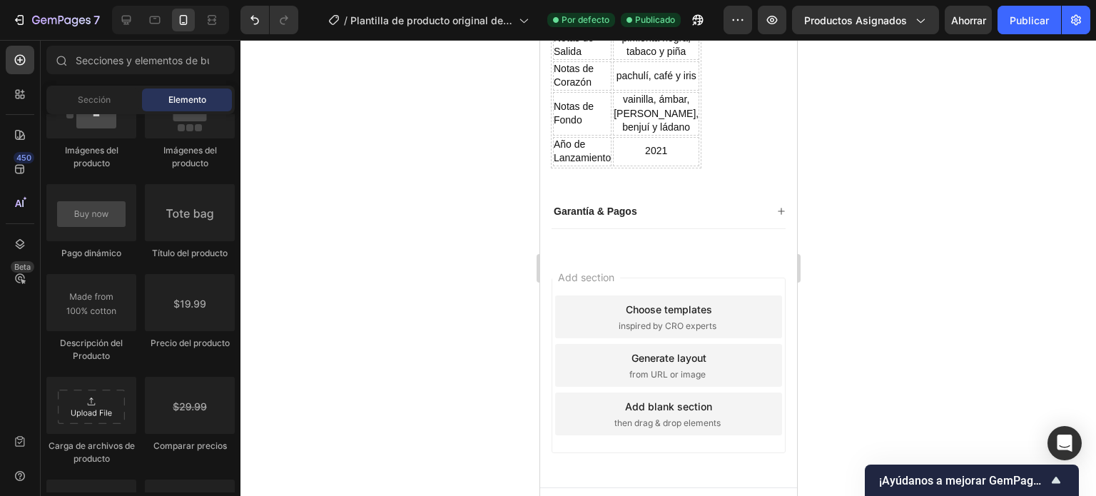
click at [583, 285] on span "Add section" at bounding box center [586, 277] width 68 height 15
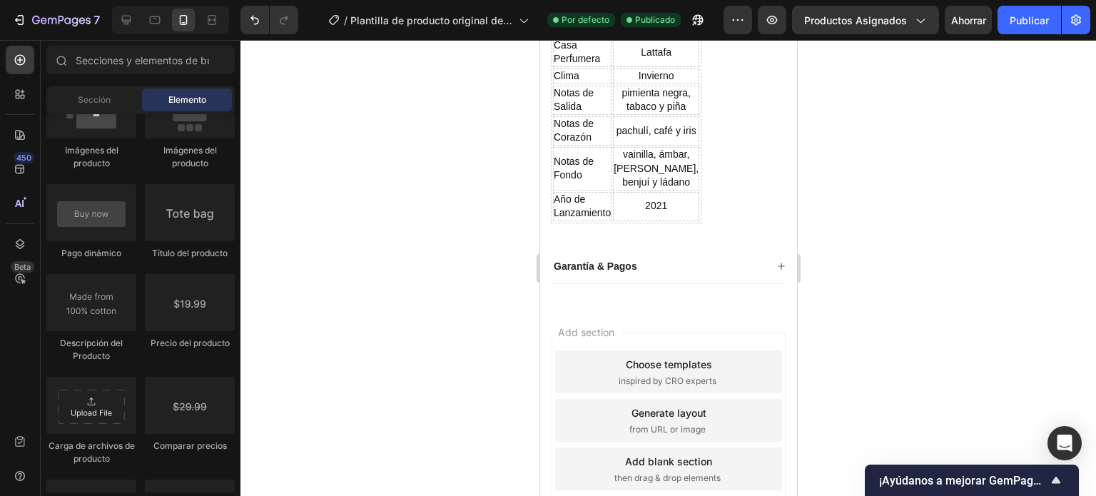
scroll to position [1343, 0]
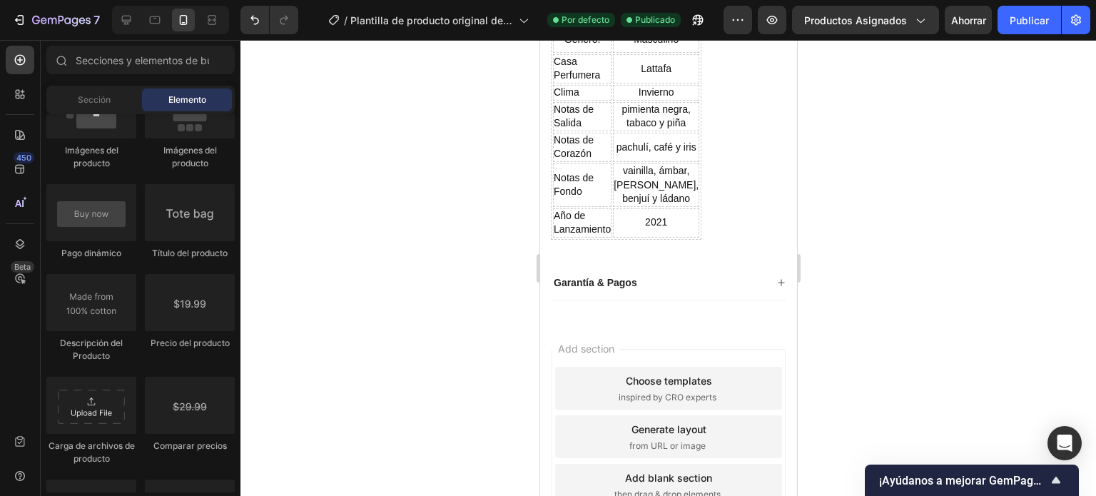
drag, startPoint x: 583, startPoint y: 398, endPoint x: 932, endPoint y: 366, distance: 350.4
click at [583, 356] on span "Add section" at bounding box center [586, 348] width 68 height 15
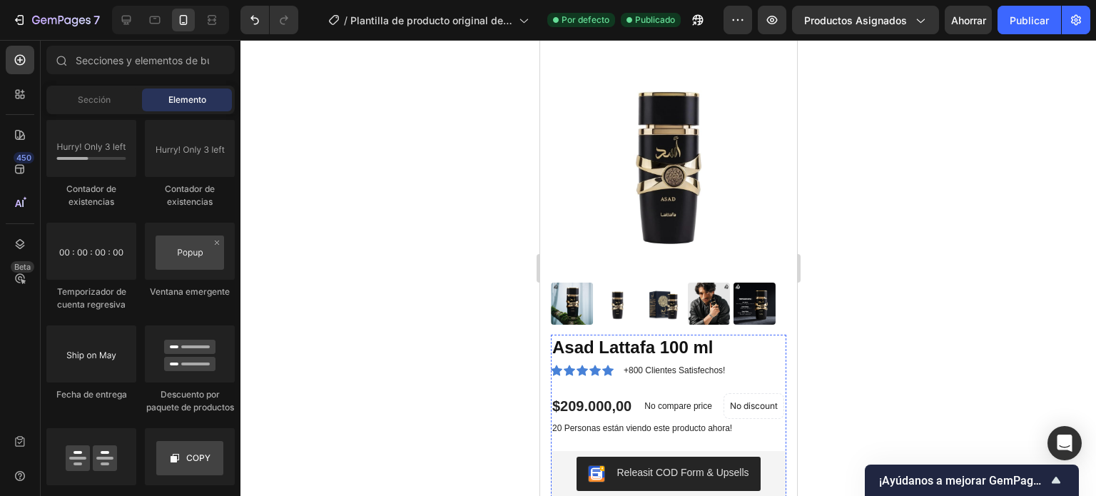
scroll to position [71, 0]
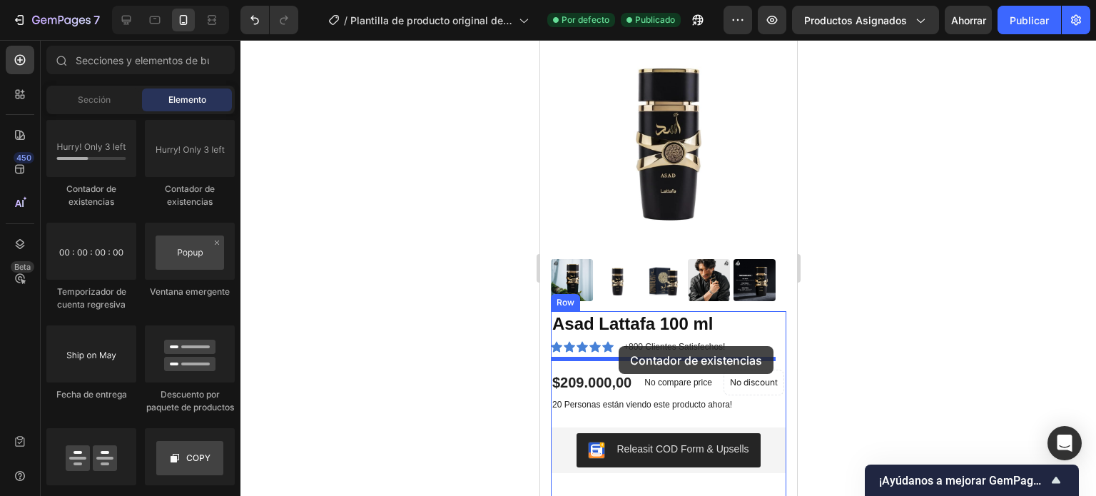
drag, startPoint x: 724, startPoint y: 199, endPoint x: 618, endPoint y: 346, distance: 181.0
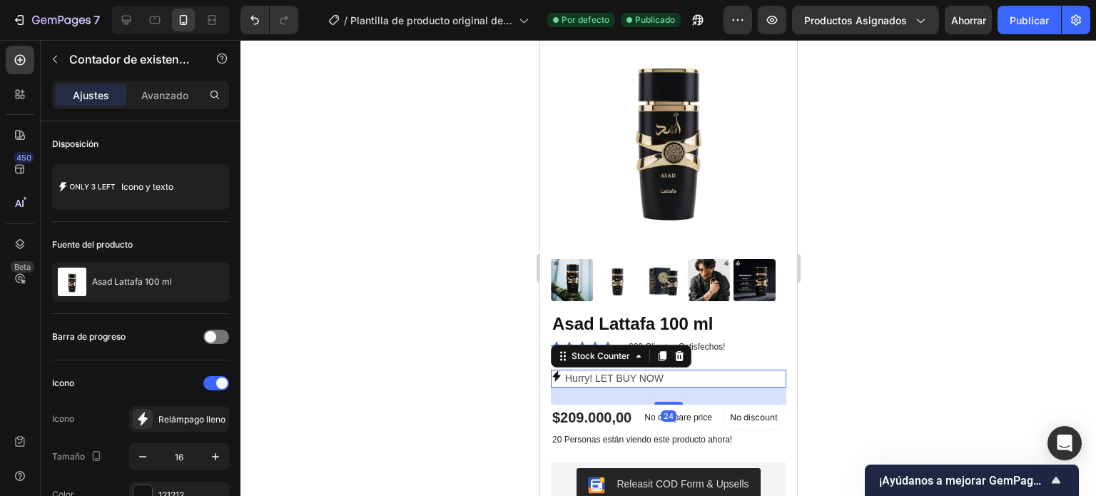
click at [585, 370] on p "Hurry! LET BUY NOW" at bounding box center [614, 379] width 98 height 18
click at [659, 370] on p "Hurry! LET BUY NOW" at bounding box center [614, 379] width 98 height 18
click at [669, 370] on div "Hurry! LET BUY NOW" at bounding box center [668, 379] width 236 height 18
click at [667, 370] on div "Hurry! LET BUY NOW" at bounding box center [668, 379] width 236 height 18
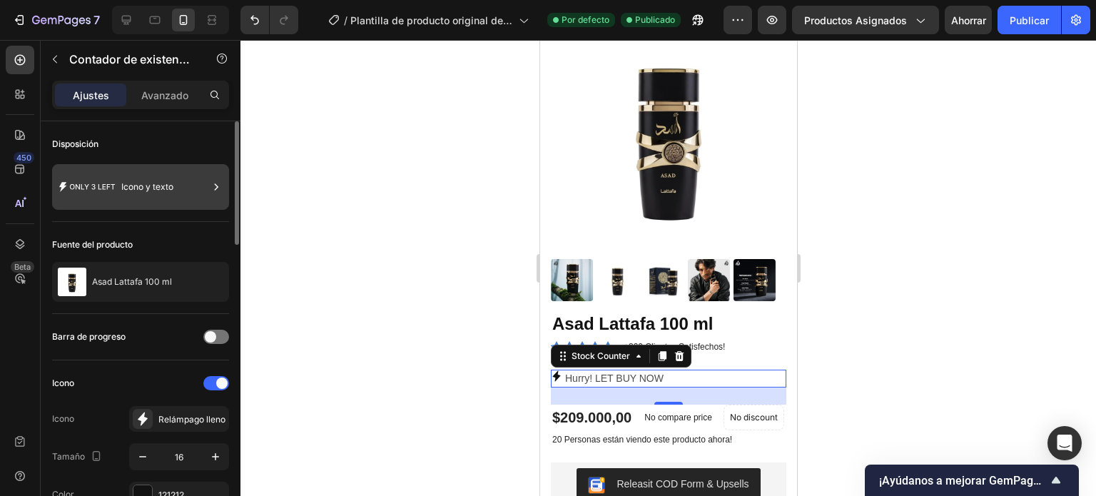
click at [151, 187] on font "Icono y texto" at bounding box center [147, 186] width 52 height 11
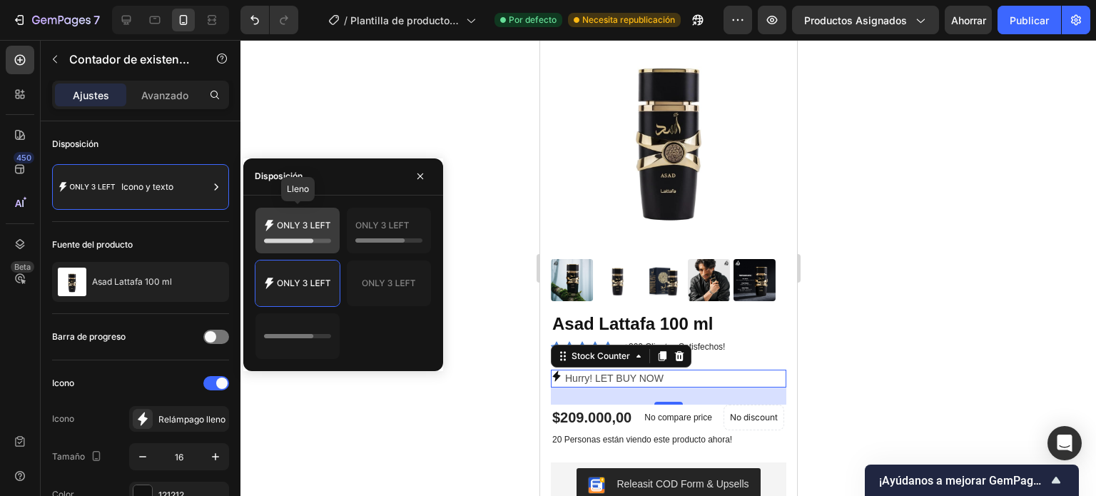
click at [300, 229] on icon at bounding box center [297, 230] width 67 height 29
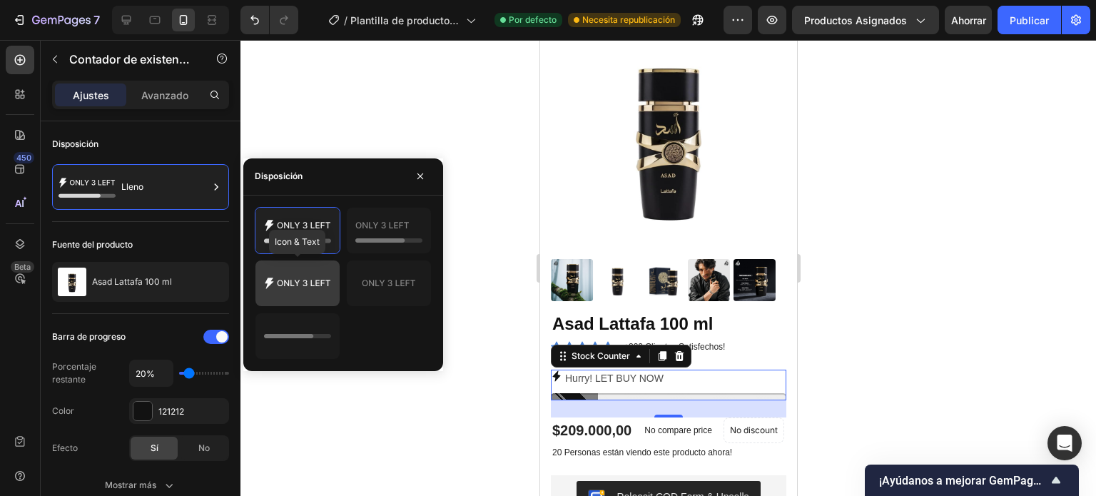
click at [308, 279] on icon at bounding box center [297, 283] width 67 height 29
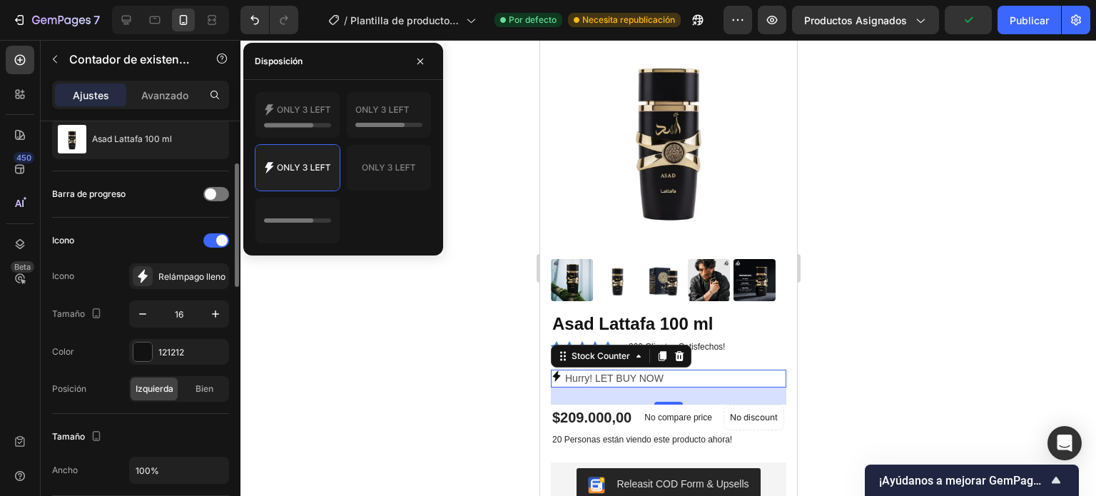
scroll to position [357, 0]
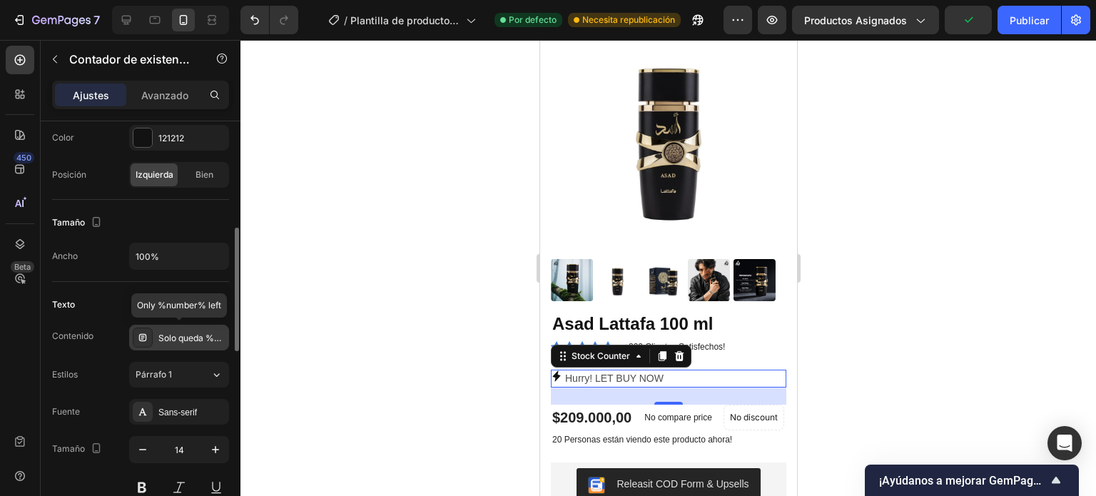
click at [197, 336] on font "Solo queda %number%" at bounding box center [206, 338] width 96 height 11
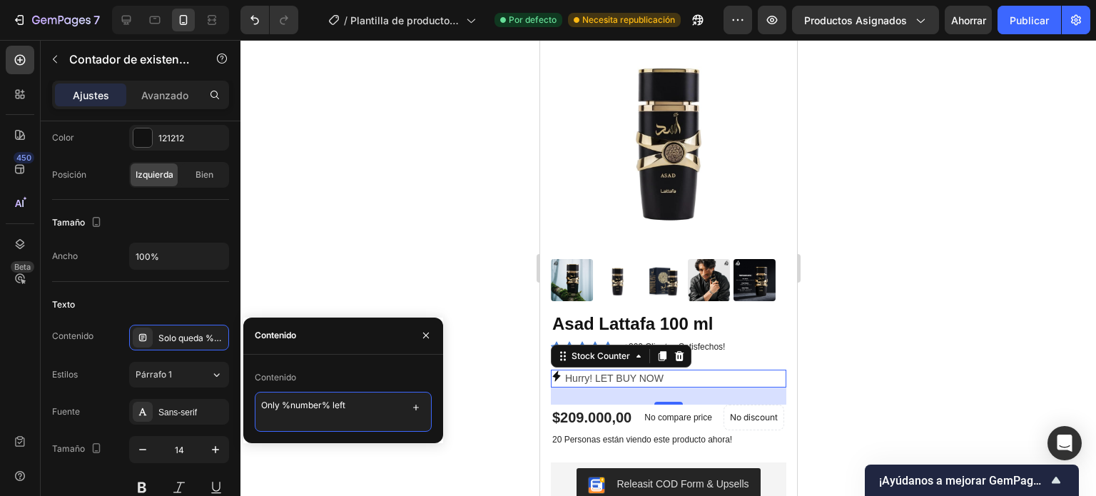
drag, startPoint x: 280, startPoint y: 405, endPoint x: 257, endPoint y: 402, distance: 23.0
click at [257, 402] on textarea "Only %number% left" at bounding box center [343, 412] width 177 height 40
drag, startPoint x: 354, startPoint y: 408, endPoint x: 264, endPoint y: 395, distance: 90.8
click at [264, 395] on textarea "Only %number% left" at bounding box center [343, 412] width 177 height 40
type textarea "O"
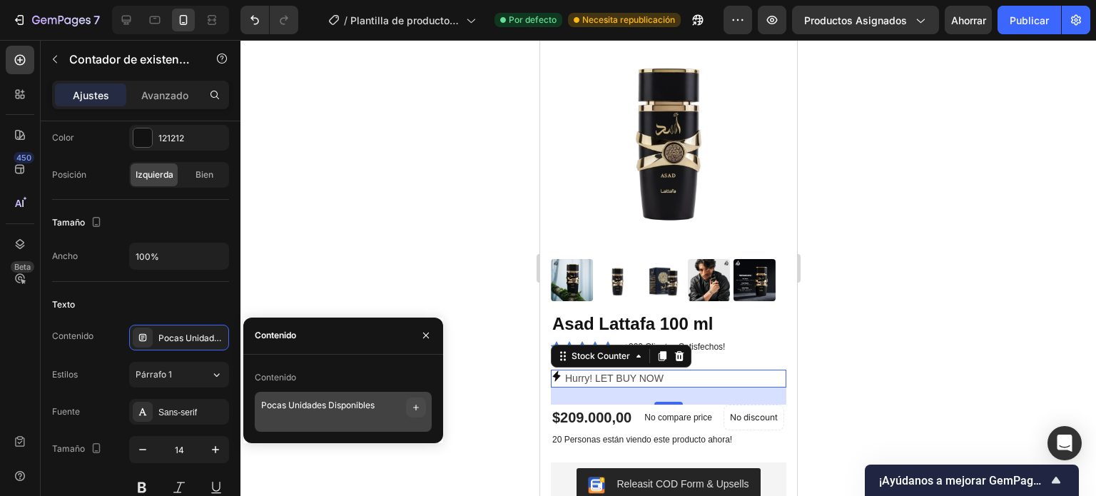
click at [417, 406] on icon "button" at bounding box center [415, 407] width 11 height 11
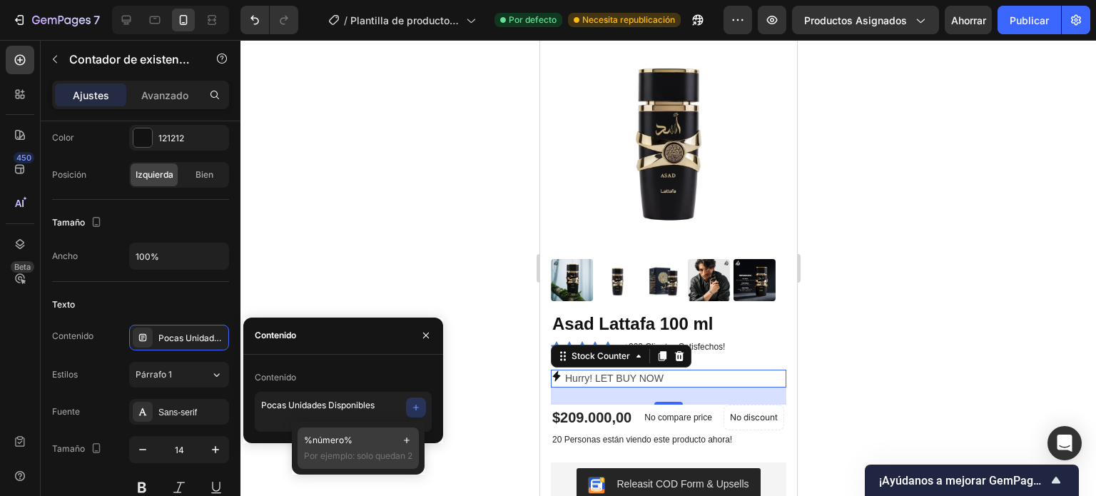
click at [367, 455] on font "Por ejemplo: solo quedan 2" at bounding box center [358, 455] width 108 height 11
type textarea "Pocas Unidades Disponibles %number%"
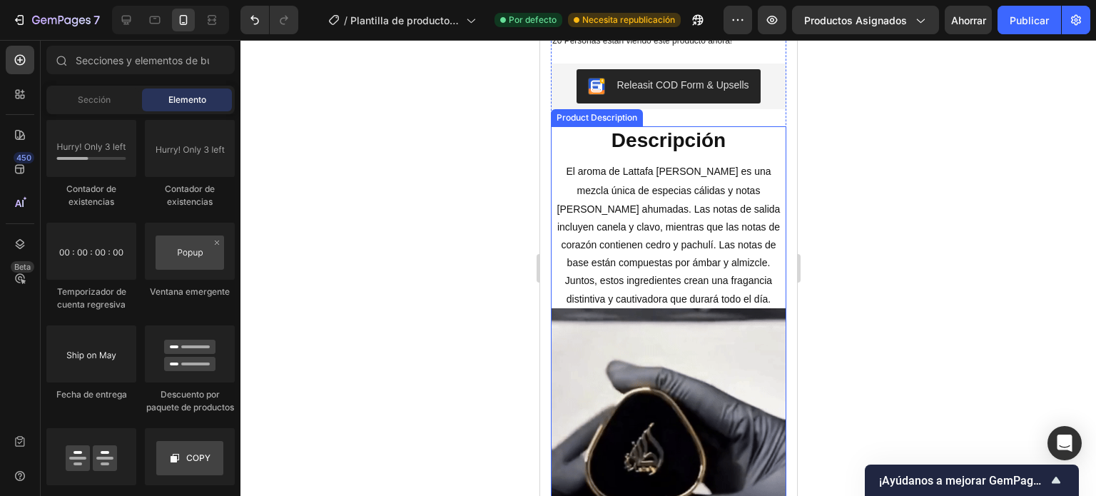
scroll to position [0, 0]
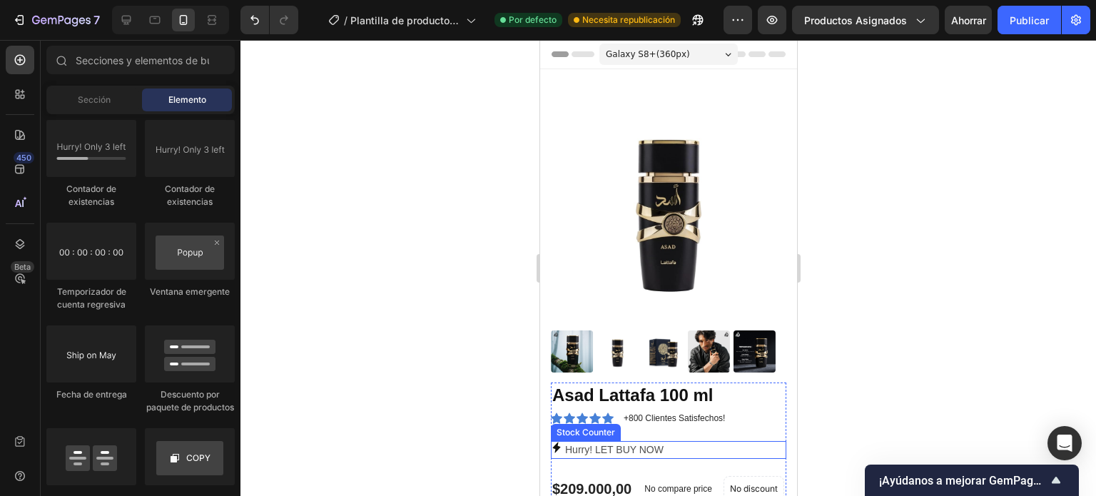
click at [590, 441] on p "Hurry! LET BUY NOW" at bounding box center [614, 450] width 98 height 18
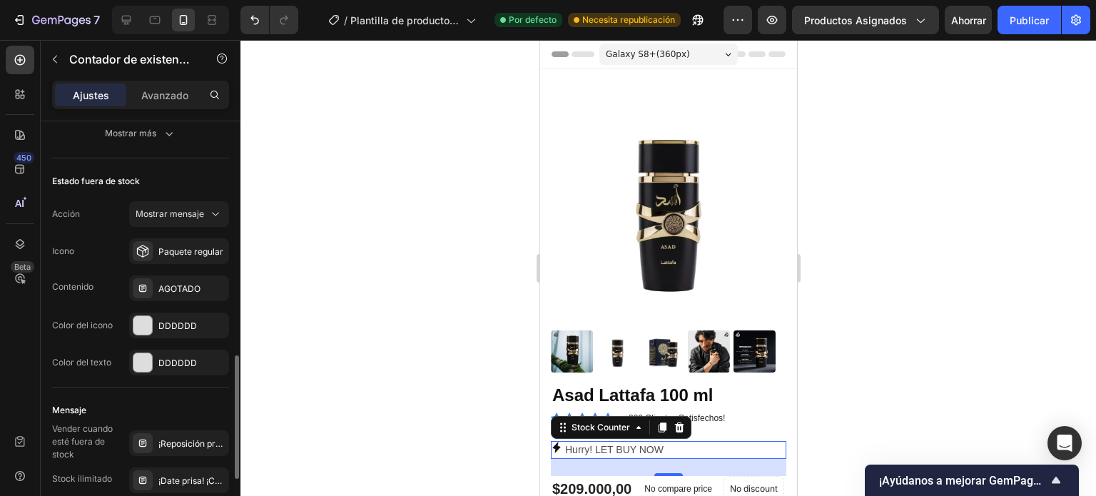
scroll to position [856, 0]
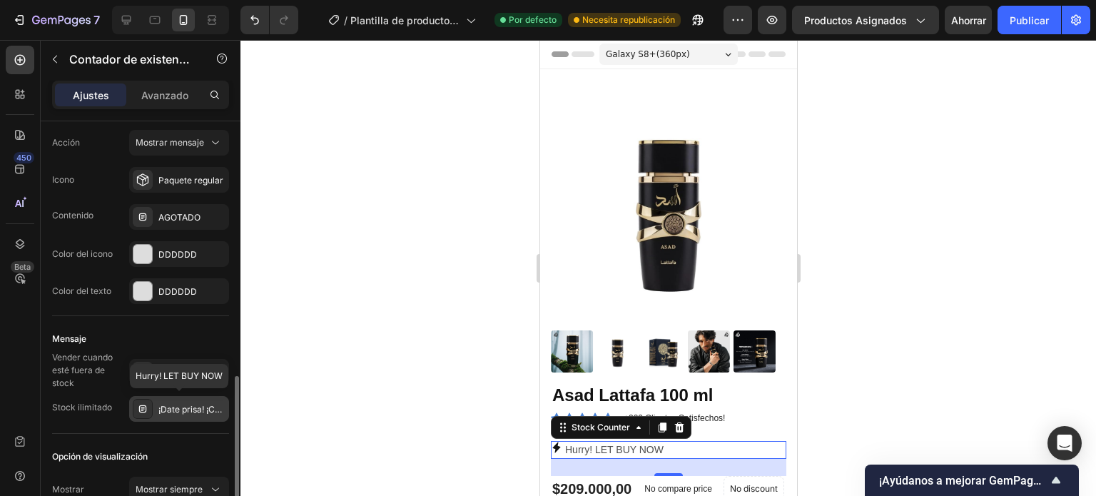
click at [183, 410] on font "¡Date prisa! ¡COMPRE YA!" at bounding box center [209, 409] width 102 height 11
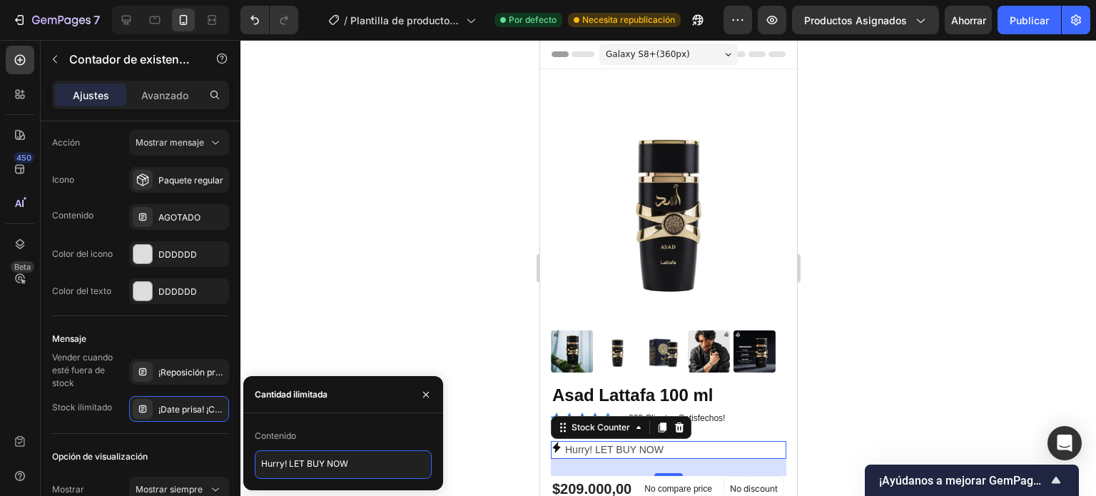
drag, startPoint x: 353, startPoint y: 467, endPoint x: 258, endPoint y: 465, distance: 95.7
click at [258, 465] on textarea "Hurry! LET BUY NOW" at bounding box center [343, 464] width 177 height 29
type textarea "Pocas Unidades Disponibles"
click at [173, 331] on div "Mensaje" at bounding box center [140, 339] width 177 height 23
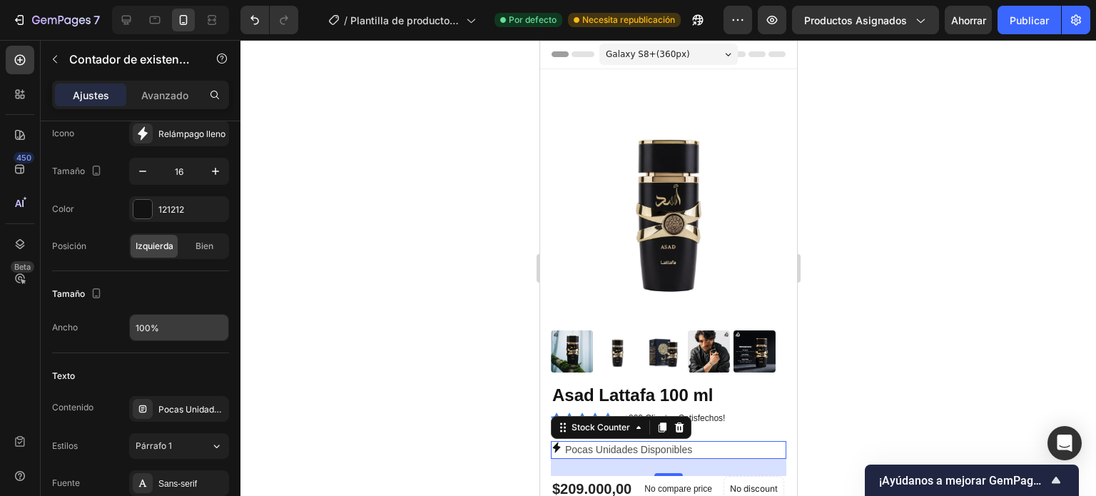
scroll to position [0, 0]
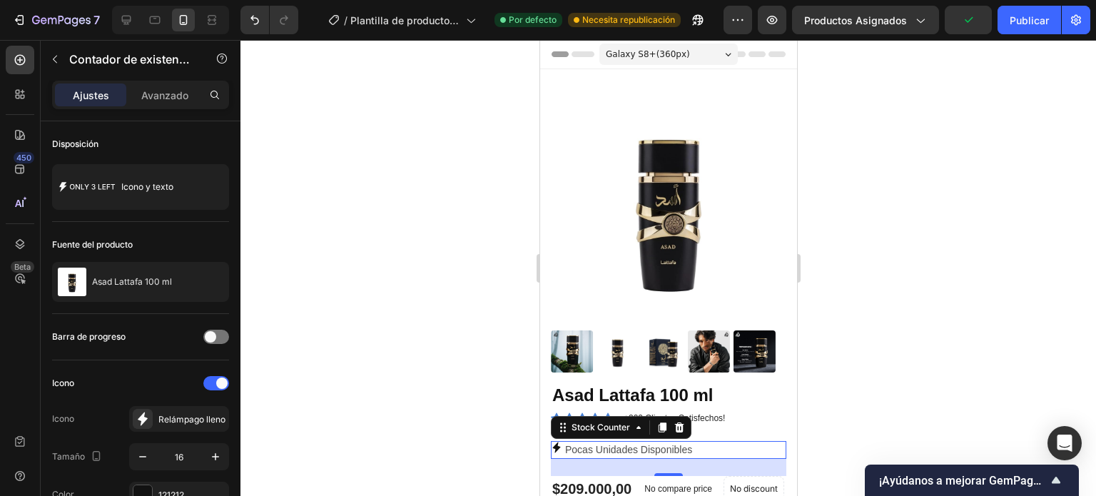
click at [672, 441] on p "Pocas Unidades Disponibles" at bounding box center [628, 450] width 127 height 18
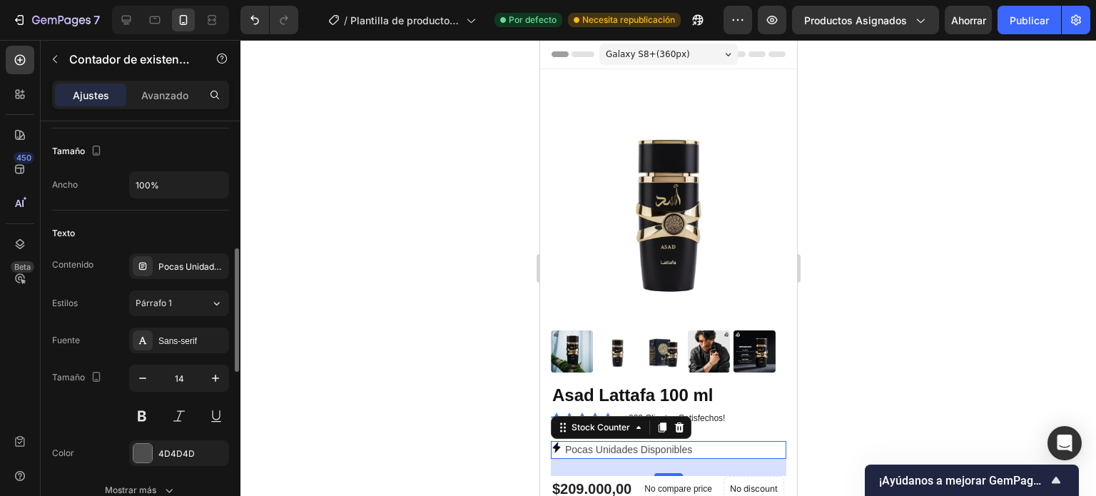
scroll to position [500, 0]
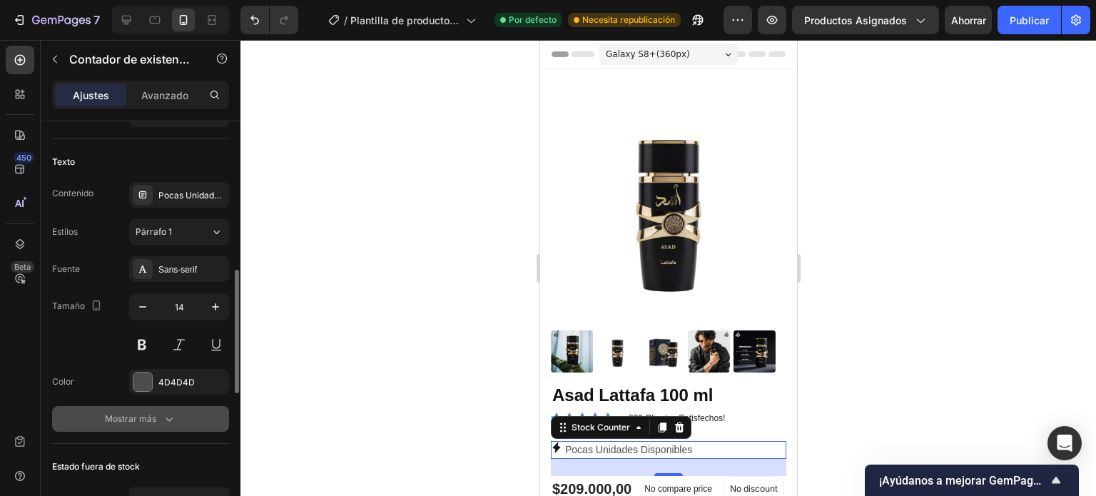
click at [163, 423] on icon "button" at bounding box center [169, 419] width 14 height 14
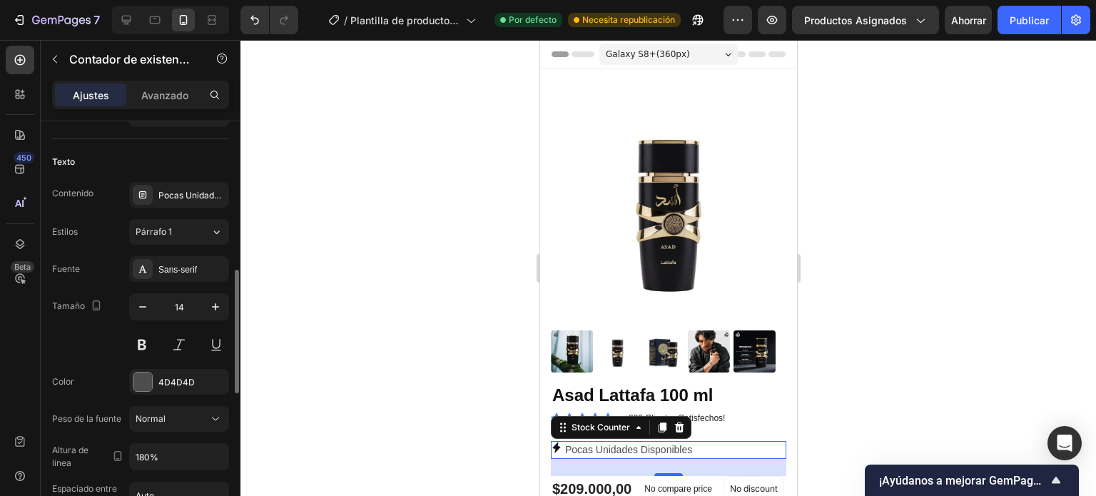
scroll to position [571, 0]
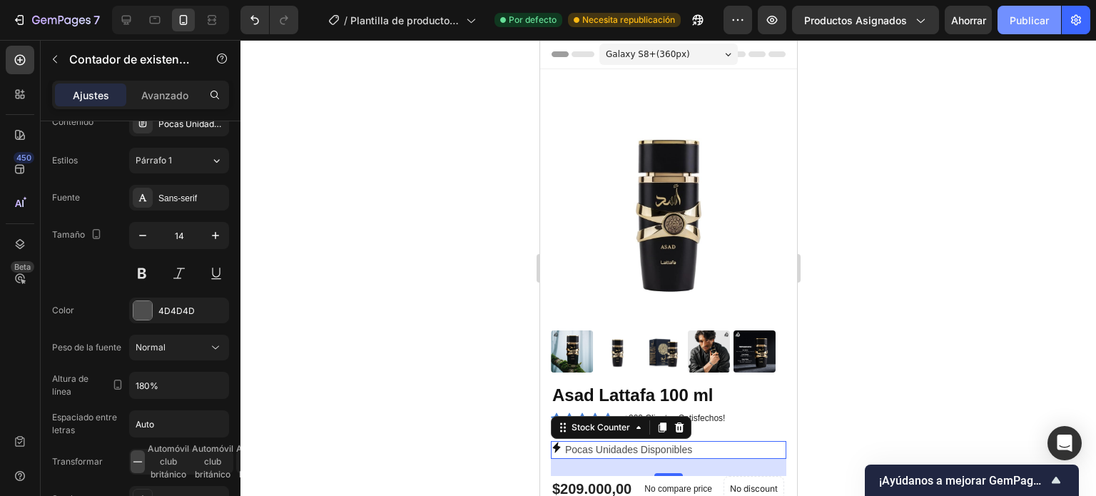
click at [1016, 16] on font "Publicar" at bounding box center [1029, 20] width 39 height 12
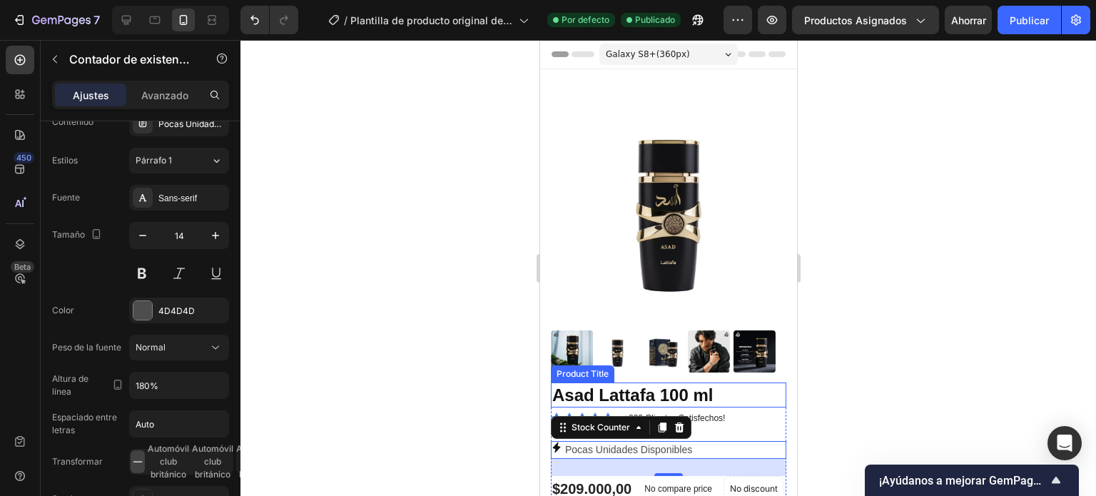
click at [654, 383] on h1 "Asad Lattafa 100 ml" at bounding box center [668, 395] width 236 height 25
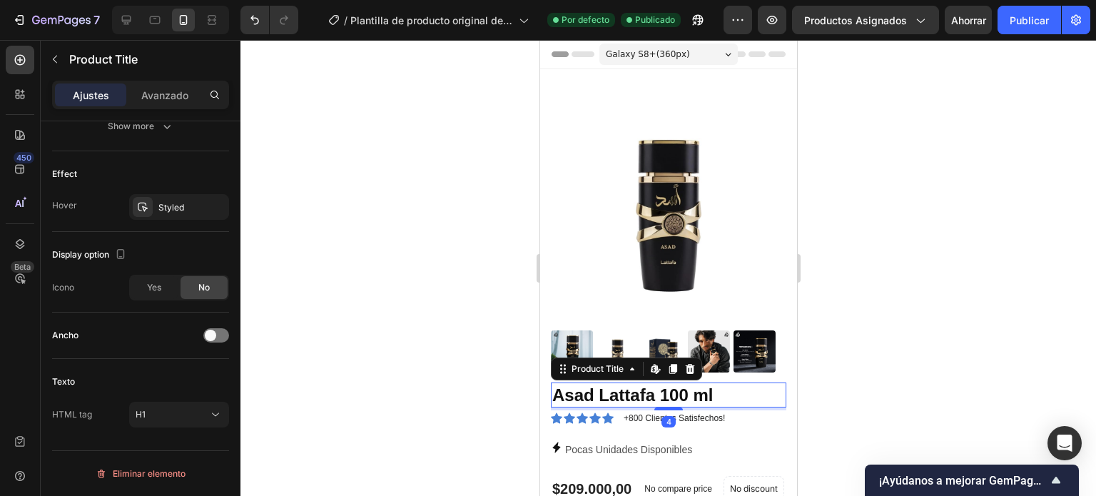
scroll to position [0, 0]
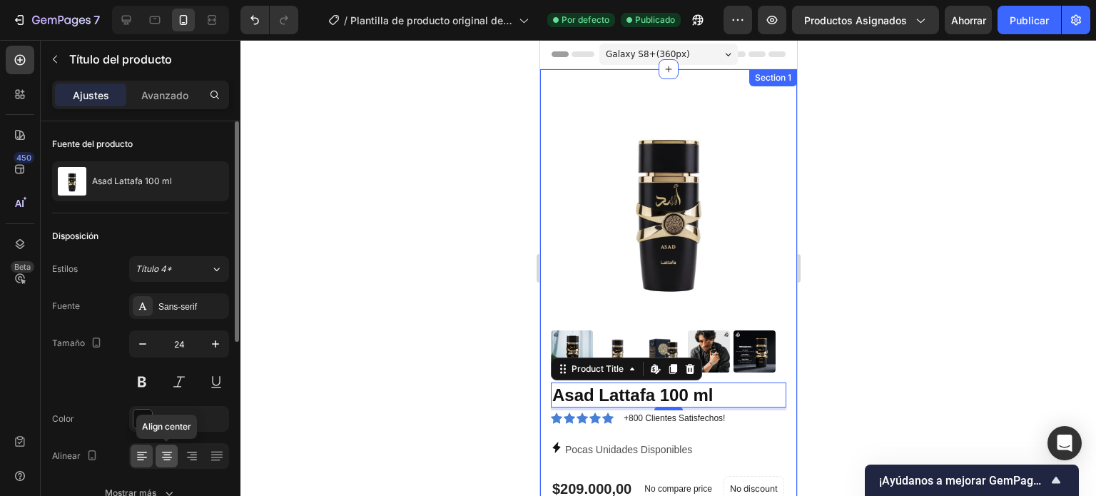
click at [168, 450] on icon at bounding box center [167, 456] width 14 height 14
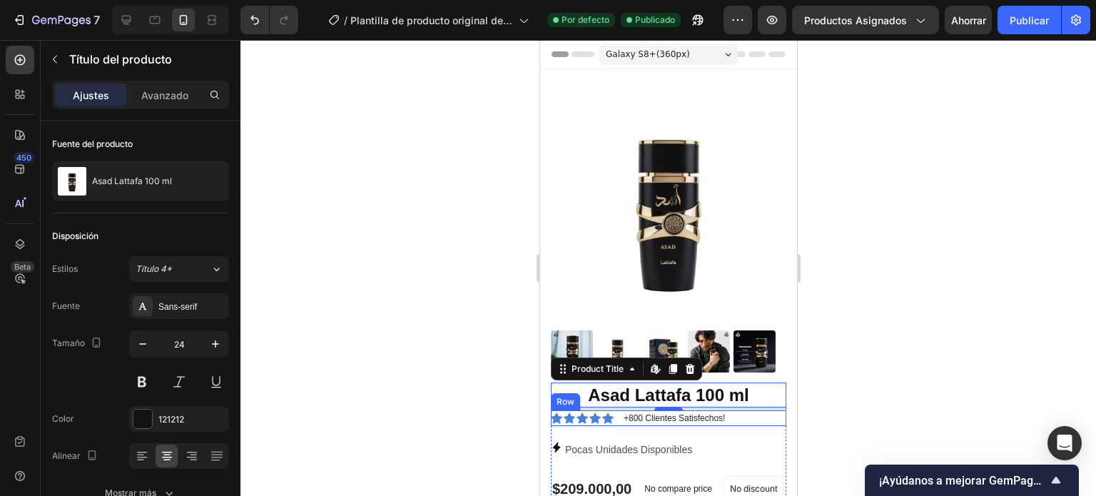
click at [747, 410] on div "Icon Icon Icon Icon Icon Icon List +800 Clientes Satisfechos! Text Block Row" at bounding box center [668, 418] width 236 height 16
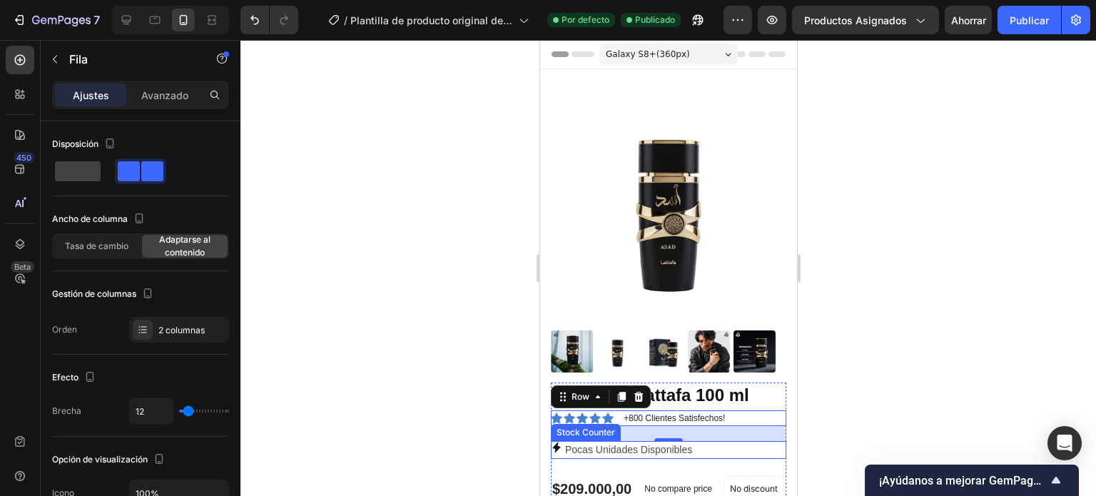
click at [701, 441] on div "Pocas Unidades Disponibles" at bounding box center [668, 450] width 236 height 18
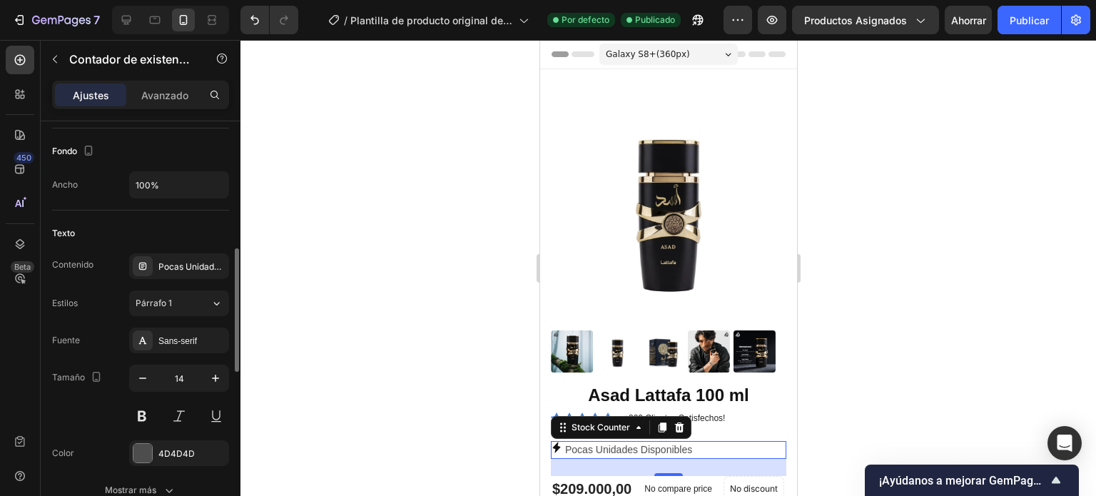
scroll to position [500, 0]
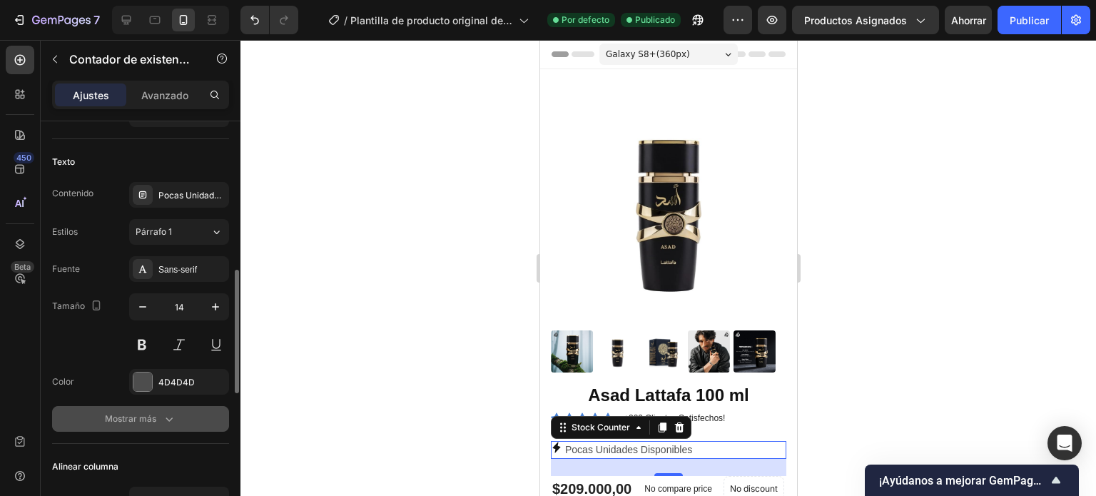
click at [141, 417] on font "Mostrar más" at bounding box center [130, 418] width 51 height 11
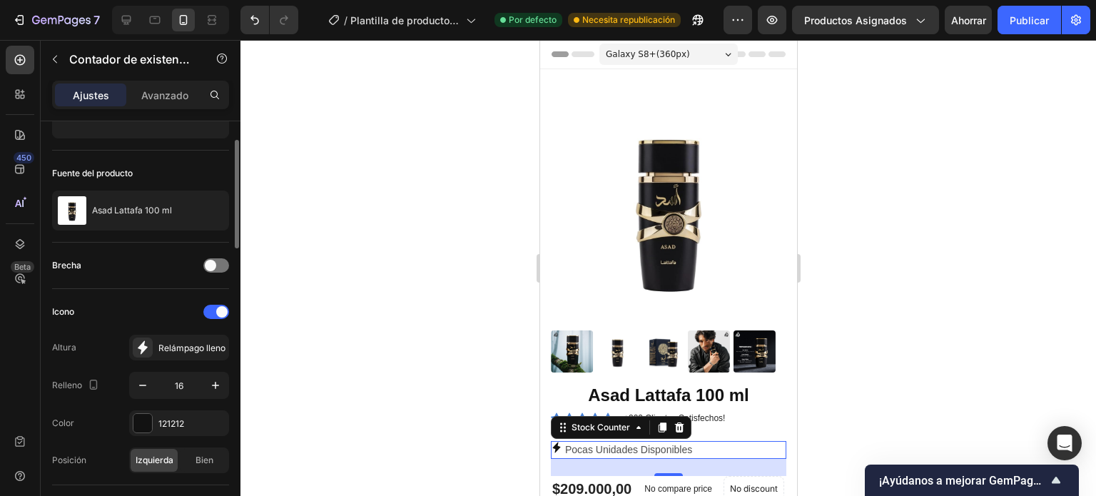
scroll to position [143, 0]
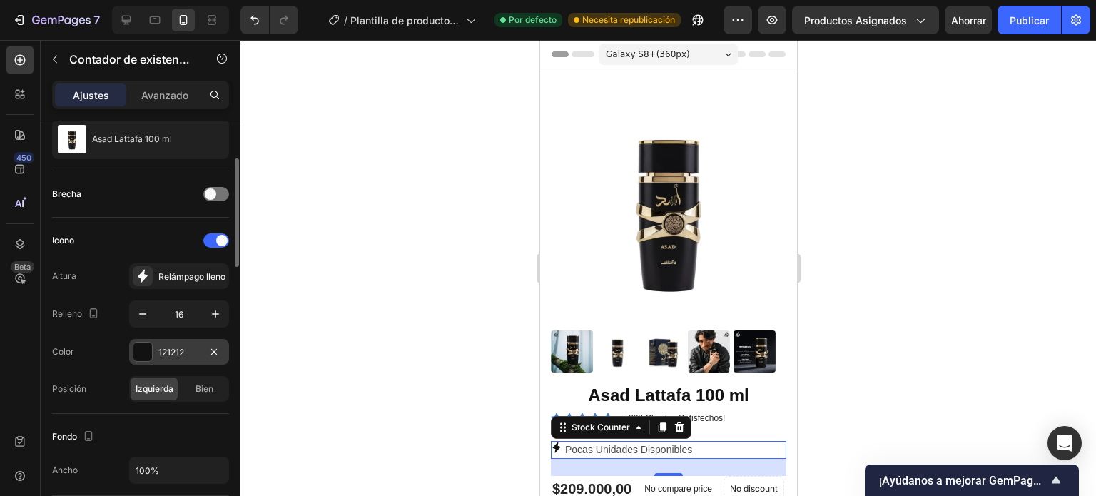
click at [141, 353] on div at bounding box center [142, 352] width 19 height 19
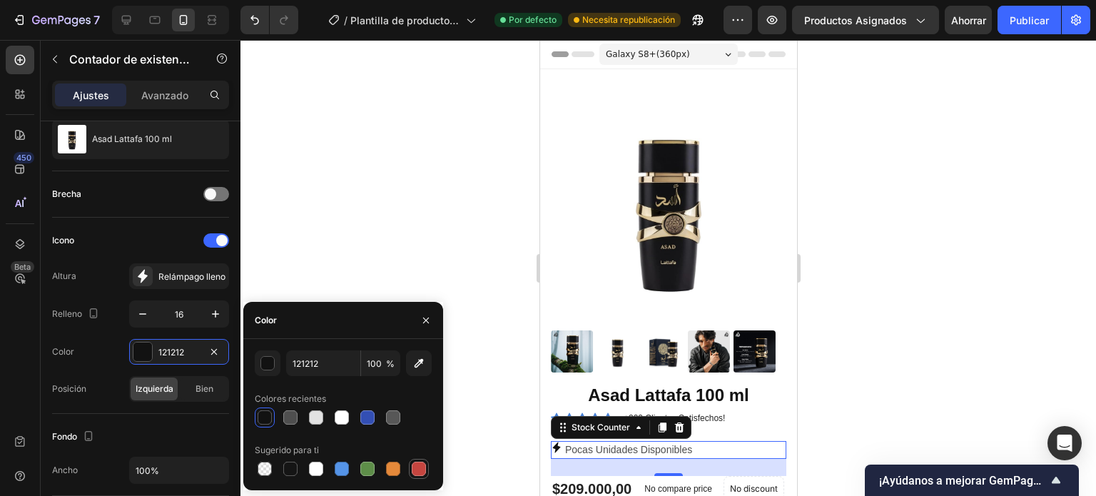
click at [417, 467] on div at bounding box center [419, 469] width 14 height 14
type input "C5453F"
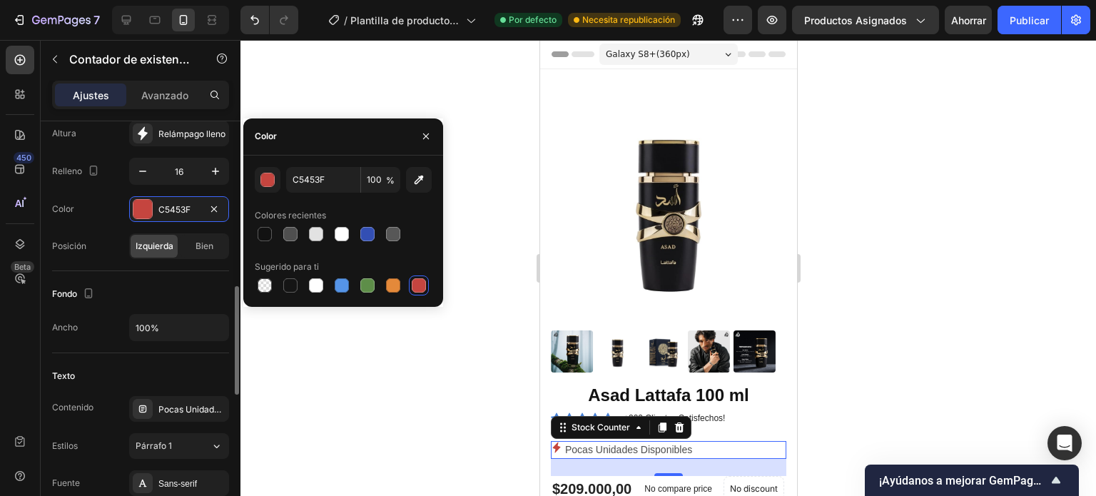
scroll to position [357, 0]
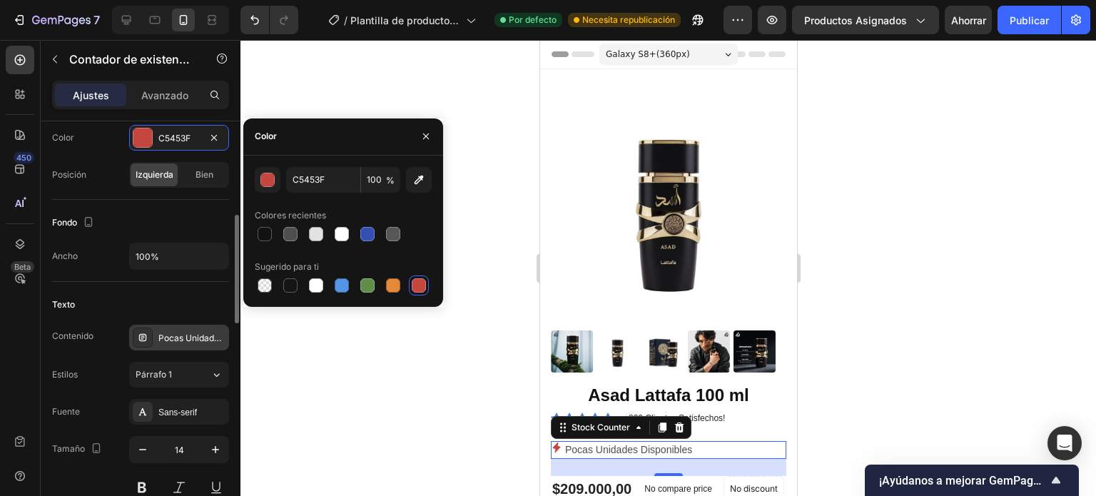
click at [203, 337] on font "Pocas Unidades Disponibles %número%" at bounding box center [240, 338] width 164 height 11
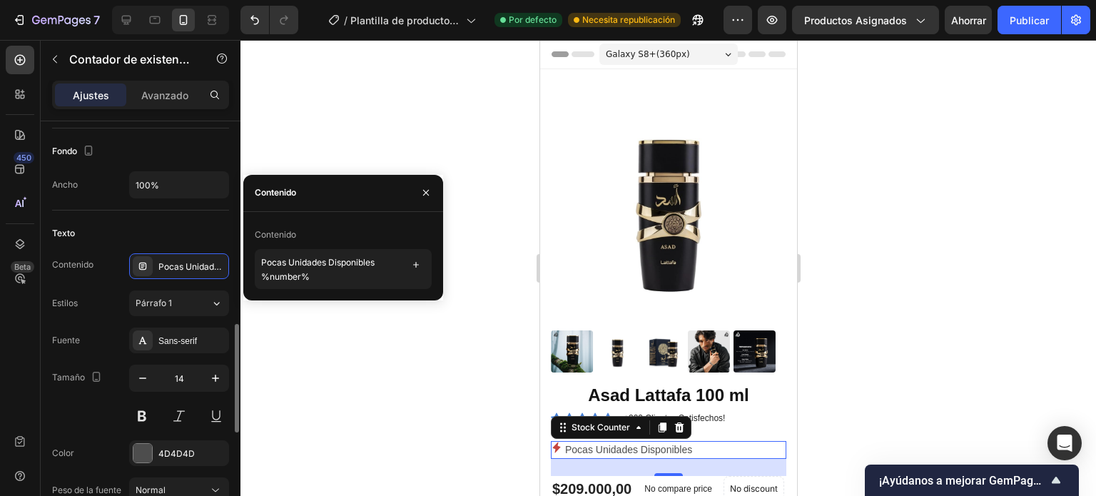
scroll to position [500, 0]
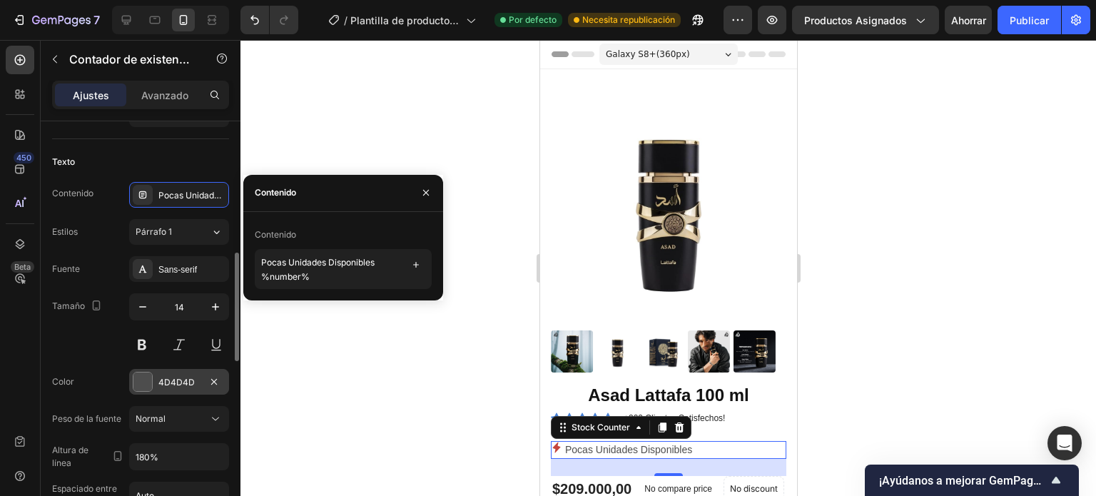
click at [145, 376] on div at bounding box center [142, 382] width 19 height 19
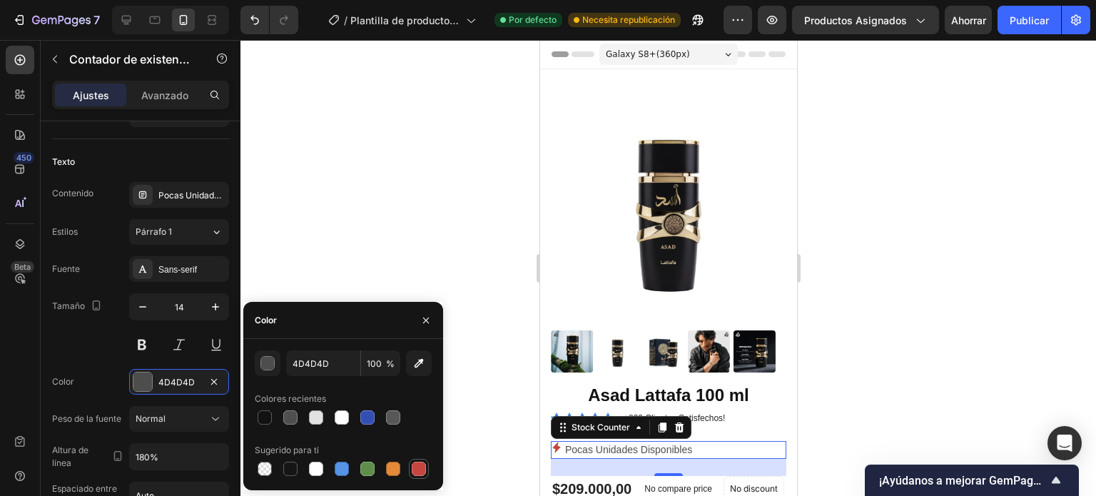
click at [418, 470] on div at bounding box center [419, 469] width 14 height 14
type input "C5453F"
click at [206, 158] on div "Texto" at bounding box center [140, 162] width 177 height 23
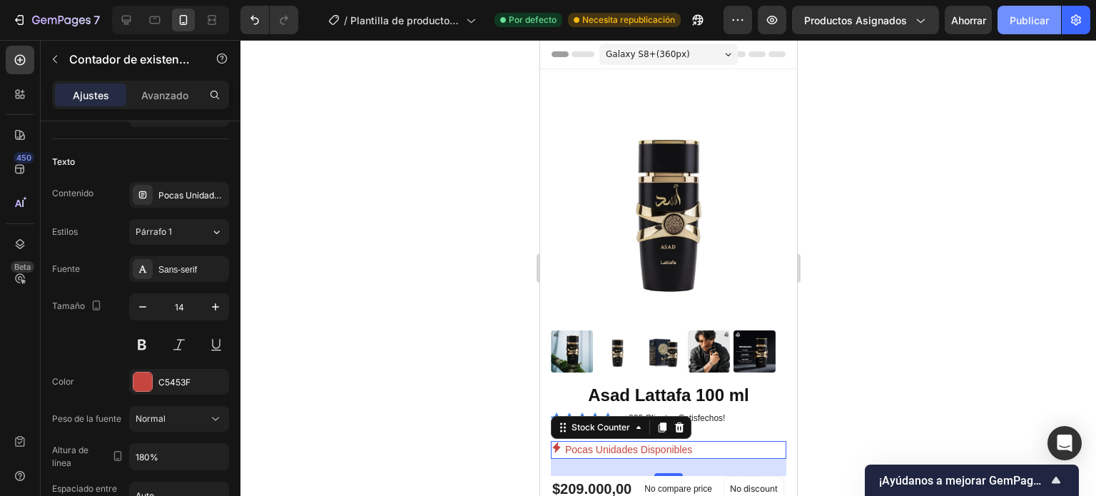
click at [1026, 14] on font "Publicar" at bounding box center [1029, 20] width 39 height 12
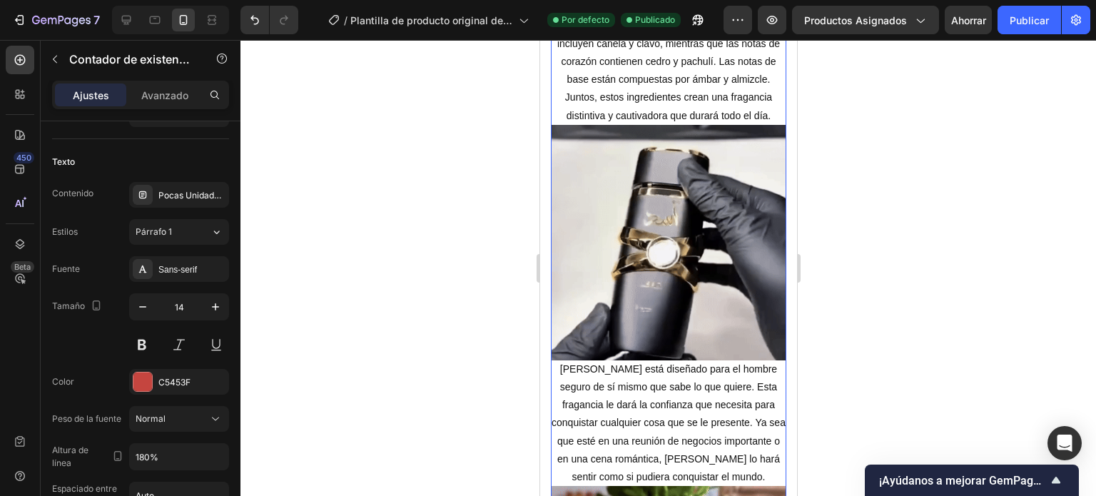
scroll to position [1521, 0]
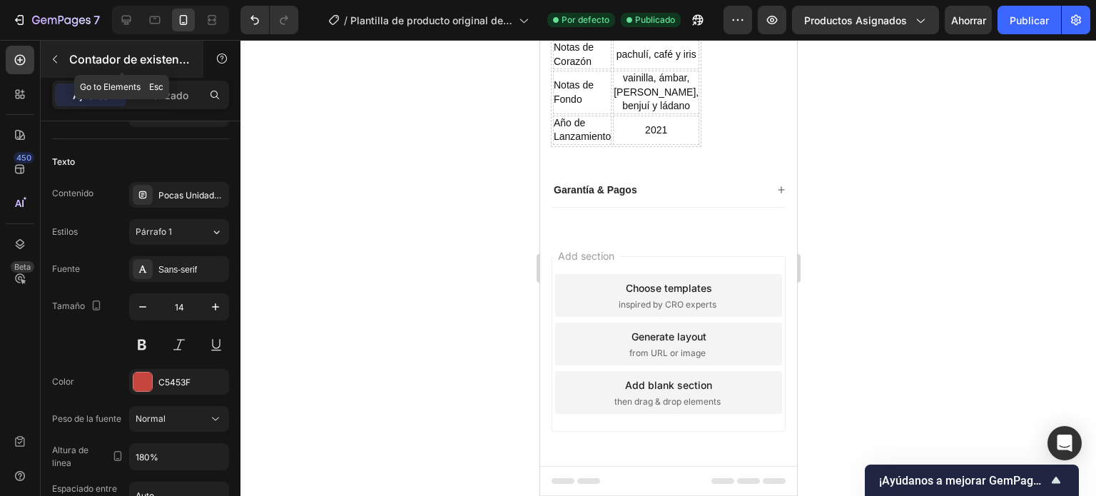
click at [49, 58] on icon "button" at bounding box center [54, 59] width 11 height 11
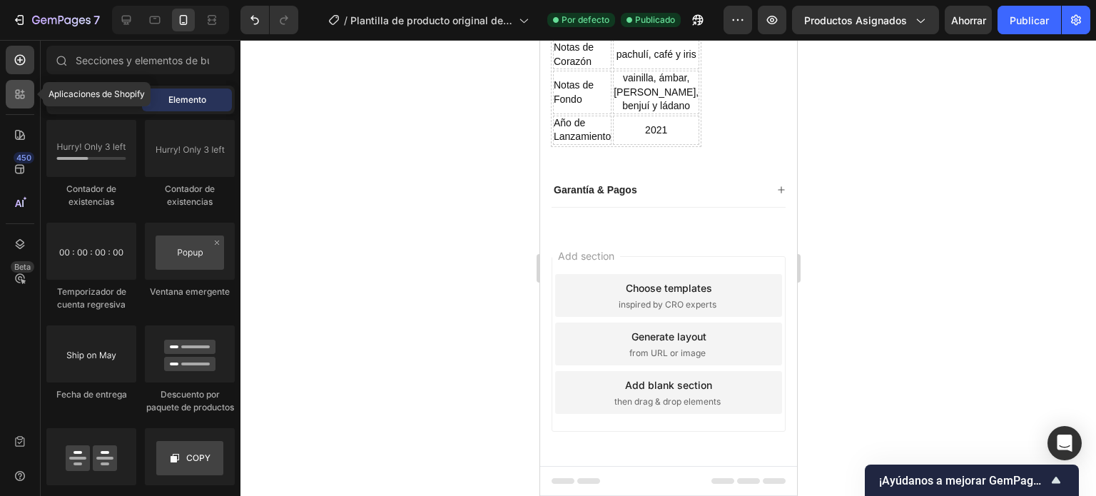
click at [26, 95] on icon at bounding box center [20, 94] width 14 height 14
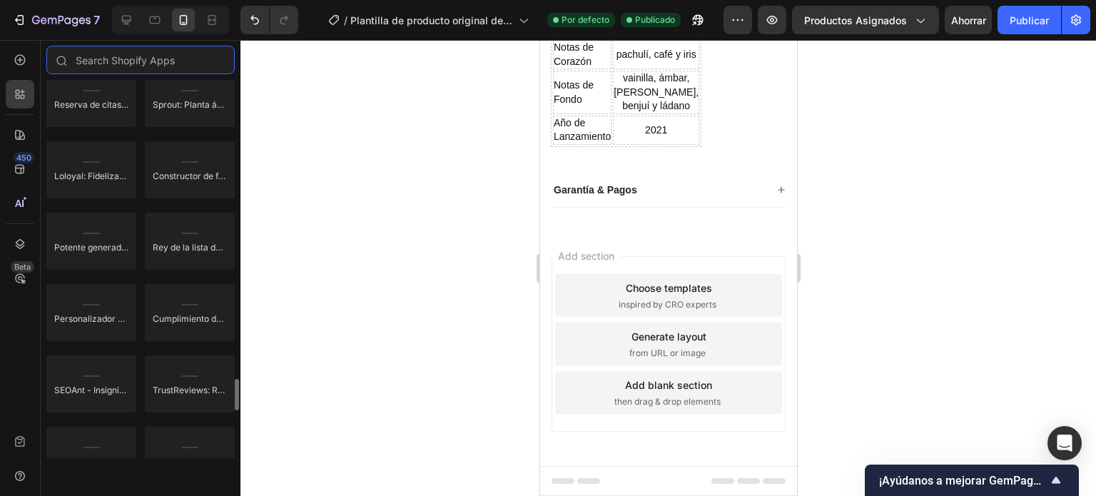
scroll to position [3783, 0]
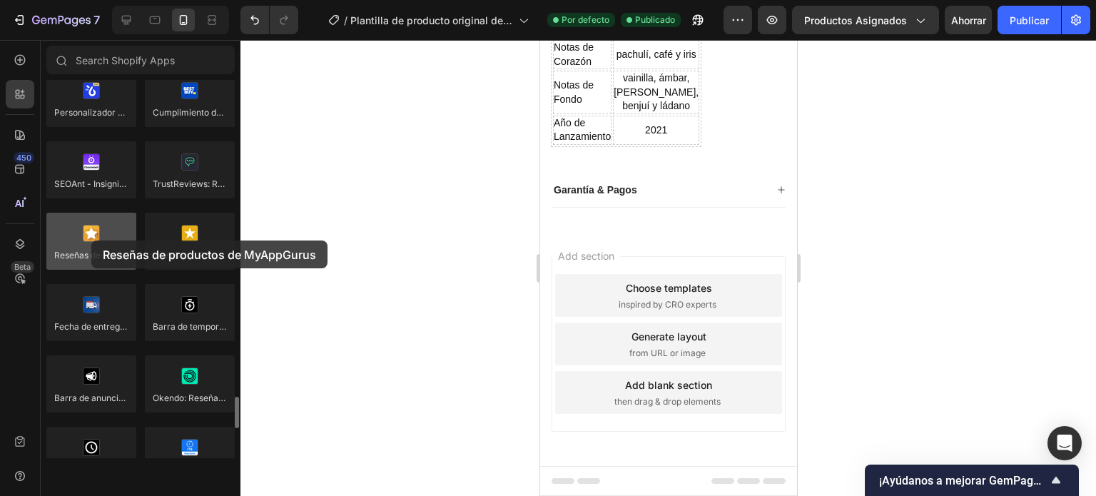
click at [91, 241] on div at bounding box center [91, 241] width 90 height 57
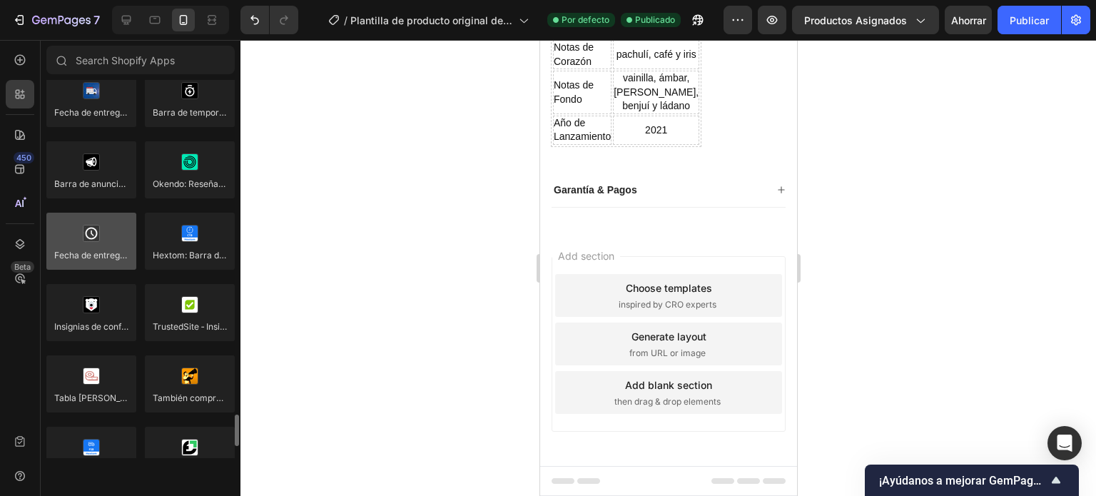
scroll to position [4134, 0]
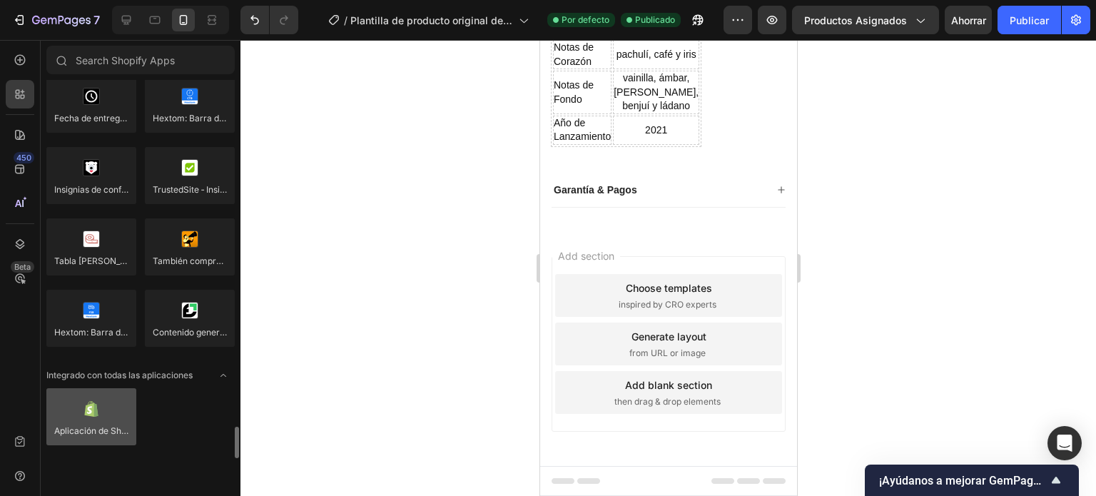
click at [91, 412] on div at bounding box center [91, 416] width 90 height 57
click at [91, 413] on div at bounding box center [91, 416] width 90 height 57
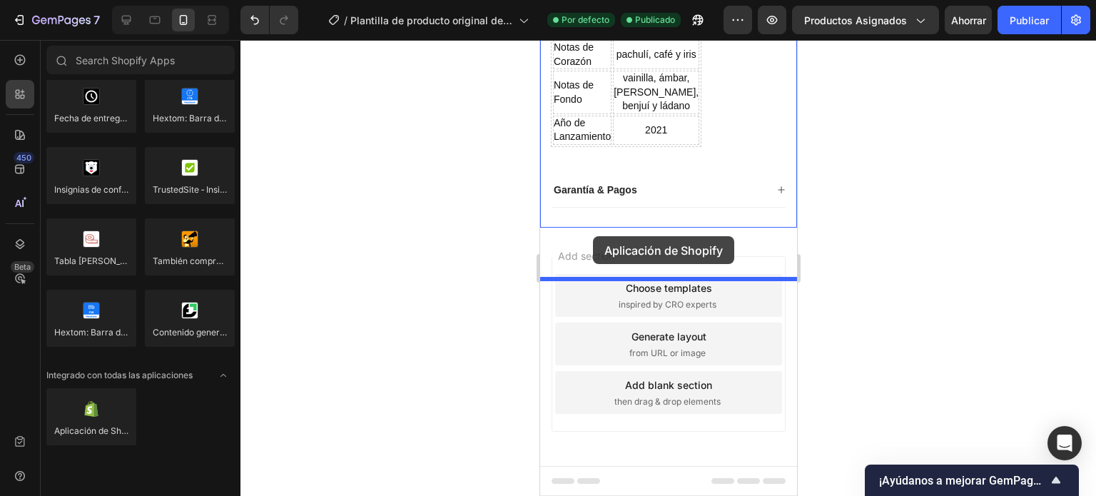
drag, startPoint x: 639, startPoint y: 460, endPoint x: 592, endPoint y: 236, distance: 228.2
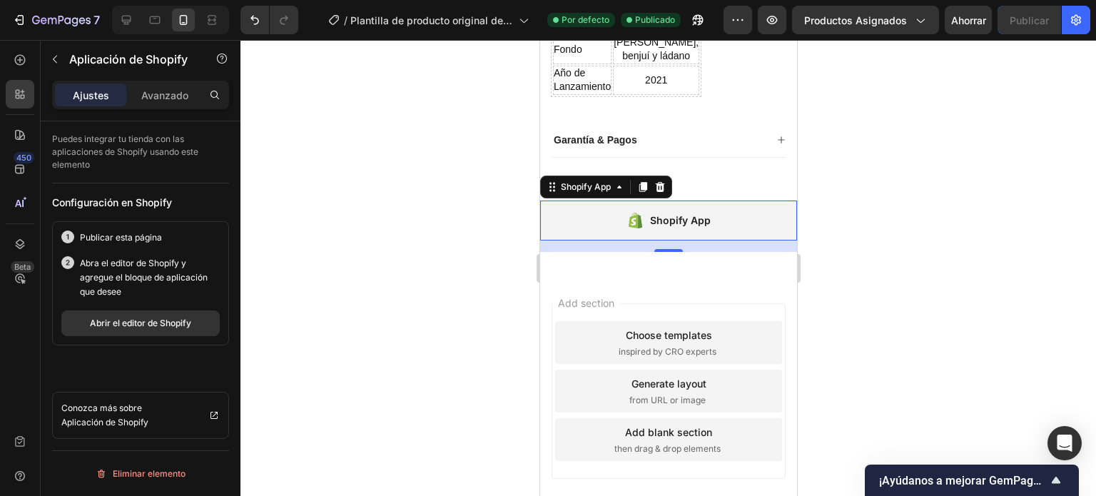
click at [632, 228] on icon at bounding box center [635, 221] width 14 height 16
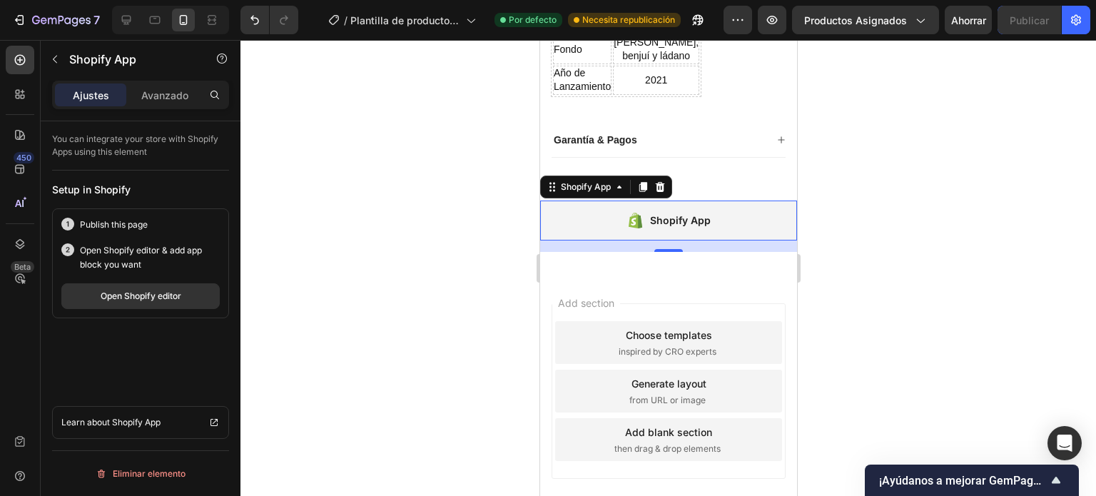
click at [719, 241] on div "Shopify App" at bounding box center [668, 221] width 257 height 40
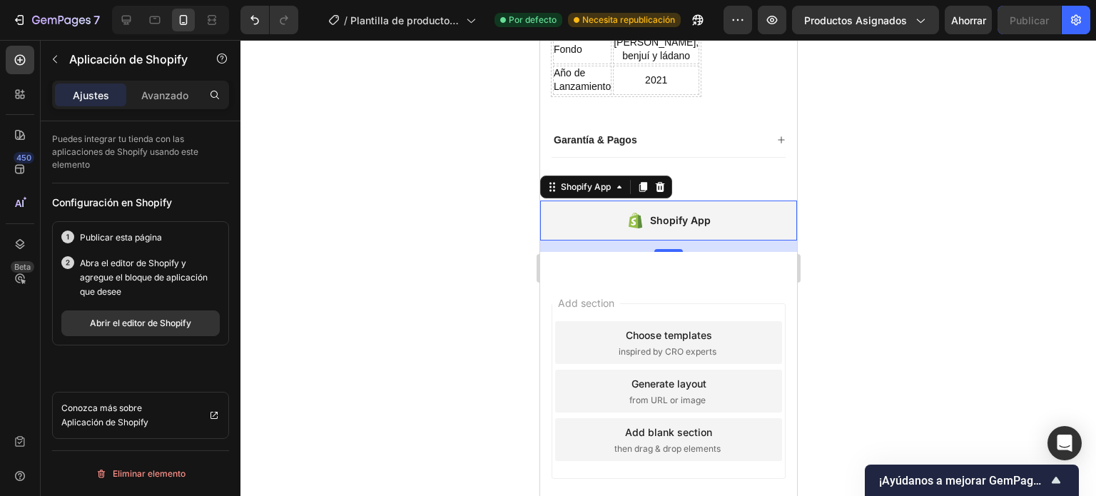
click at [637, 229] on icon at bounding box center [635, 220] width 18 height 17
click at [125, 322] on font "Abrir el editor de Shopify" at bounding box center [140, 323] width 101 height 11
click at [600, 196] on div "Shopify App" at bounding box center [585, 186] width 84 height 17
click at [662, 192] on icon at bounding box center [659, 187] width 9 height 10
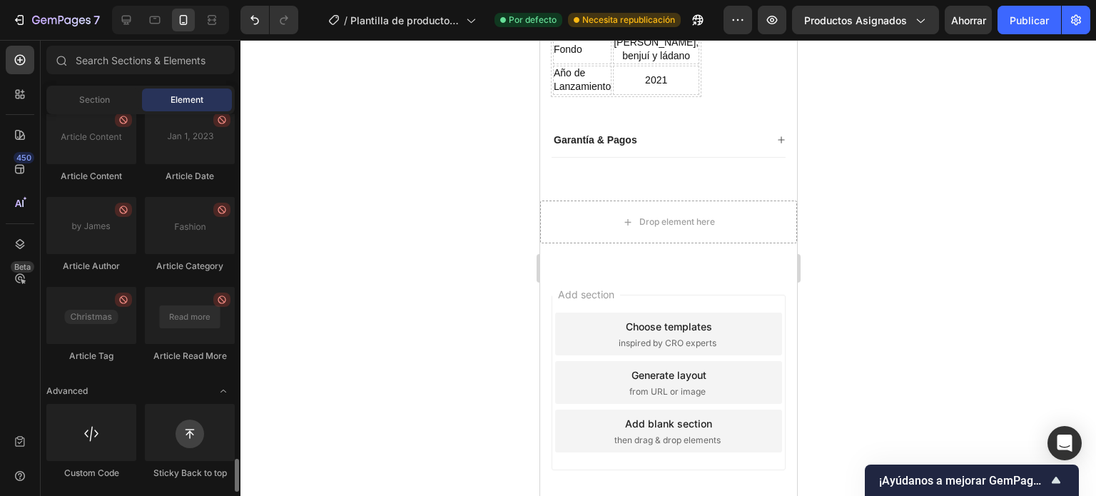
scroll to position [3945, 0]
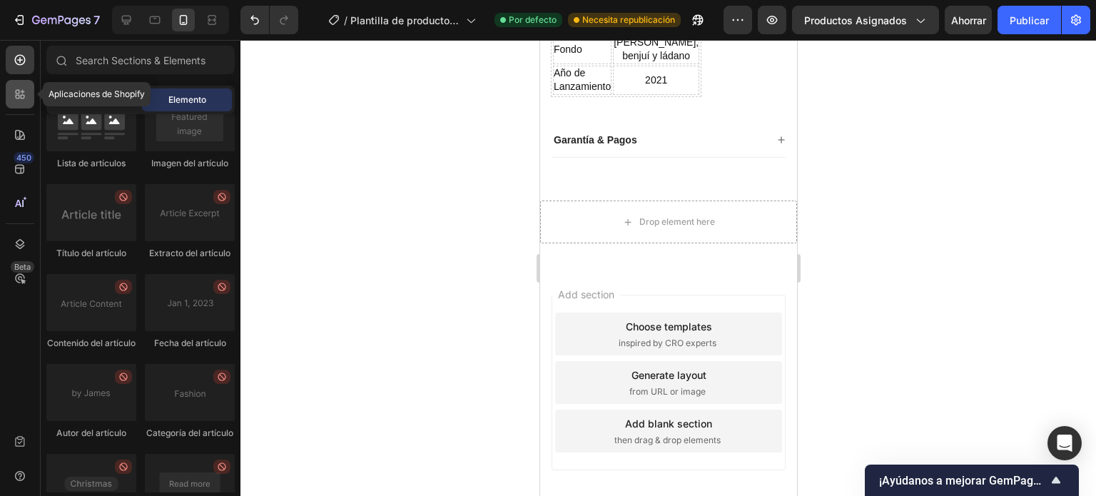
click at [14, 97] on icon at bounding box center [20, 94] width 14 height 14
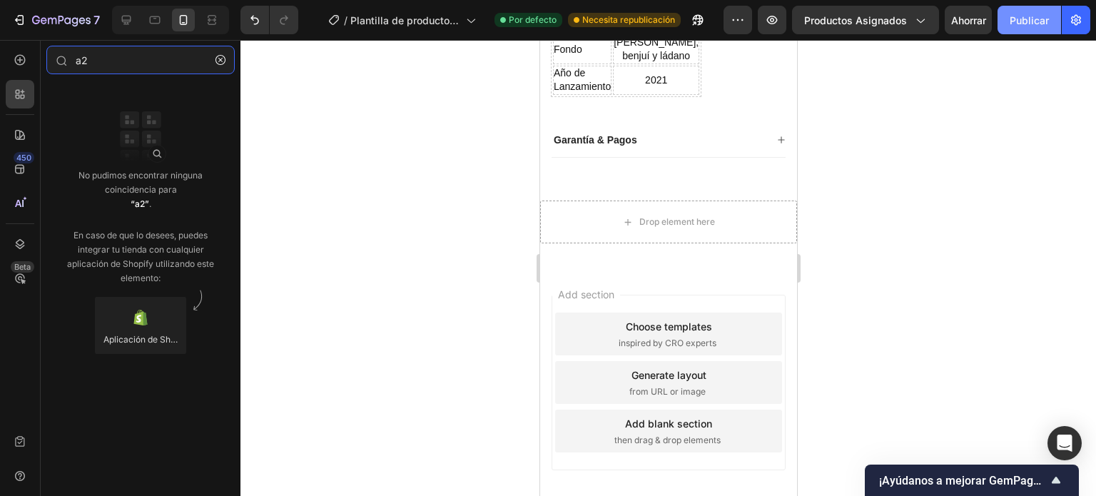
type input "a2"
click at [1021, 19] on font "Publicar" at bounding box center [1029, 20] width 39 height 12
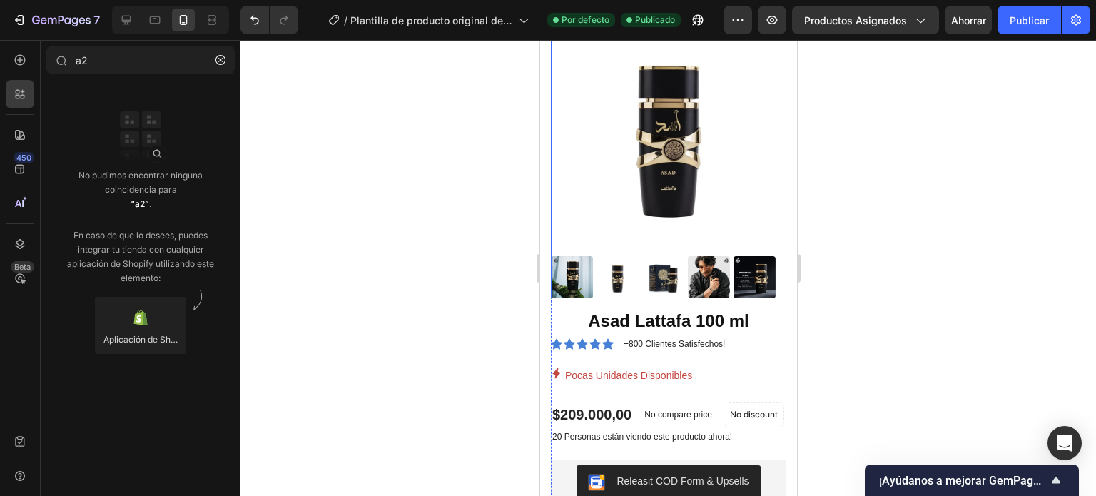
scroll to position [143, 0]
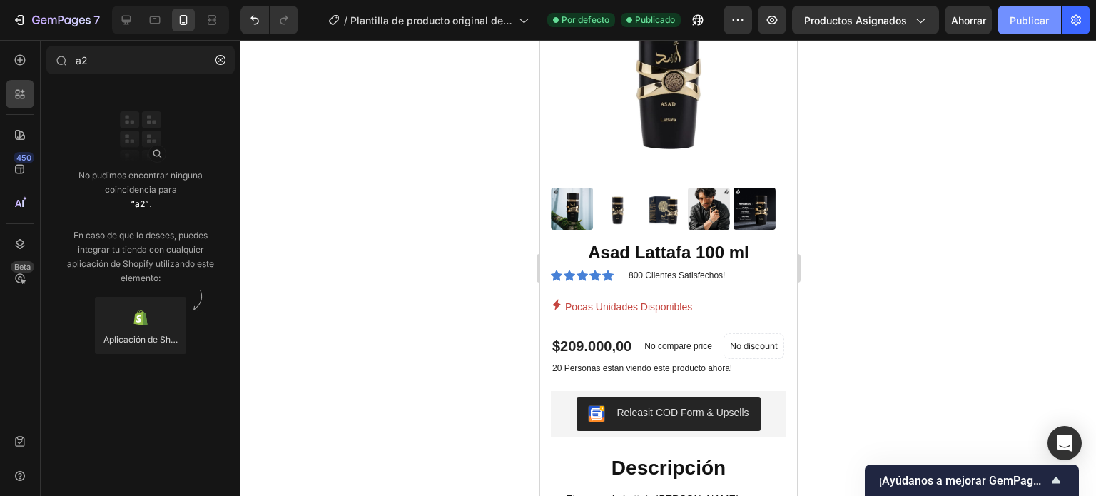
click at [1039, 23] on font "Publicar" at bounding box center [1029, 20] width 39 height 12
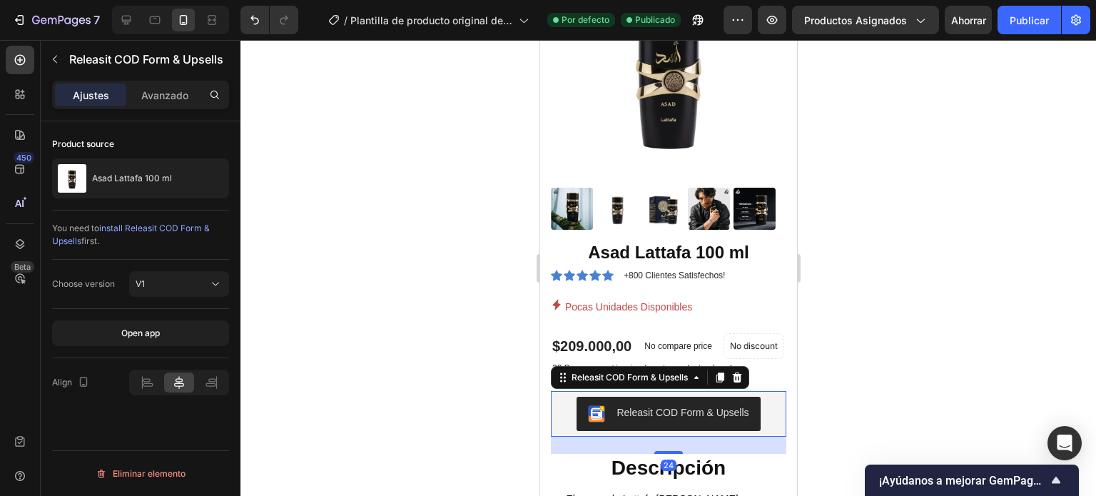
click at [626, 428] on button "Releasit COD Form & Upsells" at bounding box center [667, 414] width 183 height 34
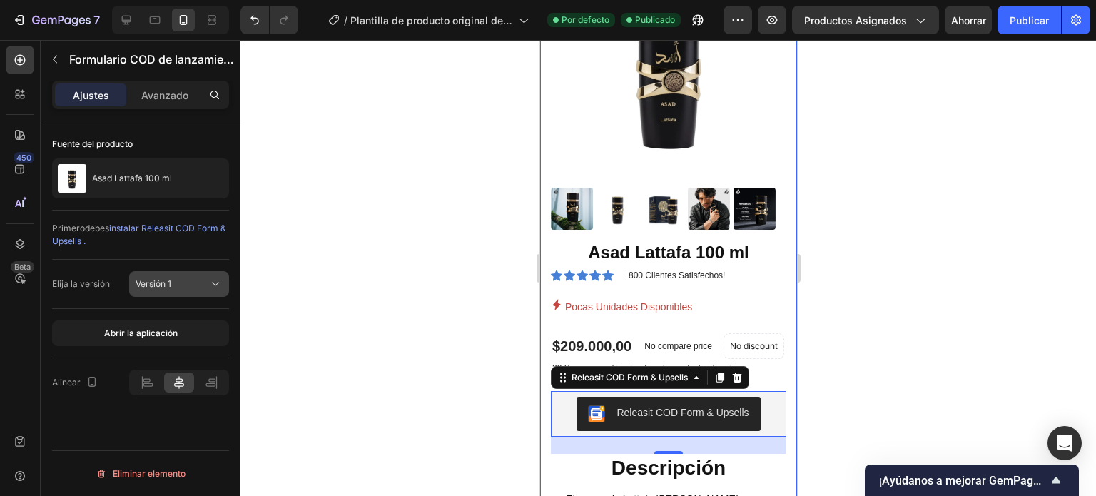
click at [205, 284] on div "Versión 1" at bounding box center [172, 284] width 73 height 13
click at [1035, 24] on font "Publicar" at bounding box center [1029, 20] width 39 height 12
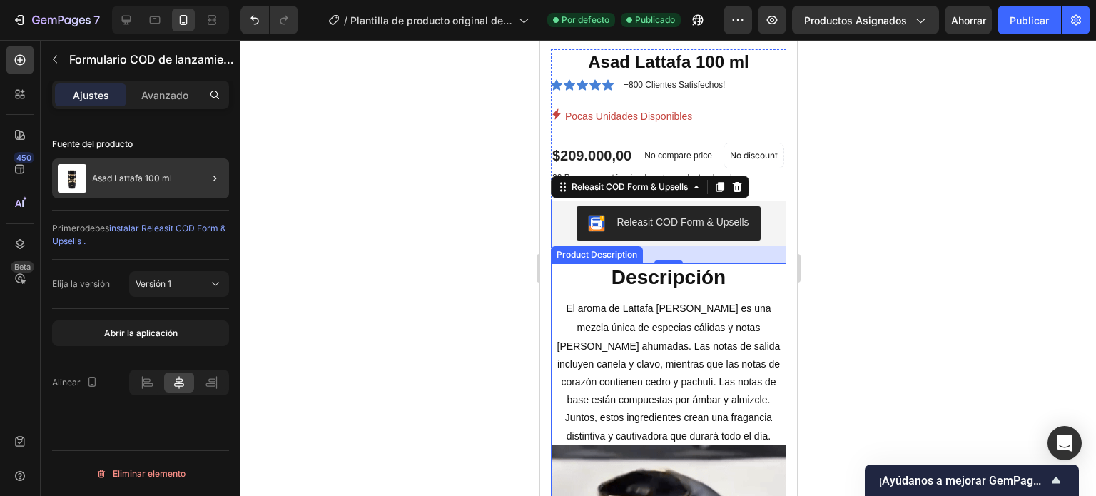
scroll to position [428, 0]
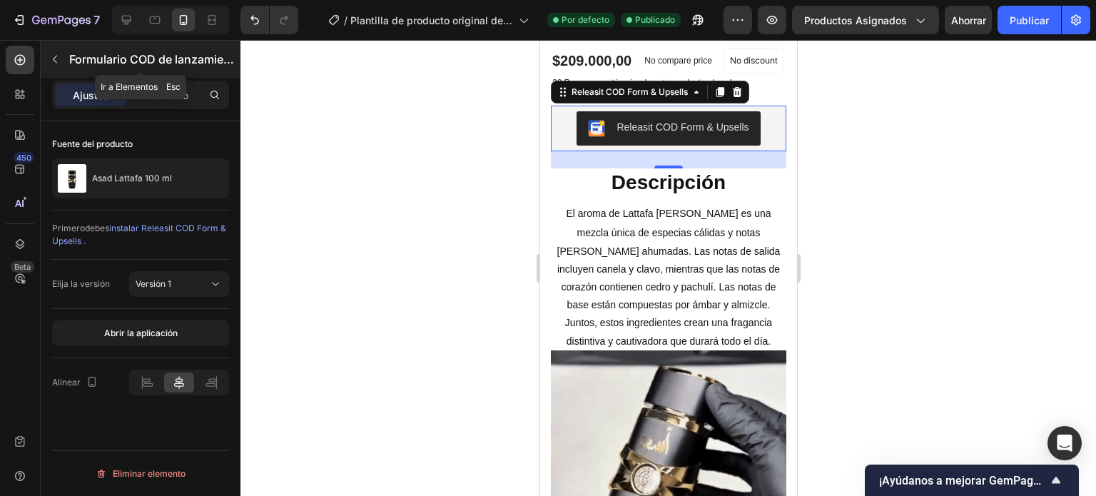
click at [51, 60] on icon "button" at bounding box center [54, 59] width 11 height 11
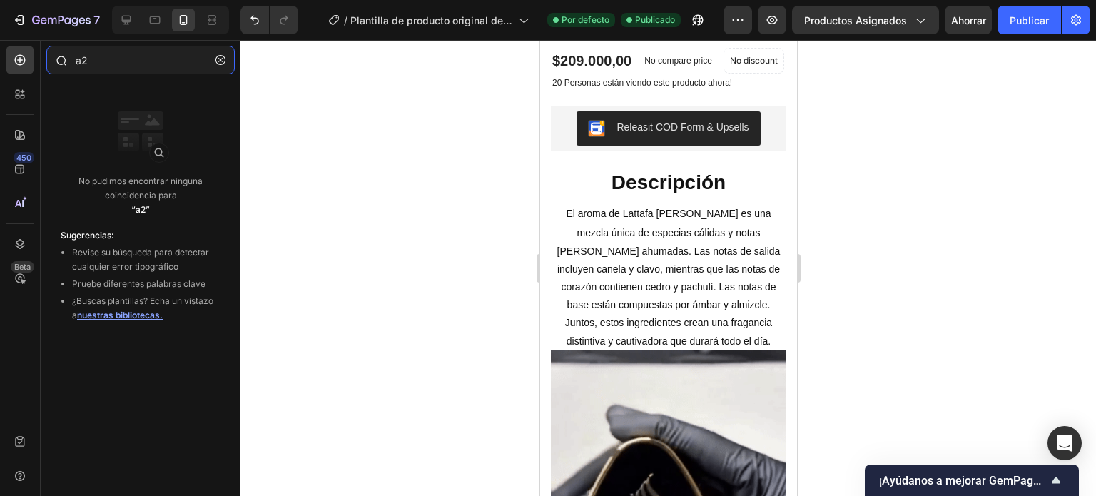
click at [91, 56] on input "a2" at bounding box center [140, 60] width 188 height 29
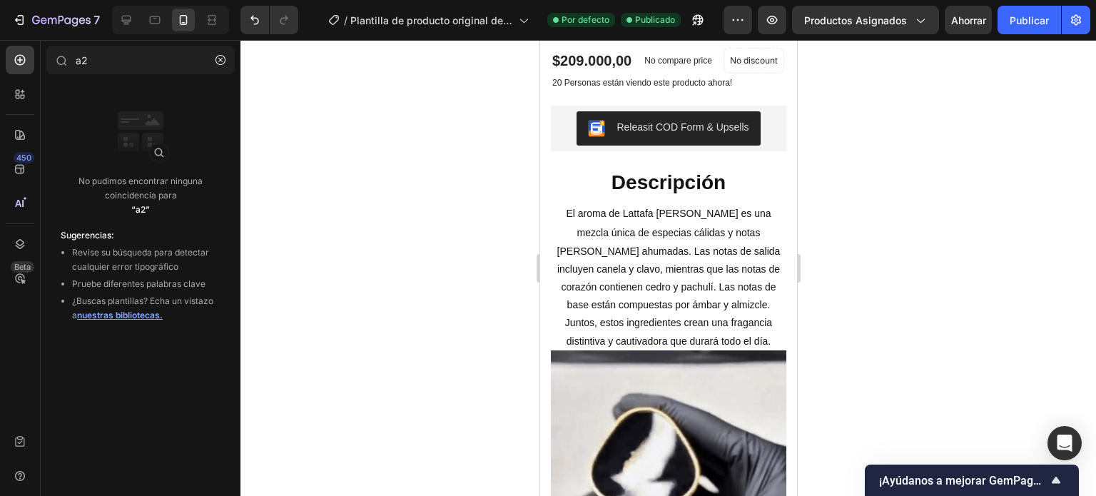
click at [146, 318] on font "nuestras bibliotecas." at bounding box center [120, 315] width 86 height 11
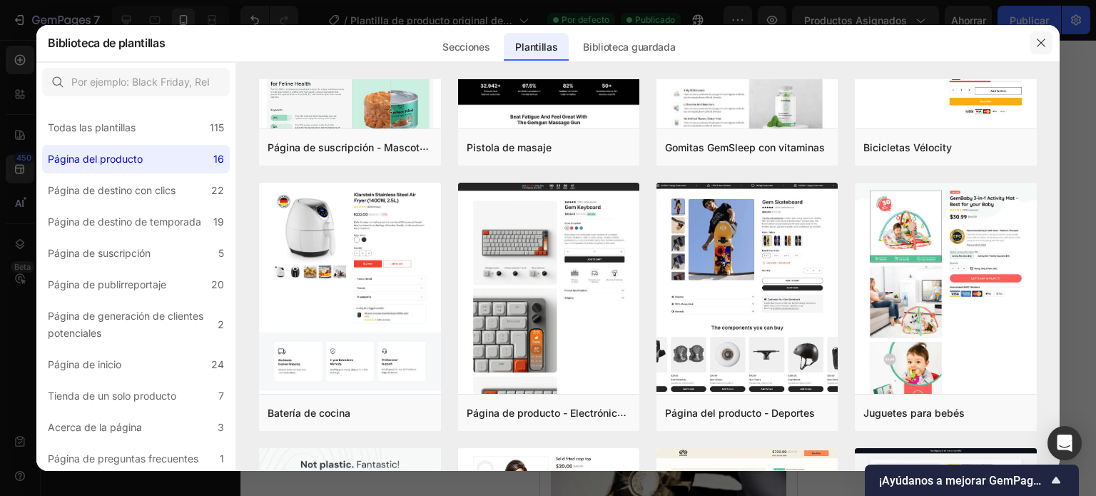
click at [1031, 39] on button "button" at bounding box center [1041, 42] width 23 height 23
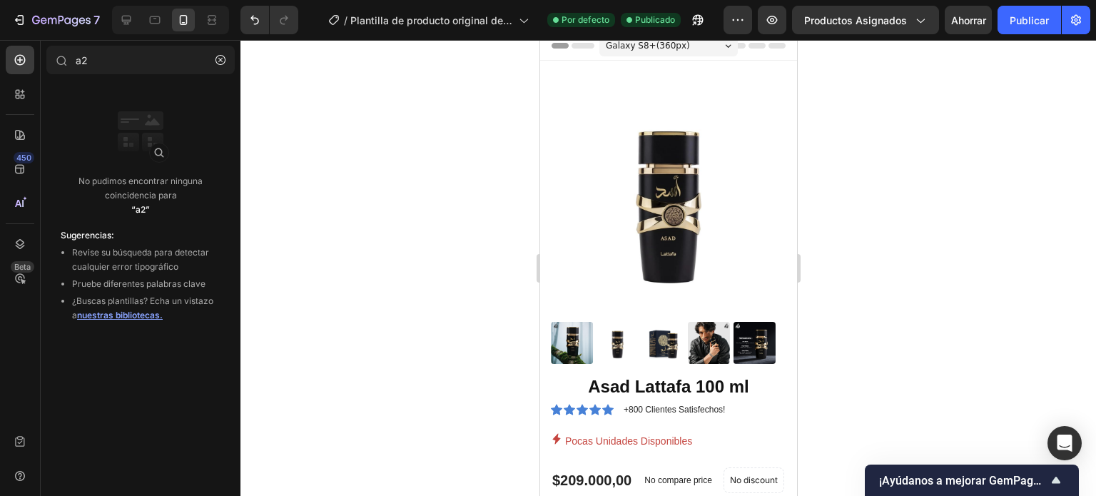
scroll to position [0, 0]
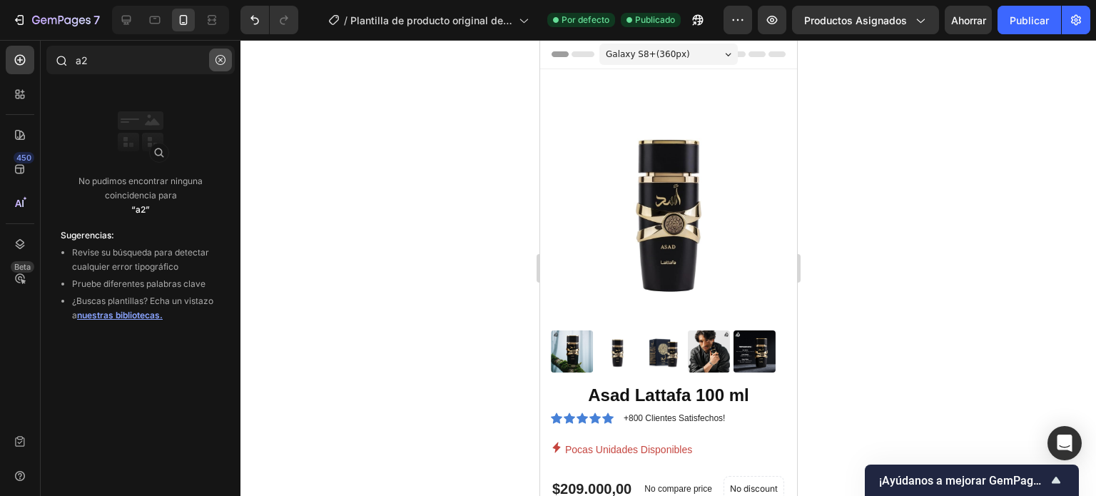
click at [221, 59] on icon "button" at bounding box center [221, 60] width 10 height 10
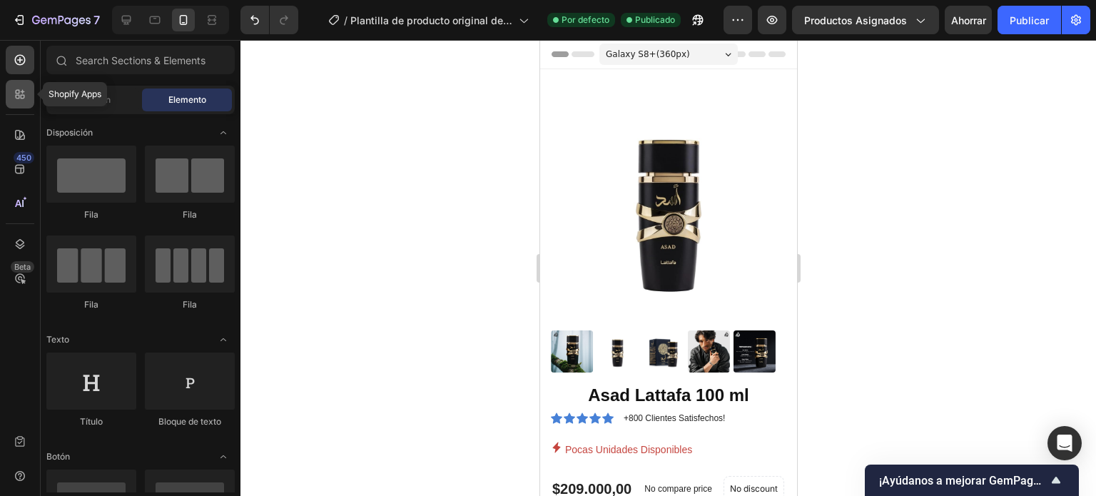
click at [21, 96] on icon at bounding box center [23, 97] width 4 height 4
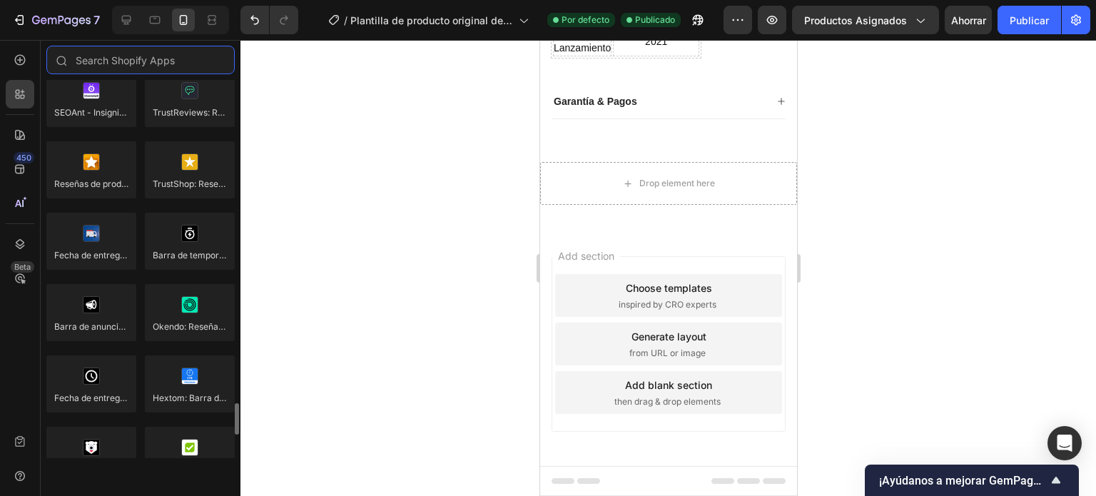
scroll to position [4134, 0]
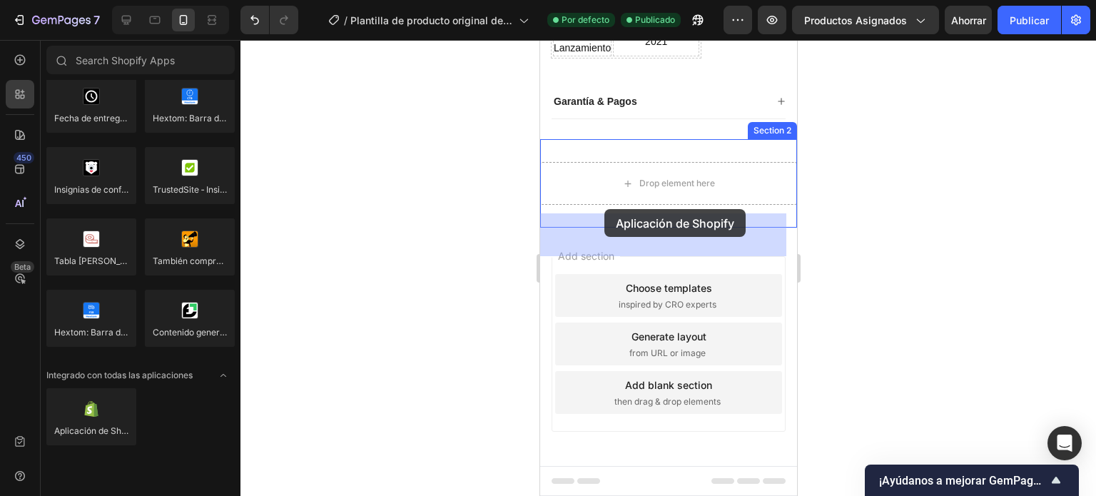
drag, startPoint x: 637, startPoint y: 450, endPoint x: 604, endPoint y: 209, distance: 242.7
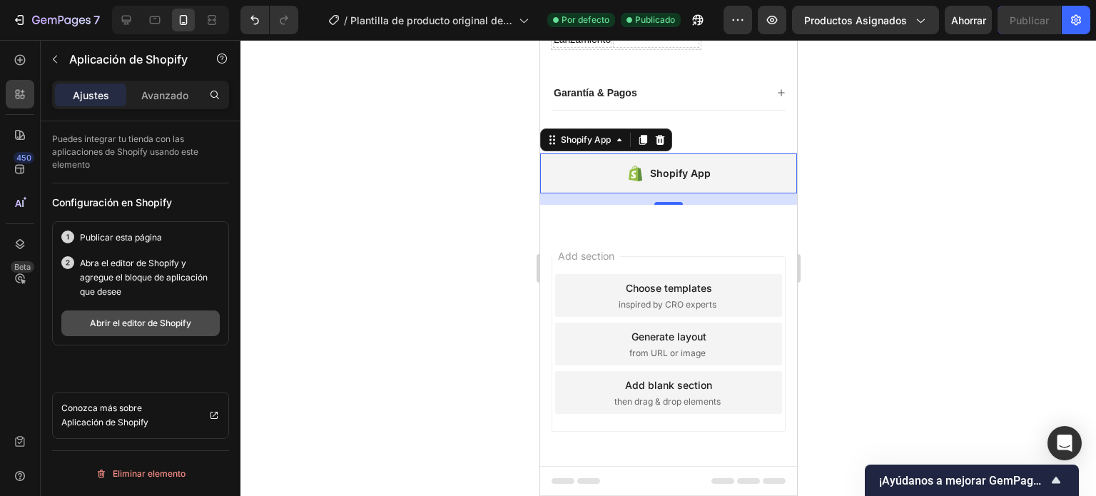
click at [94, 322] on font "Abrir el editor de Shopify" at bounding box center [140, 323] width 101 height 11
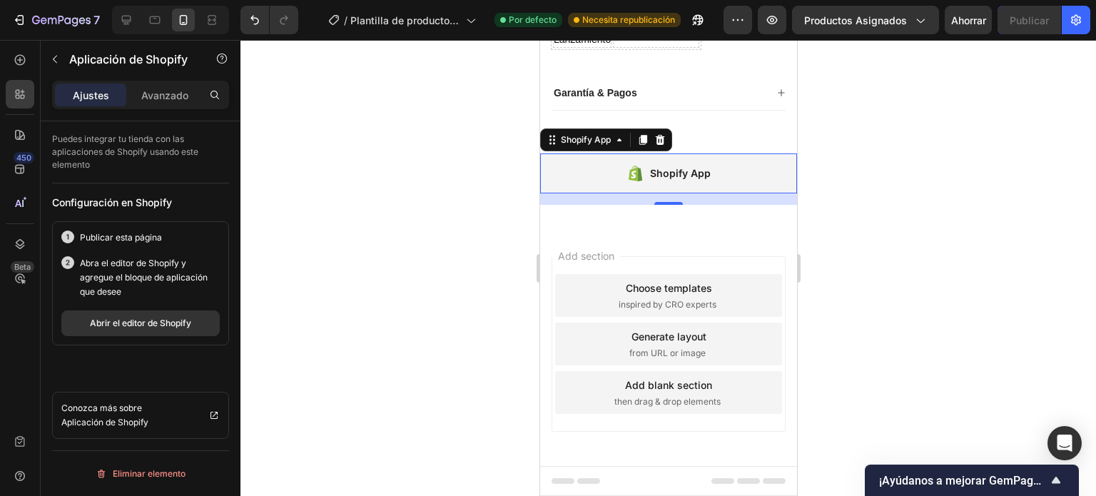
click at [640, 182] on div "Shopify App" at bounding box center [668, 173] width 84 height 20
click at [131, 318] on font "Abrir el editor de Shopify" at bounding box center [140, 323] width 101 height 11
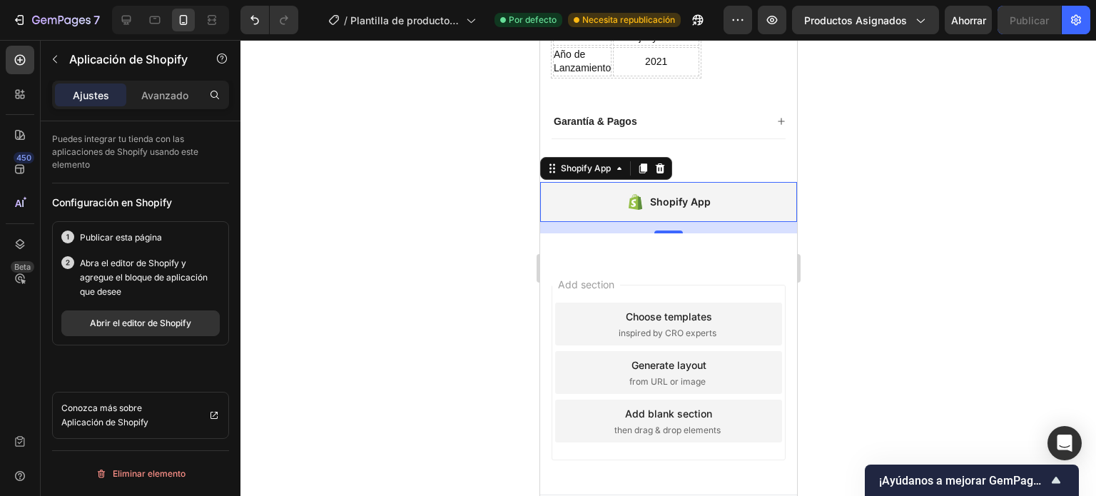
scroll to position [1332, 0]
